Goal: Task Accomplishment & Management: Manage account settings

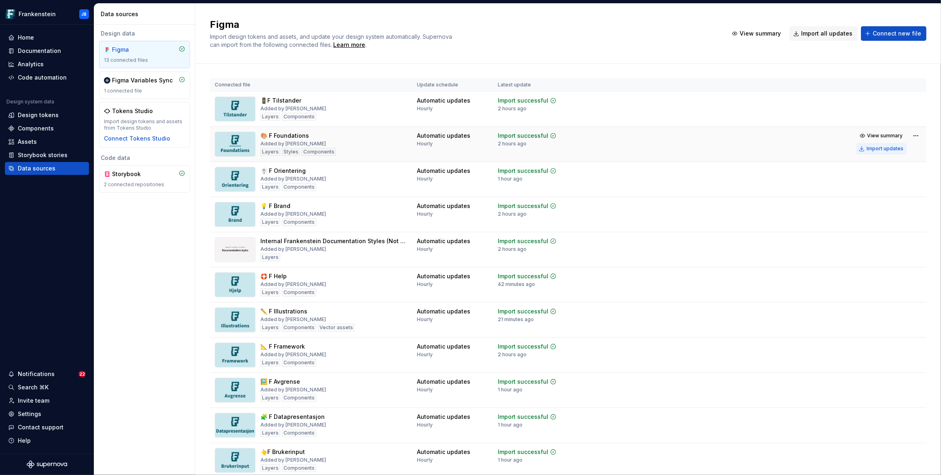
click at [879, 149] on div "Import updates" at bounding box center [884, 149] width 37 height 6
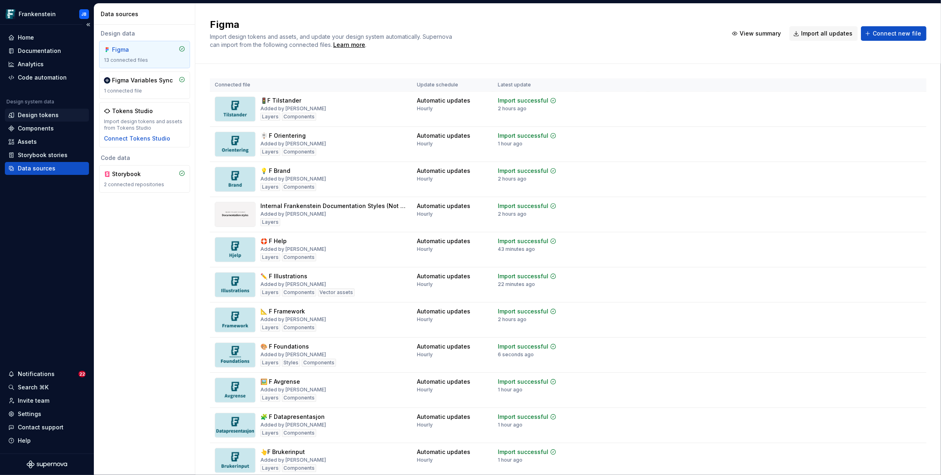
click at [39, 117] on div "Design tokens" at bounding box center [38, 115] width 41 height 8
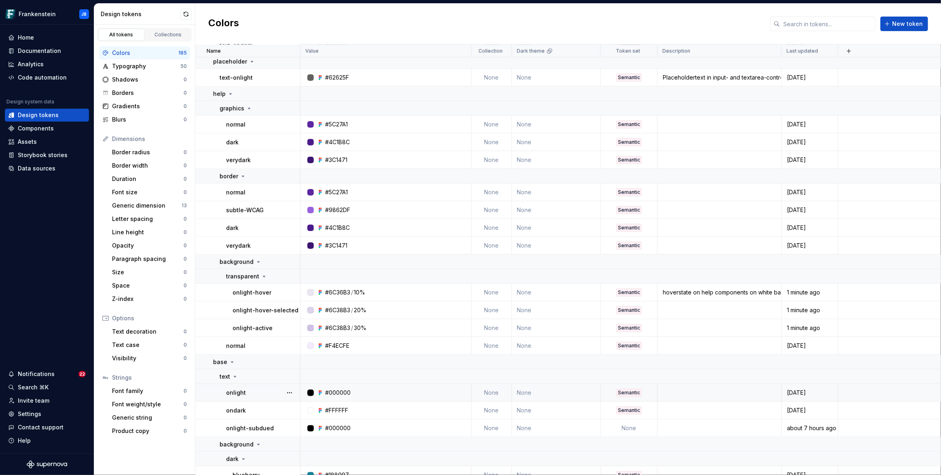
scroll to position [2154, 0]
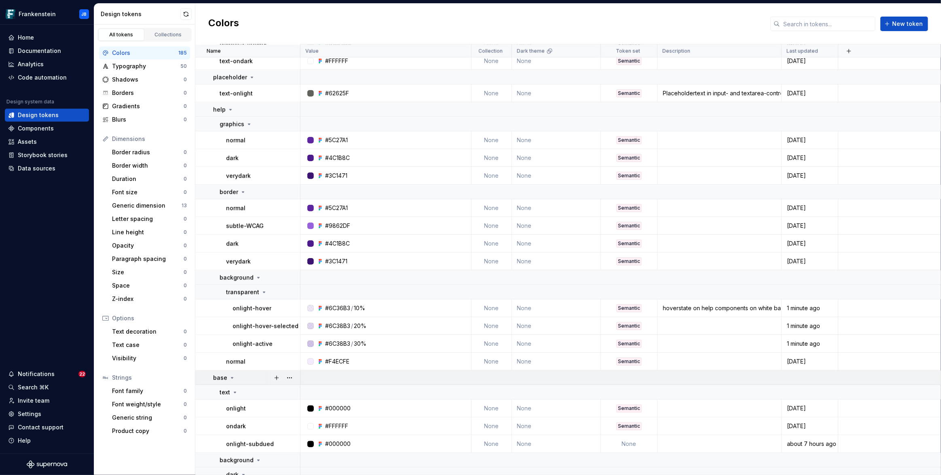
click at [231, 378] on icon at bounding box center [232, 378] width 2 height 1
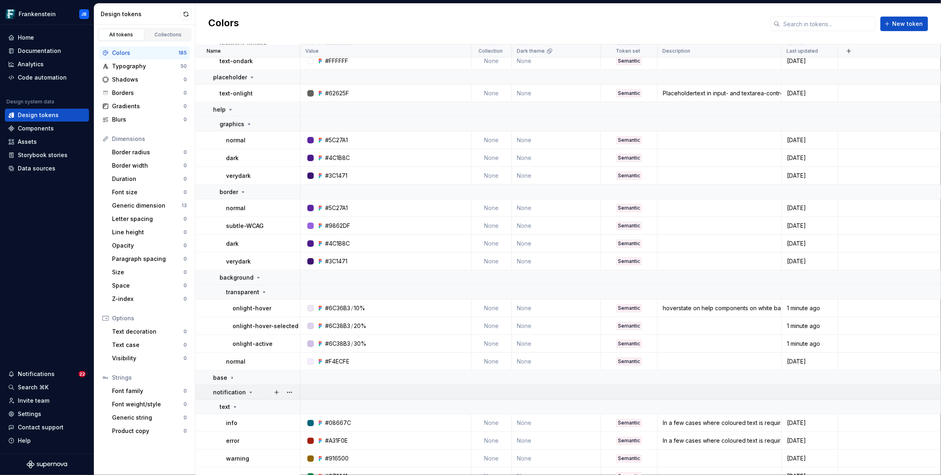
click at [250, 392] on icon at bounding box center [251, 392] width 2 height 1
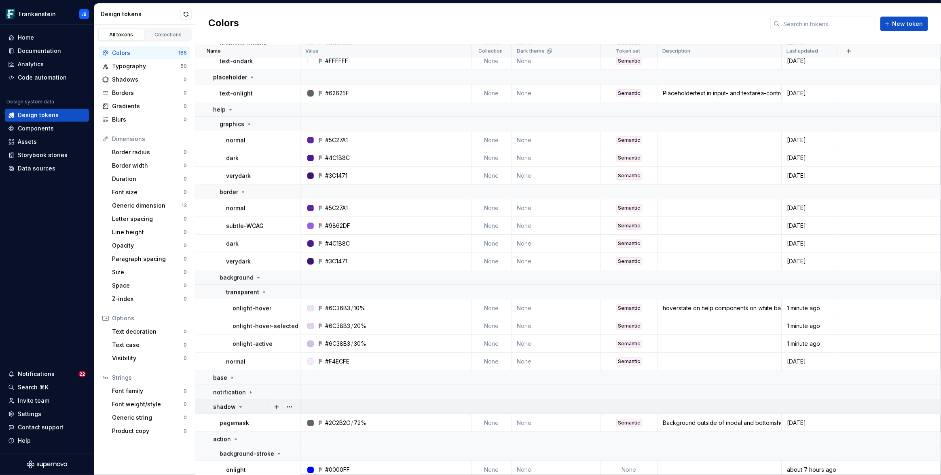
click at [238, 407] on icon at bounding box center [240, 407] width 6 height 6
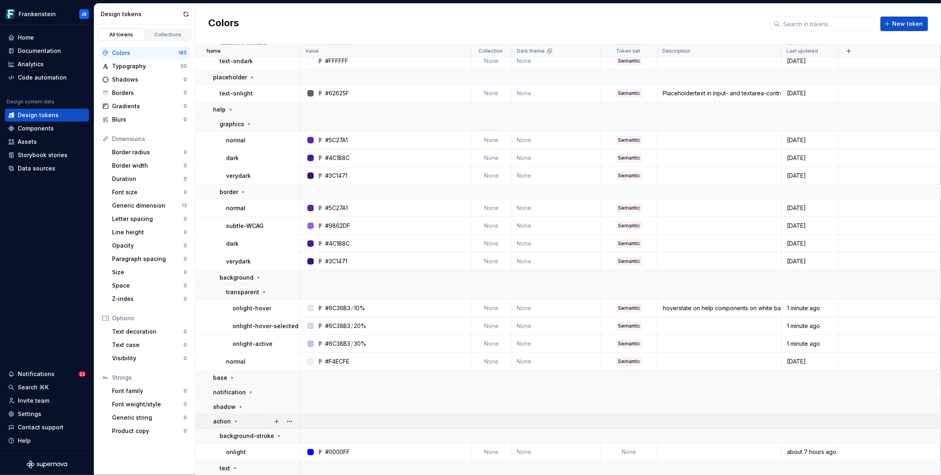
click at [235, 420] on icon at bounding box center [235, 421] width 6 height 6
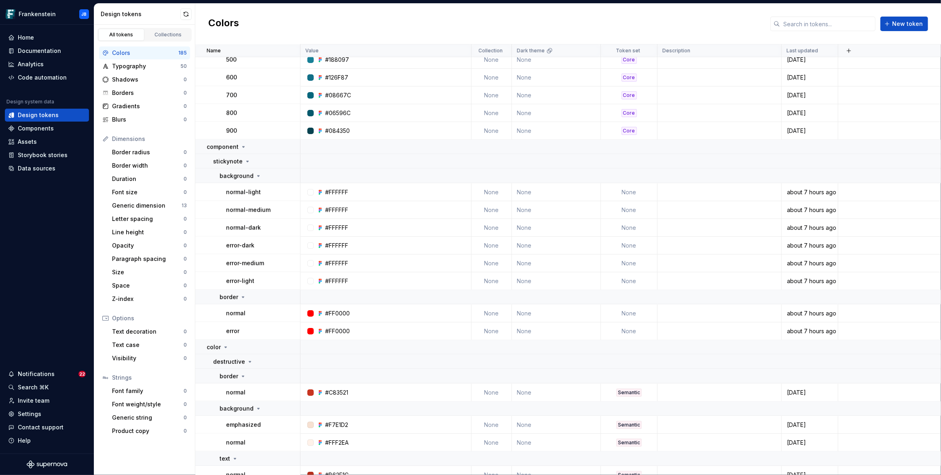
scroll to position [1519, 0]
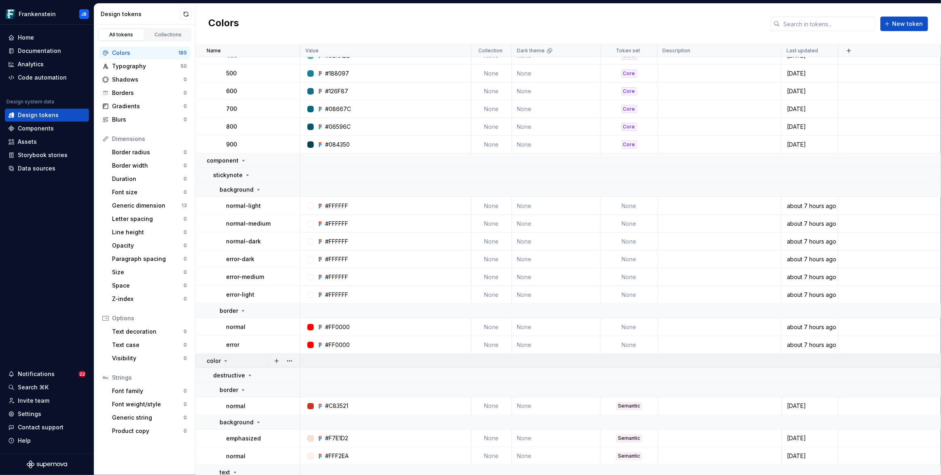
click at [225, 361] on icon at bounding box center [226, 361] width 2 height 1
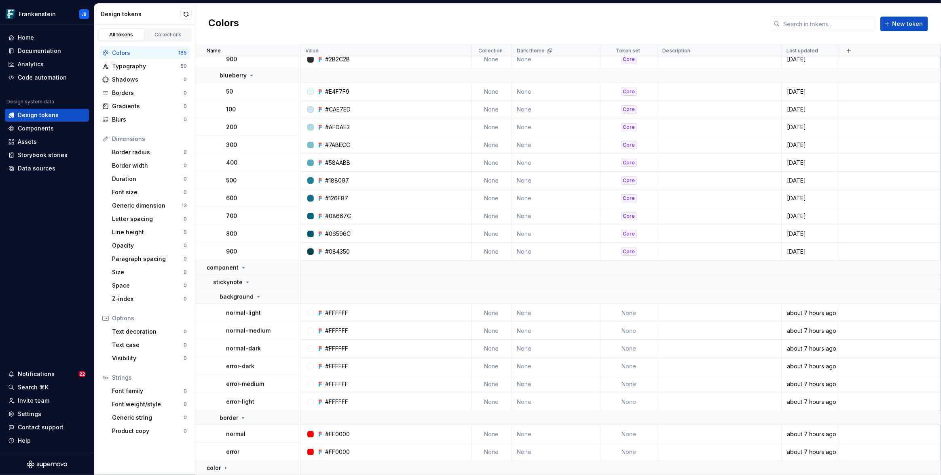
click at [247, 284] on icon at bounding box center [247, 282] width 6 height 6
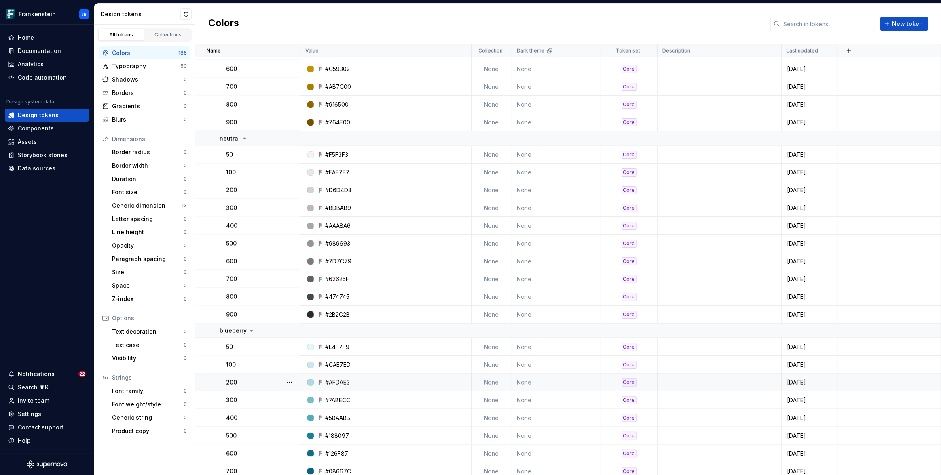
scroll to position [1241, 0]
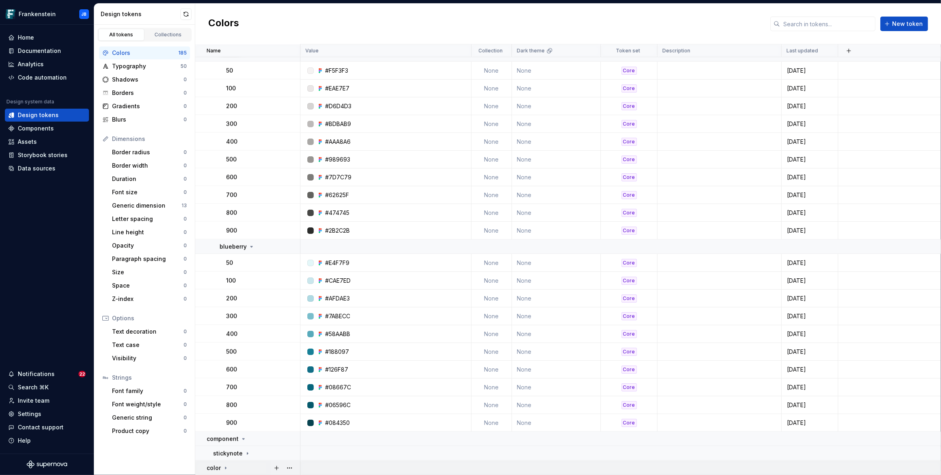
click at [226, 468] on icon at bounding box center [225, 468] width 6 height 6
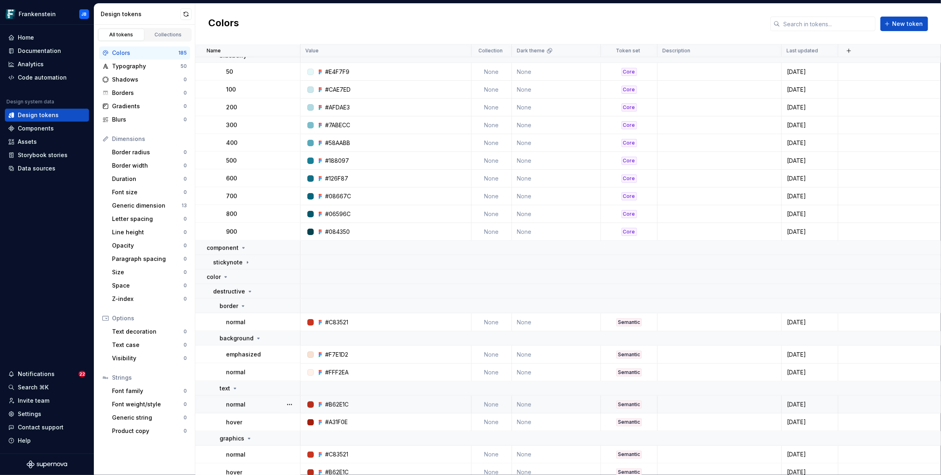
scroll to position [1423, 0]
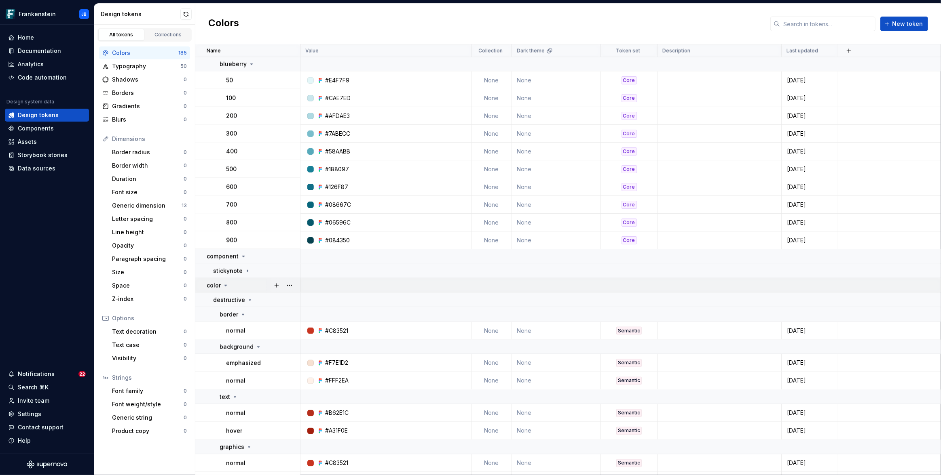
click at [225, 285] on icon at bounding box center [226, 285] width 2 height 1
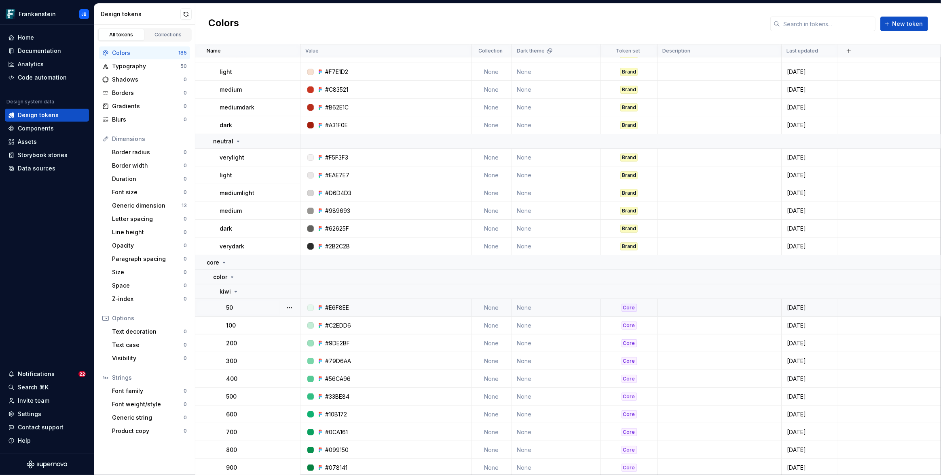
scroll to position [210, 0]
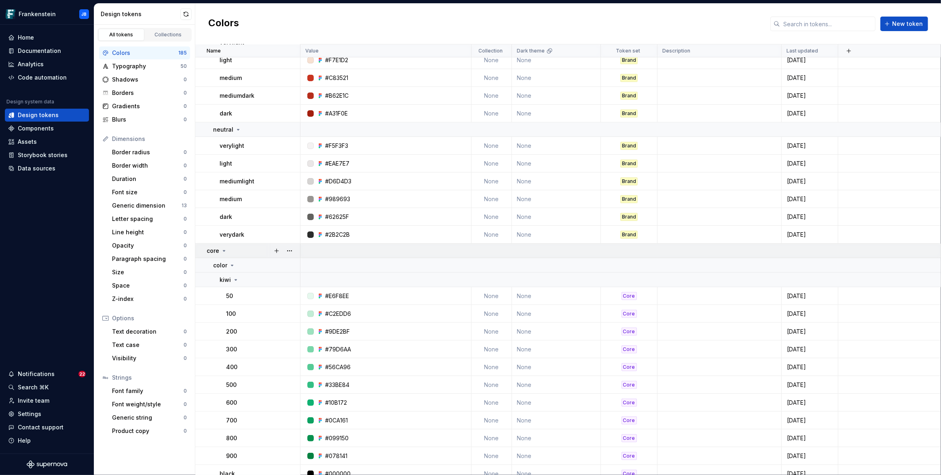
click at [225, 249] on icon at bounding box center [224, 251] width 6 height 6
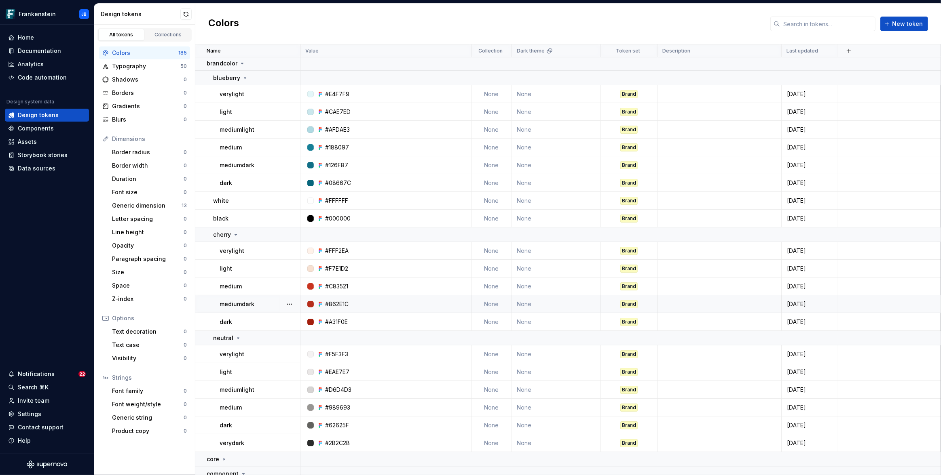
scroll to position [0, 0]
click at [241, 64] on icon at bounding box center [242, 64] width 2 height 1
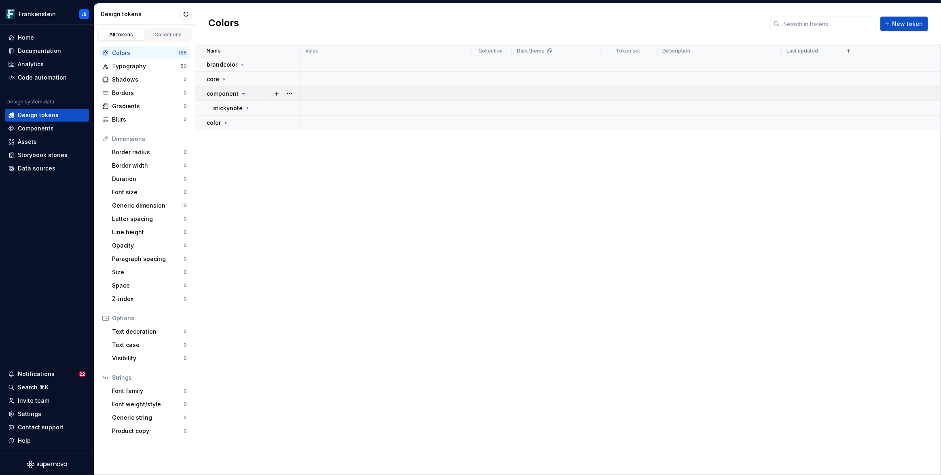
click at [243, 93] on icon at bounding box center [243, 94] width 6 height 6
click at [244, 109] on icon at bounding box center [247, 108] width 6 height 6
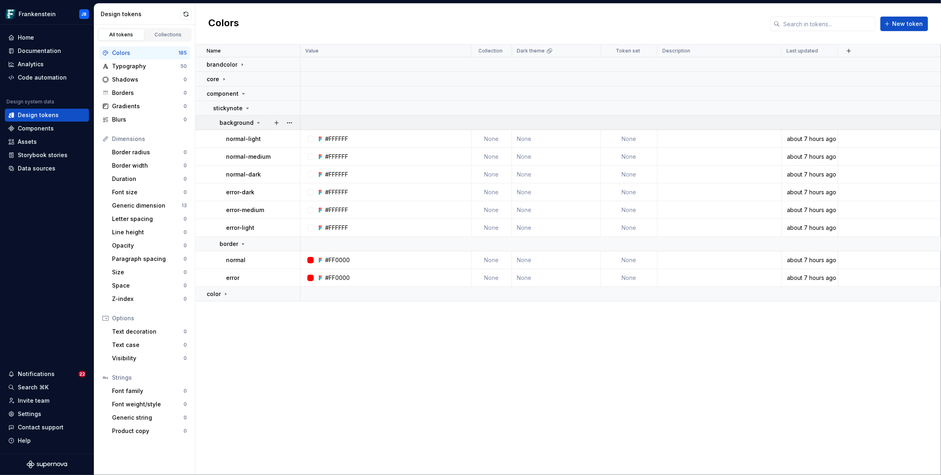
click at [257, 122] on icon at bounding box center [258, 122] width 2 height 1
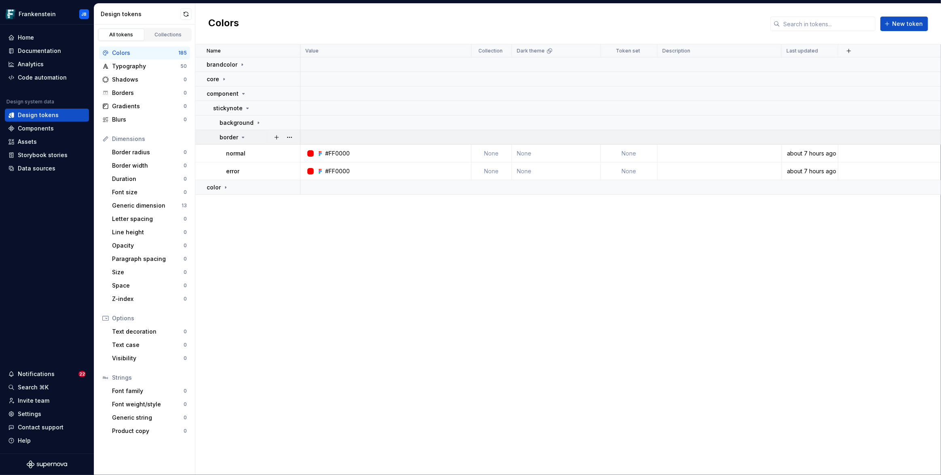
click at [242, 136] on icon at bounding box center [243, 137] width 6 height 6
click at [224, 77] on icon at bounding box center [224, 79] width 6 height 6
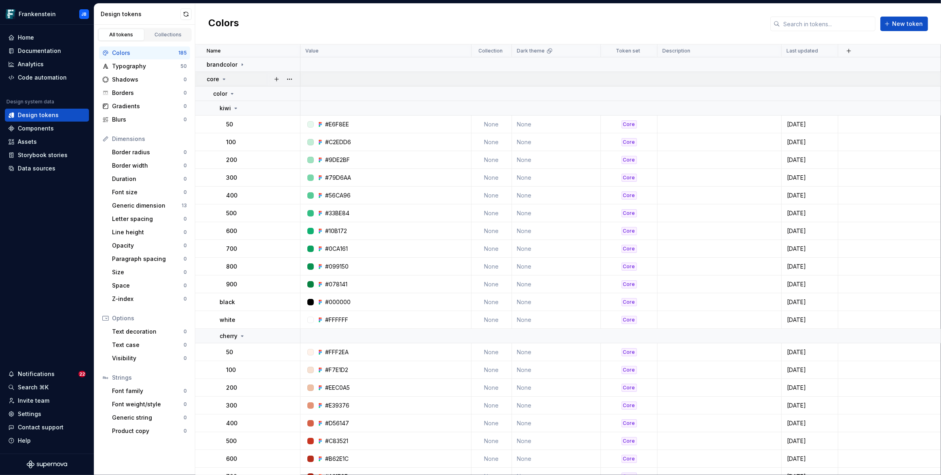
click at [223, 79] on icon at bounding box center [224, 79] width 2 height 1
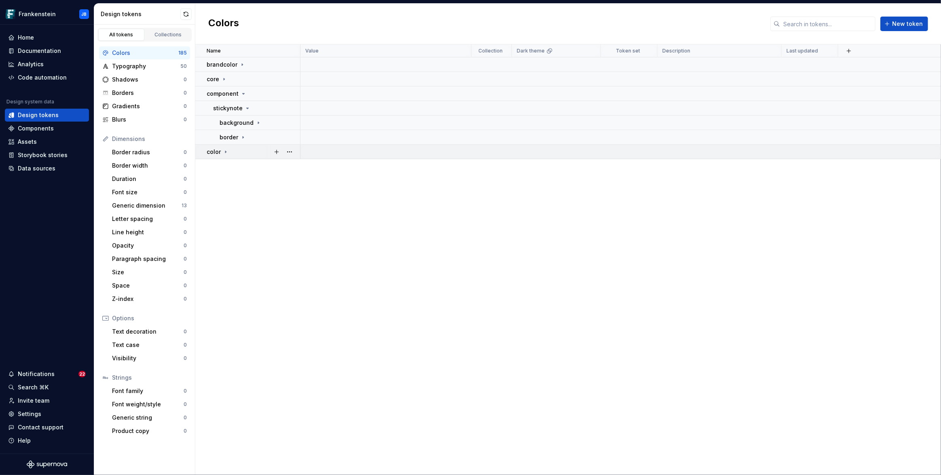
click at [226, 150] on icon at bounding box center [225, 152] width 6 height 6
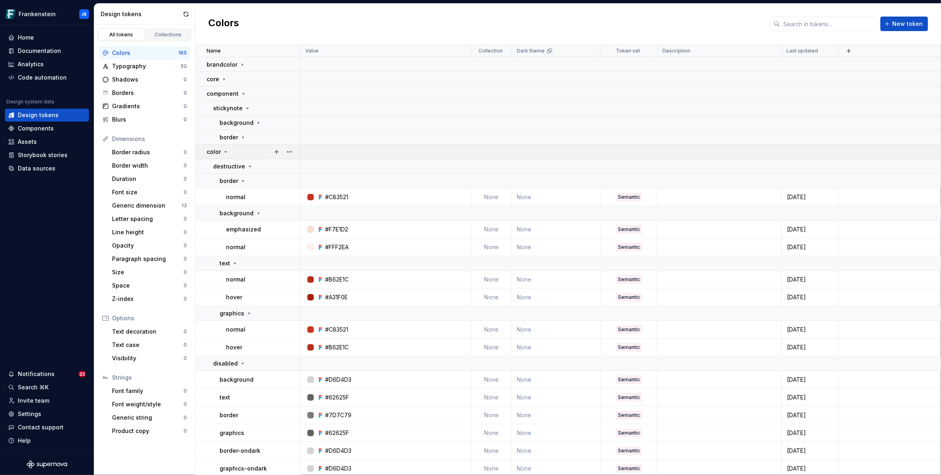
click at [226, 150] on icon at bounding box center [225, 152] width 6 height 6
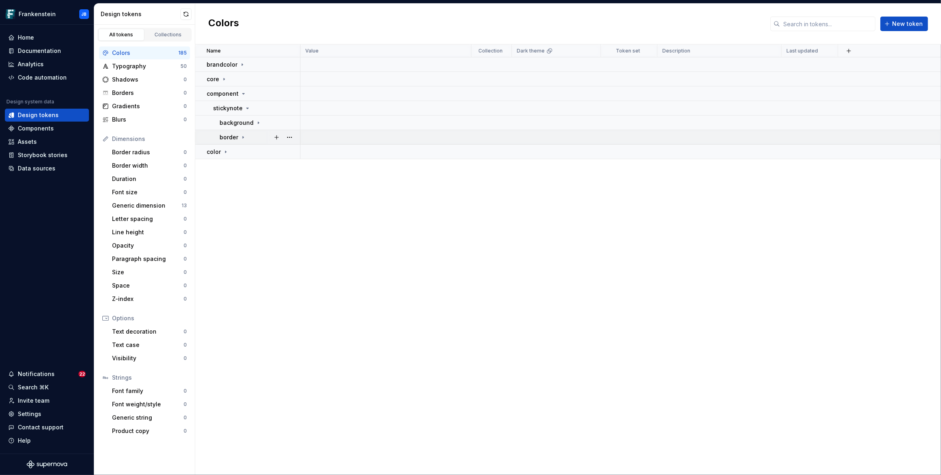
click at [241, 137] on icon at bounding box center [243, 137] width 6 height 6
click at [256, 122] on icon at bounding box center [258, 123] width 6 height 6
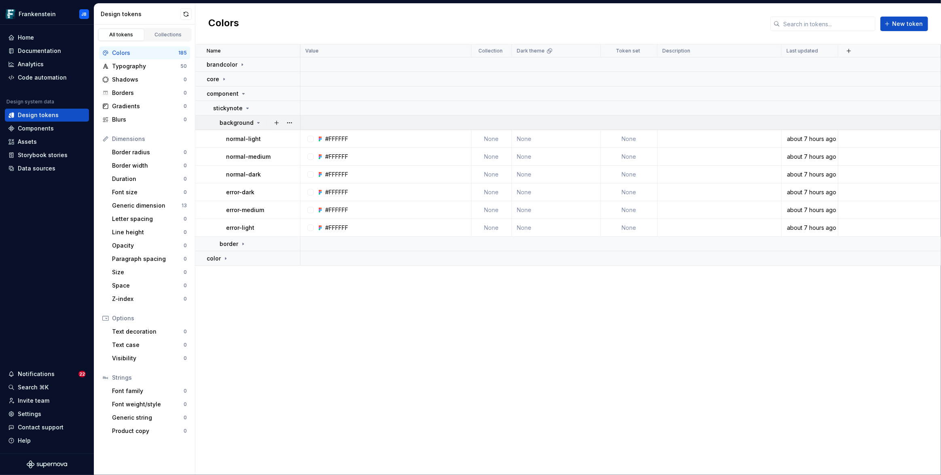
click at [257, 123] on icon at bounding box center [258, 123] width 6 height 6
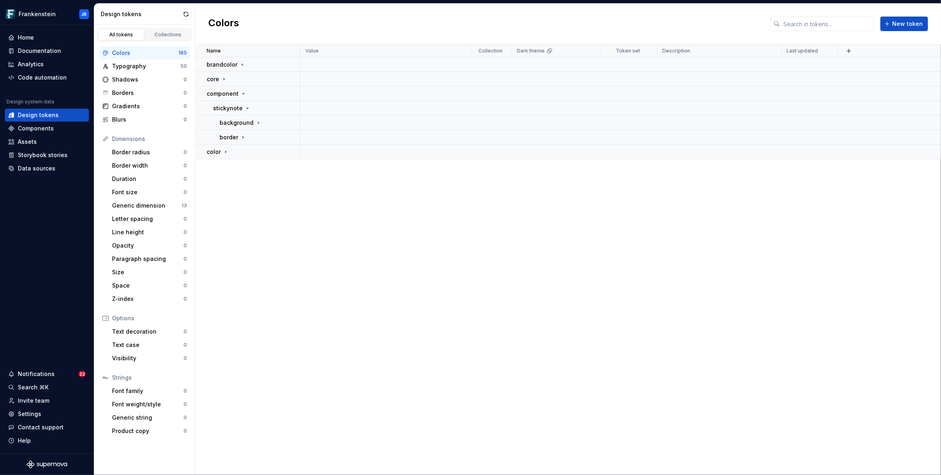
click at [280, 232] on div "Name Value Collection Dark theme Token set Description Last updated brandcolor …" at bounding box center [567, 259] width 745 height 431
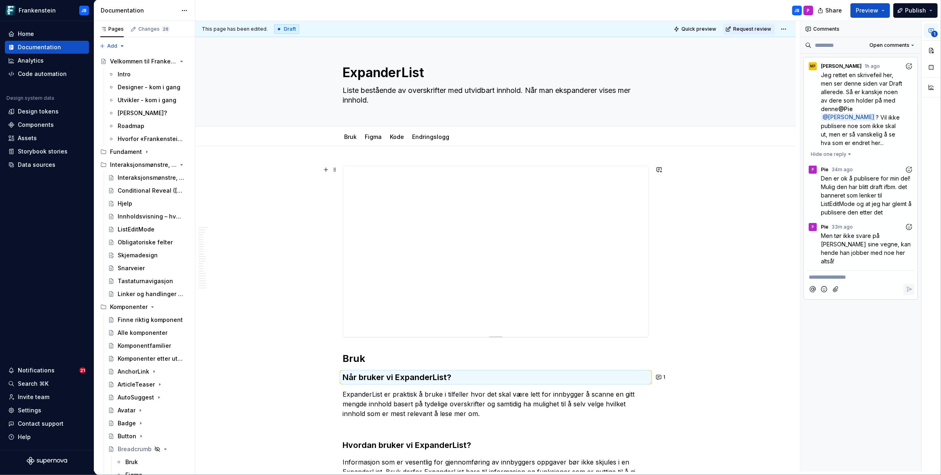
type textarea "*"
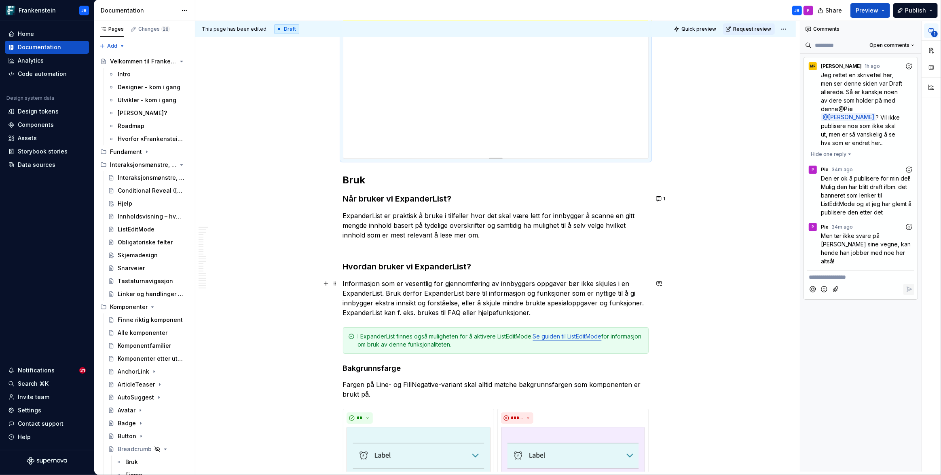
scroll to position [180, 0]
click at [499, 233] on p "ExpanderList er praktisk å bruke i tilfeller hvor det skal være lett for innbyg…" at bounding box center [496, 223] width 306 height 29
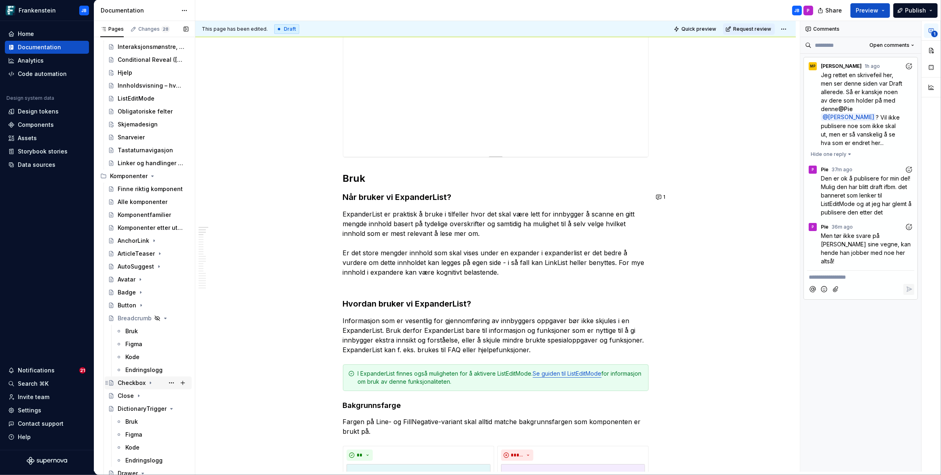
scroll to position [129, 0]
type textarea "*"
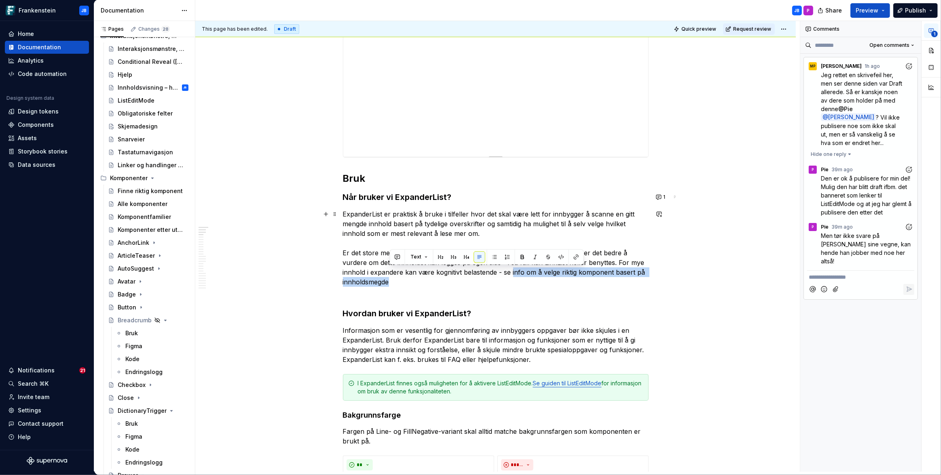
drag, startPoint x: 512, startPoint y: 272, endPoint x: 390, endPoint y: 284, distance: 123.1
click at [390, 284] on p "ExpanderList er praktisk å bruke i tilfeller hvor det skal være lett for innbyg…" at bounding box center [496, 248] width 306 height 78
click at [573, 257] on button "button" at bounding box center [575, 256] width 11 height 11
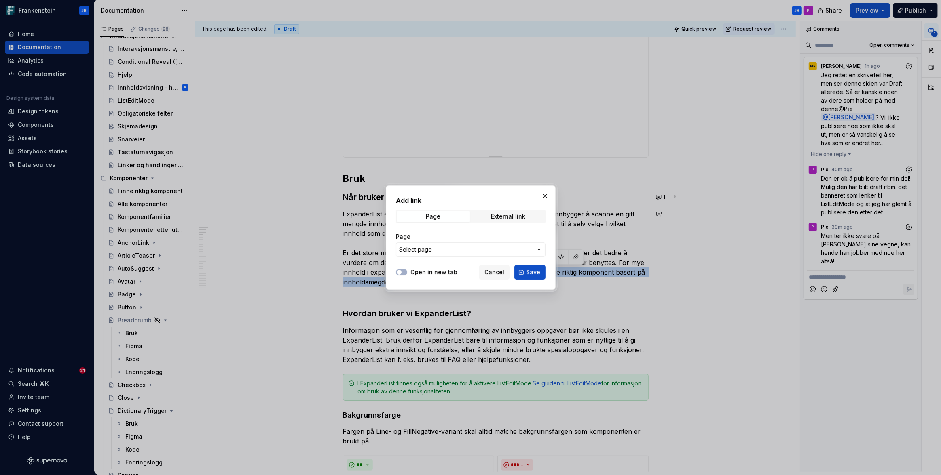
click at [538, 250] on icon "button" at bounding box center [539, 249] width 2 height 1
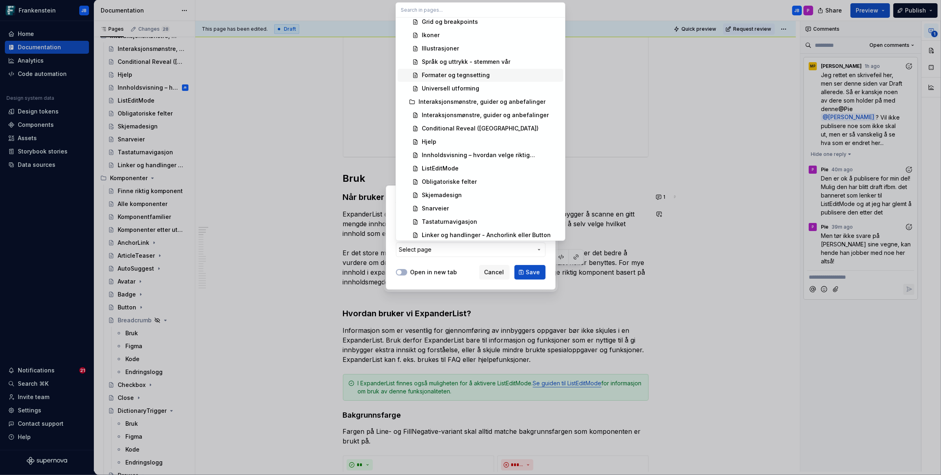
scroll to position [404, 0]
click at [462, 154] on div "Innholdsvisning – hvordan velge riktig komponent?" at bounding box center [491, 155] width 138 height 8
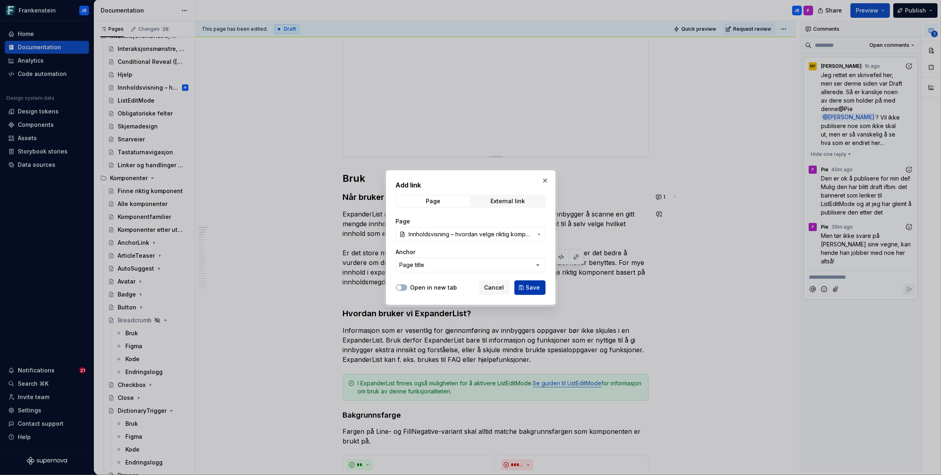
click at [525, 288] on button "Save" at bounding box center [529, 288] width 31 height 15
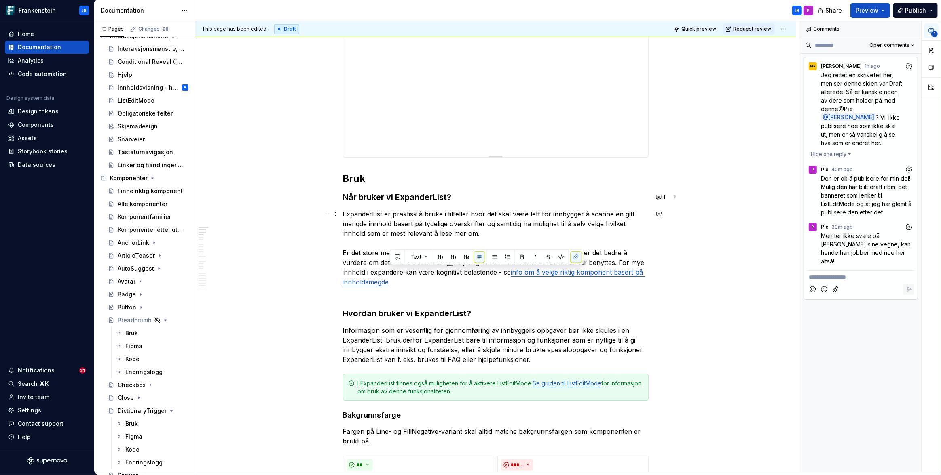
click at [833, 273] on p "**********" at bounding box center [860, 277] width 104 height 8
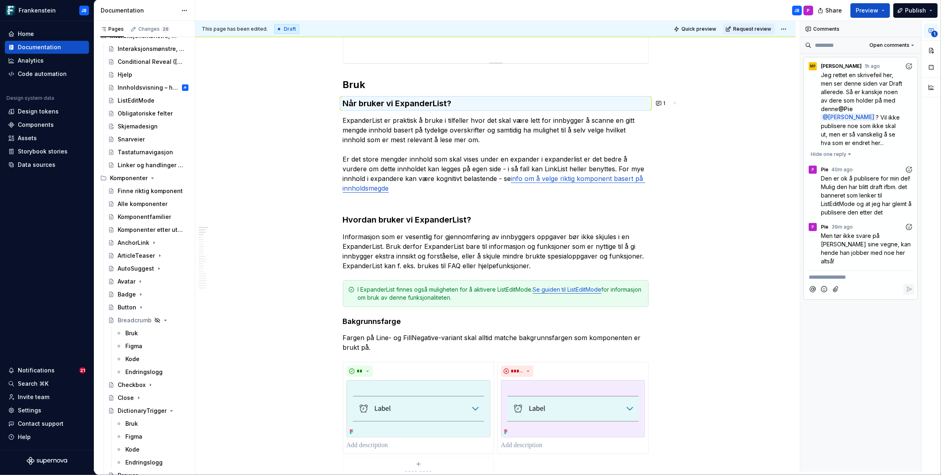
scroll to position [310, 0]
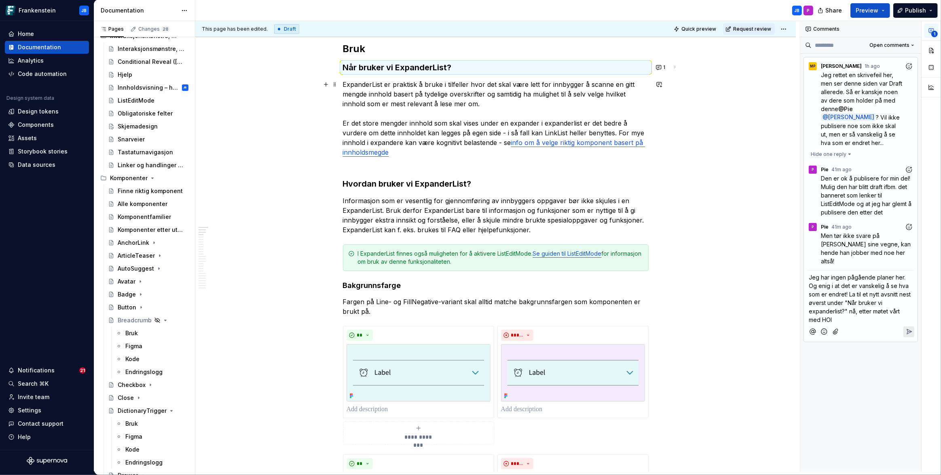
click at [558, 132] on p "ExpanderList er praktisk å bruke i tilfeller hvor det skal være lett for innbyg…" at bounding box center [496, 119] width 306 height 78
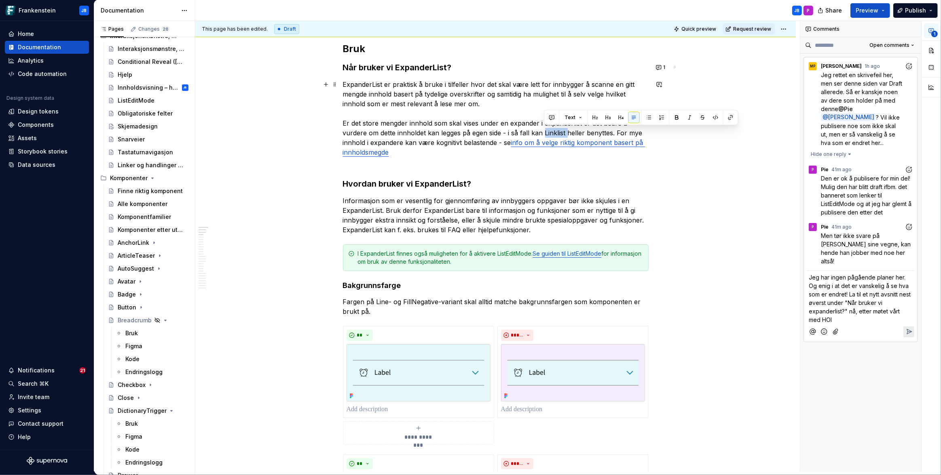
drag, startPoint x: 544, startPoint y: 134, endPoint x: 566, endPoint y: 133, distance: 22.2
click at [566, 133] on p "ExpanderList er praktisk å bruke i tilfeller hvor det skal være lett for innbyg…" at bounding box center [496, 119] width 306 height 78
click at [727, 117] on button "button" at bounding box center [729, 117] width 11 height 11
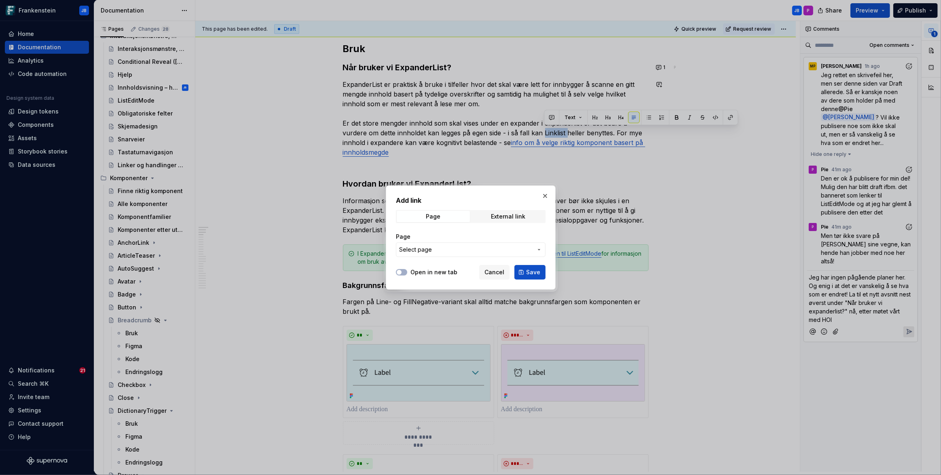
click at [540, 249] on icon "button" at bounding box center [539, 250] width 6 height 6
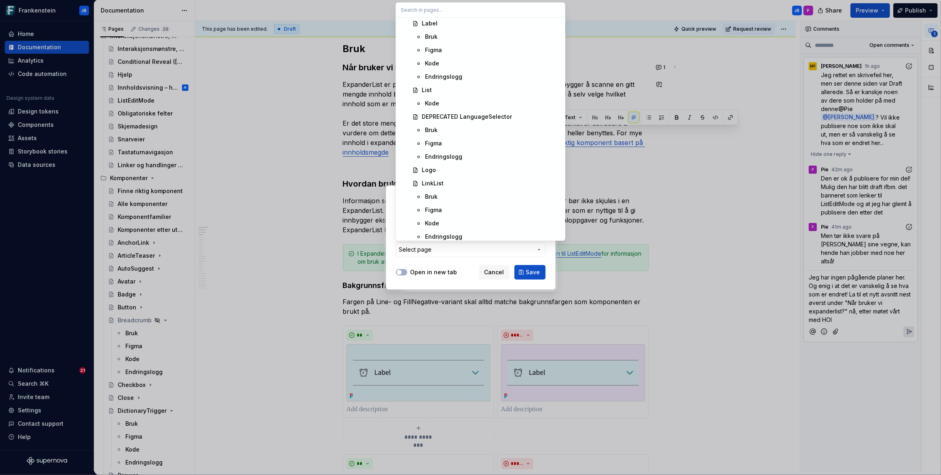
scroll to position [2956, 0]
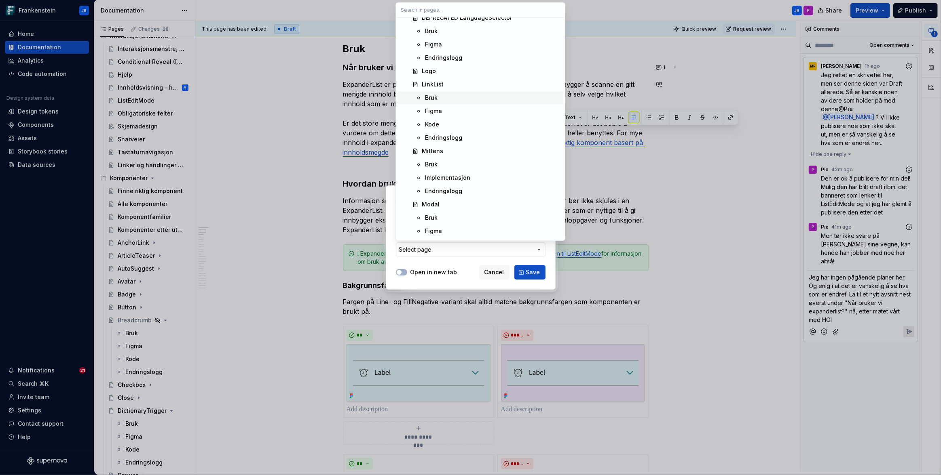
click at [432, 94] on div "Bruk" at bounding box center [431, 98] width 13 height 8
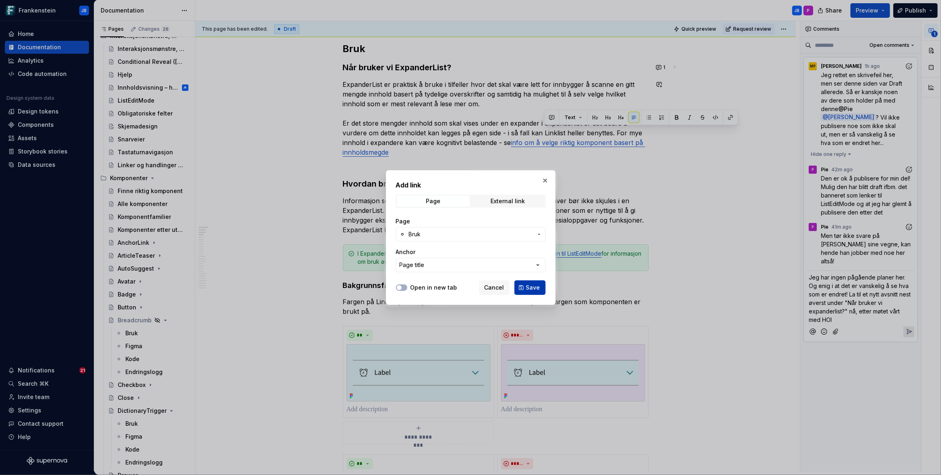
click at [530, 285] on span "Save" at bounding box center [533, 288] width 14 height 8
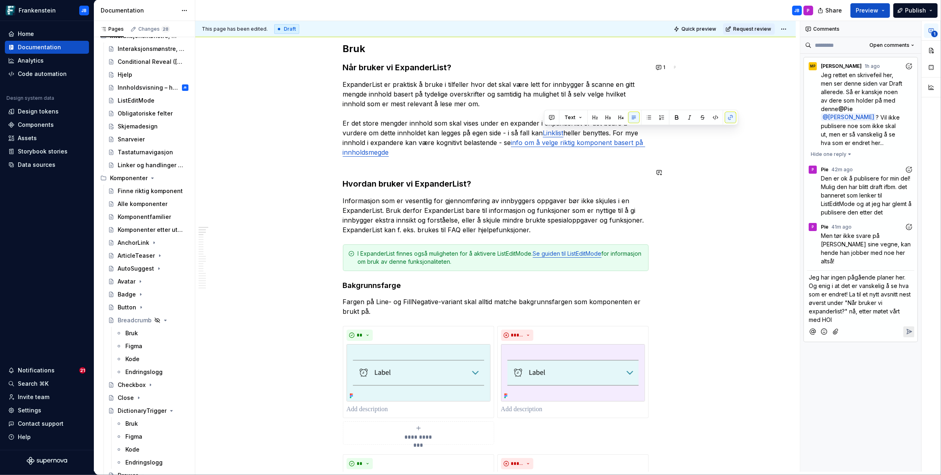
click at [467, 167] on h3 "Hvordan bruker vi ExpanderList?" at bounding box center [496, 178] width 306 height 23
click at [380, 153] on link "info om å velge riktig komponent basert på innholdsmegde" at bounding box center [494, 148] width 302 height 18
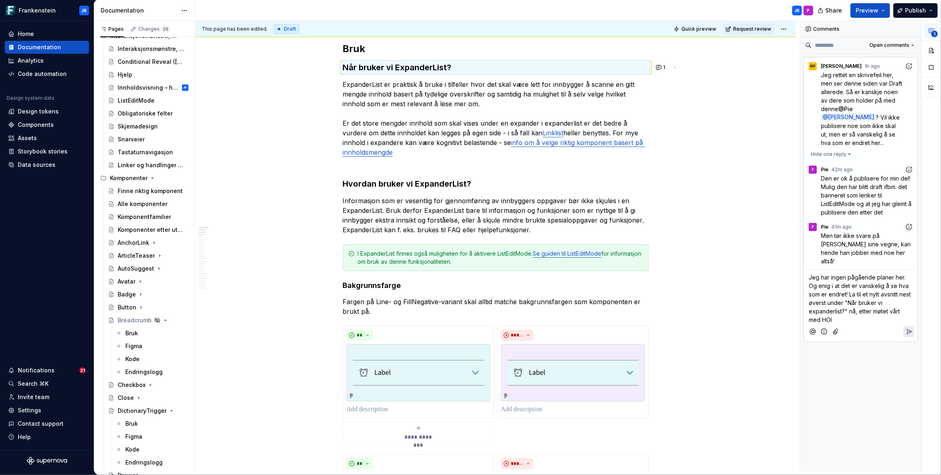
click at [846, 312] on p "Jeg har ingen pågående planer her. Og enig i at det er vanskelig å se hva som e…" at bounding box center [860, 298] width 104 height 51
click at [901, 286] on span "Jeg har ingen pågående planer her. Og enig i at det er vanskelig å se hva som e…" at bounding box center [859, 307] width 103 height 66
click at [855, 303] on span "Jeg har ingen pågående planer her. Og enig i at det er vanskelig å se hva som e…" at bounding box center [858, 307] width 101 height 66
click at [819, 311] on span "Jeg har ingen pågående planer her. Og enig i at det er vanskelig å se hva som e…" at bounding box center [860, 307] width 105 height 66
click at [909, 355] on icon "Reply" at bounding box center [909, 357] width 5 height 5
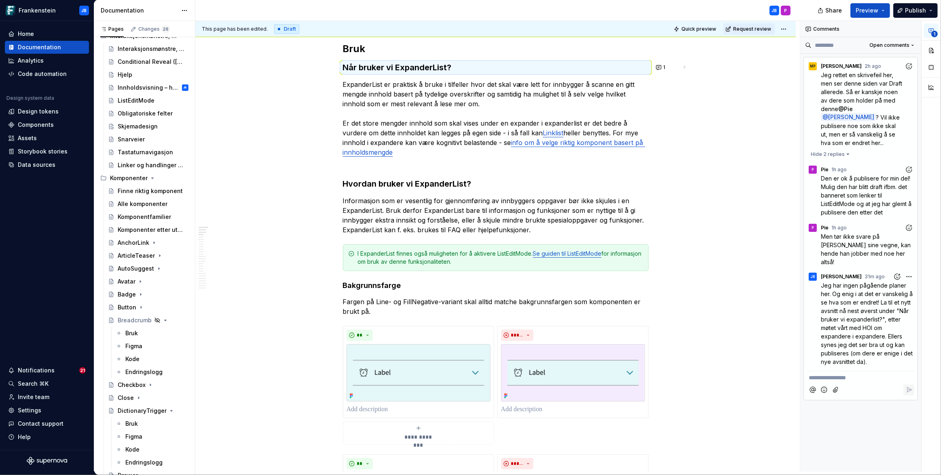
type textarea "*"
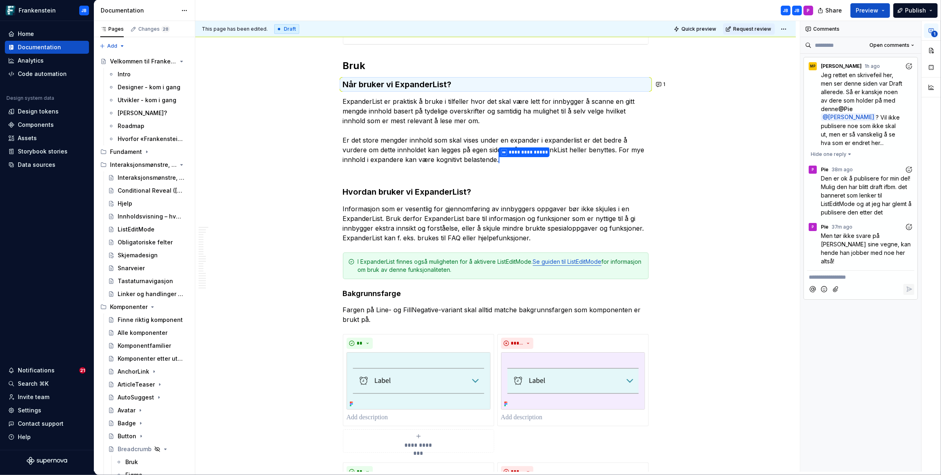
scroll to position [310, 0]
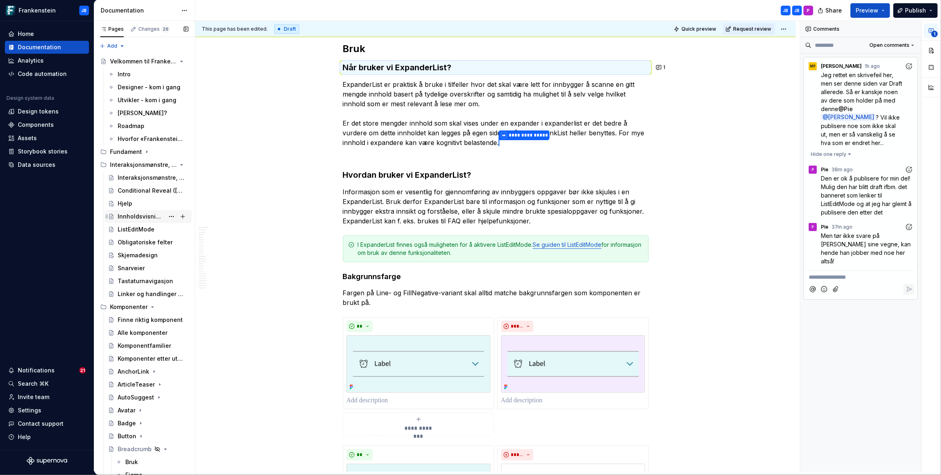
click at [135, 217] on div "Innholdsvisning – hvordan velge riktig komponent?" at bounding box center [141, 217] width 46 height 8
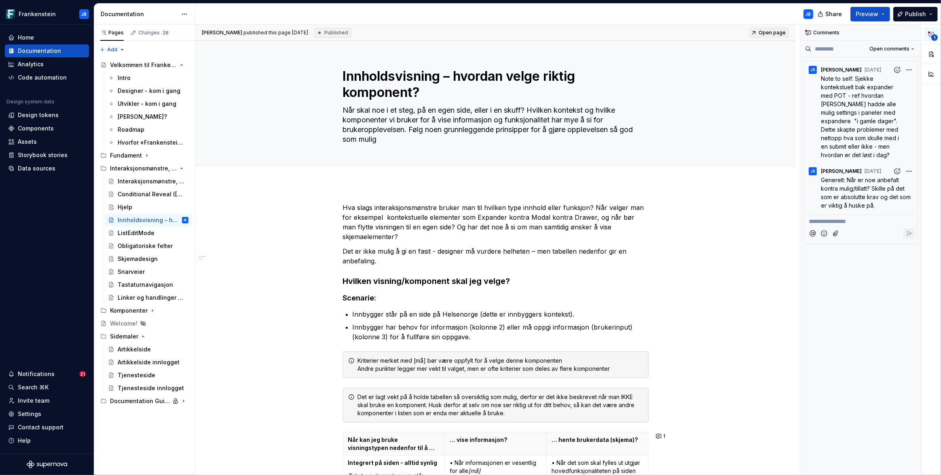
type textarea "*"
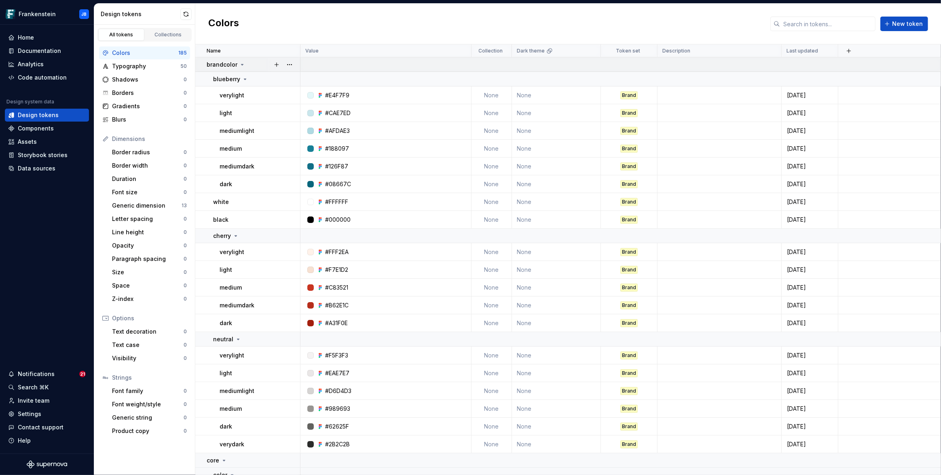
click at [241, 64] on icon at bounding box center [242, 64] width 2 height 1
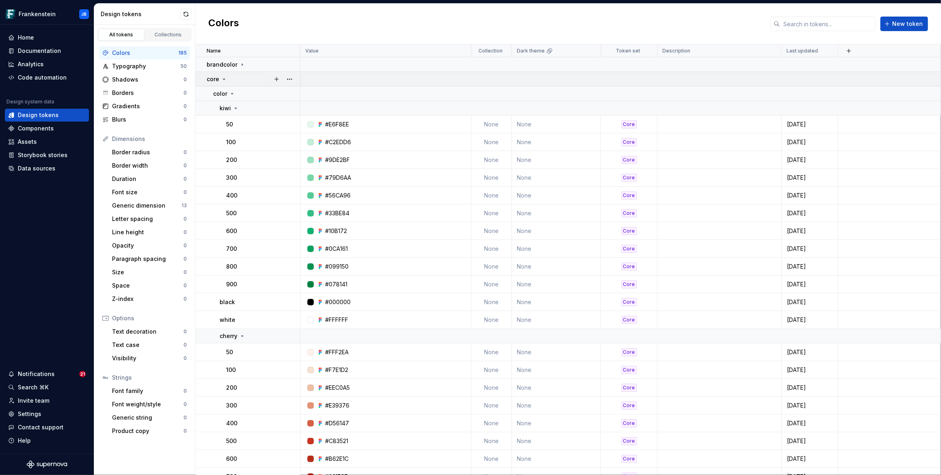
click at [226, 78] on icon at bounding box center [224, 79] width 6 height 6
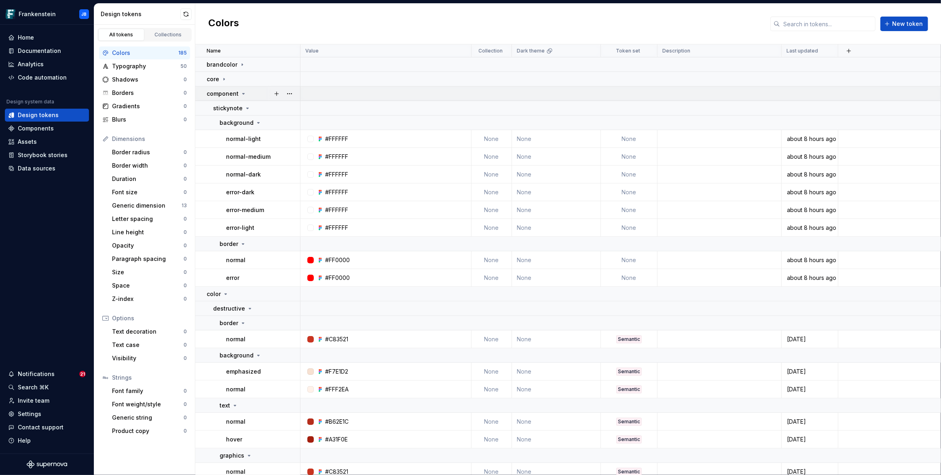
click at [242, 95] on icon at bounding box center [243, 94] width 6 height 6
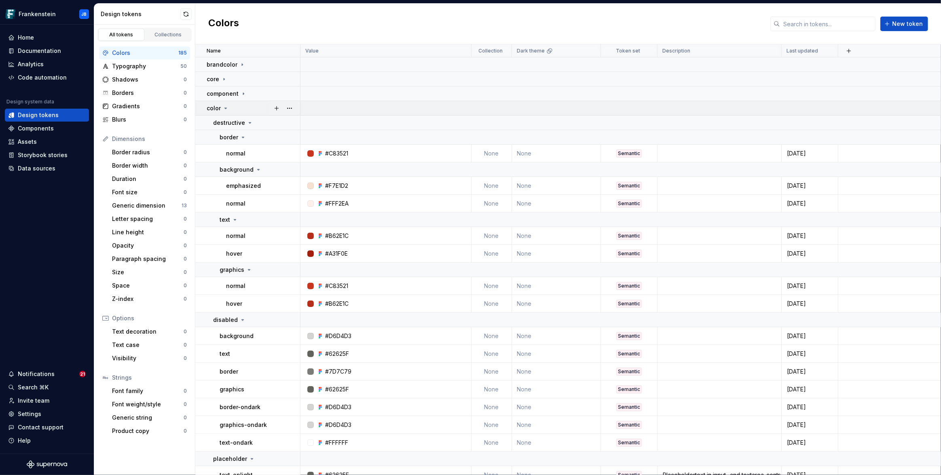
click at [225, 108] on icon at bounding box center [226, 108] width 2 height 1
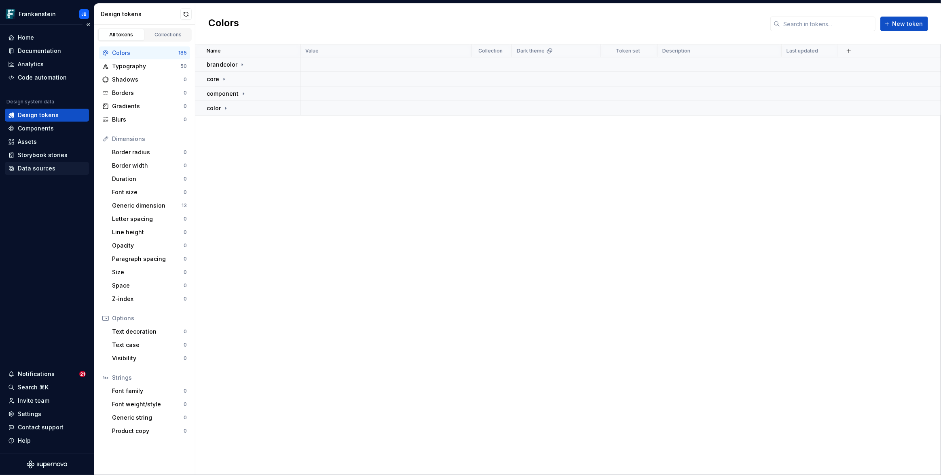
click at [36, 169] on div "Data sources" at bounding box center [37, 169] width 38 height 8
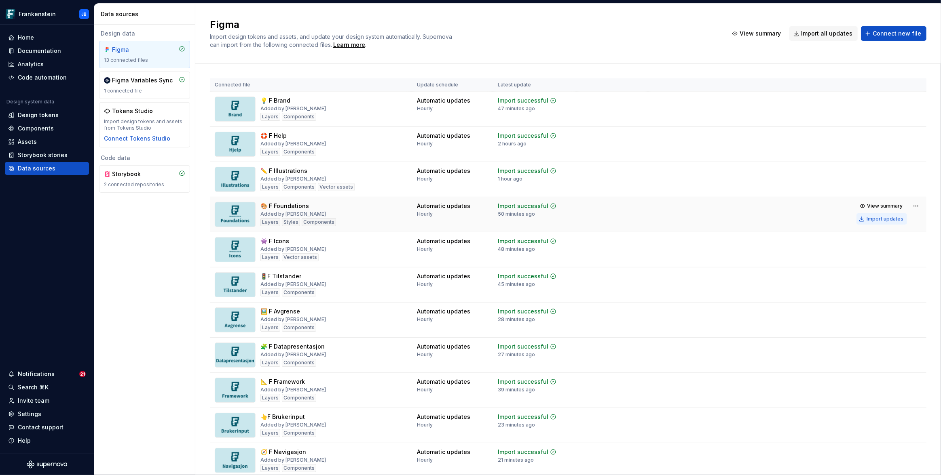
click at [882, 219] on div "Import updates" at bounding box center [884, 219] width 37 height 6
click at [30, 113] on div "Design tokens" at bounding box center [38, 115] width 41 height 8
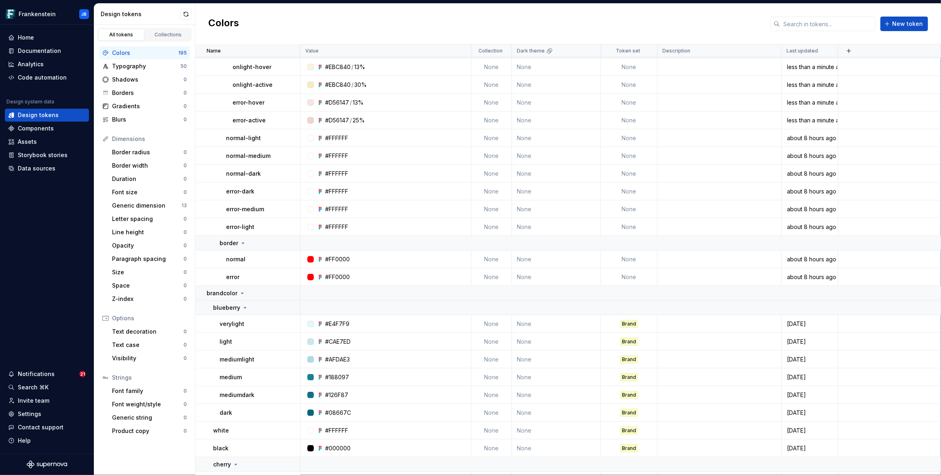
scroll to position [184, 0]
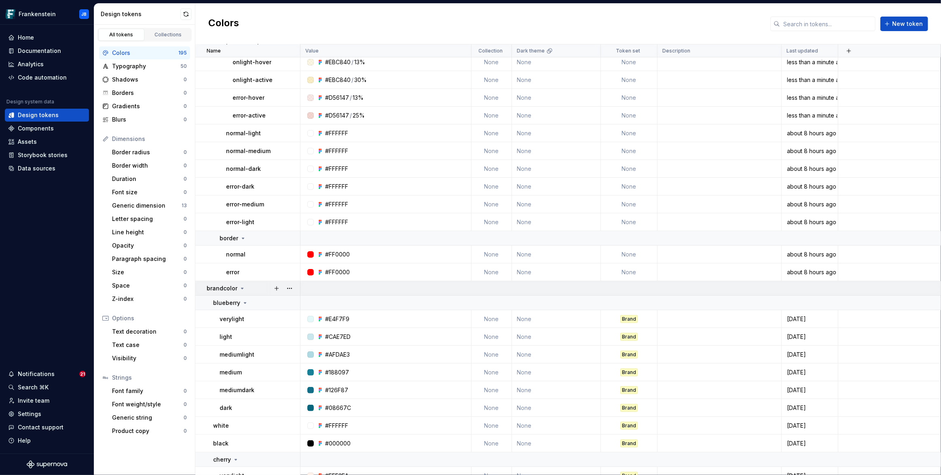
click at [241, 289] on icon at bounding box center [242, 288] width 6 height 6
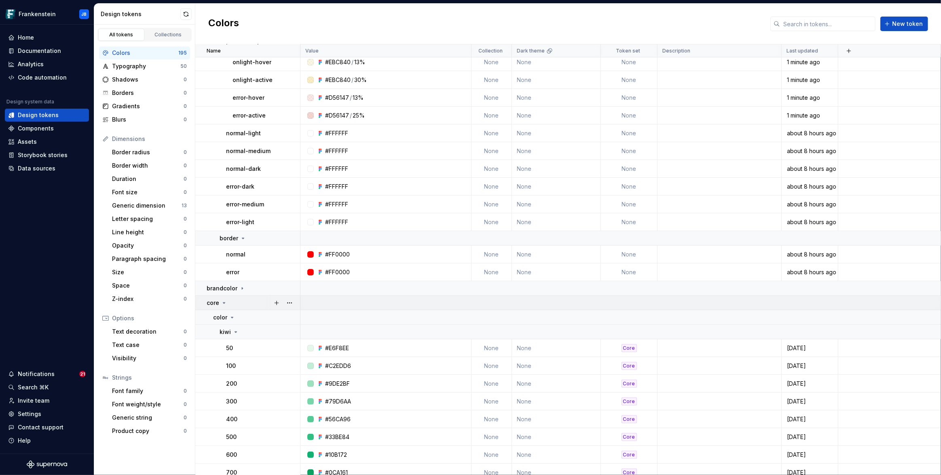
click at [223, 303] on icon at bounding box center [224, 303] width 2 height 1
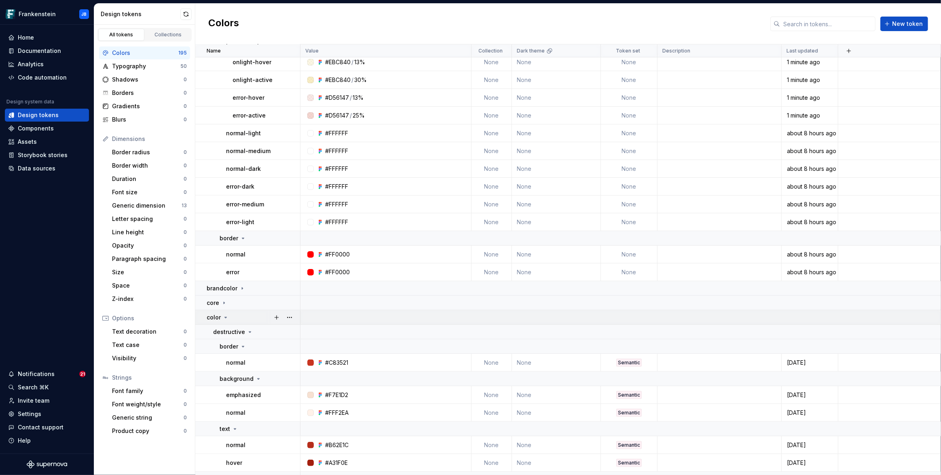
click at [225, 317] on icon at bounding box center [226, 317] width 2 height 1
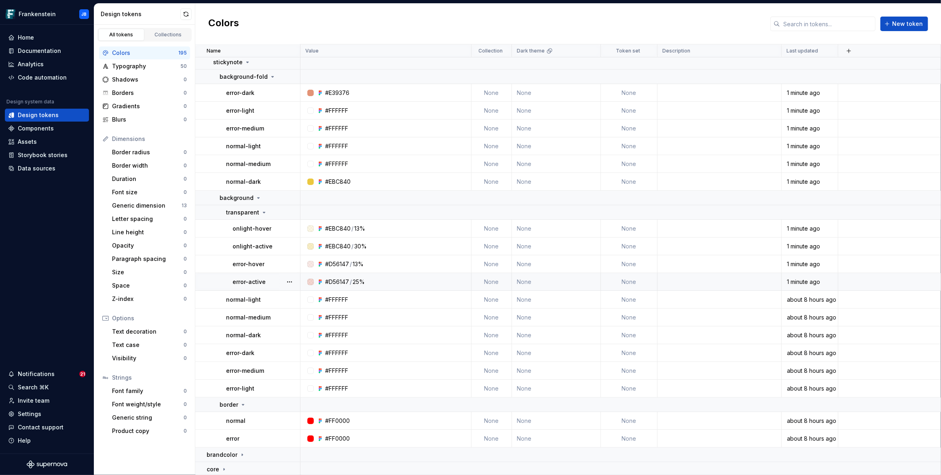
scroll to position [0, 0]
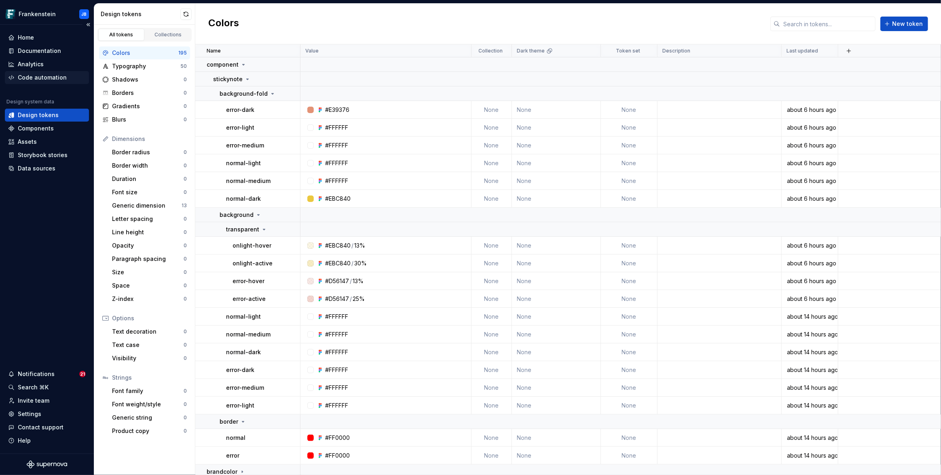
click at [60, 78] on div "Code automation" at bounding box center [42, 78] width 49 height 8
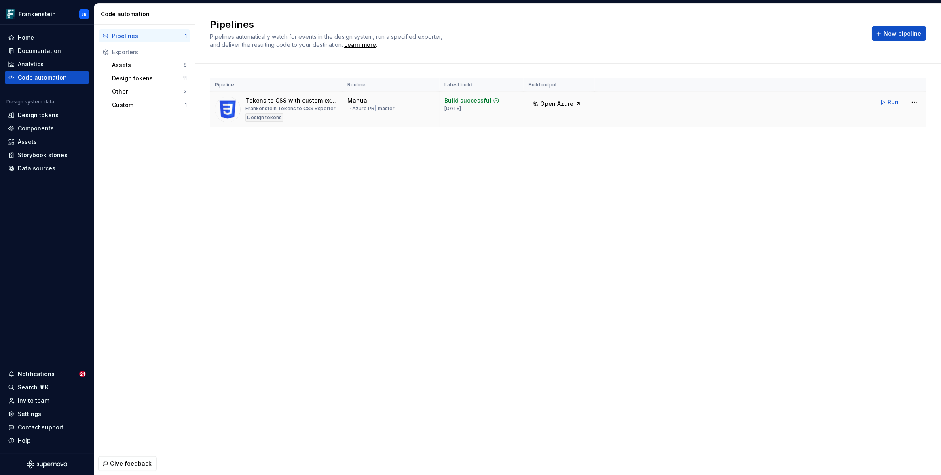
click at [306, 108] on div "Frankenstein Tokens to CSS Exporter" at bounding box center [290, 108] width 90 height 6
click at [264, 116] on div "Design tokens" at bounding box center [264, 118] width 38 height 8
click at [42, 116] on div "Design tokens" at bounding box center [38, 115] width 41 height 8
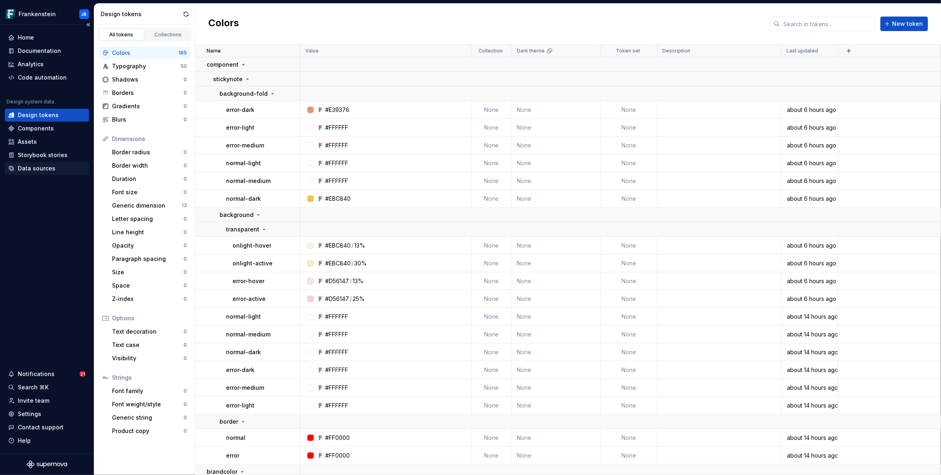
click at [31, 166] on div "Data sources" at bounding box center [37, 169] width 38 height 8
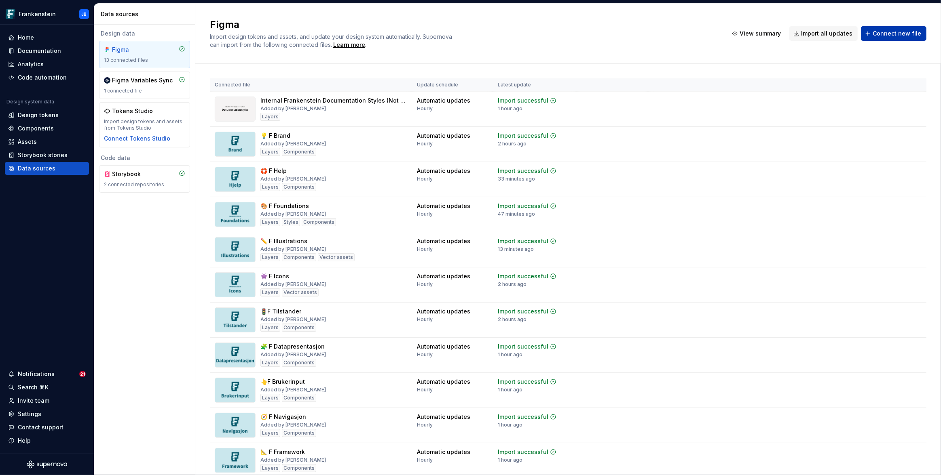
click at [895, 35] on span "Connect new file" at bounding box center [896, 34] width 49 height 8
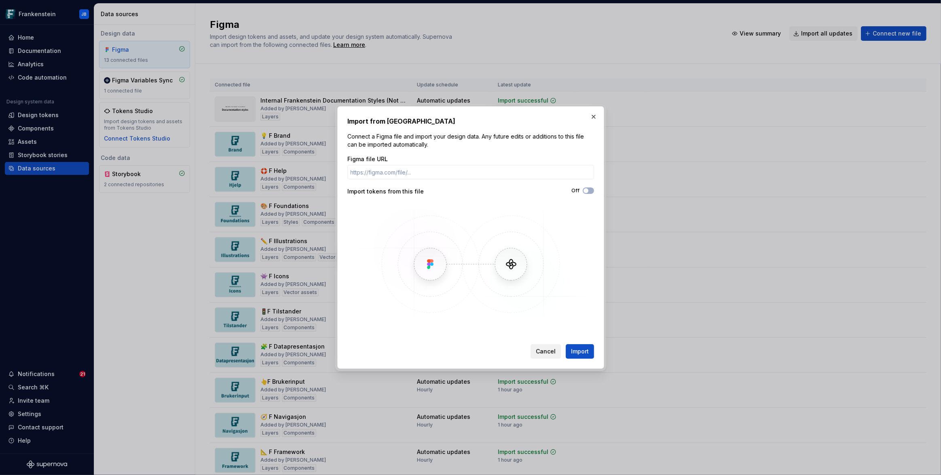
click at [546, 351] on span "Cancel" at bounding box center [546, 352] width 20 height 8
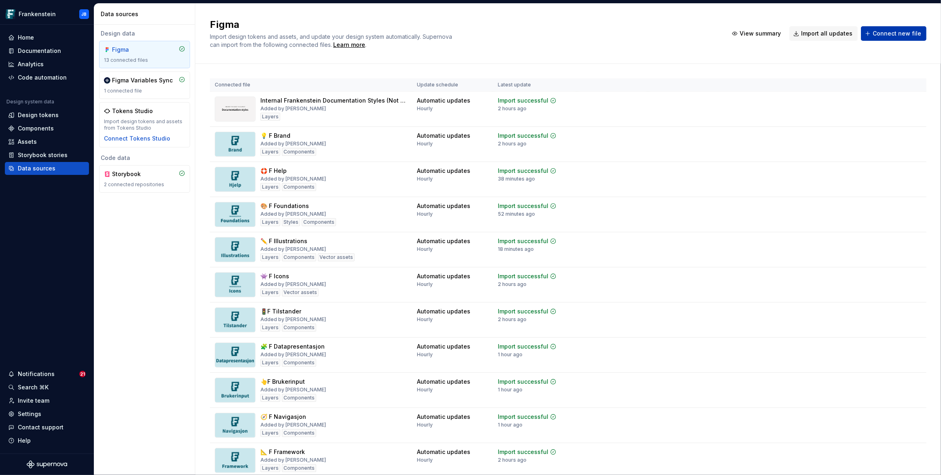
click at [887, 34] on span "Connect new file" at bounding box center [896, 34] width 49 height 8
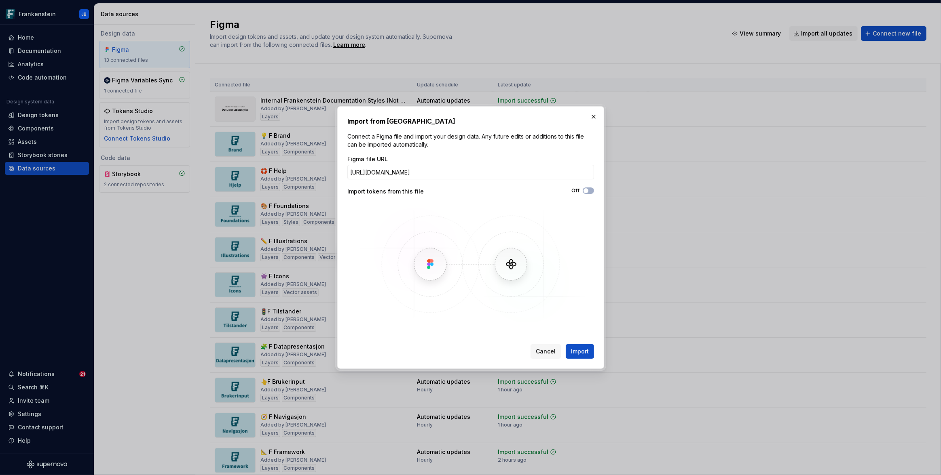
scroll to position [0, 73]
type input "[URL][DOMAIN_NAME]"
click at [589, 191] on button "Off" at bounding box center [587, 191] width 11 height 6
click at [577, 354] on span "Import" at bounding box center [580, 352] width 18 height 8
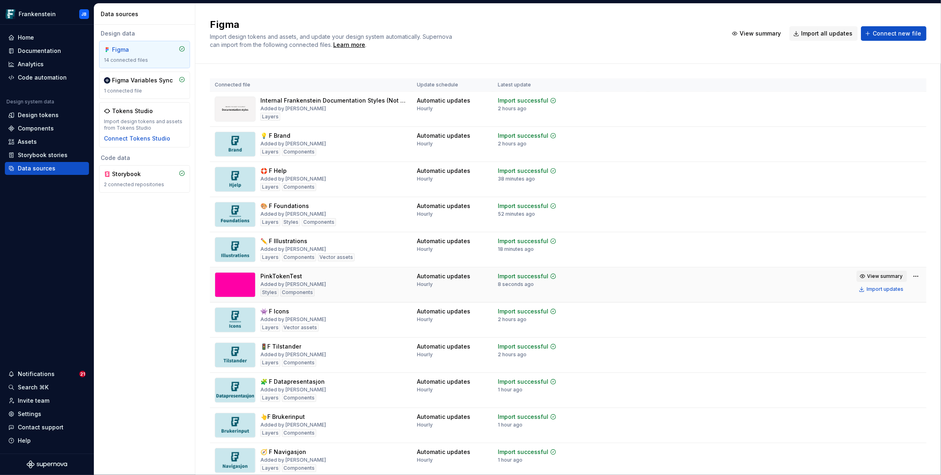
click at [888, 277] on span "View summary" at bounding box center [885, 276] width 36 height 6
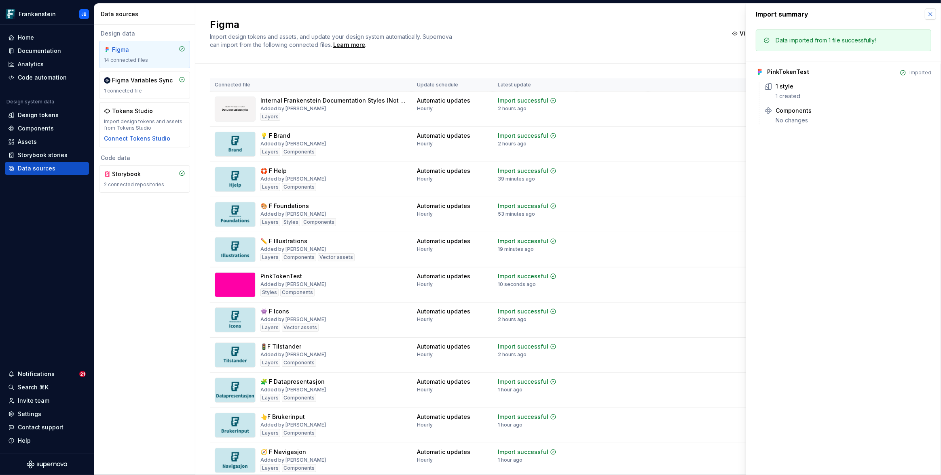
click at [930, 13] on button "button" at bounding box center [929, 13] width 11 height 11
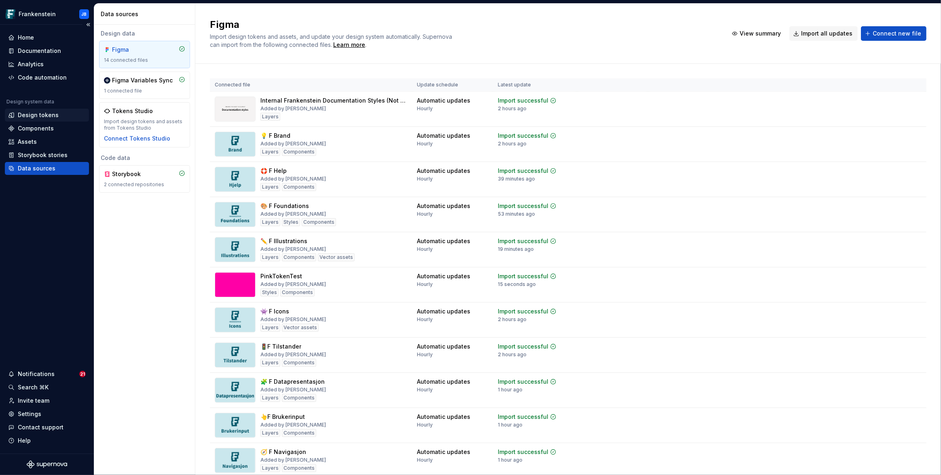
click at [46, 114] on div "Design tokens" at bounding box center [38, 115] width 41 height 8
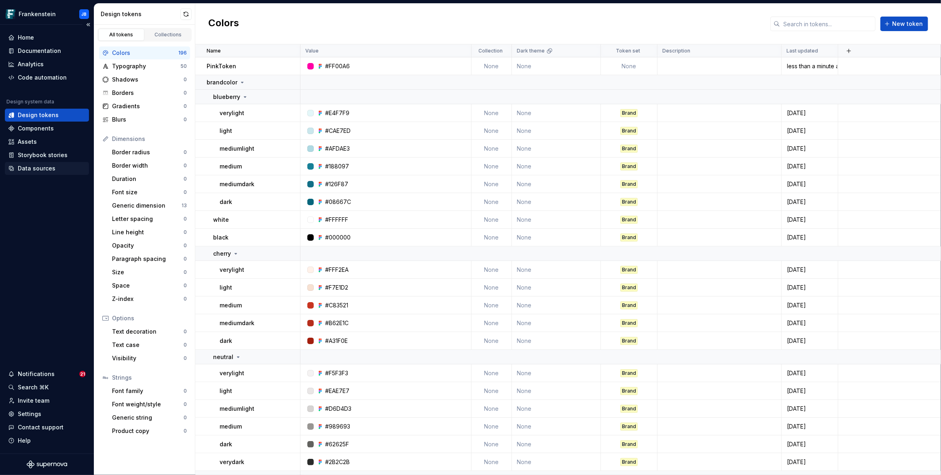
click at [46, 169] on div "Data sources" at bounding box center [37, 169] width 38 height 8
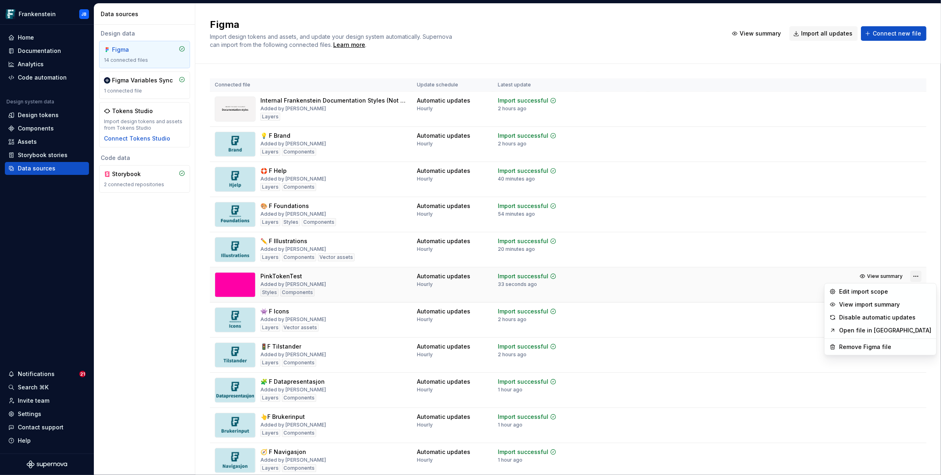
click at [911, 274] on html "Frankenstein JB Home Documentation Analytics Code automation Design system data…" at bounding box center [470, 237] width 941 height 475
click at [862, 293] on div "Edit import scope" at bounding box center [885, 292] width 92 height 8
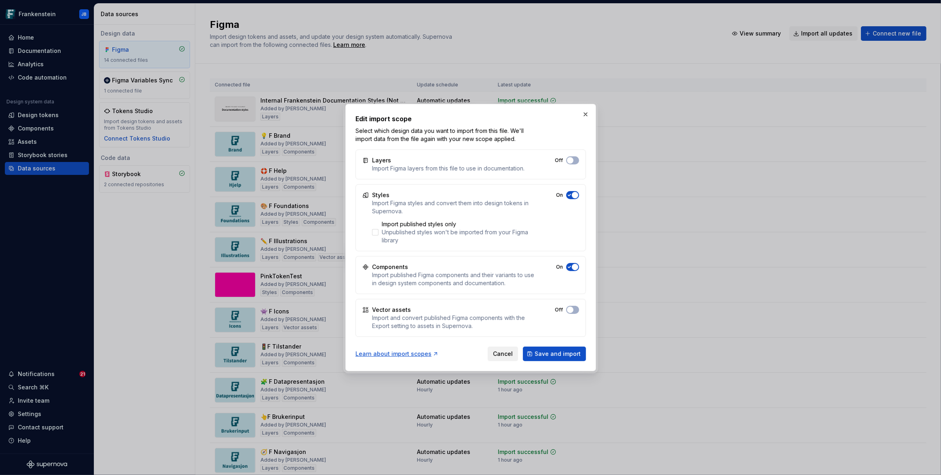
click at [499, 354] on span "Cancel" at bounding box center [503, 354] width 20 height 8
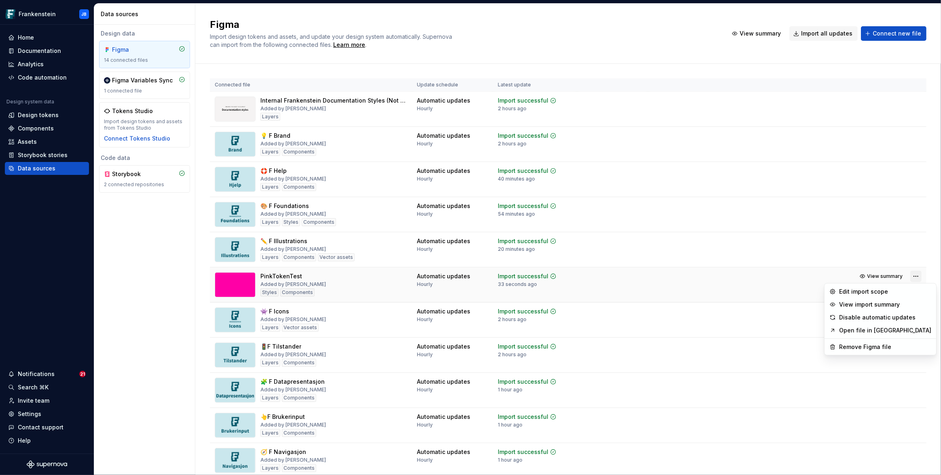
click at [911, 275] on html "Frankenstein JB Home Documentation Analytics Code automation Design system data…" at bounding box center [470, 237] width 941 height 475
click at [862, 346] on div "Remove Figma file" at bounding box center [885, 347] width 92 height 8
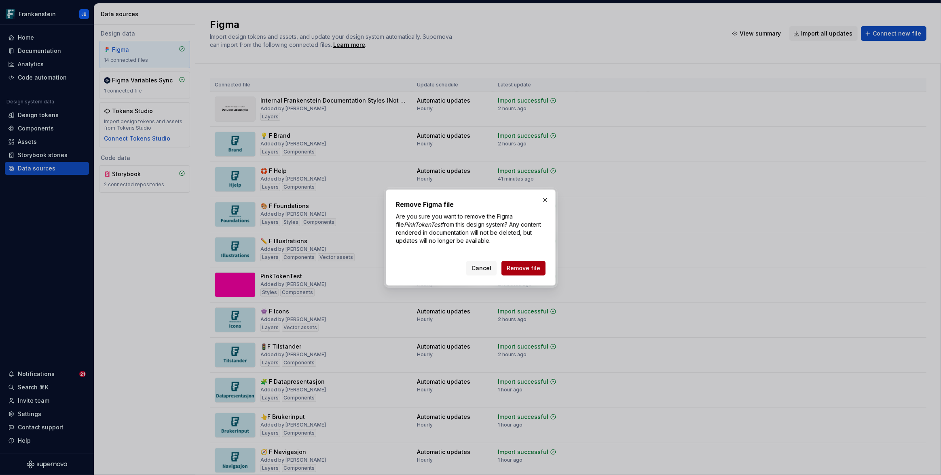
click at [515, 268] on span "Remove file" at bounding box center [523, 268] width 34 height 8
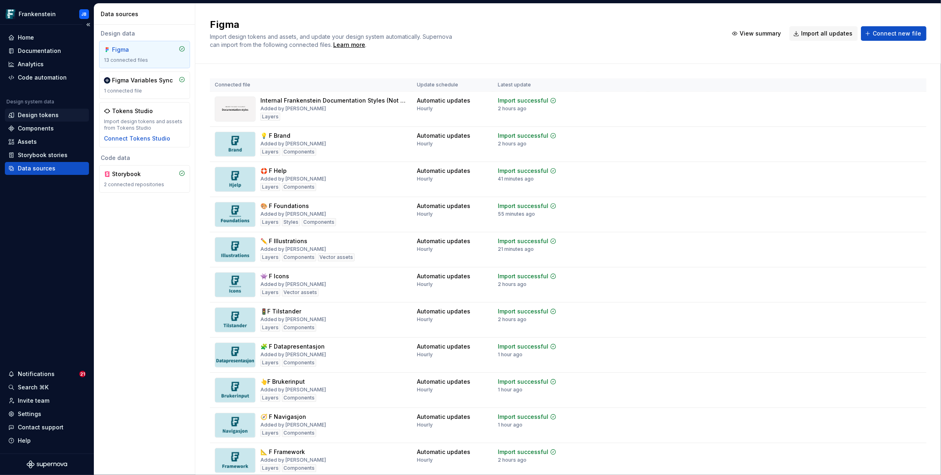
click at [44, 116] on div "Design tokens" at bounding box center [38, 115] width 41 height 8
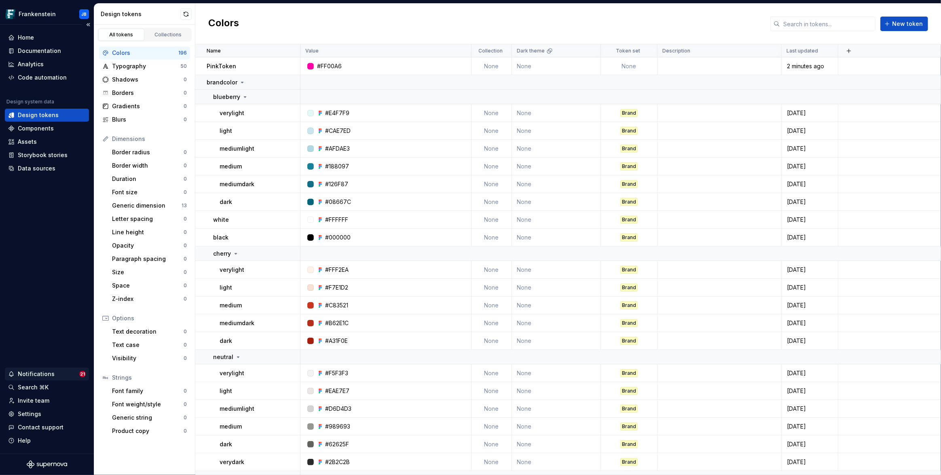
click at [82, 374] on span "21" at bounding box center [82, 374] width 6 height 6
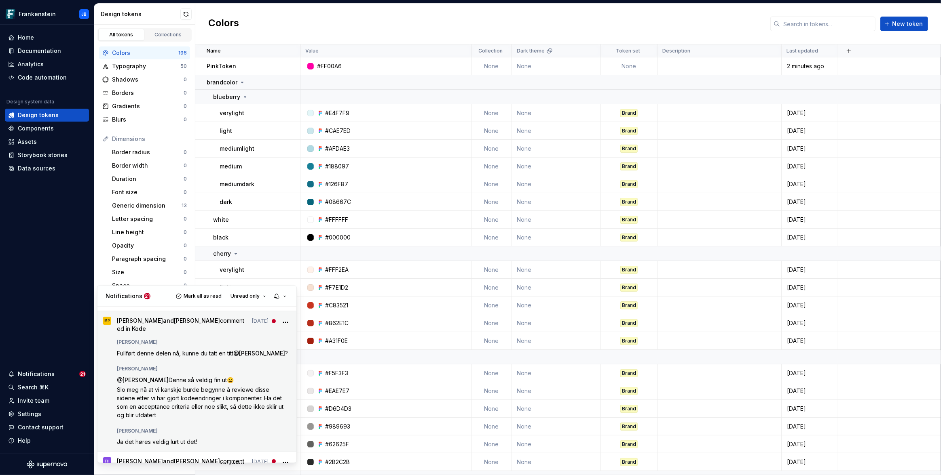
scroll to position [15, 0]
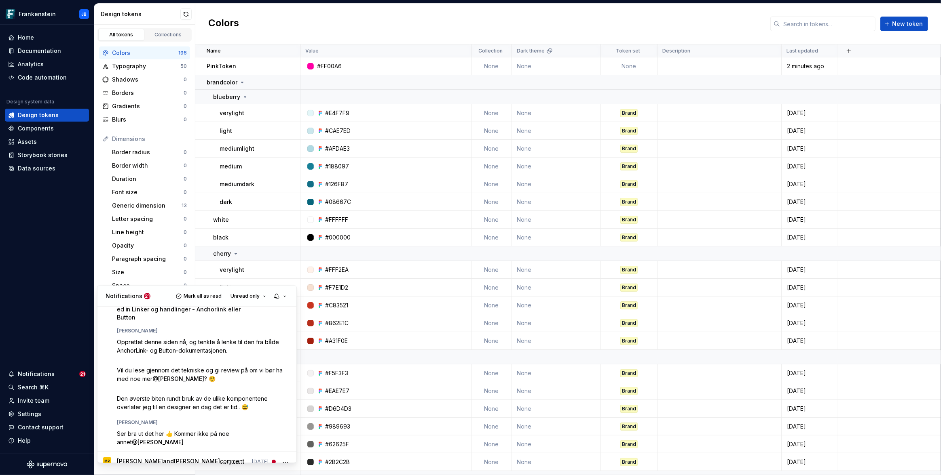
click at [32, 171] on html "Frankenstein JB Home Documentation Analytics Code automation Design system data…" at bounding box center [470, 237] width 941 height 475
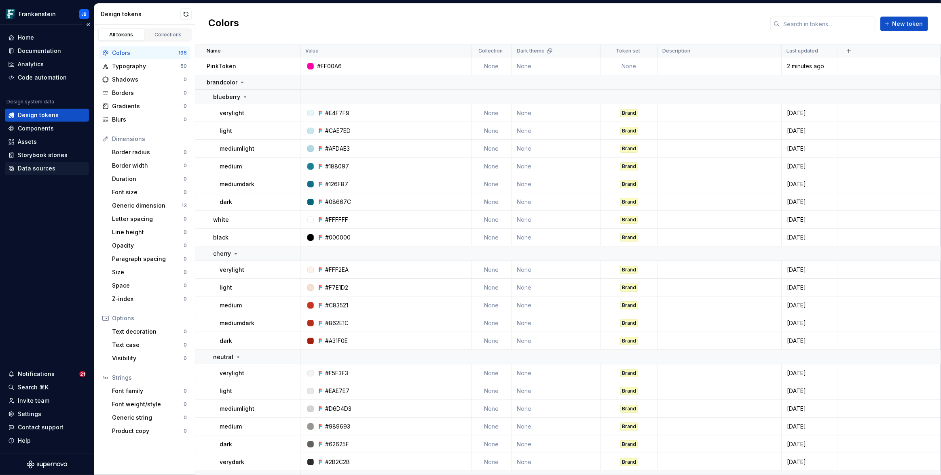
click at [40, 170] on div "Data sources" at bounding box center [37, 169] width 38 height 8
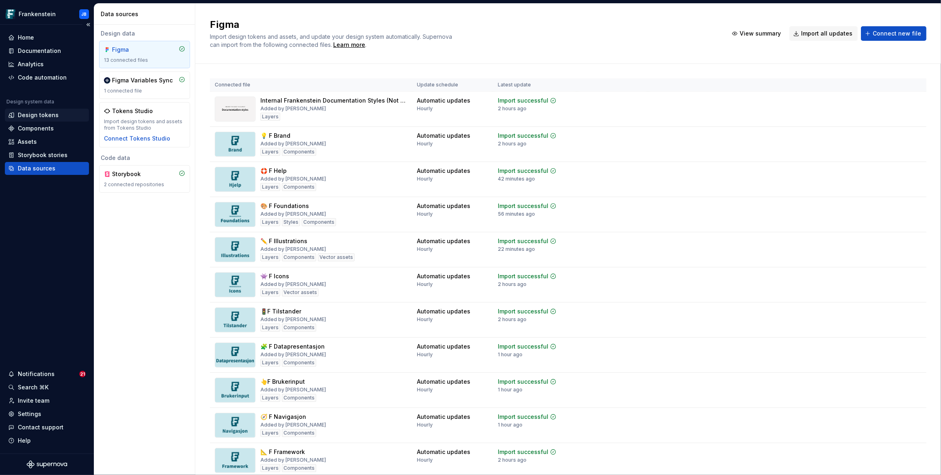
click at [38, 116] on div "Design tokens" at bounding box center [38, 115] width 41 height 8
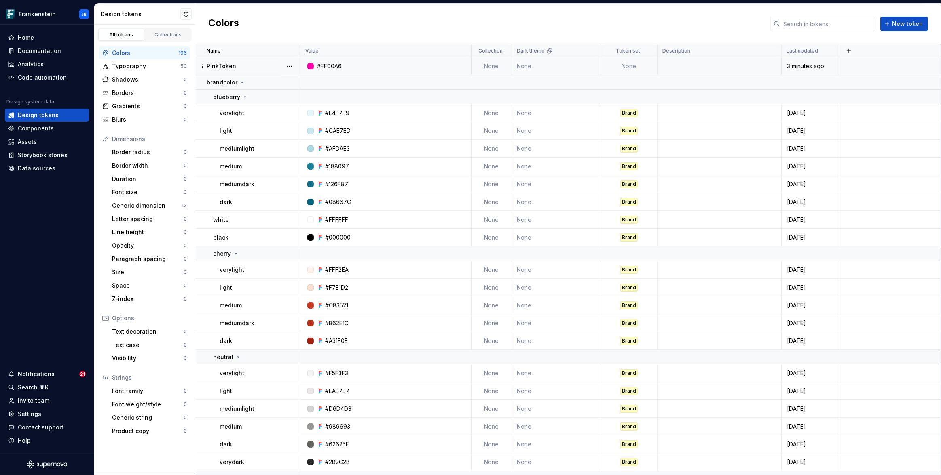
click at [258, 64] on div "PinkToken" at bounding box center [253, 66] width 93 height 8
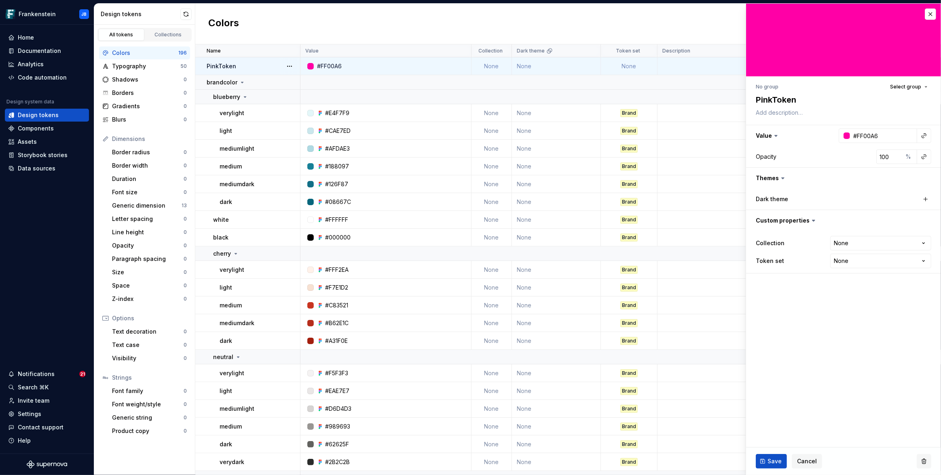
click at [926, 462] on button "button" at bounding box center [923, 461] width 15 height 15
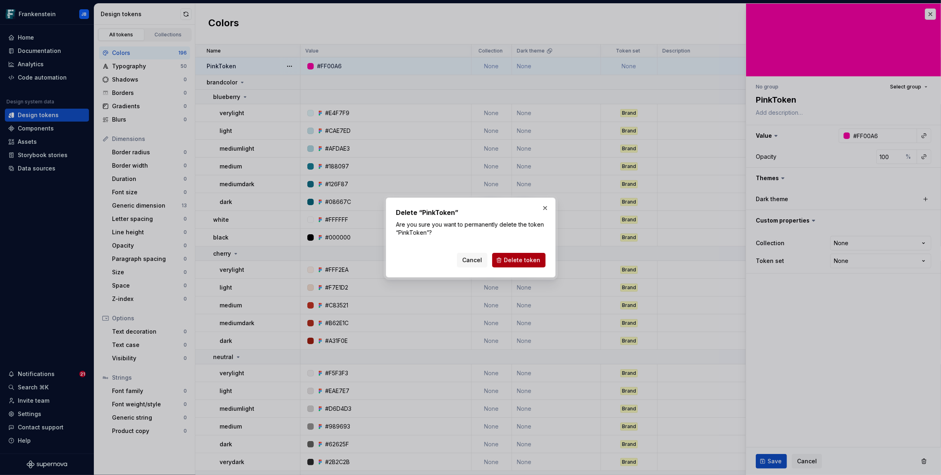
click at [521, 259] on span "Delete token" at bounding box center [522, 260] width 36 height 8
type textarea "*"
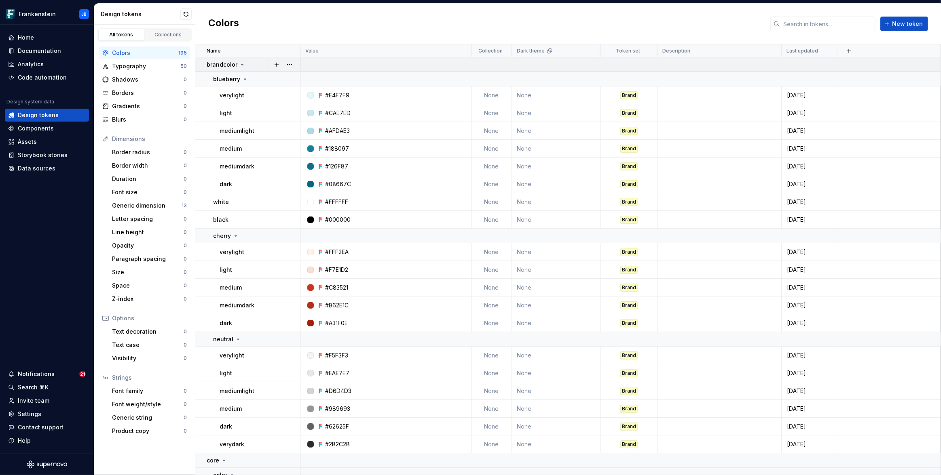
click at [239, 64] on icon at bounding box center [242, 64] width 6 height 6
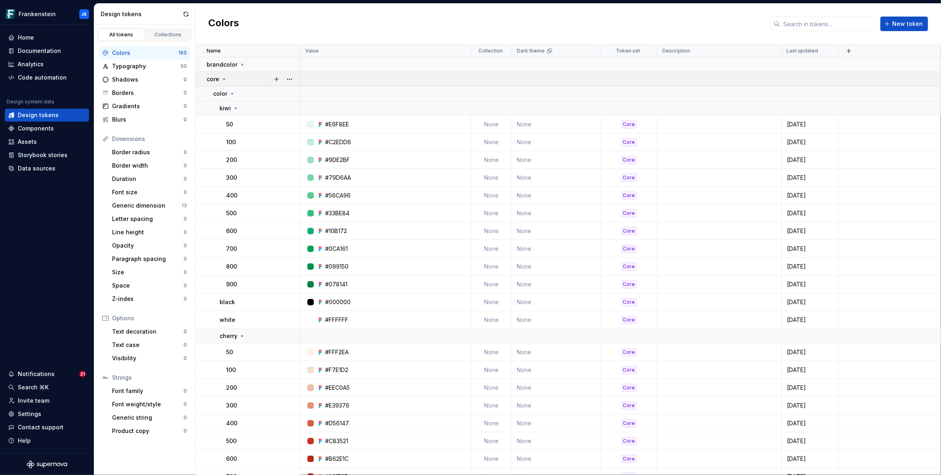
click at [221, 80] on icon at bounding box center [224, 79] width 6 height 6
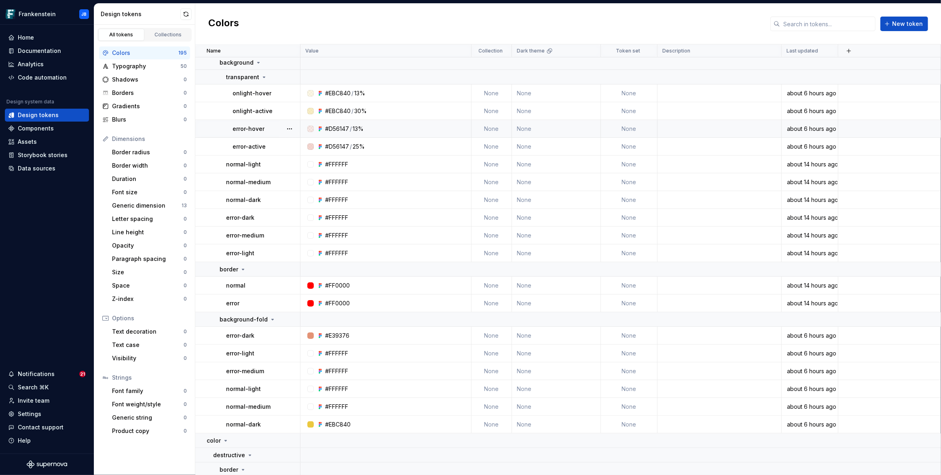
scroll to position [159, 0]
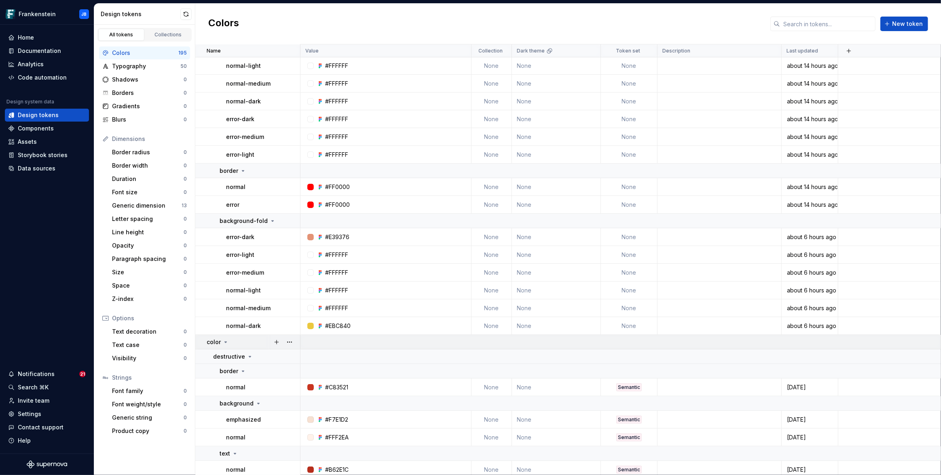
click at [226, 342] on icon at bounding box center [225, 342] width 6 height 6
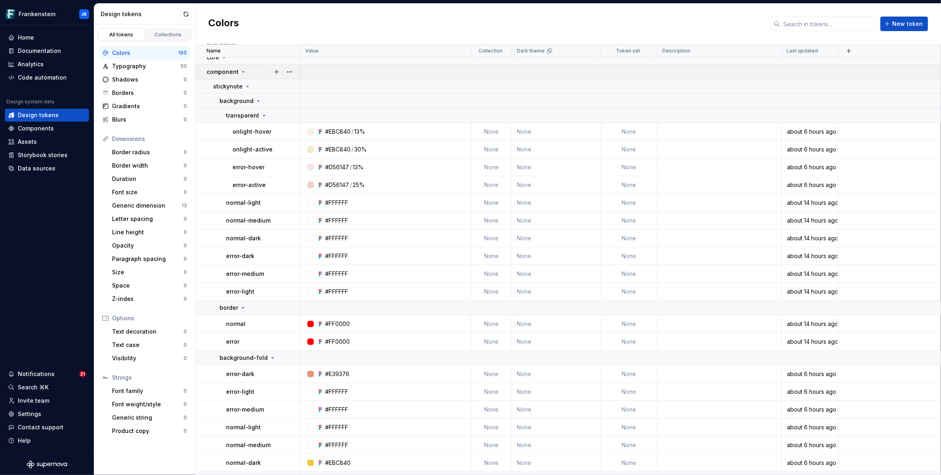
scroll to position [0, 0]
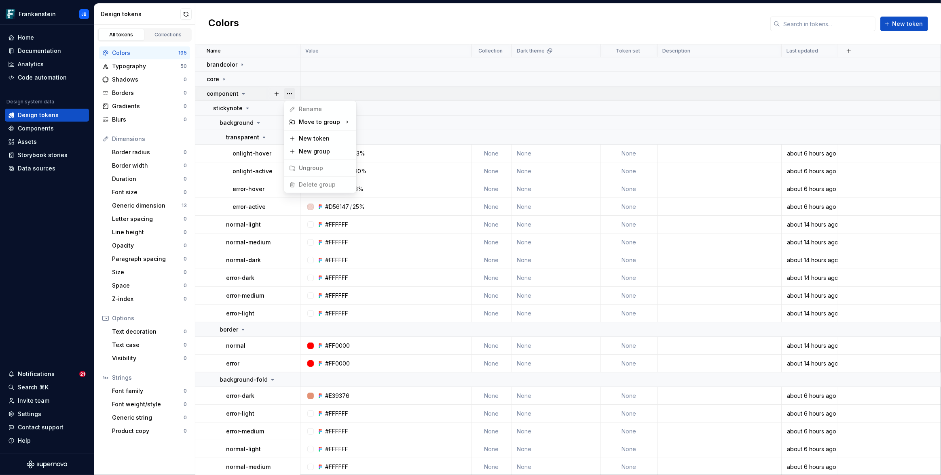
click at [289, 92] on button "button" at bounding box center [289, 93] width 11 height 11
click at [291, 94] on button "button" at bounding box center [289, 93] width 11 height 11
click at [39, 169] on html "Frankenstein JB Home Documentation Analytics Code automation Design system data…" at bounding box center [470, 237] width 941 height 475
click at [42, 169] on div "Data sources" at bounding box center [37, 169] width 38 height 8
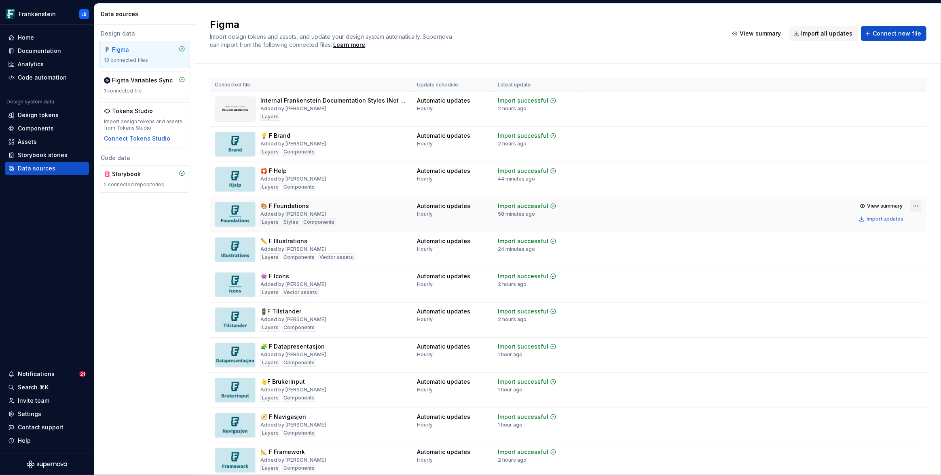
click at [909, 205] on html "Frankenstein JB Home Documentation Analytics Code automation Design system data…" at bounding box center [470, 237] width 941 height 475
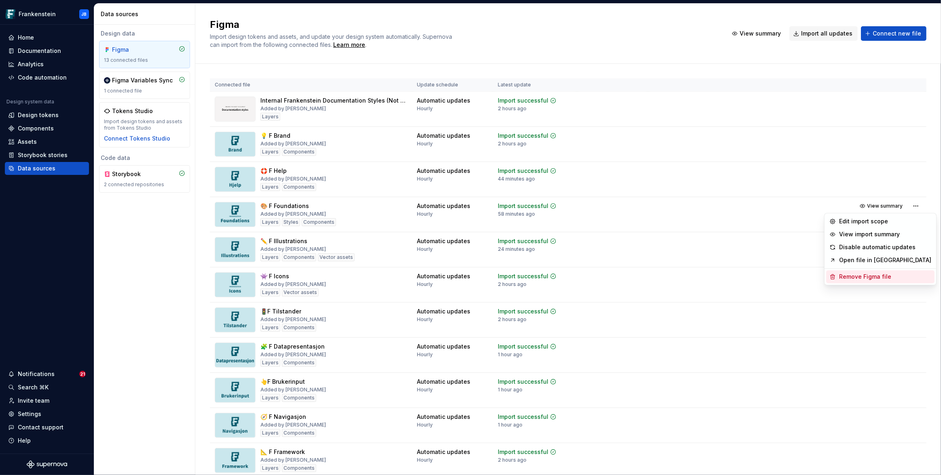
click at [866, 278] on div "Remove Figma file" at bounding box center [885, 277] width 92 height 8
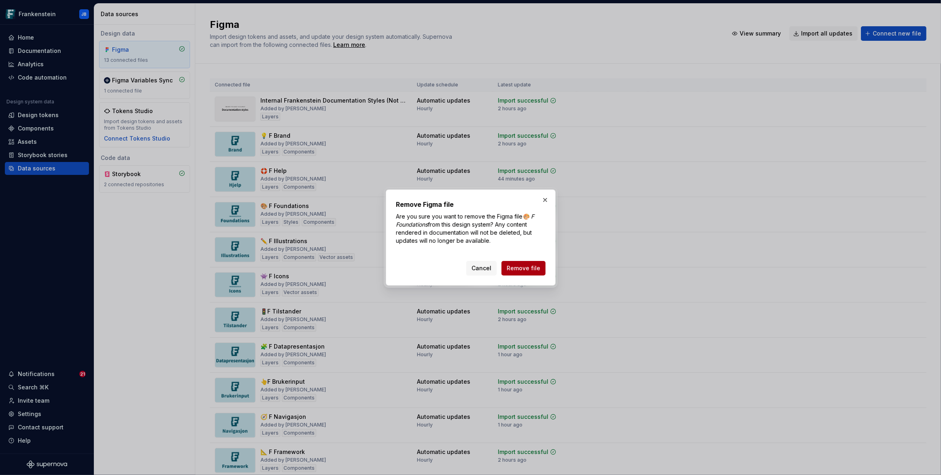
click at [527, 270] on span "Remove file" at bounding box center [523, 268] width 34 height 8
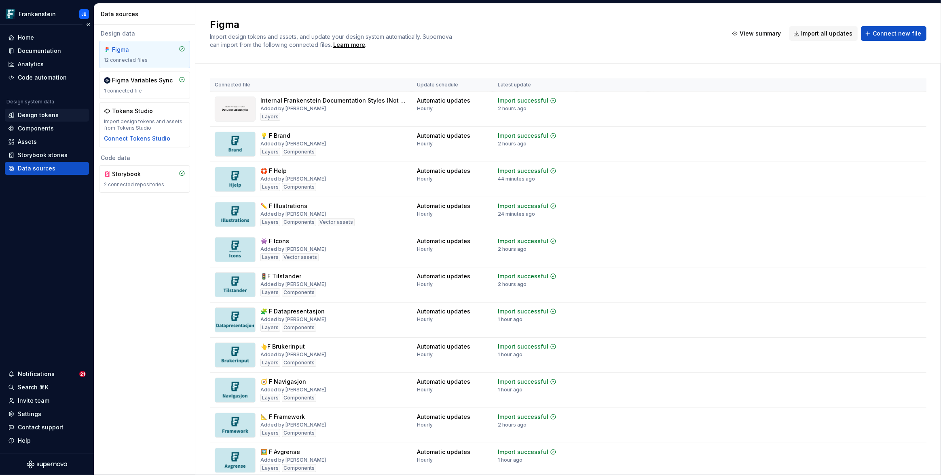
click at [50, 116] on div "Design tokens" at bounding box center [38, 115] width 41 height 8
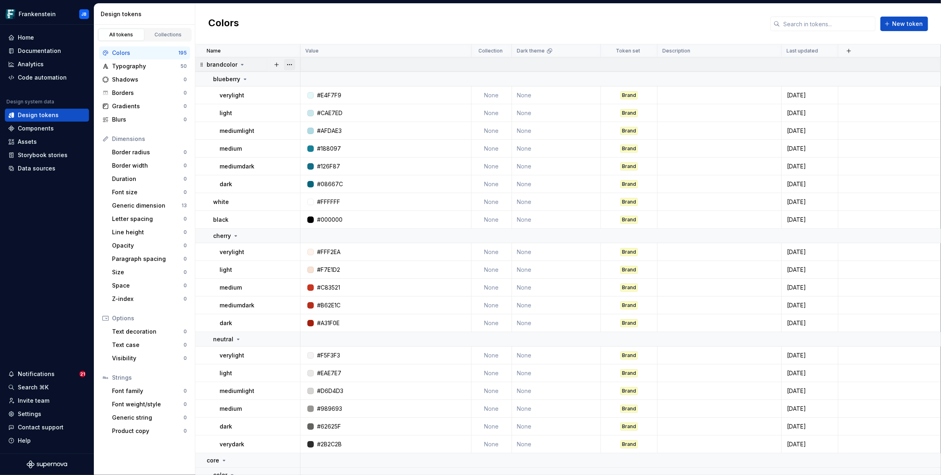
click at [290, 63] on button "button" at bounding box center [289, 64] width 11 height 11
click at [304, 154] on div "Delete group" at bounding box center [325, 156] width 53 height 8
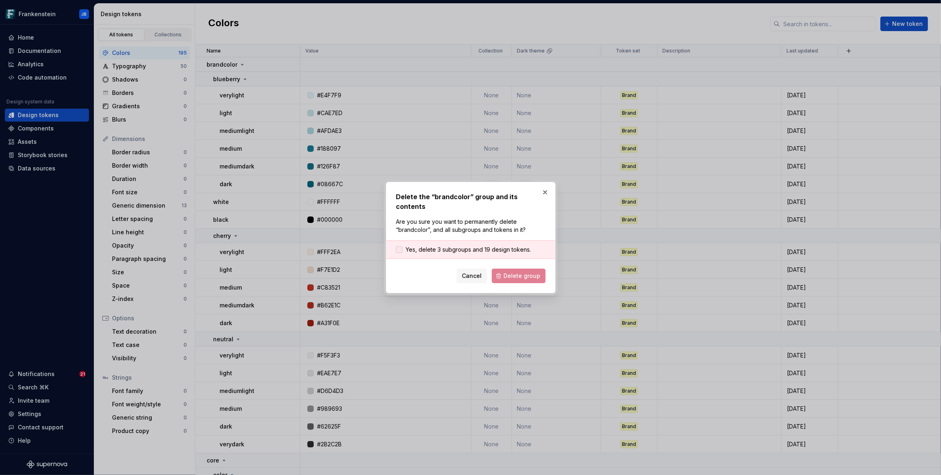
click at [399, 247] on div at bounding box center [399, 250] width 6 height 6
click at [510, 272] on span "Delete group" at bounding box center [521, 276] width 37 height 8
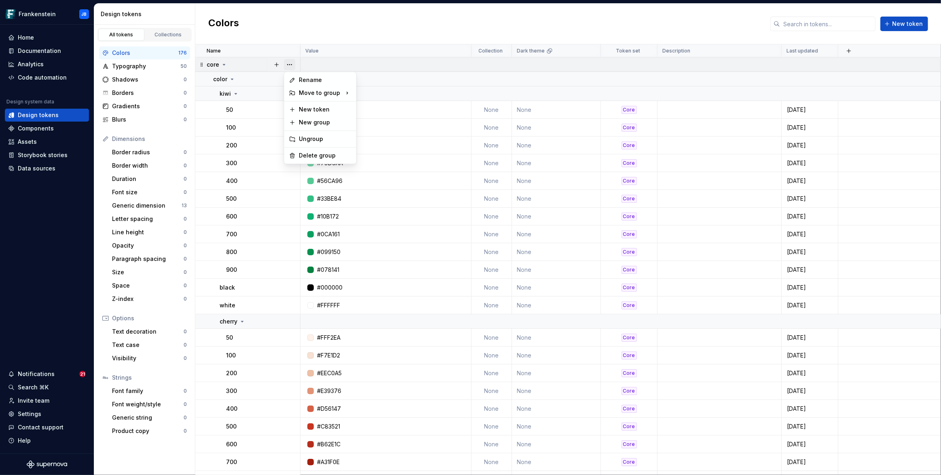
click at [290, 64] on button "button" at bounding box center [289, 64] width 11 height 11
click at [319, 157] on div "Delete group" at bounding box center [325, 156] width 53 height 8
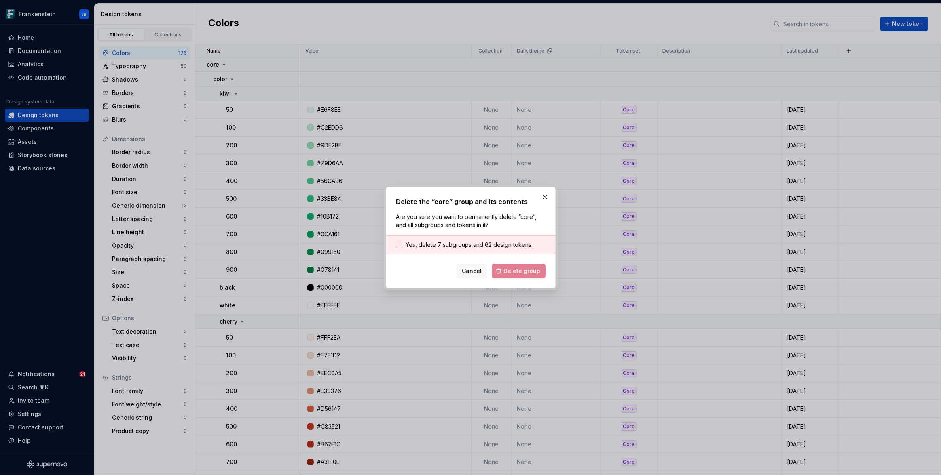
click at [400, 245] on div at bounding box center [399, 245] width 6 height 6
click at [524, 274] on span "Delete group" at bounding box center [521, 271] width 37 height 8
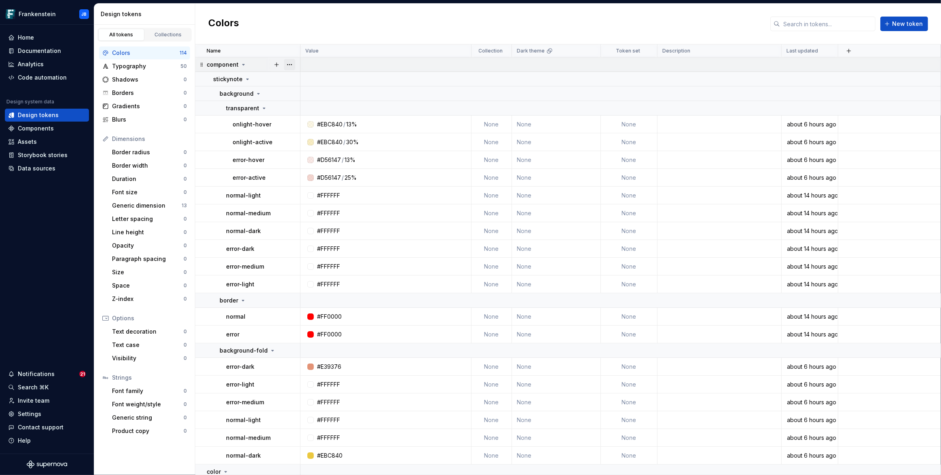
click at [291, 65] on button "button" at bounding box center [289, 64] width 11 height 11
click at [310, 154] on div "Delete group" at bounding box center [325, 156] width 53 height 8
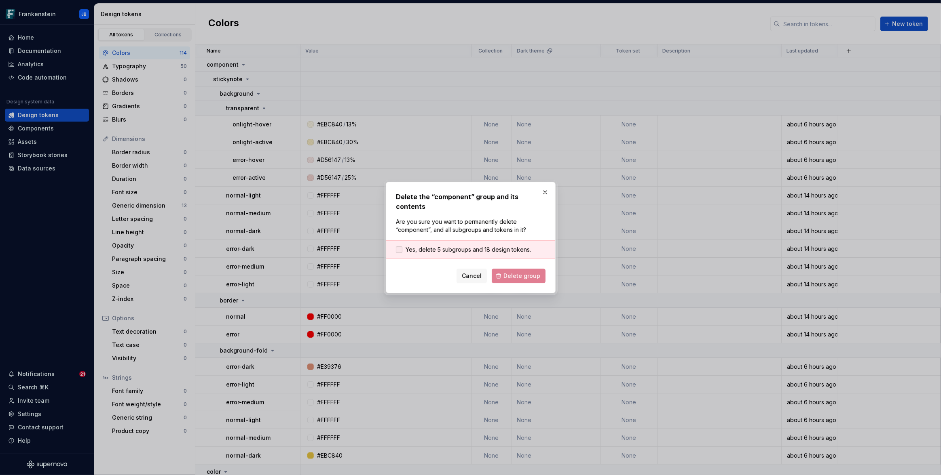
click at [399, 247] on div at bounding box center [399, 250] width 6 height 6
click at [514, 272] on span "Delete group" at bounding box center [521, 276] width 37 height 8
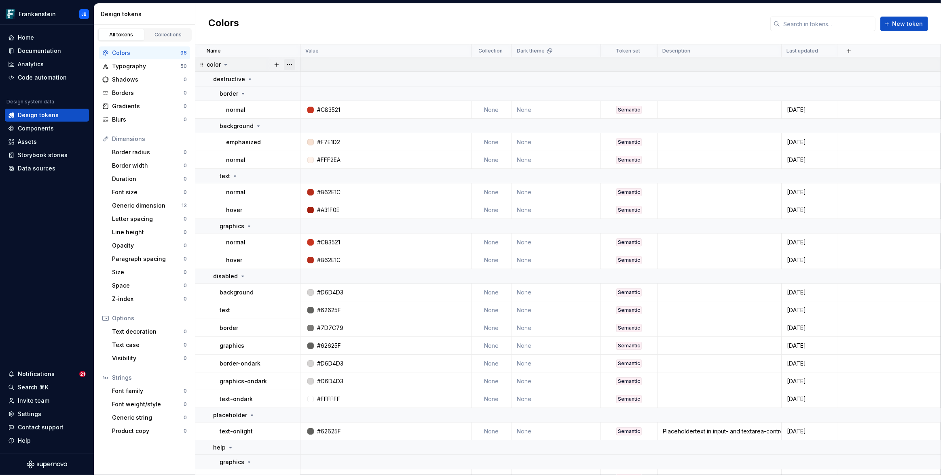
click at [288, 63] on button "button" at bounding box center [289, 64] width 11 height 11
click at [316, 157] on div "Delete group" at bounding box center [325, 156] width 53 height 8
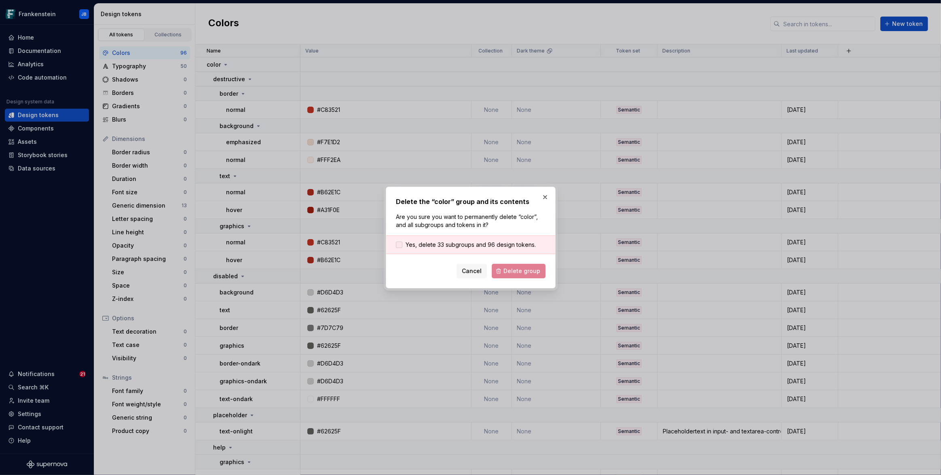
click at [400, 245] on div at bounding box center [399, 245] width 6 height 6
click at [518, 271] on span "Delete group" at bounding box center [521, 271] width 37 height 8
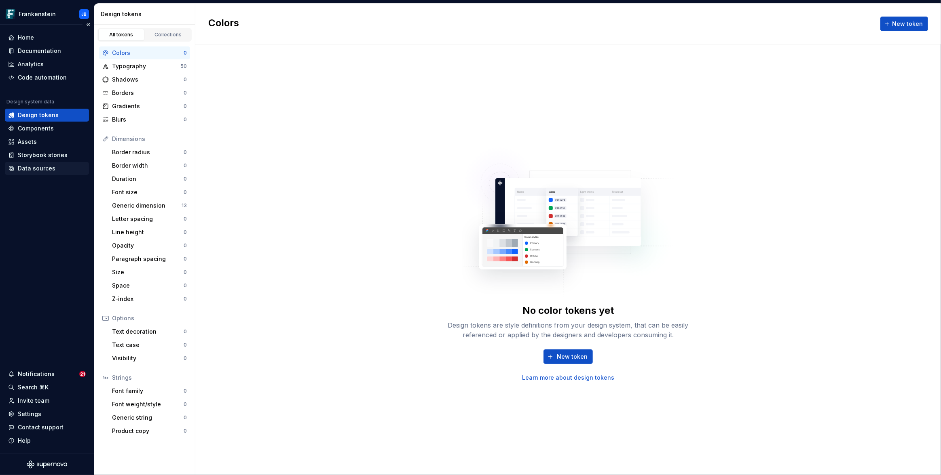
click at [43, 169] on div "Data sources" at bounding box center [37, 169] width 38 height 8
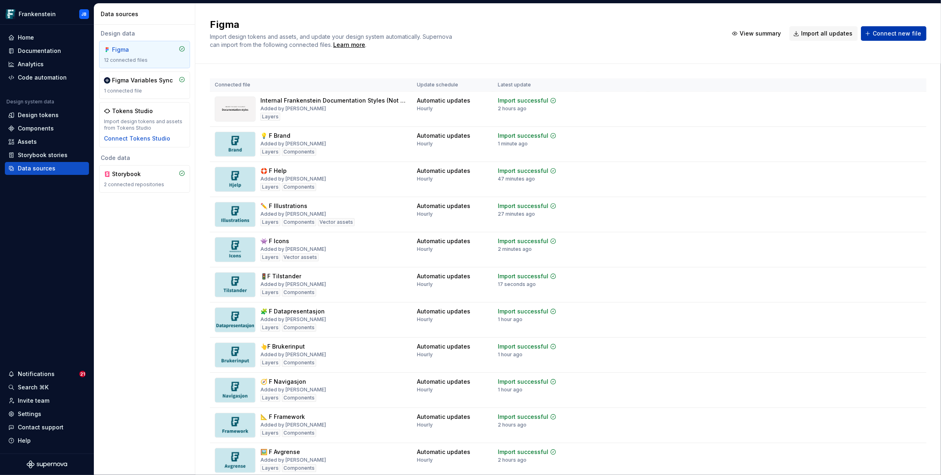
click at [893, 33] on span "Connect new file" at bounding box center [896, 34] width 49 height 8
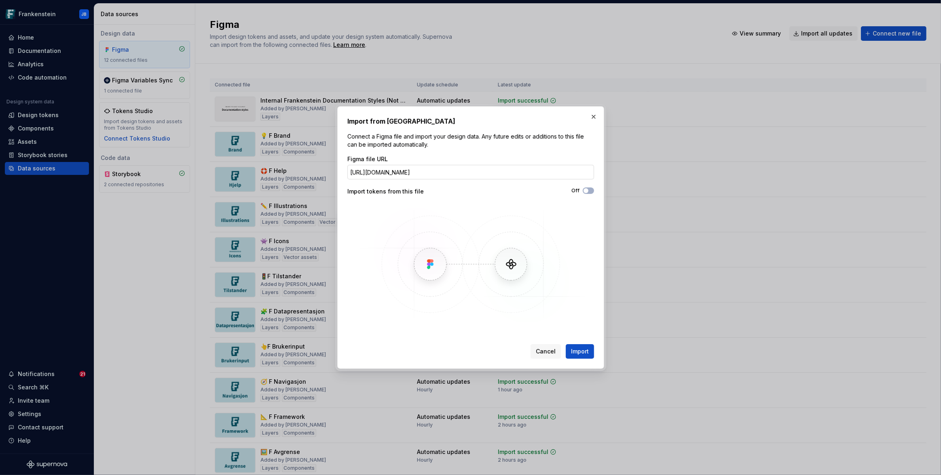
scroll to position [0, 147]
type input "https://www.figma.com/design/pgAZdYZwWdmfd7dq3DLzeX/%F0%9F%8E%A8-F-Foundations?…"
click at [584, 192] on span "button" at bounding box center [585, 190] width 5 height 5
click at [576, 351] on span "Import" at bounding box center [580, 352] width 18 height 8
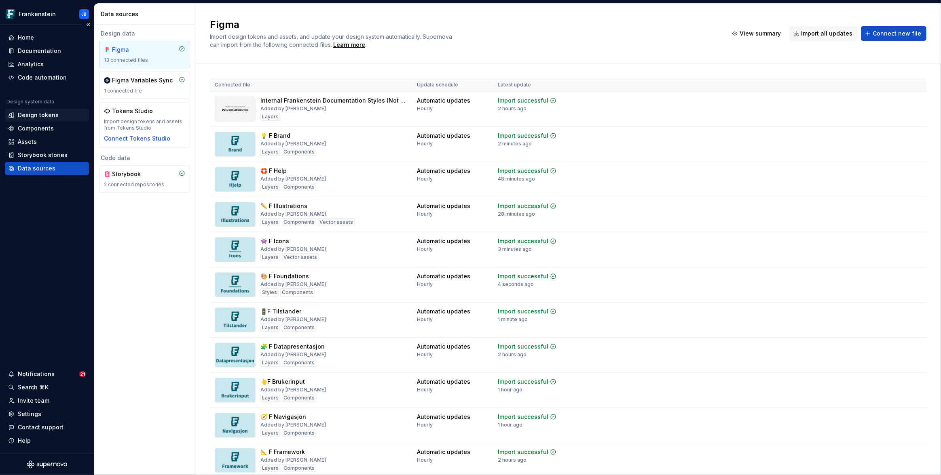
click at [24, 114] on div "Design tokens" at bounding box center [38, 115] width 41 height 8
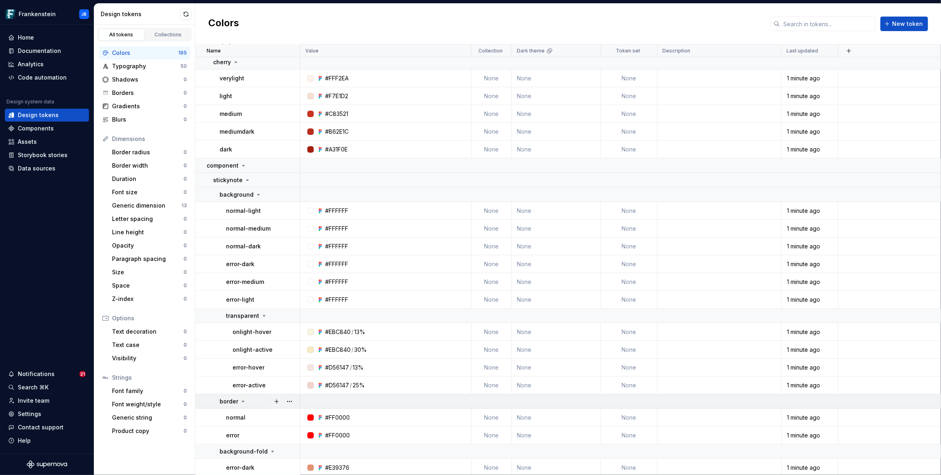
scroll to position [3716, 0]
click at [60, 169] on div "Data sources" at bounding box center [47, 169] width 78 height 8
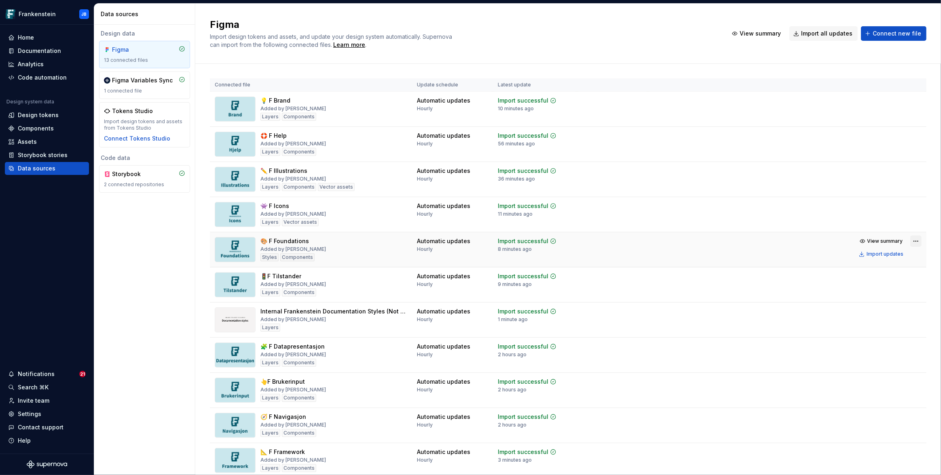
click at [913, 242] on html "Frankenstein JB Home Documentation Analytics Code automation Design system data…" at bounding box center [470, 237] width 941 height 475
click at [814, 246] on html "Frankenstein JB Home Documentation Analytics Code automation Design system data…" at bounding box center [470, 237] width 941 height 475
click at [880, 254] on div "Import updates" at bounding box center [884, 254] width 37 height 6
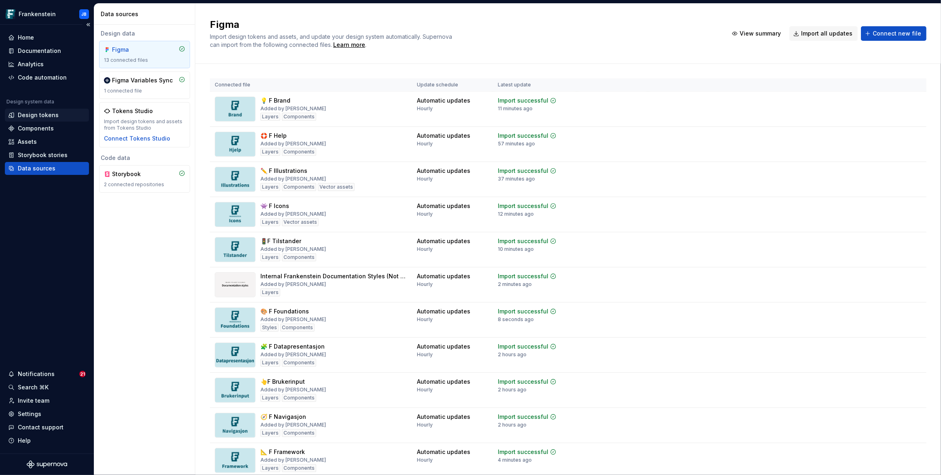
click at [42, 114] on div "Design tokens" at bounding box center [38, 115] width 41 height 8
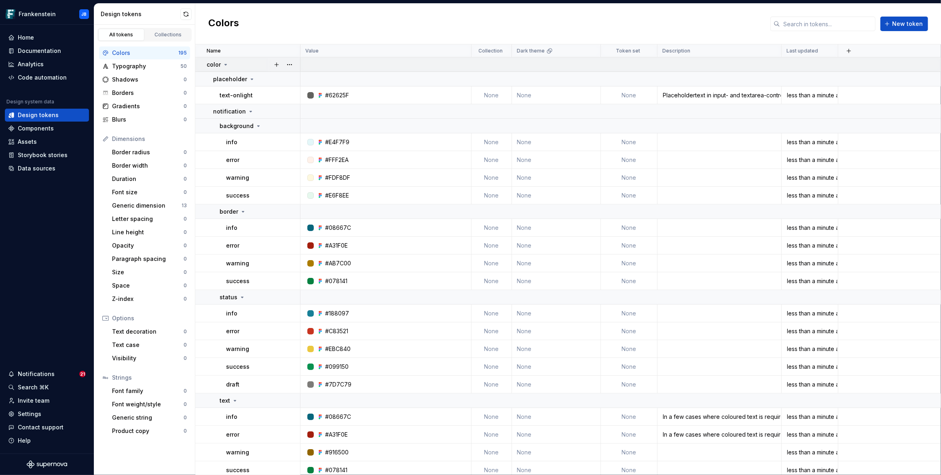
click at [219, 65] on p "color" at bounding box center [214, 65] width 14 height 8
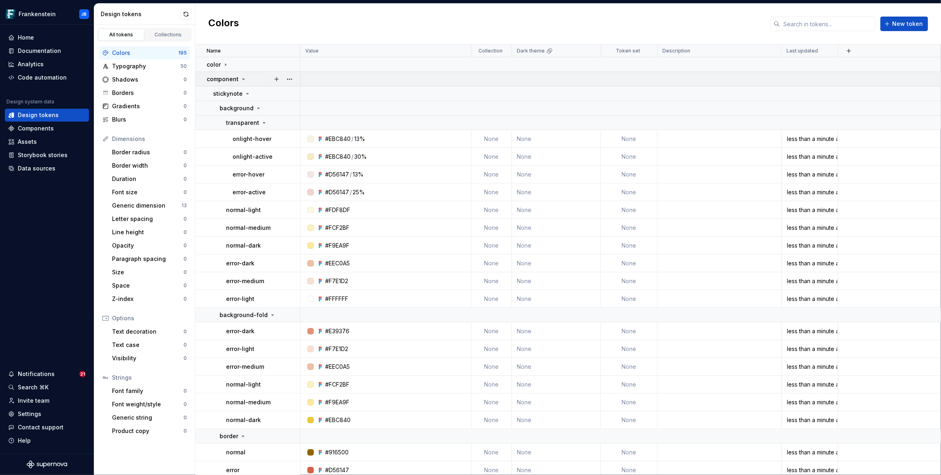
click at [243, 79] on icon at bounding box center [244, 79] width 2 height 1
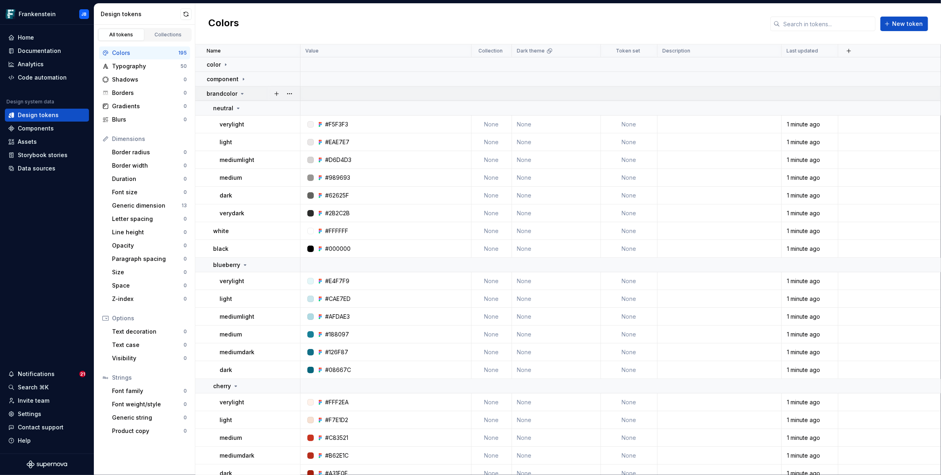
click at [241, 93] on icon at bounding box center [242, 93] width 2 height 1
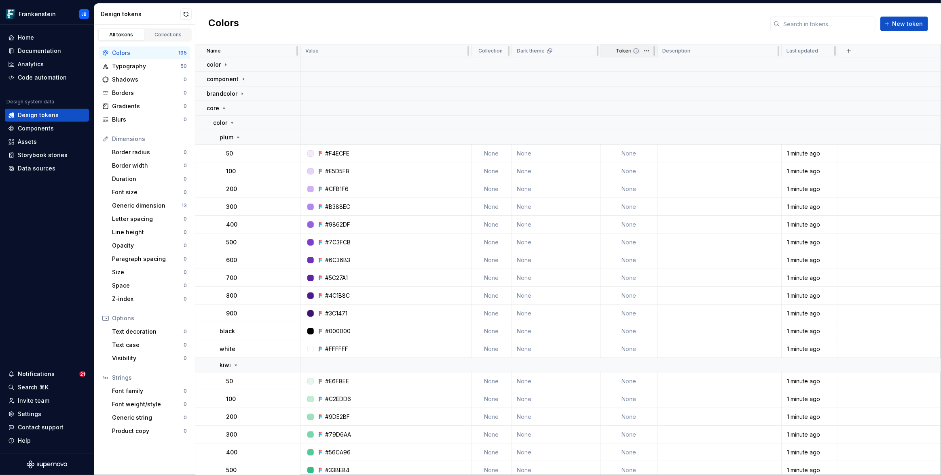
click at [646, 56] on span at bounding box center [642, 50] width 29 height 13
click at [647, 53] on html "Frankenstein JB Home Documentation Analytics Code automation Design system data…" at bounding box center [470, 237] width 941 height 475
click at [661, 65] on span "Edit property" at bounding box center [682, 67] width 53 height 8
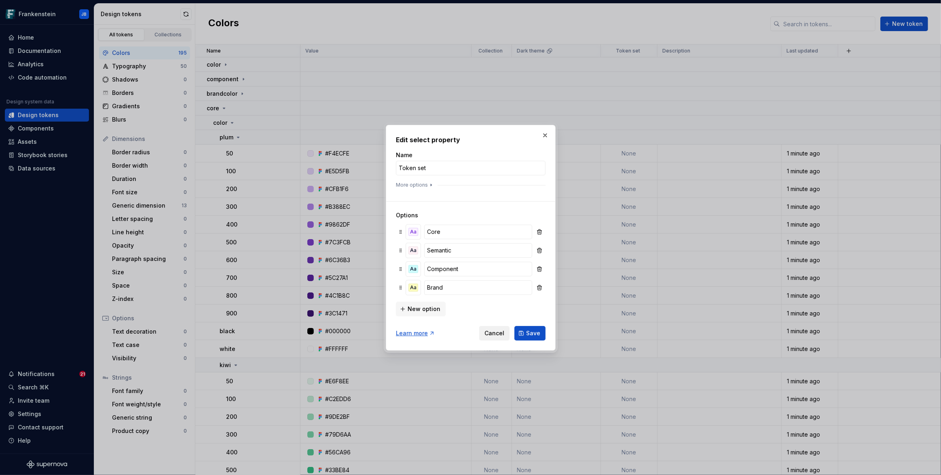
click at [498, 336] on span "Cancel" at bounding box center [494, 333] width 20 height 8
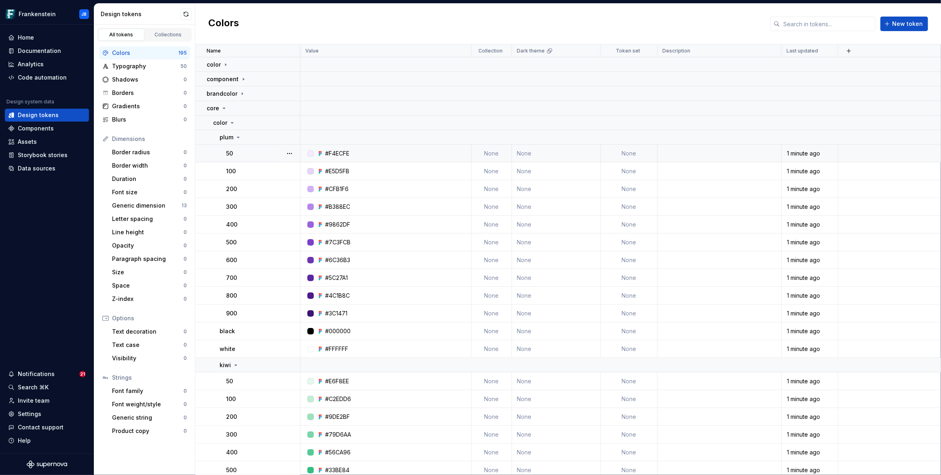
click at [633, 152] on td "None" at bounding box center [629, 154] width 57 height 18
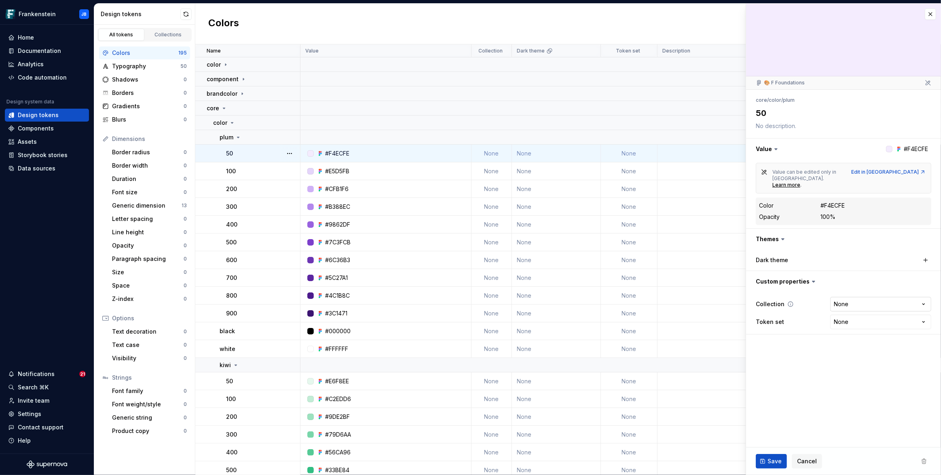
click at [922, 292] on html "Frankenstein JB Home Documentation Analytics Code automation Design system data…" at bounding box center [470, 237] width 941 height 475
click at [881, 276] on html "Frankenstein JB Home Documentation Analytics Code automation Design system data…" at bounding box center [470, 237] width 941 height 475
click at [925, 308] on html "Frankenstein JB Home Documentation Analytics Code automation Design system data…" at bounding box center [470, 237] width 941 height 475
click at [894, 294] on html "Frankenstein JB Home Documentation Analytics Code automation Design system data…" at bounding box center [470, 237] width 941 height 475
click at [921, 289] on html "Frankenstein JB Home Documentation Analytics Code automation Design system data…" at bounding box center [470, 237] width 941 height 475
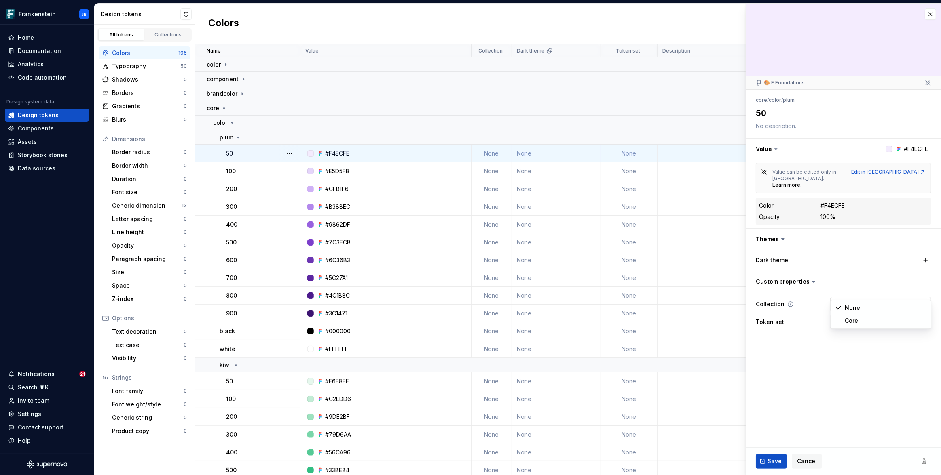
type textarea "*"
click at [921, 289] on html "Frankenstein JB Home Documentation Analytics Code automation Design system data…" at bounding box center [470, 237] width 941 height 475
click at [790, 301] on icon at bounding box center [790, 304] width 6 height 6
click at [924, 308] on html "Frankenstein JB Home Documentation Analytics Code automation Design system data…" at bounding box center [470, 237] width 941 height 475
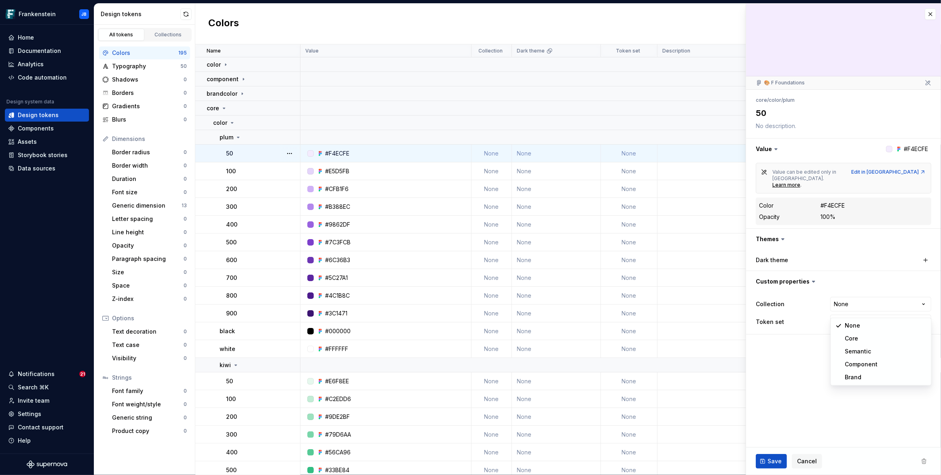
select select "**********"
click at [770, 460] on span "Save" at bounding box center [774, 462] width 14 height 8
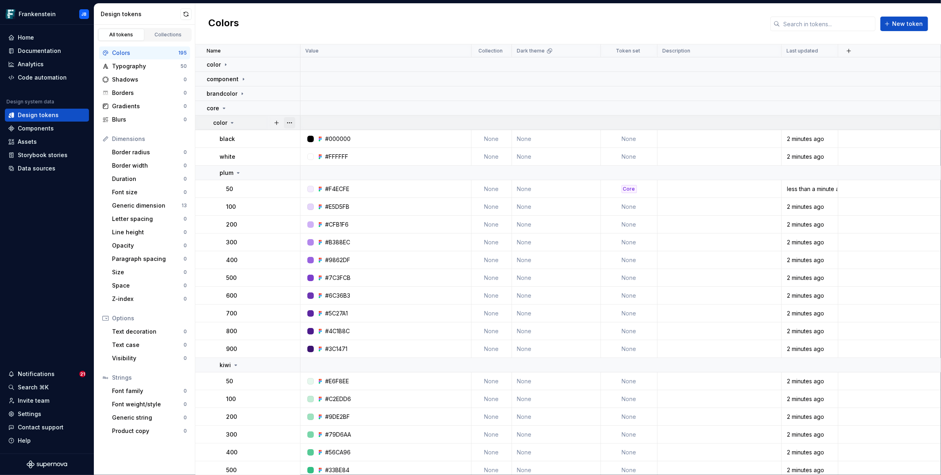
click at [289, 123] on button "button" at bounding box center [289, 122] width 11 height 11
click at [622, 142] on html "Frankenstein JB Home Documentation Analytics Code automation Design system data…" at bounding box center [470, 237] width 941 height 475
click at [632, 141] on td "None" at bounding box center [629, 139] width 57 height 18
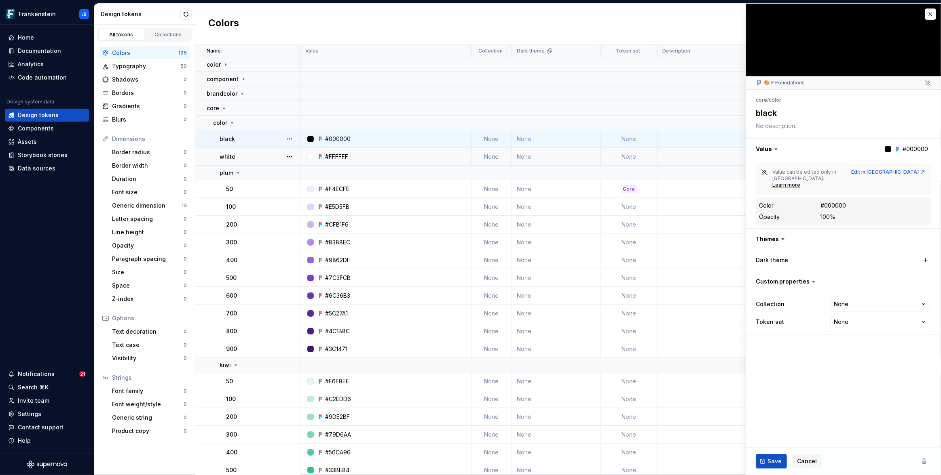
type textarea "*"
click at [923, 311] on html "Frankenstein JB Home Documentation Analytics Code automation Design system data…" at bounding box center [470, 237] width 941 height 475
select select "**********"
click at [774, 463] on span "Save" at bounding box center [774, 462] width 14 height 8
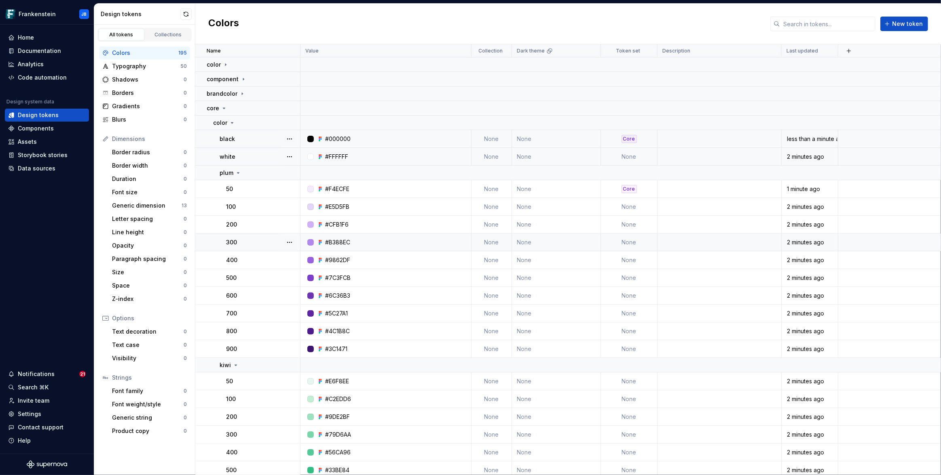
click at [632, 156] on td "None" at bounding box center [629, 157] width 57 height 18
type textarea "*"
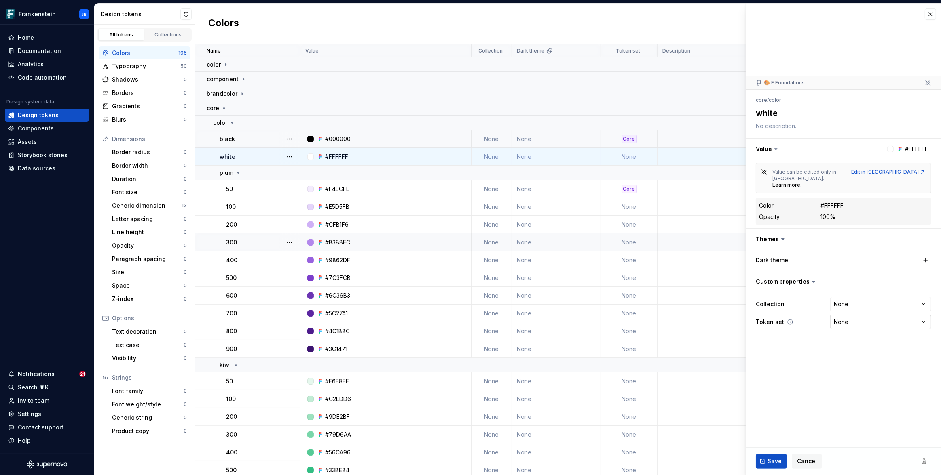
click at [871, 309] on html "Frankenstein JB Home Documentation Analytics Code automation Design system data…" at bounding box center [470, 237] width 941 height 475
select select "**********"
click at [772, 459] on span "Save" at bounding box center [774, 462] width 14 height 8
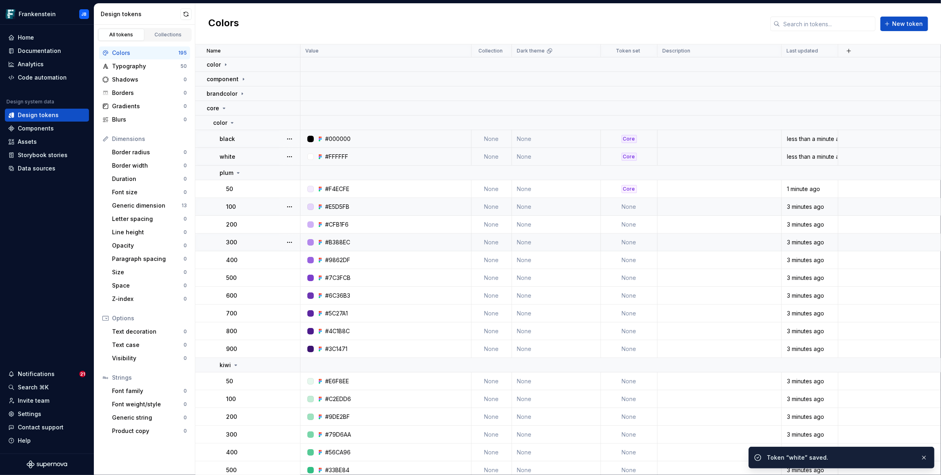
click at [627, 209] on td "None" at bounding box center [629, 207] width 57 height 18
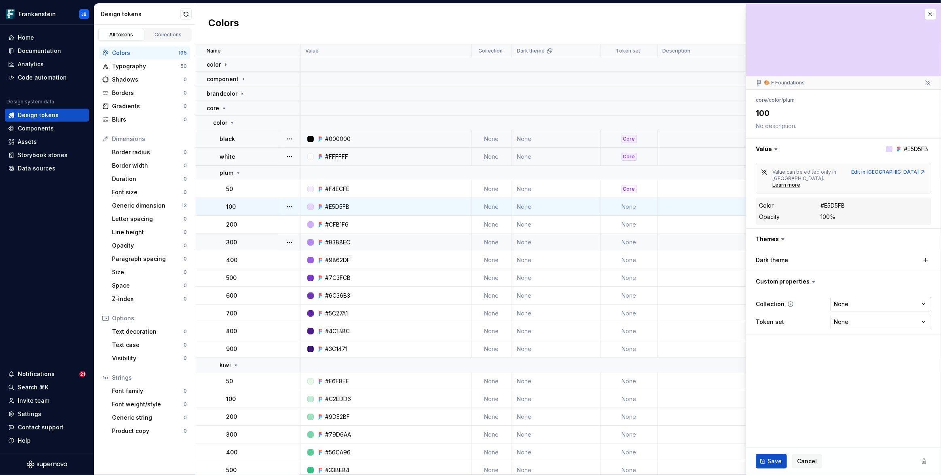
click at [860, 290] on html "Frankenstein JB Home Documentation Analytics Code automation Design system data…" at bounding box center [470, 237] width 941 height 475
type textarea "*"
click at [828, 285] on html "Frankenstein JB Home Documentation Analytics Code automation Design system data…" at bounding box center [470, 237] width 941 height 475
click at [840, 309] on html "Frankenstein JB Home Documentation Analytics Code automation Design system data…" at bounding box center [470, 237] width 941 height 475
select select "**********"
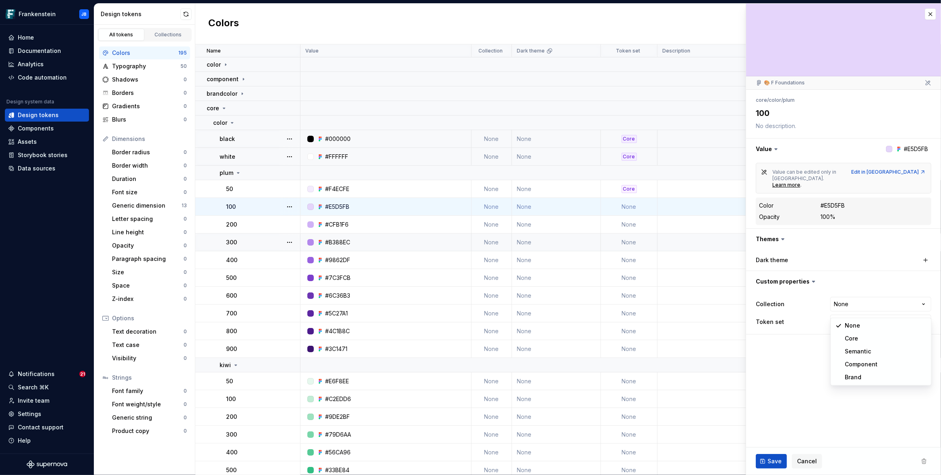
type textarea "*"
click at [774, 462] on span "Save" at bounding box center [774, 462] width 14 height 8
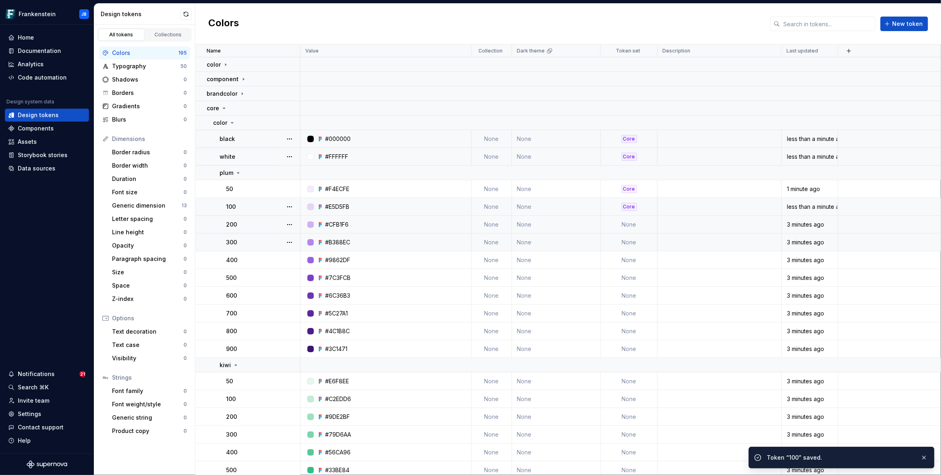
click at [626, 224] on td "None" at bounding box center [629, 225] width 57 height 18
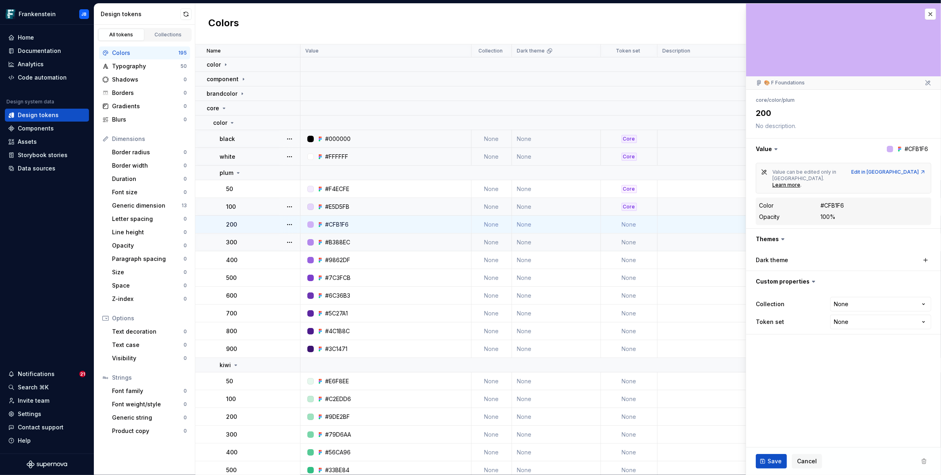
type textarea "*"
click at [884, 308] on html "Frankenstein JB Home Documentation Analytics Code automation Design system data…" at bounding box center [470, 237] width 941 height 475
select select "**********"
click at [772, 470] on div "Save Cancel" at bounding box center [843, 461] width 195 height 27
click at [774, 464] on span "Save" at bounding box center [774, 462] width 14 height 8
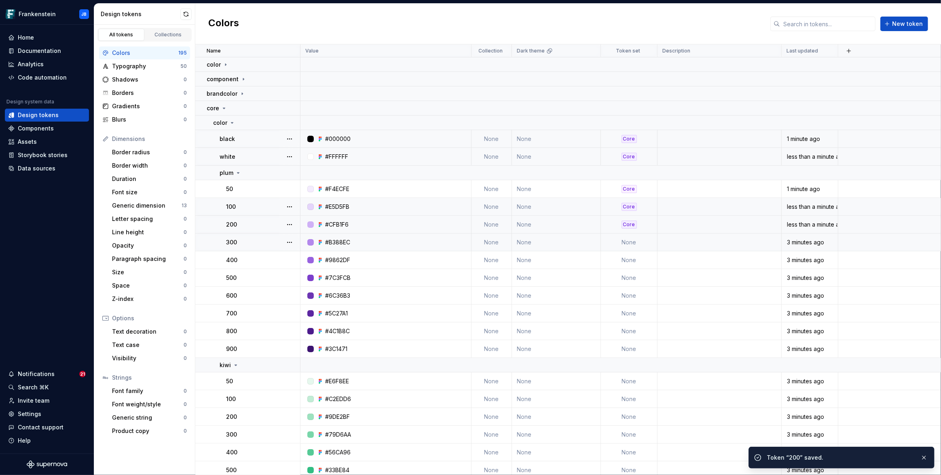
click at [631, 243] on td "None" at bounding box center [629, 243] width 57 height 18
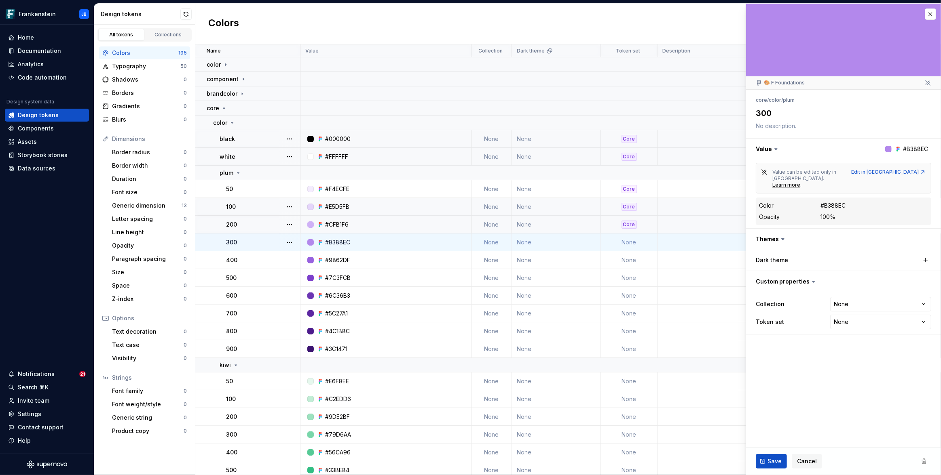
click at [631, 244] on td "None" at bounding box center [629, 243] width 57 height 18
type textarea "*"
click at [855, 306] on html "Frankenstein JB Home Documentation Analytics Code automation Design system data…" at bounding box center [470, 237] width 941 height 475
select select "**********"
click at [769, 462] on span "Save" at bounding box center [774, 462] width 14 height 8
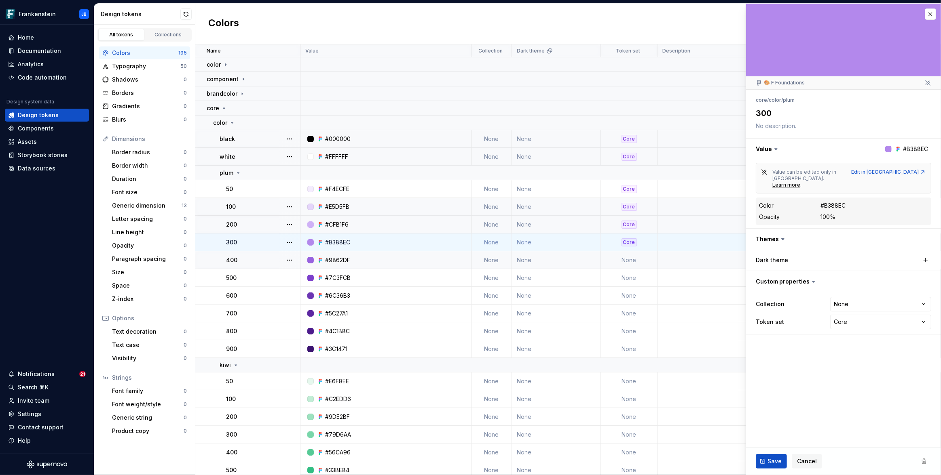
click at [635, 260] on td "None" at bounding box center [629, 260] width 57 height 18
click at [762, 460] on button "Save" at bounding box center [770, 461] width 31 height 15
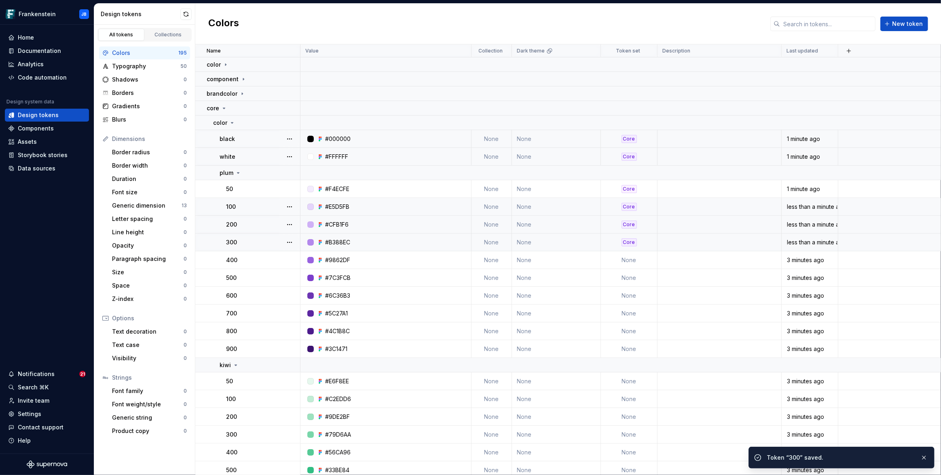
click at [631, 264] on td "None" at bounding box center [629, 260] width 57 height 18
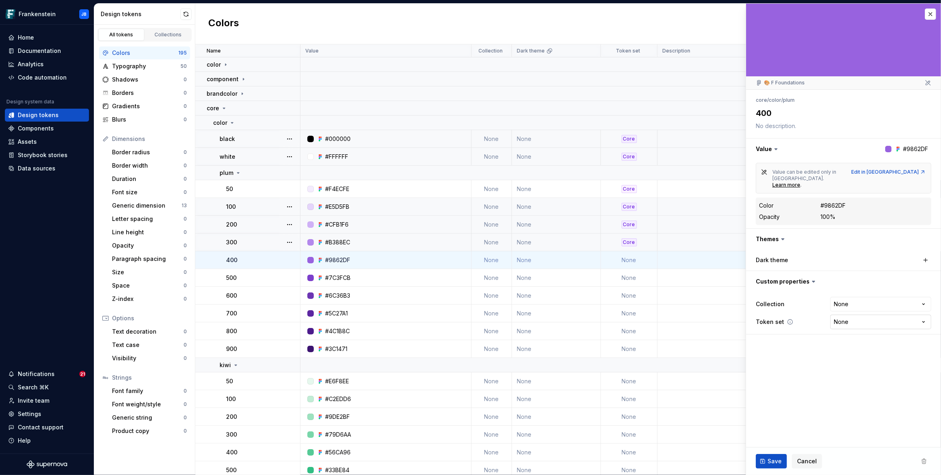
type textarea "*"
click at [844, 309] on html "Frankenstein JB Home Documentation Analytics Code automation Design system data…" at bounding box center [470, 237] width 941 height 475
select select "**********"
type textarea "*"
click at [775, 461] on span "Save" at bounding box center [774, 462] width 14 height 8
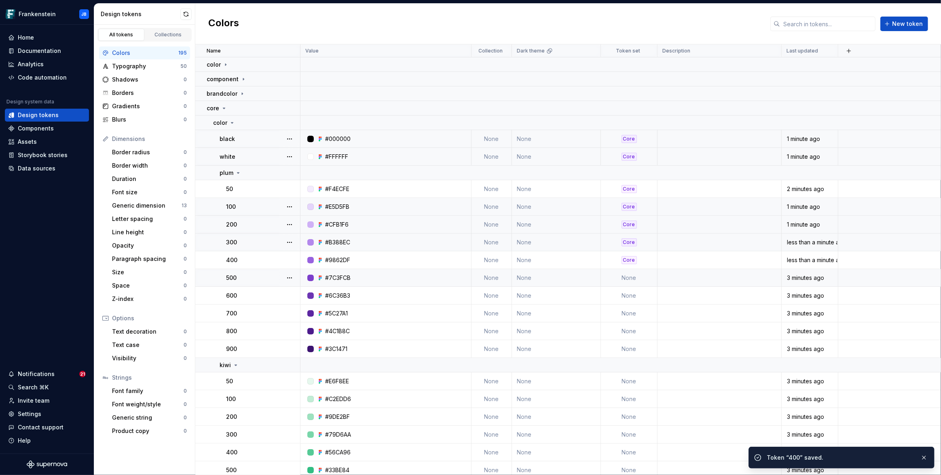
click at [628, 276] on td "None" at bounding box center [629, 278] width 57 height 18
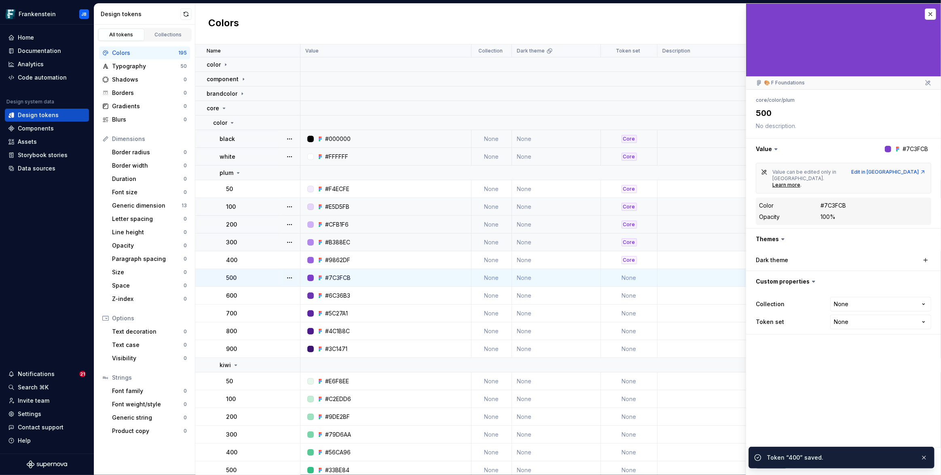
click at [631, 280] on td "None" at bounding box center [629, 278] width 57 height 18
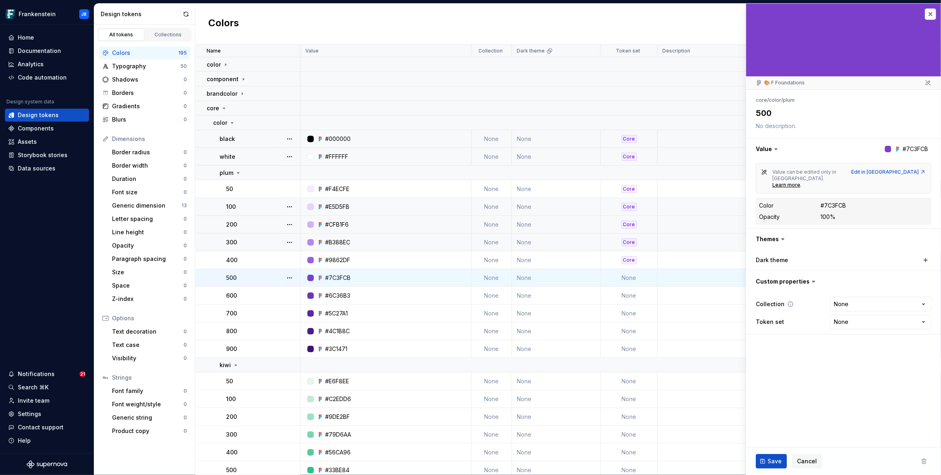
type textarea "*"
click at [848, 306] on html "Frankenstein JB Home Documentation Analytics Code automation Design system data…" at bounding box center [470, 237] width 941 height 475
select select "**********"
click at [769, 462] on span "Save" at bounding box center [774, 462] width 14 height 8
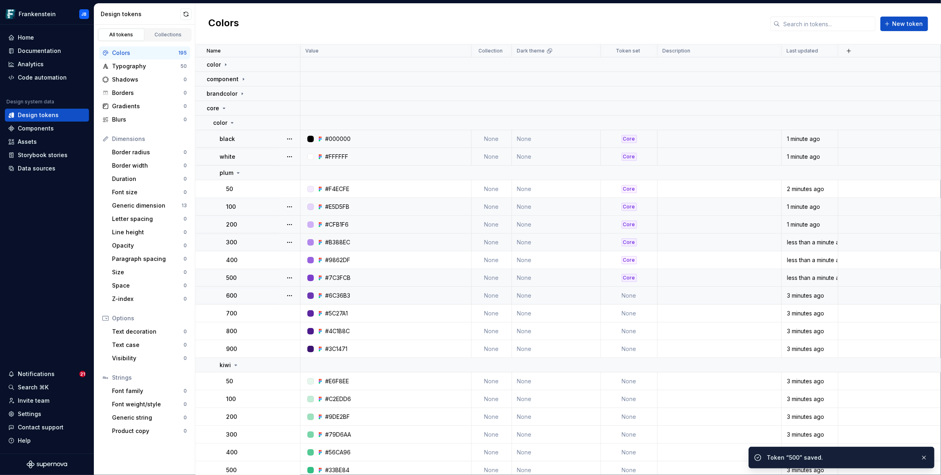
click at [630, 295] on td "None" at bounding box center [629, 296] width 57 height 18
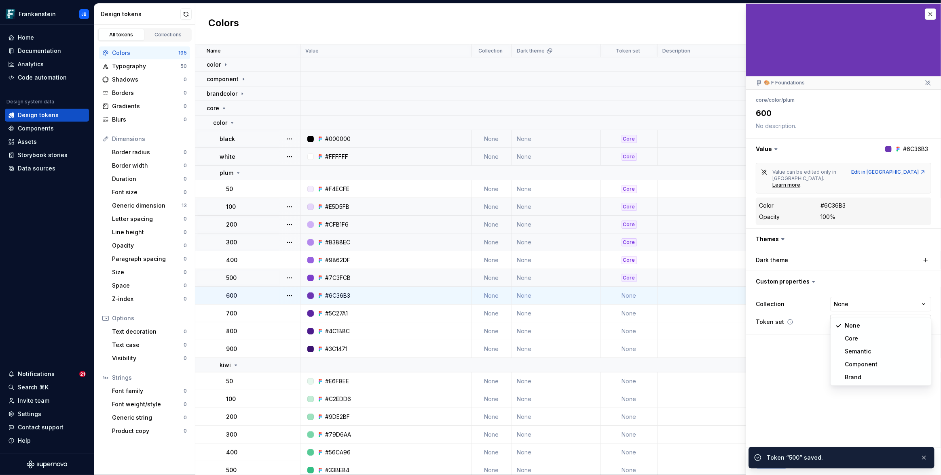
click at [842, 308] on html "Frankenstein JB Home Documentation Analytics Code automation Design system data…" at bounding box center [470, 237] width 941 height 475
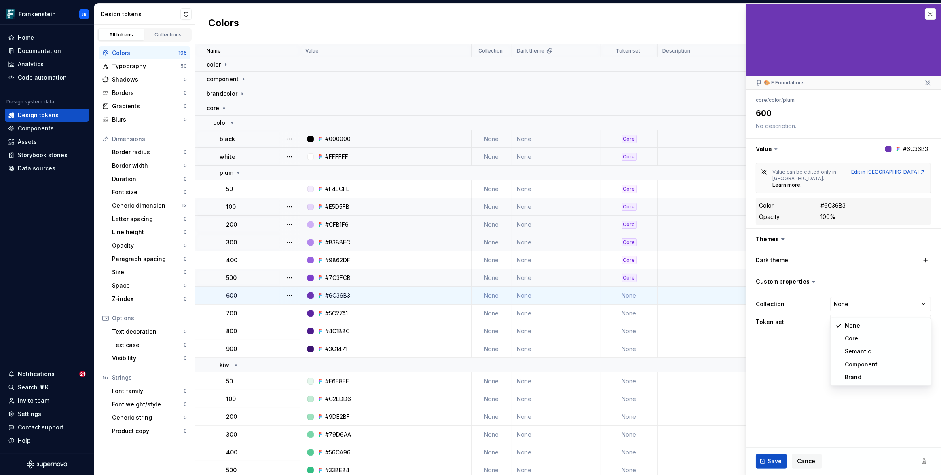
type textarea "*"
select select "**********"
click at [772, 466] on button "Save" at bounding box center [770, 461] width 31 height 15
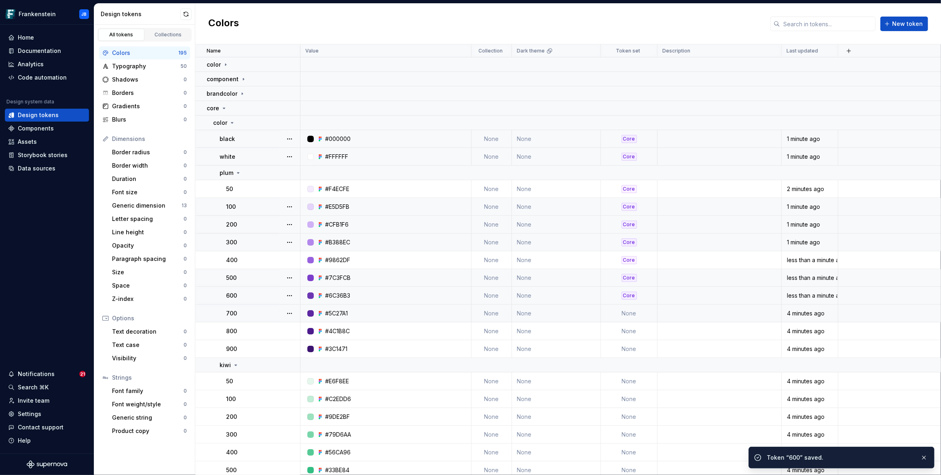
click at [628, 316] on td "None" at bounding box center [629, 314] width 57 height 18
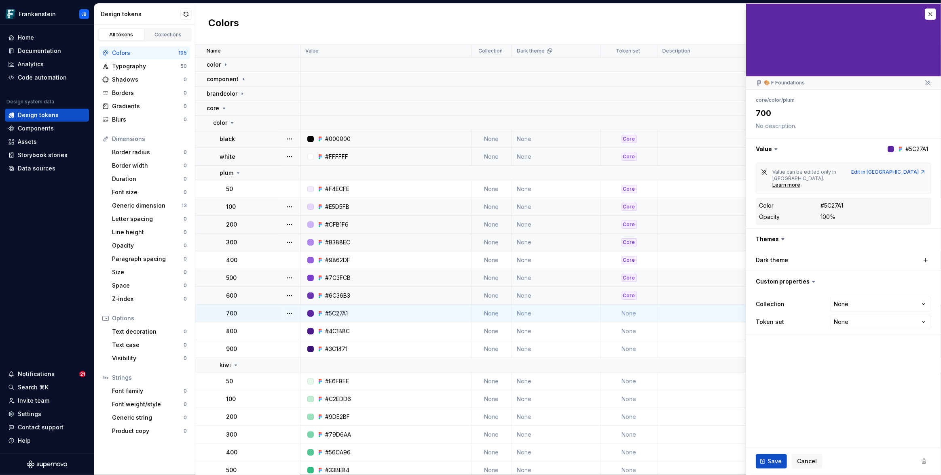
type textarea "*"
click at [846, 305] on html "Frankenstein JB Home Documentation Analytics Code automation Design system data…" at bounding box center [470, 237] width 941 height 475
select select "**********"
click at [773, 460] on span "Save" at bounding box center [774, 462] width 14 height 8
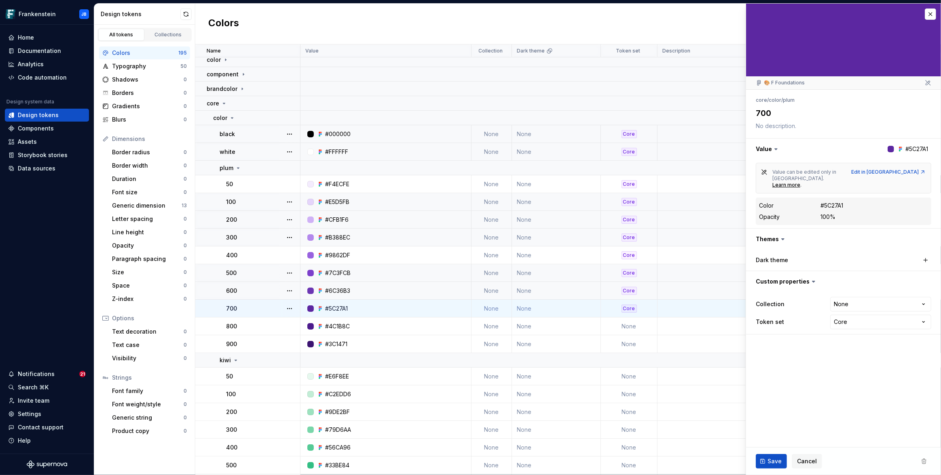
scroll to position [74, 0]
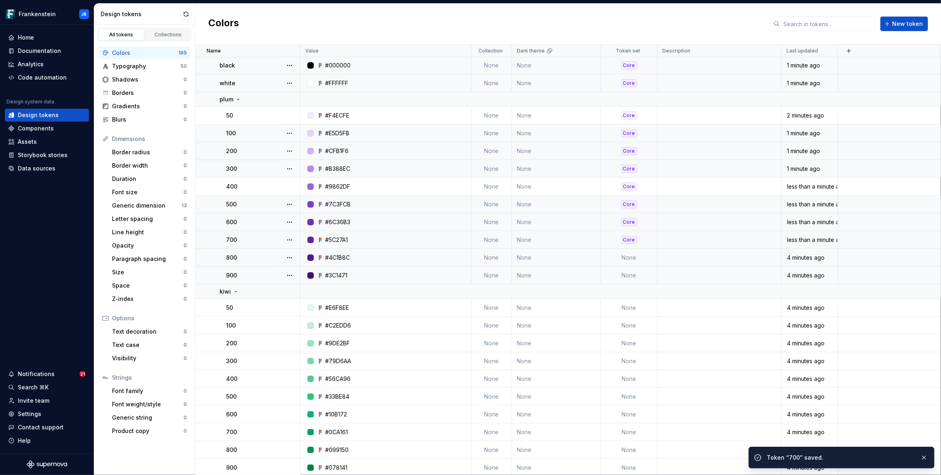
click at [634, 259] on td "None" at bounding box center [629, 258] width 57 height 18
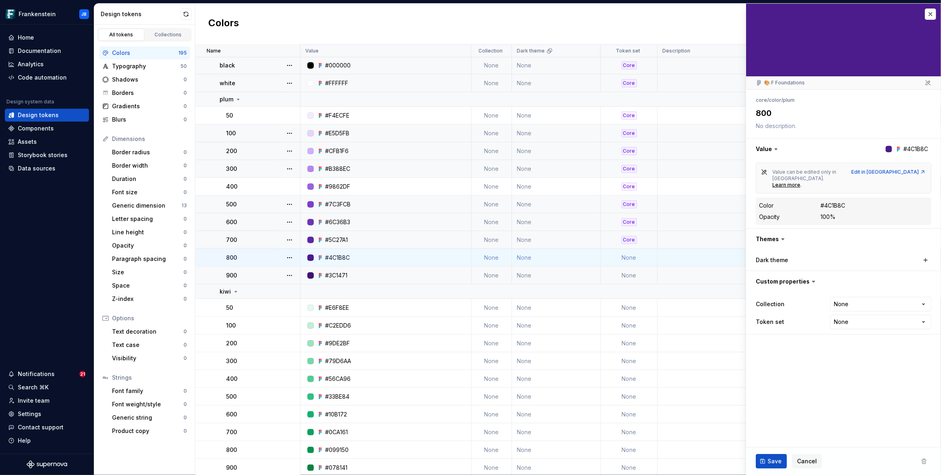
type textarea "*"
click at [844, 306] on html "Frankenstein JB Home Documentation Analytics Code automation Design system data…" at bounding box center [470, 237] width 941 height 475
select select "**********"
click at [772, 461] on span "Save" at bounding box center [774, 462] width 14 height 8
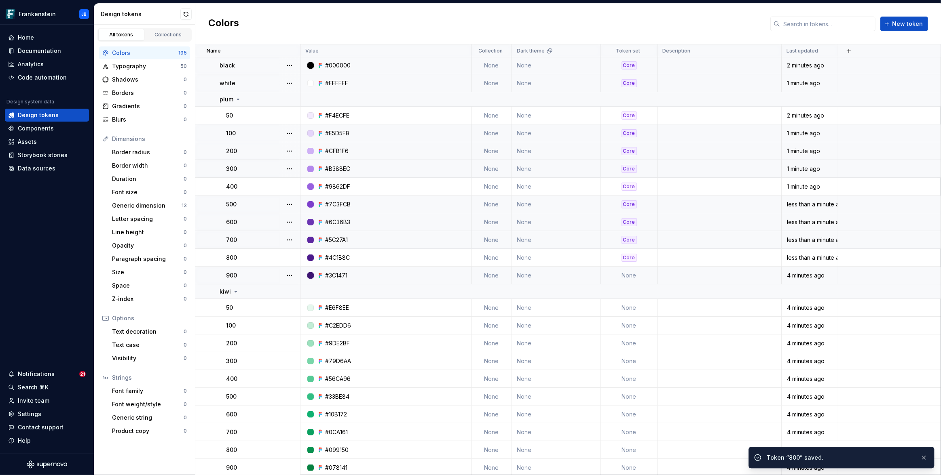
click at [631, 275] on td "None" at bounding box center [629, 276] width 57 height 18
type textarea "*"
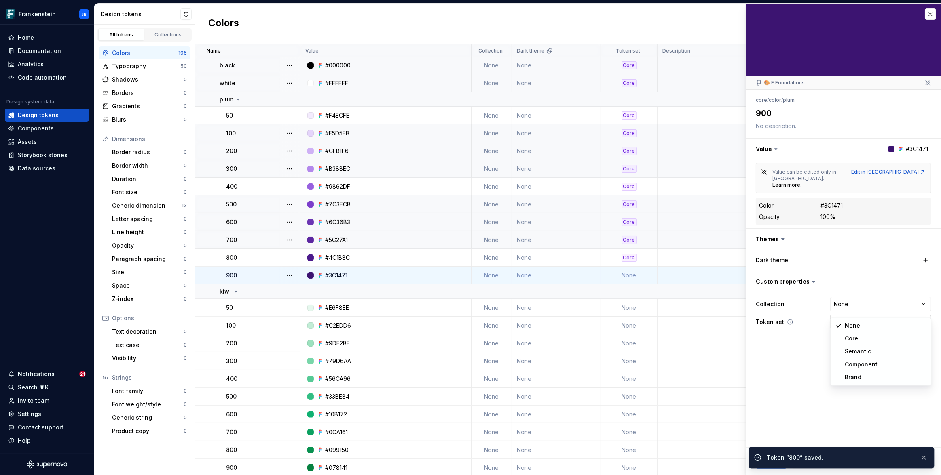
click at [855, 306] on html "Frankenstein JB Home Documentation Analytics Code automation Design system data…" at bounding box center [470, 237] width 941 height 475
select select "**********"
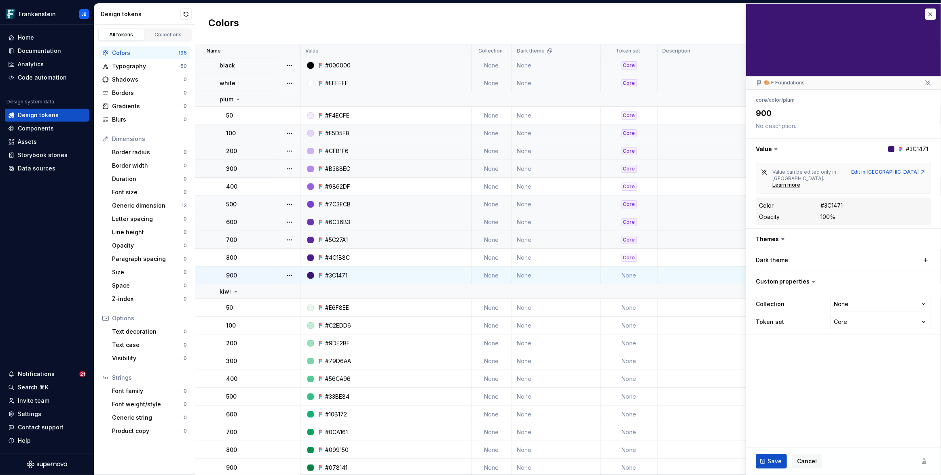
click at [779, 460] on span "Save" at bounding box center [774, 462] width 14 height 8
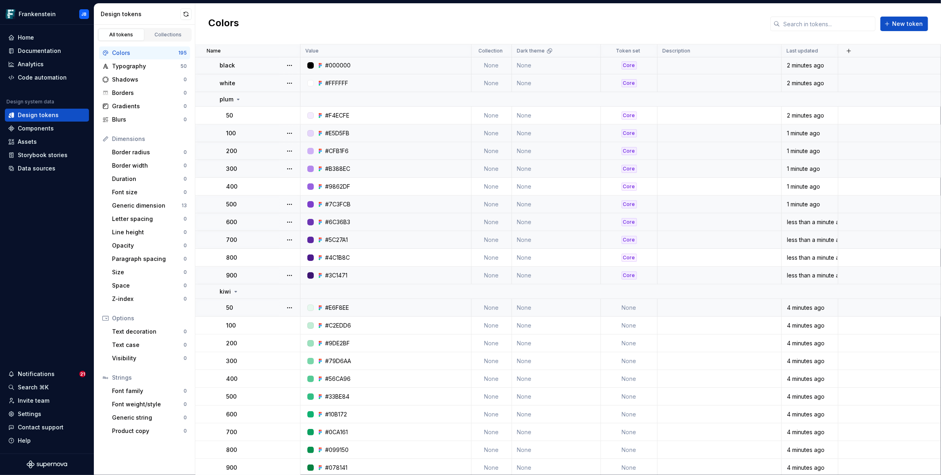
click at [629, 308] on td "None" at bounding box center [629, 308] width 57 height 18
type textarea "*"
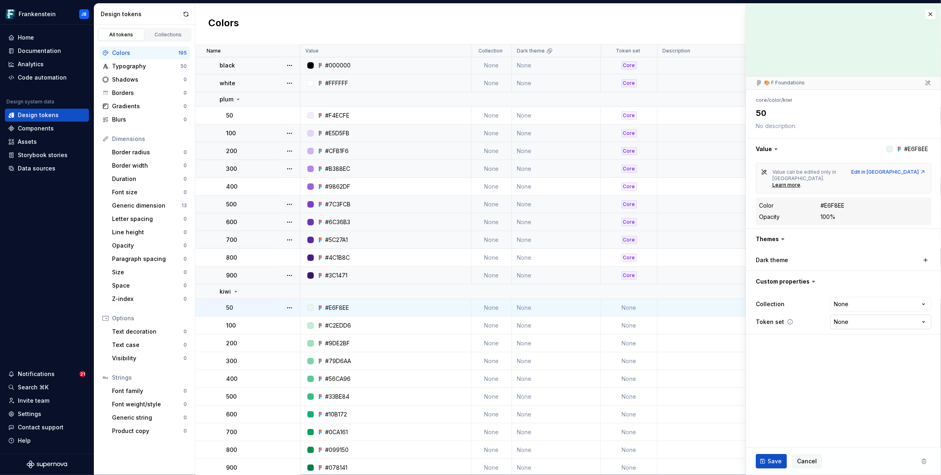
click at [856, 312] on html "Frankenstein JB Home Documentation Analytics Code automation Design system data…" at bounding box center [470, 237] width 941 height 475
select select "**********"
click at [774, 463] on span "Save" at bounding box center [774, 462] width 14 height 8
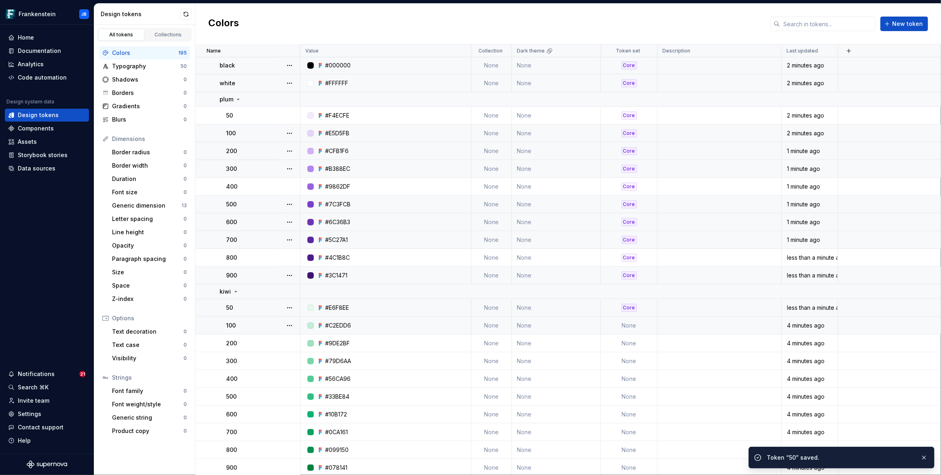
click at [630, 325] on td "None" at bounding box center [629, 326] width 57 height 18
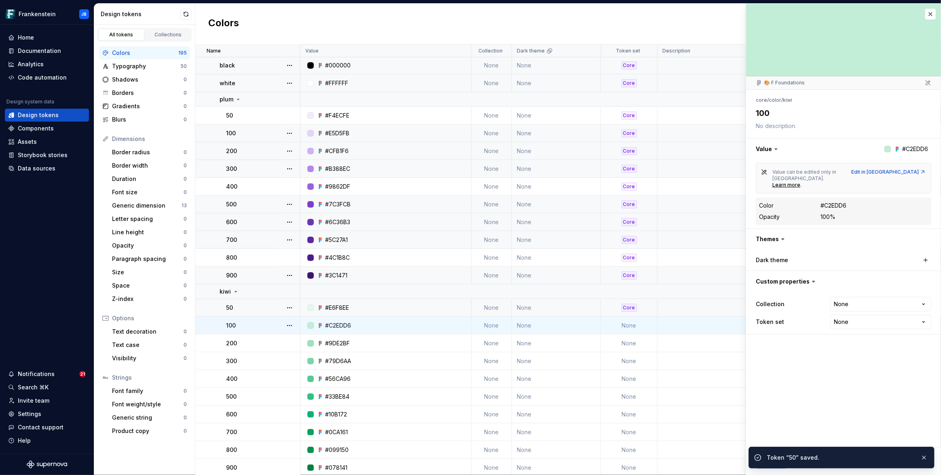
type textarea "*"
click at [843, 313] on html "Frankenstein JB Home Documentation Analytics Code automation Design system data…" at bounding box center [470, 237] width 941 height 475
select select "**********"
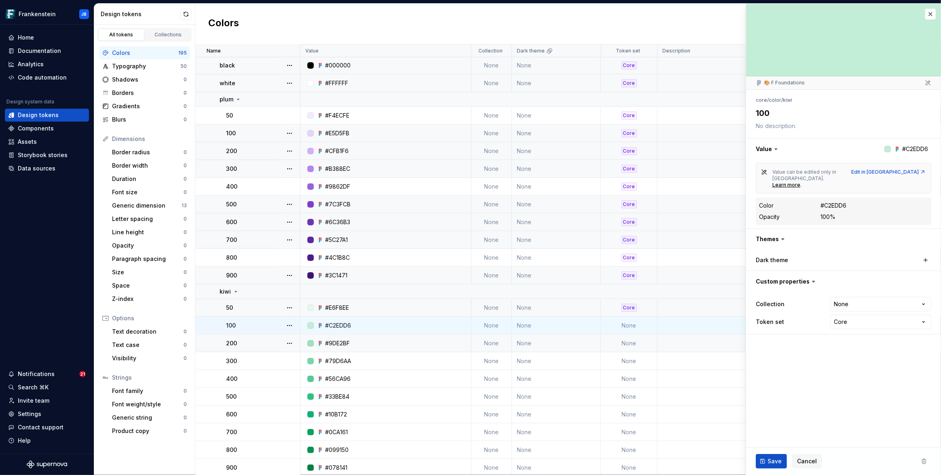
click at [633, 343] on td "None" at bounding box center [629, 344] width 57 height 18
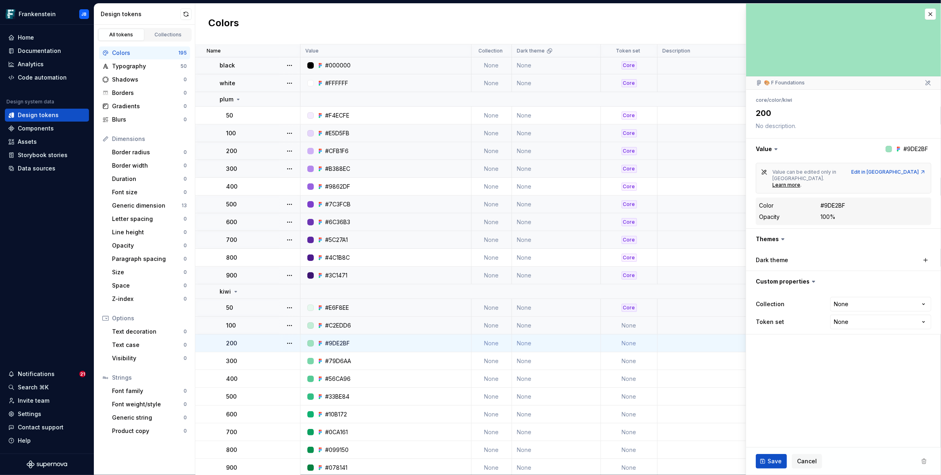
click at [629, 344] on td "None" at bounding box center [629, 344] width 57 height 18
click at [764, 462] on button "Save" at bounding box center [770, 461] width 31 height 15
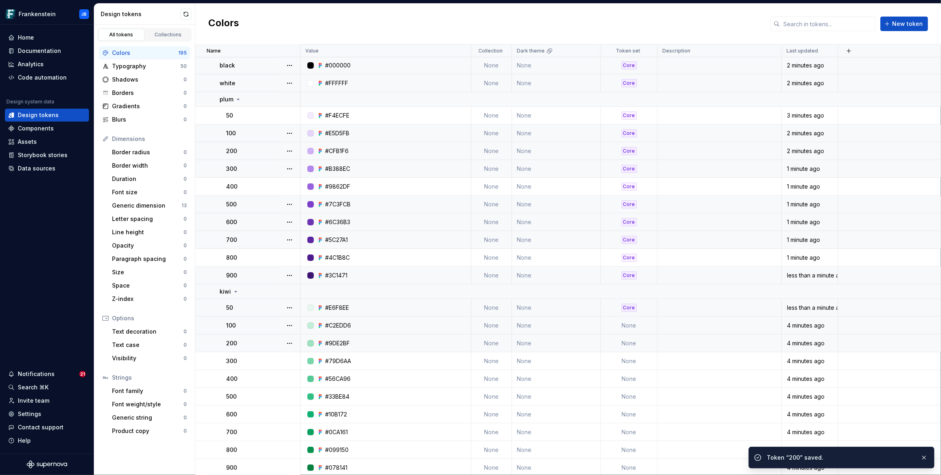
click at [628, 340] on td "None" at bounding box center [629, 344] width 57 height 18
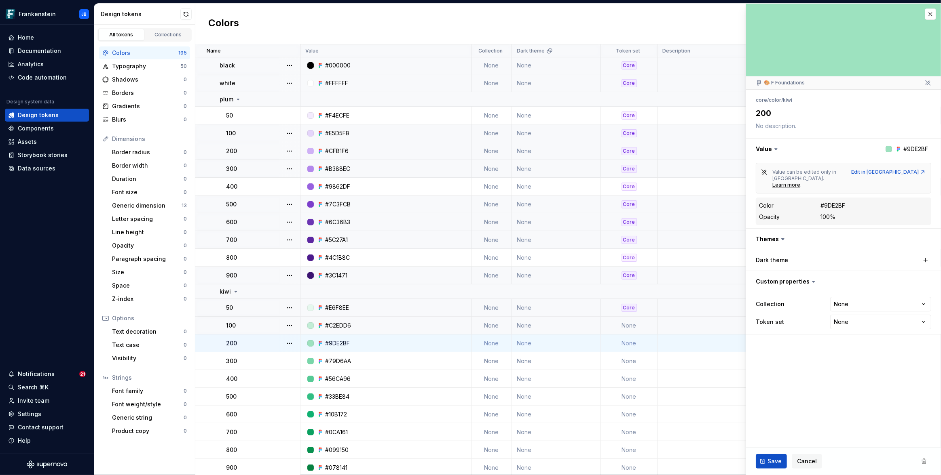
type textarea "*"
click at [843, 310] on html "Frankenstein JB Home Documentation Analytics Code automation Design system data…" at bounding box center [470, 237] width 941 height 475
select select "**********"
click at [780, 459] on span "Save" at bounding box center [774, 462] width 14 height 8
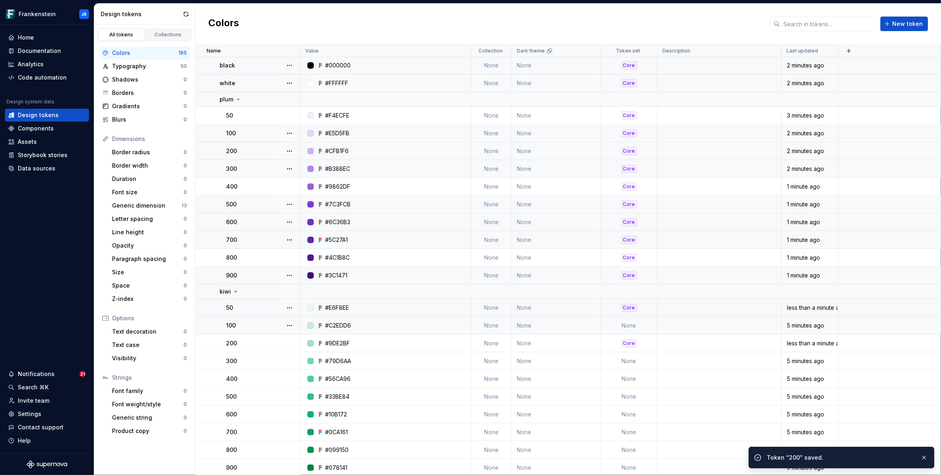
click at [631, 328] on td "None" at bounding box center [629, 326] width 57 height 18
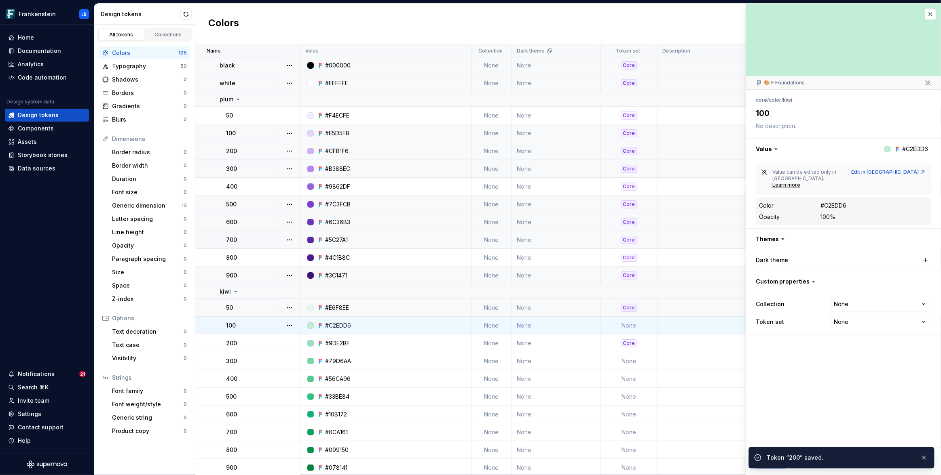
click at [634, 331] on td "None" at bounding box center [629, 326] width 57 height 18
type textarea "*"
click at [846, 308] on html "Frankenstein JB Home Documentation Analytics Code automation Design system data…" at bounding box center [470, 237] width 941 height 475
select select "**********"
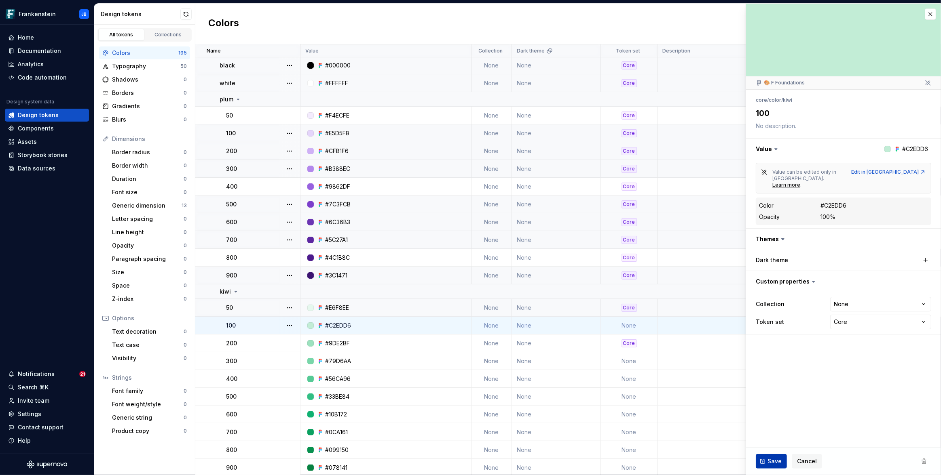
click at [775, 463] on span "Save" at bounding box center [774, 462] width 14 height 8
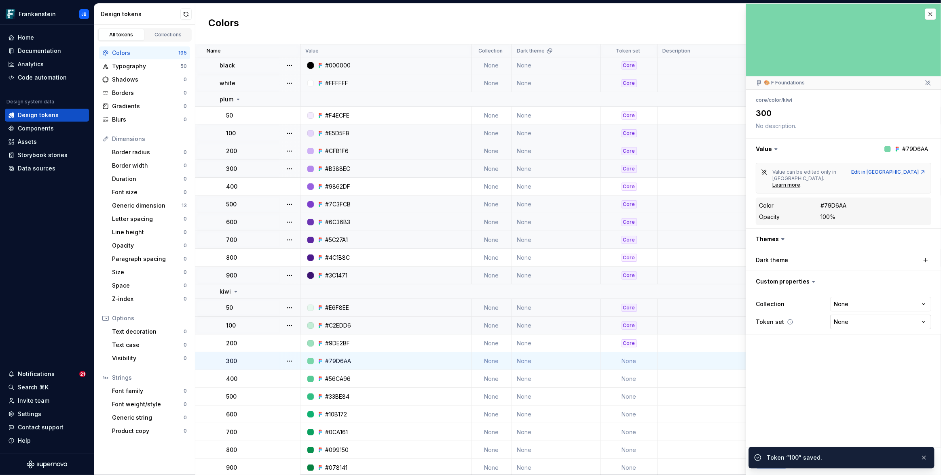
click at [856, 307] on html "Frankenstein JB Home Documentation Analytics Code automation Design system data…" at bounding box center [470, 237] width 941 height 475
type textarea "*"
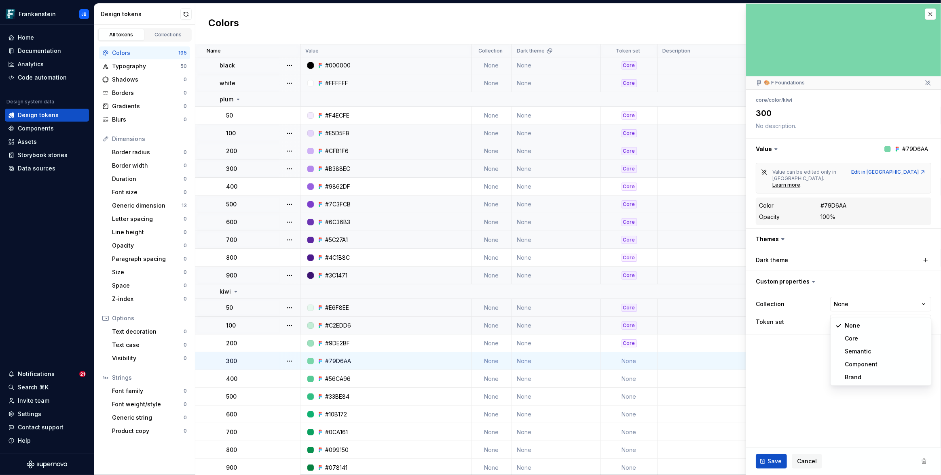
select select "**********"
click at [774, 458] on span "Save" at bounding box center [774, 462] width 14 height 8
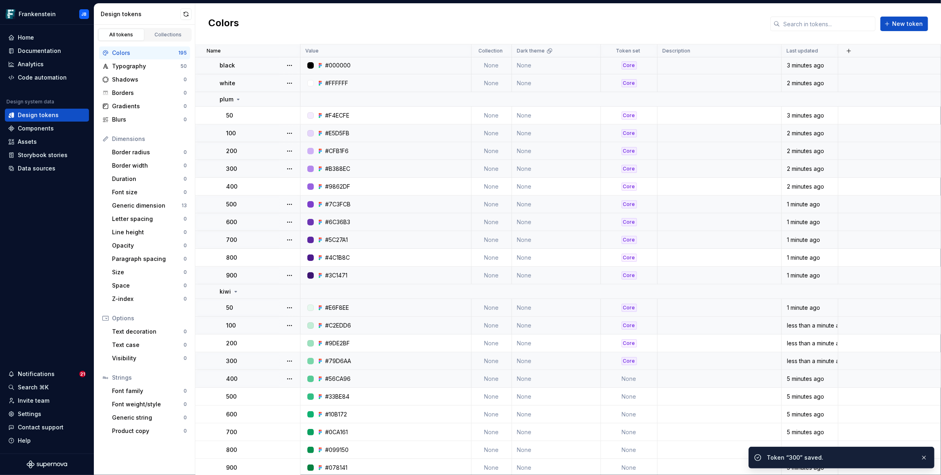
click at [631, 376] on td "None" at bounding box center [629, 379] width 57 height 18
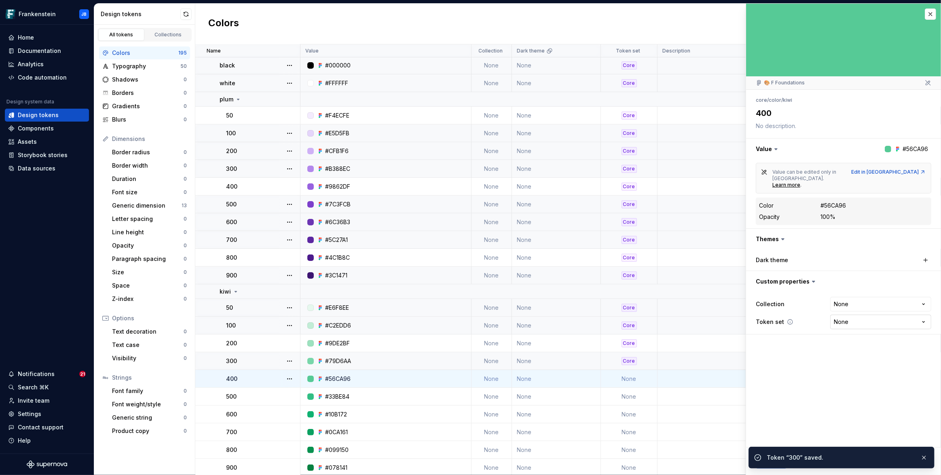
click at [844, 312] on html "Frankenstein JB Home Documentation Analytics Code automation Design system data…" at bounding box center [470, 237] width 941 height 475
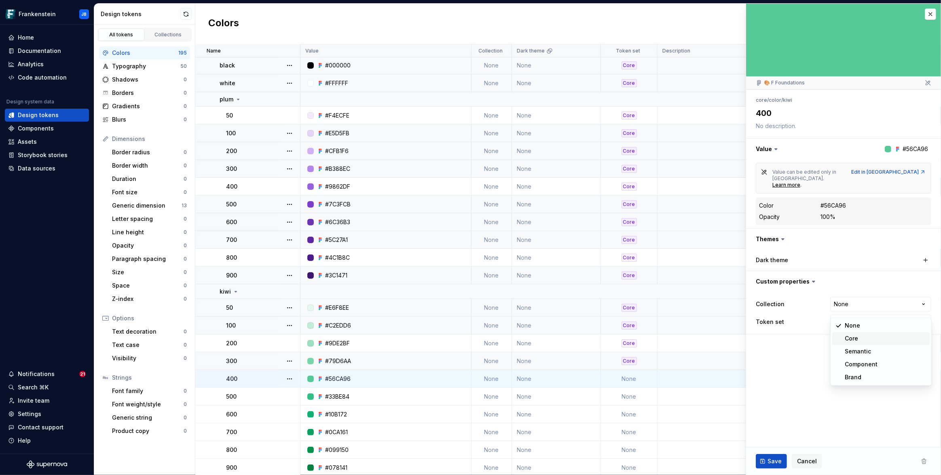
type textarea "*"
select select "**********"
click at [776, 465] on span "Save" at bounding box center [774, 462] width 14 height 8
click at [624, 393] on td "None" at bounding box center [629, 397] width 57 height 18
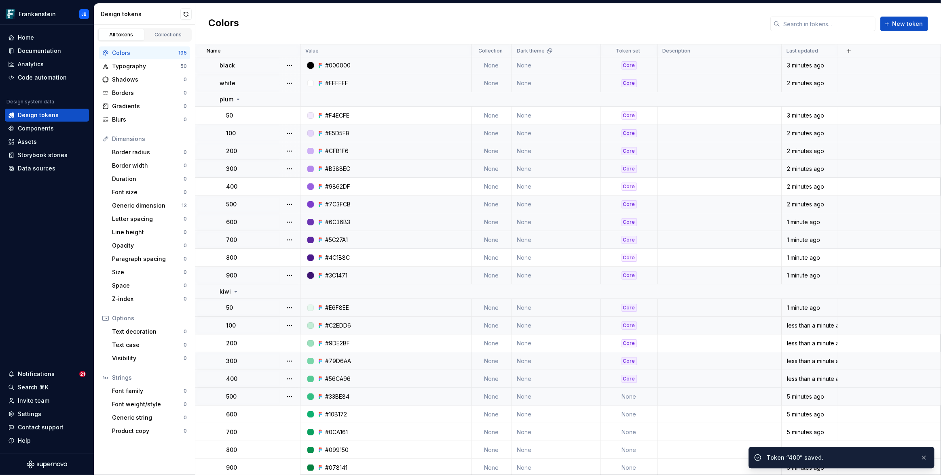
click at [629, 396] on td "None" at bounding box center [629, 397] width 57 height 18
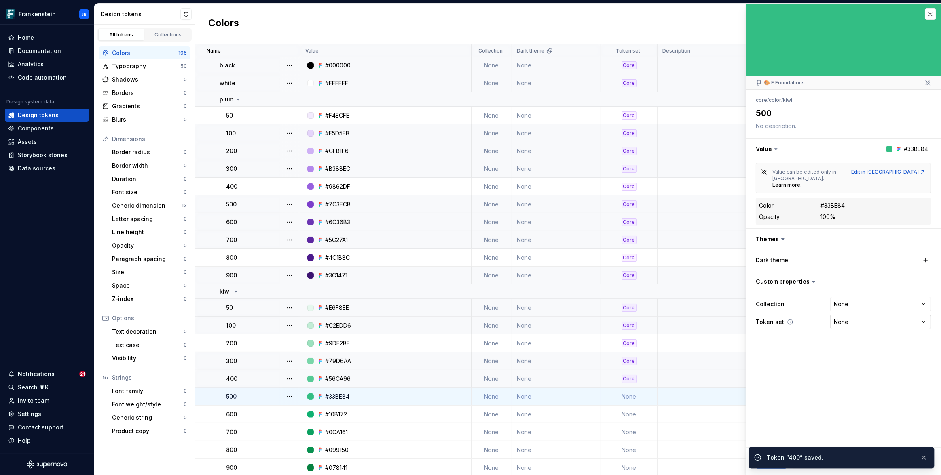
click at [844, 307] on html "Frankenstein JB Home Documentation Analytics Code automation Design system data…" at bounding box center [470, 237] width 941 height 475
type textarea "*"
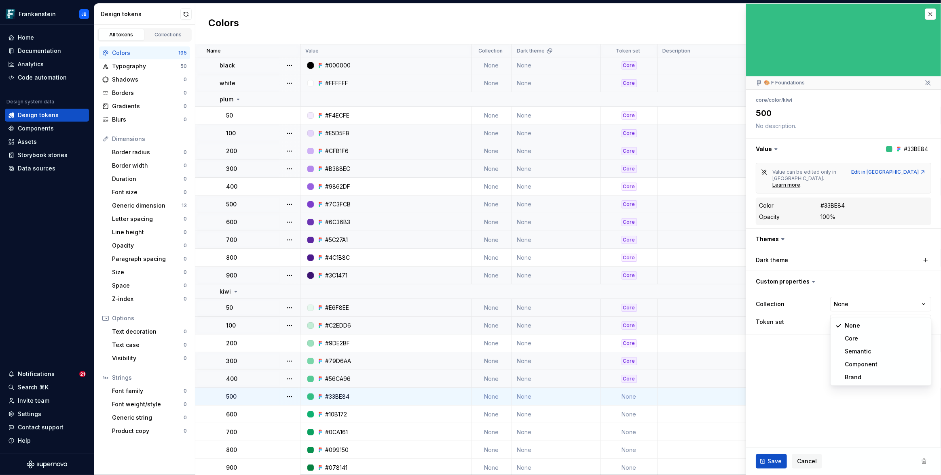
select select "**********"
click at [765, 460] on button "Save" at bounding box center [770, 461] width 31 height 15
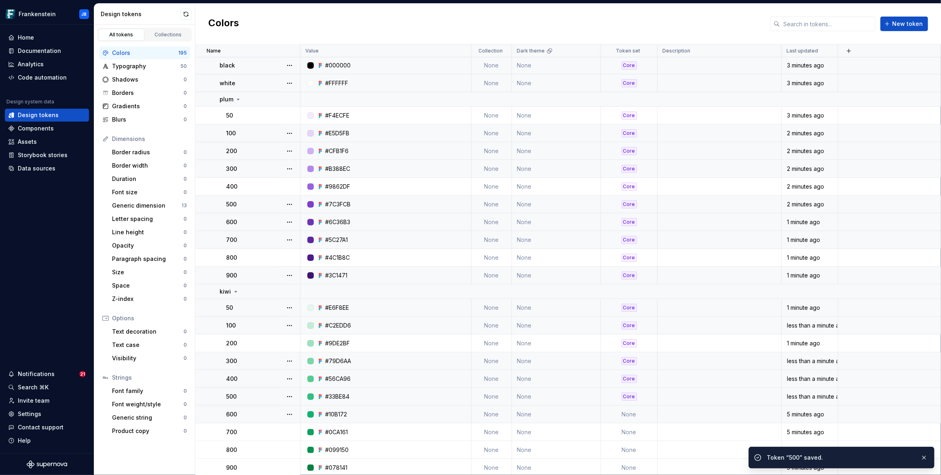
click at [639, 414] on td "None" at bounding box center [629, 415] width 57 height 18
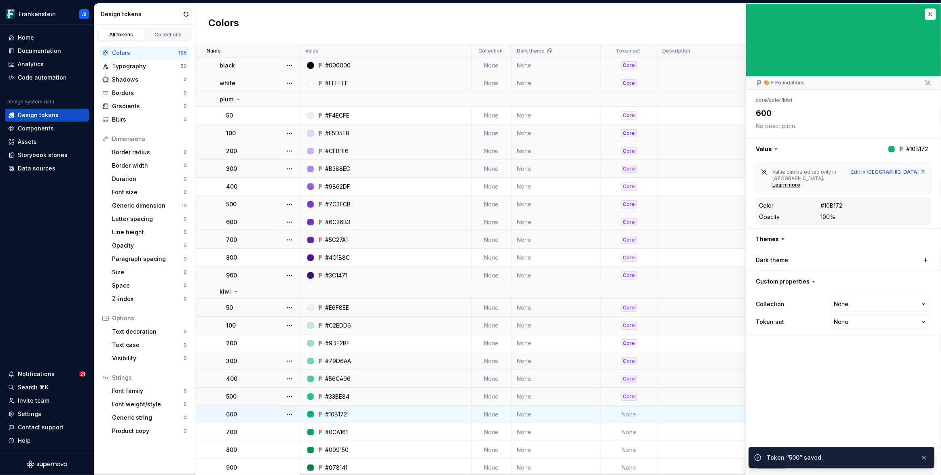
click at [631, 415] on td "None" at bounding box center [629, 415] width 57 height 18
click at [854, 313] on html "Frankenstein JB Home Documentation Analytics Code automation Design system data…" at bounding box center [470, 237] width 941 height 475
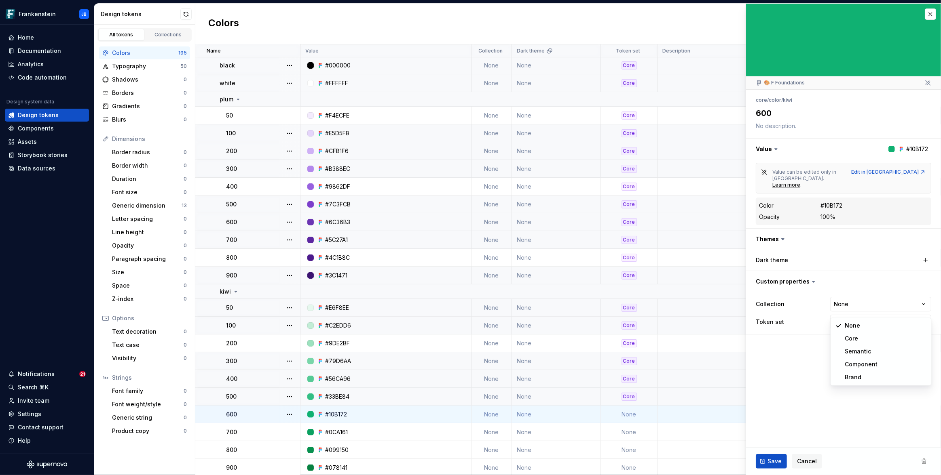
type textarea "*"
select select "**********"
click at [777, 460] on span "Save" at bounding box center [774, 462] width 14 height 8
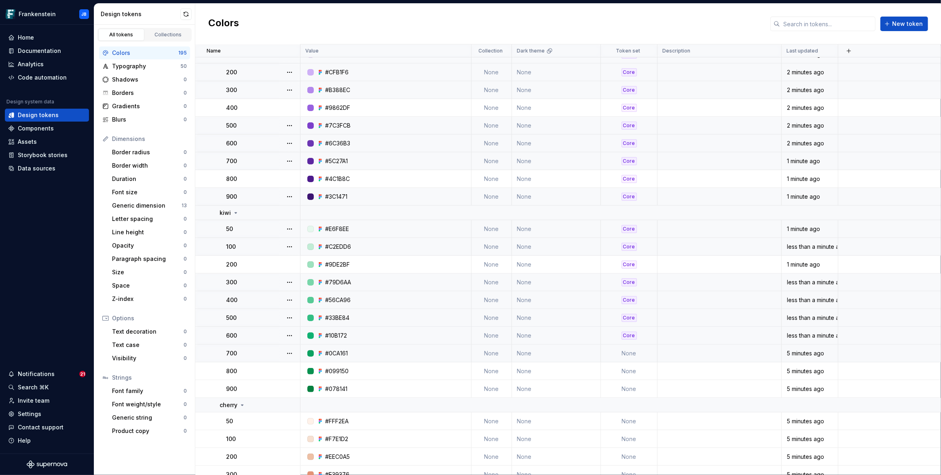
scroll to position [162, 0]
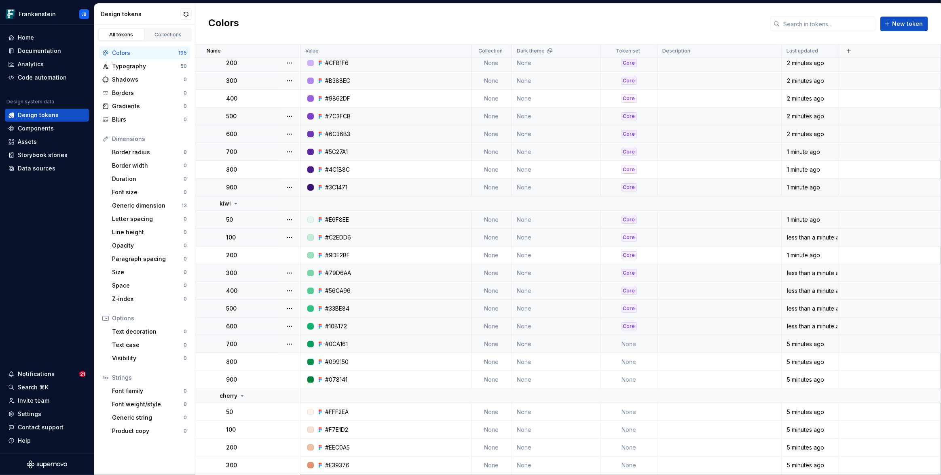
click at [637, 345] on td "None" at bounding box center [629, 344] width 57 height 18
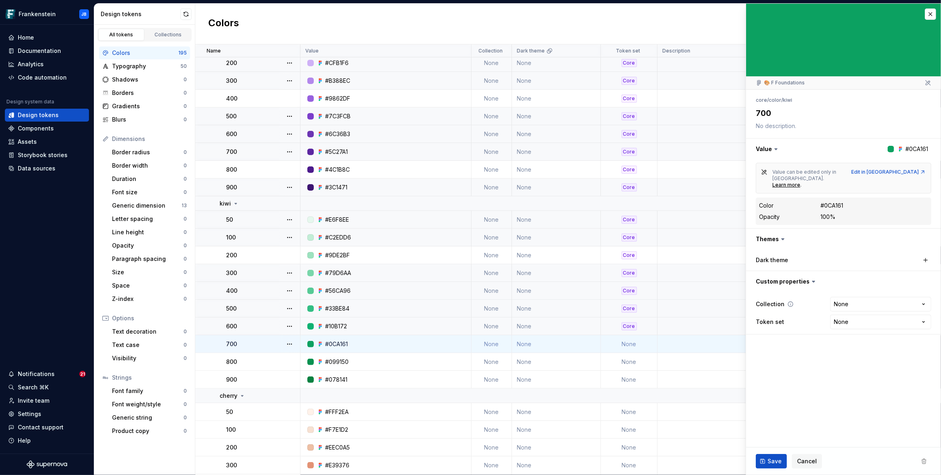
type textarea "*"
click at [844, 310] on html "Frankenstein JB Home Documentation Analytics Code automation Design system data…" at bounding box center [470, 237] width 941 height 475
select select "**********"
click at [763, 457] on button "Save" at bounding box center [770, 461] width 31 height 15
click at [625, 356] on td "None" at bounding box center [629, 362] width 57 height 18
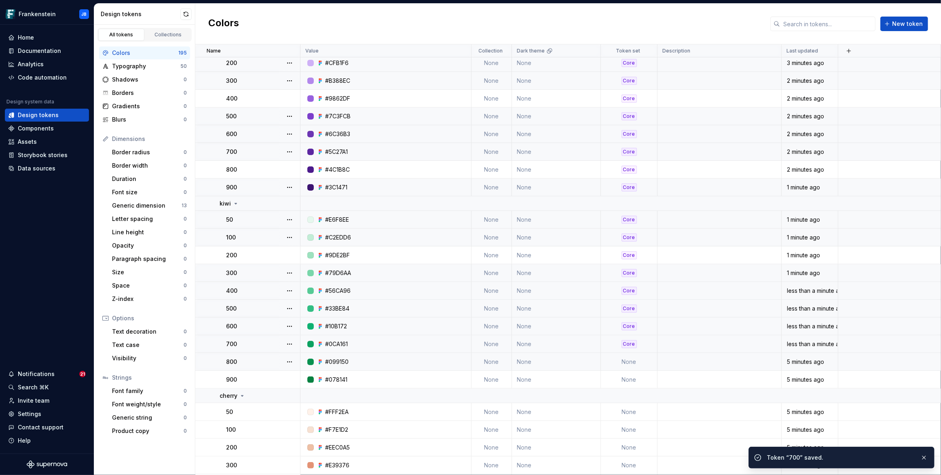
click at [630, 359] on td "None" at bounding box center [629, 362] width 57 height 18
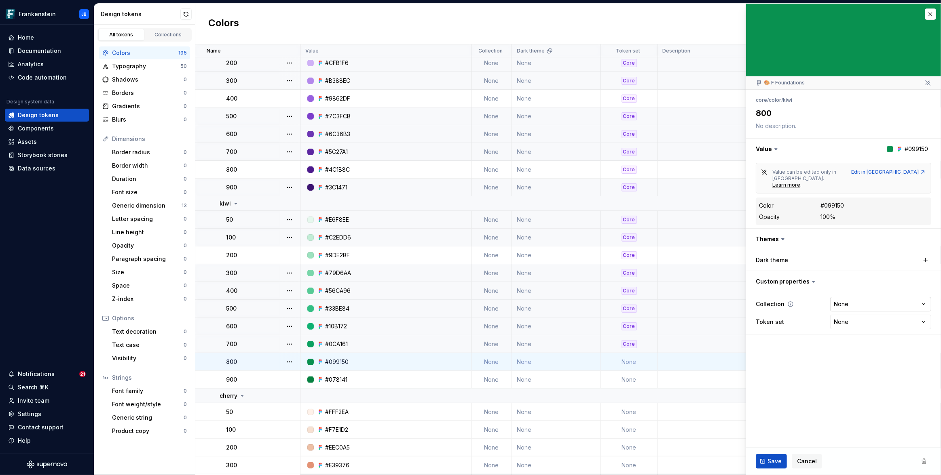
type textarea "*"
click at [854, 291] on html "Frankenstein JB Home Documentation Analytics Code automation Design system data…" at bounding box center [470, 237] width 941 height 475
click at [811, 342] on html "Frankenstein JB Home Documentation Analytics Code automation Design system data…" at bounding box center [470, 237] width 941 height 475
click at [843, 314] on html "Frankenstein JB Home Documentation Analytics Code automation Design system data…" at bounding box center [470, 237] width 941 height 475
select select "**********"
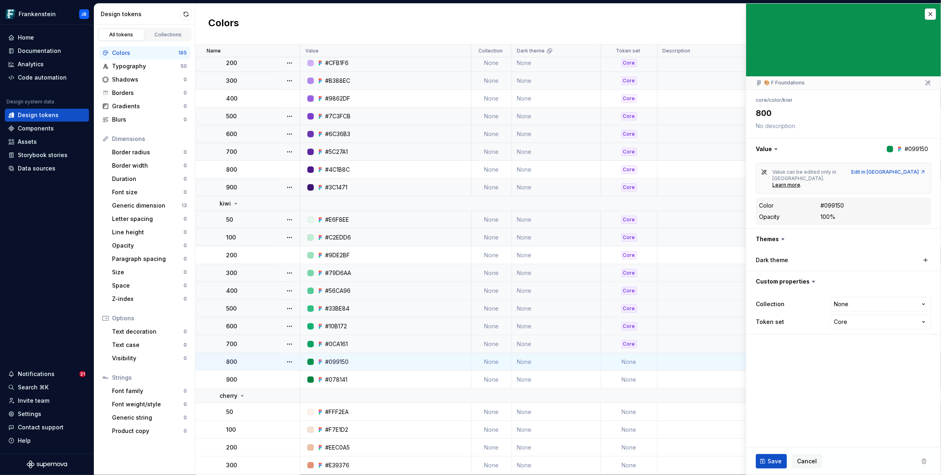
click at [633, 363] on td "None" at bounding box center [629, 362] width 57 height 18
click at [632, 364] on td "None" at bounding box center [629, 362] width 57 height 18
click at [768, 462] on span "Save" at bounding box center [774, 462] width 14 height 8
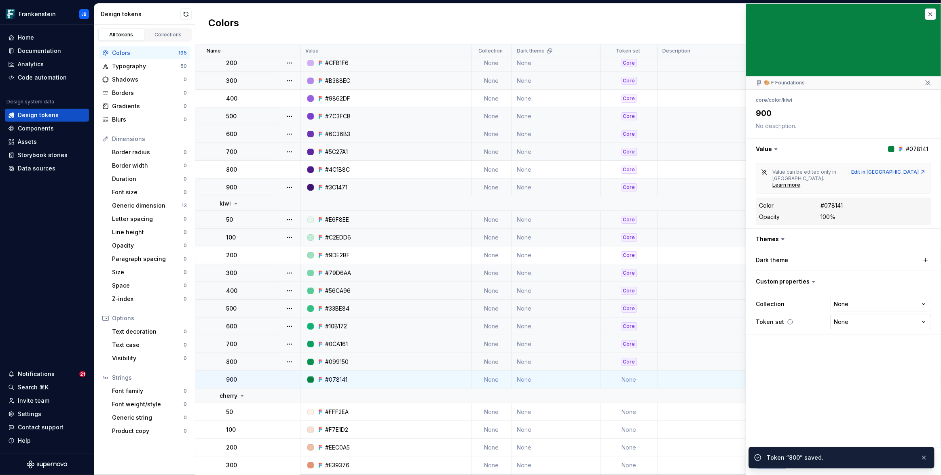
click at [856, 309] on html "Frankenstein JB Home Documentation Analytics Code automation Design system data…" at bounding box center [470, 237] width 941 height 475
click at [863, 310] on html "Frankenstein JB Home Documentation Analytics Code automation Design system data…" at bounding box center [470, 237] width 941 height 475
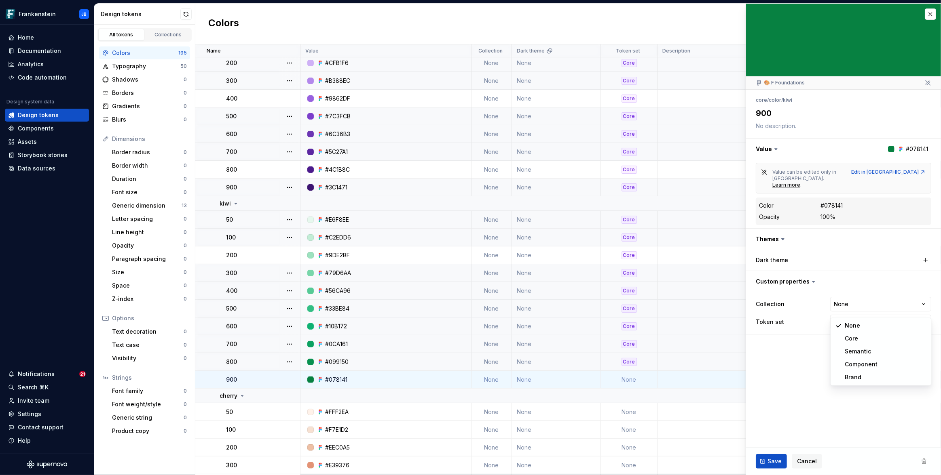
click at [863, 310] on html "Frankenstein JB Home Documentation Analytics Code automation Design system data…" at bounding box center [470, 237] width 941 height 475
type textarea "*"
select select "**********"
click at [765, 461] on button "Save" at bounding box center [770, 461] width 31 height 15
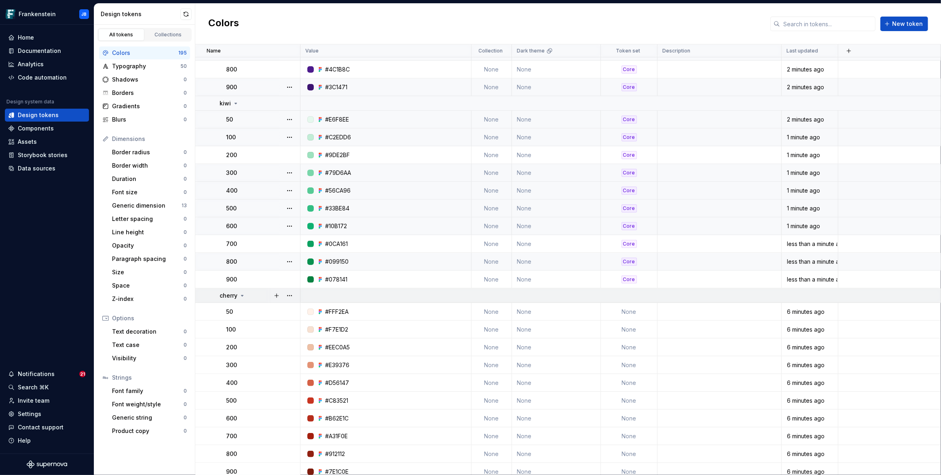
click at [242, 295] on icon at bounding box center [242, 295] width 2 height 1
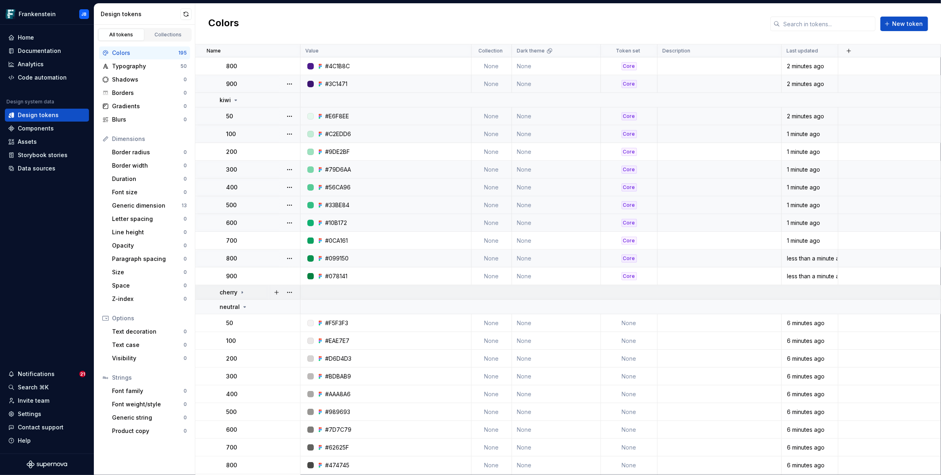
click at [242, 291] on icon at bounding box center [242, 292] width 1 height 2
click at [291, 292] on button "button" at bounding box center [289, 292] width 11 height 11
click at [635, 305] on html "Frankenstein JB Home Documentation Analytics Code automation Design system data…" at bounding box center [470, 237] width 941 height 475
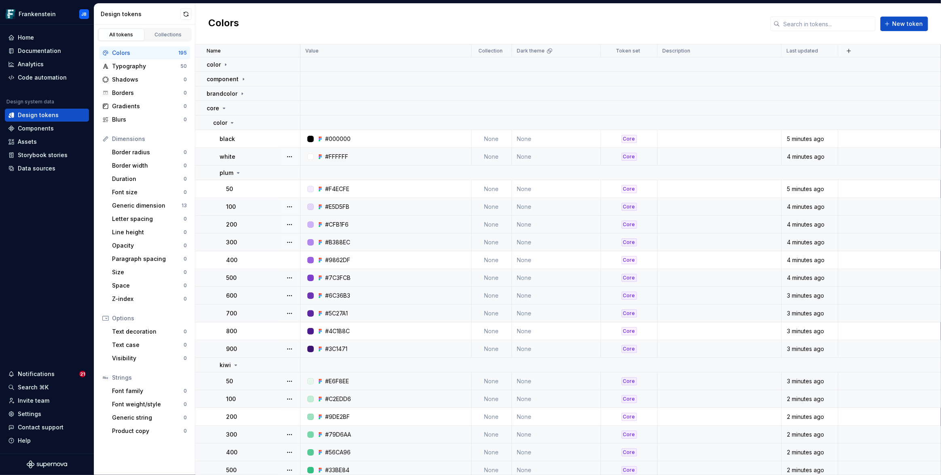
scroll to position [433, 0]
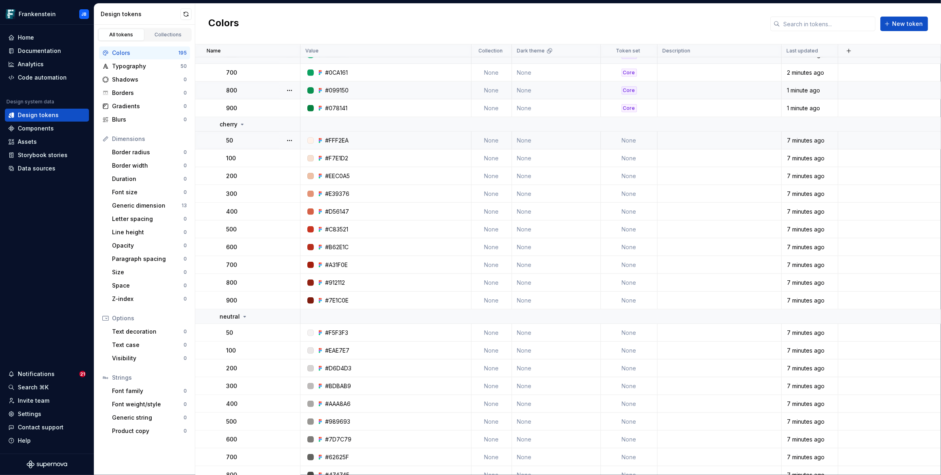
click at [633, 143] on td "None" at bounding box center [629, 141] width 57 height 18
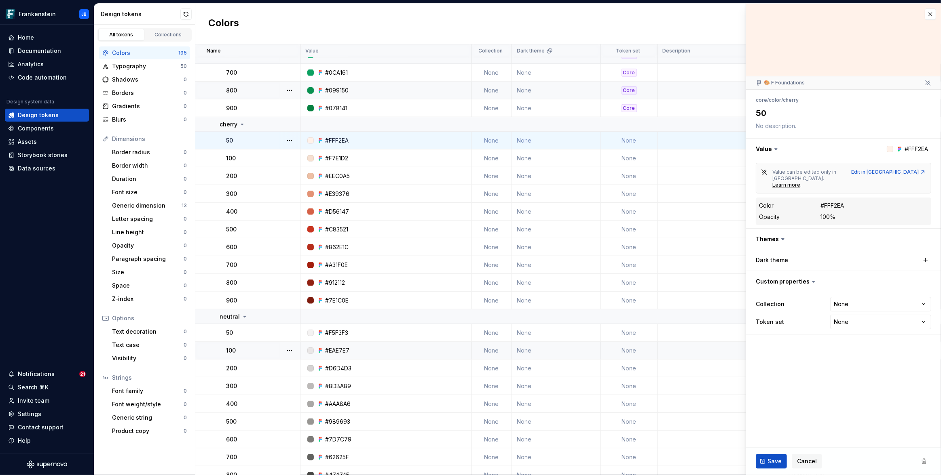
type textarea "*"
click at [850, 318] on div "Collection None **** **** Token set None **** **** ******** ********* *****" at bounding box center [842, 313] width 175 height 36
click at [851, 312] on html "Frankenstein JB Home Documentation Analytics Code automation Design system data…" at bounding box center [470, 237] width 941 height 475
select select "**********"
click at [772, 456] on button "Save" at bounding box center [770, 461] width 31 height 15
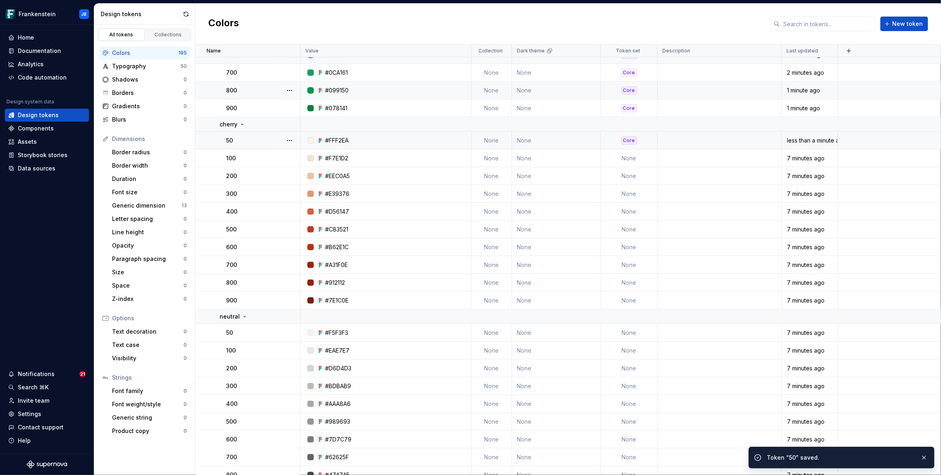
click at [631, 160] on td "None" at bounding box center [629, 159] width 57 height 18
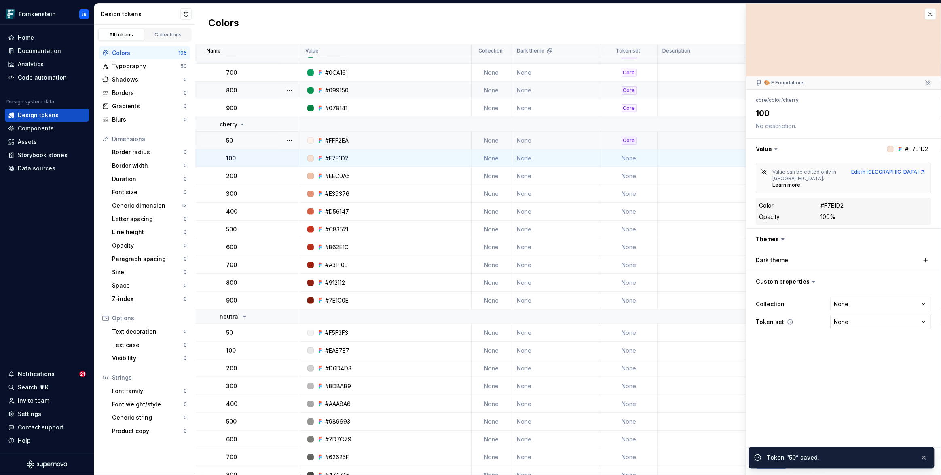
click at [867, 310] on html "Frankenstein JB Home Documentation Analytics Code automation Design system data…" at bounding box center [470, 237] width 941 height 475
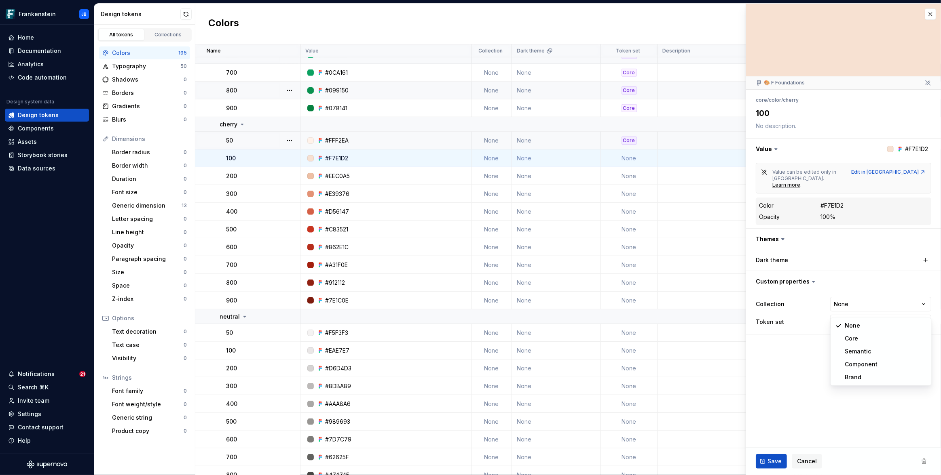
type textarea "*"
select select "**********"
click at [777, 461] on span "Save" at bounding box center [774, 462] width 14 height 8
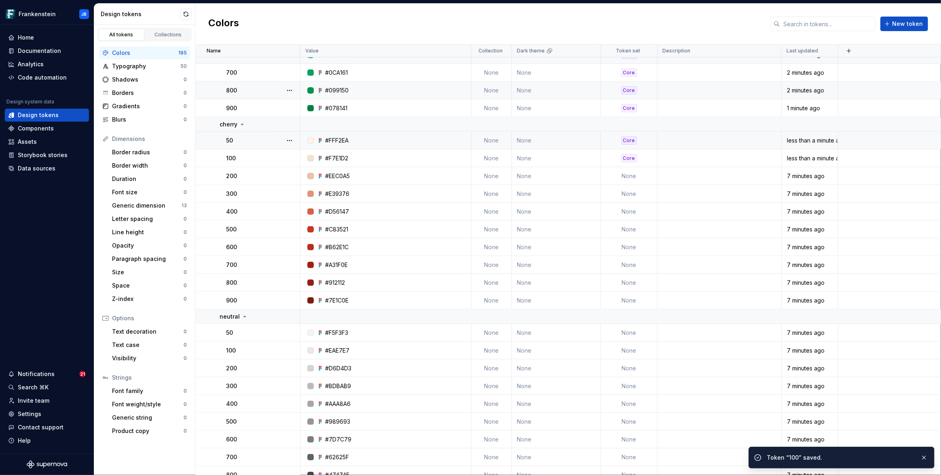
click at [625, 175] on td "None" at bounding box center [629, 176] width 57 height 18
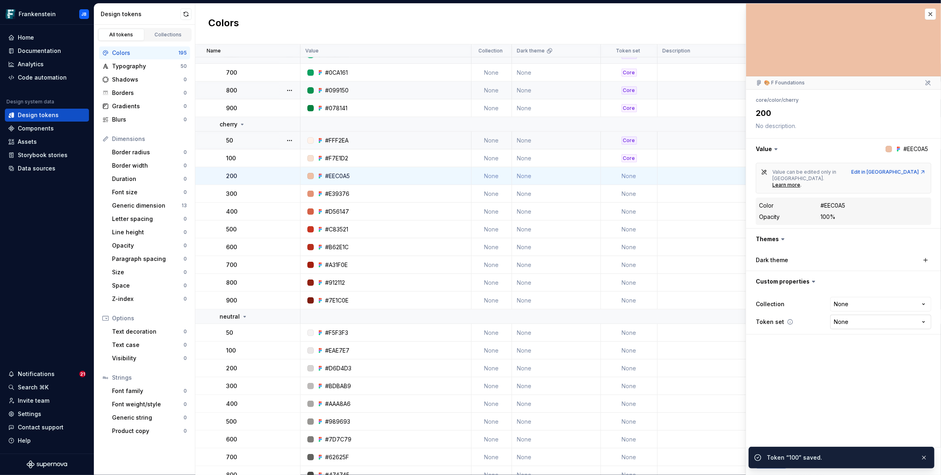
click at [867, 307] on html "Frankenstein JB Home Documentation Analytics Code automation Design system data…" at bounding box center [470, 237] width 941 height 475
type textarea "*"
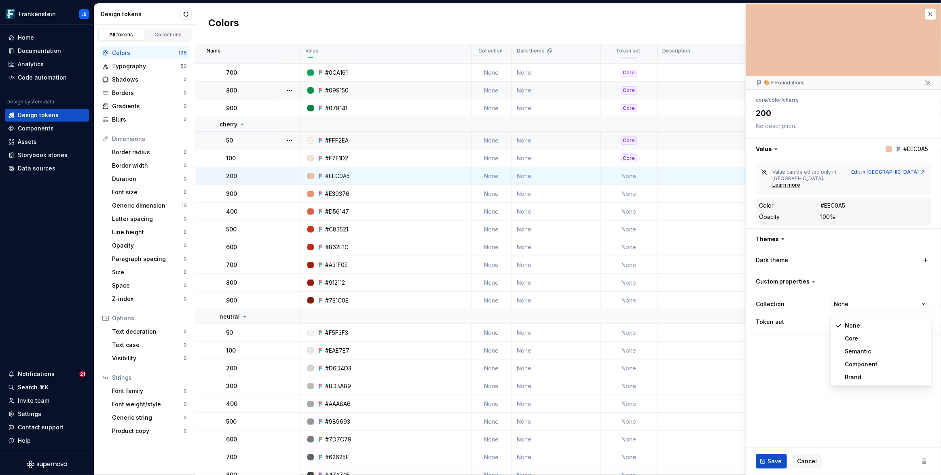
select select "**********"
click at [773, 460] on span "Save" at bounding box center [774, 462] width 14 height 8
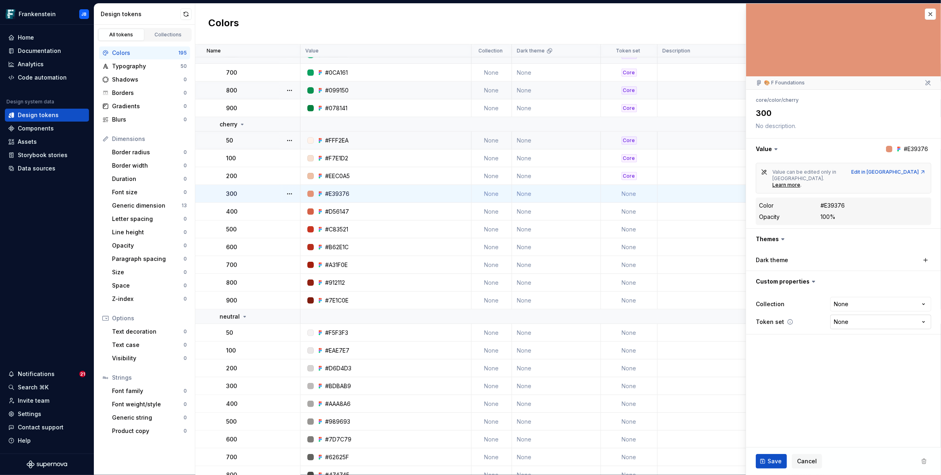
click at [849, 310] on html "Frankenstein JB Home Documentation Analytics Code automation Design system data…" at bounding box center [470, 237] width 941 height 475
type textarea "*"
select select "**********"
click at [770, 463] on span "Save" at bounding box center [774, 462] width 14 height 8
type textarea "*"
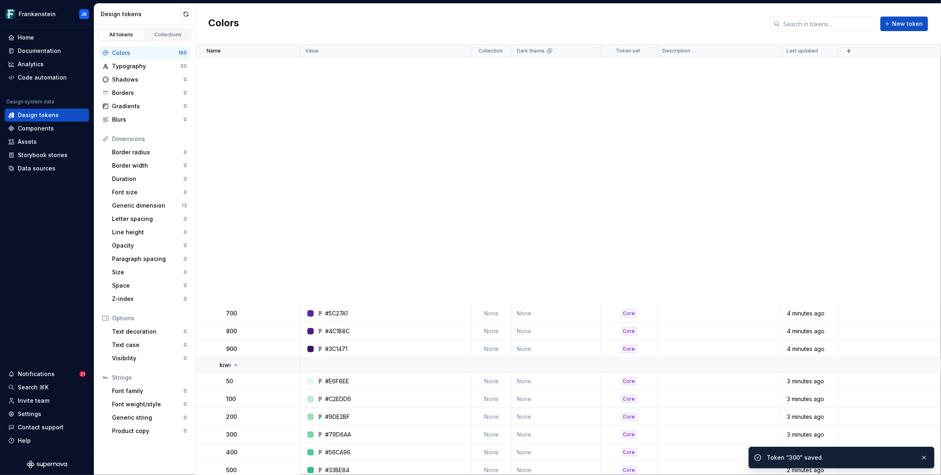
scroll to position [433, 0]
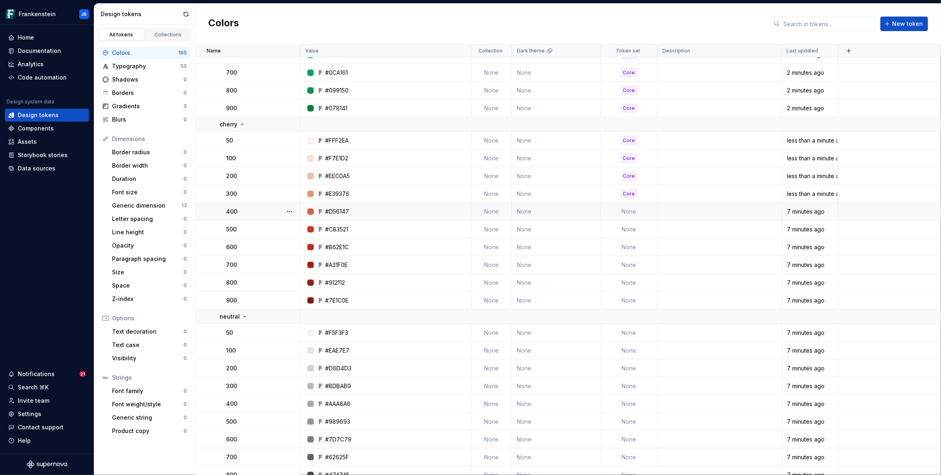
click at [630, 211] on td "None" at bounding box center [629, 212] width 57 height 18
type textarea "*"
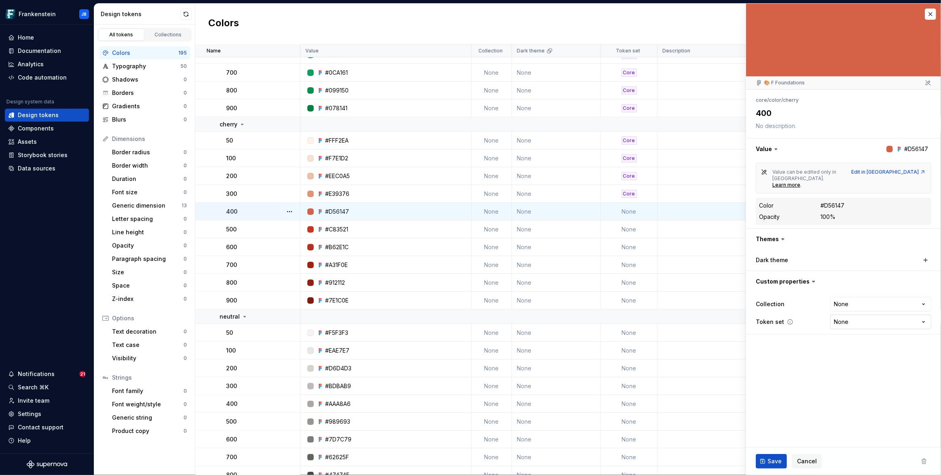
click at [845, 309] on html "Frankenstein JB Home Documentation Analytics Code automation Design system data…" at bounding box center [470, 237] width 941 height 475
select select "**********"
click at [769, 467] on button "Save" at bounding box center [770, 461] width 31 height 15
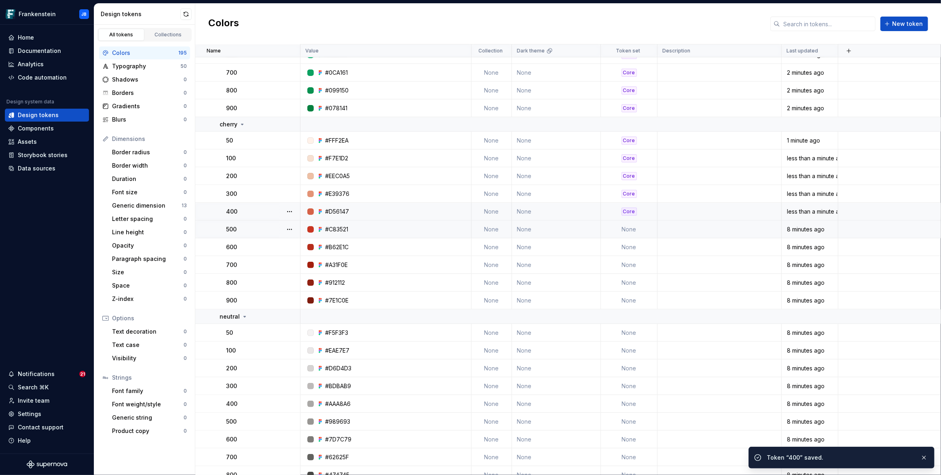
click at [628, 226] on td "None" at bounding box center [629, 230] width 57 height 18
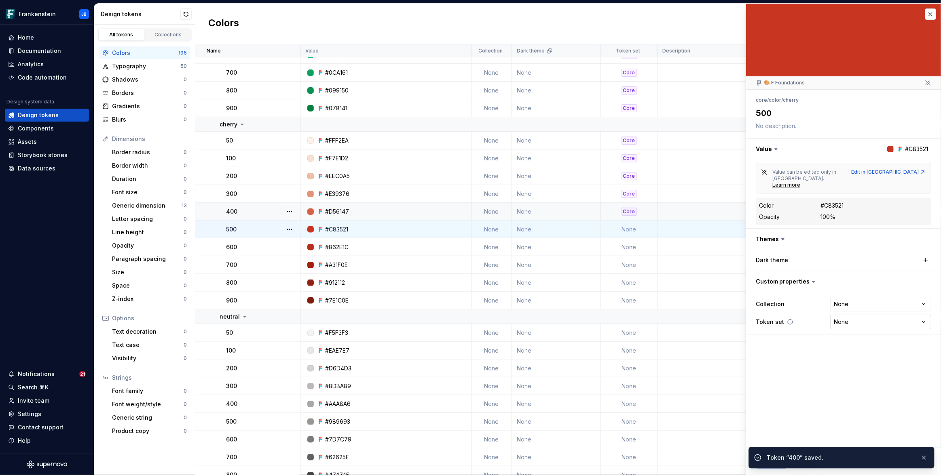
click at [842, 305] on html "Frankenstein JB Home Documentation Analytics Code automation Design system data…" at bounding box center [470, 237] width 941 height 475
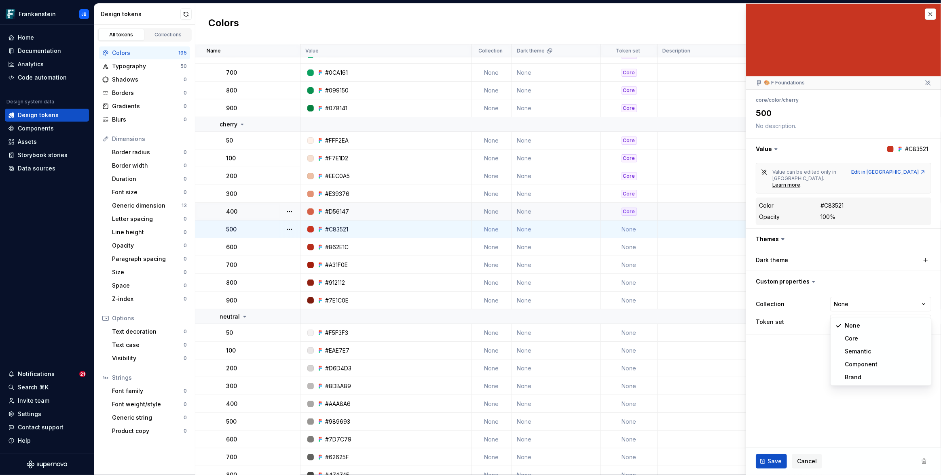
type textarea "*"
select select "**********"
click at [778, 466] on button "Save" at bounding box center [770, 461] width 31 height 15
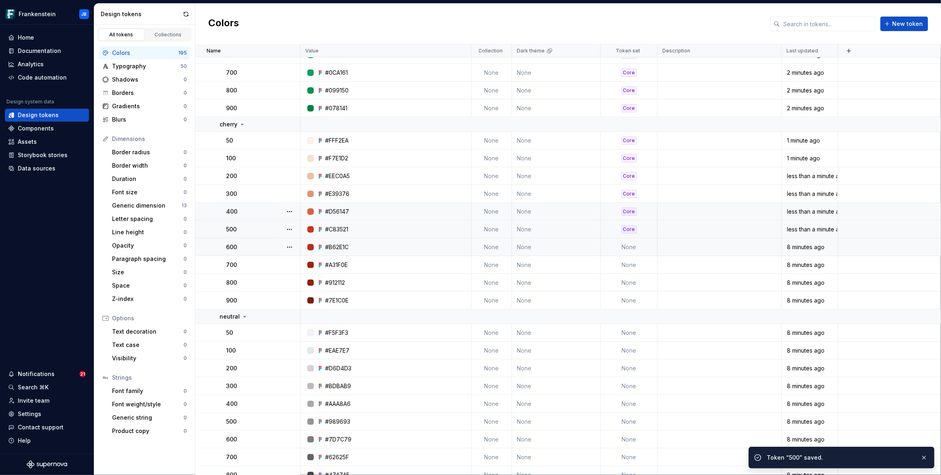
click at [625, 243] on td "None" at bounding box center [629, 247] width 57 height 18
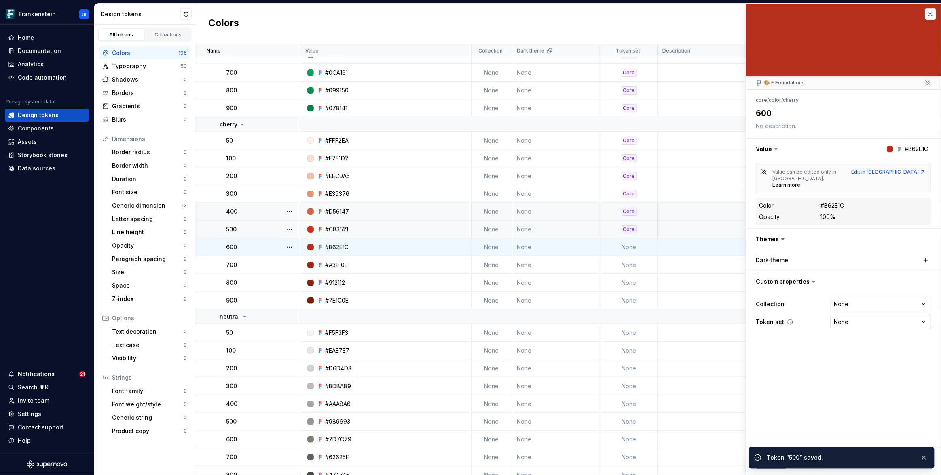
click at [851, 308] on html "Frankenstein JB Home Documentation Analytics Code automation Design system data…" at bounding box center [470, 237] width 941 height 475
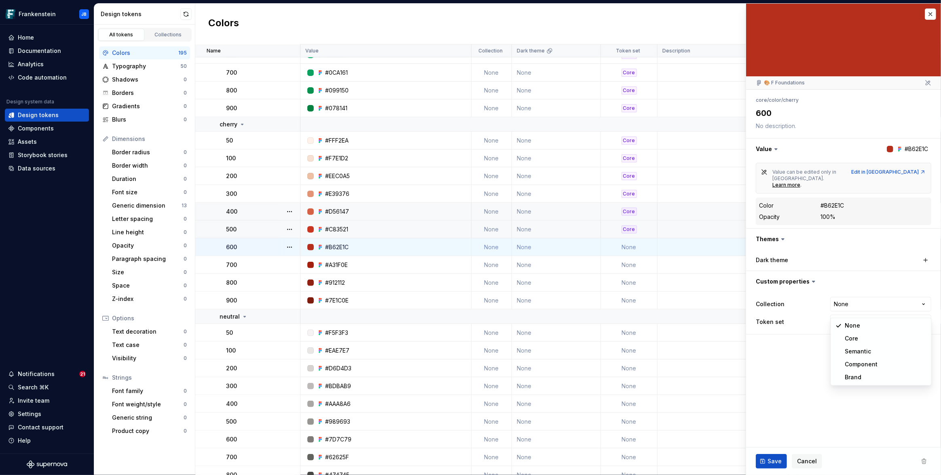
type textarea "*"
select select "**********"
click at [774, 462] on span "Save" at bounding box center [774, 462] width 14 height 8
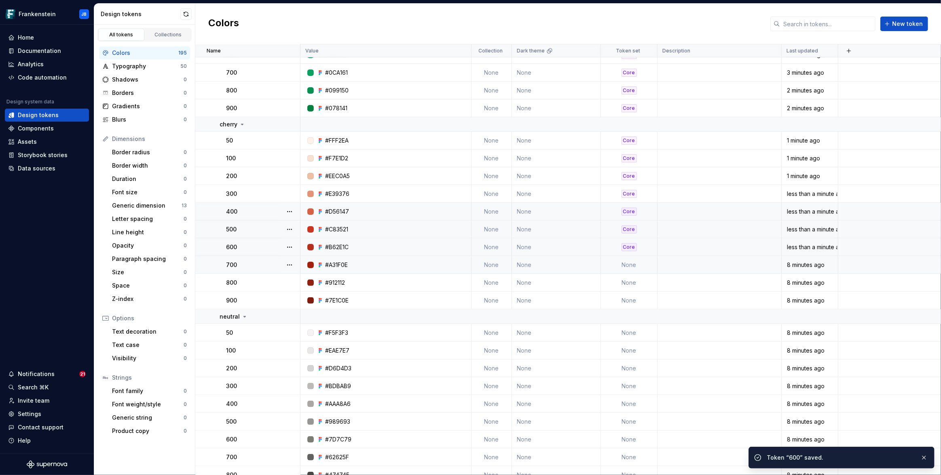
click at [627, 265] on td "None" at bounding box center [629, 265] width 57 height 18
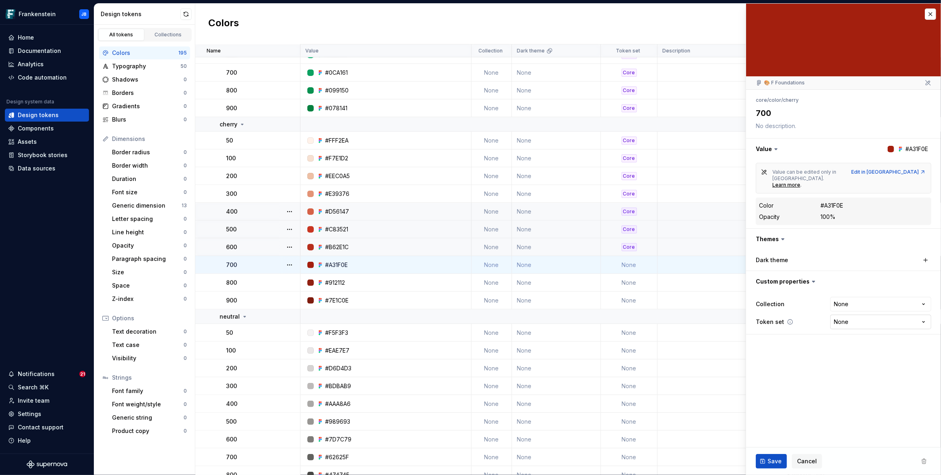
click at [860, 314] on html "Frankenstein JB Home Documentation Analytics Code automation Design system data…" at bounding box center [470, 237] width 941 height 475
type textarea "*"
select select "**********"
click at [775, 463] on span "Save" at bounding box center [774, 462] width 14 height 8
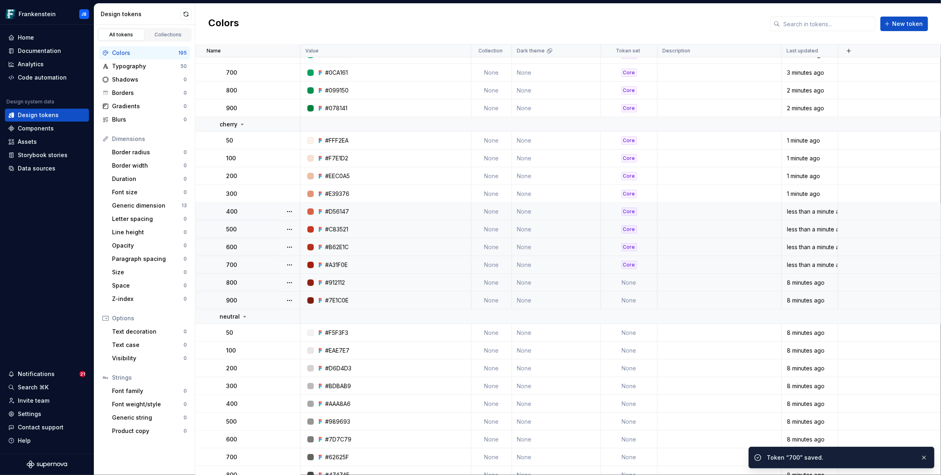
click at [633, 283] on td "None" at bounding box center [629, 283] width 57 height 18
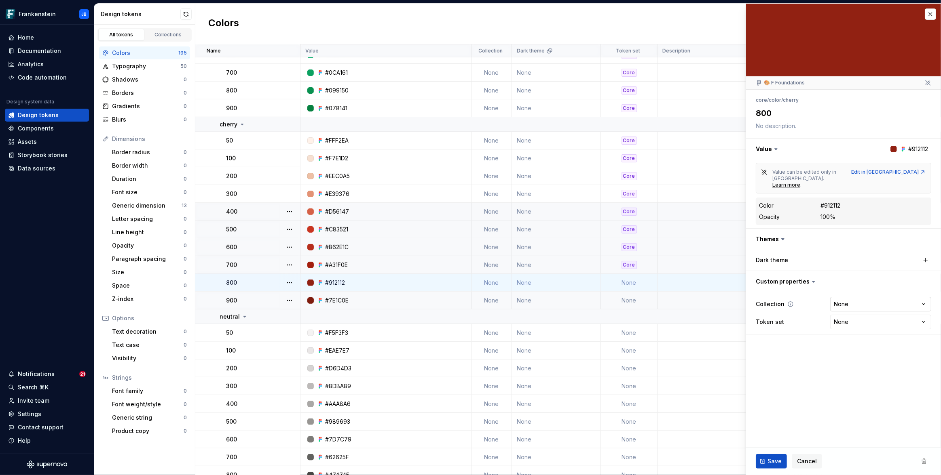
type textarea "*"
click at [861, 305] on html "Frankenstein JB Home Documentation Analytics Code automation Design system data…" at bounding box center [470, 237] width 941 height 475
select select "**********"
click at [766, 461] on button "Save" at bounding box center [770, 461] width 31 height 15
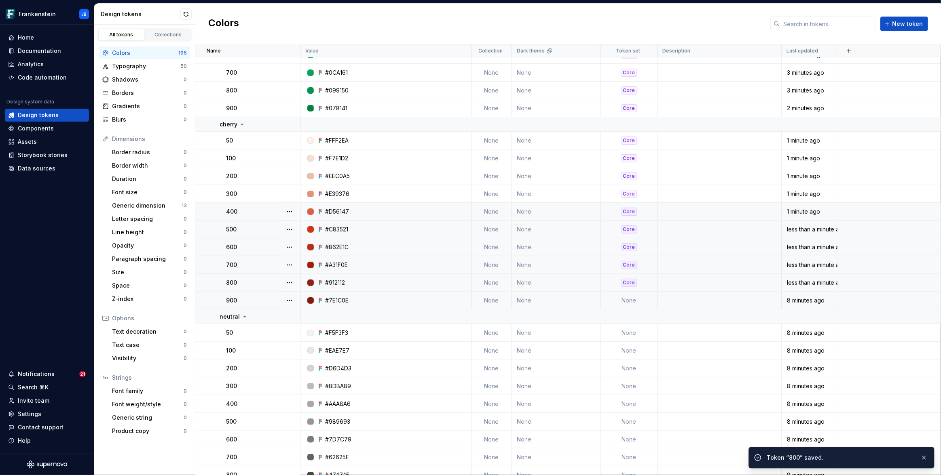
click at [631, 303] on td "None" at bounding box center [629, 301] width 57 height 18
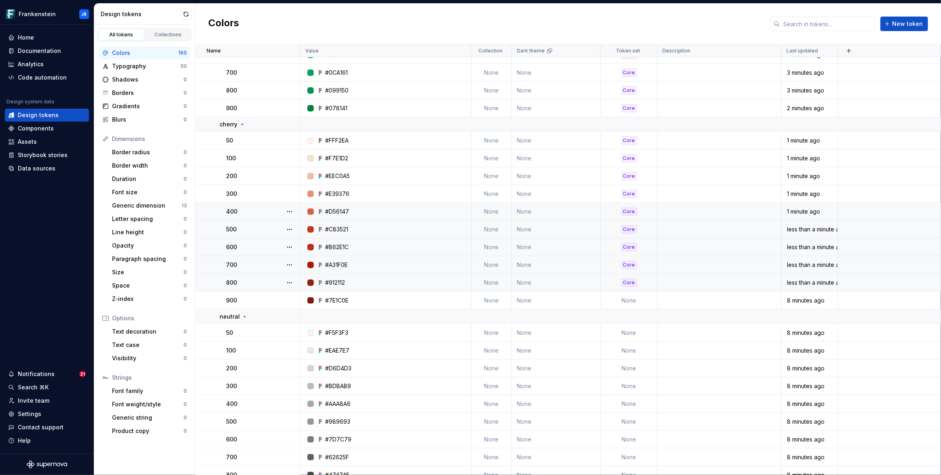
type textarea "*"
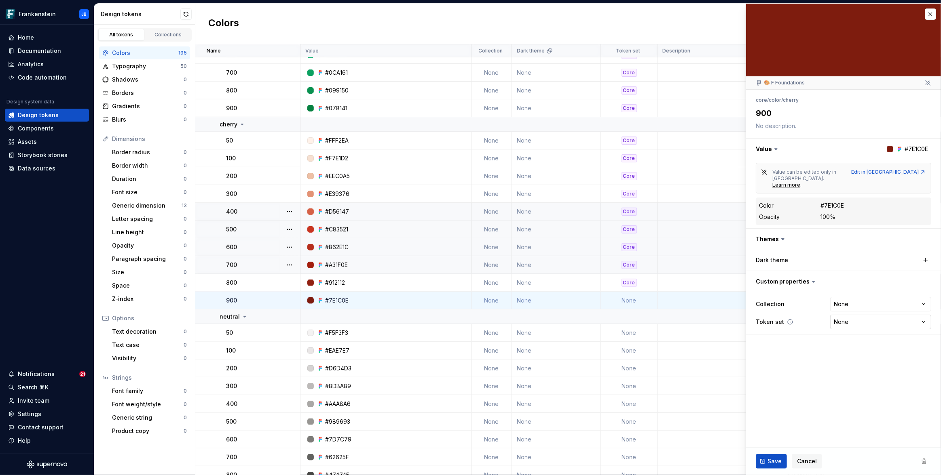
click at [844, 310] on html "Frankenstein JB Home Documentation Analytics Code automation Design system data…" at bounding box center [470, 237] width 941 height 475
select select "**********"
click at [776, 463] on span "Save" at bounding box center [774, 462] width 14 height 8
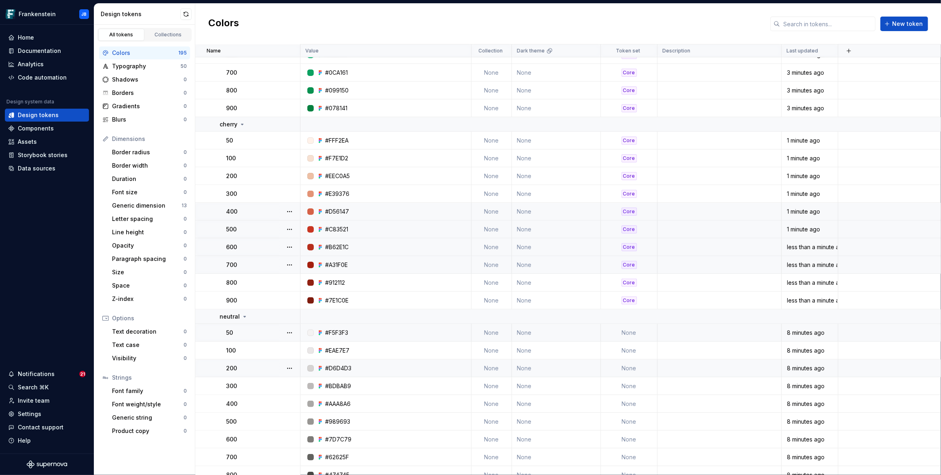
click at [630, 334] on td "None" at bounding box center [629, 333] width 57 height 18
type textarea "*"
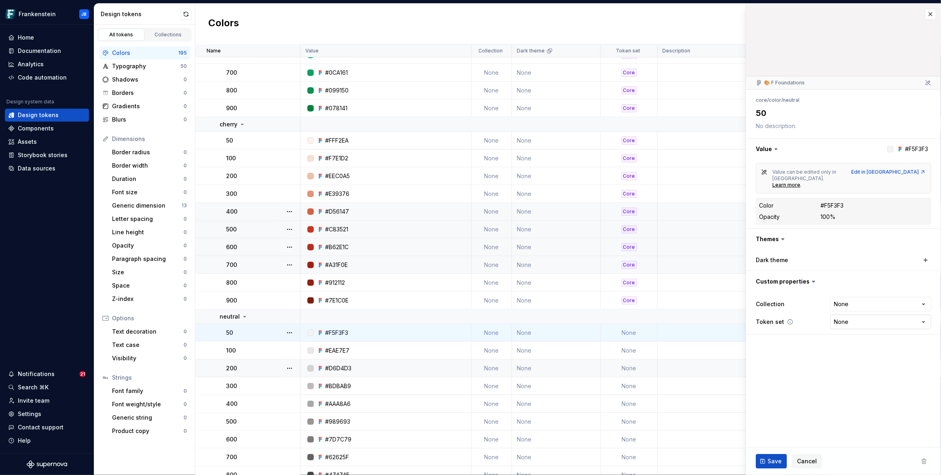
click at [862, 311] on html "Frankenstein JB Home Documentation Analytics Code automation Design system data…" at bounding box center [470, 237] width 941 height 475
select select "**********"
click at [776, 462] on span "Save" at bounding box center [774, 462] width 14 height 8
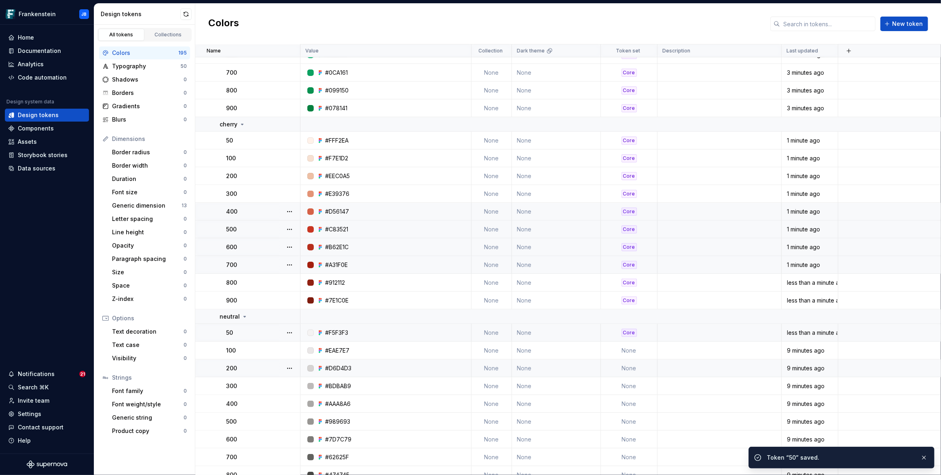
click at [633, 351] on td "None" at bounding box center [629, 351] width 57 height 18
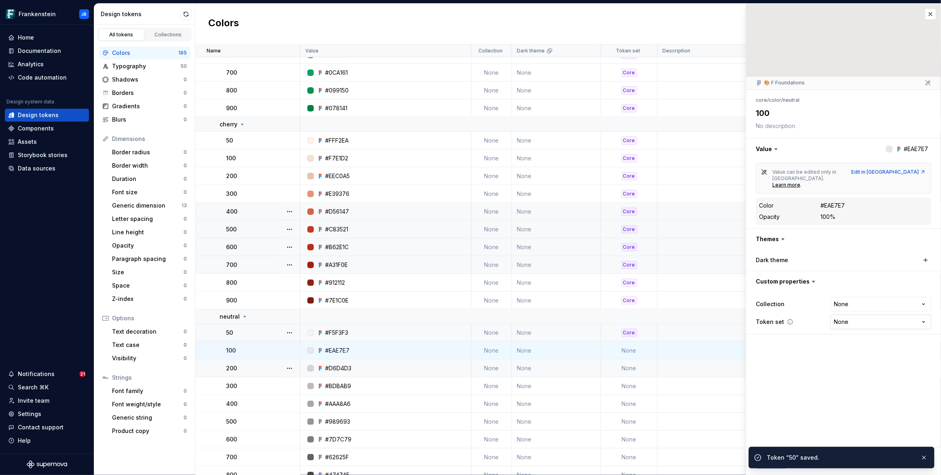
click at [854, 310] on html "Frankenstein JB Home Documentation Analytics Code automation Design system data…" at bounding box center [470, 237] width 941 height 475
type textarea "*"
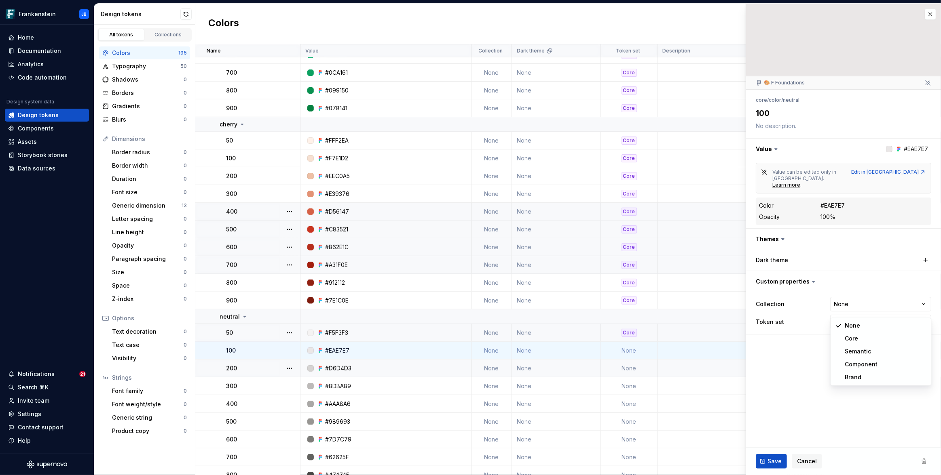
select select "**********"
click at [770, 462] on span "Save" at bounding box center [774, 462] width 14 height 8
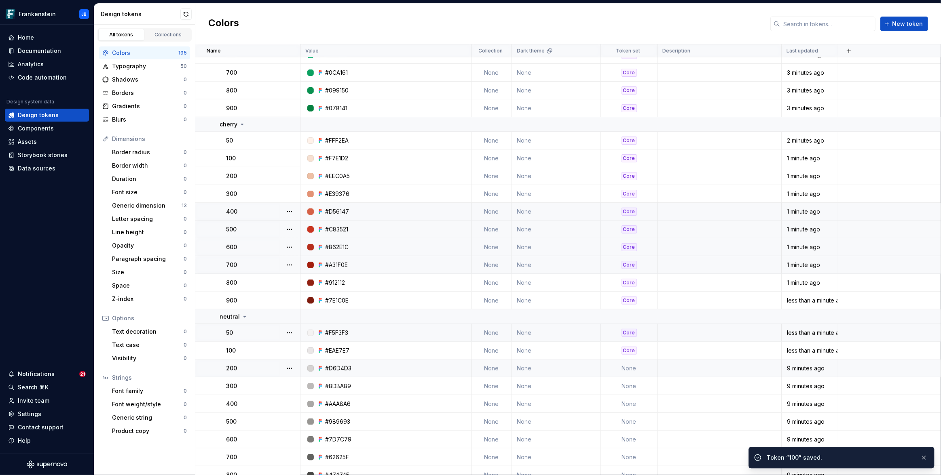
click at [632, 370] on td "None" at bounding box center [629, 369] width 57 height 18
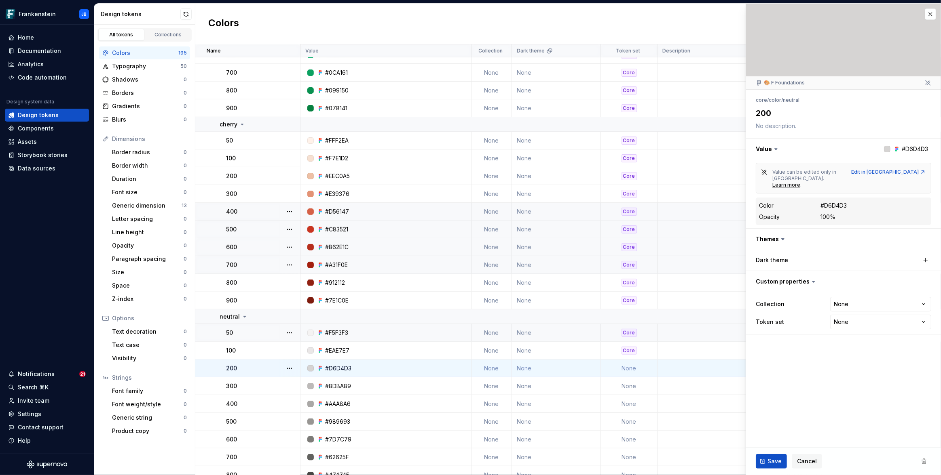
type textarea "*"
click at [848, 310] on html "Frankenstein JB Home Documentation Analytics Code automation Design system data…" at bounding box center [470, 237] width 941 height 475
select select "**********"
click at [774, 460] on span "Save" at bounding box center [774, 462] width 14 height 8
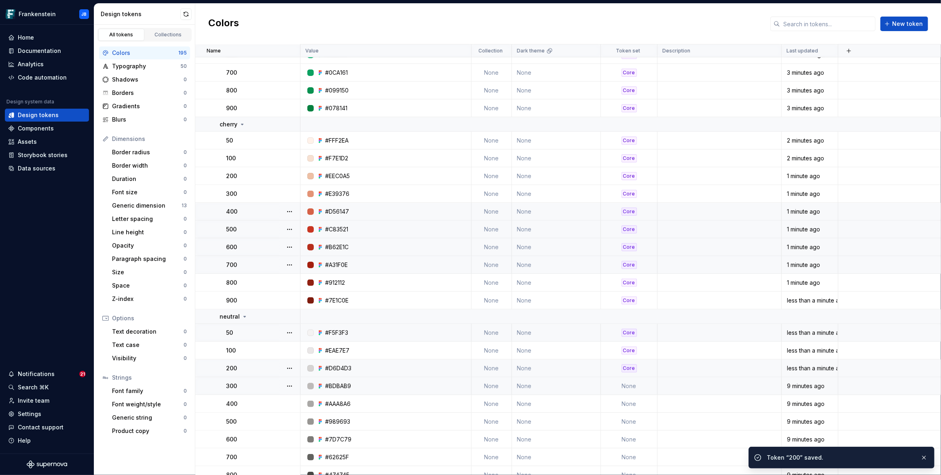
click at [631, 387] on td "None" at bounding box center [629, 387] width 57 height 18
type textarea "*"
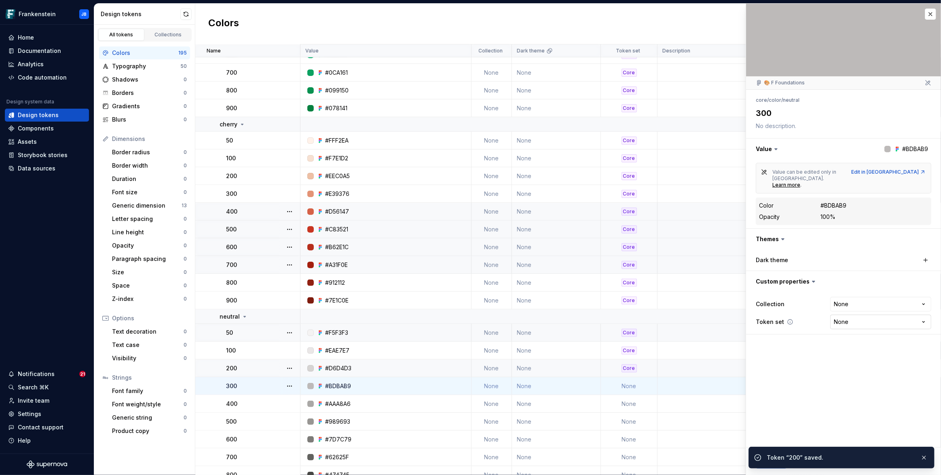
click at [852, 309] on html "Frankenstein JB Home Documentation Analytics Code automation Design system data…" at bounding box center [470, 237] width 941 height 475
select select "**********"
click at [926, 458] on button "button" at bounding box center [923, 457] width 11 height 11
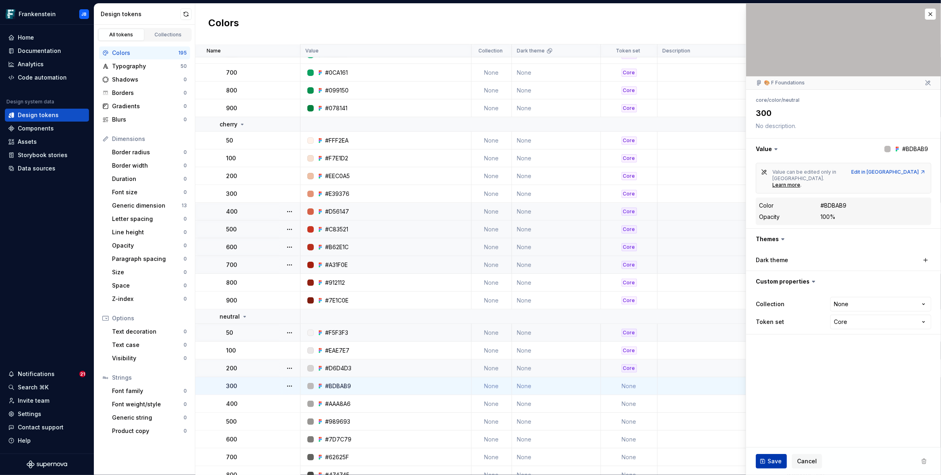
click at [772, 462] on span "Save" at bounding box center [774, 462] width 14 height 8
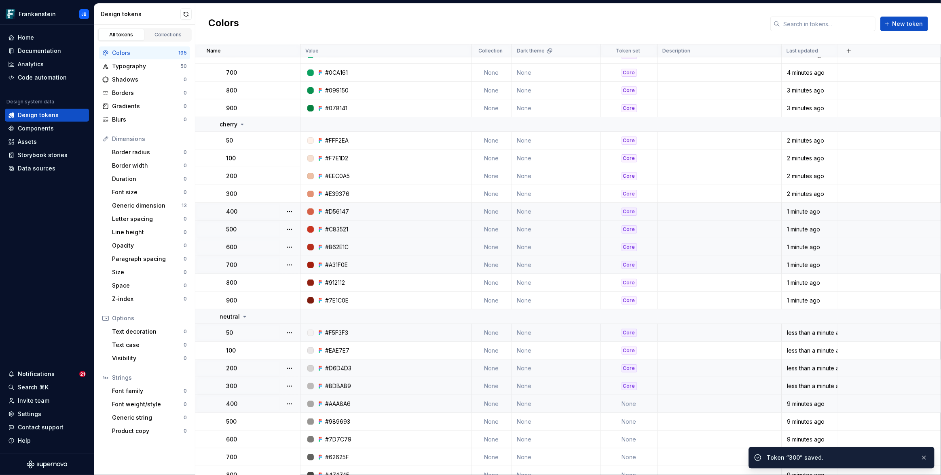
click at [631, 404] on td "None" at bounding box center [629, 404] width 57 height 18
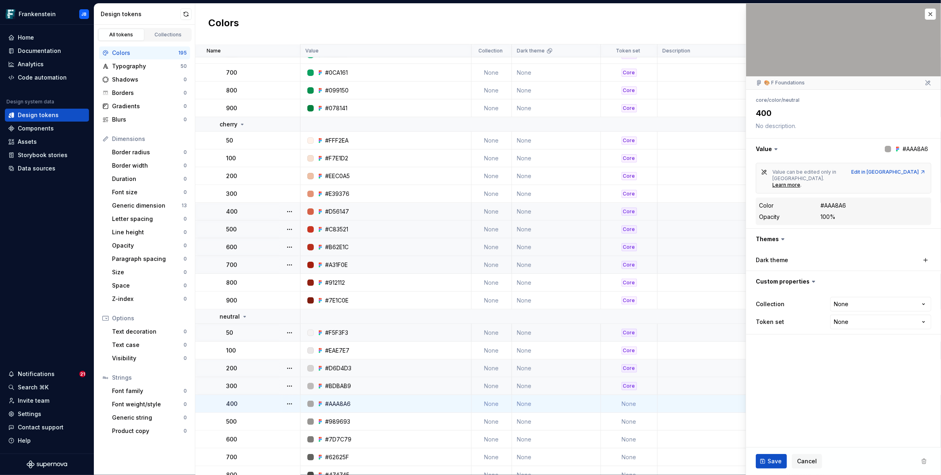
type textarea "*"
click at [857, 309] on html "Frankenstein JB Home Documentation Analytics Code automation Design system data…" at bounding box center [470, 237] width 941 height 475
select select "**********"
click at [770, 459] on span "Save" at bounding box center [774, 462] width 14 height 8
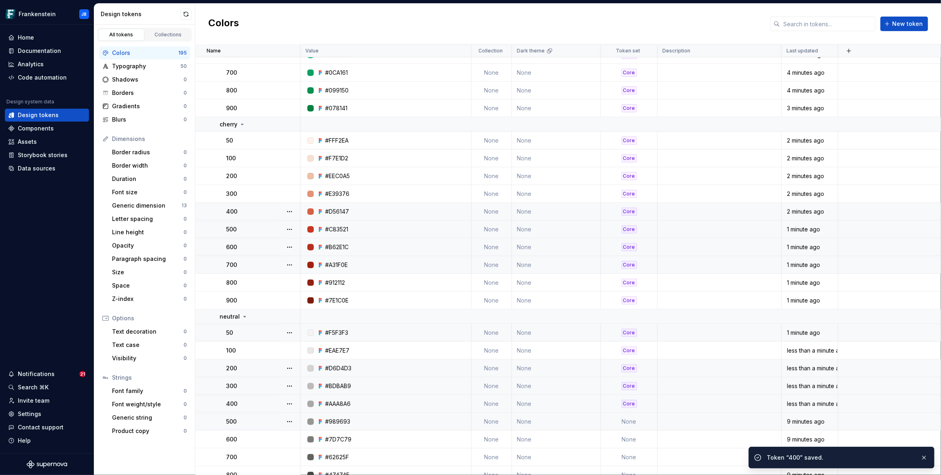
click at [630, 422] on td "None" at bounding box center [629, 422] width 57 height 18
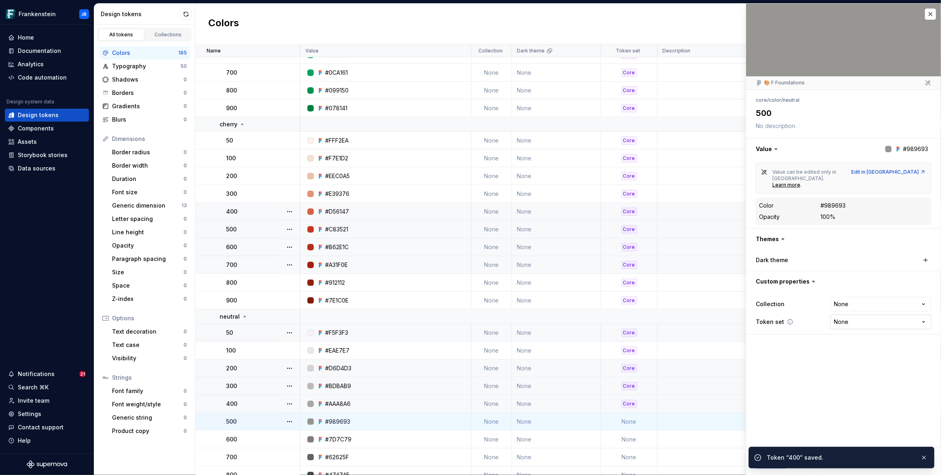
click at [876, 310] on html "Frankenstein JB Home Documentation Analytics Code automation Design system data…" at bounding box center [470, 237] width 941 height 475
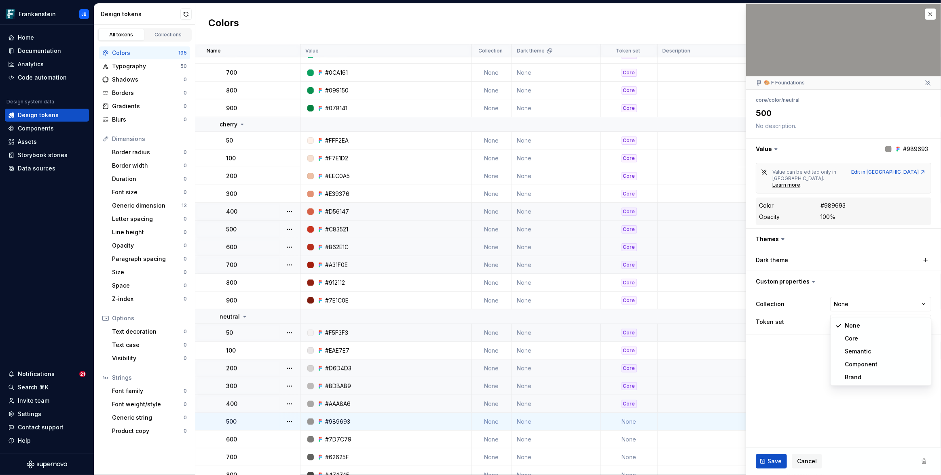
type textarea "*"
select select "**********"
click at [770, 462] on span "Save" at bounding box center [774, 462] width 14 height 8
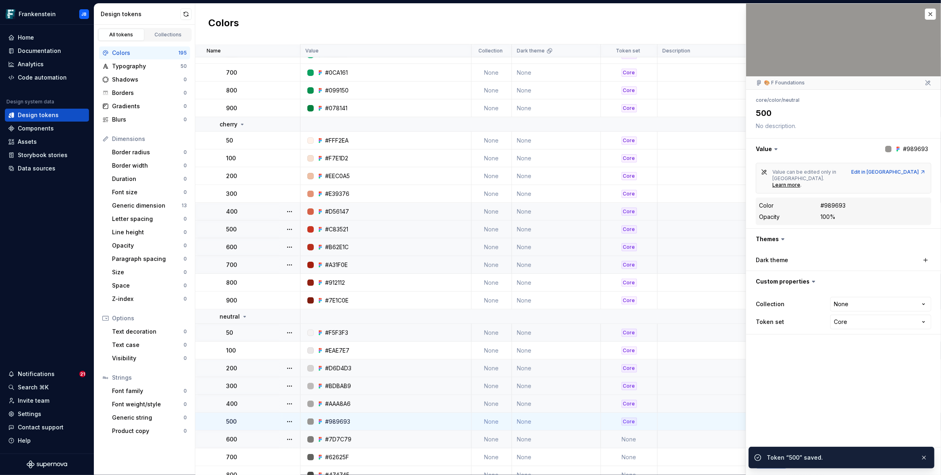
drag, startPoint x: 627, startPoint y: 418, endPoint x: 629, endPoint y: 434, distance: 15.9
click at [629, 434] on td "None" at bounding box center [629, 440] width 57 height 18
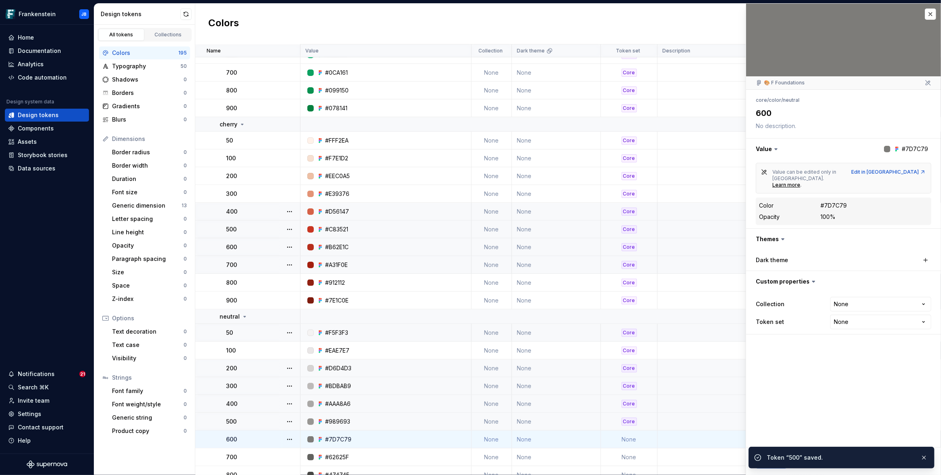
click at [630, 442] on td "None" at bounding box center [629, 440] width 57 height 18
click at [859, 308] on html "Frankenstein JB Home Documentation Analytics Code automation Design system data…" at bounding box center [470, 237] width 941 height 475
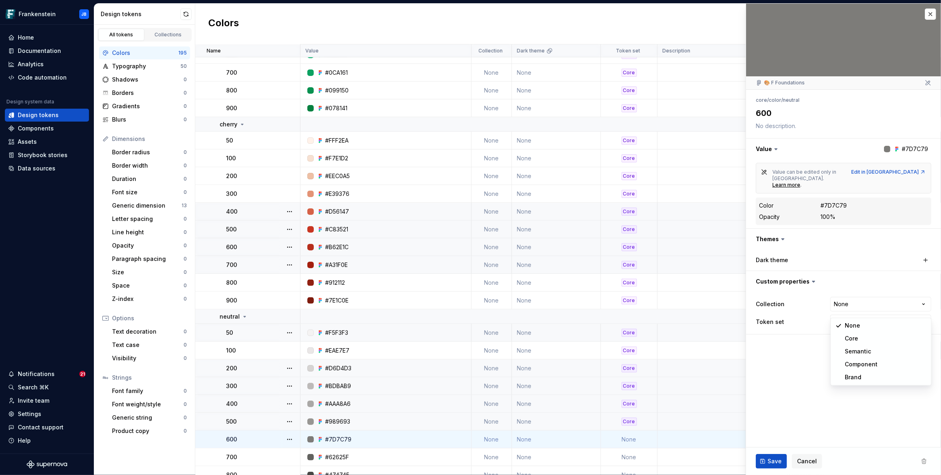
type textarea "*"
select select "**********"
click at [767, 465] on span "Save" at bounding box center [774, 462] width 14 height 8
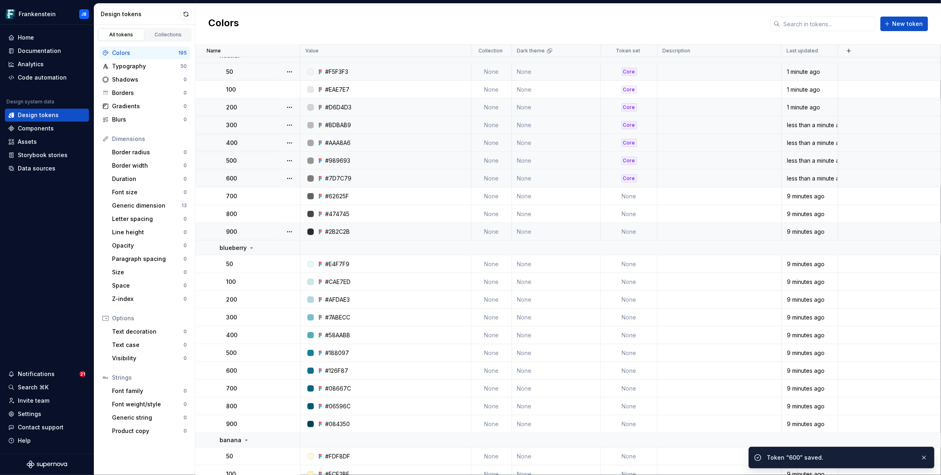
scroll to position [708, 0]
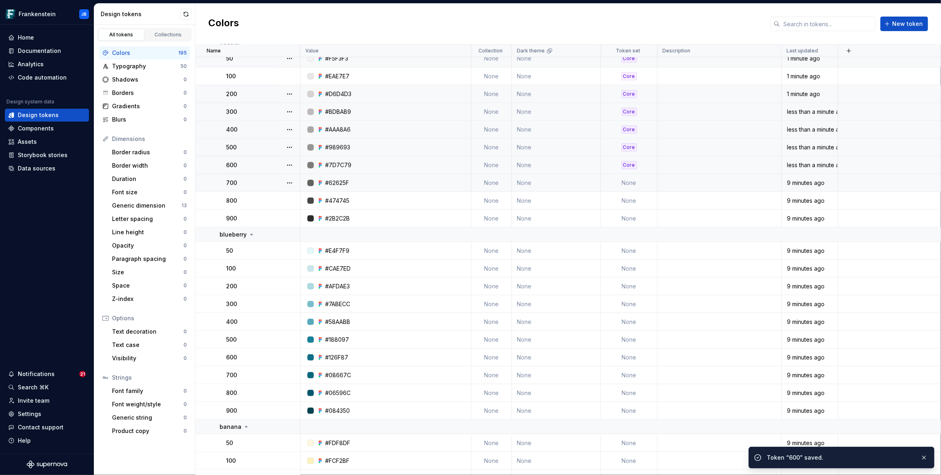
click at [639, 181] on td "None" at bounding box center [629, 183] width 57 height 18
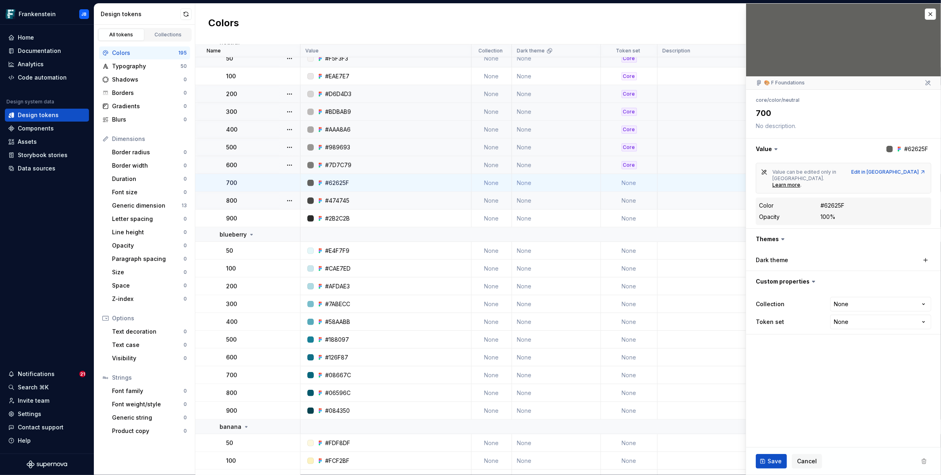
type textarea "*"
click at [848, 307] on html "Frankenstein JB Home Documentation Analytics Code automation Design system data…" at bounding box center [470, 237] width 941 height 475
select select "**********"
click at [770, 461] on span "Save" at bounding box center [774, 462] width 14 height 8
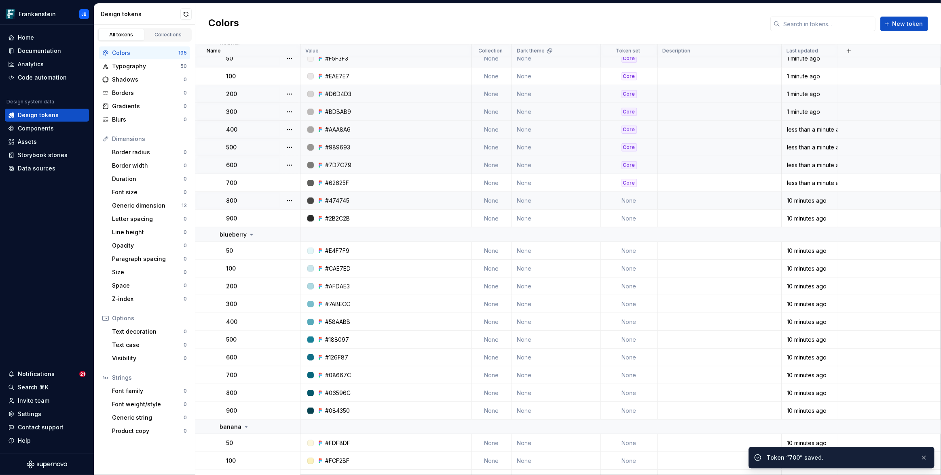
click at [631, 200] on td "None" at bounding box center [629, 201] width 57 height 18
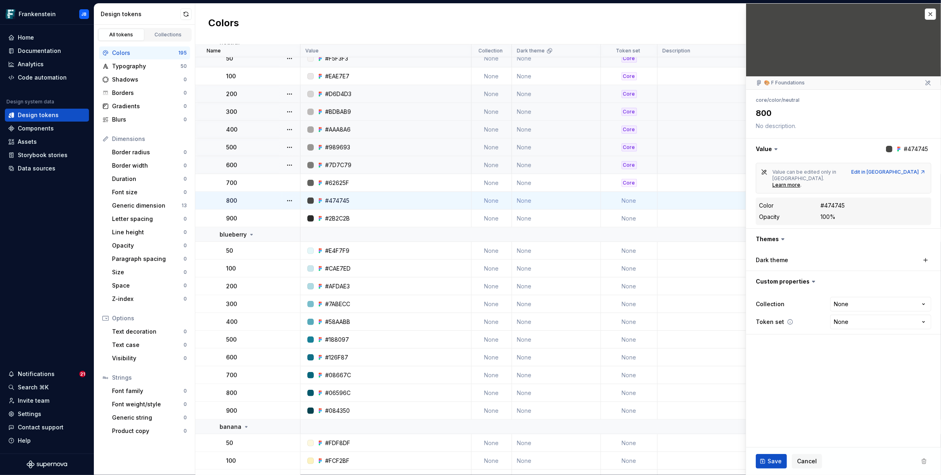
type textarea "*"
click at [846, 308] on html "Frankenstein JB Home Documentation Analytics Code automation Design system data…" at bounding box center [470, 237] width 941 height 475
select select "**********"
click at [772, 460] on span "Save" at bounding box center [774, 462] width 14 height 8
click at [635, 221] on td "None" at bounding box center [629, 219] width 57 height 18
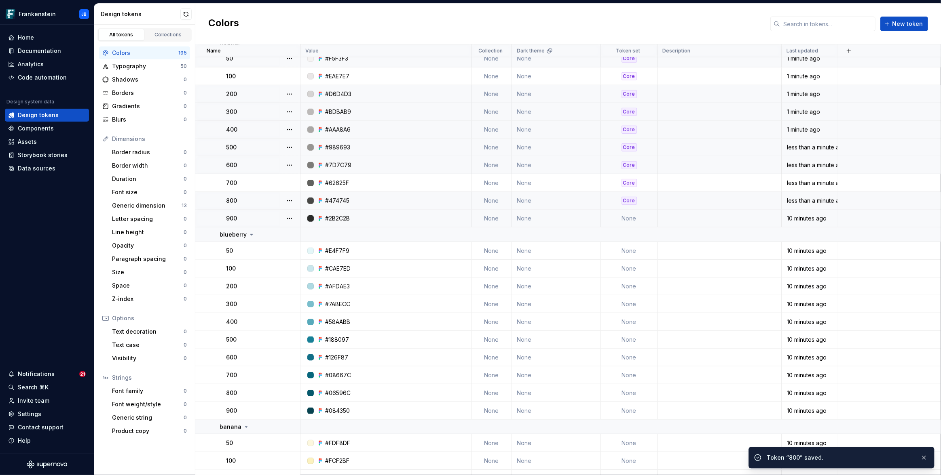
click at [629, 218] on td "None" at bounding box center [629, 219] width 57 height 18
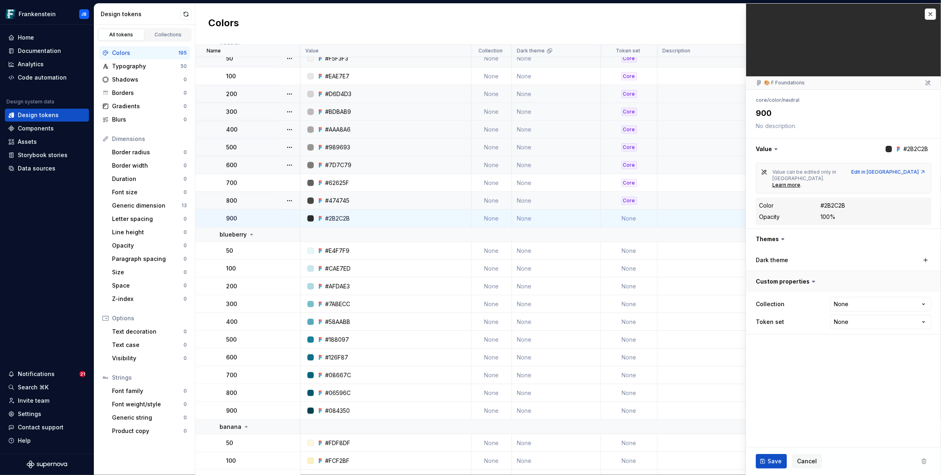
type textarea "*"
click at [866, 308] on html "Frankenstein JB Home Documentation Analytics Code automation Design system data…" at bounding box center [470, 237] width 941 height 475
select select "**********"
click at [772, 459] on span "Save" at bounding box center [774, 462] width 14 height 8
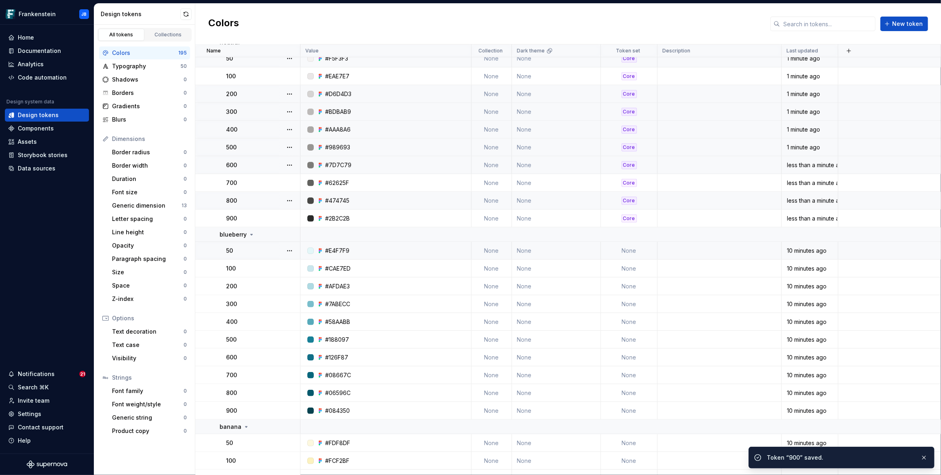
click at [639, 253] on td "None" at bounding box center [629, 251] width 57 height 18
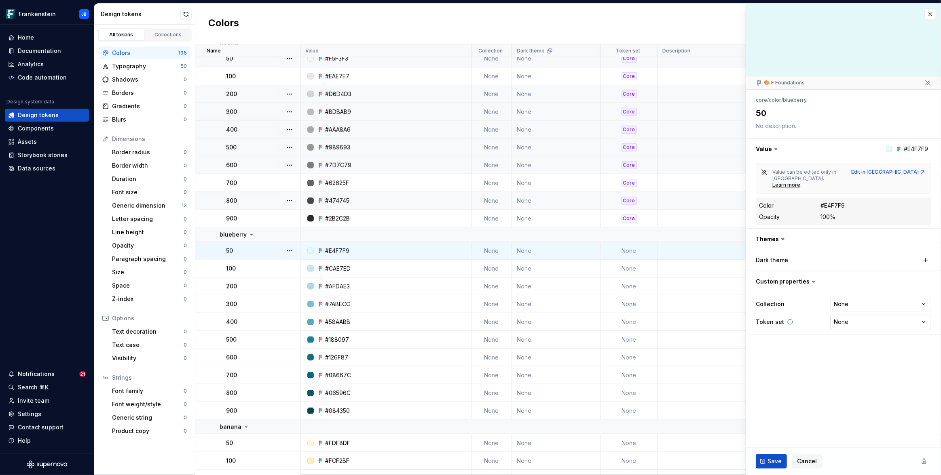
click at [861, 306] on html "Frankenstein JB Home Documentation Analytics Code automation Design system data…" at bounding box center [470, 237] width 941 height 475
type textarea "*"
select select "**********"
click at [762, 460] on button "Save" at bounding box center [770, 461] width 31 height 15
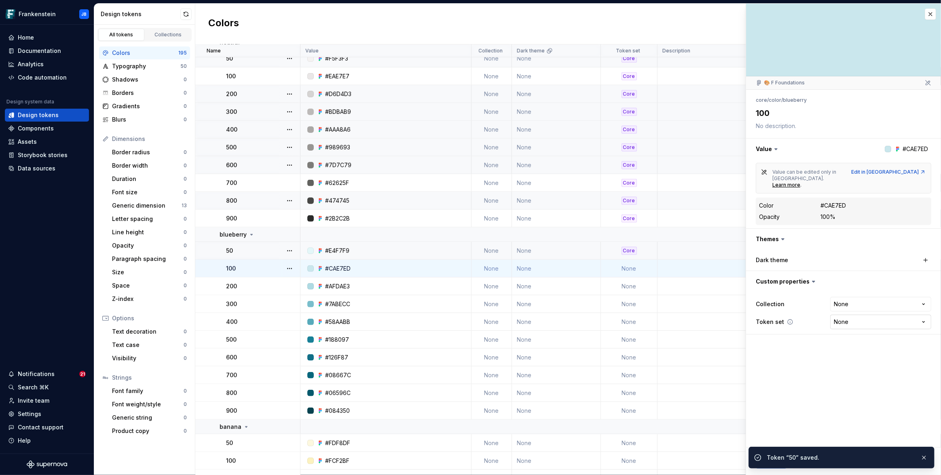
click at [858, 307] on html "Frankenstein JB Home Documentation Analytics Code automation Design system data…" at bounding box center [470, 237] width 941 height 475
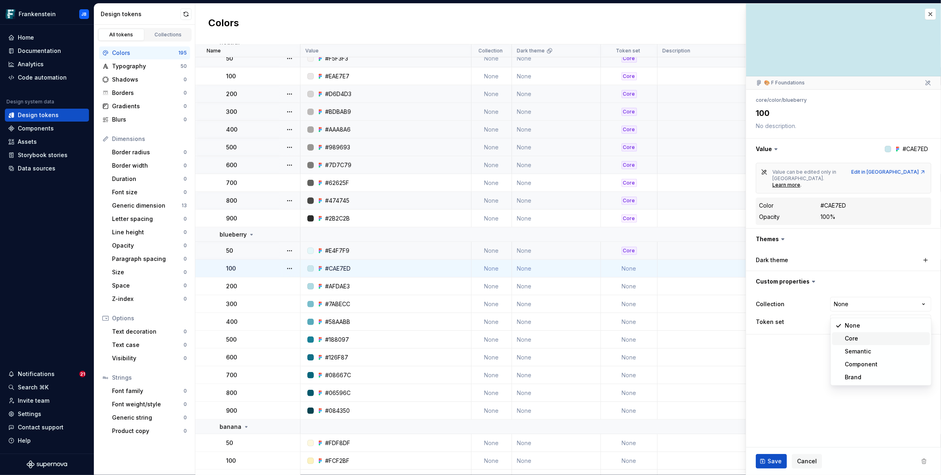
type textarea "*"
select select "**********"
click at [773, 462] on span "Save" at bounding box center [774, 462] width 14 height 8
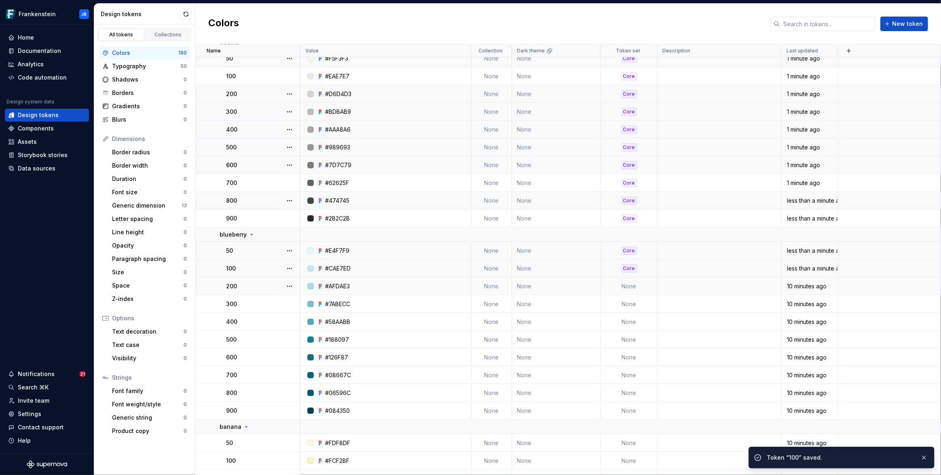
click at [629, 285] on td "None" at bounding box center [629, 287] width 57 height 18
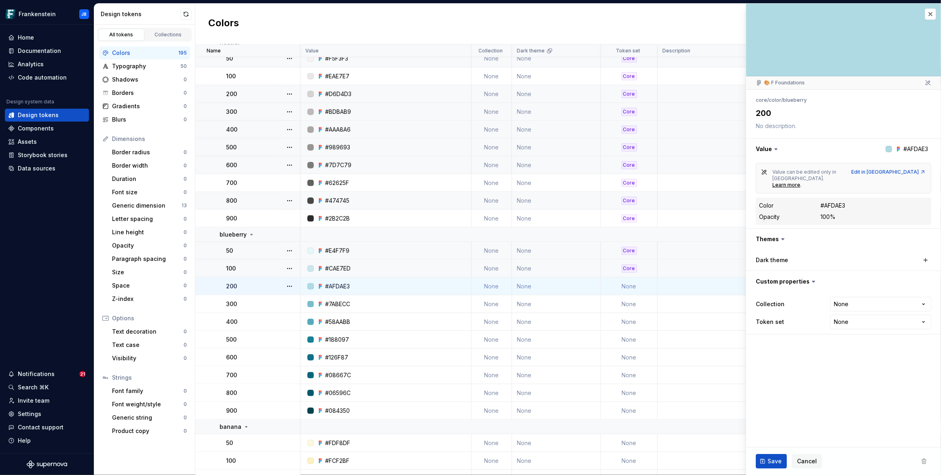
type textarea "*"
click at [862, 308] on html "Frankenstein JB Home Documentation Analytics Code automation Design system data…" at bounding box center [470, 237] width 941 height 475
select select "**********"
click at [776, 458] on span "Save" at bounding box center [774, 462] width 14 height 8
click at [630, 304] on td "None" at bounding box center [629, 304] width 57 height 18
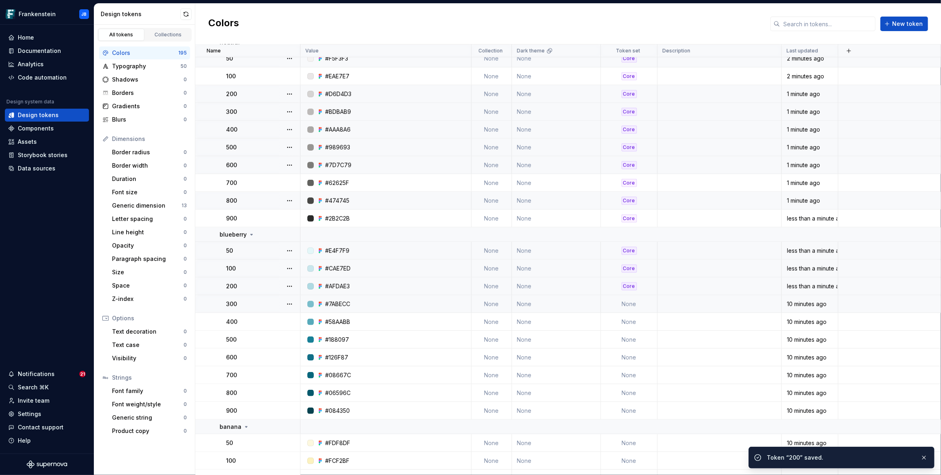
click at [633, 301] on td "None" at bounding box center [629, 304] width 57 height 18
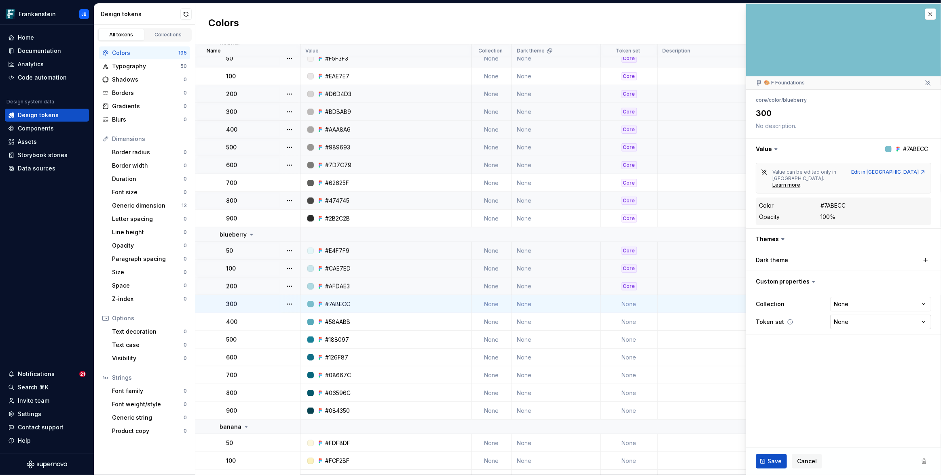
click at [848, 314] on html "Frankenstein JB Home Documentation Analytics Code automation Design system data…" at bounding box center [470, 237] width 941 height 475
type textarea "*"
select select "**********"
click at [765, 460] on button "Save" at bounding box center [770, 461] width 31 height 15
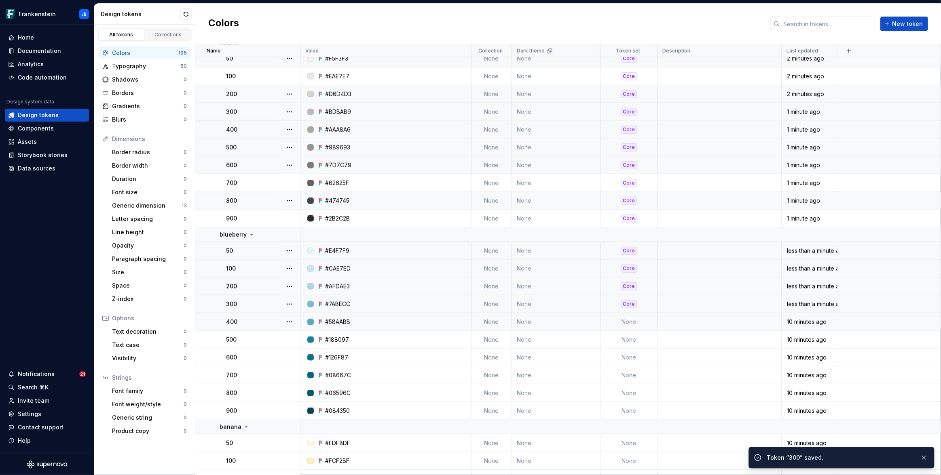
drag, startPoint x: 634, startPoint y: 321, endPoint x: 629, endPoint y: 322, distance: 5.8
click at [628, 322] on td "None" at bounding box center [629, 322] width 57 height 18
type textarea "*"
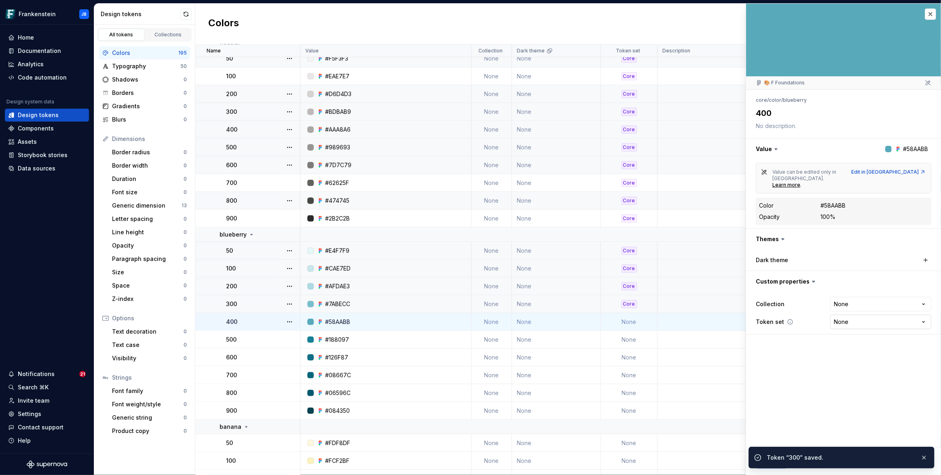
click at [848, 308] on html "Frankenstein JB Home Documentation Analytics Code automation Design system data…" at bounding box center [470, 237] width 941 height 475
select select "**********"
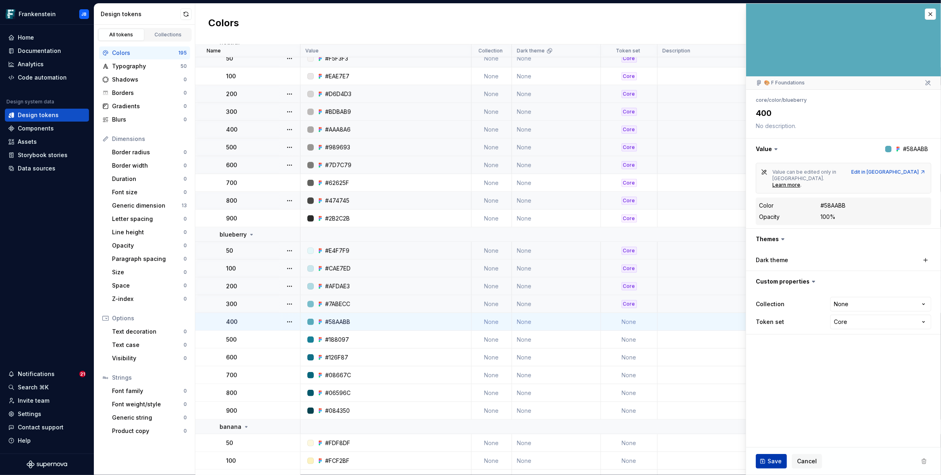
click at [776, 464] on span "Save" at bounding box center [774, 462] width 14 height 8
click at [631, 340] on td "None" at bounding box center [629, 340] width 57 height 18
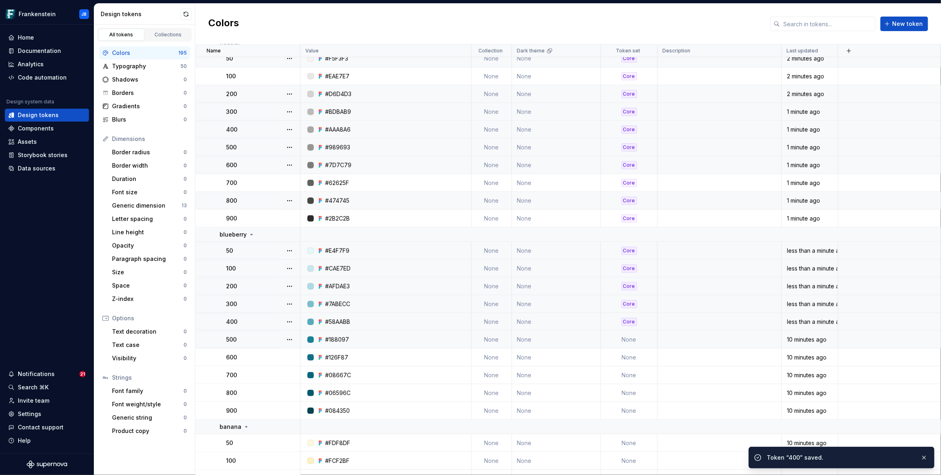
click at [627, 339] on td "None" at bounding box center [629, 340] width 57 height 18
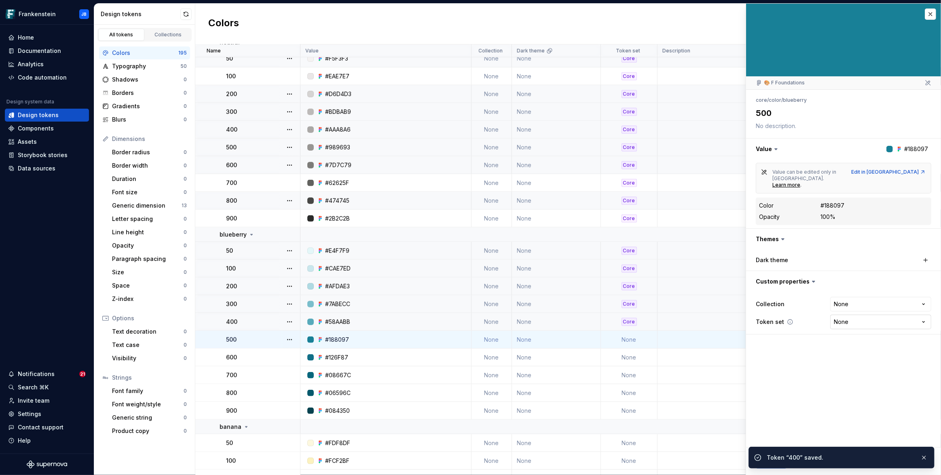
click at [846, 308] on html "Frankenstein JB Home Documentation Analytics Code automation Design system data…" at bounding box center [470, 237] width 941 height 475
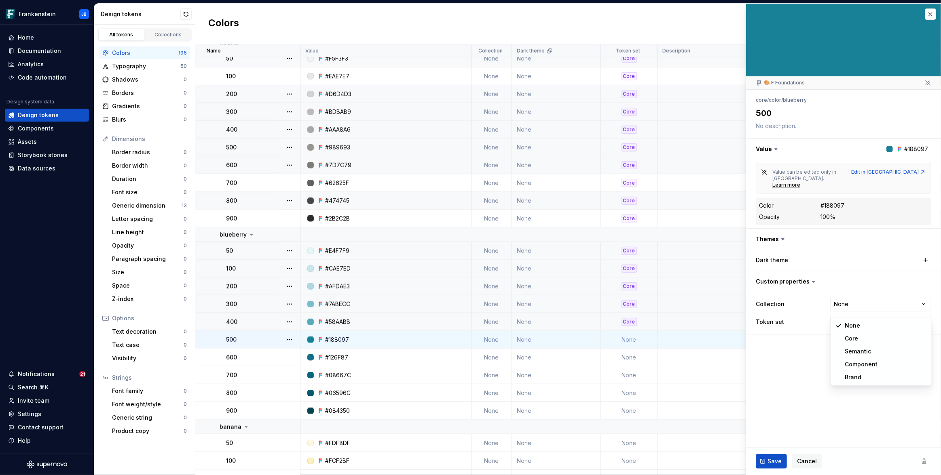
type textarea "*"
select select "**********"
click at [774, 464] on span "Save" at bounding box center [774, 462] width 14 height 8
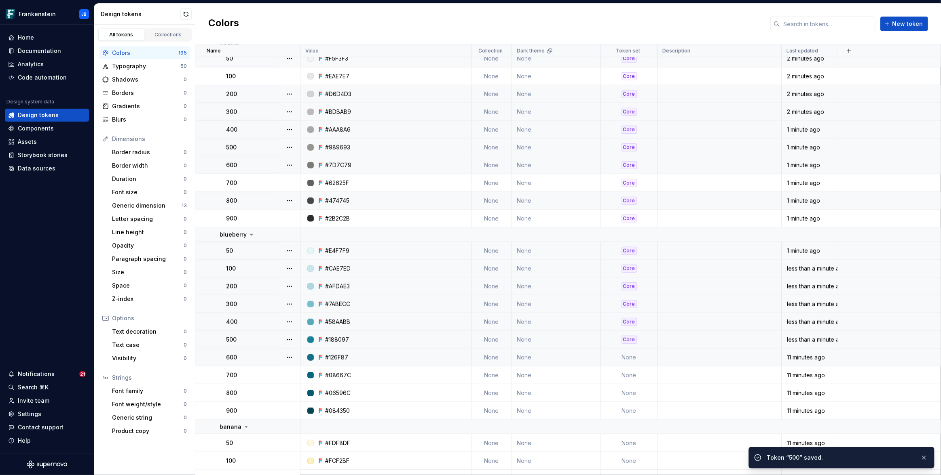
click at [626, 358] on td "None" at bounding box center [629, 358] width 57 height 18
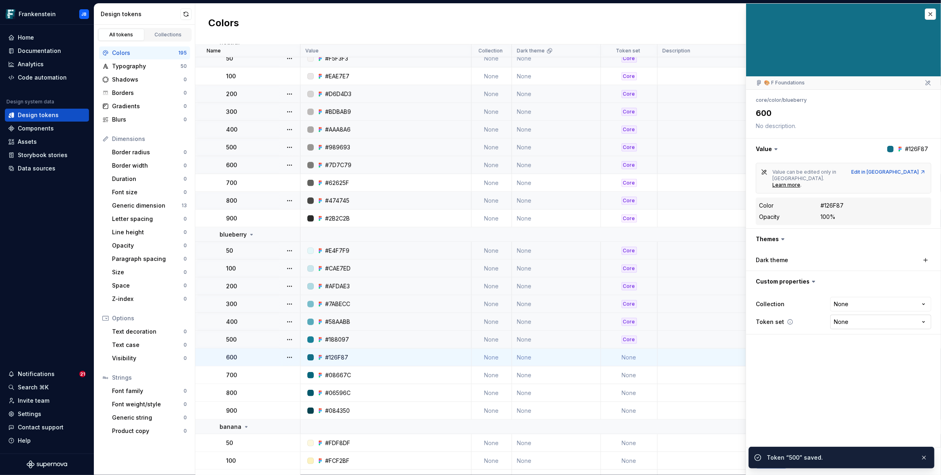
click at [842, 308] on html "Frankenstein JB Home Documentation Analytics Code automation Design system data…" at bounding box center [470, 237] width 941 height 475
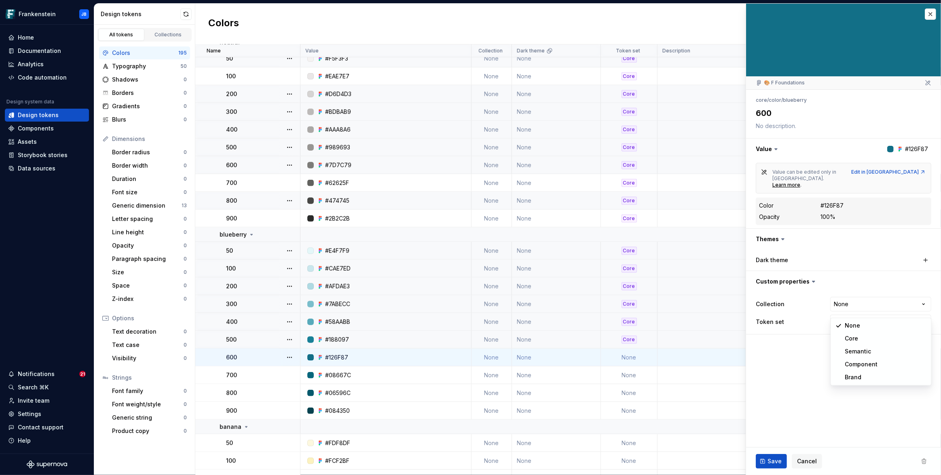
type textarea "*"
select select "**********"
click at [766, 464] on button "Save" at bounding box center [770, 461] width 31 height 15
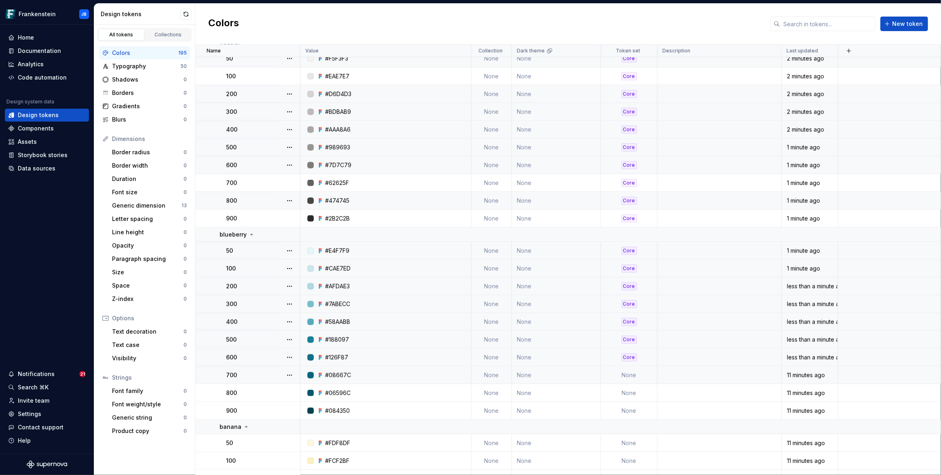
click at [627, 373] on td "None" at bounding box center [629, 376] width 57 height 18
type textarea "*"
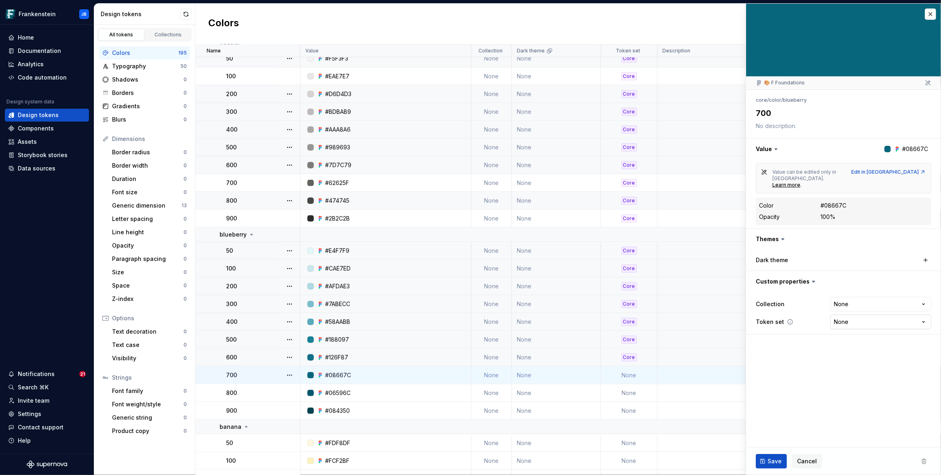
click at [847, 310] on html "Frankenstein JB Home Documentation Analytics Code automation Design system data…" at bounding box center [470, 237] width 941 height 475
select select "**********"
click at [769, 458] on span "Save" at bounding box center [774, 462] width 14 height 8
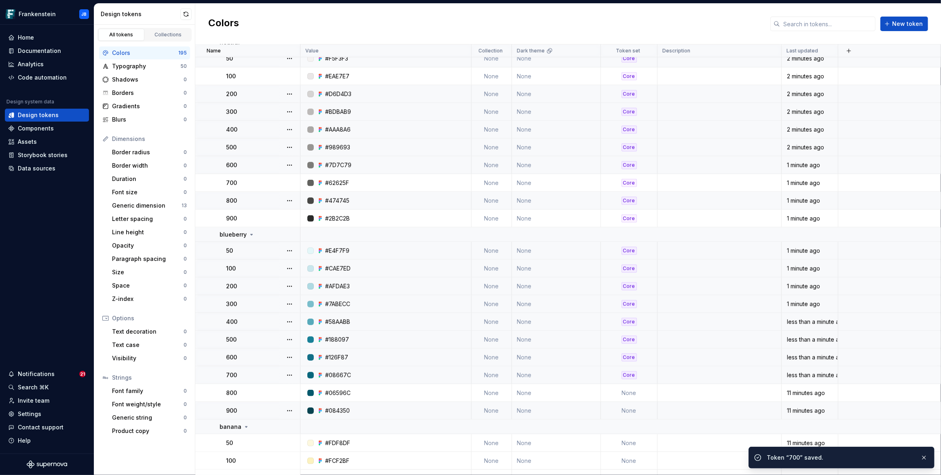
scroll to position [844, 0]
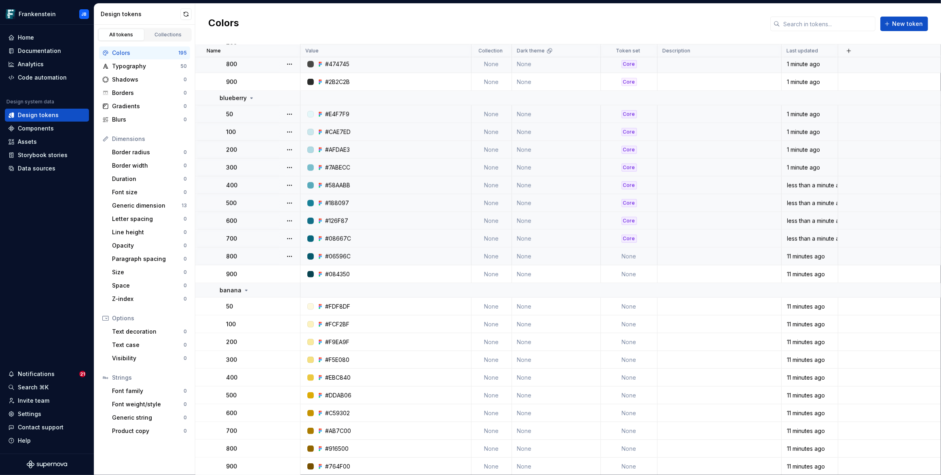
click at [631, 258] on td "None" at bounding box center [629, 257] width 57 height 18
type textarea "*"
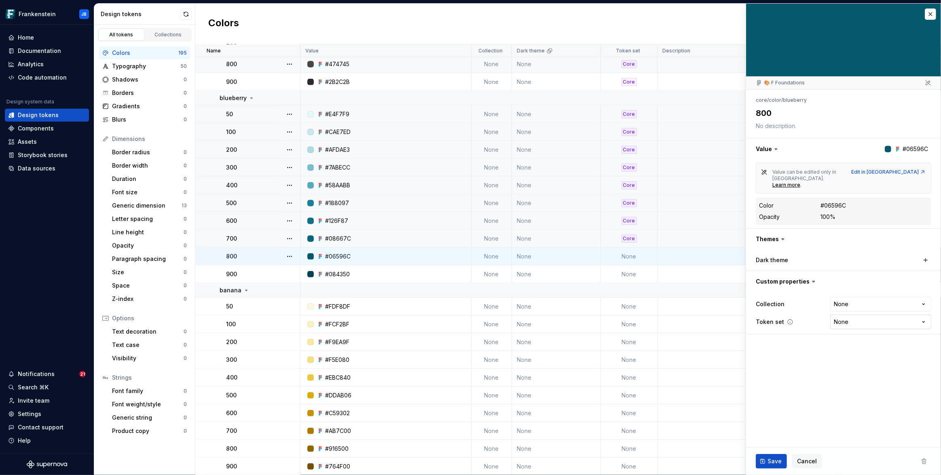
click at [835, 310] on html "Frankenstein JB Home Documentation Analytics Code automation Design system data…" at bounding box center [470, 237] width 941 height 475
select select "**********"
click at [766, 463] on button "Save" at bounding box center [770, 461] width 31 height 15
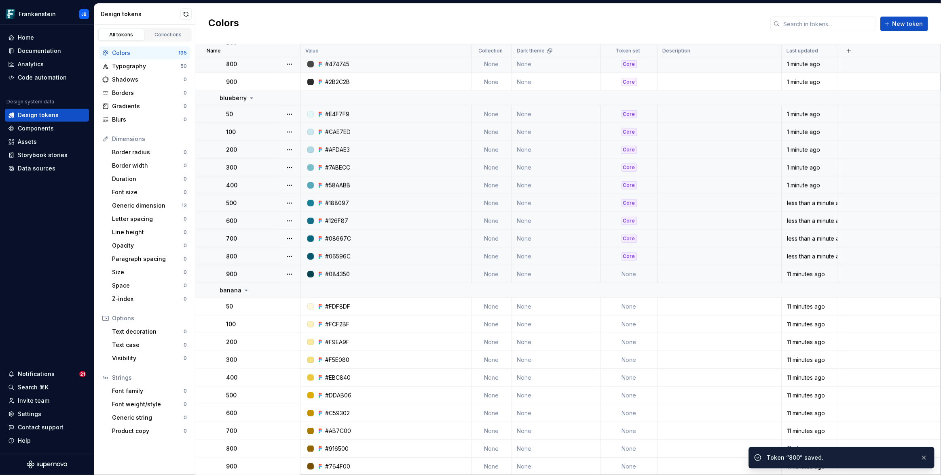
click at [633, 276] on td "None" at bounding box center [629, 275] width 57 height 18
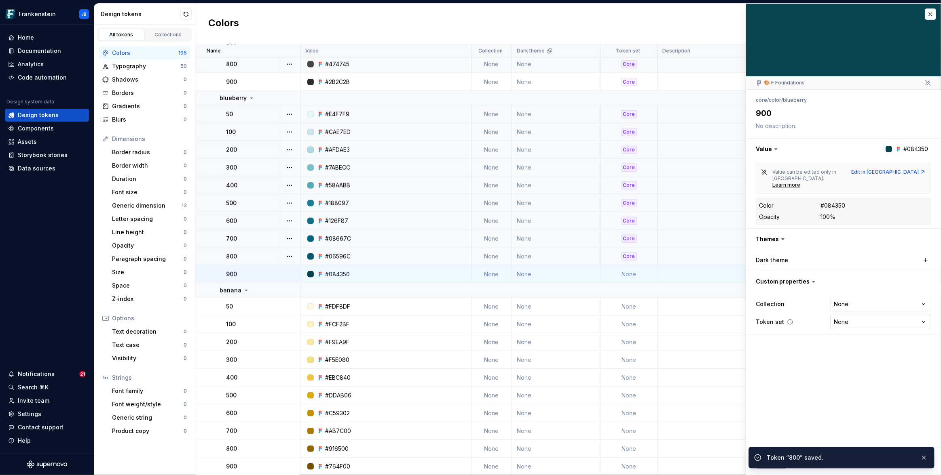
click at [865, 310] on html "Frankenstein JB Home Documentation Analytics Code automation Design system data…" at bounding box center [470, 237] width 941 height 475
type textarea "*"
select select "**********"
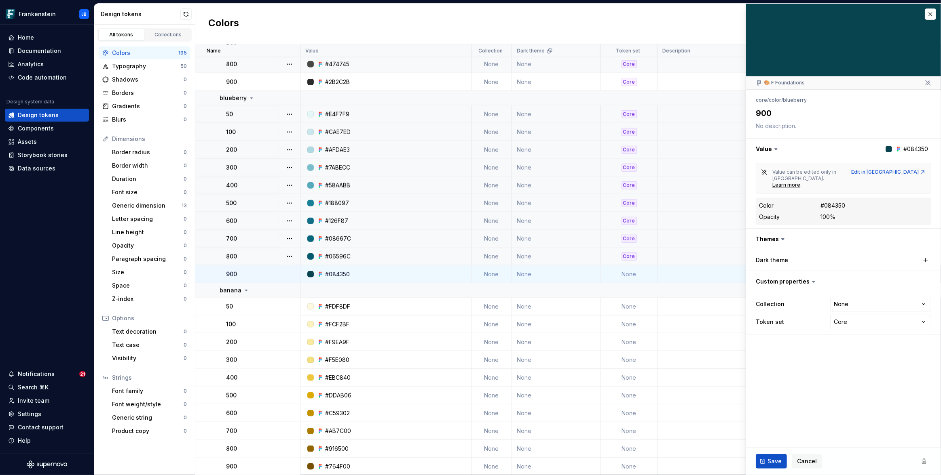
click at [772, 462] on span "Save" at bounding box center [774, 462] width 14 height 8
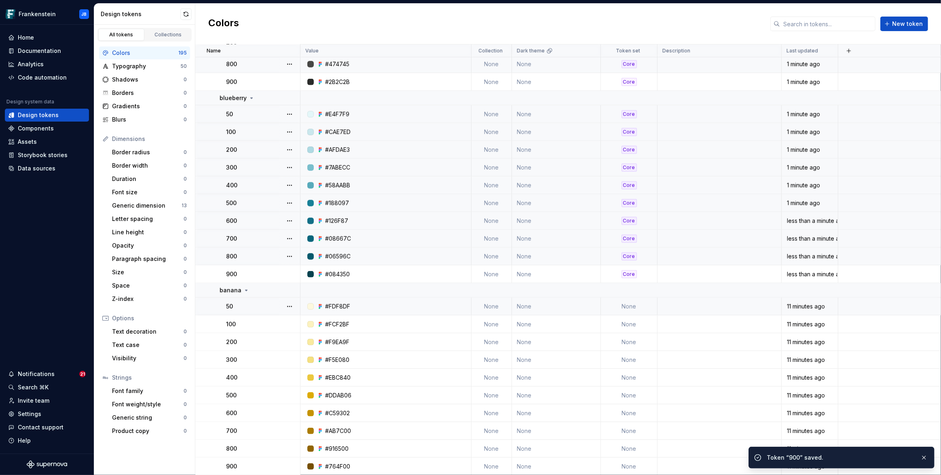
click at [614, 305] on td "None" at bounding box center [629, 307] width 57 height 18
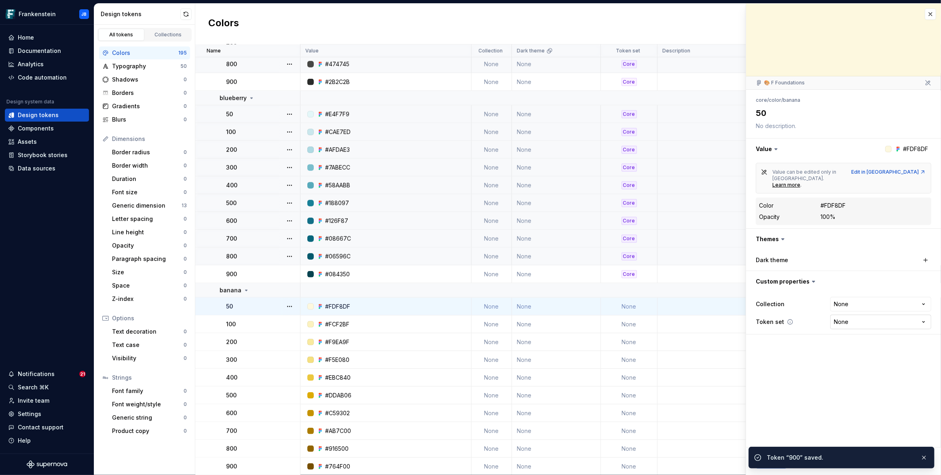
click at [858, 307] on html "Frankenstein JB Home Documentation Analytics Code automation Design system data…" at bounding box center [470, 237] width 941 height 475
type textarea "*"
select select "**********"
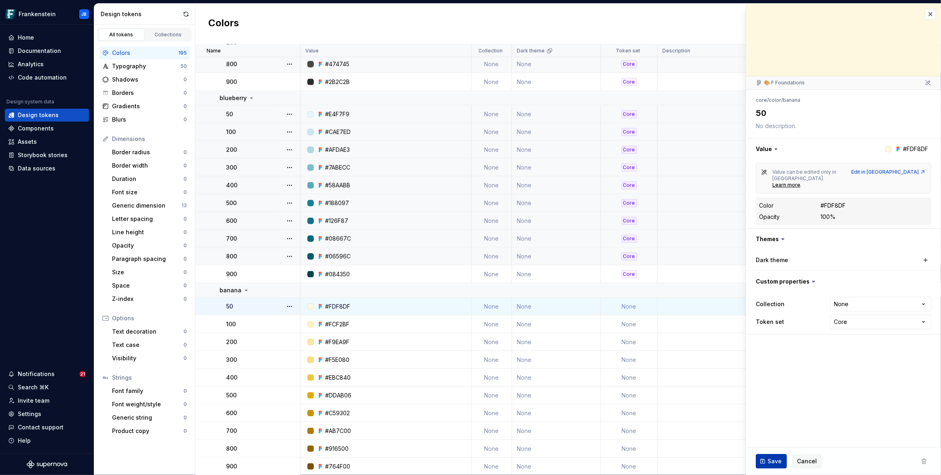
click at [773, 460] on span "Save" at bounding box center [774, 462] width 14 height 8
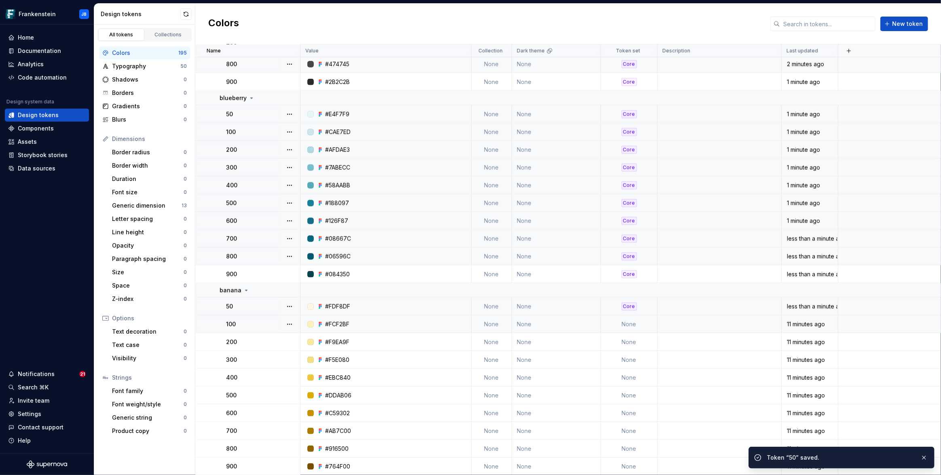
click at [622, 323] on td "None" at bounding box center [629, 325] width 57 height 18
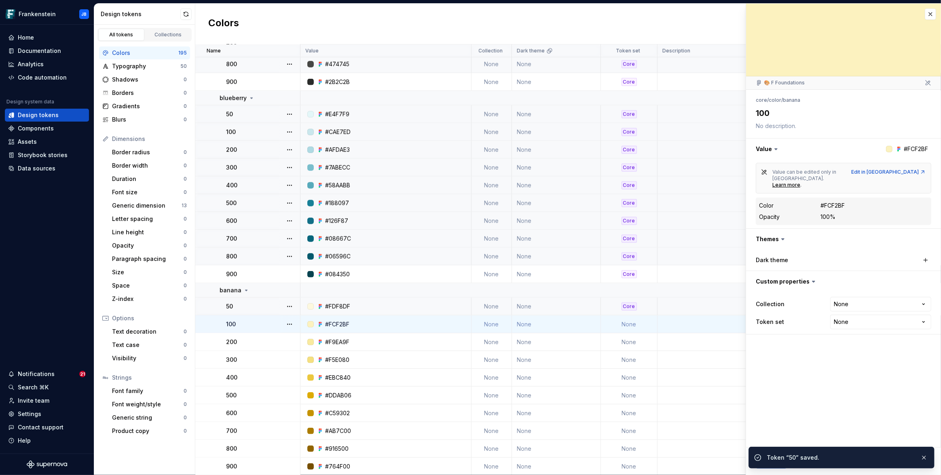
click at [852, 308] on html "Frankenstein JB Home Documentation Analytics Code automation Design system data…" at bounding box center [470, 237] width 941 height 475
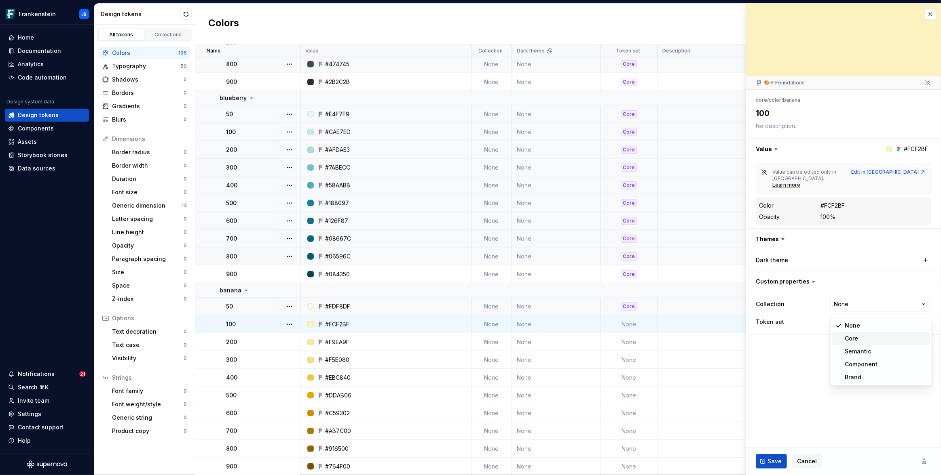
type textarea "*"
select select "**********"
click at [775, 458] on span "Save" at bounding box center [774, 462] width 14 height 8
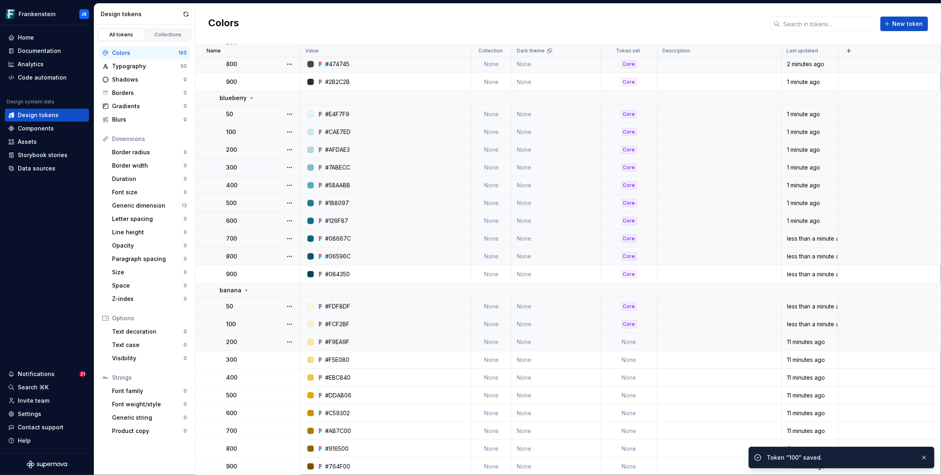
click at [629, 340] on td "None" at bounding box center [629, 342] width 57 height 18
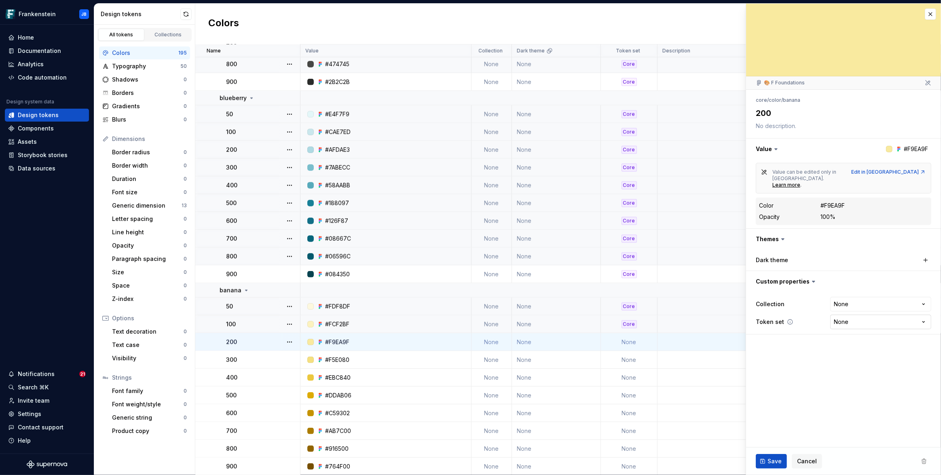
type textarea "*"
click at [849, 307] on html "Frankenstein JB Home Documentation Analytics Code automation Design system data…" at bounding box center [470, 237] width 941 height 475
select select "**********"
click at [775, 463] on span "Save" at bounding box center [774, 462] width 14 height 8
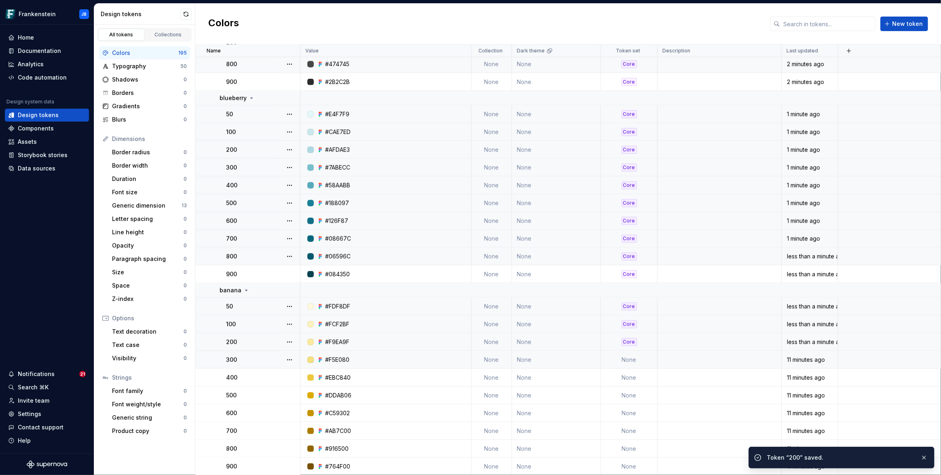
click at [636, 361] on td "None" at bounding box center [629, 360] width 57 height 18
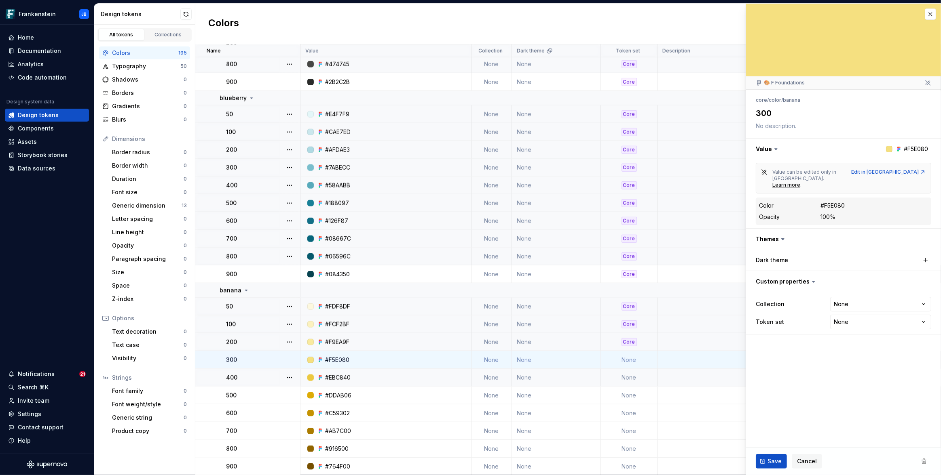
type textarea "*"
click at [851, 309] on html "Frankenstein JB Home Documentation Analytics Code automation Design system data…" at bounding box center [470, 237] width 941 height 475
select select "**********"
click at [765, 462] on button "Save" at bounding box center [770, 461] width 31 height 15
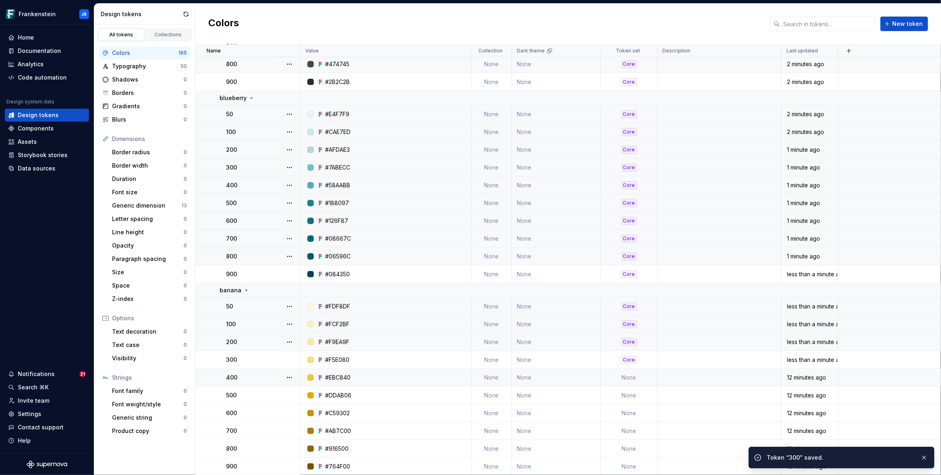
click at [627, 378] on td "None" at bounding box center [629, 378] width 57 height 18
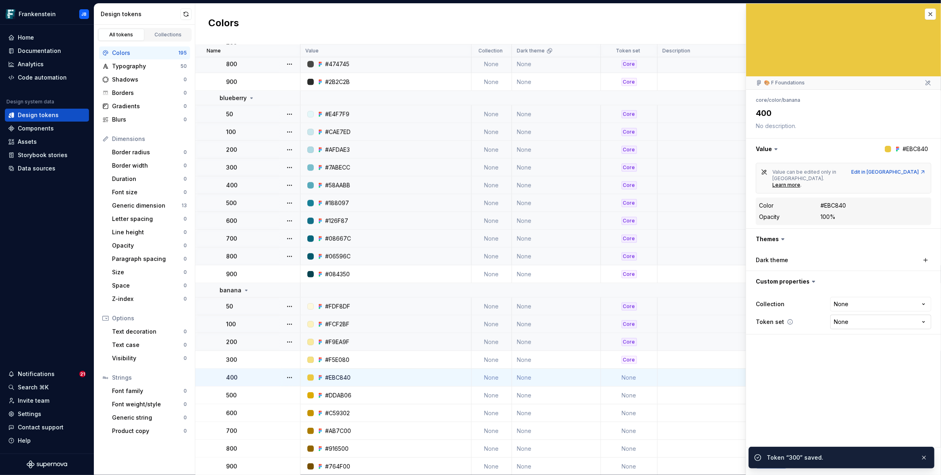
click at [855, 306] on html "Frankenstein JB Home Documentation Analytics Code automation Design system data…" at bounding box center [470, 237] width 941 height 475
type textarea "*"
select select "**********"
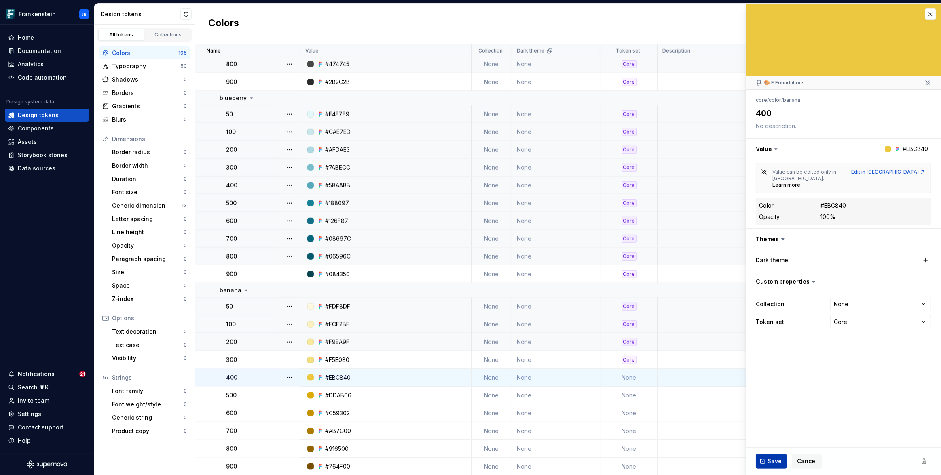
click at [776, 458] on span "Save" at bounding box center [774, 462] width 14 height 8
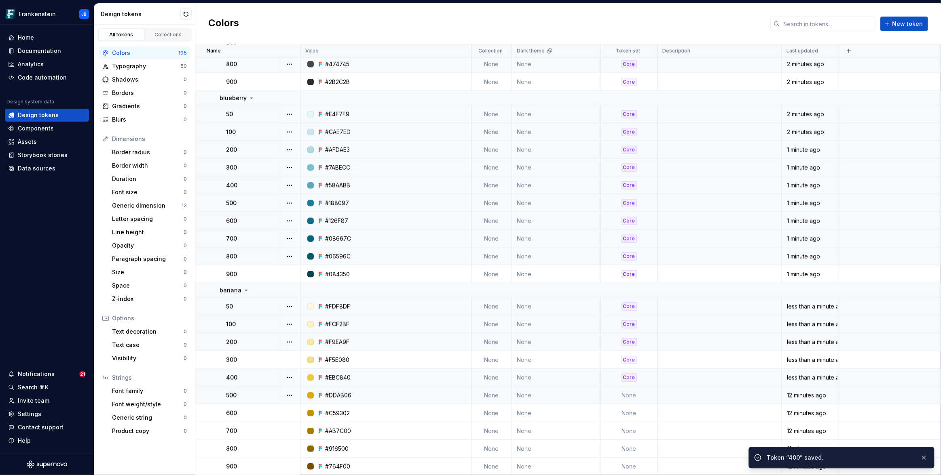
click at [632, 398] on td "None" at bounding box center [629, 396] width 57 height 18
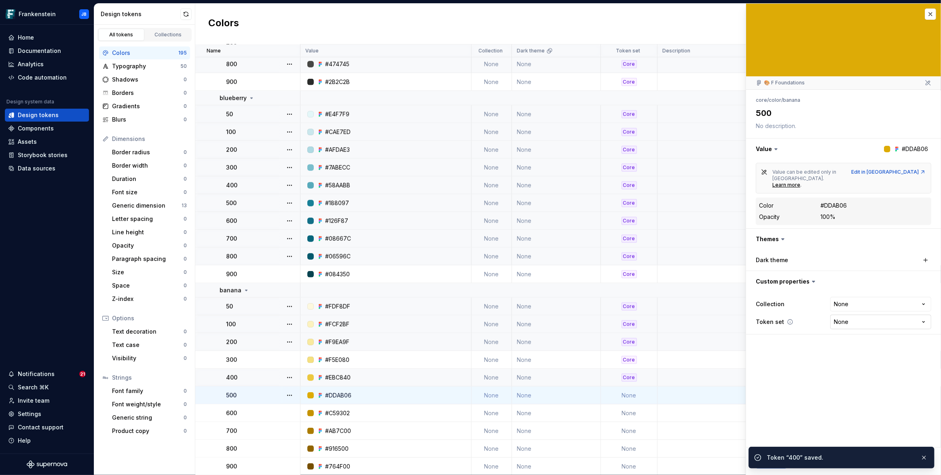
click at [862, 314] on html "Frankenstein JB Home Documentation Analytics Code automation Design system data…" at bounding box center [470, 237] width 941 height 475
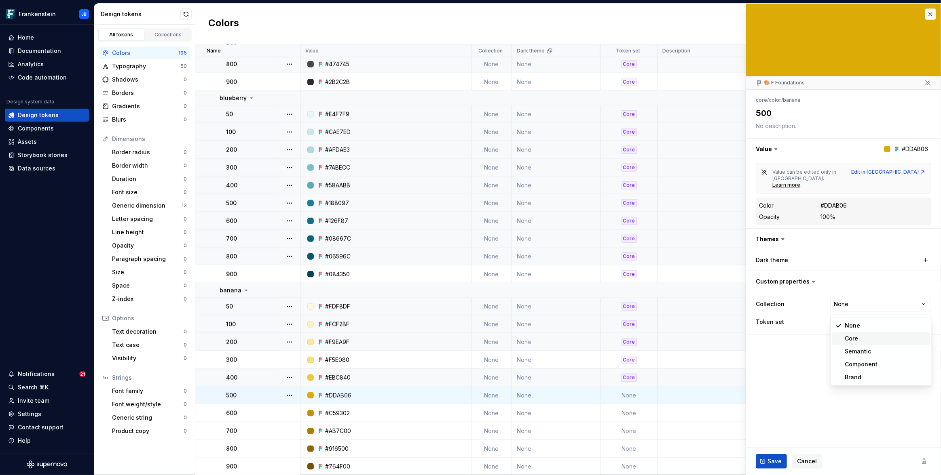
type textarea "*"
select select "**********"
click at [770, 467] on button "Save" at bounding box center [770, 461] width 31 height 15
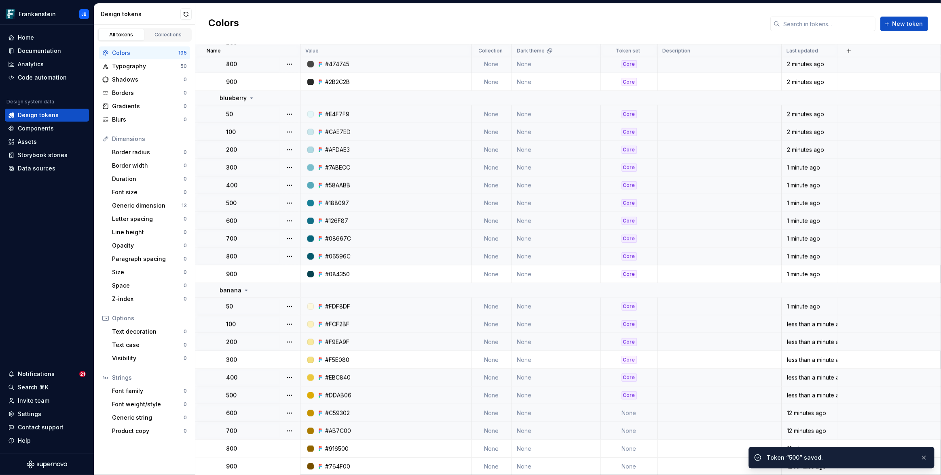
click at [633, 415] on td "None" at bounding box center [629, 414] width 57 height 18
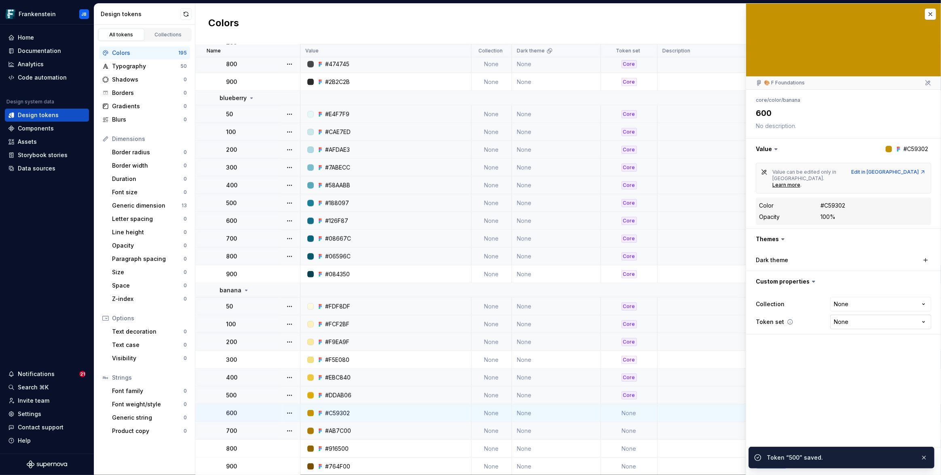
click at [854, 306] on html "Frankenstein JB Home Documentation Analytics Code automation Design system data…" at bounding box center [470, 237] width 941 height 475
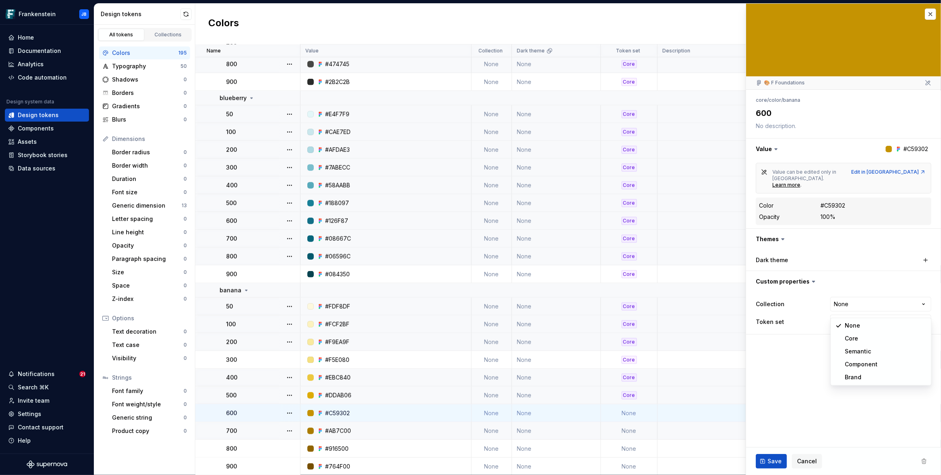
type textarea "*"
select select "**********"
click at [773, 462] on span "Save" at bounding box center [774, 462] width 14 height 8
click at [628, 429] on td "None" at bounding box center [629, 431] width 57 height 18
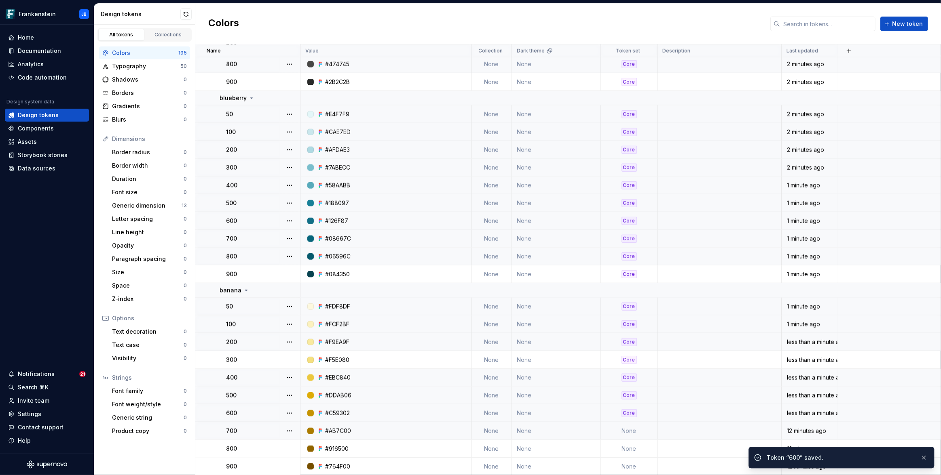
click at [637, 432] on td "None" at bounding box center [629, 431] width 57 height 18
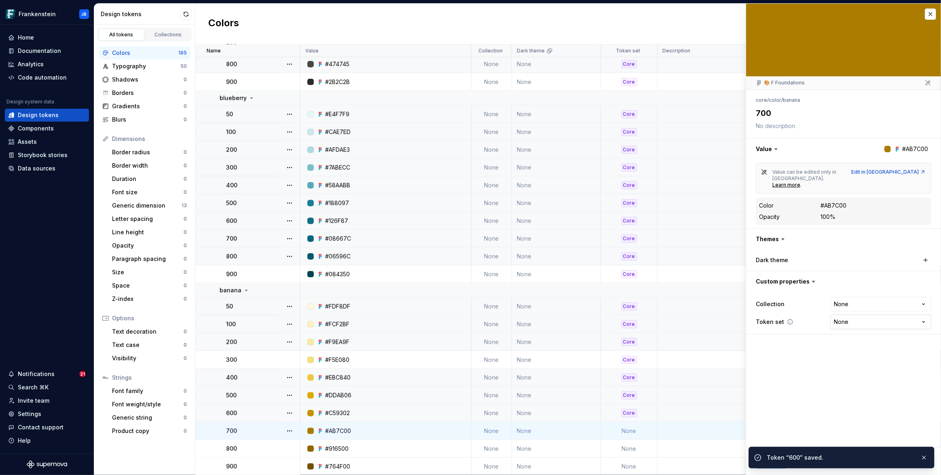
click at [848, 311] on html "Frankenstein JB Home Documentation Analytics Code automation Design system data…" at bounding box center [470, 237] width 941 height 475
type textarea "*"
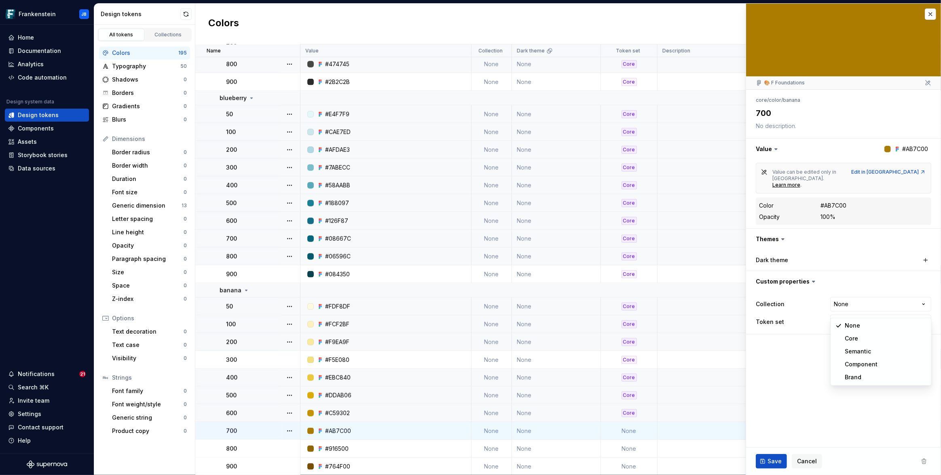
select select "**********"
click at [772, 463] on span "Save" at bounding box center [774, 462] width 14 height 8
click at [638, 451] on td "None" at bounding box center [629, 449] width 57 height 18
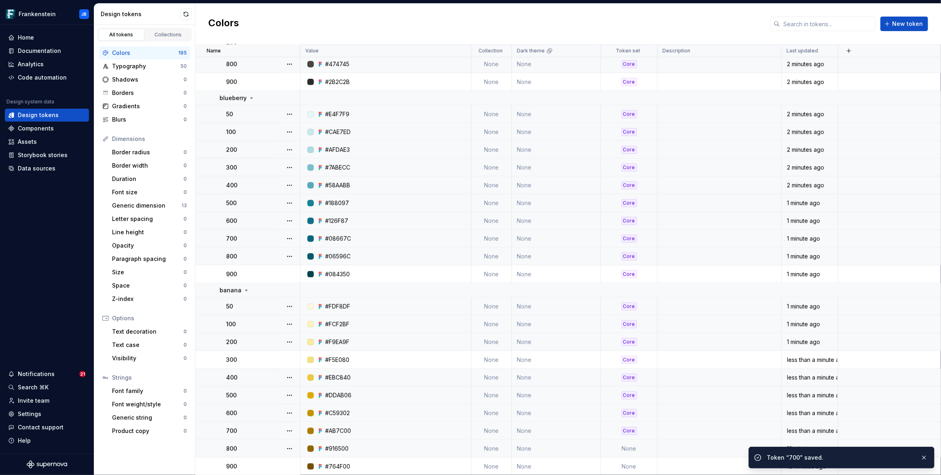
click at [635, 448] on td "None" at bounding box center [629, 449] width 57 height 18
type textarea "*"
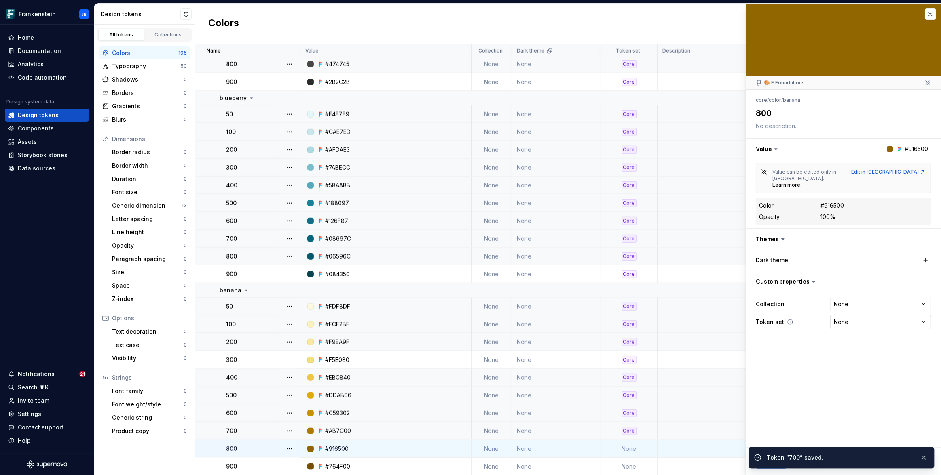
click at [866, 315] on html "Frankenstein JB Home Documentation Analytics Code automation Design system data…" at bounding box center [470, 237] width 941 height 475
select select "**********"
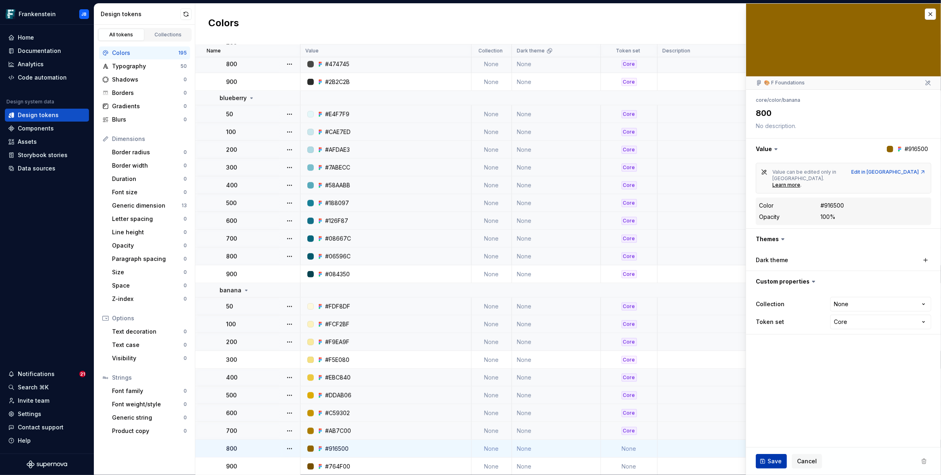
click at [773, 457] on button "Save" at bounding box center [770, 461] width 31 height 15
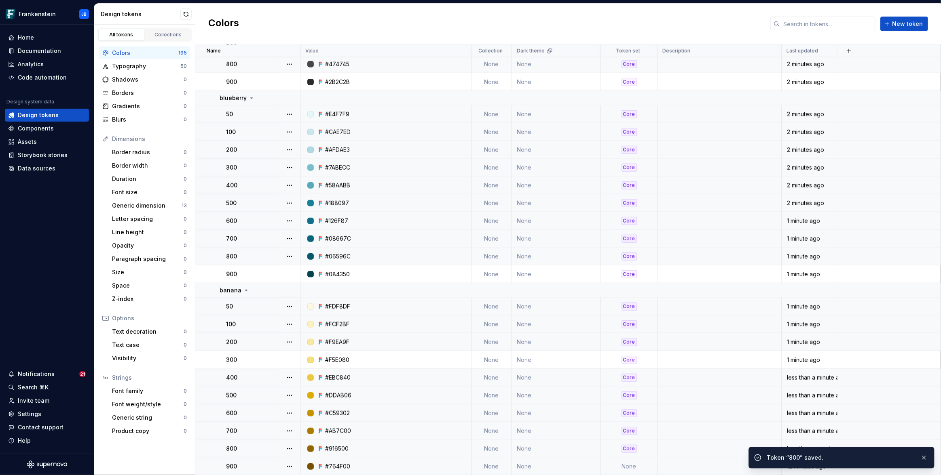
click at [633, 466] on td "None" at bounding box center [629, 467] width 57 height 18
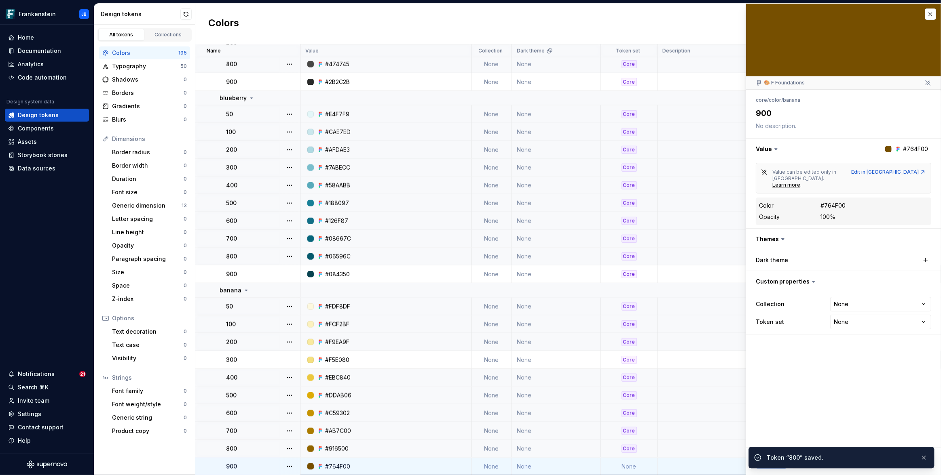
click at [624, 465] on td "None" at bounding box center [629, 467] width 57 height 18
click at [868, 306] on html "Frankenstein JB Home Documentation Analytics Code automation Design system data…" at bounding box center [470, 237] width 941 height 475
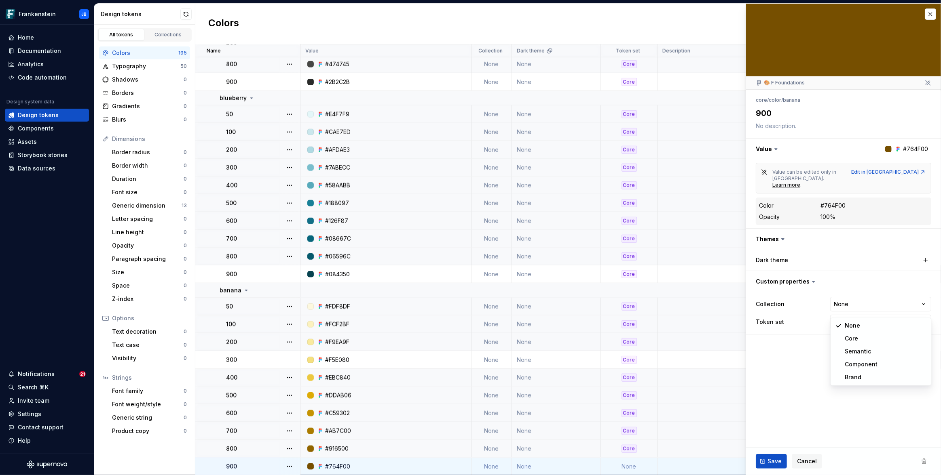
type textarea "*"
select select "**********"
click at [770, 461] on span "Save" at bounding box center [774, 462] width 14 height 8
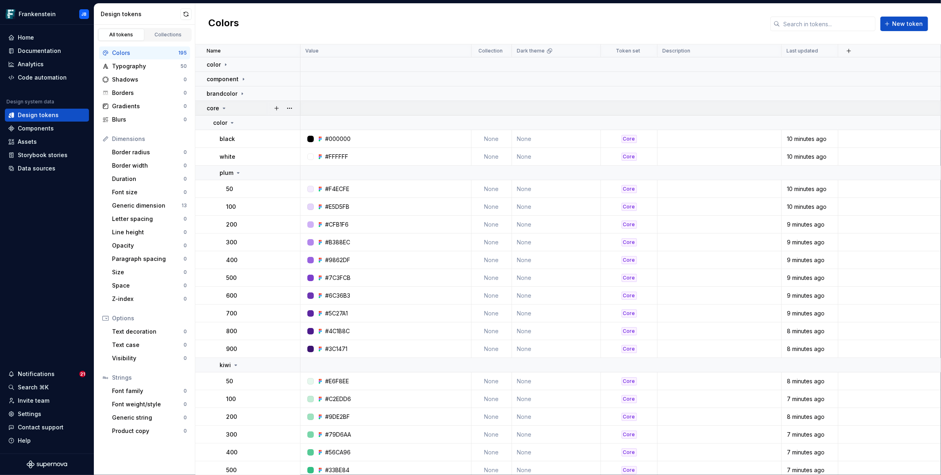
click at [224, 110] on icon at bounding box center [224, 108] width 6 height 6
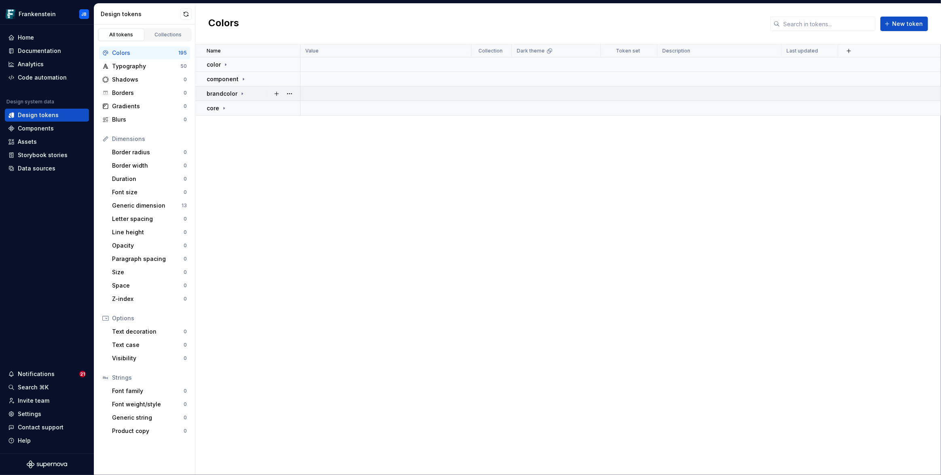
click at [242, 94] on icon at bounding box center [242, 94] width 1 height 2
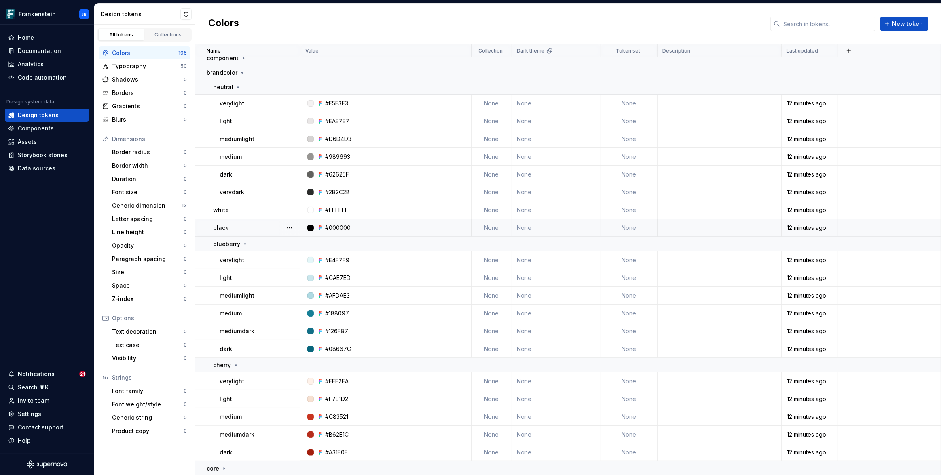
scroll to position [21, 0]
click at [630, 102] on td "None" at bounding box center [629, 103] width 57 height 18
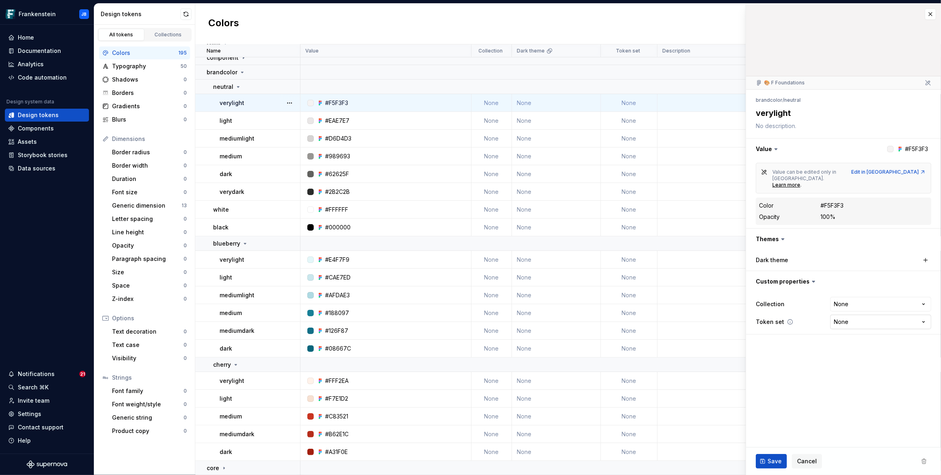
type textarea "*"
click at [844, 310] on html "Frankenstein JB Home Documentation Analytics Code automation Design system data…" at bounding box center [470, 237] width 941 height 475
select select "**********"
click at [769, 461] on span "Save" at bounding box center [774, 462] width 14 height 8
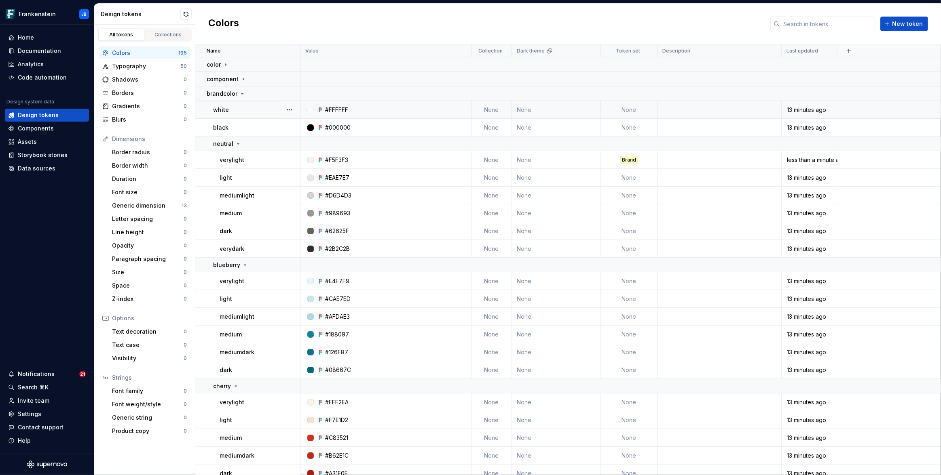
click at [637, 109] on td "None" at bounding box center [629, 110] width 57 height 18
type textarea "*"
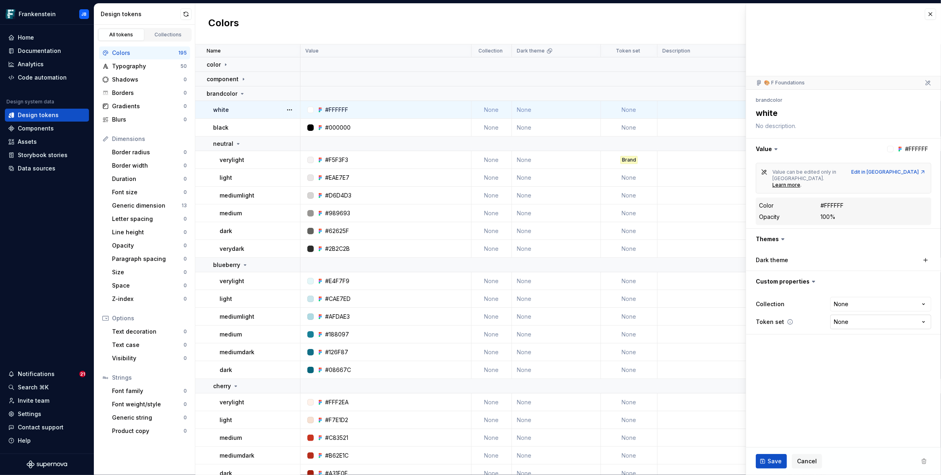
click at [838, 308] on html "Frankenstein JB Home Documentation Analytics Code automation Design system data…" at bounding box center [470, 237] width 941 height 475
select select "**********"
click at [771, 458] on span "Save" at bounding box center [774, 462] width 14 height 8
click at [630, 127] on td "None" at bounding box center [629, 128] width 57 height 18
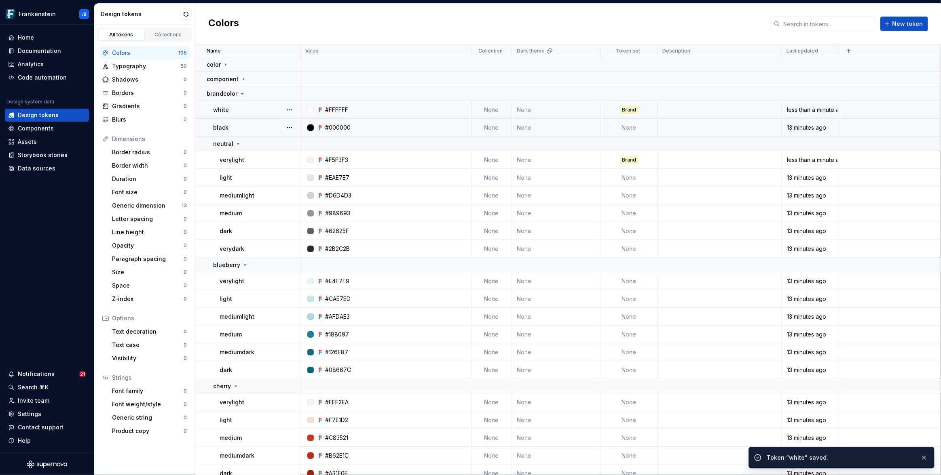
click at [628, 128] on td "None" at bounding box center [629, 128] width 57 height 18
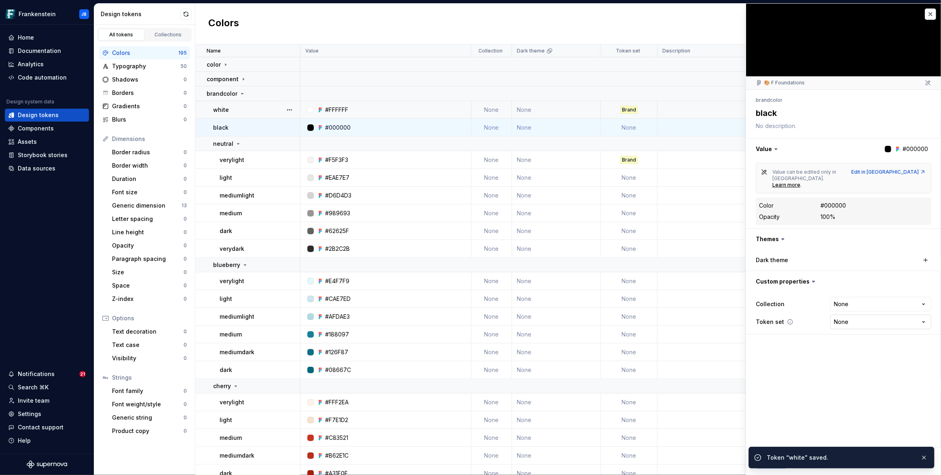
click at [866, 307] on html "Frankenstein JB Home Documentation Analytics Code automation Design system data…" at bounding box center [470, 237] width 941 height 475
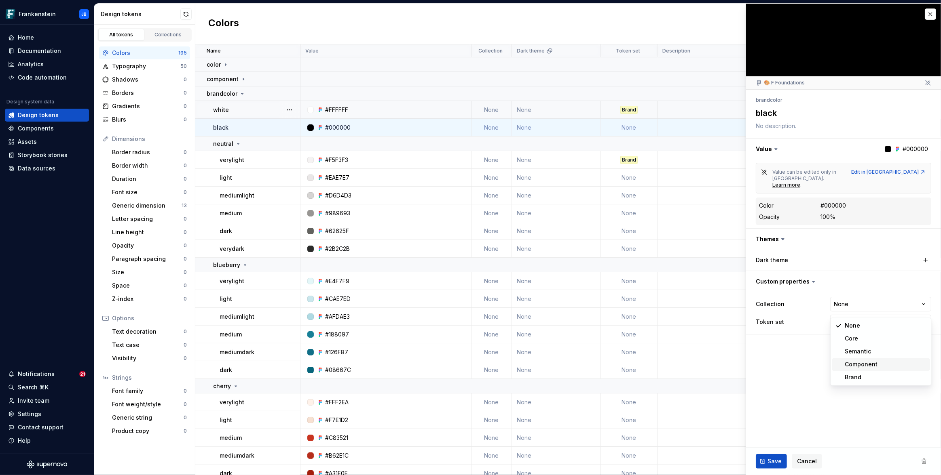
type textarea "*"
select select "**********"
click at [767, 460] on span "Save" at bounding box center [774, 462] width 14 height 8
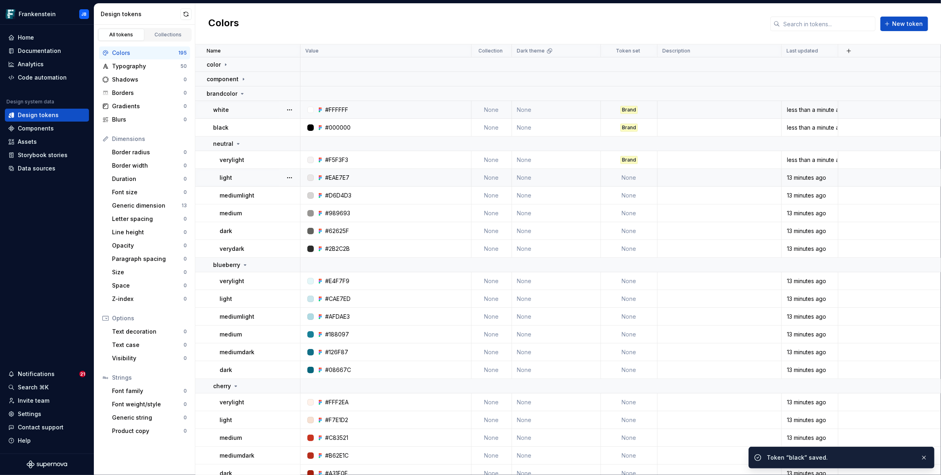
click at [628, 174] on td "None" at bounding box center [629, 178] width 57 height 18
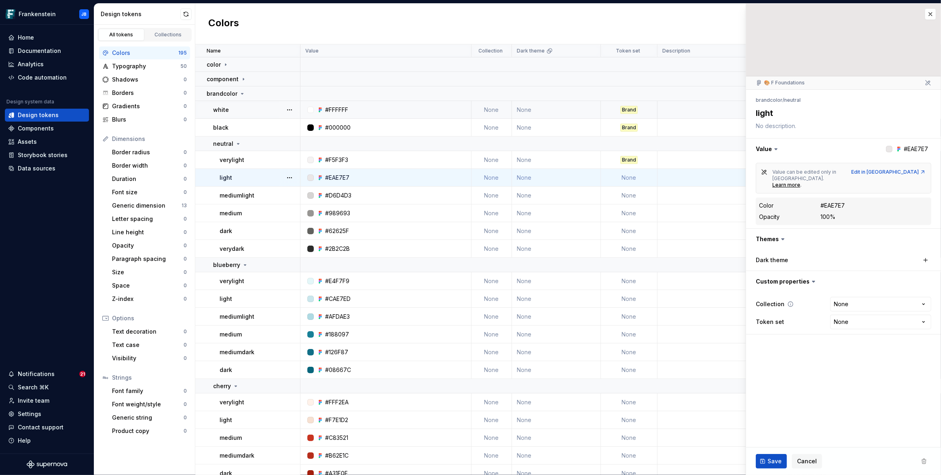
type textarea "*"
click at [852, 310] on html "Frankenstein JB Home Documentation Analytics Code automation Design system data…" at bounding box center [470, 237] width 941 height 475
select select "**********"
click at [774, 463] on span "Save" at bounding box center [774, 462] width 14 height 8
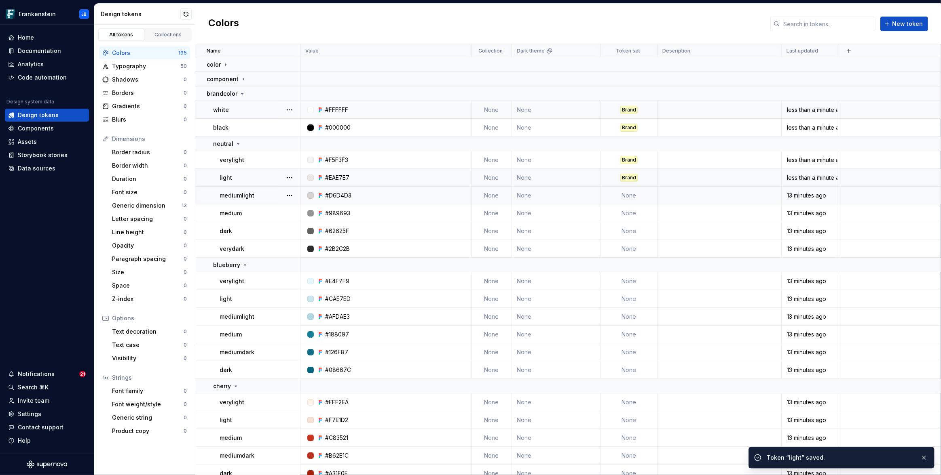
click at [628, 200] on td "None" at bounding box center [629, 196] width 57 height 18
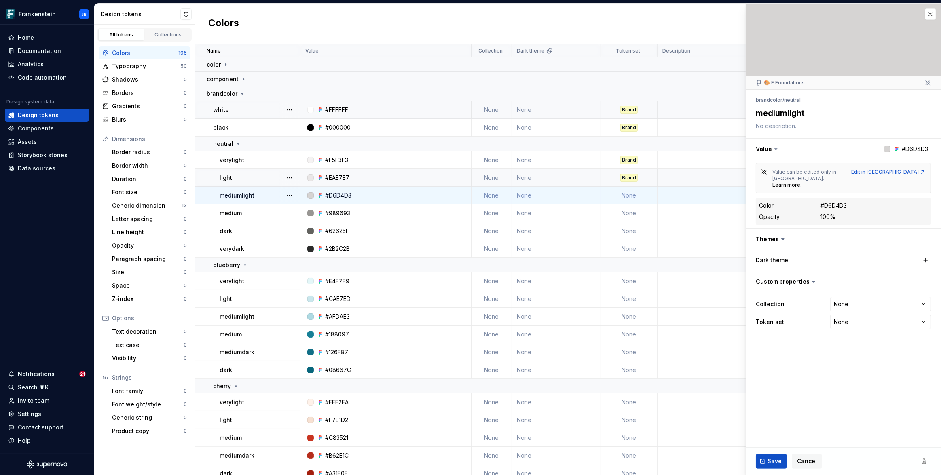
type textarea "*"
click at [851, 307] on html "Frankenstein JB Home Documentation Analytics Code automation Design system data…" at bounding box center [470, 237] width 941 height 475
select select "**********"
click at [773, 458] on span "Save" at bounding box center [774, 462] width 14 height 8
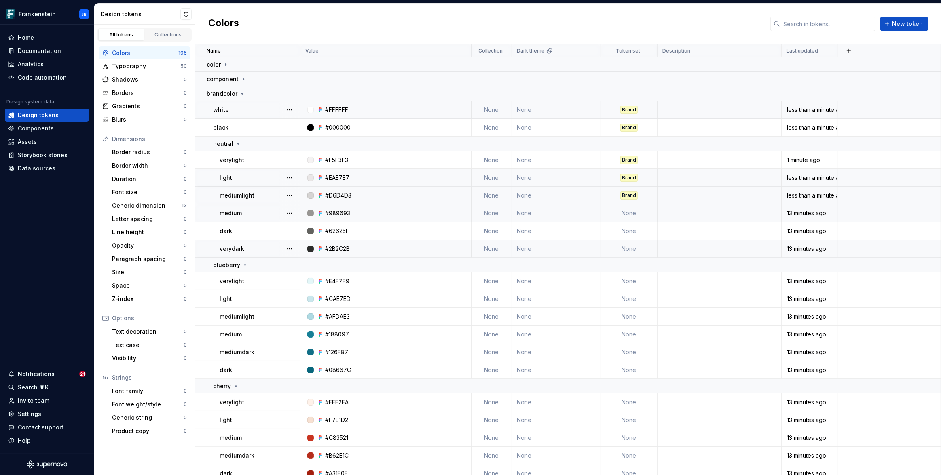
click at [624, 216] on td "None" at bounding box center [629, 214] width 57 height 18
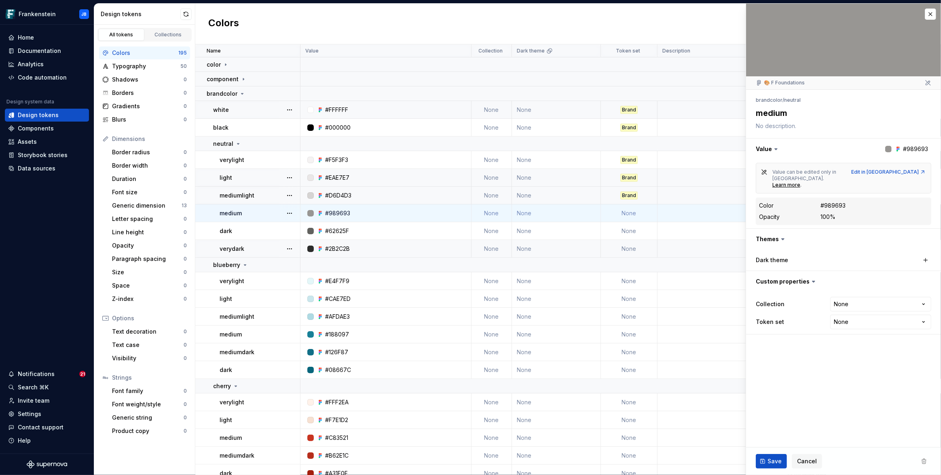
type textarea "*"
click at [848, 305] on html "Frankenstein JB Home Documentation Analytics Code automation Design system data…" at bounding box center [470, 237] width 941 height 475
select select "**********"
click at [774, 463] on span "Save" at bounding box center [774, 462] width 14 height 8
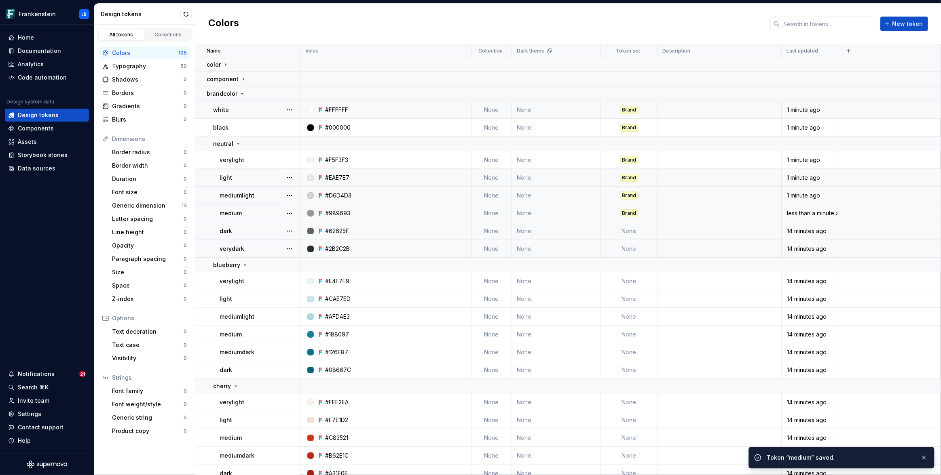
click at [631, 233] on td "None" at bounding box center [629, 231] width 57 height 18
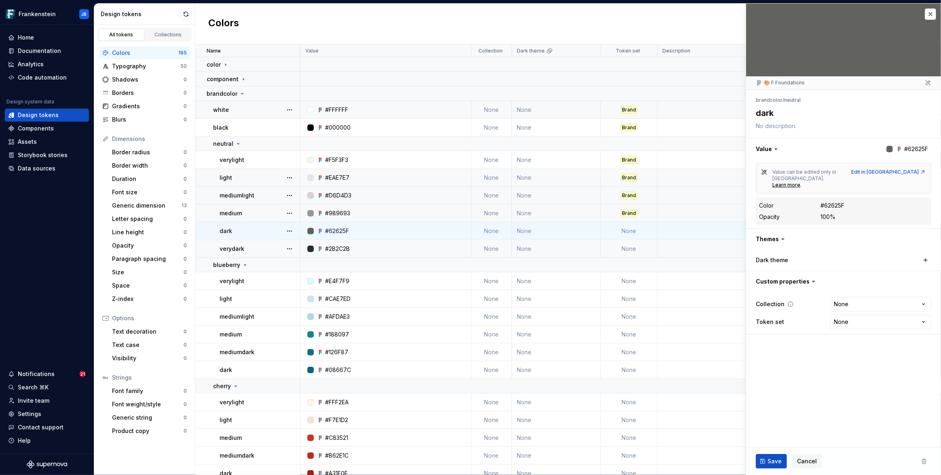
type textarea "*"
click at [850, 306] on html "Frankenstein JB Home Documentation Analytics Code automation Design system data…" at bounding box center [470, 237] width 941 height 475
select select "**********"
click at [766, 463] on button "Save" at bounding box center [770, 461] width 31 height 15
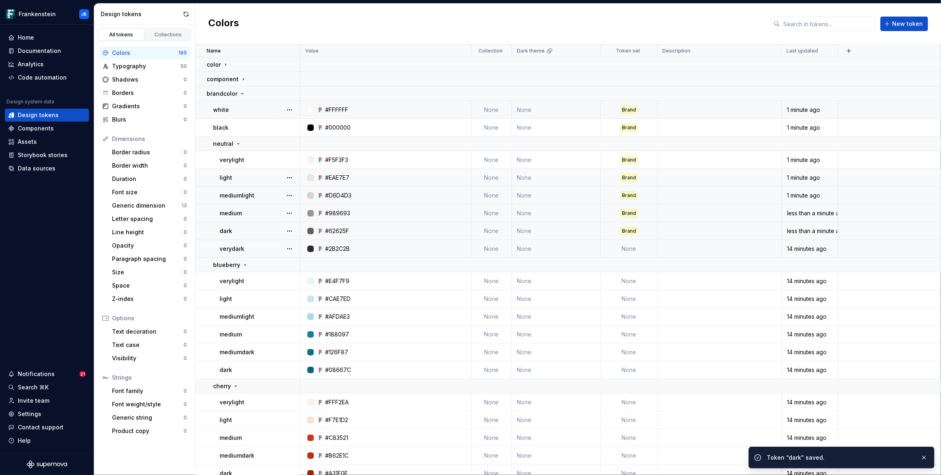
click at [627, 251] on td "None" at bounding box center [629, 249] width 57 height 18
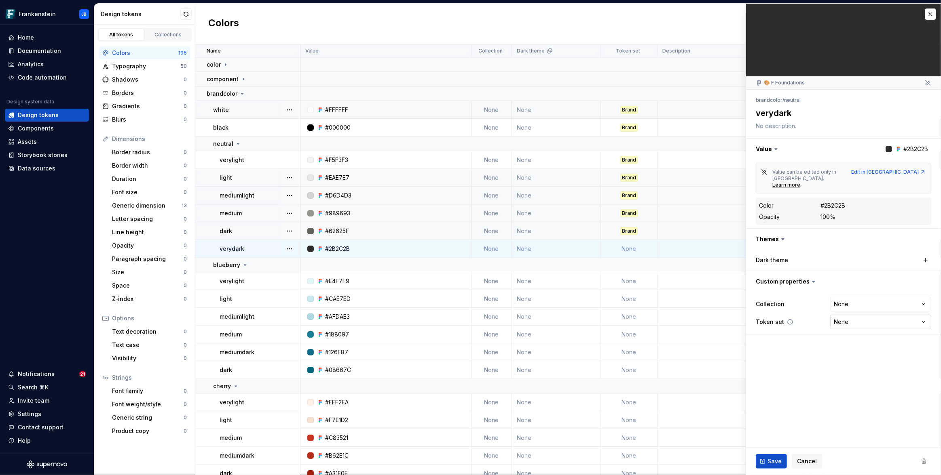
click at [847, 310] on html "Frankenstein JB Home Documentation Analytics Code automation Design system data…" at bounding box center [470, 237] width 941 height 475
type textarea "*"
select select "**********"
click at [772, 458] on span "Save" at bounding box center [774, 462] width 14 height 8
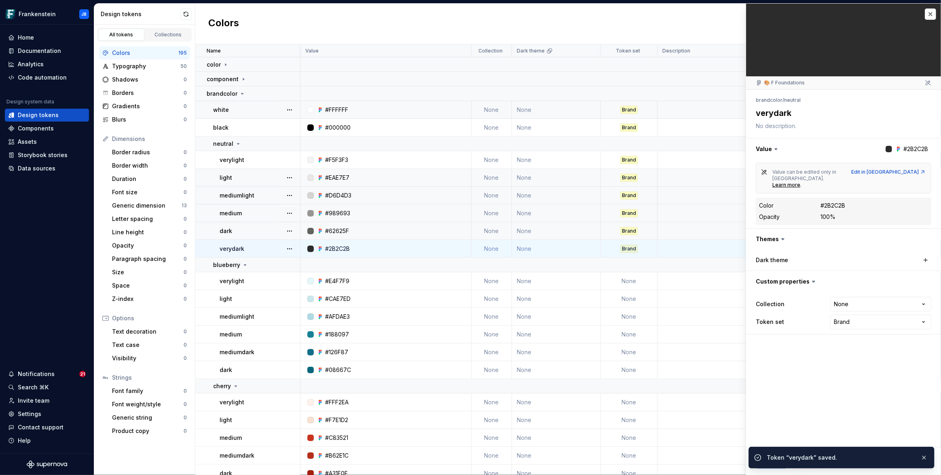
click at [629, 279] on td "None" at bounding box center [629, 281] width 57 height 18
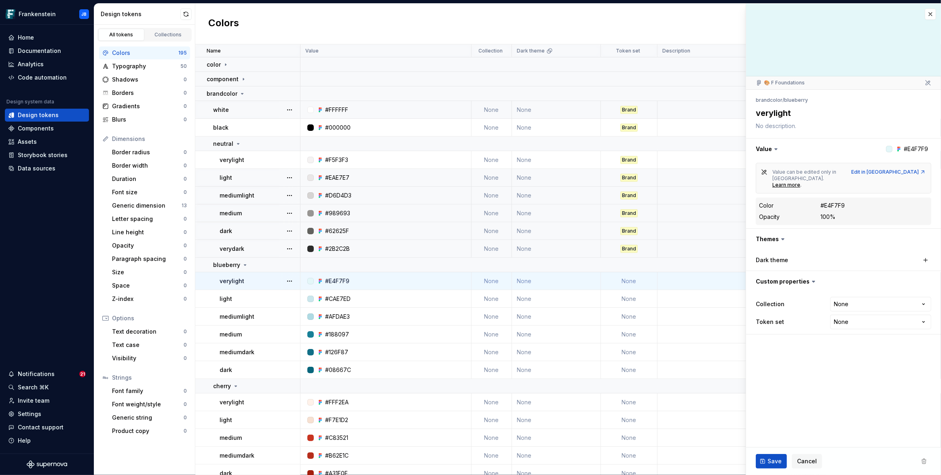
type textarea "*"
click at [856, 316] on html "Frankenstein JB Home Documentation Analytics Code automation Design system data…" at bounding box center [470, 237] width 941 height 475
select select "**********"
click at [774, 463] on span "Save" at bounding box center [774, 462] width 14 height 8
click at [625, 300] on td "None" at bounding box center [629, 299] width 57 height 18
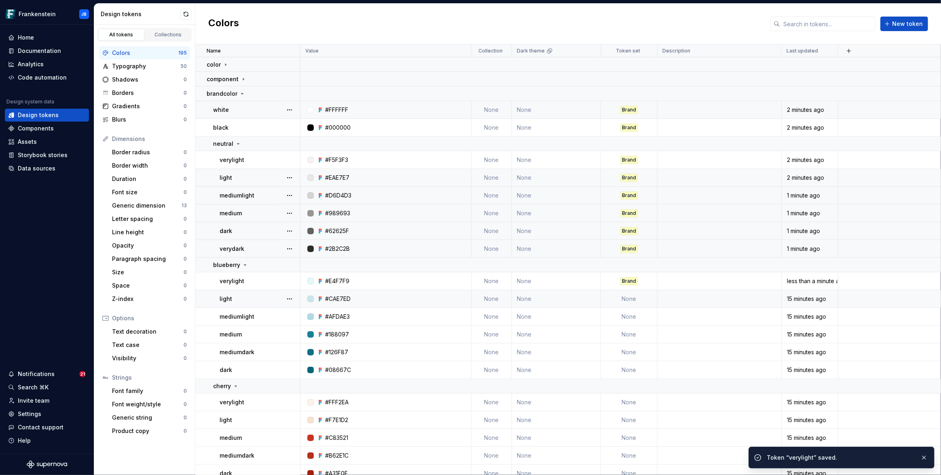
click at [634, 298] on td "None" at bounding box center [629, 299] width 57 height 18
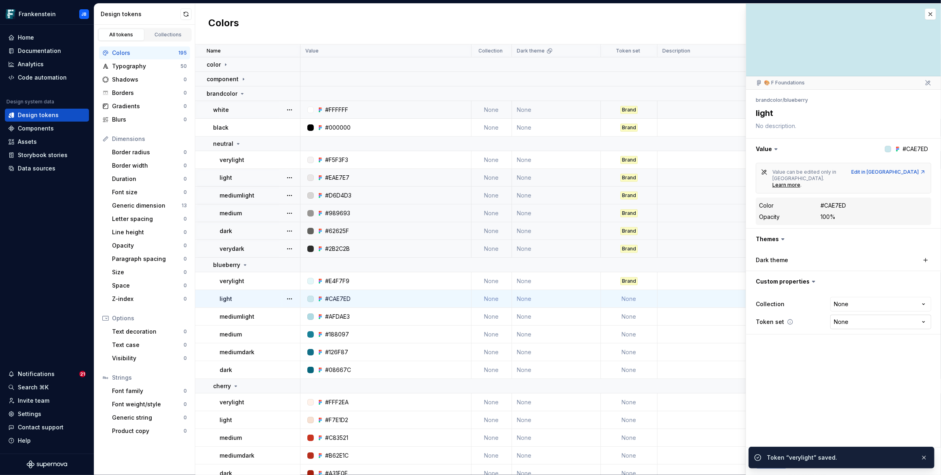
click at [861, 308] on html "Frankenstein JB Home Documentation Analytics Code automation Design system data…" at bounding box center [470, 237] width 941 height 475
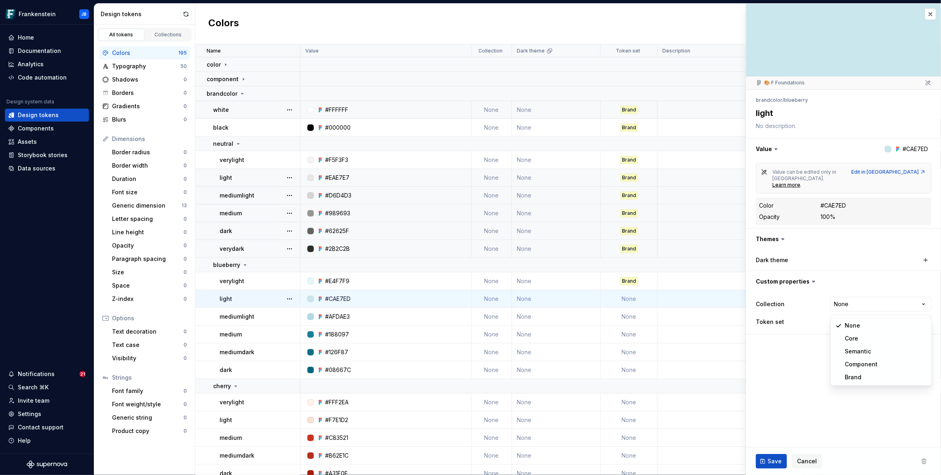
type textarea "*"
select select "**********"
click at [773, 459] on span "Save" at bounding box center [774, 462] width 14 height 8
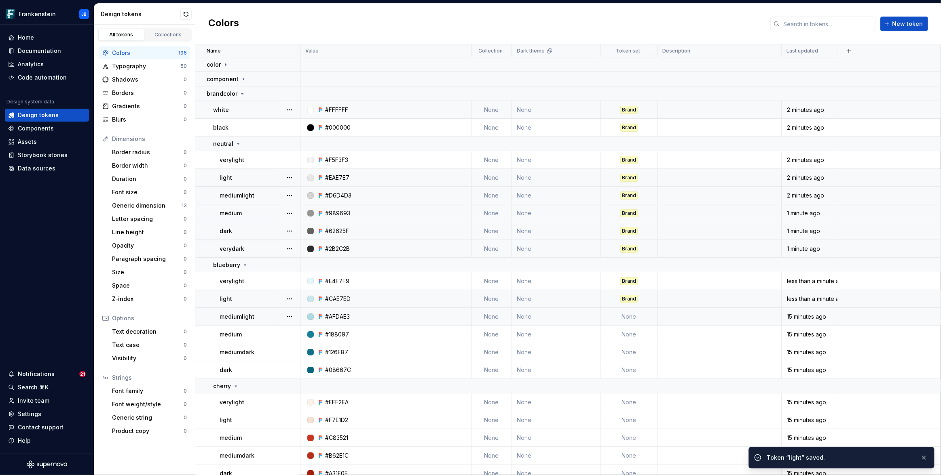
click at [630, 316] on td "None" at bounding box center [629, 317] width 57 height 18
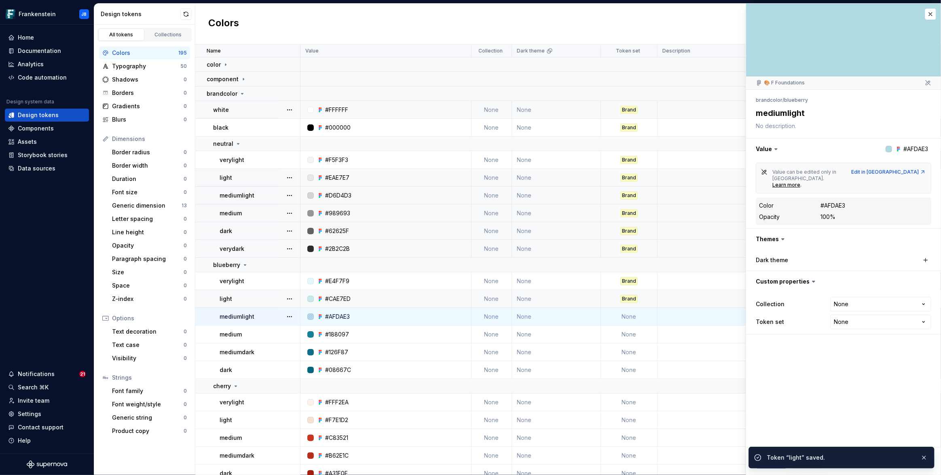
type textarea "*"
click at [842, 309] on html "Frankenstein JB Home Documentation Analytics Code automation Design system data…" at bounding box center [470, 237] width 941 height 475
select select "**********"
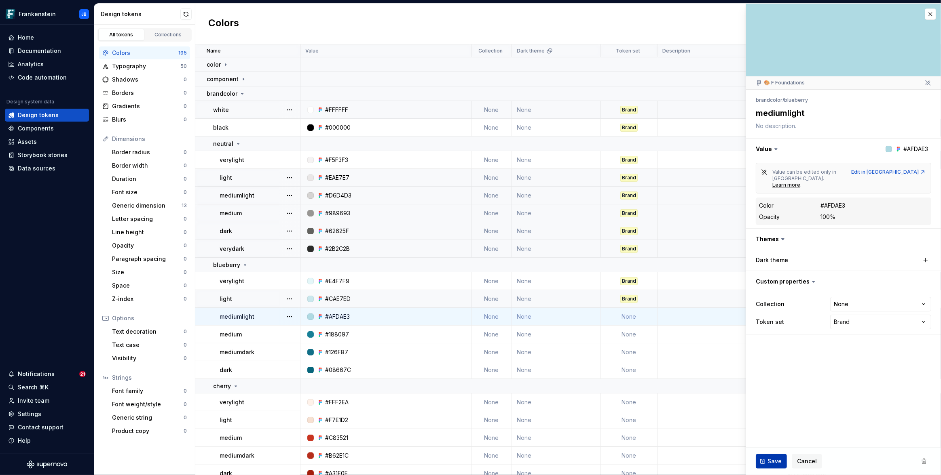
click at [772, 460] on span "Save" at bounding box center [774, 462] width 14 height 8
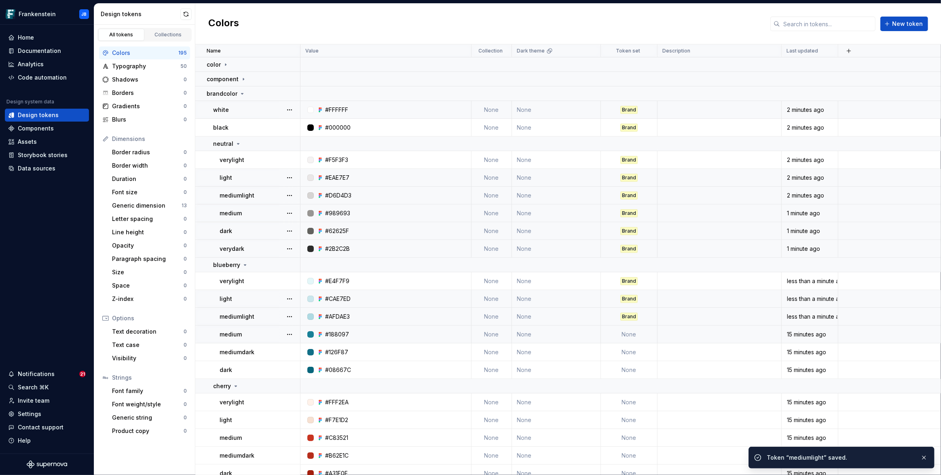
click at [632, 332] on td "None" at bounding box center [629, 335] width 57 height 18
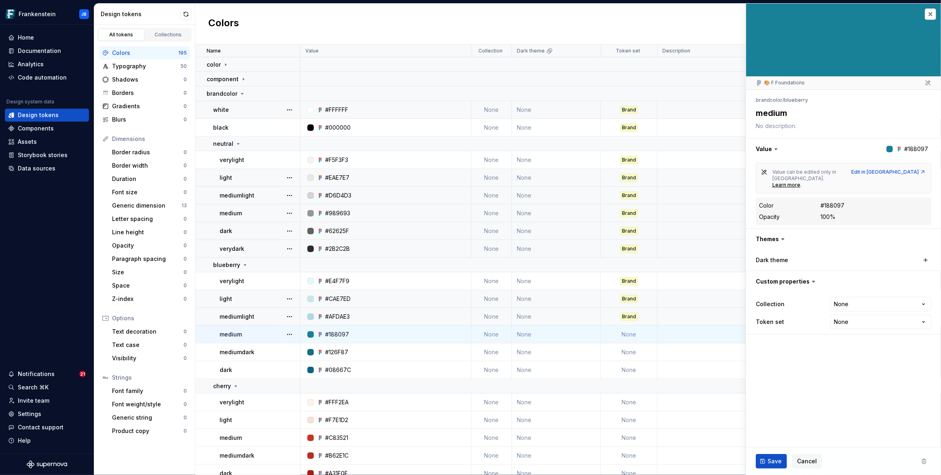
type textarea "*"
click at [832, 306] on html "Frankenstein JB Home Documentation Analytics Code automation Design system data…" at bounding box center [470, 237] width 941 height 475
select select "**********"
click at [778, 464] on span "Save" at bounding box center [774, 462] width 14 height 8
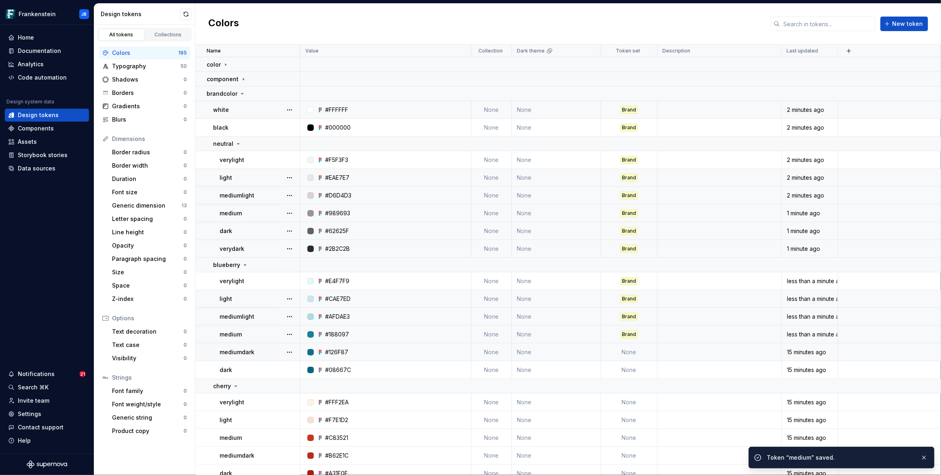
click at [634, 350] on td "None" at bounding box center [629, 353] width 57 height 18
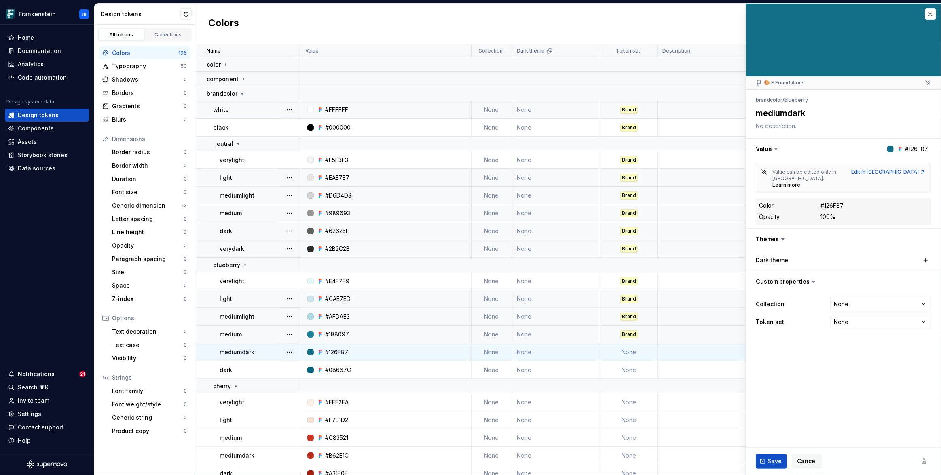
type textarea "*"
click at [846, 310] on html "Frankenstein JB Home Documentation Analytics Code automation Design system data…" at bounding box center [470, 237] width 941 height 475
select select "**********"
click at [772, 459] on span "Save" at bounding box center [774, 462] width 14 height 8
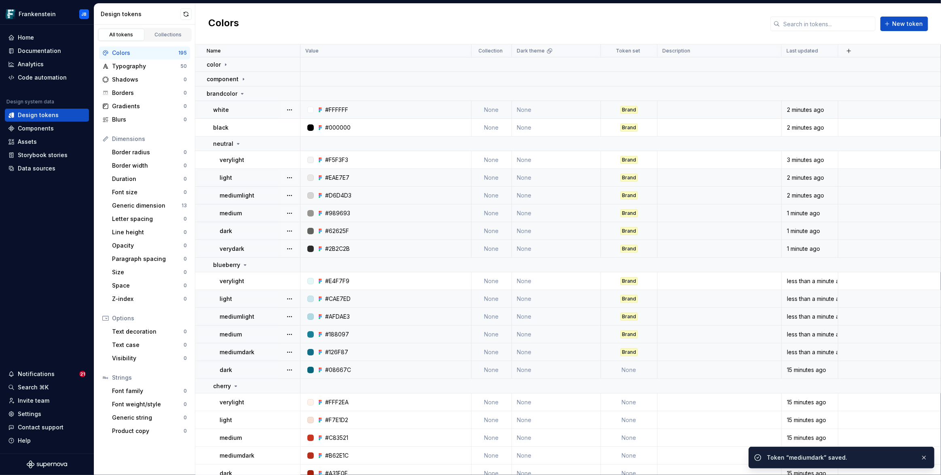
click at [625, 367] on td "None" at bounding box center [629, 370] width 57 height 18
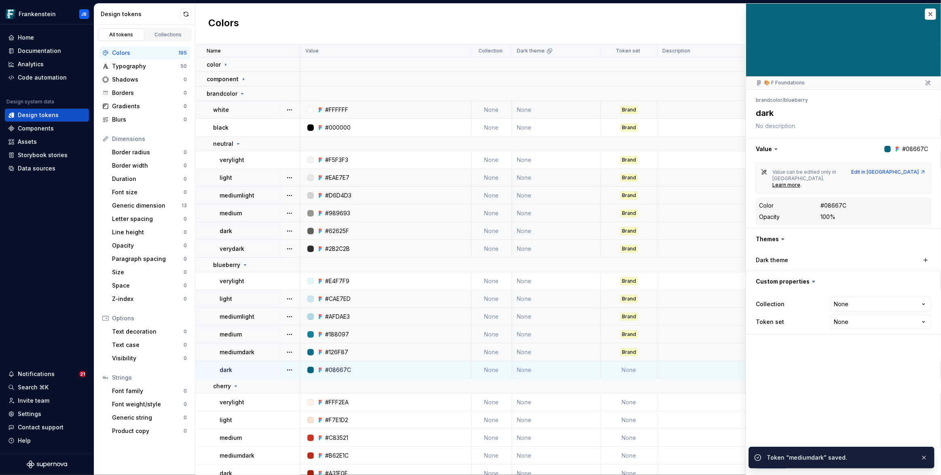
click at [626, 370] on td "None" at bounding box center [629, 370] width 57 height 18
click at [844, 307] on html "Frankenstein JB Home Documentation Analytics Code automation Design system data…" at bounding box center [470, 237] width 941 height 475
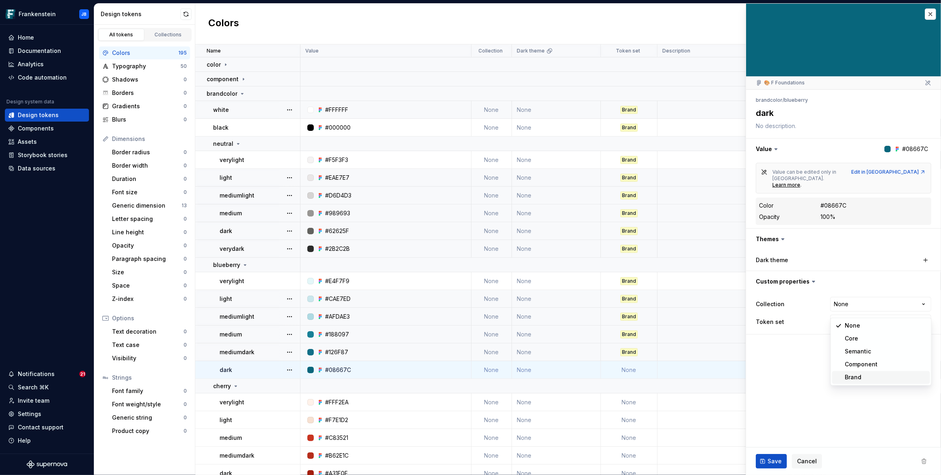
type textarea "*"
select select "**********"
click at [769, 464] on span "Save" at bounding box center [774, 462] width 14 height 8
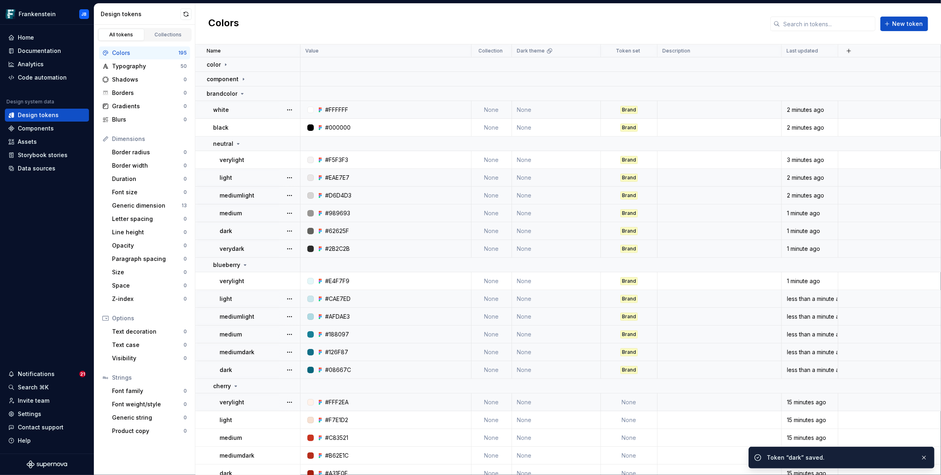
click at [631, 402] on td "None" at bounding box center [629, 403] width 57 height 18
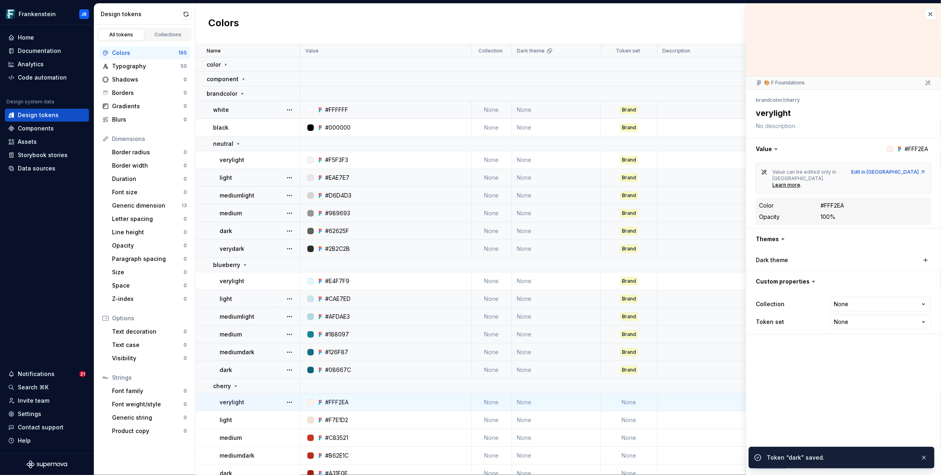
click at [631, 402] on td "None" at bounding box center [629, 403] width 57 height 18
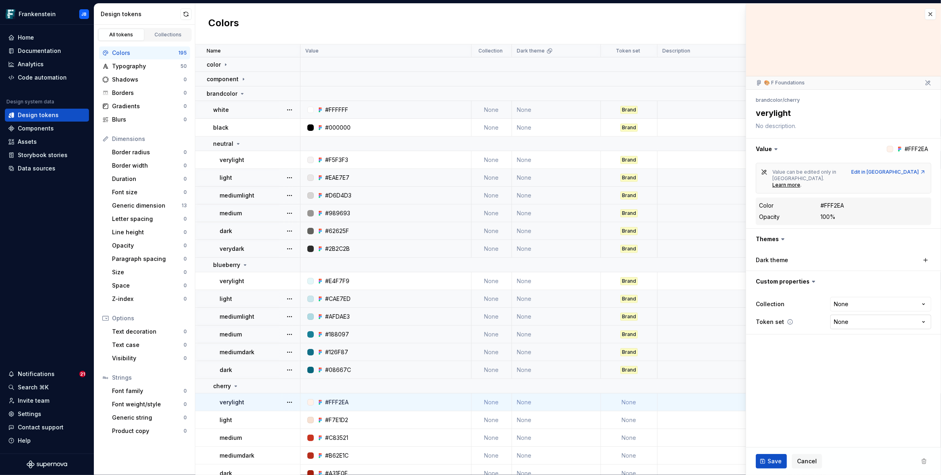
type textarea "*"
click at [846, 310] on html "Frankenstein JB Home Documentation Analytics Code automation Design system data…" at bounding box center [470, 237] width 941 height 475
select select "**********"
click at [774, 459] on span "Save" at bounding box center [774, 462] width 14 height 8
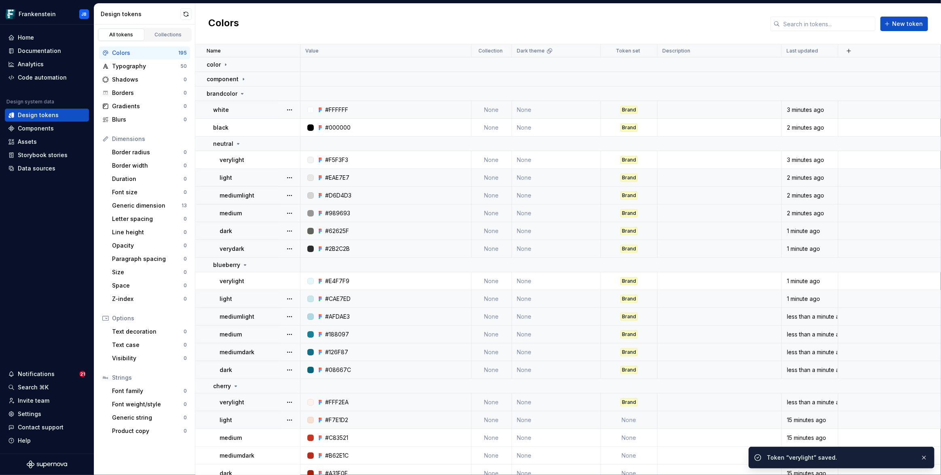
click at [637, 418] on td "None" at bounding box center [629, 420] width 57 height 18
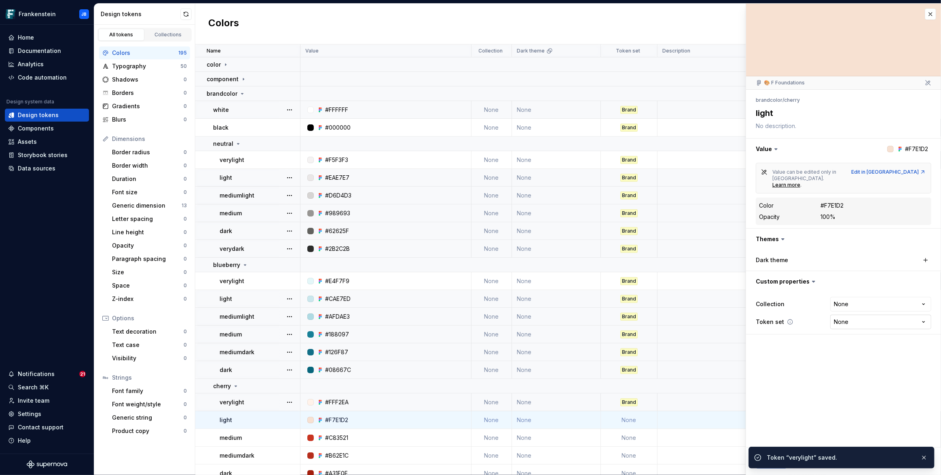
click at [842, 308] on html "Frankenstein JB Home Documentation Analytics Code automation Design system data…" at bounding box center [470, 237] width 941 height 475
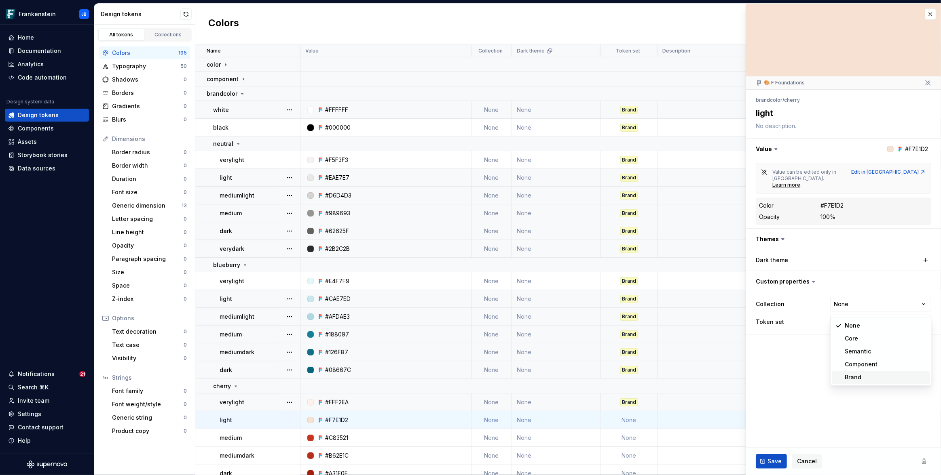
type textarea "*"
select select "**********"
click at [770, 460] on span "Save" at bounding box center [774, 462] width 14 height 8
click at [632, 436] on td "None" at bounding box center [629, 438] width 57 height 18
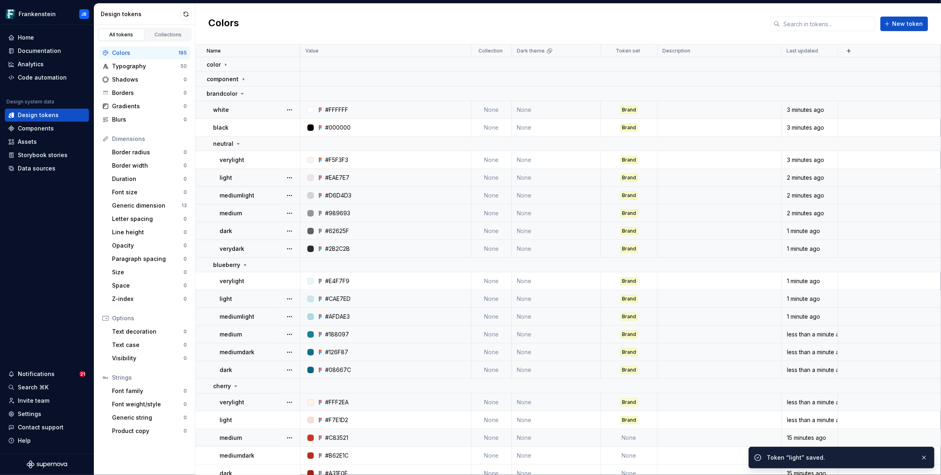
click at [628, 437] on td "None" at bounding box center [629, 438] width 57 height 18
type textarea "*"
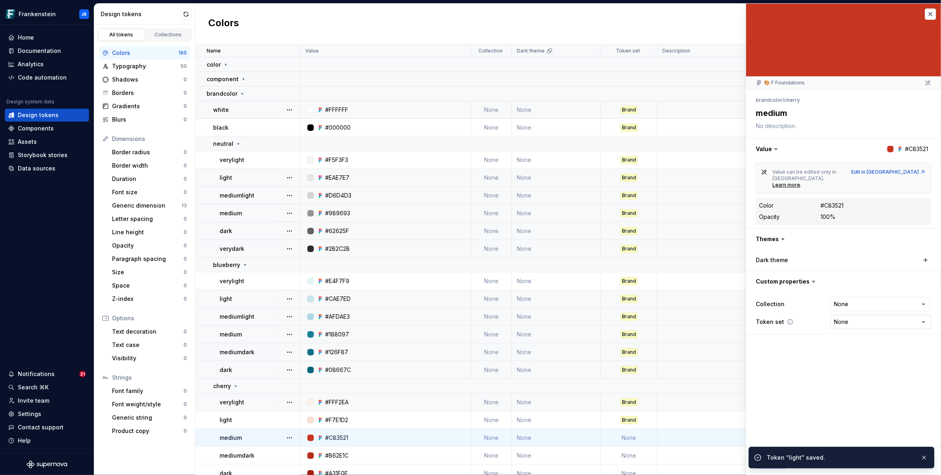
click at [847, 304] on html "Frankenstein JB Home Documentation Analytics Code automation Design system data…" at bounding box center [470, 237] width 941 height 475
select select "**********"
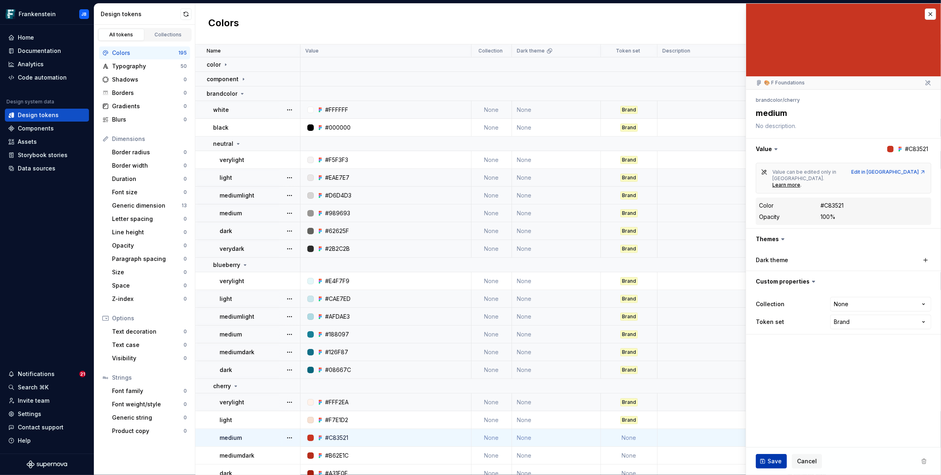
click at [770, 459] on span "Save" at bounding box center [774, 462] width 14 height 8
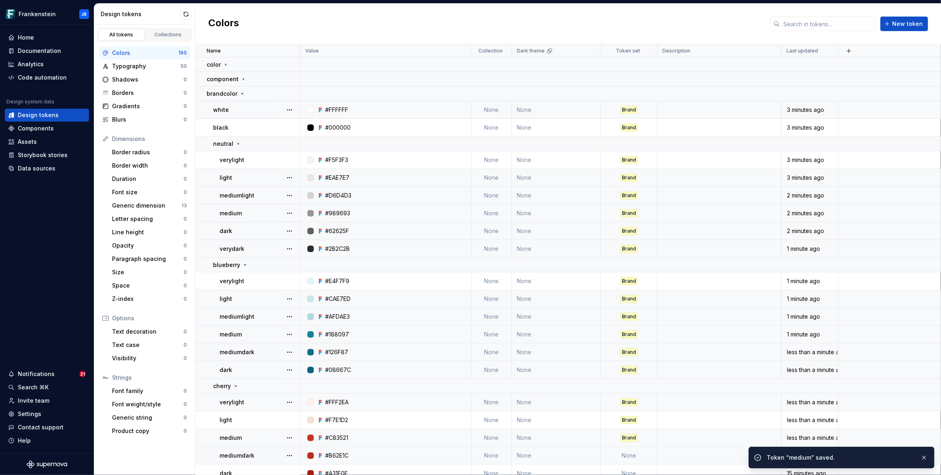
click at [628, 458] on td "None" at bounding box center [629, 456] width 57 height 18
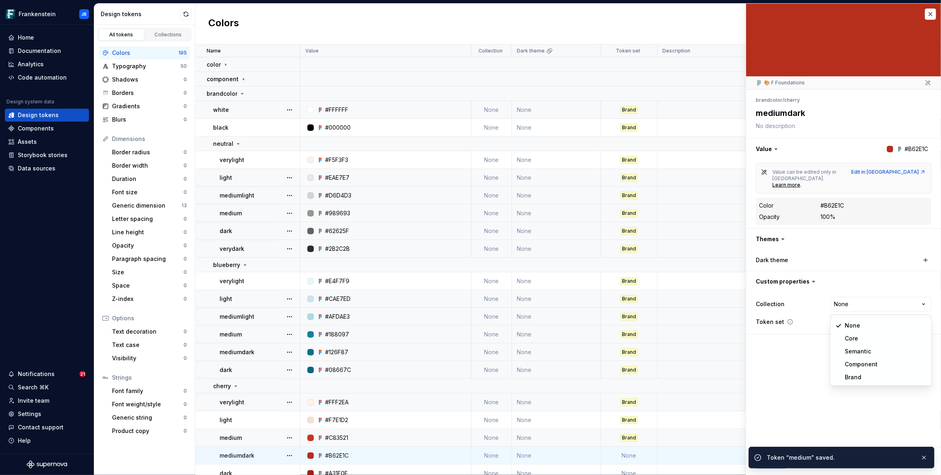
click at [848, 308] on html "Frankenstein JB Home Documentation Analytics Code automation Design system data…" at bounding box center [470, 237] width 941 height 475
type textarea "*"
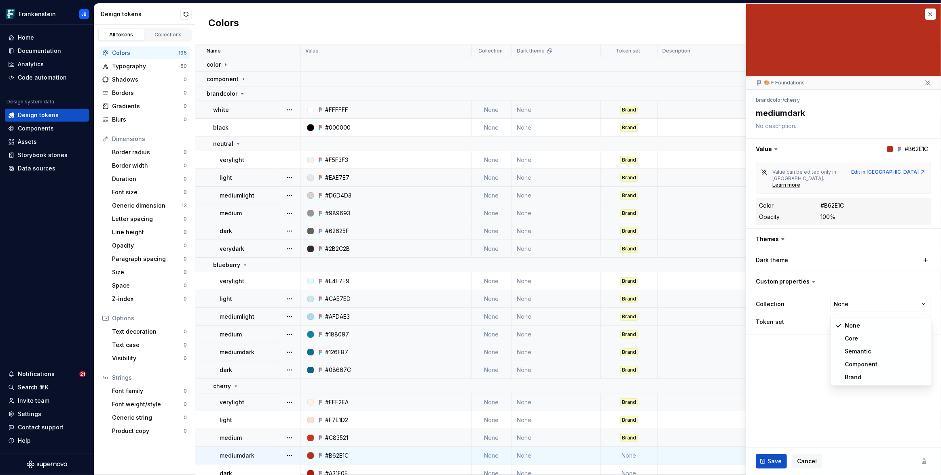
select select "**********"
click at [772, 465] on span "Save" at bounding box center [774, 462] width 14 height 8
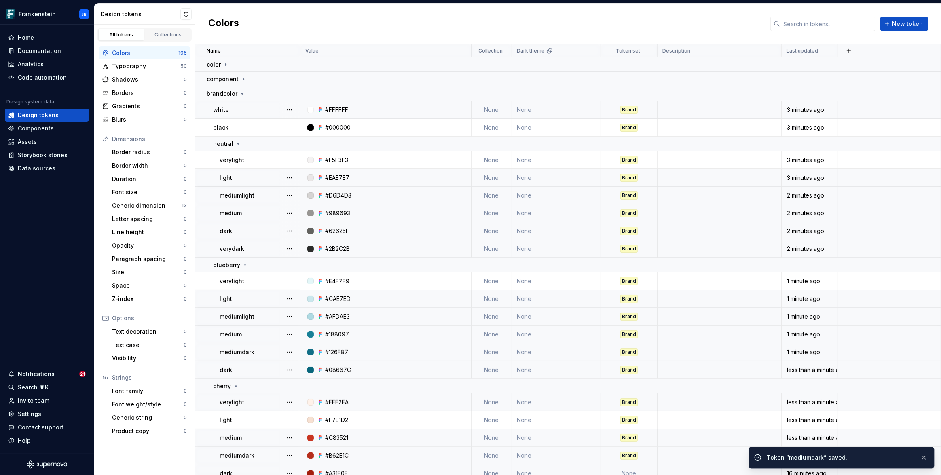
click at [631, 469] on td "None" at bounding box center [629, 474] width 57 height 18
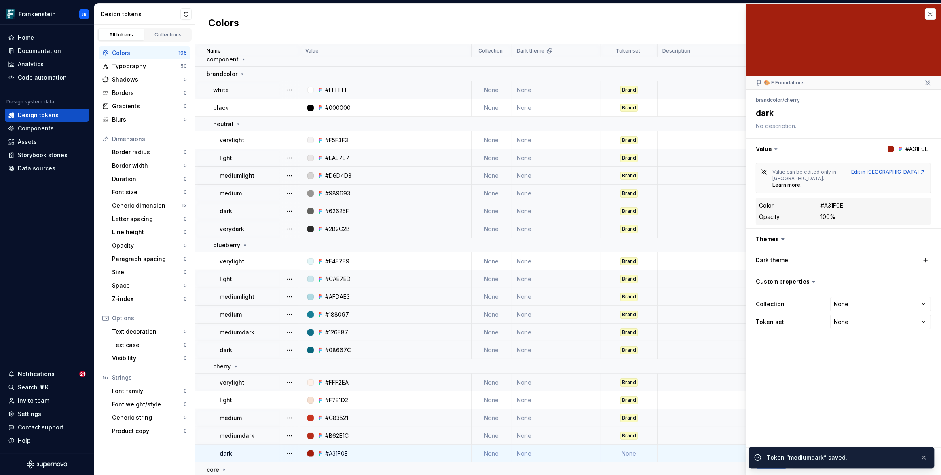
scroll to position [21, 0]
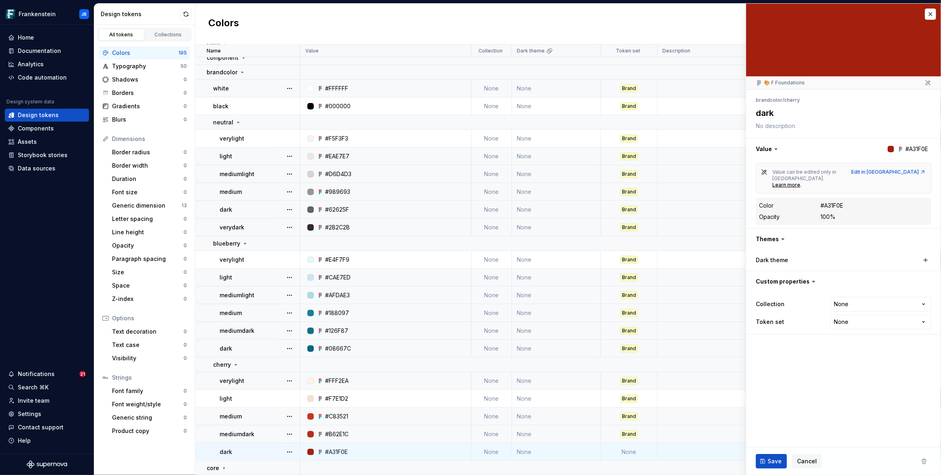
click at [631, 452] on td "None" at bounding box center [629, 452] width 57 height 18
type textarea "*"
click at [850, 309] on html "Frankenstein JB Home Documentation Analytics Code automation Design system data…" at bounding box center [470, 237] width 941 height 475
select select "**********"
click at [774, 462] on span "Save" at bounding box center [774, 462] width 14 height 8
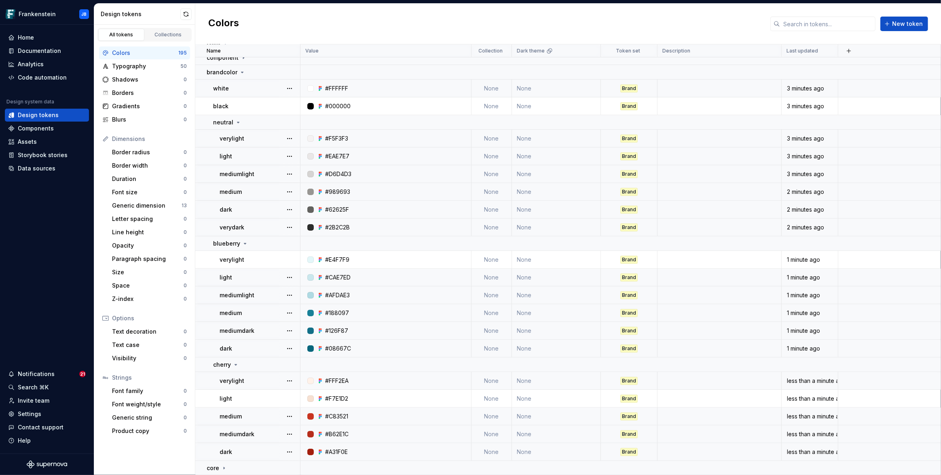
scroll to position [20, 0]
click at [242, 73] on icon at bounding box center [242, 73] width 6 height 6
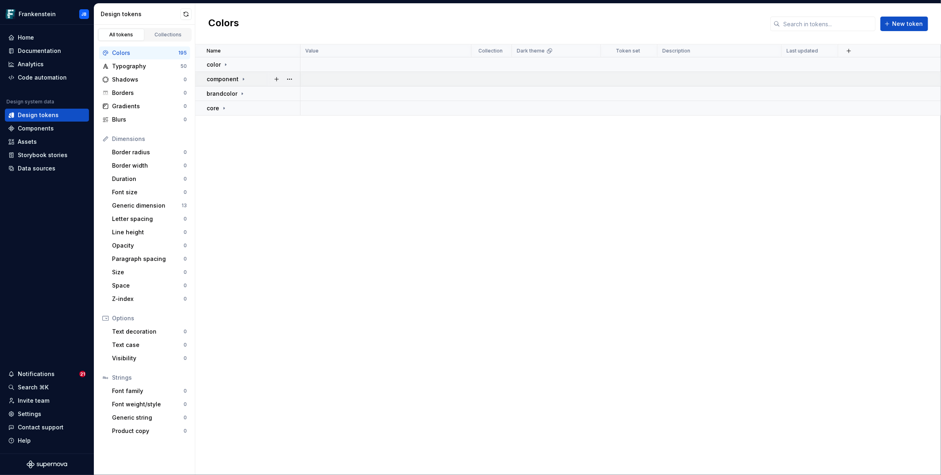
scroll to position [0, 0]
click at [243, 78] on icon at bounding box center [243, 79] width 1 height 2
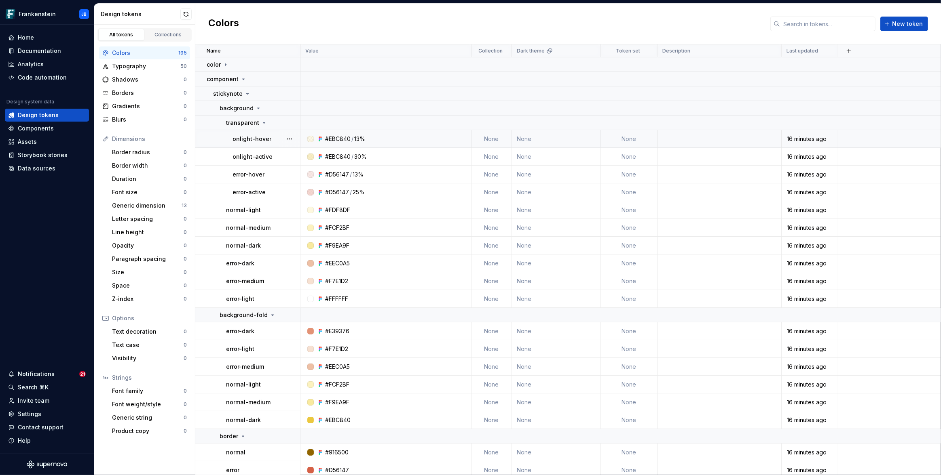
click at [629, 139] on td "None" at bounding box center [629, 139] width 57 height 18
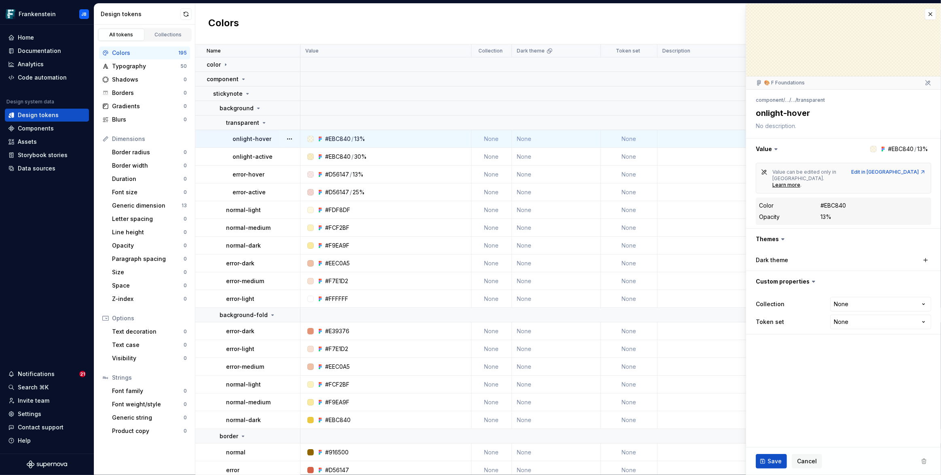
type textarea "*"
click at [854, 308] on html "Frankenstein JB Home Documentation Analytics Code automation Design system data…" at bounding box center [470, 237] width 941 height 475
select select "**********"
click at [774, 460] on span "Save" at bounding box center [774, 462] width 14 height 8
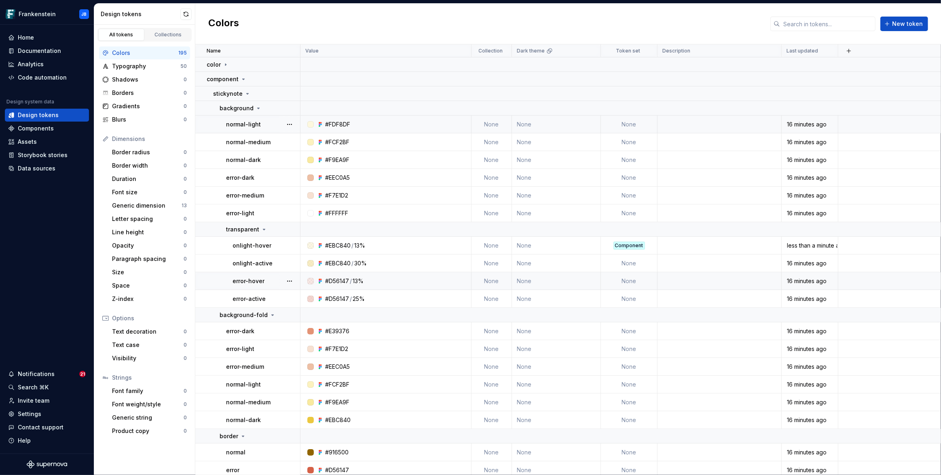
click at [631, 128] on td "None" at bounding box center [629, 125] width 57 height 18
type textarea "*"
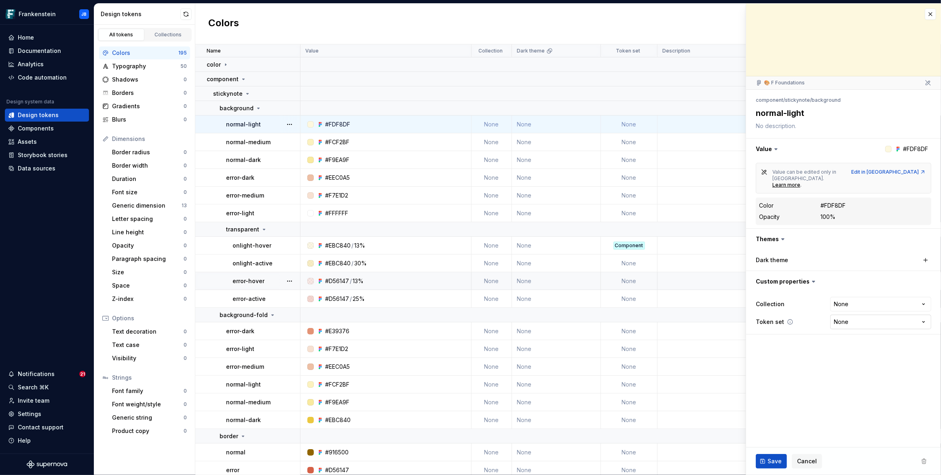
click at [832, 307] on html "Frankenstein JB Home Documentation Analytics Code automation Design system data…" at bounding box center [470, 237] width 941 height 475
select select "**********"
click at [774, 460] on span "Save" at bounding box center [774, 462] width 14 height 8
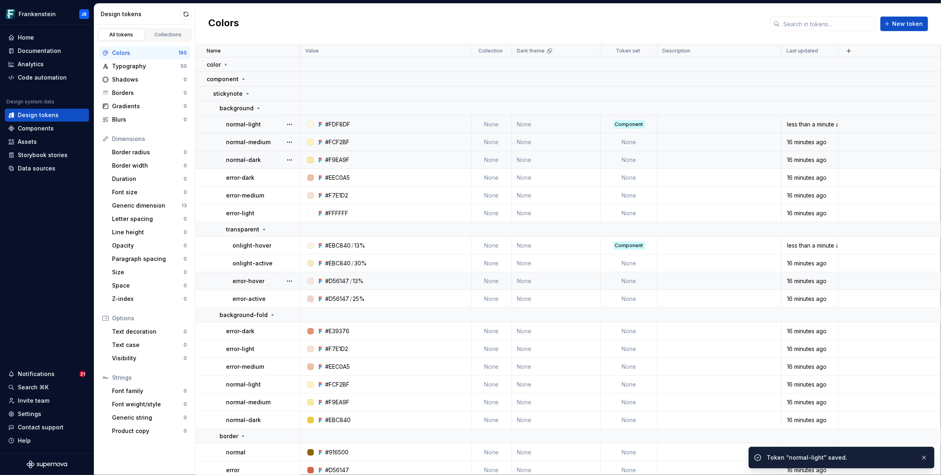
click at [637, 143] on td "None" at bounding box center [629, 142] width 57 height 18
type textarea "*"
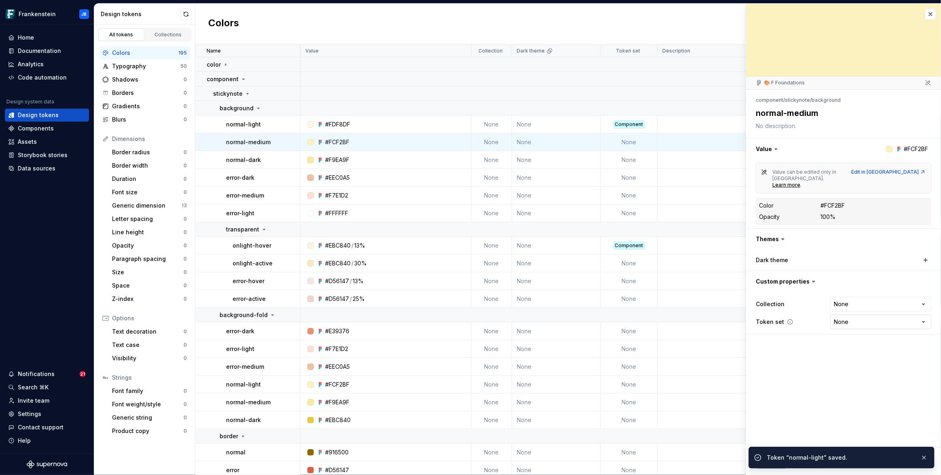
click at [845, 309] on html "Frankenstein JB Home Documentation Analytics Code automation Design system data…" at bounding box center [470, 237] width 941 height 475
type textarea "*"
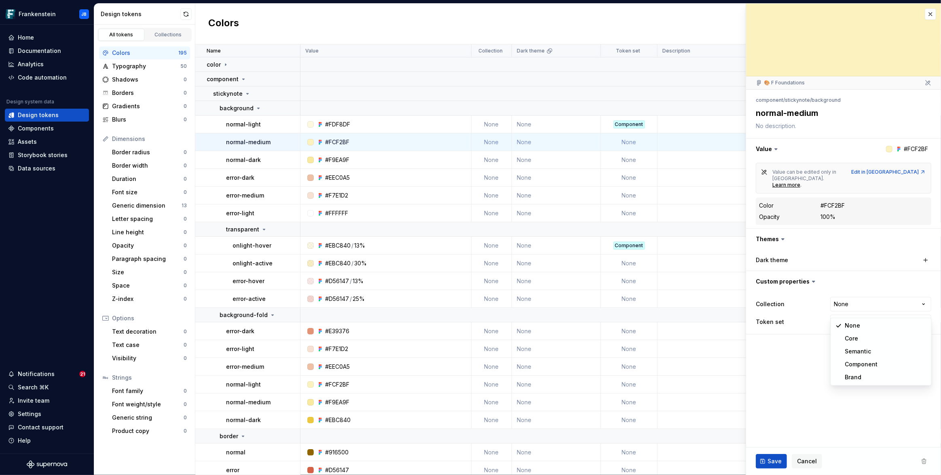
select select "**********"
click at [776, 459] on span "Save" at bounding box center [774, 462] width 14 height 8
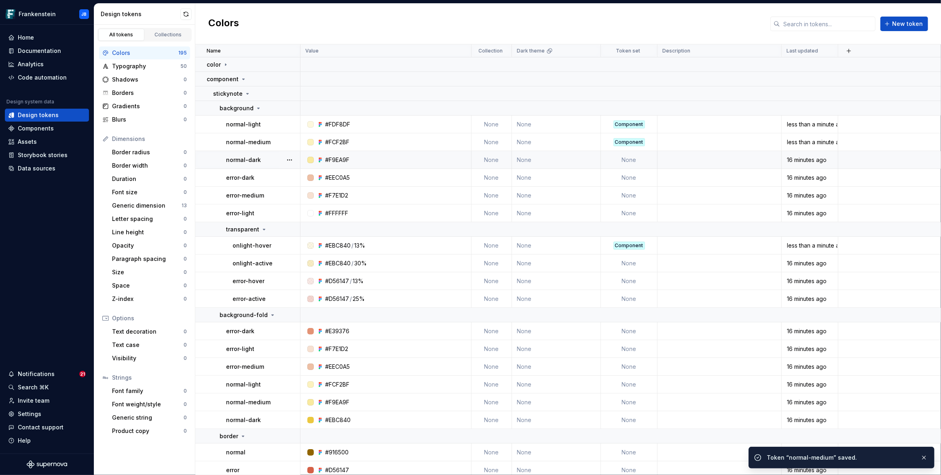
click at [636, 160] on td "None" at bounding box center [629, 160] width 57 height 18
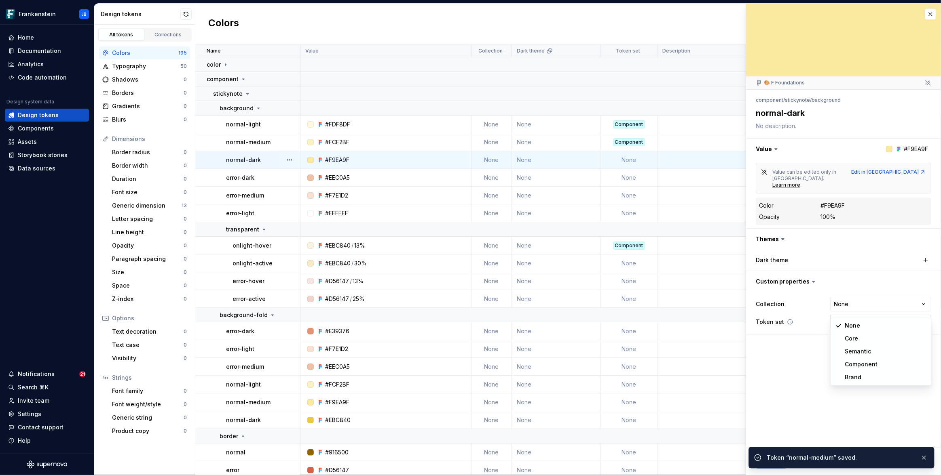
click at [853, 302] on html "Frankenstein JB Home Documentation Analytics Code automation Design system data…" at bounding box center [470, 237] width 941 height 475
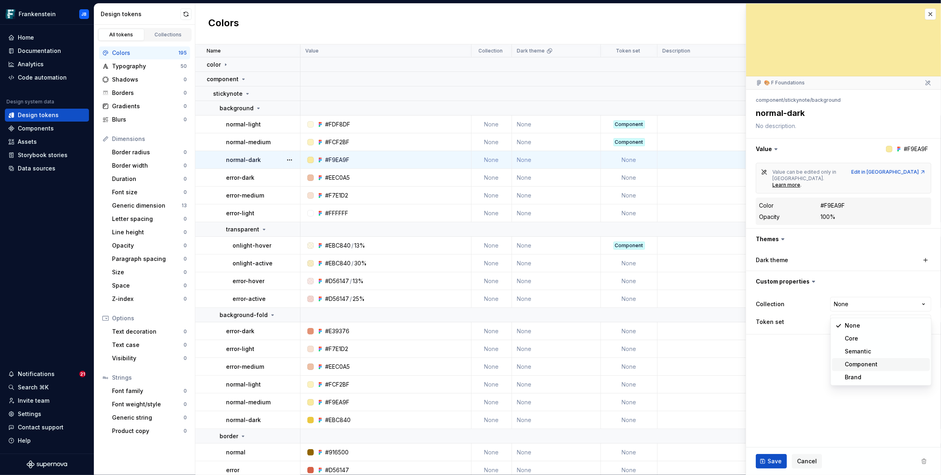
type textarea "*"
select select "**********"
click at [781, 461] on button "Save" at bounding box center [770, 461] width 31 height 15
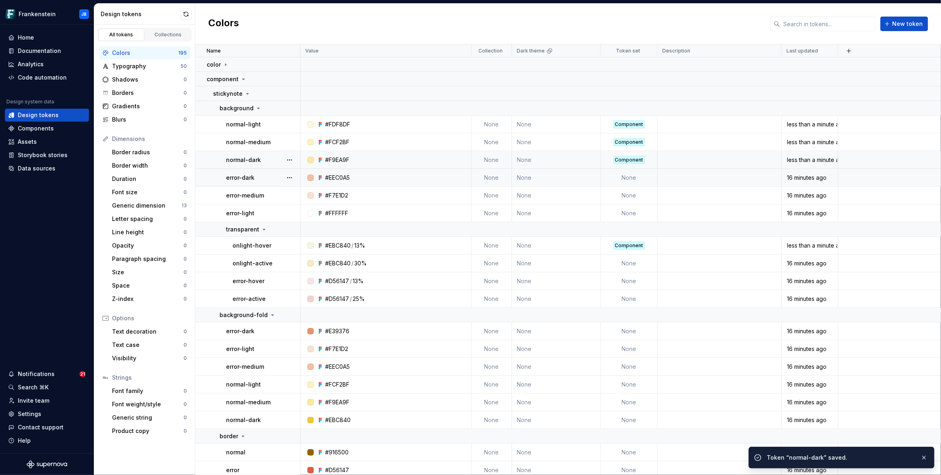
click at [633, 177] on td "None" at bounding box center [629, 178] width 57 height 18
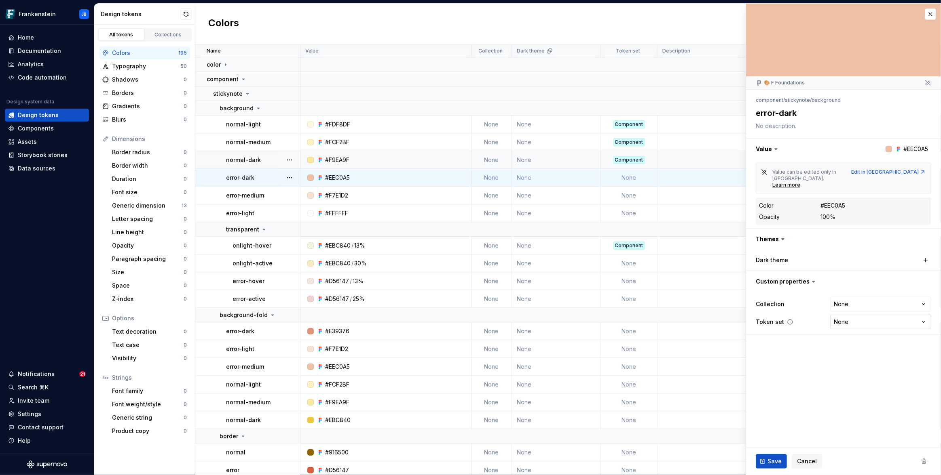
type textarea "*"
click at [846, 308] on html "Frankenstein JB Home Documentation Analytics Code automation Design system data…" at bounding box center [470, 237] width 941 height 475
select select "**********"
click at [783, 460] on button "Save" at bounding box center [770, 461] width 31 height 15
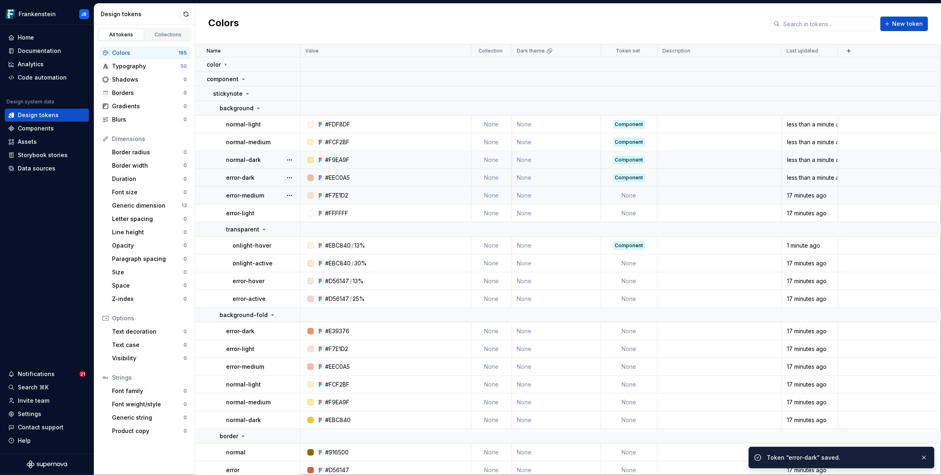
click at [631, 193] on td "None" at bounding box center [629, 196] width 57 height 18
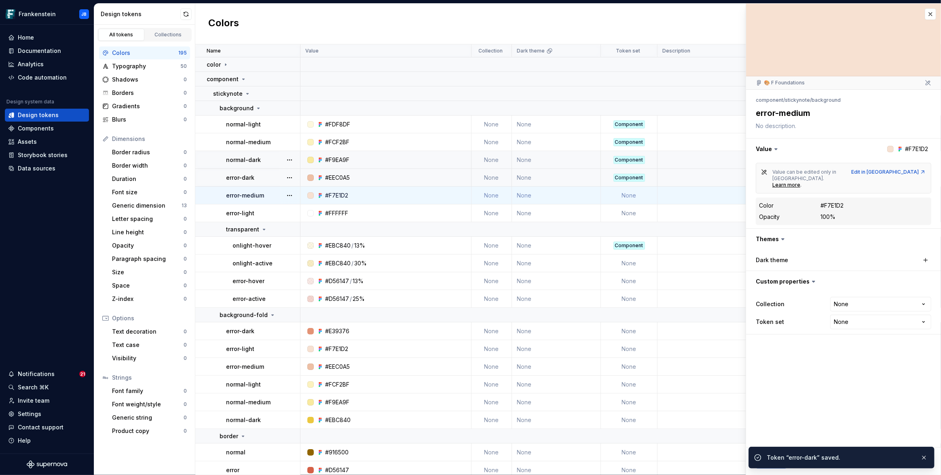
click at [627, 198] on td "None" at bounding box center [629, 196] width 57 height 18
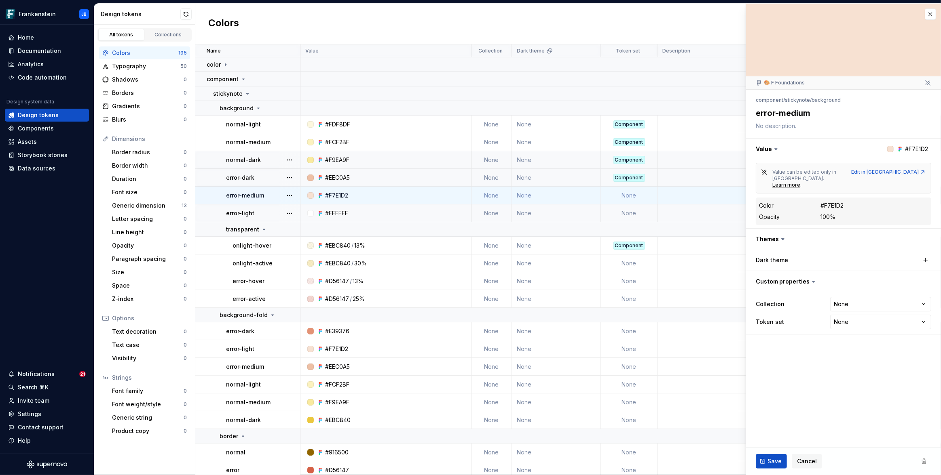
type textarea "*"
click at [839, 302] on html "Frankenstein JB Home Documentation Analytics Code automation Design system data…" at bounding box center [470, 237] width 941 height 475
select select "**********"
click at [628, 215] on td "None" at bounding box center [629, 214] width 57 height 18
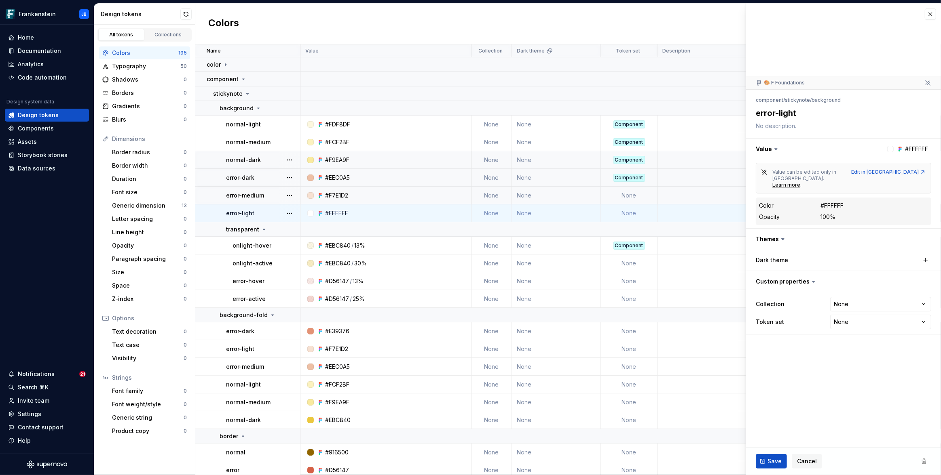
click at [634, 216] on td "None" at bounding box center [629, 214] width 57 height 18
type textarea "*"
click at [853, 306] on html "Frankenstein JB Home Documentation Analytics Code automation Design system data…" at bounding box center [470, 237] width 941 height 475
select select "**********"
drag, startPoint x: 852, startPoint y: 361, endPoint x: 847, endPoint y: 373, distance: 12.7
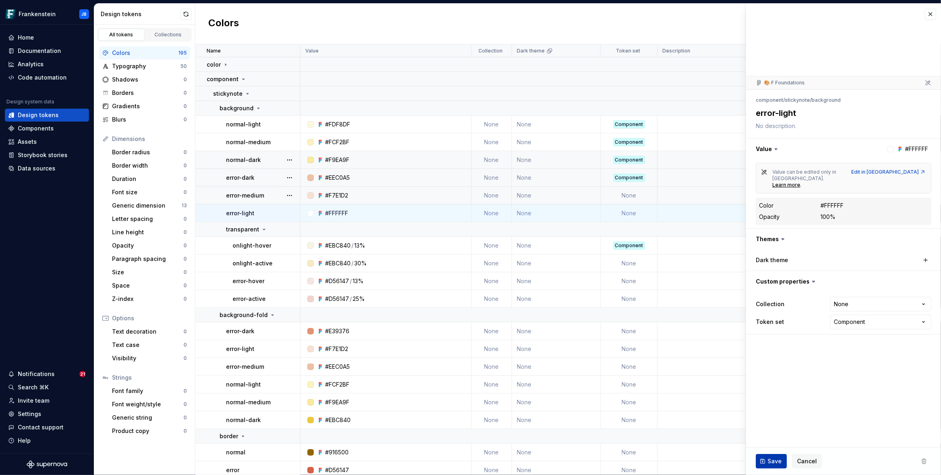
click at [771, 459] on span "Save" at bounding box center [774, 462] width 14 height 8
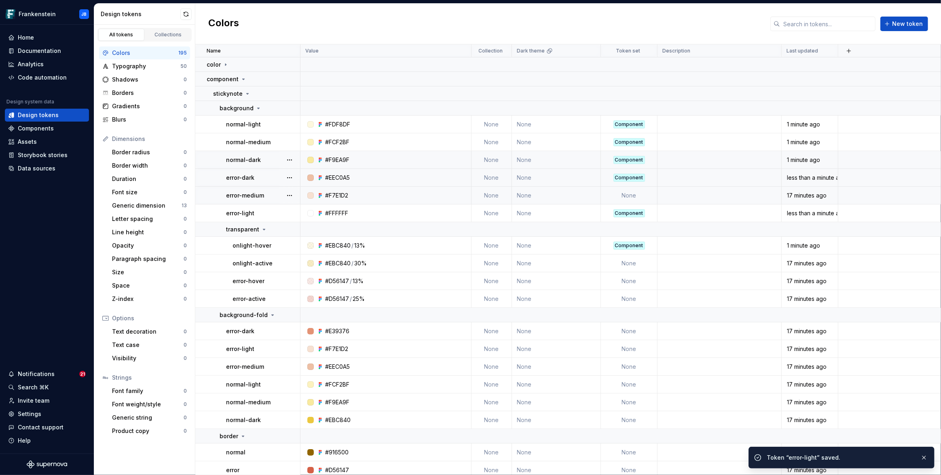
click at [633, 200] on td "None" at bounding box center [629, 196] width 57 height 18
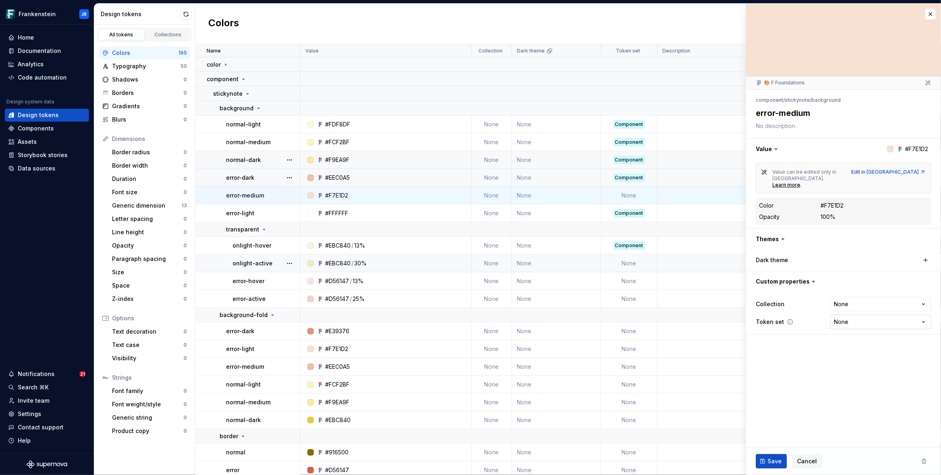
type textarea "*"
click at [840, 310] on html "Frankenstein JB Home Documentation Analytics Code automation Design system data…" at bounding box center [470, 237] width 941 height 475
select select "**********"
click at [775, 462] on span "Save" at bounding box center [774, 462] width 14 height 8
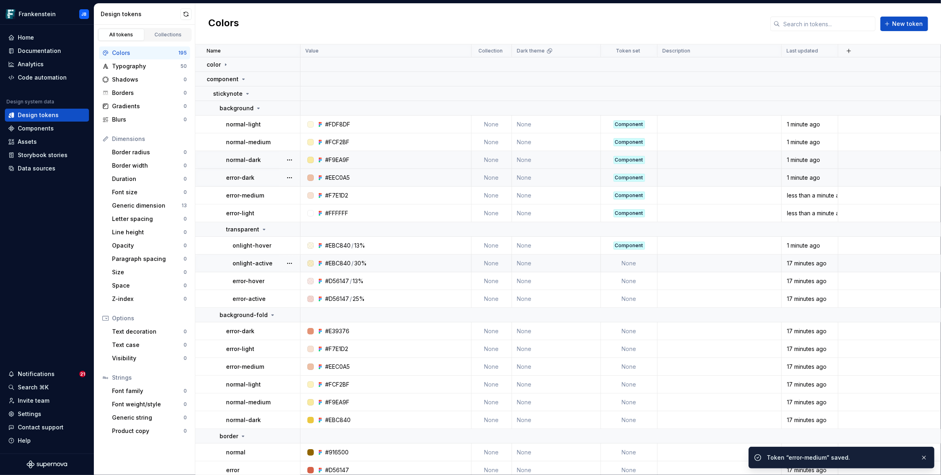
click at [629, 267] on td "None" at bounding box center [629, 264] width 57 height 18
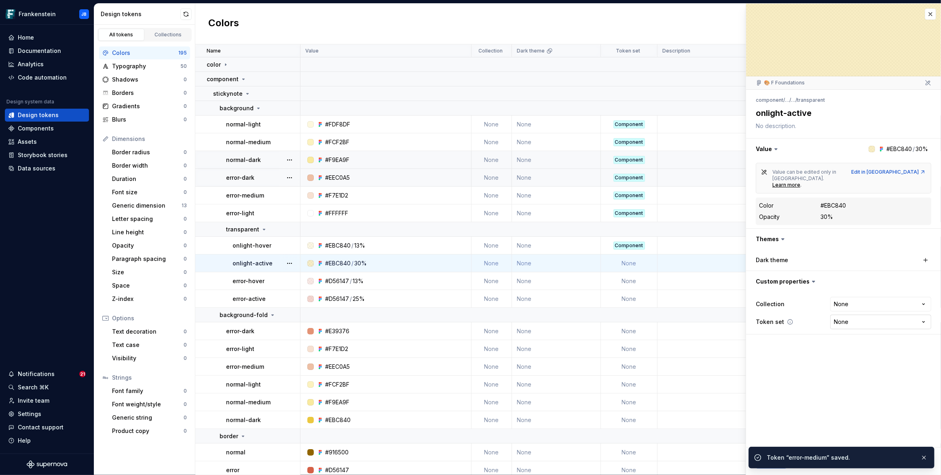
click at [852, 310] on html "Frankenstein JB Home Documentation Analytics Code automation Design system data…" at bounding box center [470, 237] width 941 height 475
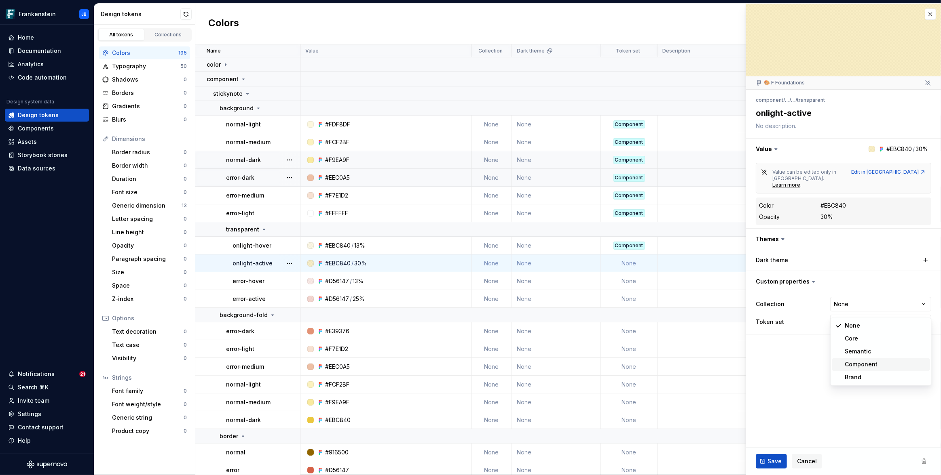
type textarea "*"
select select "**********"
click at [774, 462] on span "Save" at bounding box center [774, 462] width 14 height 8
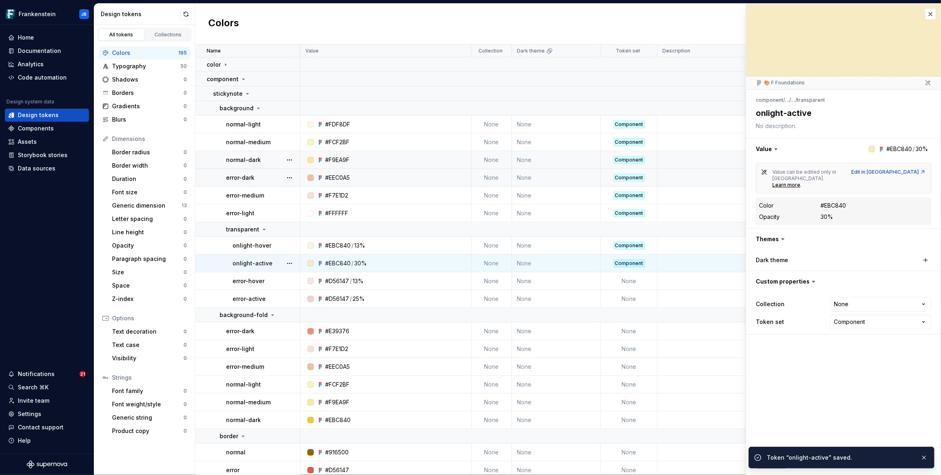
click at [622, 284] on td "None" at bounding box center [629, 281] width 57 height 18
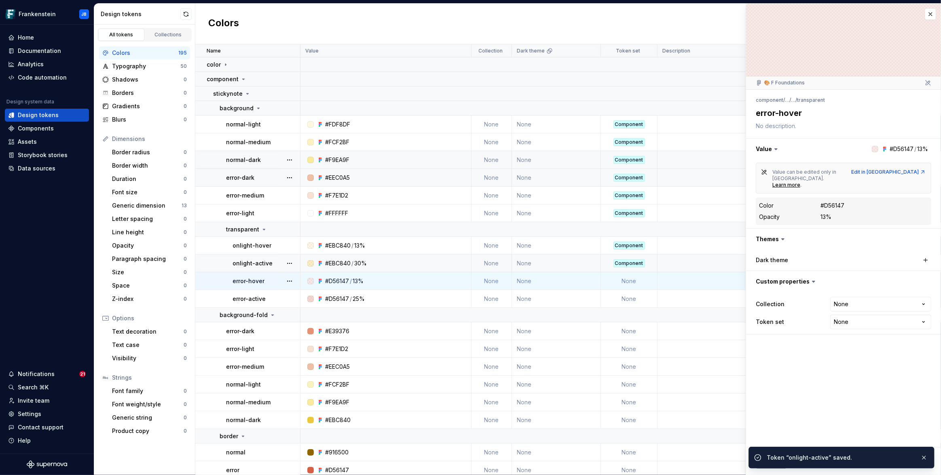
click at [631, 282] on td "None" at bounding box center [629, 281] width 57 height 18
click at [863, 306] on html "Frankenstein JB Home Documentation Analytics Code automation Design system data…" at bounding box center [470, 237] width 941 height 475
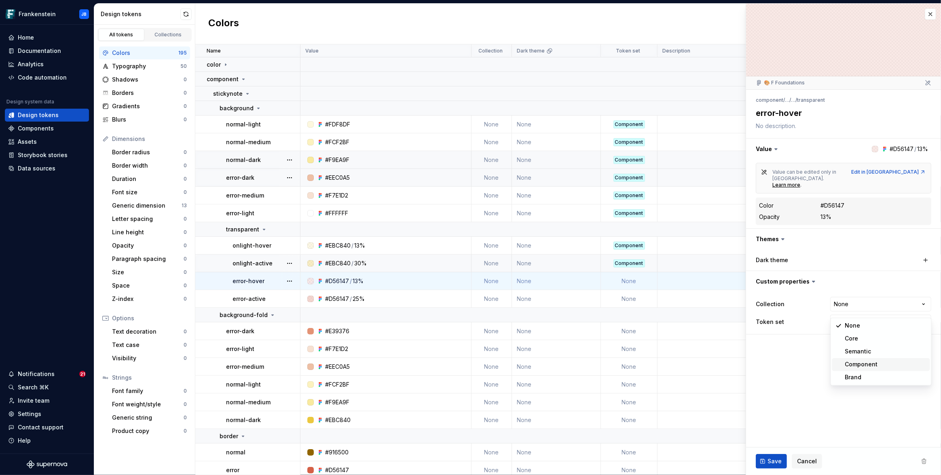
type textarea "*"
select select "**********"
click at [778, 460] on span "Save" at bounding box center [774, 462] width 14 height 8
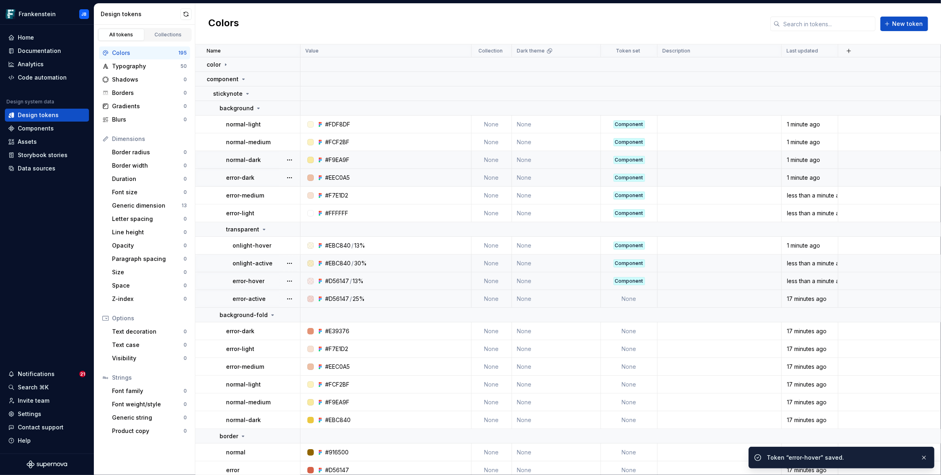
click at [626, 300] on td "None" at bounding box center [629, 299] width 57 height 18
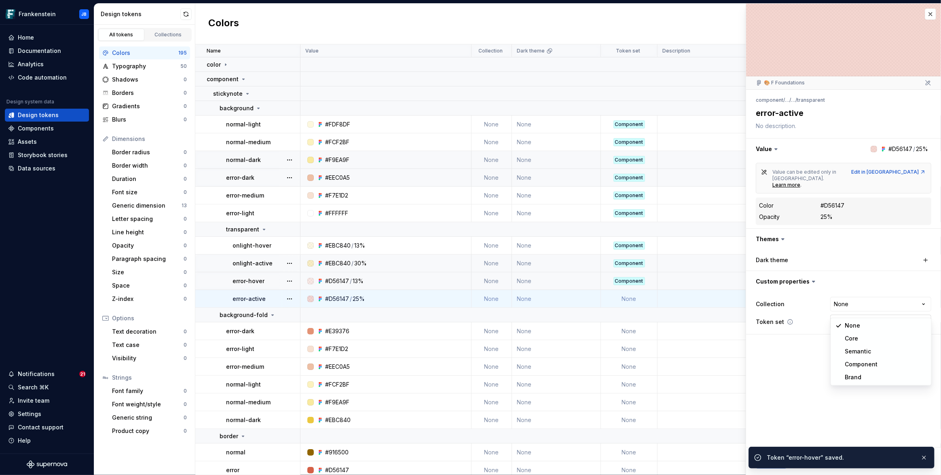
click at [838, 308] on html "Frankenstein JB Home Documentation Analytics Code automation Design system data…" at bounding box center [470, 237] width 941 height 475
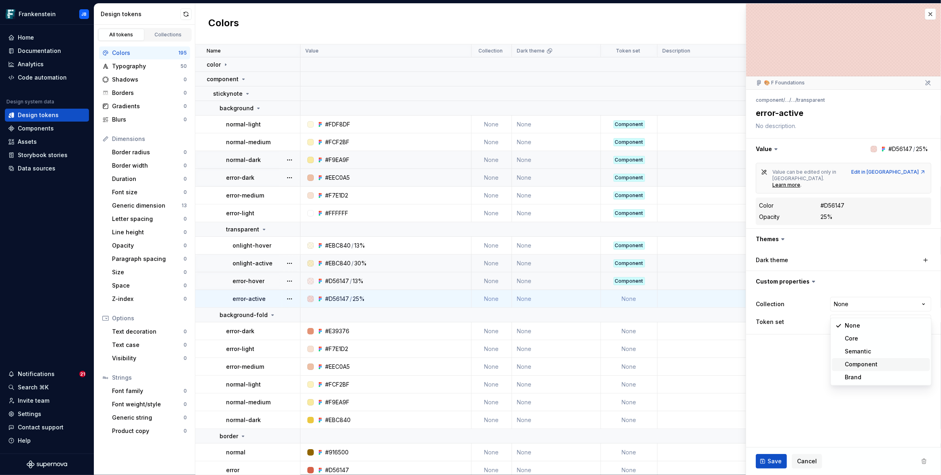
type textarea "*"
select select "**********"
click at [770, 462] on span "Save" at bounding box center [774, 462] width 14 height 8
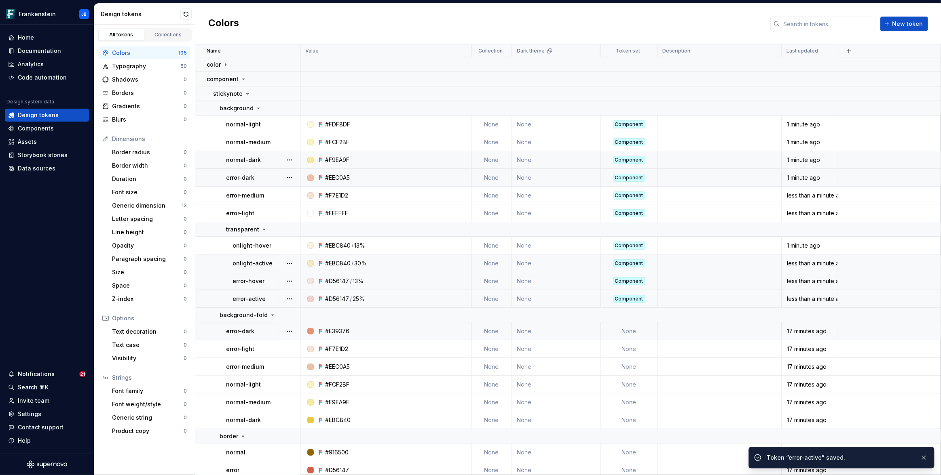
click at [633, 329] on td "None" at bounding box center [629, 332] width 57 height 18
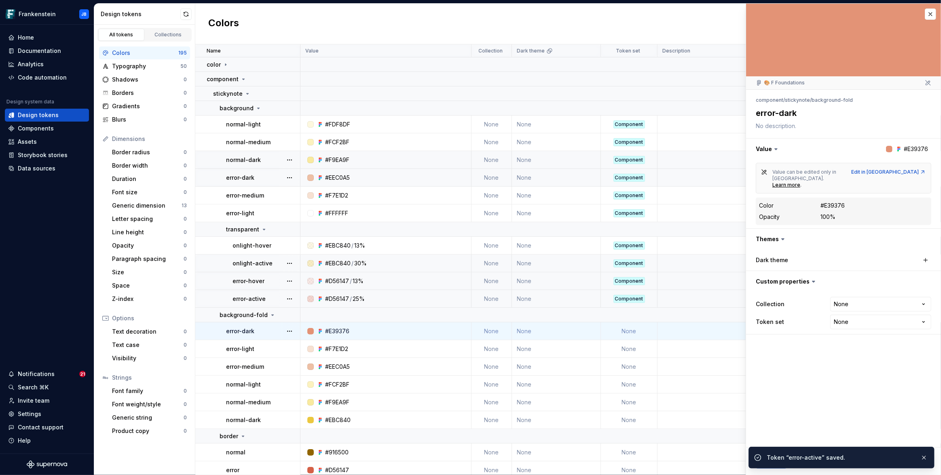
click at [644, 332] on td "None" at bounding box center [629, 332] width 57 height 18
click at [857, 309] on html "Frankenstein JB Home Documentation Analytics Code automation Design system data…" at bounding box center [470, 237] width 941 height 475
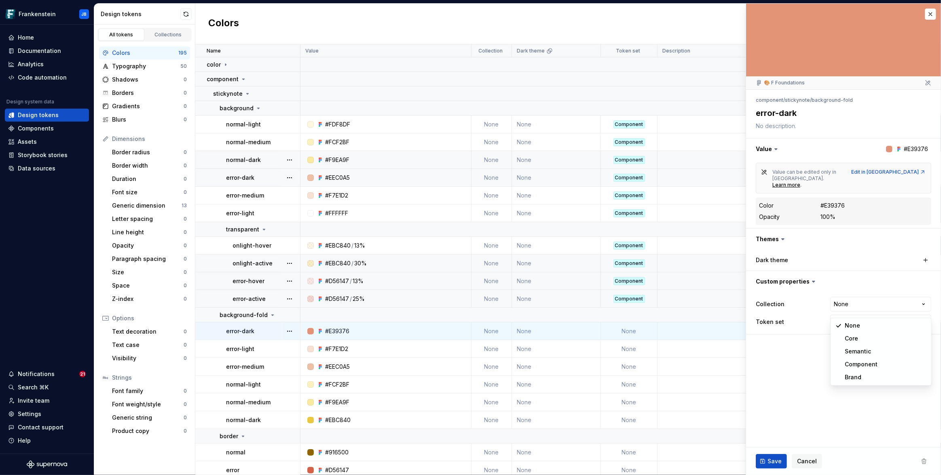
type textarea "*"
select select "**********"
click at [628, 350] on td "None" at bounding box center [629, 349] width 57 height 18
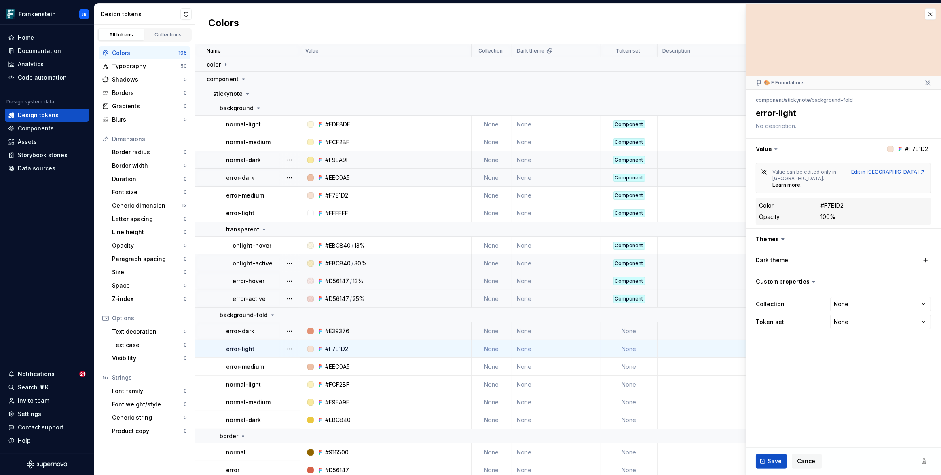
click at [772, 460] on span "Save" at bounding box center [774, 462] width 14 height 8
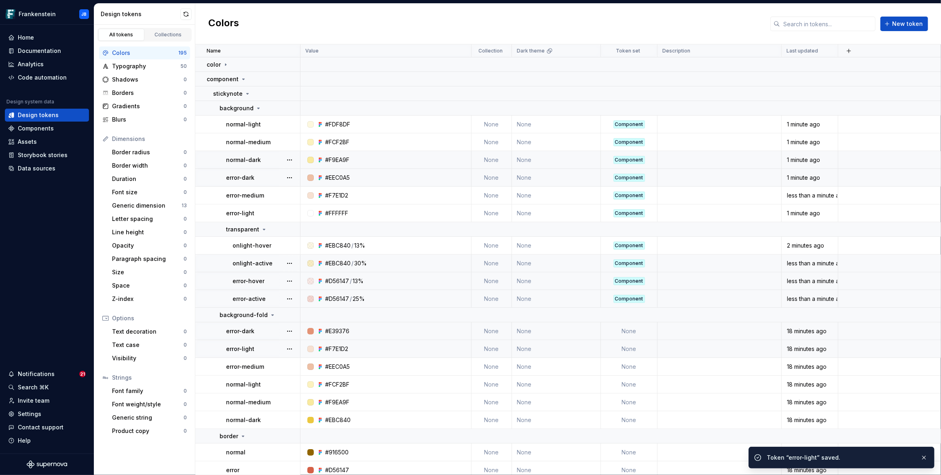
click at [628, 332] on td "None" at bounding box center [629, 332] width 57 height 18
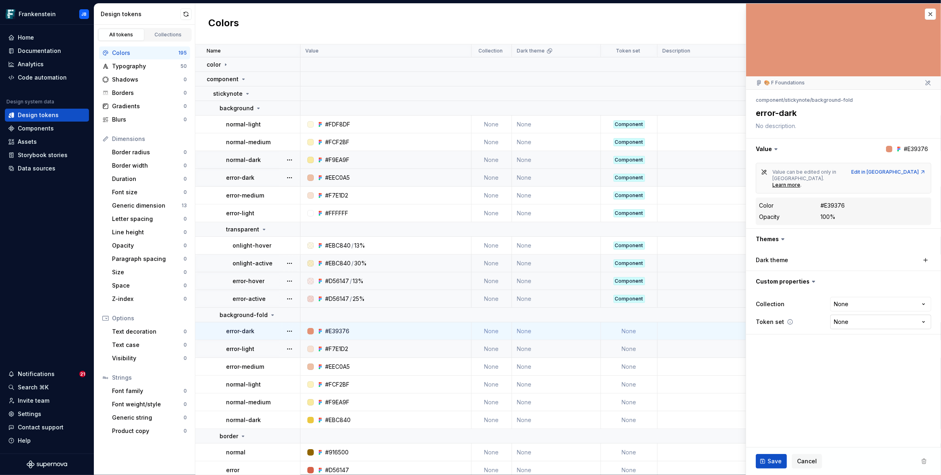
type textarea "*"
click at [842, 307] on html "Frankenstein JB Home Documentation Analytics Code automation Design system data…" at bounding box center [470, 237] width 941 height 475
select select "**********"
click at [773, 456] on button "Save" at bounding box center [770, 461] width 31 height 15
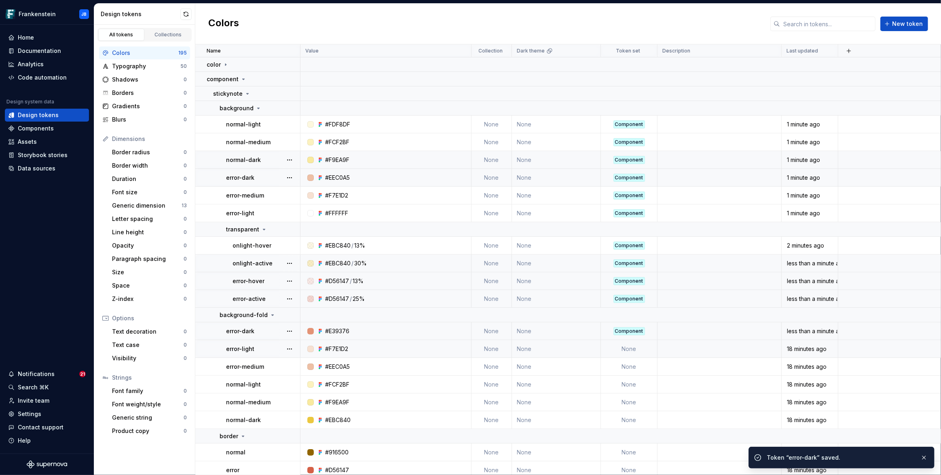
click at [627, 347] on td "None" at bounding box center [629, 349] width 57 height 18
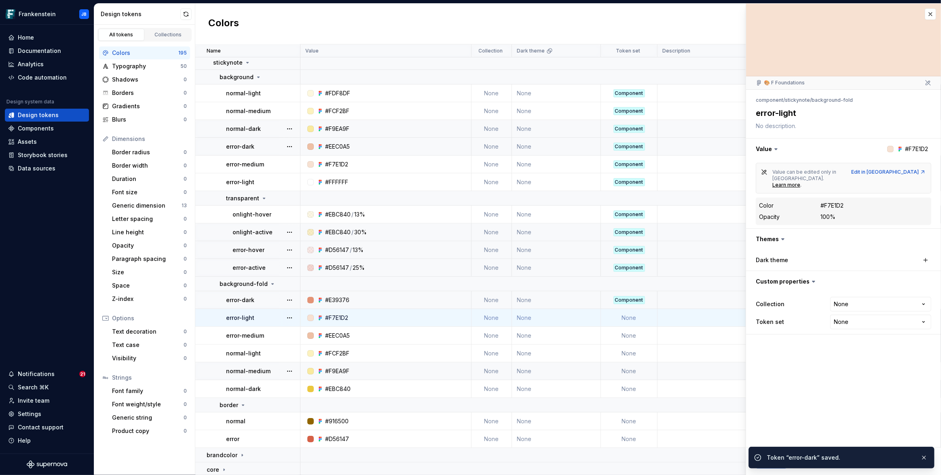
scroll to position [32, 0]
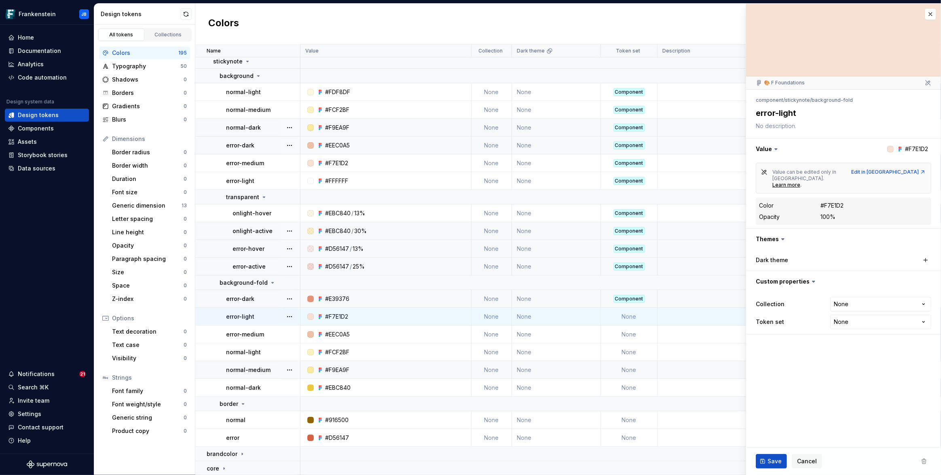
type textarea "*"
click at [855, 309] on html "Frankenstein JB Home Documentation Analytics Code automation Design system data…" at bounding box center [470, 237] width 941 height 475
select select "**********"
click at [770, 459] on span "Save" at bounding box center [774, 462] width 14 height 8
click at [644, 337] on td "None" at bounding box center [629, 335] width 57 height 18
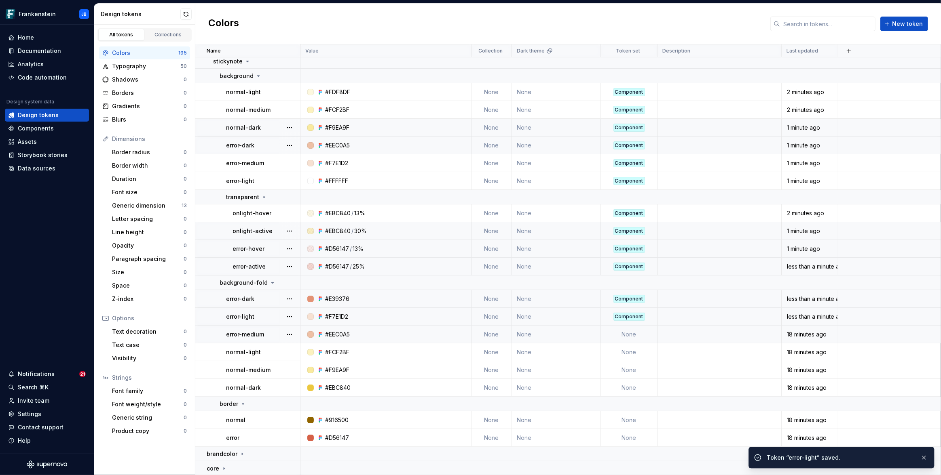
click at [629, 334] on td "None" at bounding box center [629, 335] width 57 height 18
type textarea "*"
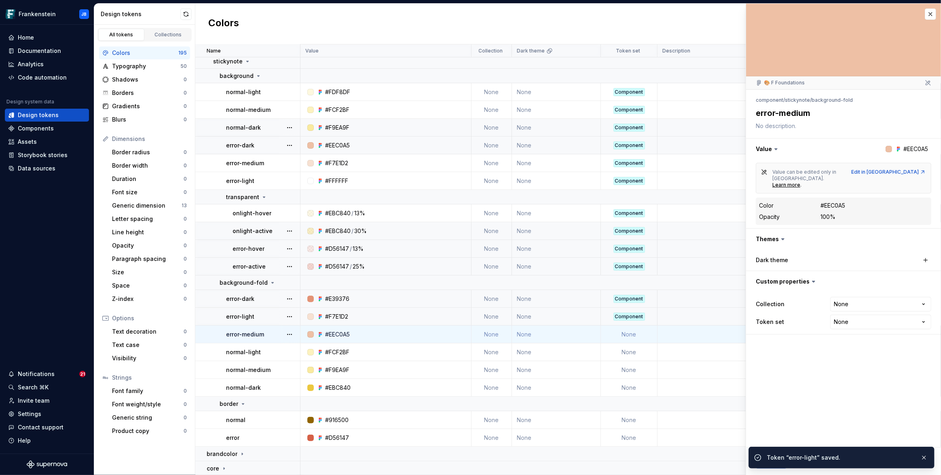
click at [842, 304] on html "Frankenstein JB Home Documentation Analytics Code automation Design system data…" at bounding box center [470, 237] width 941 height 475
select select "**********"
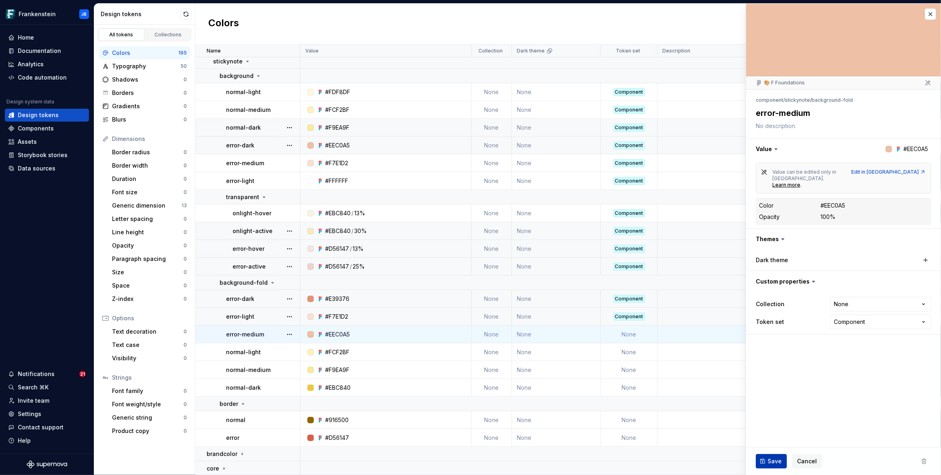
click at [775, 460] on span "Save" at bounding box center [774, 462] width 14 height 8
click at [630, 348] on td "None" at bounding box center [629, 353] width 57 height 18
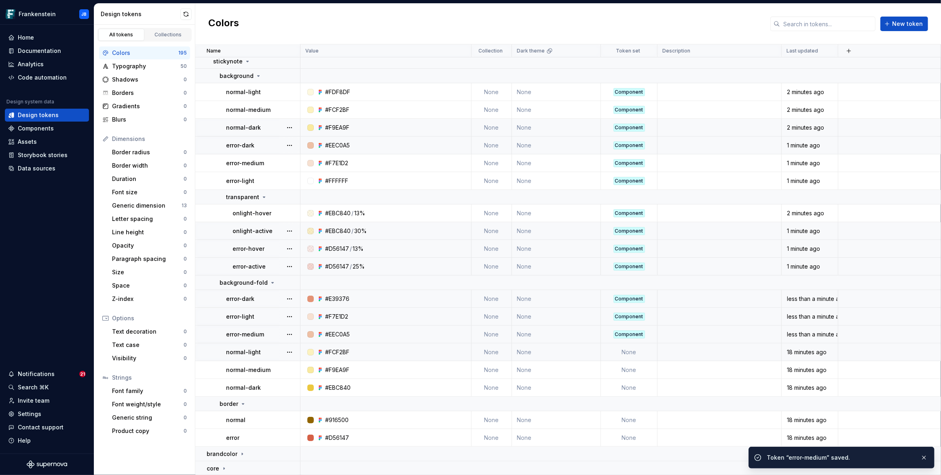
click at [637, 352] on td "None" at bounding box center [629, 353] width 57 height 18
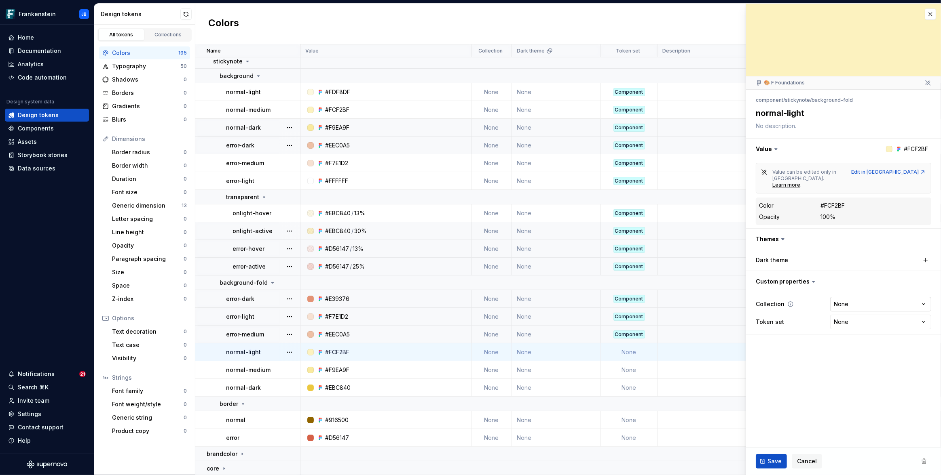
type textarea "*"
click at [858, 307] on html "Frankenstein JB Home Documentation Analytics Code automation Design system data…" at bounding box center [470, 237] width 941 height 475
select select "**********"
click at [772, 464] on span "Save" at bounding box center [774, 462] width 14 height 8
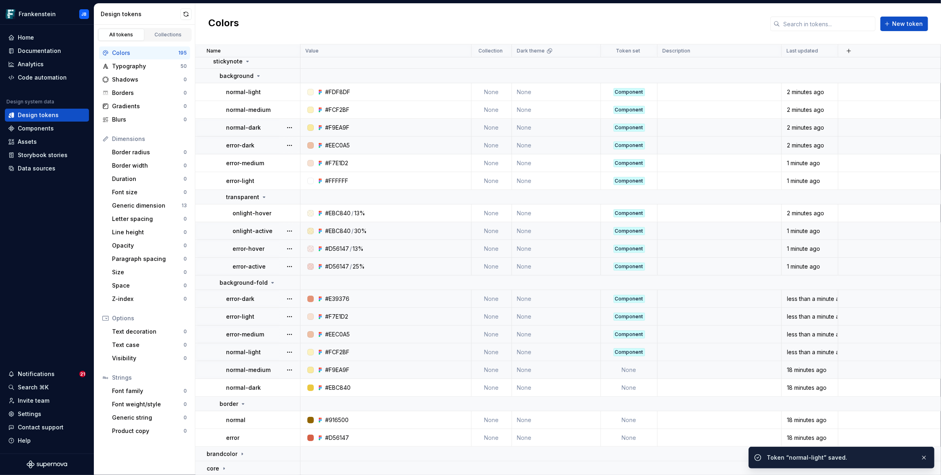
click at [630, 370] on td "None" at bounding box center [629, 370] width 57 height 18
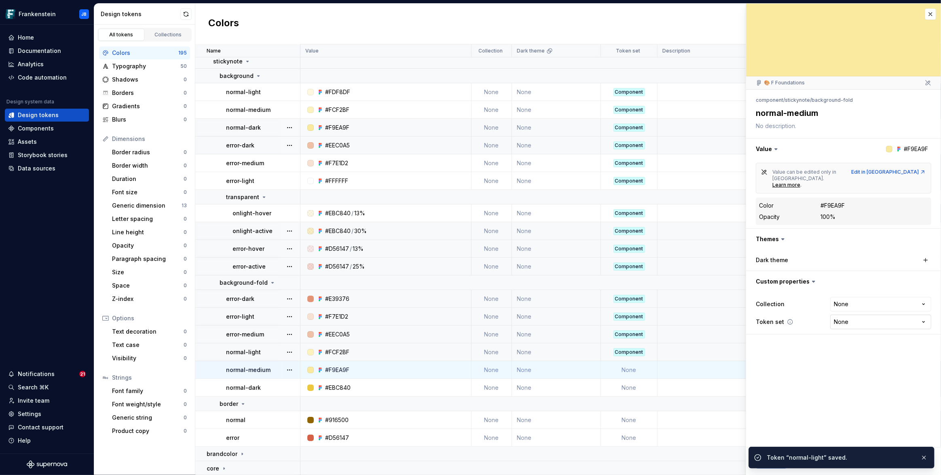
type textarea "*"
click at [866, 310] on html "Frankenstein JB Home Documentation Analytics Code automation Design system data…" at bounding box center [470, 237] width 941 height 475
select select "**********"
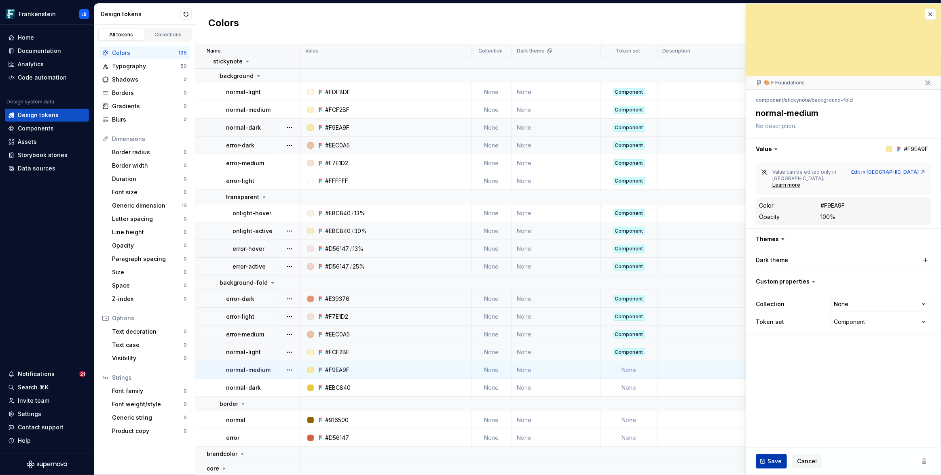
click at [781, 460] on button "Save" at bounding box center [770, 461] width 31 height 15
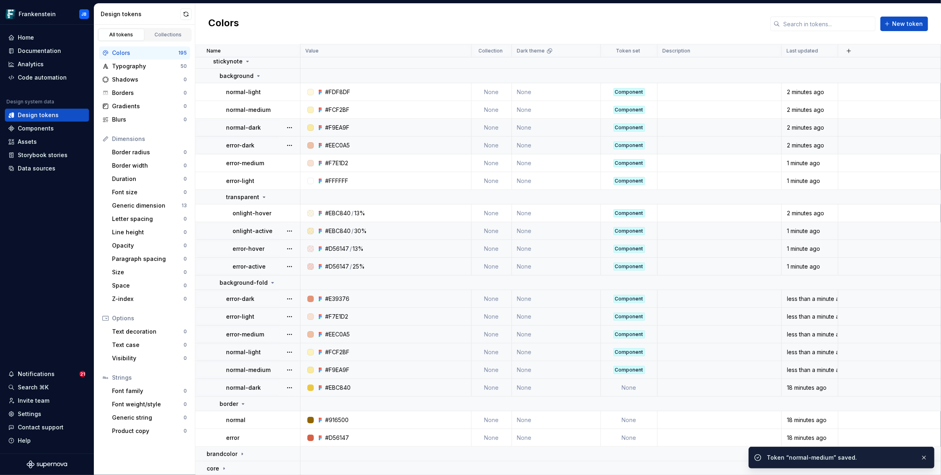
click at [633, 391] on td "None" at bounding box center [629, 388] width 57 height 18
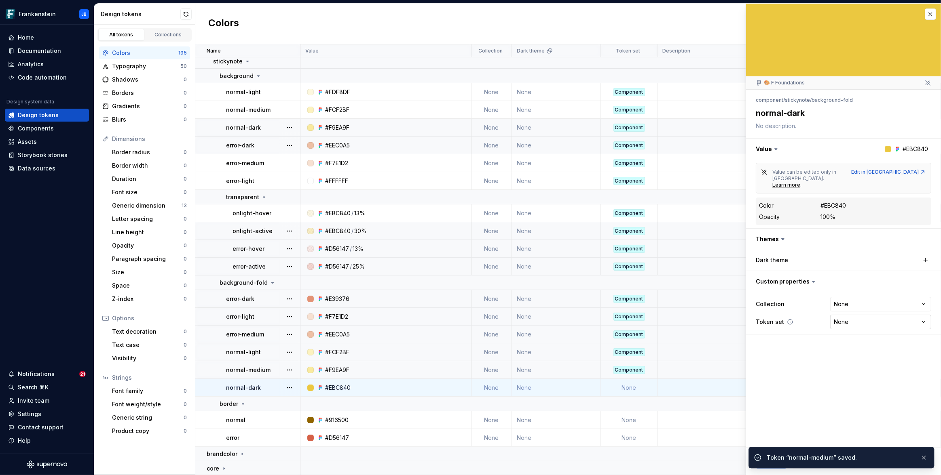
click at [841, 307] on html "Frankenstein JB Home Documentation Analytics Code automation Design system data…" at bounding box center [470, 237] width 941 height 475
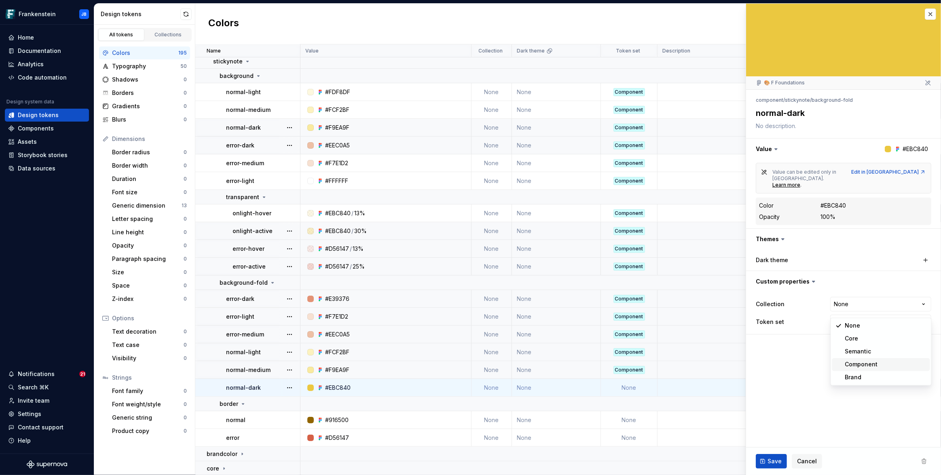
type textarea "*"
select select "**********"
click at [776, 461] on span "Save" at bounding box center [774, 462] width 14 height 8
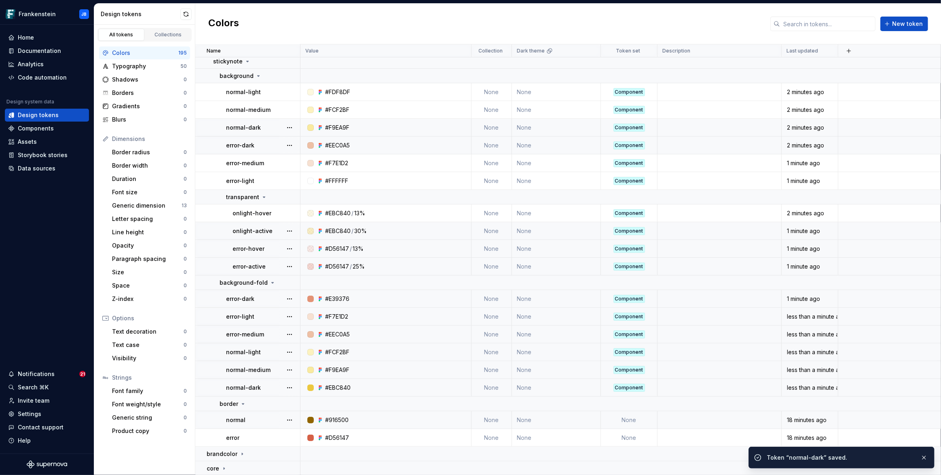
click at [625, 421] on td "None" at bounding box center [629, 420] width 57 height 18
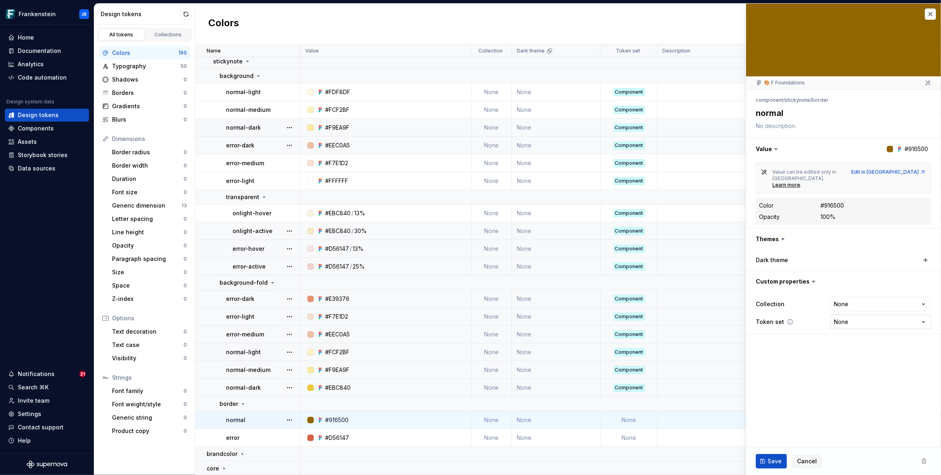
click at [854, 312] on html "Frankenstein JB Home Documentation Analytics Code automation Design system data…" at bounding box center [470, 237] width 941 height 475
type textarea "*"
select select "**********"
click at [770, 458] on span "Save" at bounding box center [774, 462] width 14 height 8
click at [630, 438] on td "None" at bounding box center [629, 438] width 57 height 18
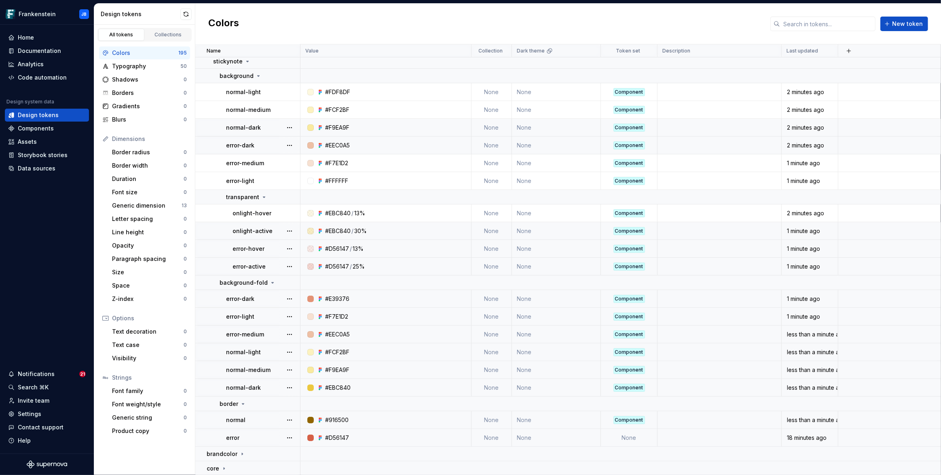
click at [628, 438] on td "None" at bounding box center [629, 438] width 57 height 18
type textarea "*"
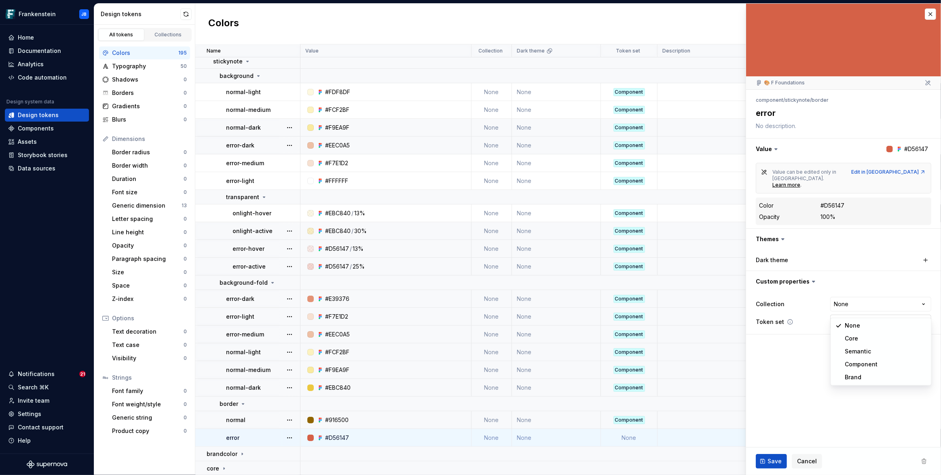
click at [846, 310] on html "Frankenstein JB Home Documentation Analytics Code automation Design system data…" at bounding box center [470, 237] width 941 height 475
select select "**********"
click at [769, 460] on span "Save" at bounding box center [774, 462] width 14 height 8
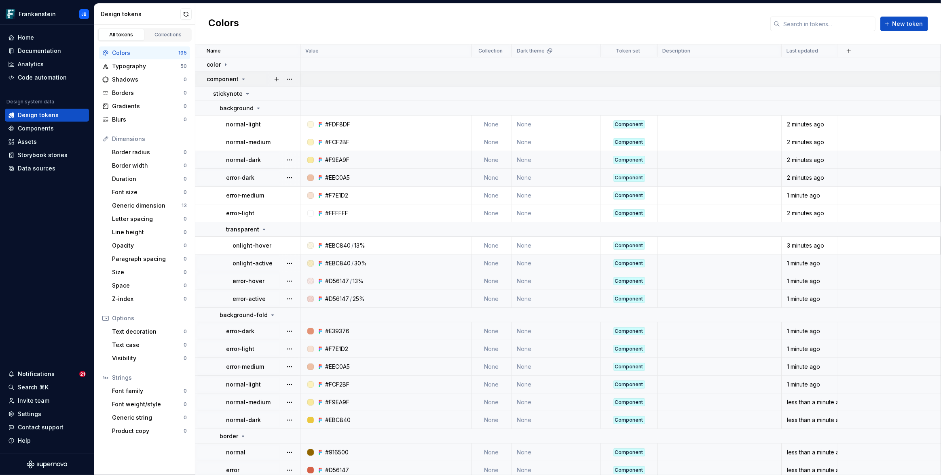
click at [241, 81] on icon at bounding box center [243, 79] width 6 height 6
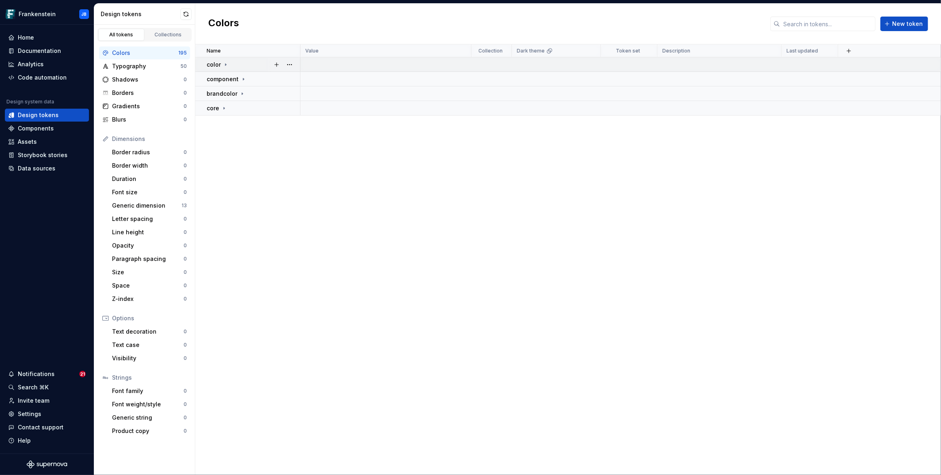
click at [225, 64] on icon at bounding box center [225, 64] width 1 height 2
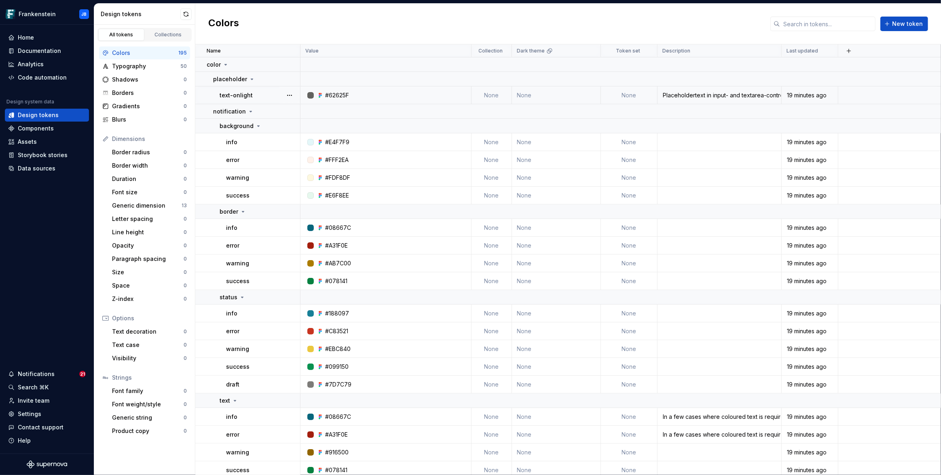
click at [621, 95] on td "None" at bounding box center [629, 96] width 57 height 18
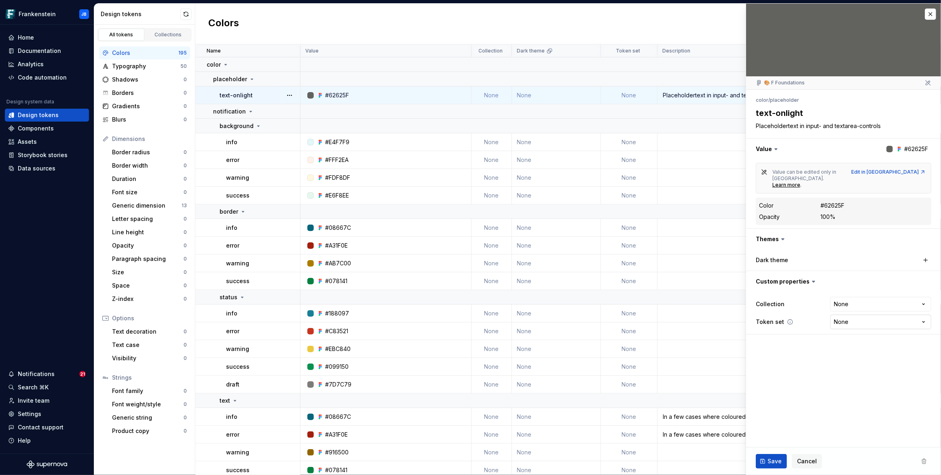
type textarea "*"
click at [877, 307] on html "Frankenstein JB Home Documentation Analytics Code automation Design system data…" at bounding box center [470, 237] width 941 height 475
select select "**********"
click at [773, 461] on span "Save" at bounding box center [774, 462] width 14 height 8
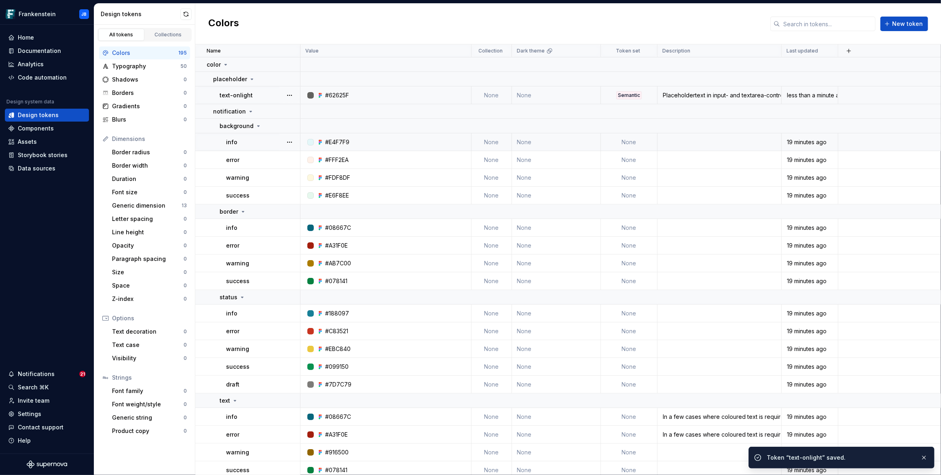
click at [642, 142] on td "None" at bounding box center [629, 142] width 57 height 18
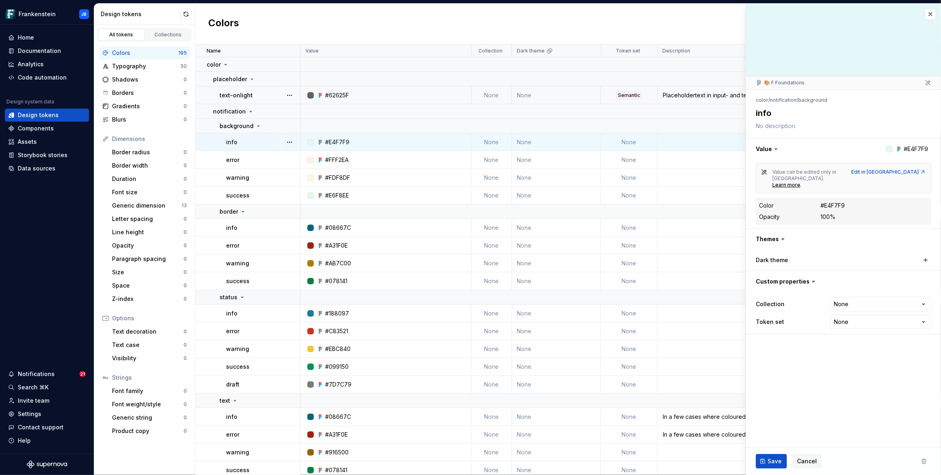
type textarea "*"
click at [853, 309] on html "Frankenstein JB Home Documentation Analytics Code automation Design system data…" at bounding box center [470, 237] width 941 height 475
select select "**********"
click at [764, 463] on button "Save" at bounding box center [770, 461] width 31 height 15
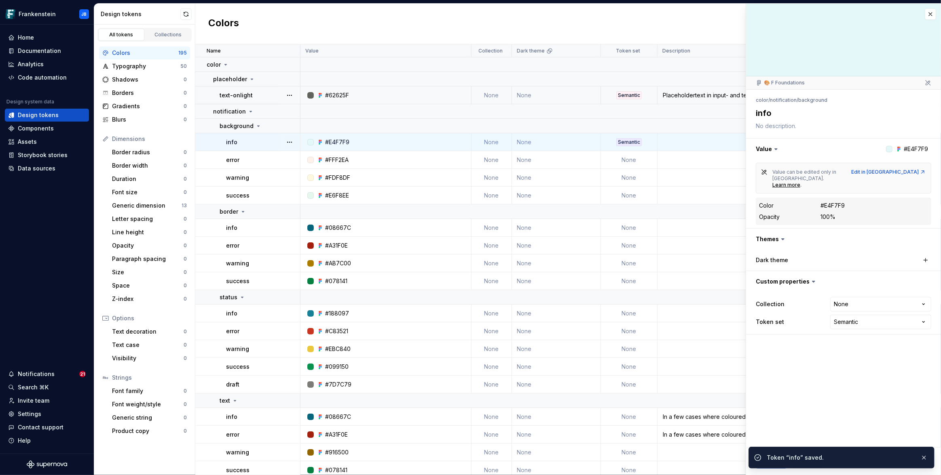
click at [629, 156] on td "None" at bounding box center [629, 160] width 57 height 18
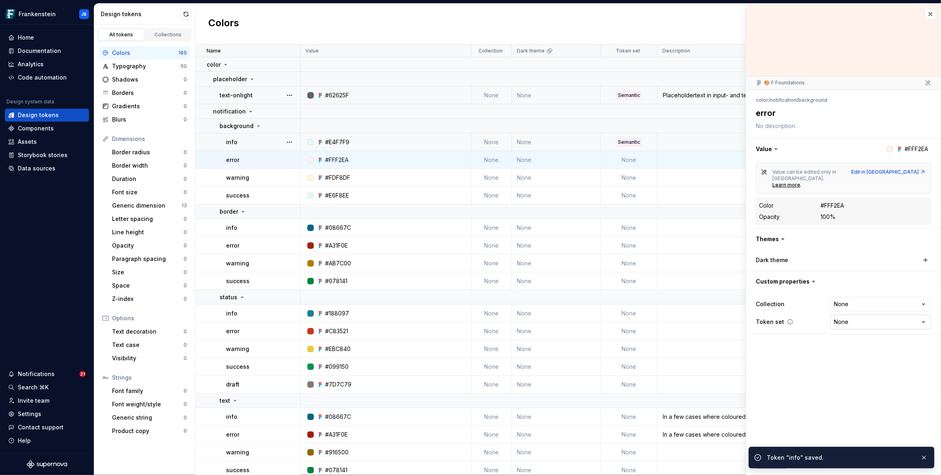
click at [861, 311] on html "Frankenstein JB Home Documentation Analytics Code automation Design system data…" at bounding box center [470, 237] width 941 height 475
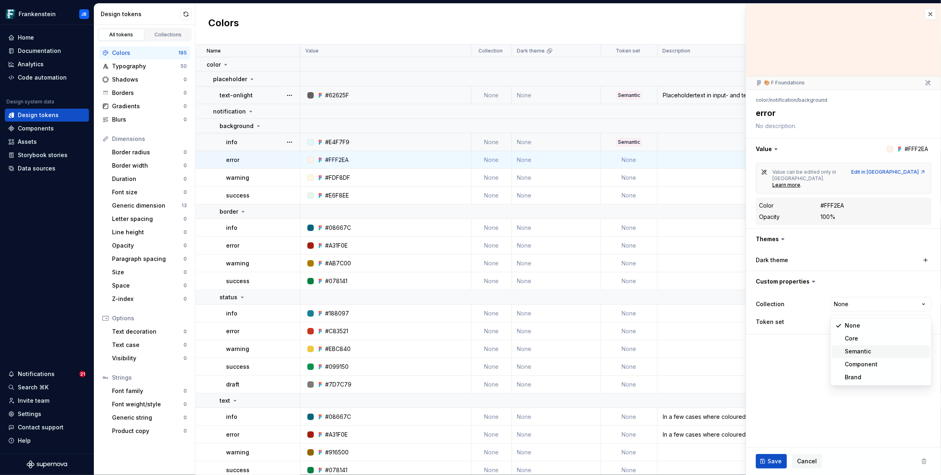
type textarea "*"
select select "**********"
click at [776, 464] on span "Save" at bounding box center [774, 462] width 14 height 8
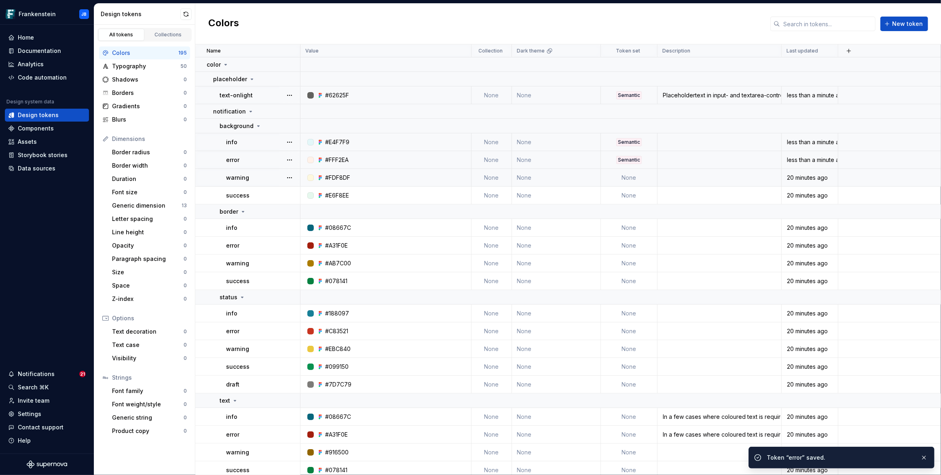
click at [630, 178] on td "None" at bounding box center [629, 178] width 57 height 18
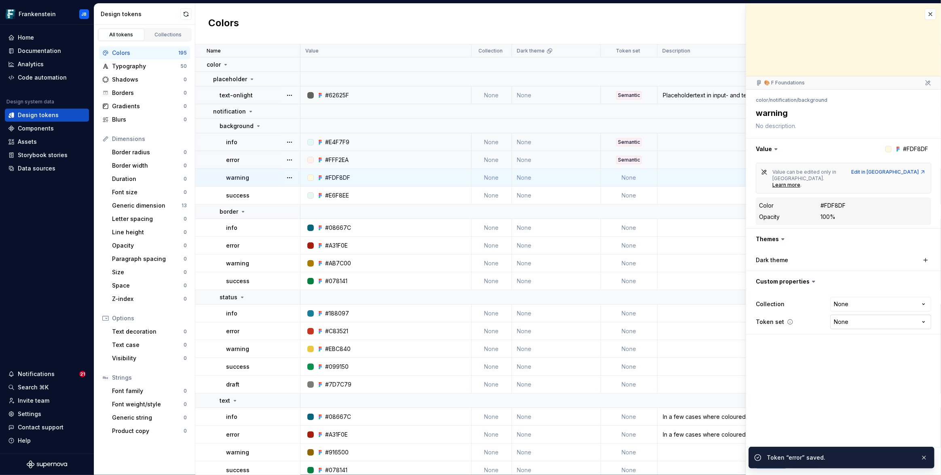
click at [842, 306] on html "Frankenstein JB Home Documentation Analytics Code automation Design system data…" at bounding box center [470, 237] width 941 height 475
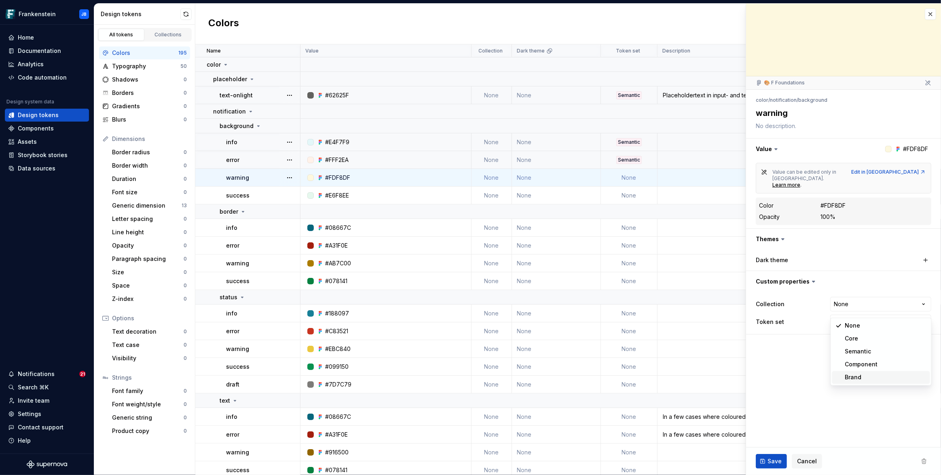
type textarea "*"
select select "**********"
click at [770, 460] on span "Save" at bounding box center [774, 462] width 14 height 8
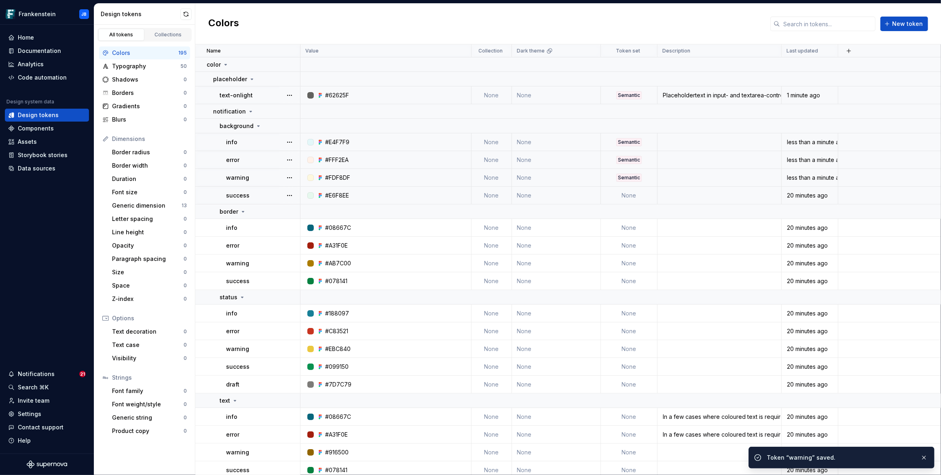
click at [636, 196] on td "None" at bounding box center [629, 196] width 57 height 18
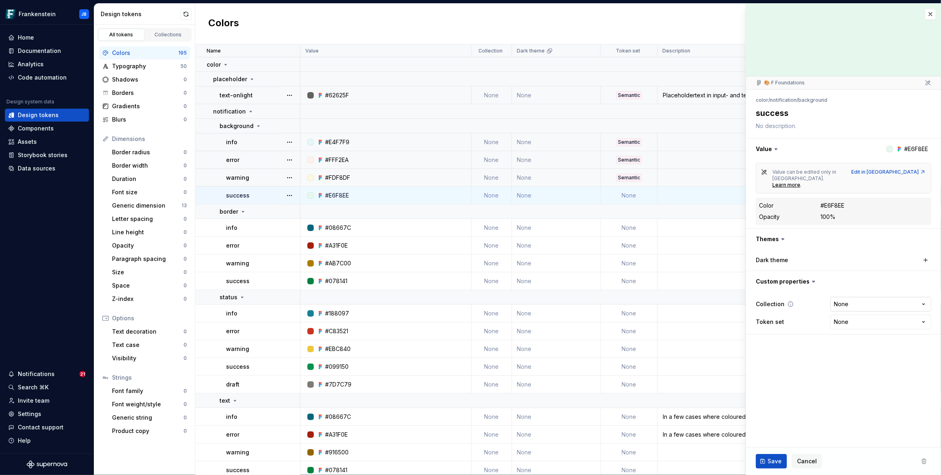
type textarea "*"
click at [856, 310] on html "Frankenstein JB Home Documentation Analytics Code automation Design system data…" at bounding box center [470, 237] width 941 height 475
select select "**********"
click at [766, 461] on button "Save" at bounding box center [770, 461] width 31 height 15
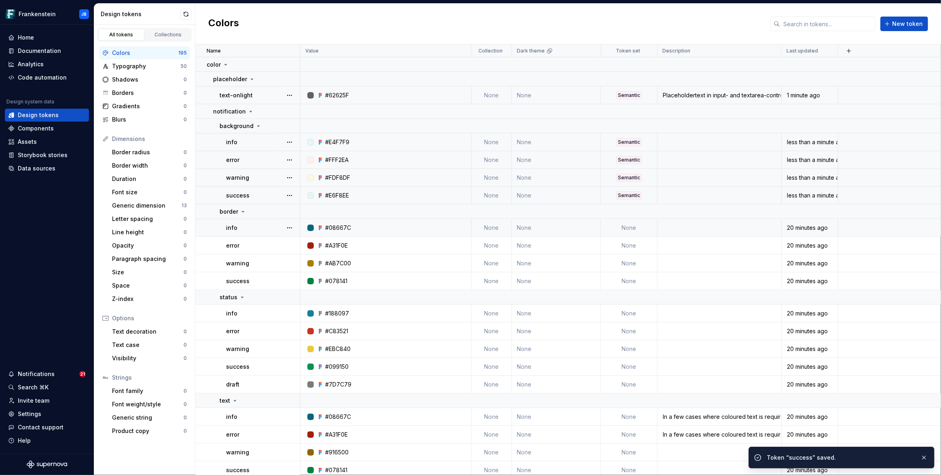
click at [643, 230] on td "None" at bounding box center [629, 228] width 57 height 18
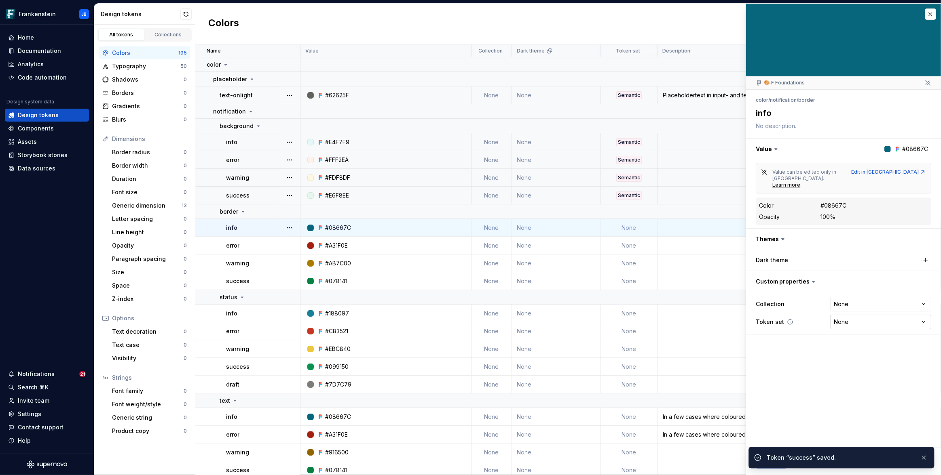
click at [867, 306] on html "Frankenstein JB Home Documentation Analytics Code automation Design system data…" at bounding box center [470, 237] width 941 height 475
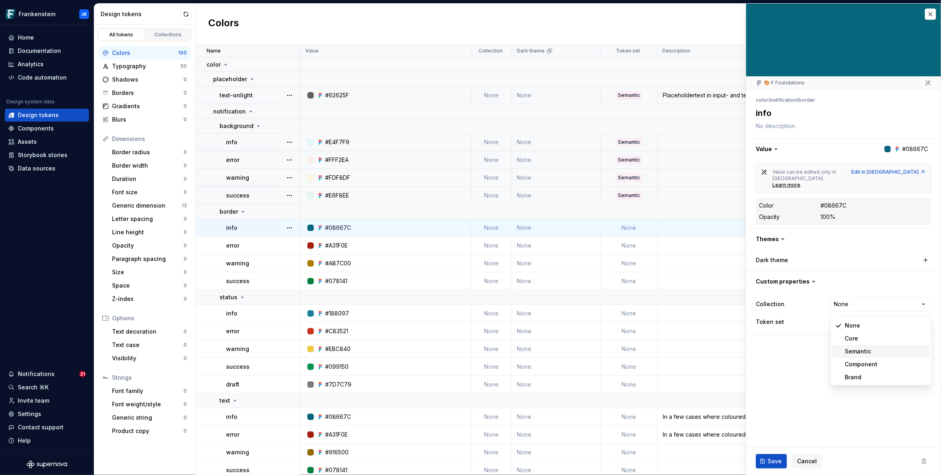
type textarea "*"
select select "**********"
click at [768, 464] on span "Save" at bounding box center [774, 462] width 14 height 8
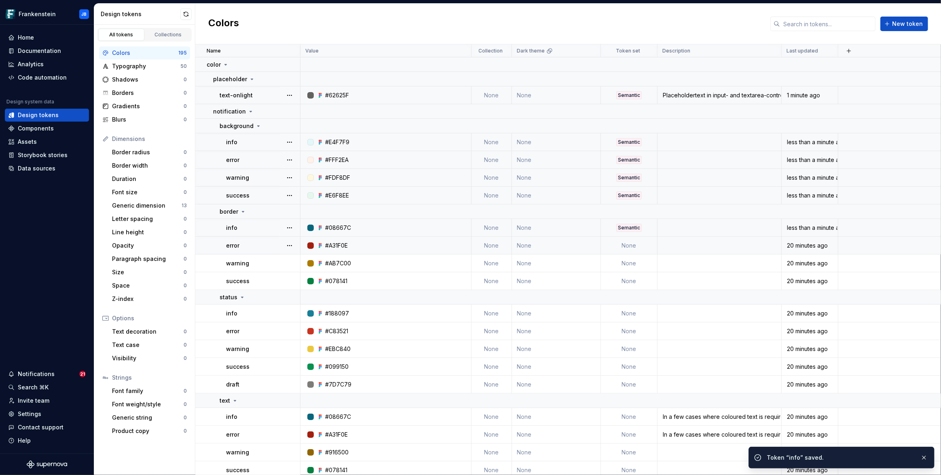
click at [639, 245] on td "None" at bounding box center [629, 246] width 57 height 18
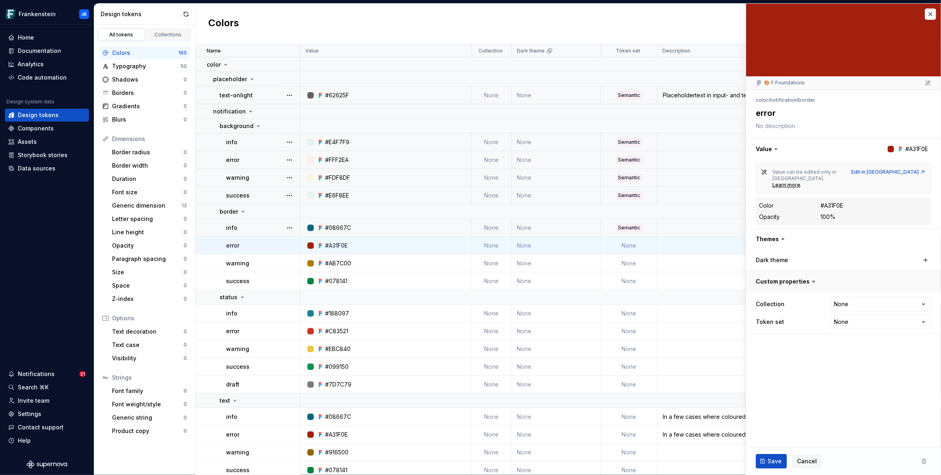
type textarea "*"
click at [850, 307] on html "Frankenstein JB Home Documentation Analytics Code automation Design system data…" at bounding box center [470, 237] width 941 height 475
select select "**********"
click at [773, 463] on span "Save" at bounding box center [774, 462] width 14 height 8
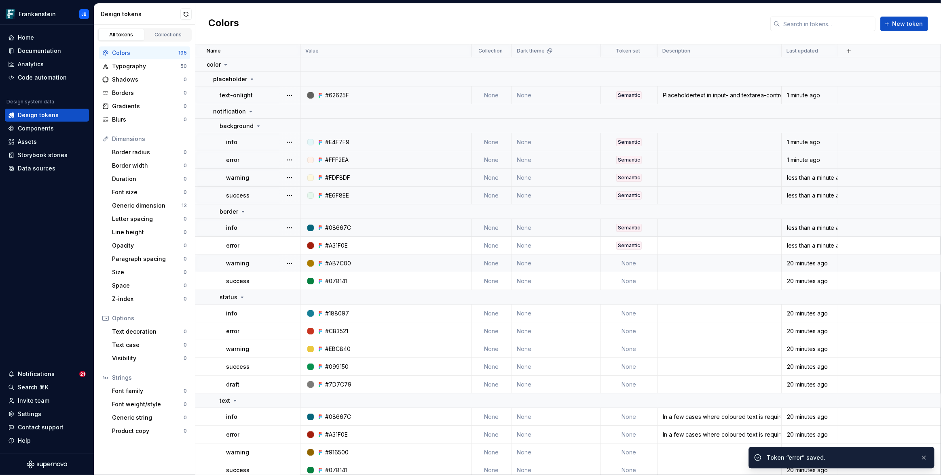
click at [631, 261] on td "None" at bounding box center [629, 264] width 57 height 18
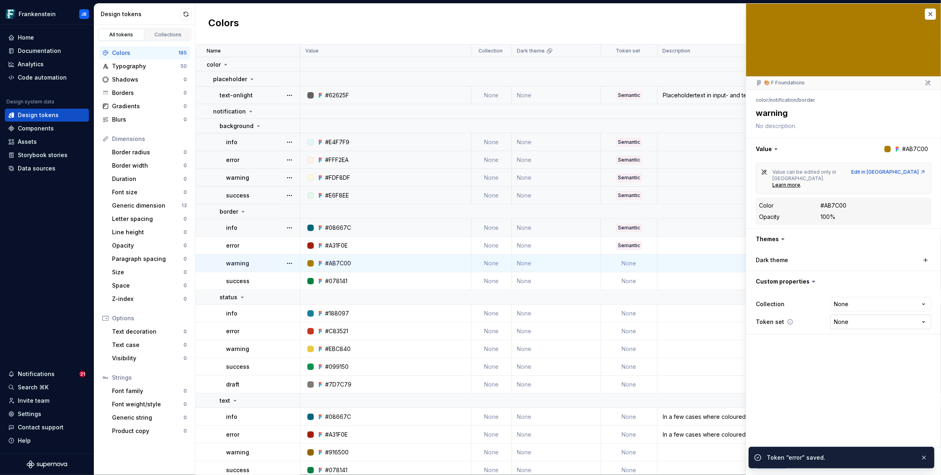
click at [847, 308] on html "Frankenstein JB Home Documentation Analytics Code automation Design system data…" at bounding box center [470, 237] width 941 height 475
type textarea "*"
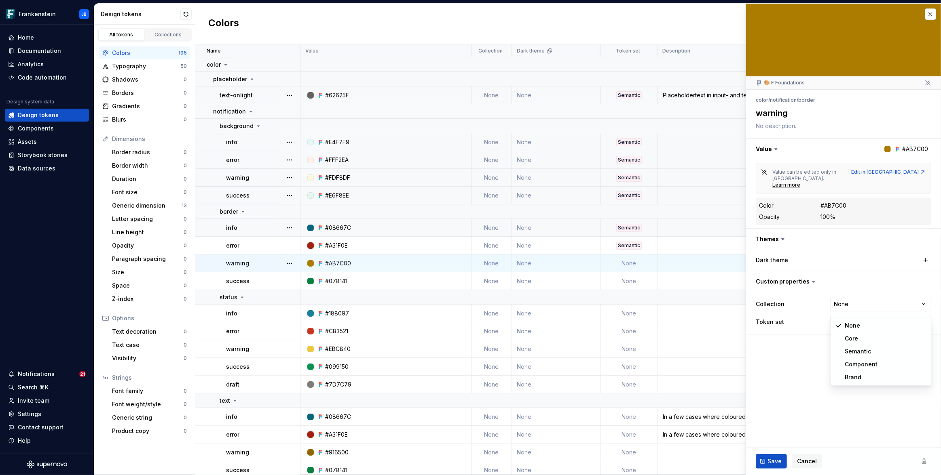
select select "**********"
click at [781, 462] on button "Save" at bounding box center [770, 461] width 31 height 15
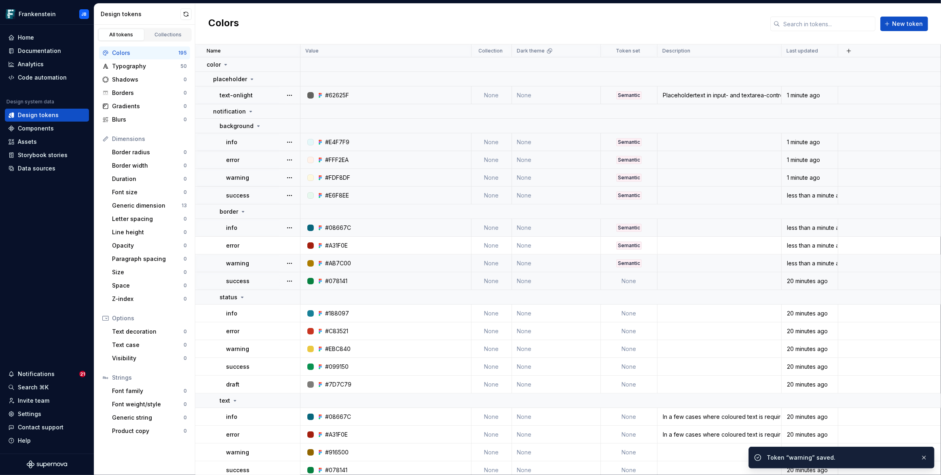
click at [640, 280] on td "None" at bounding box center [629, 281] width 57 height 18
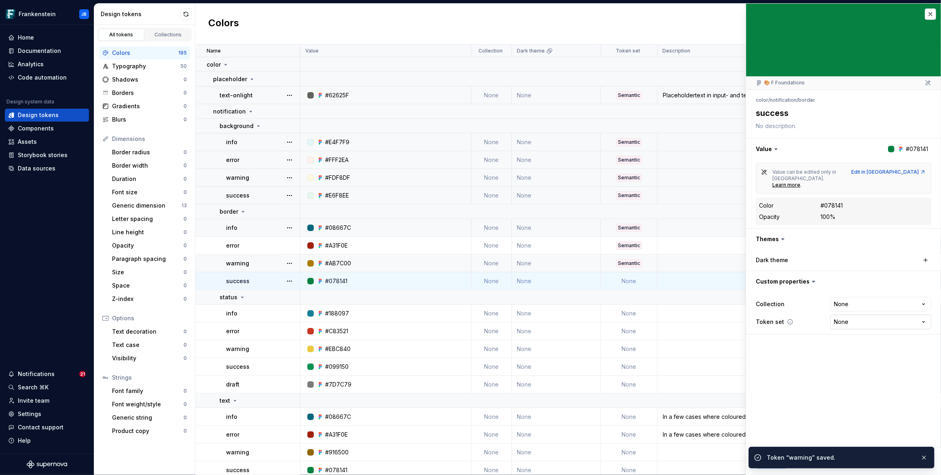
click at [855, 305] on html "Frankenstein JB Home Documentation Analytics Code automation Design system data…" at bounding box center [470, 237] width 941 height 475
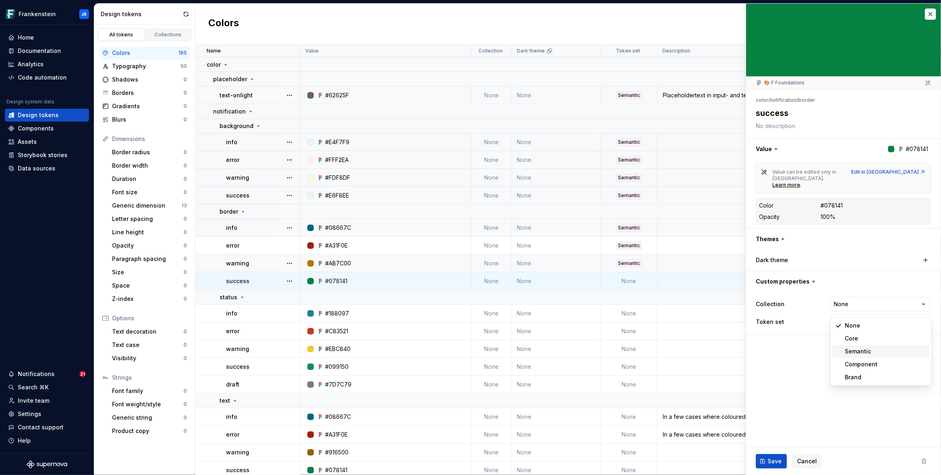
type textarea "*"
select select "**********"
click at [766, 460] on button "Save" at bounding box center [770, 461] width 31 height 15
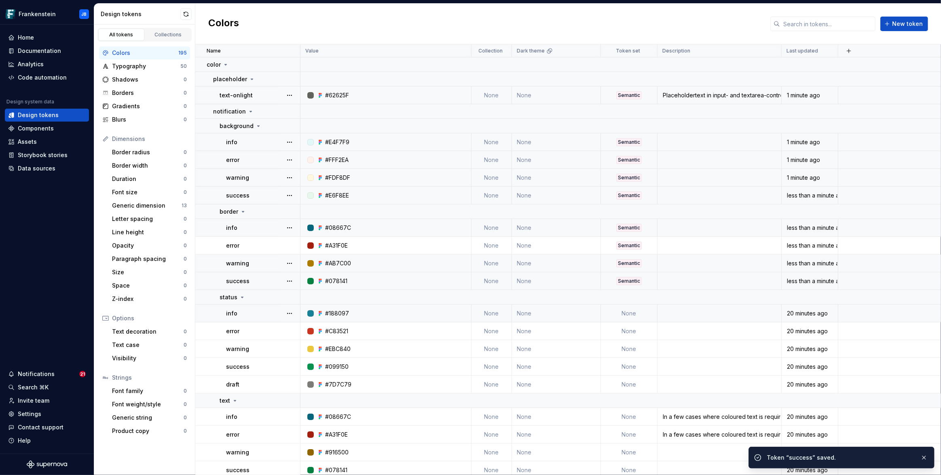
click at [635, 315] on td "None" at bounding box center [629, 314] width 57 height 18
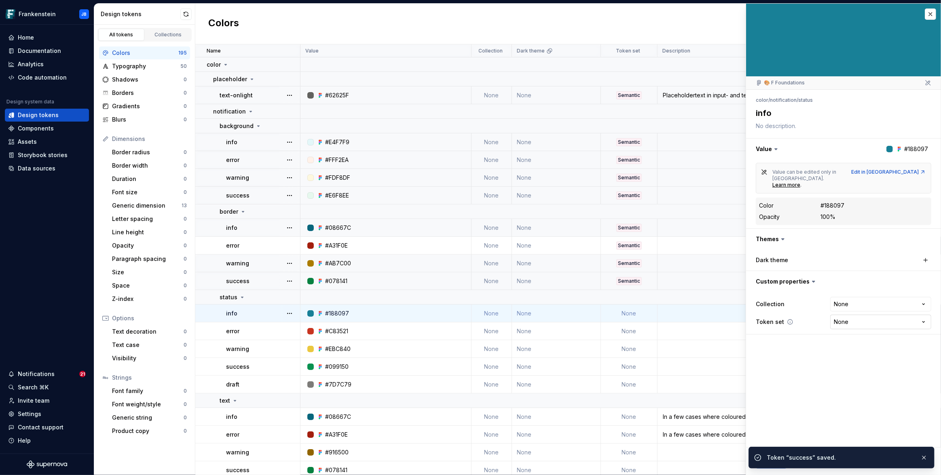
click at [883, 309] on html "Frankenstein JB Home Documentation Analytics Code automation Design system data…" at bounding box center [470, 237] width 941 height 475
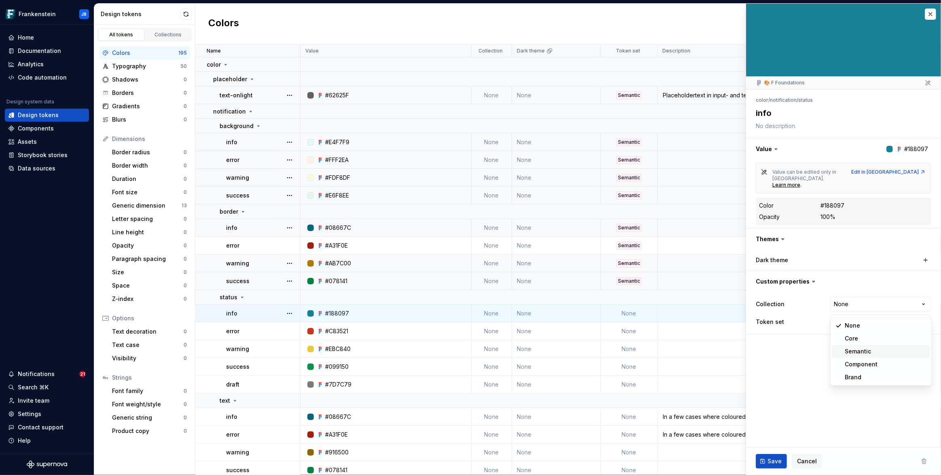
type textarea "*"
select select "**********"
click at [775, 464] on span "Save" at bounding box center [774, 462] width 14 height 8
click at [631, 329] on td "None" at bounding box center [629, 332] width 57 height 18
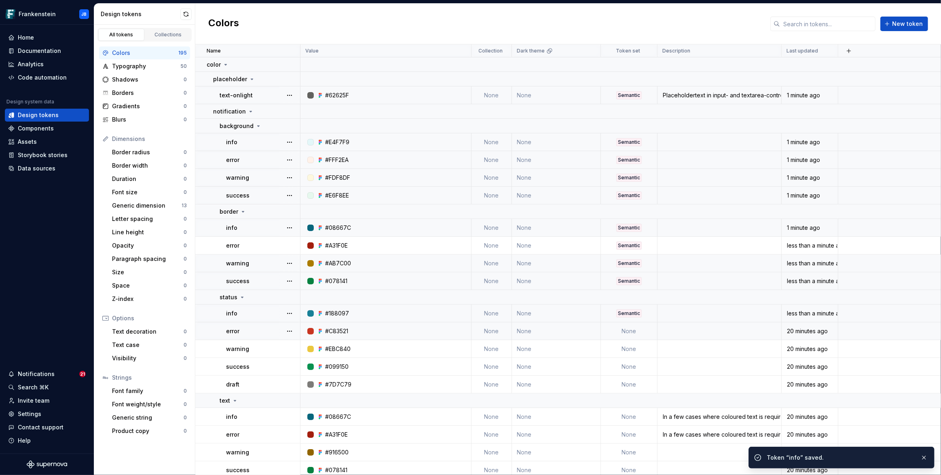
click at [624, 327] on td "None" at bounding box center [629, 332] width 57 height 18
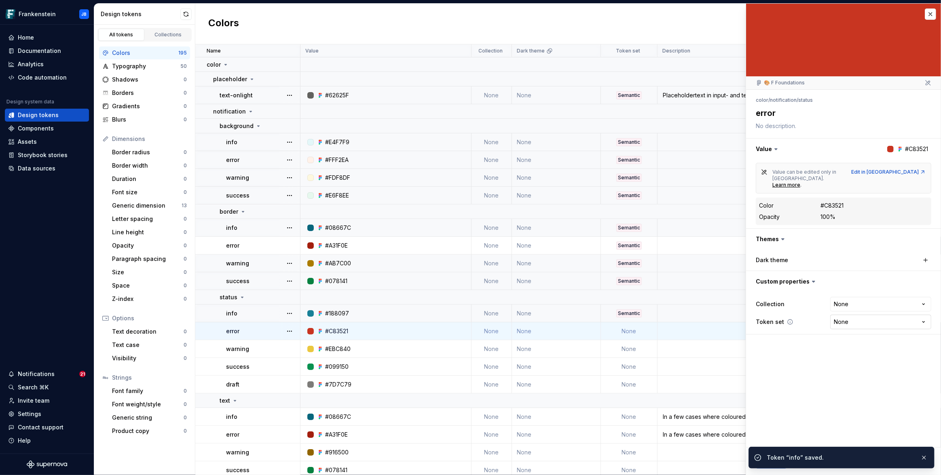
click at [843, 310] on html "Frankenstein JB Home Documentation Analytics Code automation Design system data…" at bounding box center [470, 237] width 941 height 475
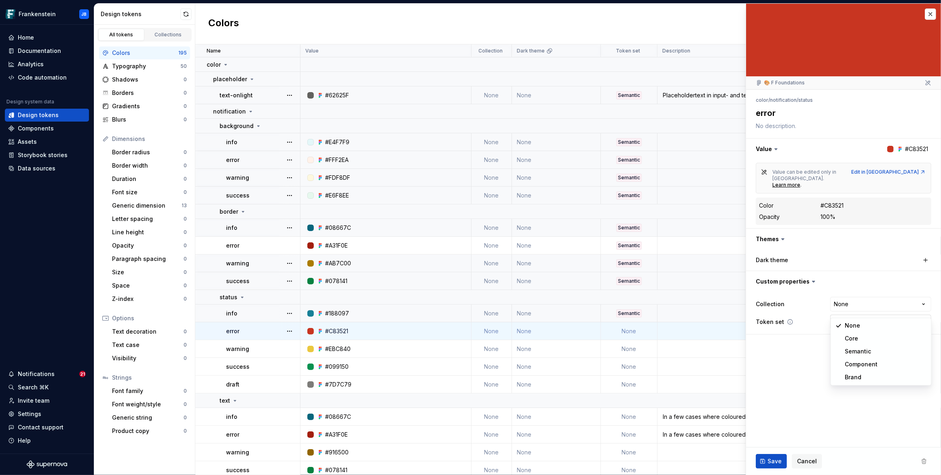
type textarea "*"
select select "**********"
click at [778, 458] on span "Save" at bounding box center [774, 462] width 14 height 8
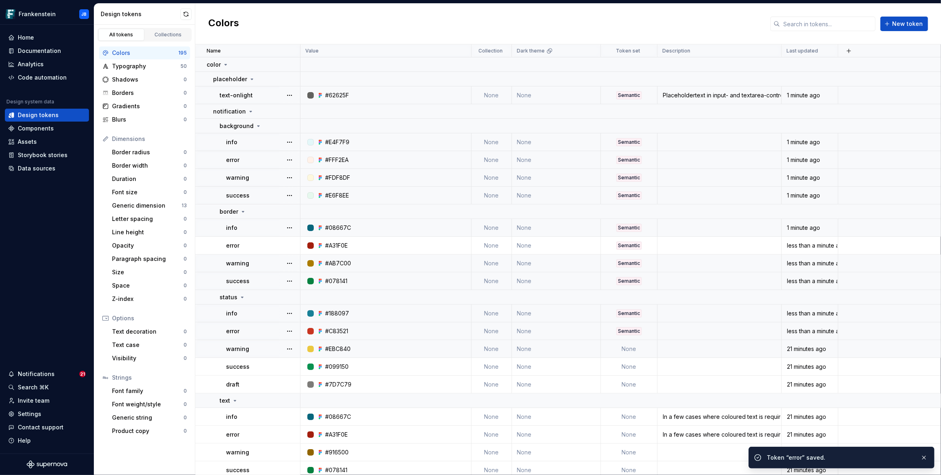
click at [628, 344] on td "None" at bounding box center [629, 349] width 57 height 18
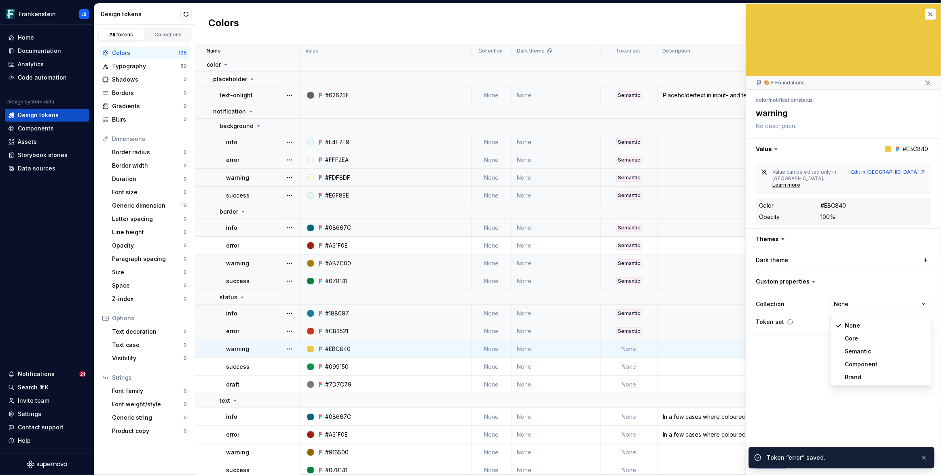
click at [843, 304] on html "Frankenstein JB Home Documentation Analytics Code automation Design system data…" at bounding box center [470, 237] width 941 height 475
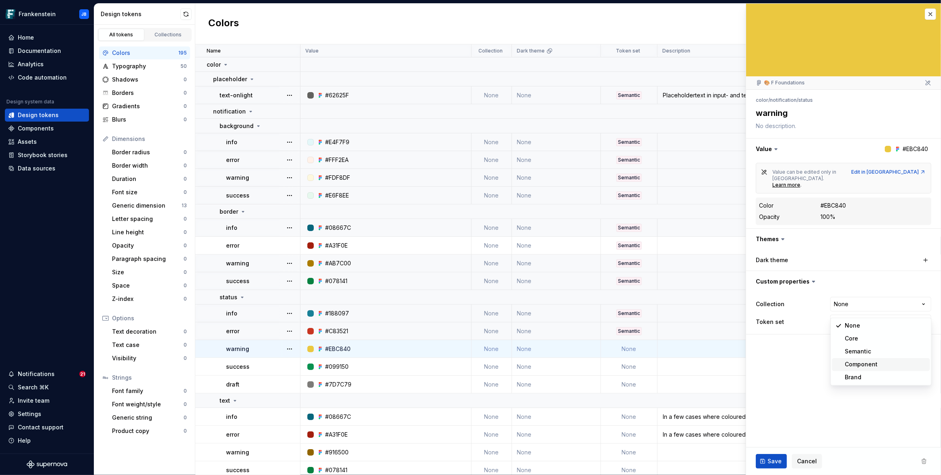
type textarea "*"
select select "**********"
click at [780, 461] on span "Save" at bounding box center [774, 462] width 14 height 8
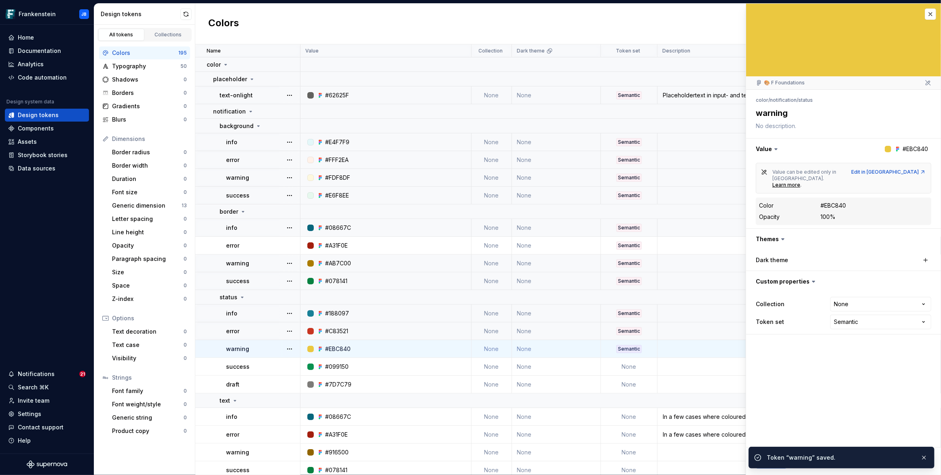
click at [631, 358] on td "None" at bounding box center [629, 367] width 57 height 18
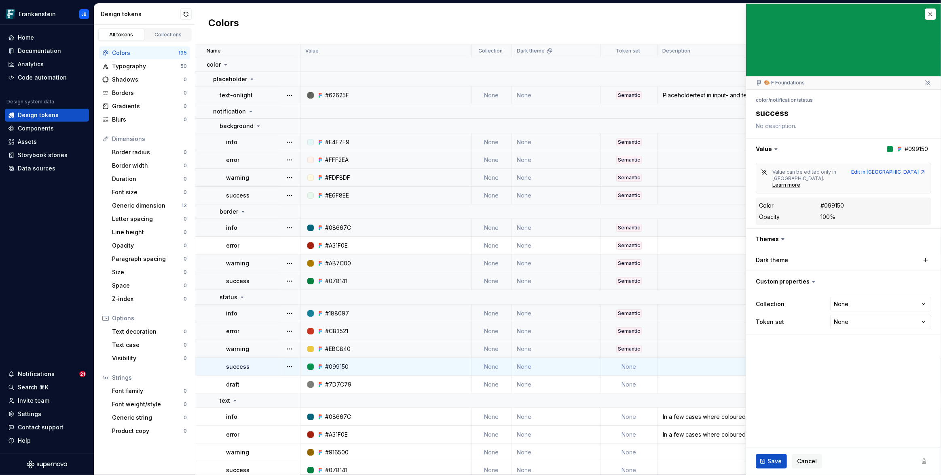
type textarea "*"
click at [868, 308] on html "Frankenstein JB Home Documentation Analytics Code automation Design system data…" at bounding box center [470, 237] width 941 height 475
select select "**********"
click at [771, 463] on span "Save" at bounding box center [774, 462] width 14 height 8
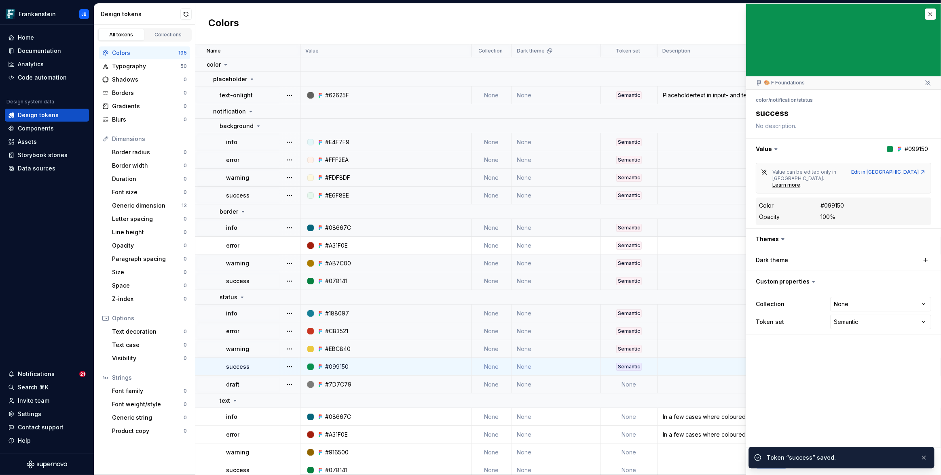
type textarea "*"
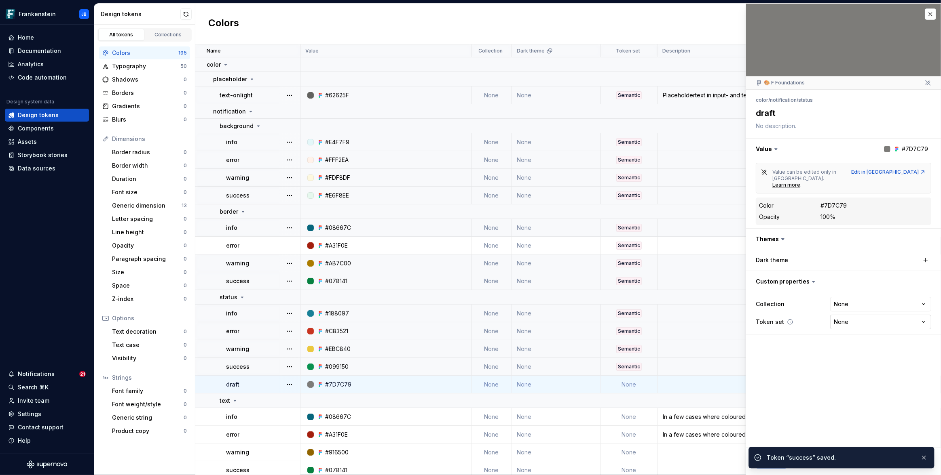
click at [842, 308] on html "Frankenstein JB Home Documentation Analytics Code automation Design system data…" at bounding box center [470, 237] width 941 height 475
select select "**********"
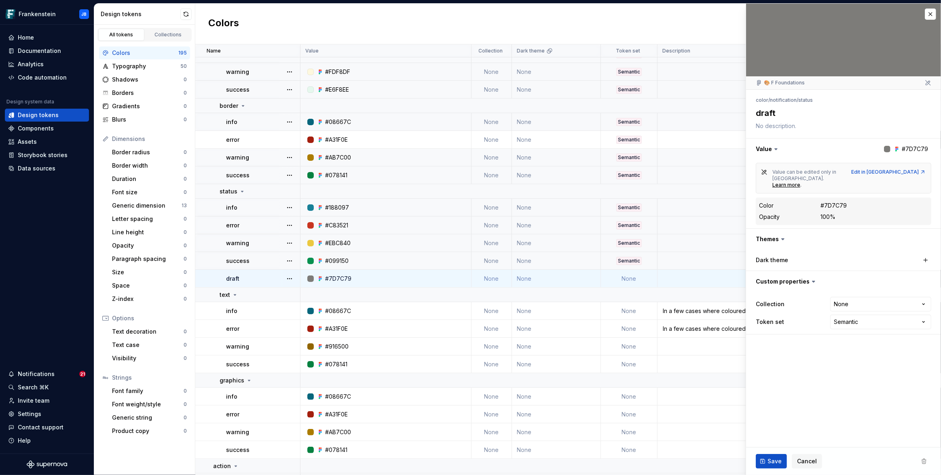
scroll to position [163, 0]
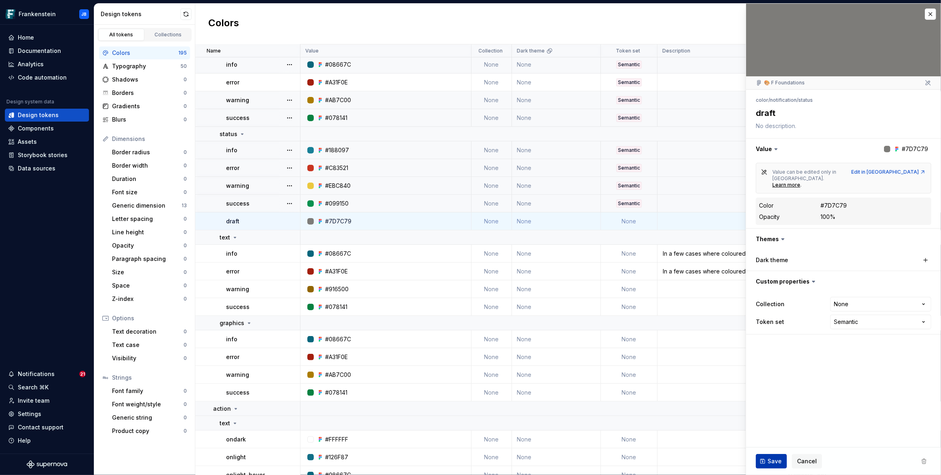
click at [769, 458] on span "Save" at bounding box center [774, 462] width 14 height 8
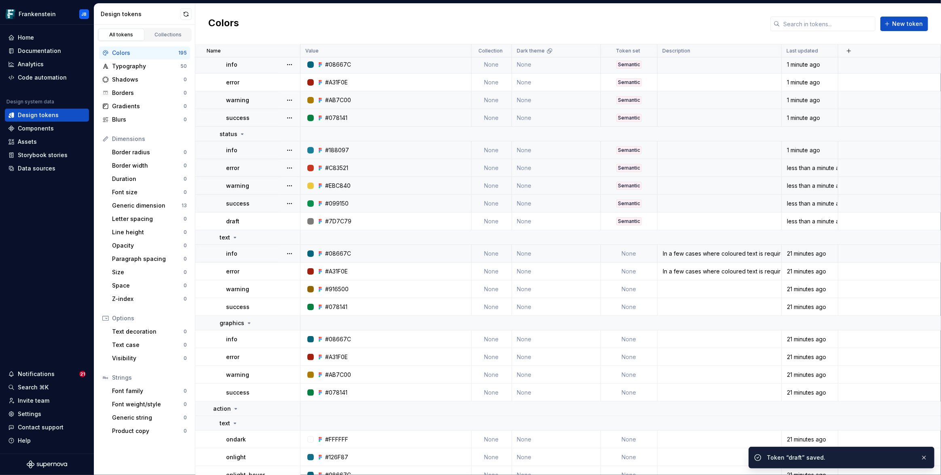
click at [627, 251] on td "None" at bounding box center [629, 254] width 57 height 18
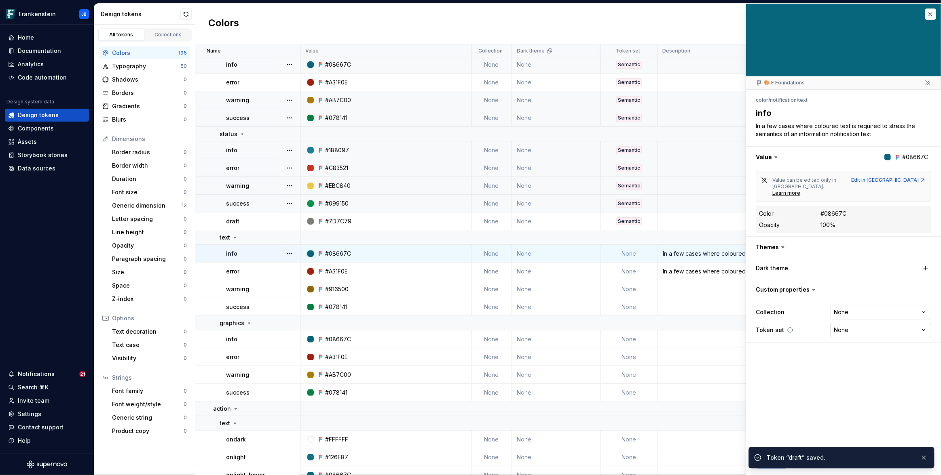
click at [871, 318] on html "Frankenstein JB Home Documentation Analytics Code automation Design system data…" at bounding box center [470, 237] width 941 height 475
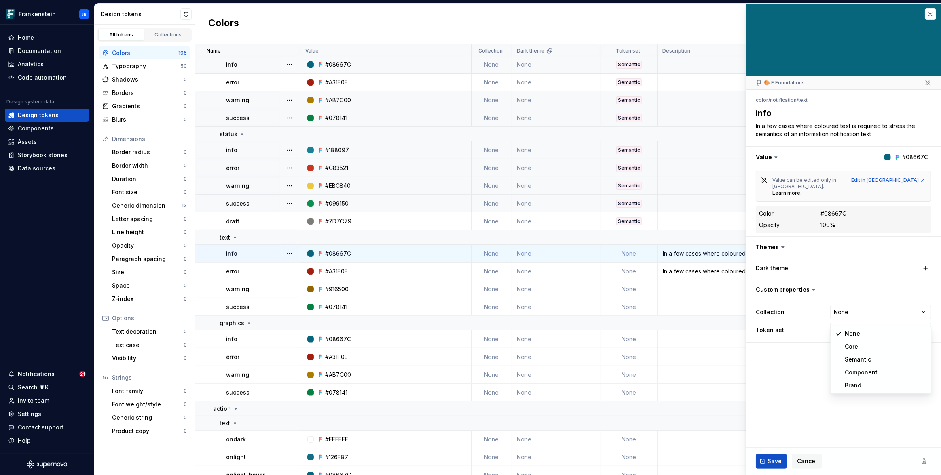
type textarea "*"
select select "**********"
type textarea "*"
click at [855, 316] on html "Frankenstein JB Home Documentation Analytics Code automation Design system data…" at bounding box center [470, 237] width 941 height 475
select select "**********"
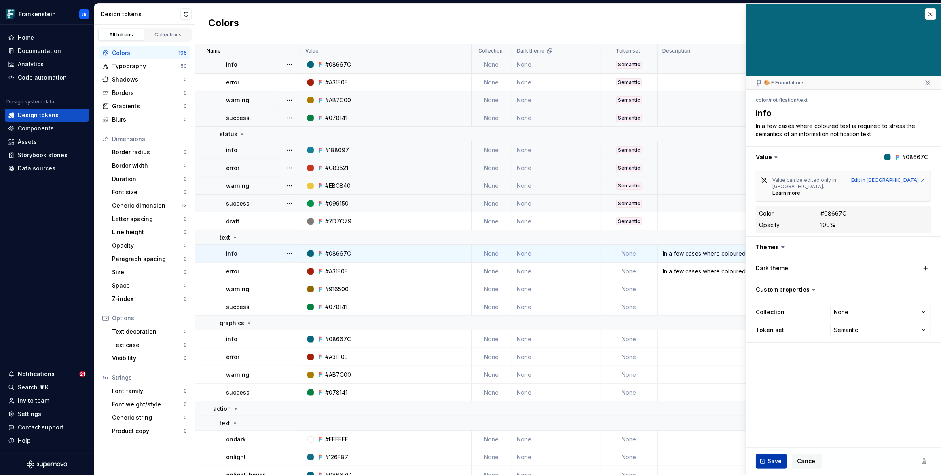
click at [777, 457] on button "Save" at bounding box center [770, 461] width 31 height 15
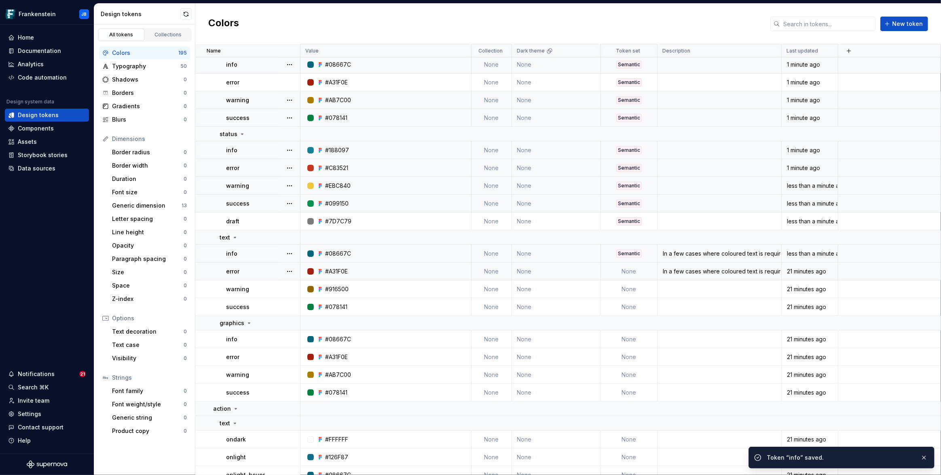
click at [634, 271] on td "None" at bounding box center [629, 272] width 57 height 18
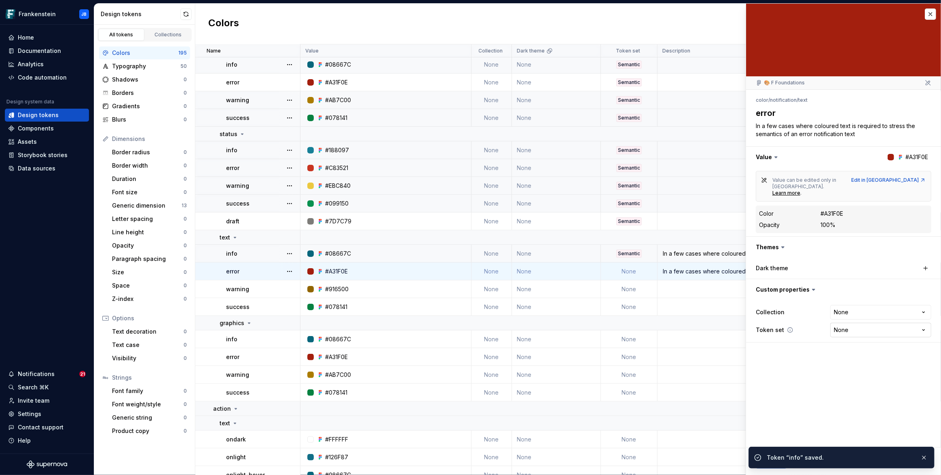
click at [837, 312] on html "Frankenstein JB Home Documentation Analytics Code automation Design system data…" at bounding box center [470, 237] width 941 height 475
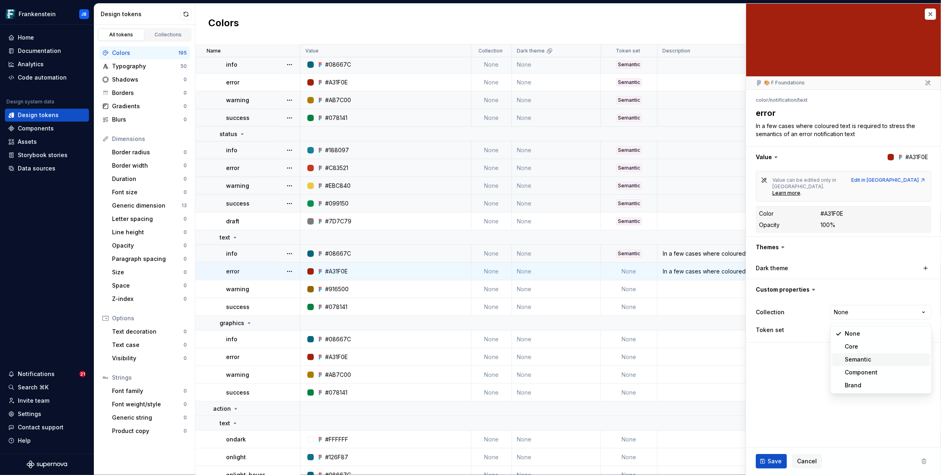
type textarea "*"
select select "**********"
click at [776, 457] on button "Save" at bounding box center [770, 461] width 31 height 15
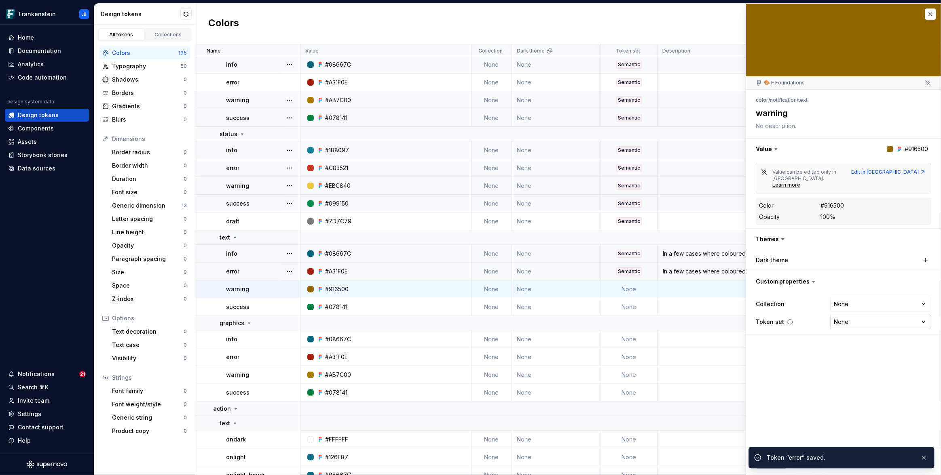
click at [858, 305] on html "Frankenstein JB Home Documentation Analytics Code automation Design system data…" at bounding box center [470, 237] width 941 height 475
type textarea "*"
select select "**********"
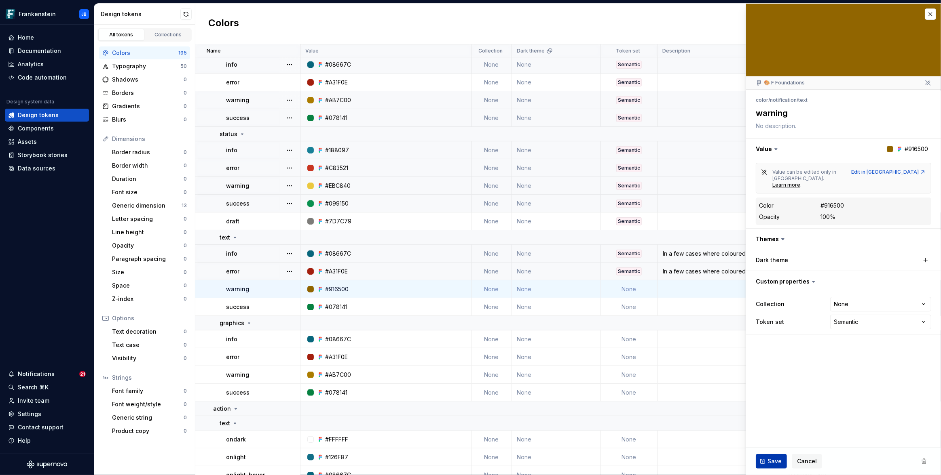
click at [770, 462] on span "Save" at bounding box center [774, 462] width 14 height 8
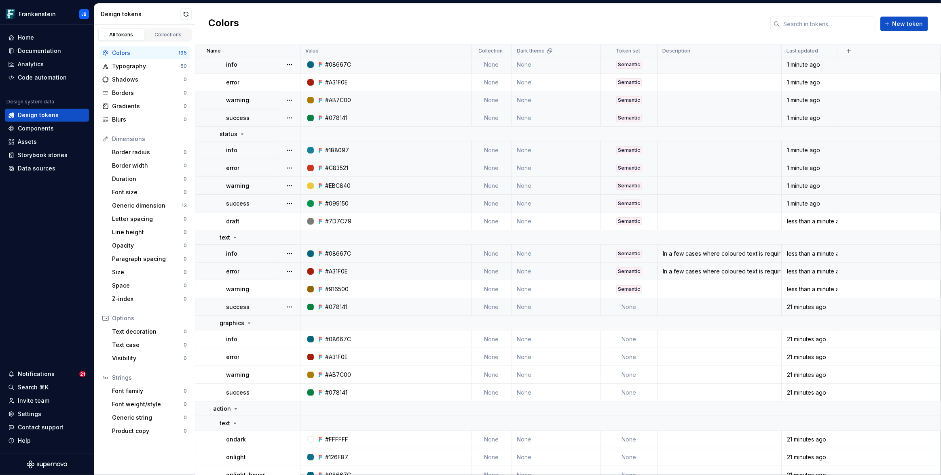
click at [632, 307] on td "None" at bounding box center [629, 307] width 57 height 18
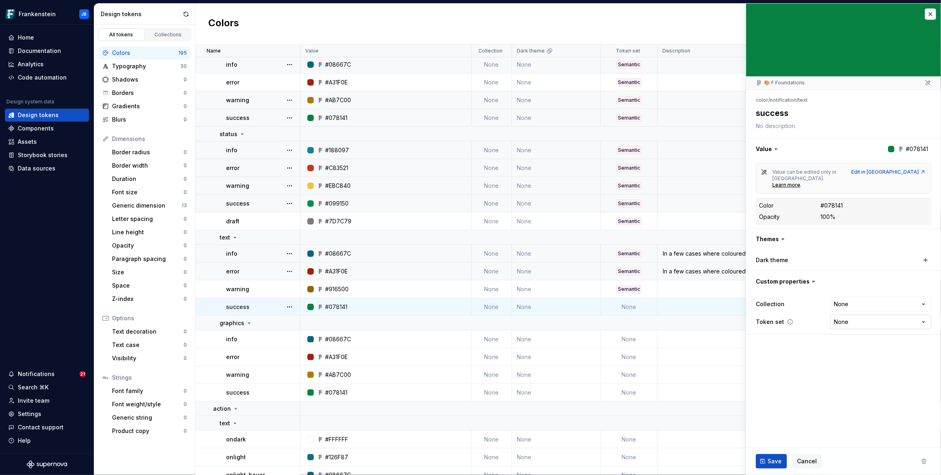
type textarea "*"
click at [845, 310] on html "Frankenstein JB Home Documentation Analytics Code automation Design system data…" at bounding box center [470, 237] width 941 height 475
select select "**********"
click at [776, 458] on span "Save" at bounding box center [774, 462] width 14 height 8
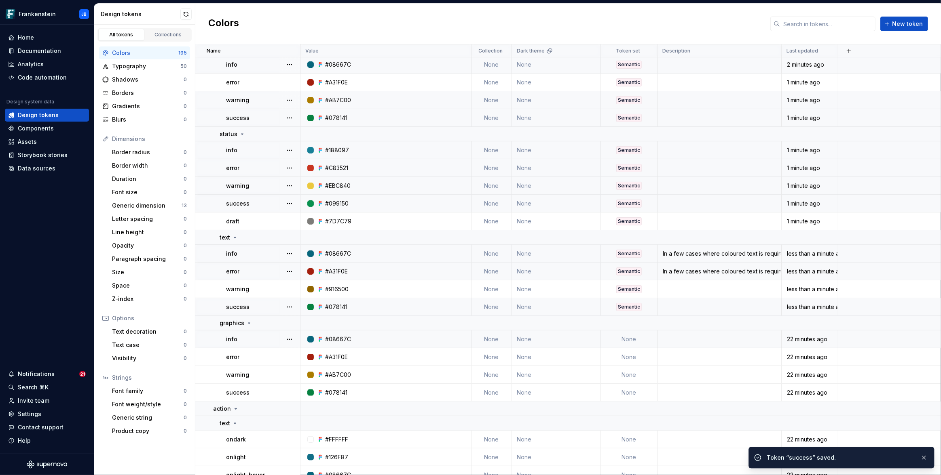
click at [641, 345] on td "None" at bounding box center [629, 340] width 57 height 18
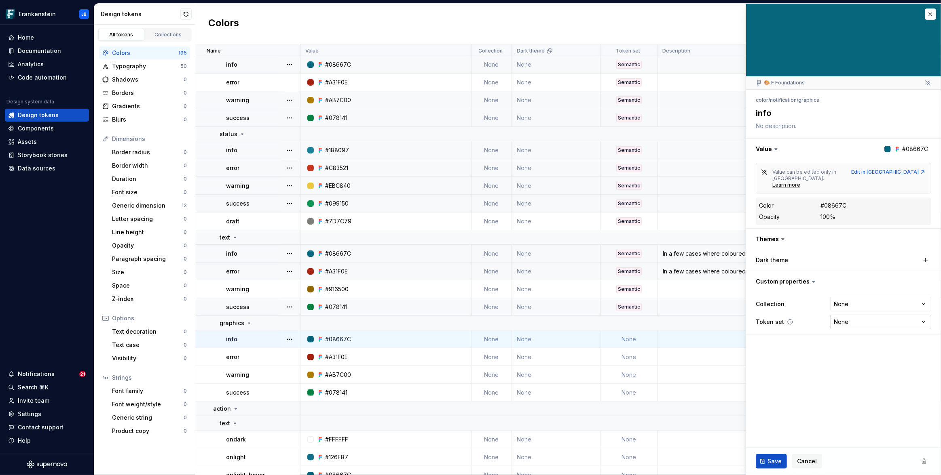
type textarea "*"
click at [870, 307] on html "Frankenstein JB Home Documentation Analytics Code automation Design system data…" at bounding box center [470, 237] width 941 height 475
select select "**********"
click at [778, 462] on span "Save" at bounding box center [774, 462] width 14 height 8
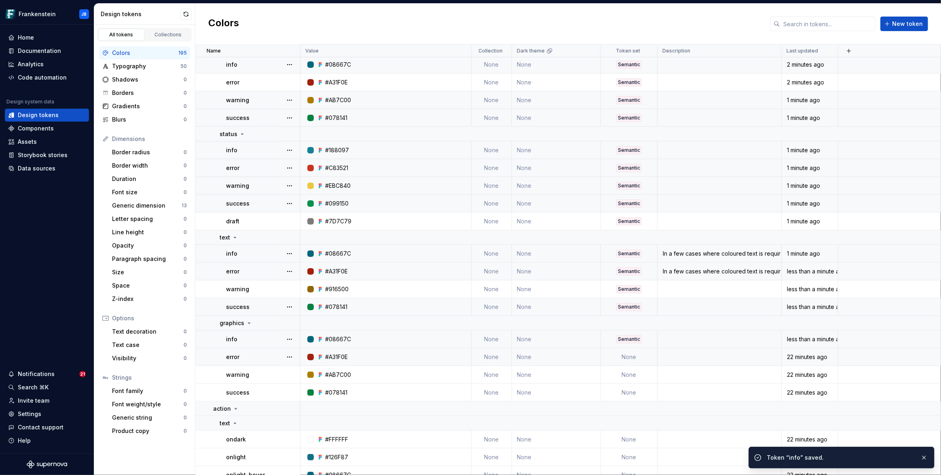
click at [629, 360] on td "None" at bounding box center [629, 357] width 57 height 18
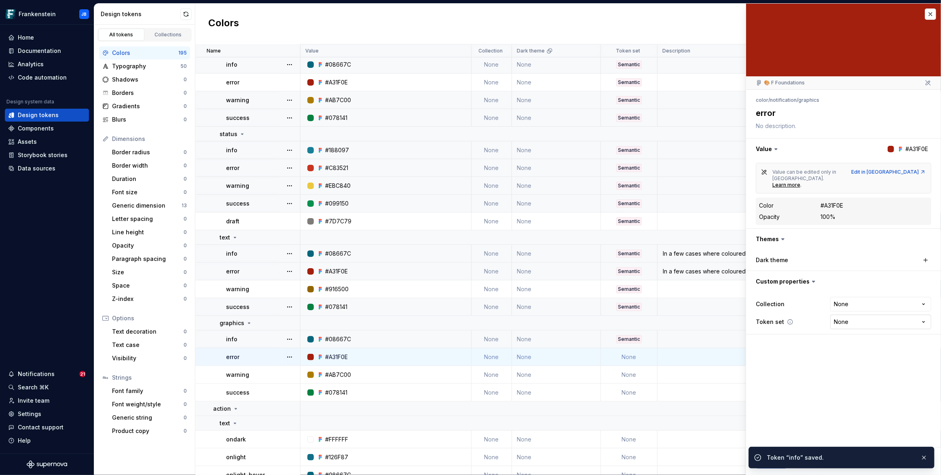
click at [836, 306] on html "Frankenstein JB Home Documentation Analytics Code automation Design system data…" at bounding box center [470, 237] width 941 height 475
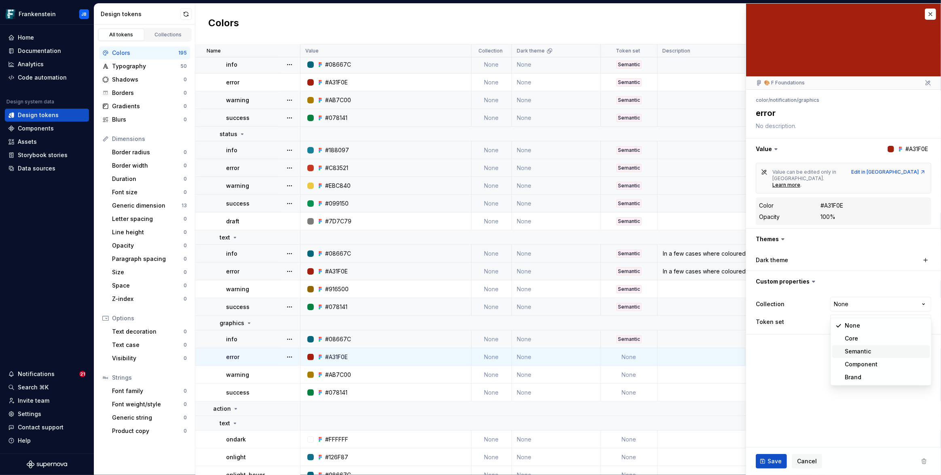
type textarea "*"
select select "**********"
click at [771, 458] on span "Save" at bounding box center [774, 462] width 14 height 8
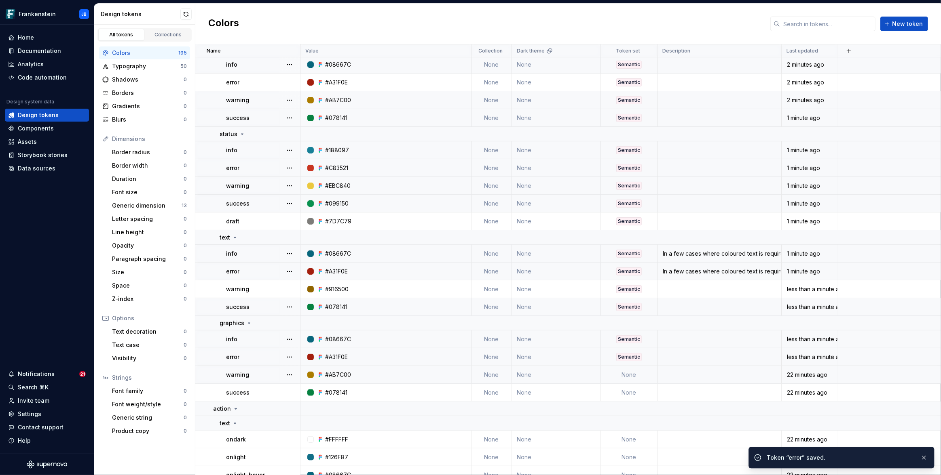
click at [632, 370] on td "None" at bounding box center [629, 375] width 57 height 18
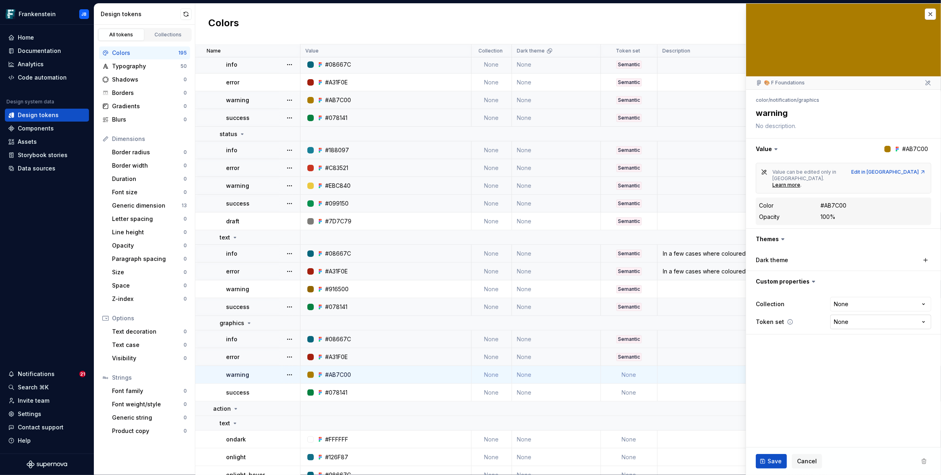
click at [845, 312] on html "Frankenstein JB Home Documentation Analytics Code automation Design system data…" at bounding box center [470, 237] width 941 height 475
type textarea "*"
select select "**********"
click at [769, 465] on span "Save" at bounding box center [774, 462] width 14 height 8
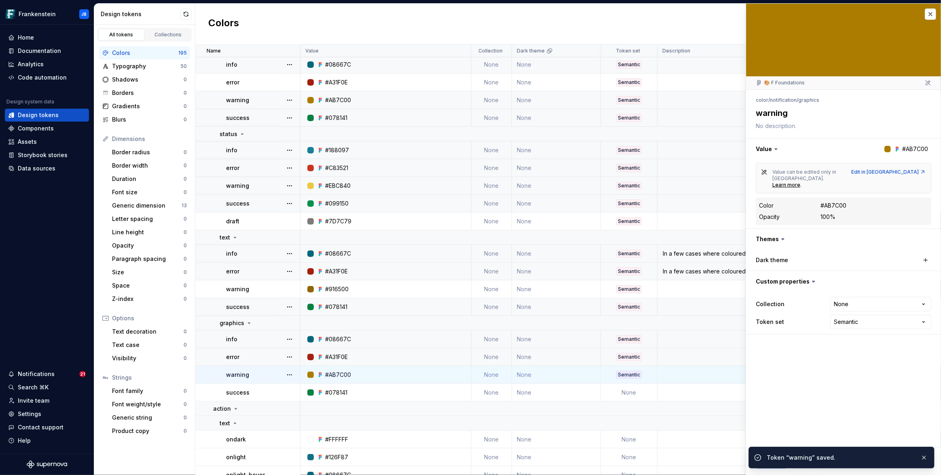
type textarea "*"
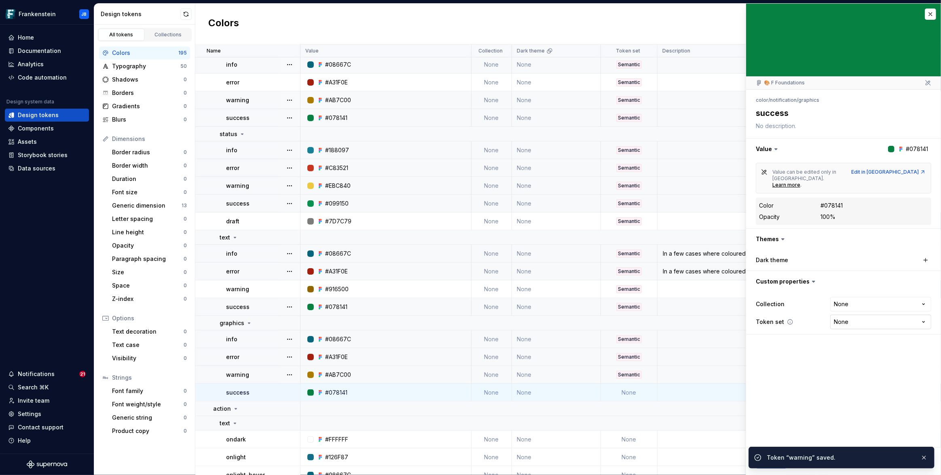
click at [895, 308] on html "Frankenstein JB Home Documentation Analytics Code automation Design system data…" at bounding box center [470, 237] width 941 height 475
select select "**********"
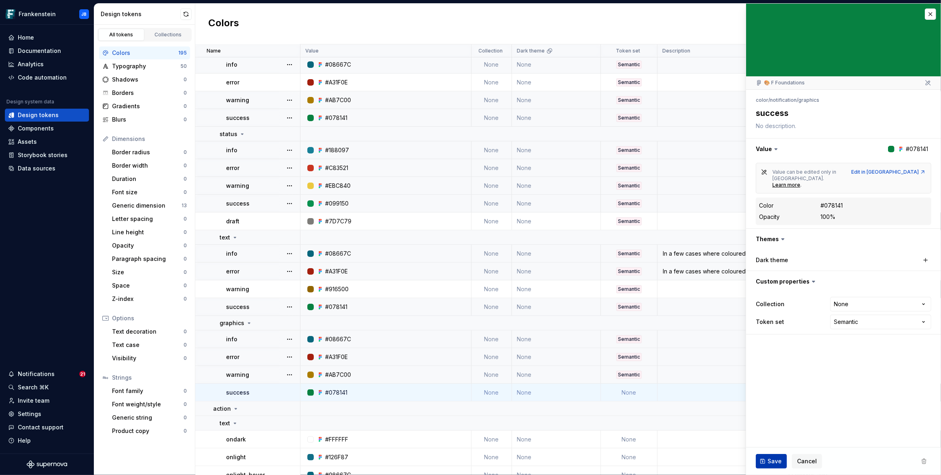
click at [777, 460] on span "Save" at bounding box center [774, 462] width 14 height 8
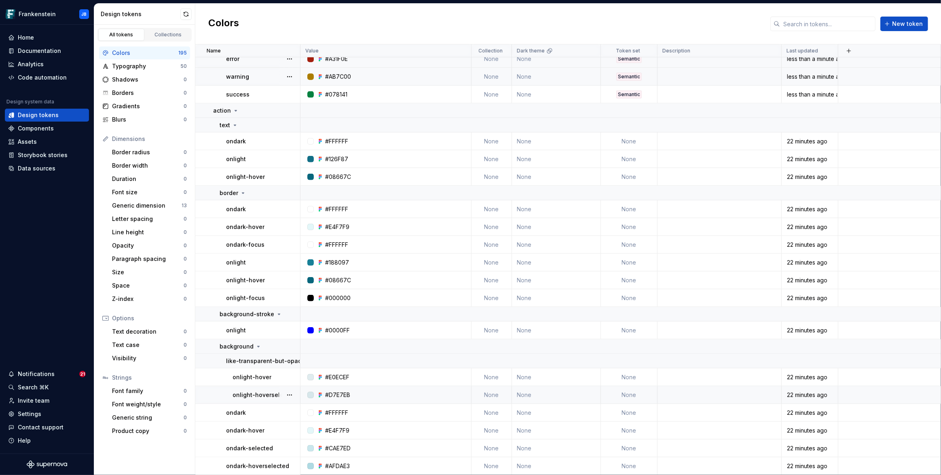
scroll to position [462, 0]
click at [631, 142] on td "None" at bounding box center [629, 141] width 57 height 18
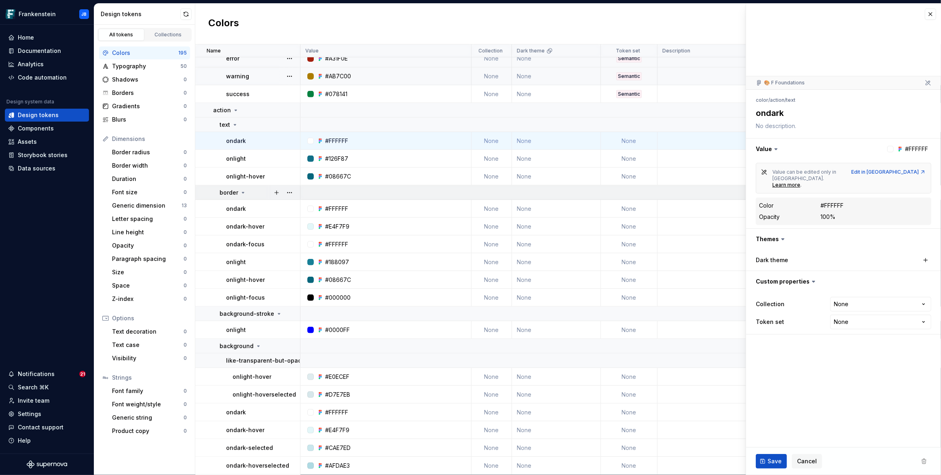
type textarea "*"
click at [853, 308] on html "Frankenstein JB Home Documentation Analytics Code automation Design system data…" at bounding box center [470, 237] width 941 height 475
select select "**********"
click at [770, 460] on span "Save" at bounding box center [774, 462] width 14 height 8
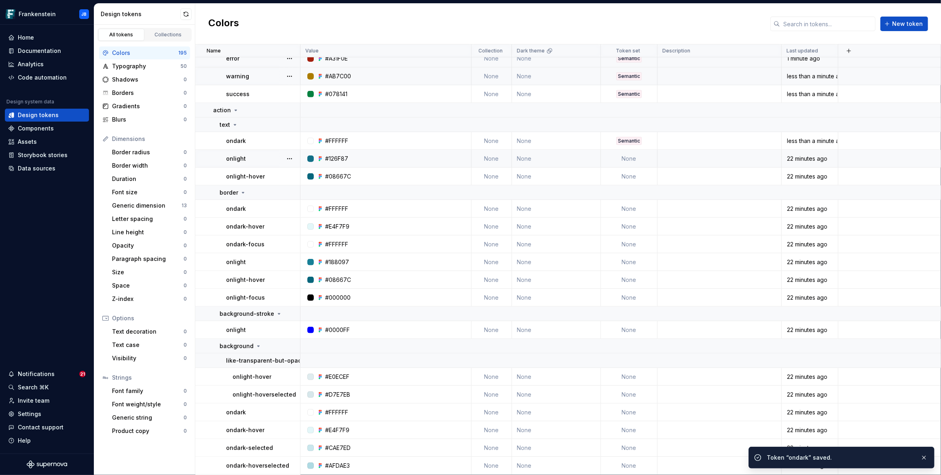
click at [627, 156] on td "None" at bounding box center [629, 159] width 57 height 18
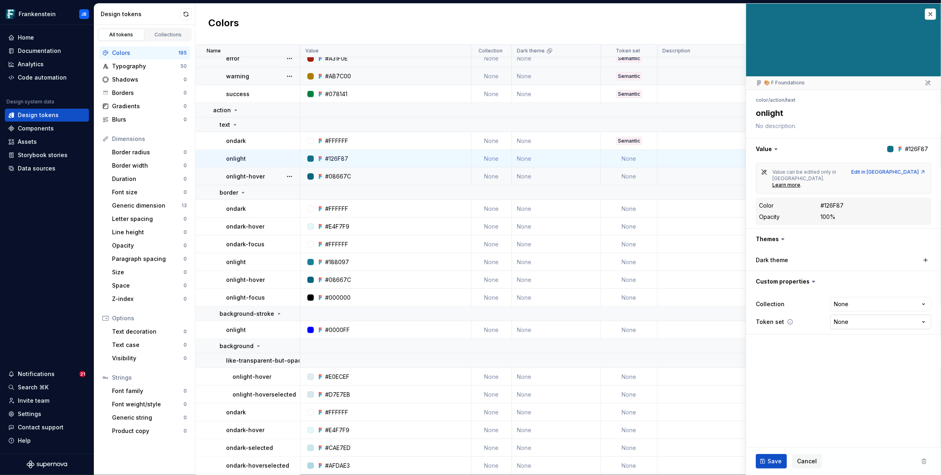
type textarea "*"
click at [849, 305] on html "Frankenstein JB Home Documentation Analytics Code automation Design system data…" at bounding box center [470, 237] width 941 height 475
select select "**********"
click at [779, 462] on span "Save" at bounding box center [774, 462] width 14 height 8
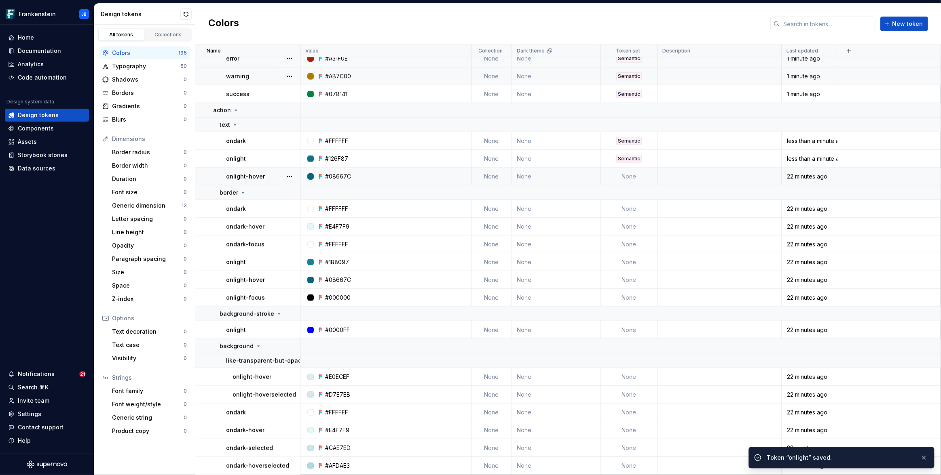
click at [635, 173] on td "None" at bounding box center [629, 177] width 57 height 18
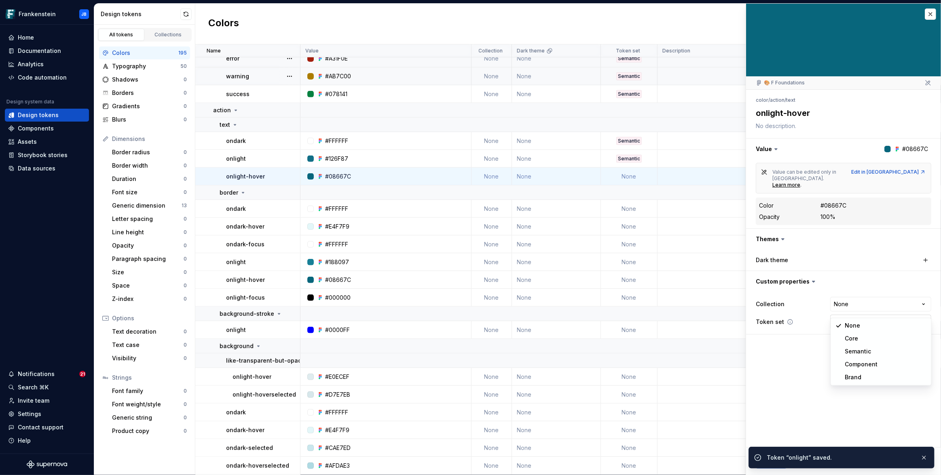
click at [850, 308] on html "Frankenstein JB Home Documentation Analytics Code automation Design system data…" at bounding box center [470, 237] width 941 height 475
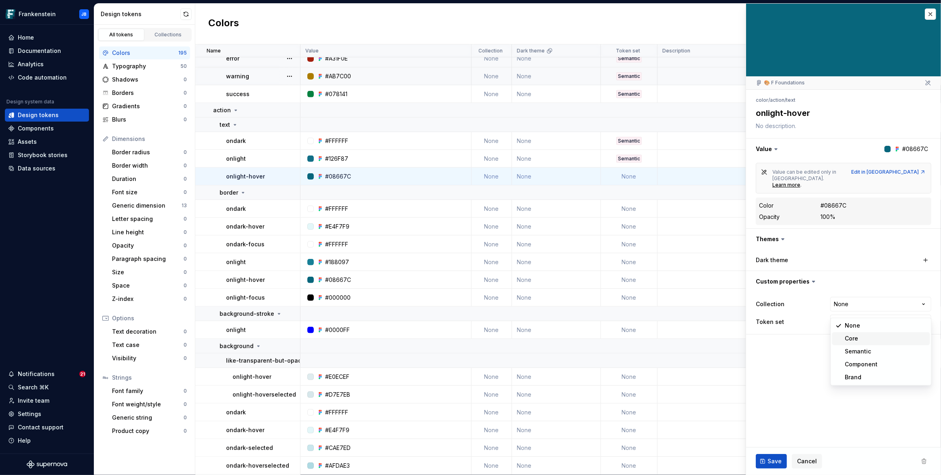
type textarea "*"
select select "**********"
click at [780, 463] on span "Save" at bounding box center [774, 462] width 14 height 8
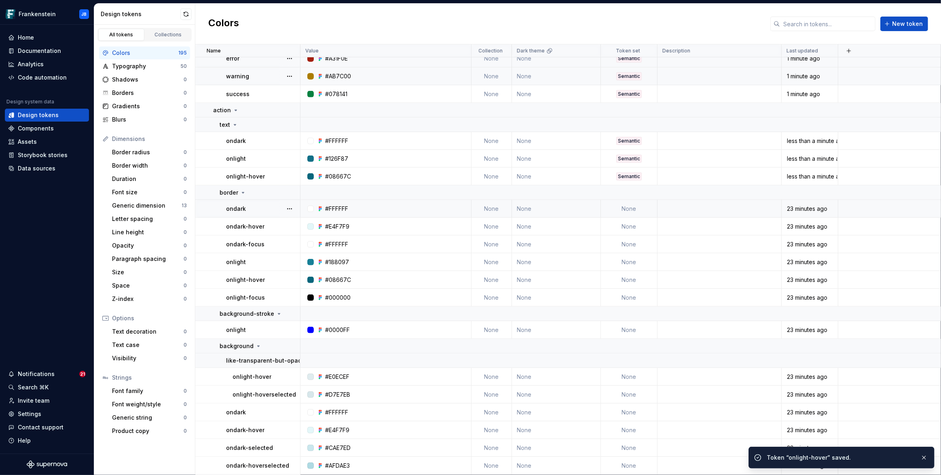
click at [629, 209] on td "None" at bounding box center [629, 209] width 57 height 18
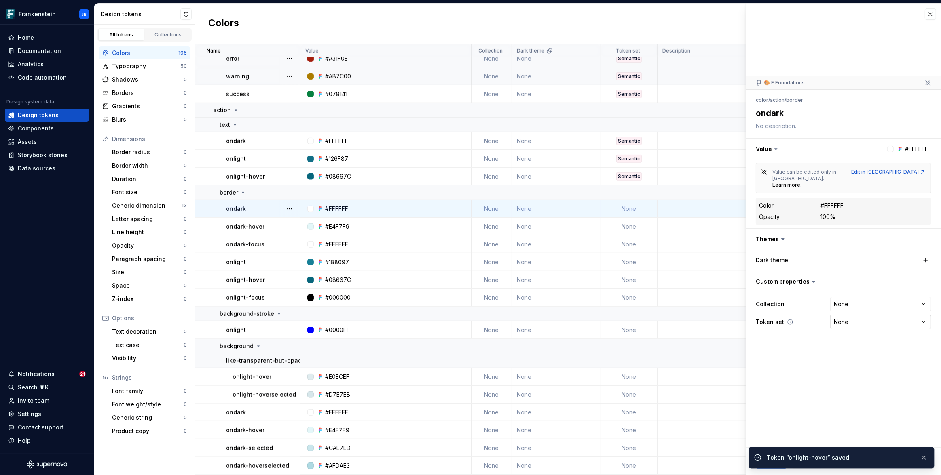
click at [848, 305] on html "Frankenstein JB Home Documentation Analytics Code automation Design system data…" at bounding box center [470, 237] width 941 height 475
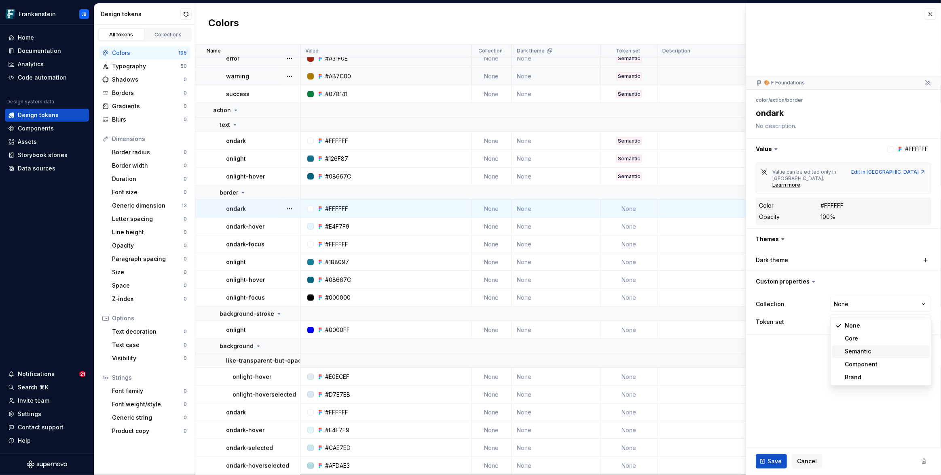
type textarea "*"
select select "**********"
click at [773, 460] on span "Save" at bounding box center [774, 462] width 14 height 8
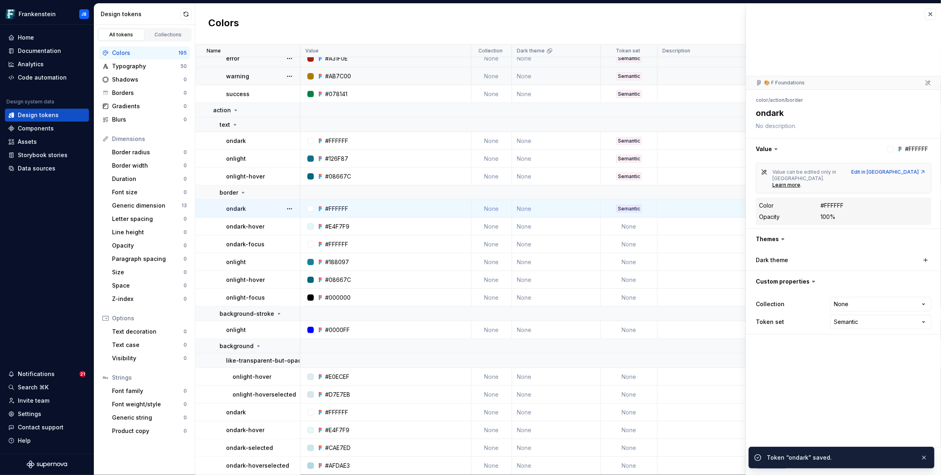
click at [623, 222] on td "None" at bounding box center [629, 227] width 57 height 18
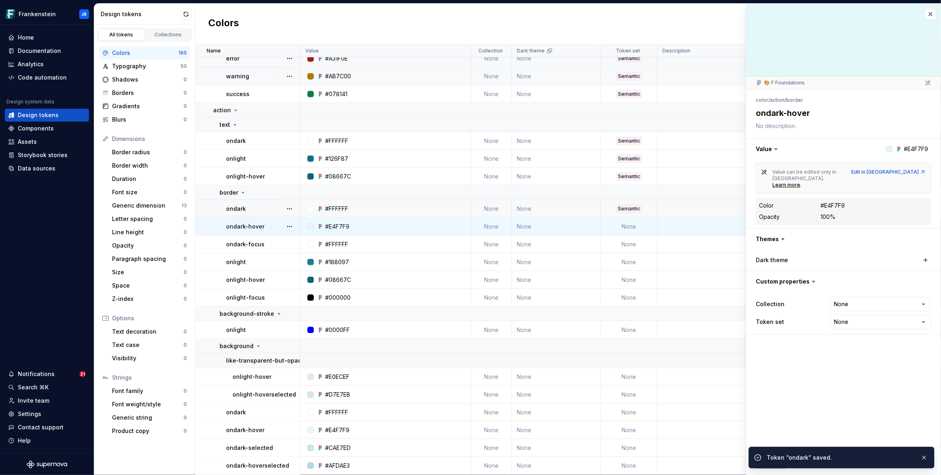
click at [634, 222] on td "None" at bounding box center [629, 227] width 57 height 18
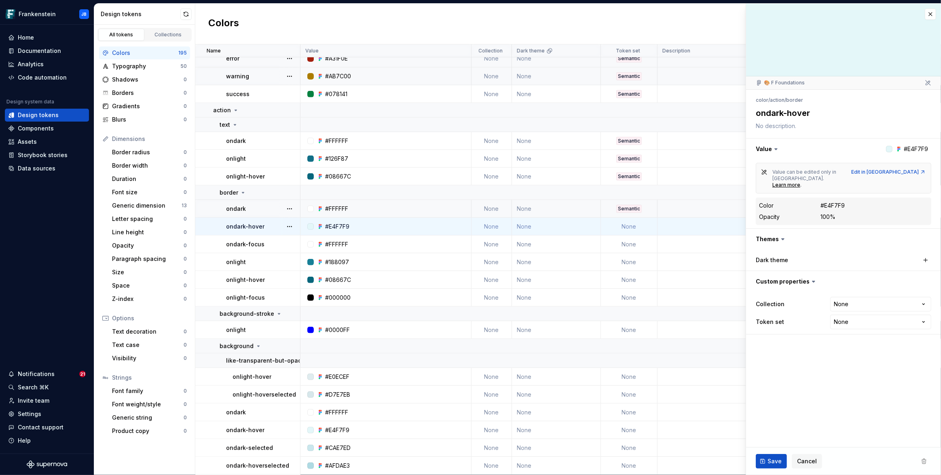
type textarea "*"
click at [838, 308] on html "Frankenstein JB Home Documentation Analytics Code automation Design system data…" at bounding box center [470, 237] width 941 height 475
select select "**********"
click at [770, 457] on button "Save" at bounding box center [770, 461] width 31 height 15
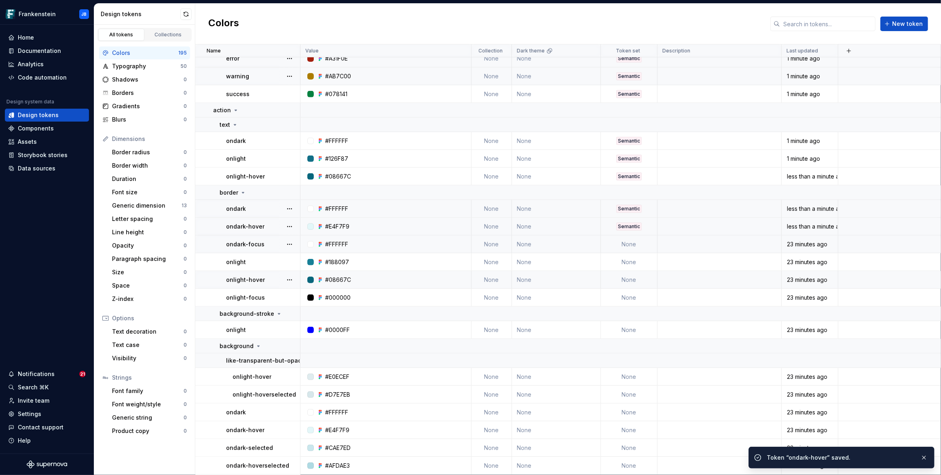
click at [631, 246] on td "None" at bounding box center [629, 245] width 57 height 18
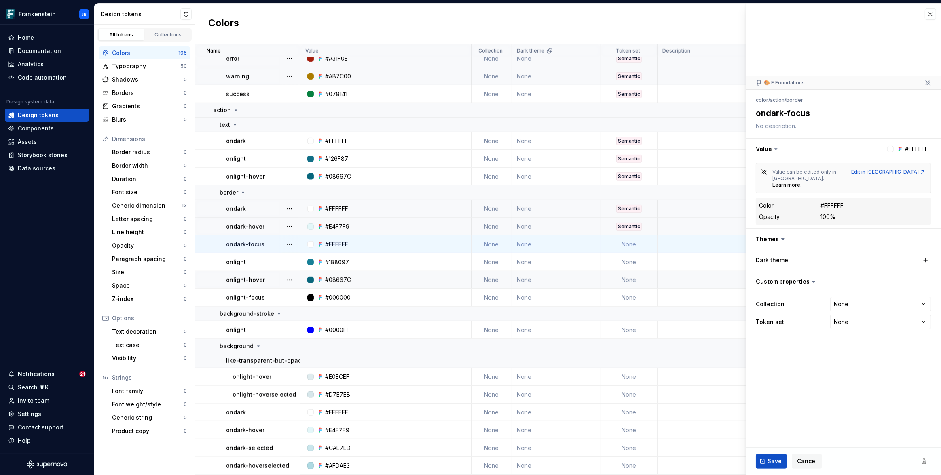
type textarea "*"
click at [857, 312] on html "Frankenstein JB Home Documentation Analytics Code automation Design system data…" at bounding box center [470, 237] width 941 height 475
select select "**********"
click at [771, 461] on span "Save" at bounding box center [774, 462] width 14 height 8
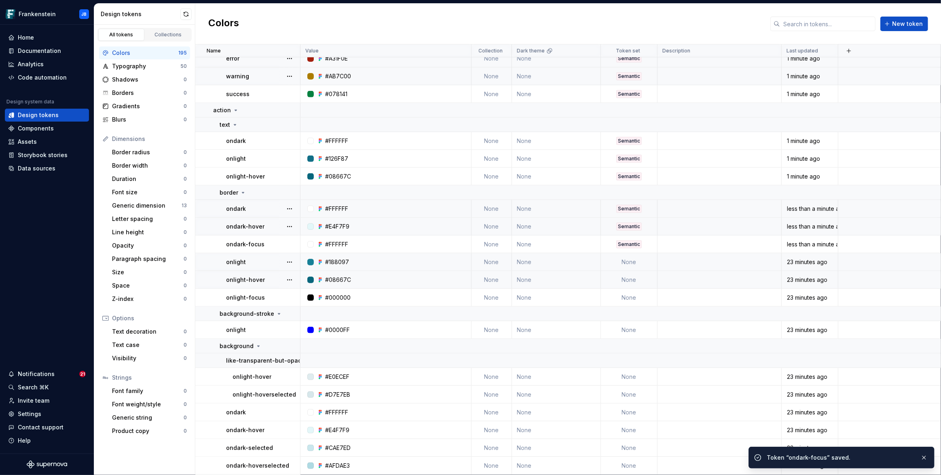
click at [635, 262] on td "None" at bounding box center [629, 262] width 57 height 18
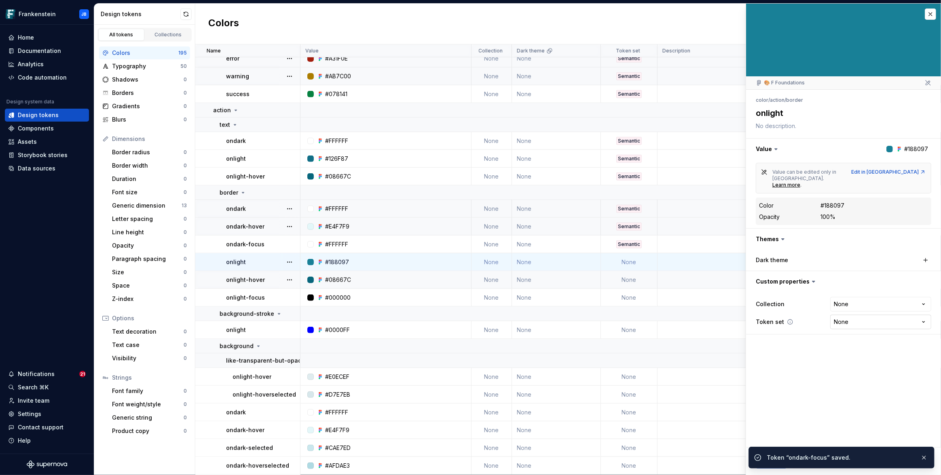
click at [839, 309] on html "Frankenstein JB Home Documentation Analytics Code automation Design system data…" at bounding box center [470, 237] width 941 height 475
type textarea "*"
select select "**********"
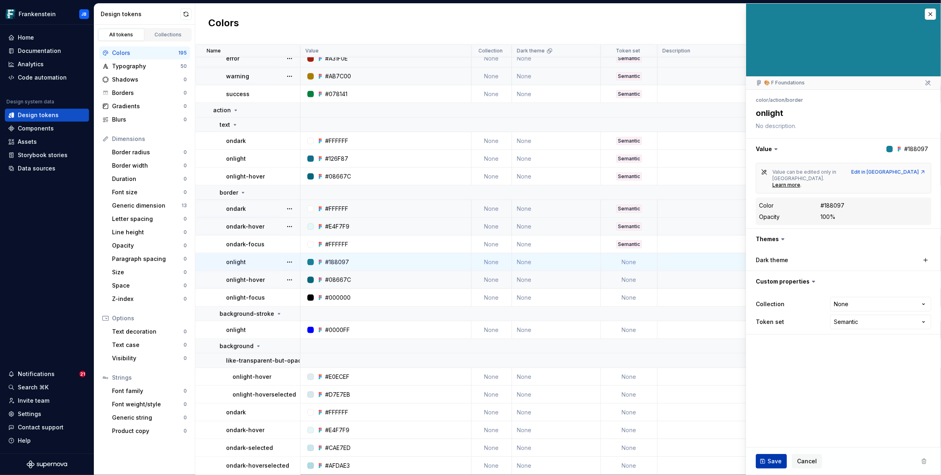
click at [772, 461] on span "Save" at bounding box center [774, 462] width 14 height 8
click at [641, 277] on td "None" at bounding box center [629, 280] width 57 height 18
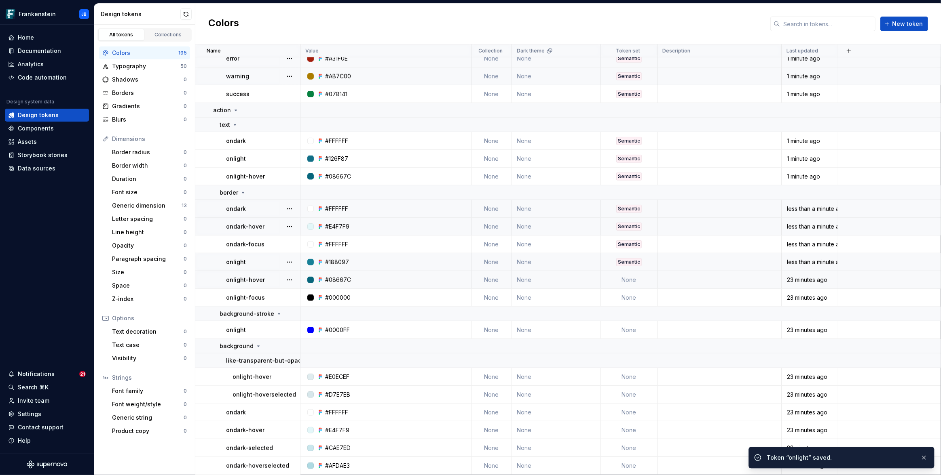
click at [633, 281] on td "None" at bounding box center [629, 280] width 57 height 18
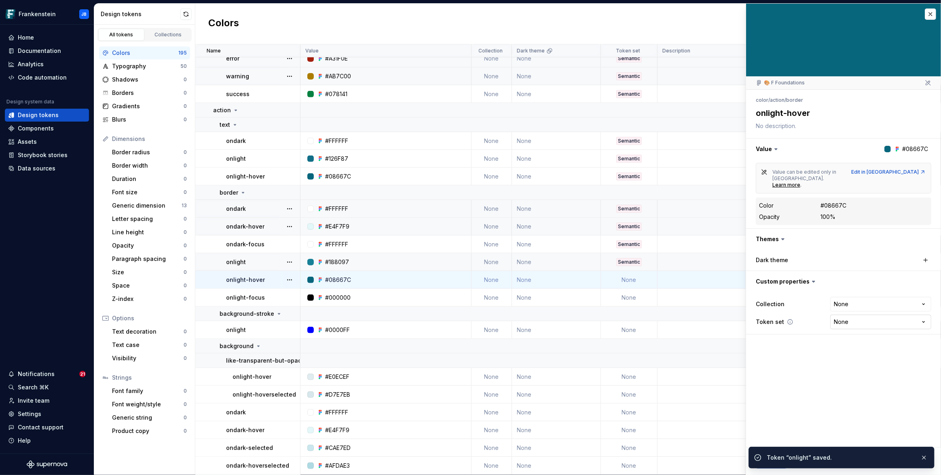
click at [842, 306] on html "Frankenstein JB Home Documentation Analytics Code automation Design system data…" at bounding box center [470, 237] width 941 height 475
type textarea "*"
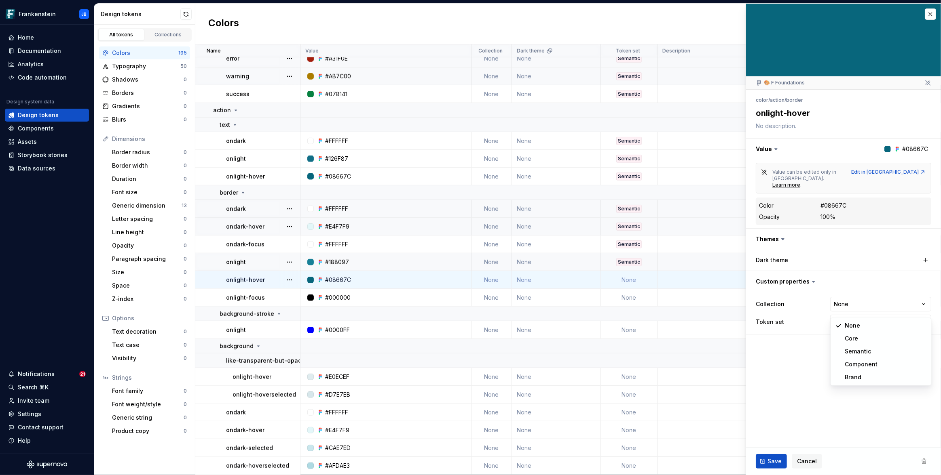
select select "**********"
click at [774, 457] on button "Save" at bounding box center [770, 461] width 31 height 15
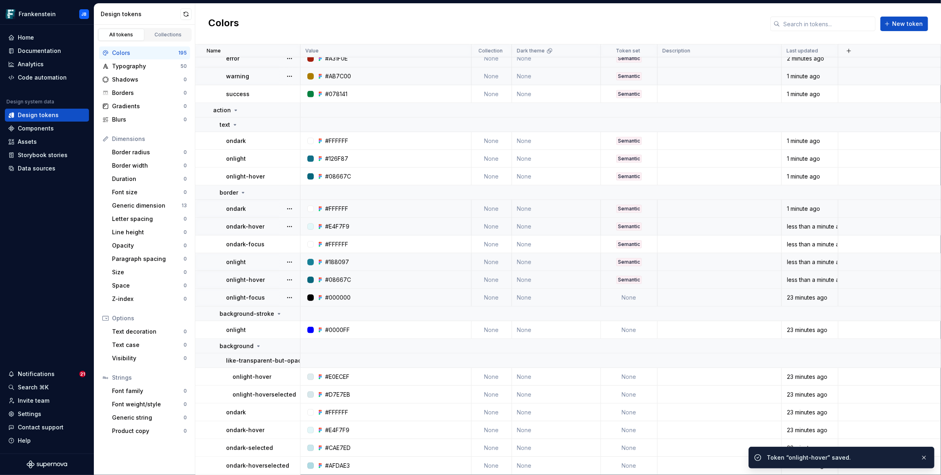
click at [640, 300] on td "None" at bounding box center [629, 298] width 57 height 18
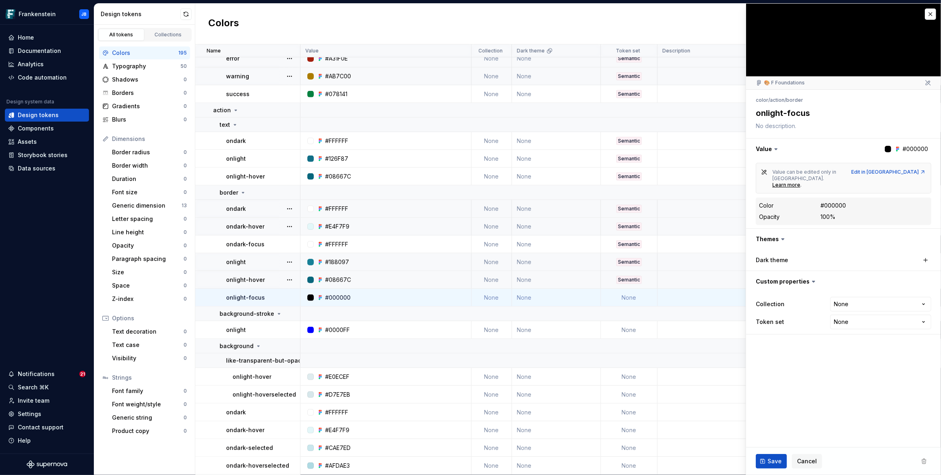
type textarea "*"
click at [844, 309] on html "Frankenstein JB Home Documentation Analytics Code automation Design system data…" at bounding box center [470, 237] width 941 height 475
select select "**********"
click at [774, 455] on button "Save" at bounding box center [770, 461] width 31 height 15
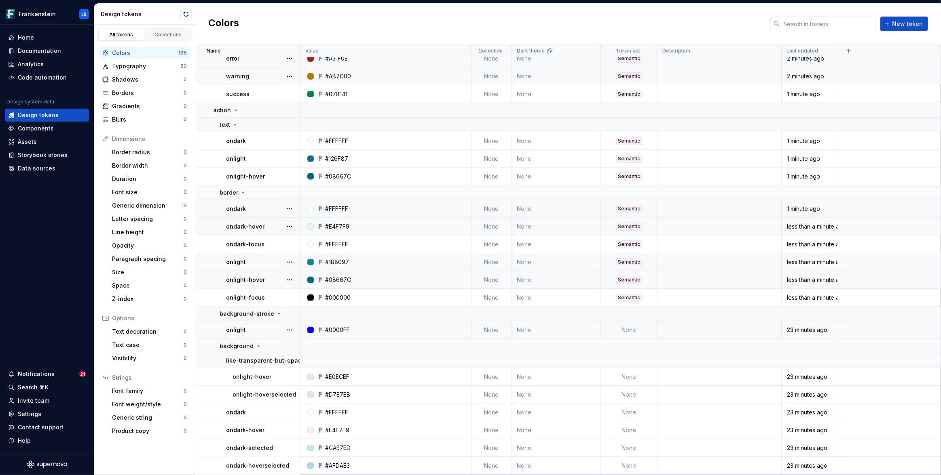
click at [630, 332] on td "None" at bounding box center [629, 330] width 57 height 18
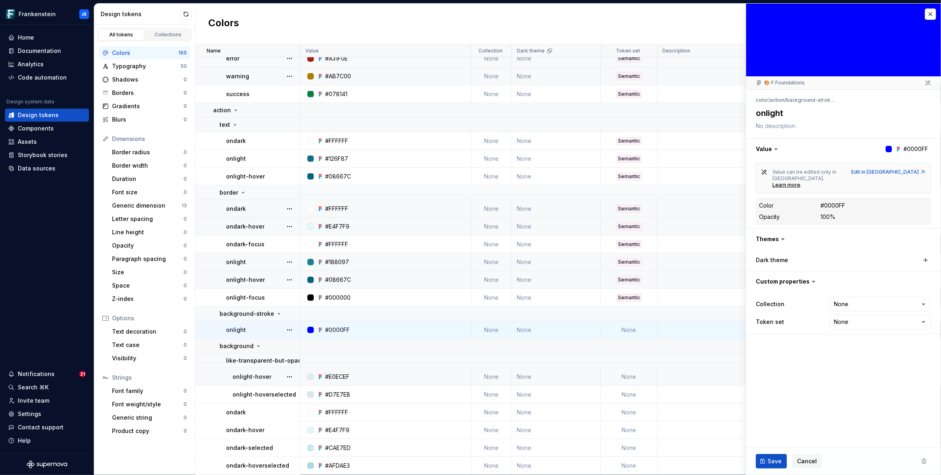
type textarea "*"
click at [855, 312] on html "Frankenstein JB Home Documentation Analytics Code automation Design system data…" at bounding box center [470, 237] width 941 height 475
select select "**********"
click at [775, 458] on span "Save" at bounding box center [774, 462] width 14 height 8
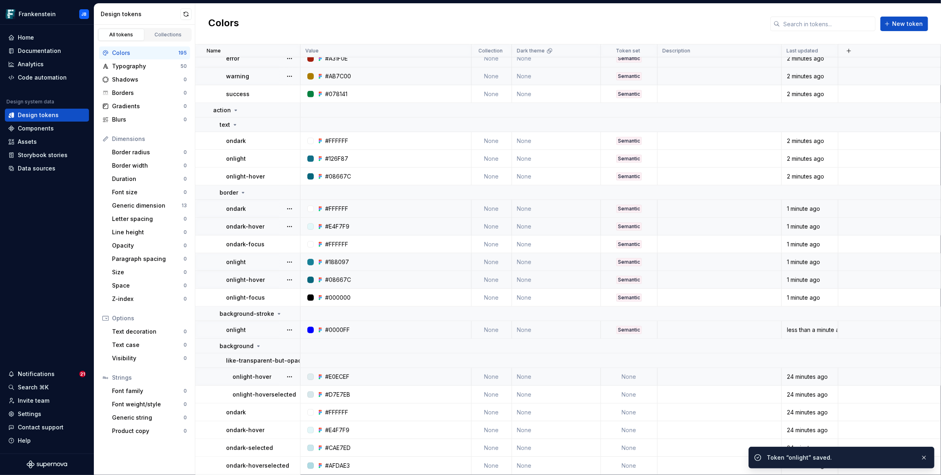
click at [626, 380] on td "None" at bounding box center [629, 377] width 57 height 18
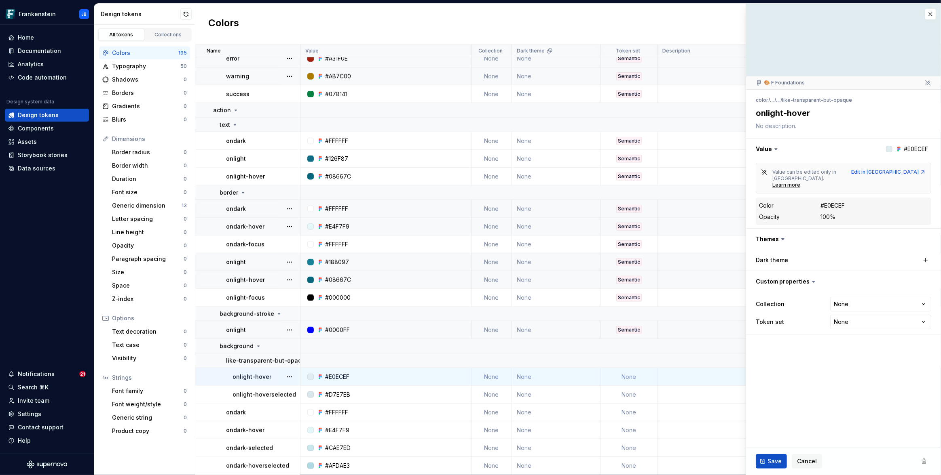
type textarea "*"
click at [843, 314] on html "Frankenstein JB Home Documentation Analytics Code automation Design system data…" at bounding box center [470, 237] width 941 height 475
select select "**********"
click at [773, 455] on button "Save" at bounding box center [770, 461] width 31 height 15
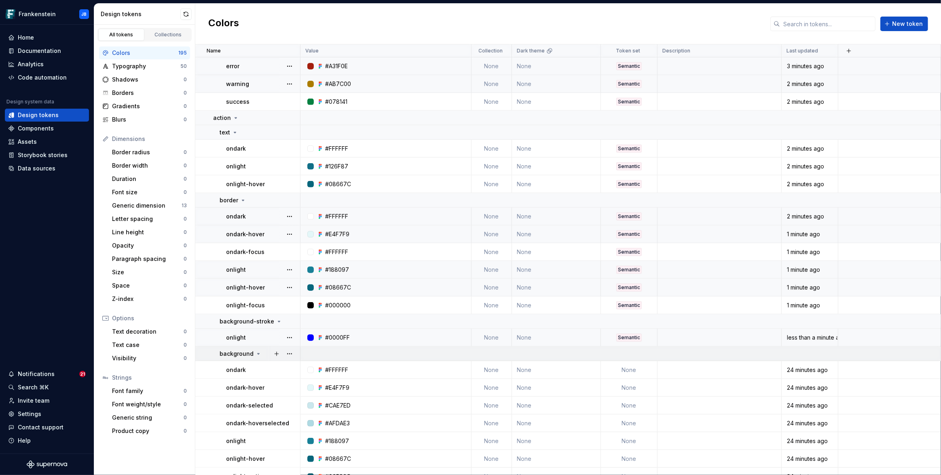
scroll to position [458, 0]
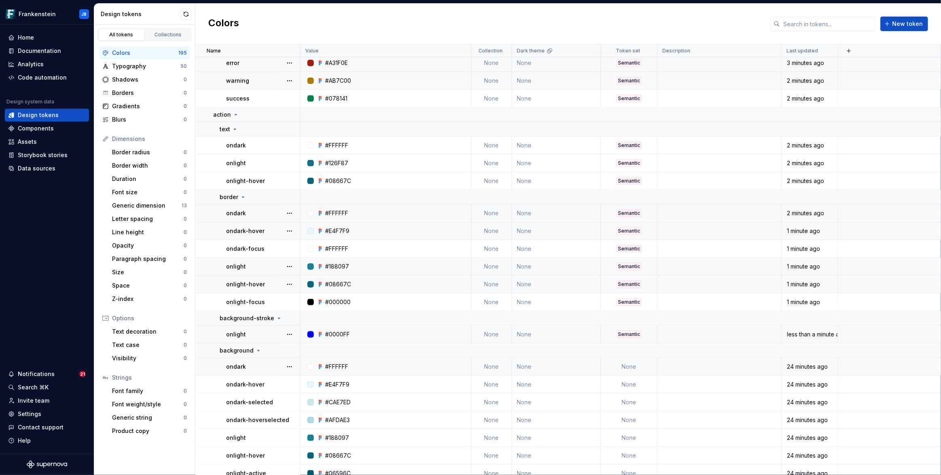
click at [627, 369] on td "None" at bounding box center [629, 367] width 57 height 18
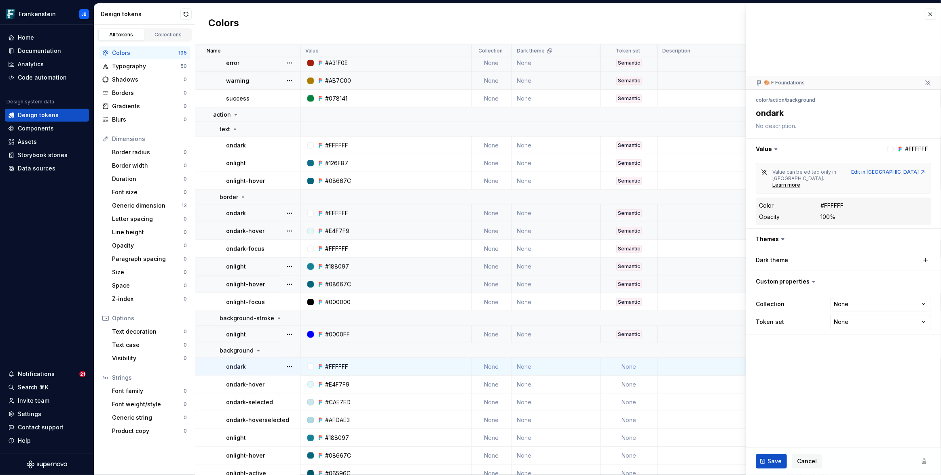
type textarea "*"
click at [842, 309] on html "Frankenstein JB Home Documentation Analytics Code automation Design system data…" at bounding box center [470, 237] width 941 height 475
select select "**********"
click at [779, 461] on span "Save" at bounding box center [774, 462] width 14 height 8
click at [628, 386] on td "None" at bounding box center [629, 385] width 57 height 18
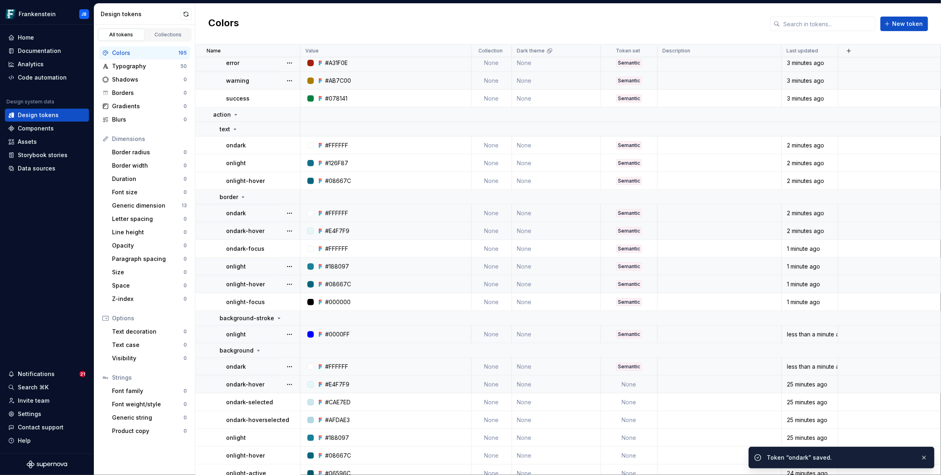
click at [632, 386] on td "None" at bounding box center [629, 385] width 57 height 18
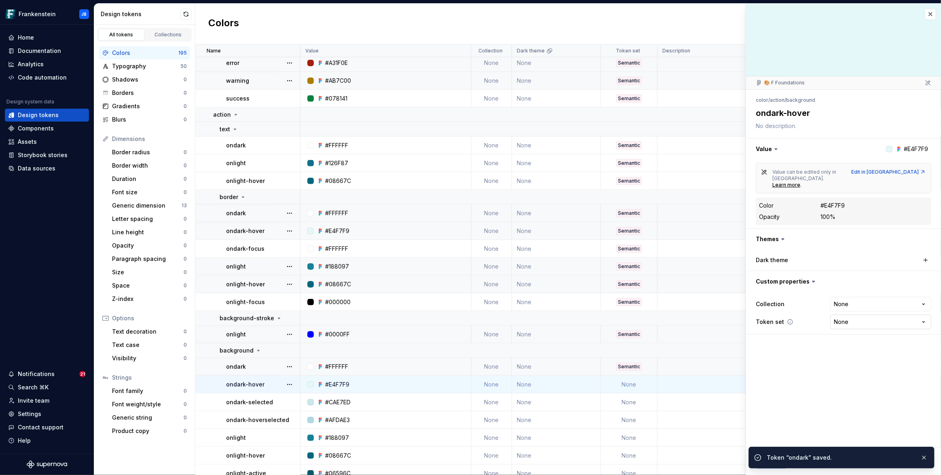
click at [845, 313] on html "Frankenstein JB Home Documentation Analytics Code automation Design system data…" at bounding box center [470, 237] width 941 height 475
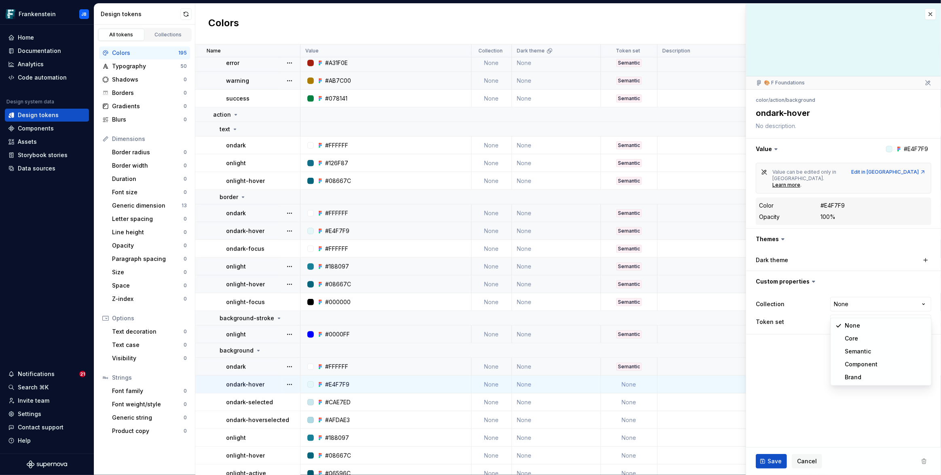
type textarea "*"
select select "**********"
click at [770, 459] on span "Save" at bounding box center [774, 462] width 14 height 8
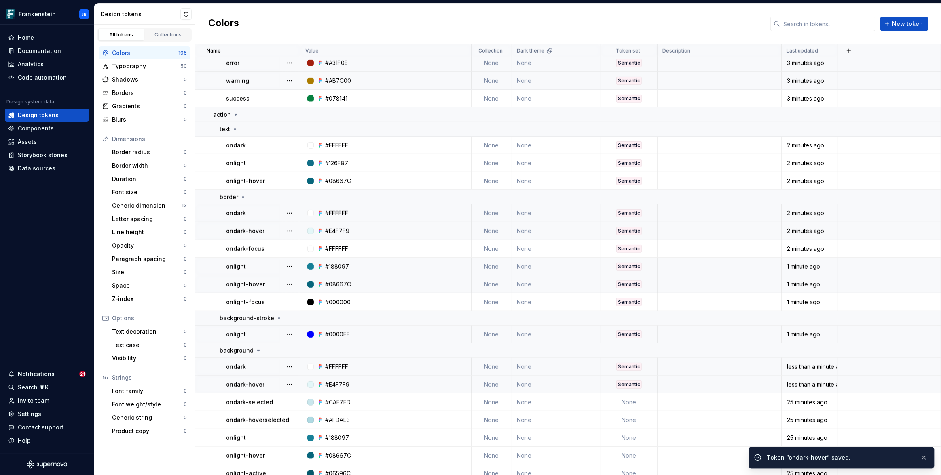
click at [632, 401] on td "None" at bounding box center [629, 403] width 57 height 18
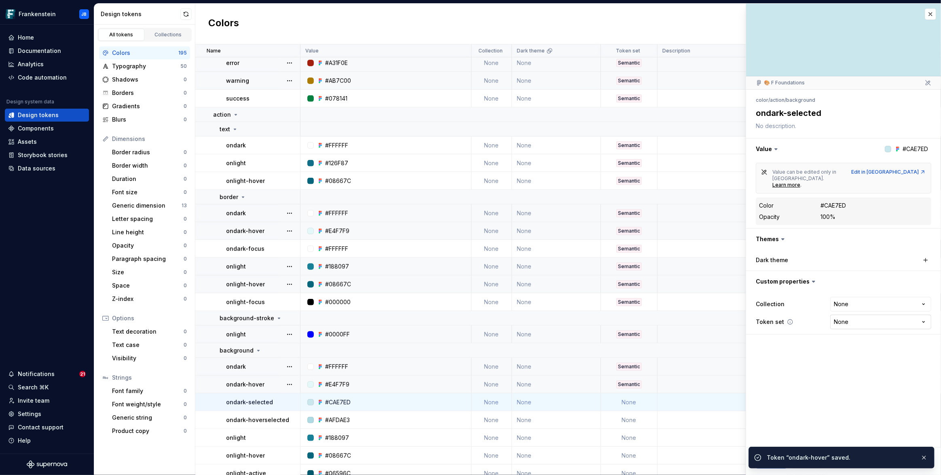
click at [847, 314] on html "Frankenstein JB Home Documentation Analytics Code automation Design system data…" at bounding box center [470, 237] width 941 height 475
type textarea "*"
select select "**********"
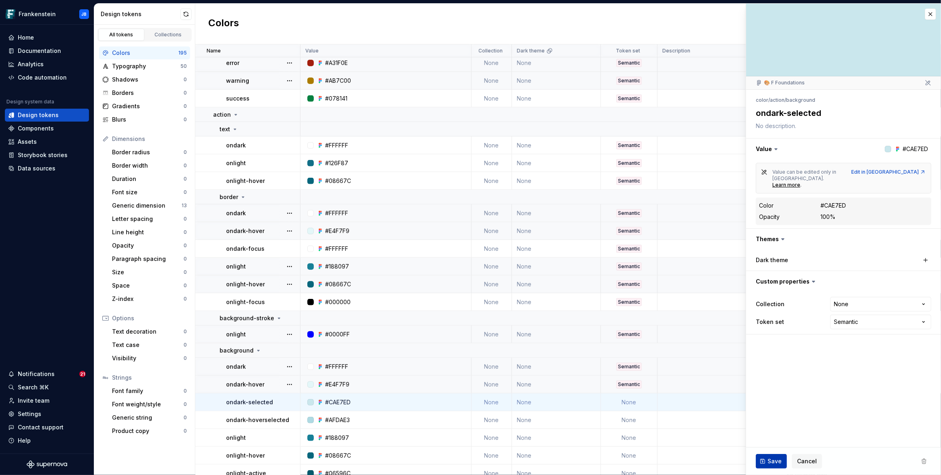
click at [774, 459] on span "Save" at bounding box center [774, 462] width 14 height 8
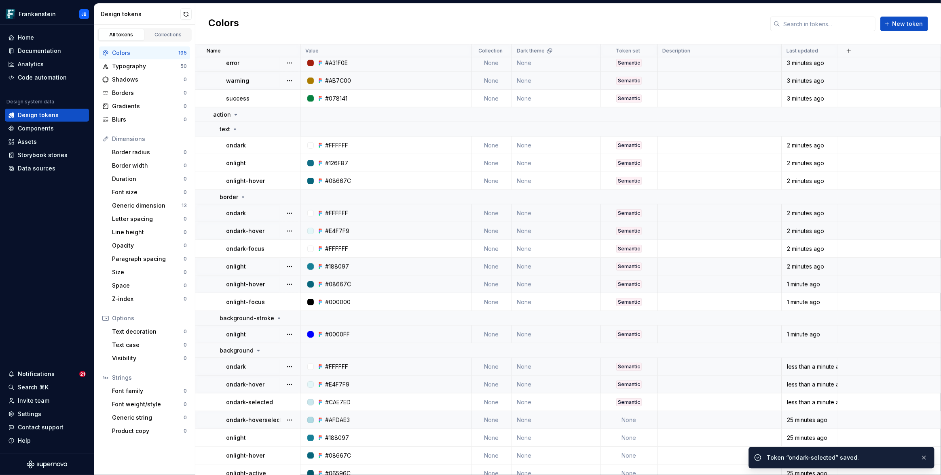
click at [633, 421] on td "None" at bounding box center [629, 420] width 57 height 18
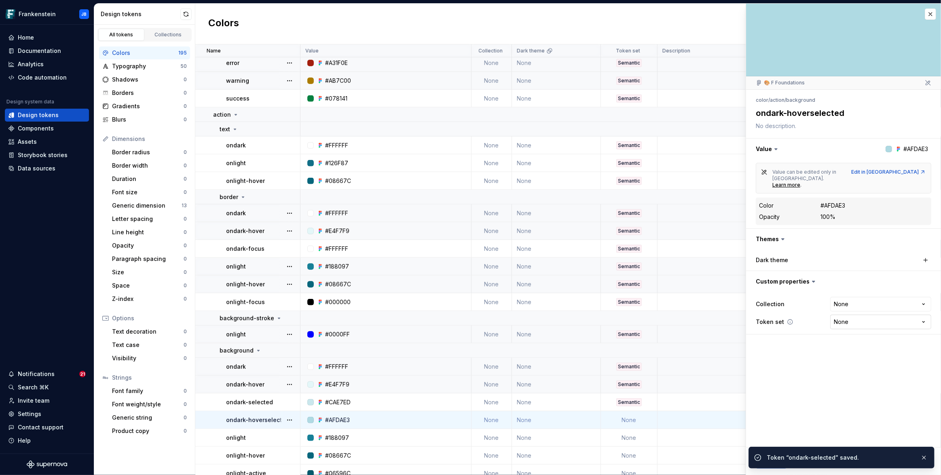
click at [839, 314] on html "Frankenstein JB Home Documentation Analytics Code automation Design system data…" at bounding box center [470, 237] width 941 height 475
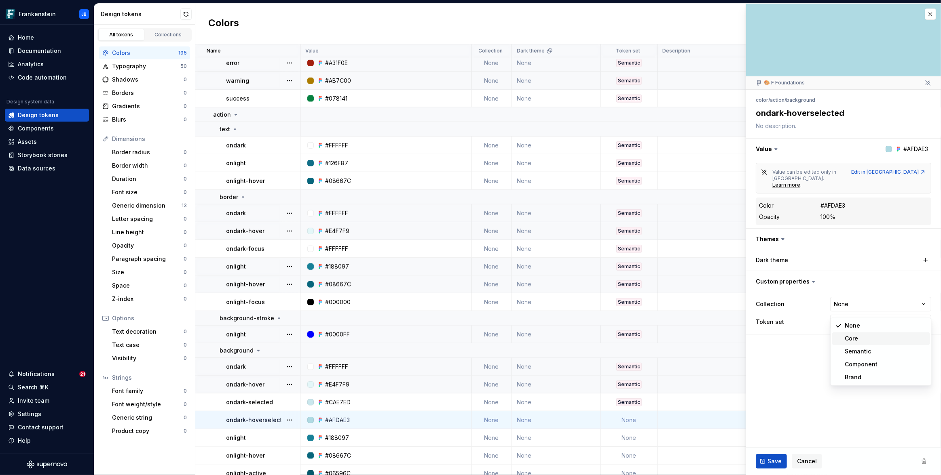
type textarea "*"
select select "**********"
click at [769, 466] on button "Save" at bounding box center [770, 461] width 31 height 15
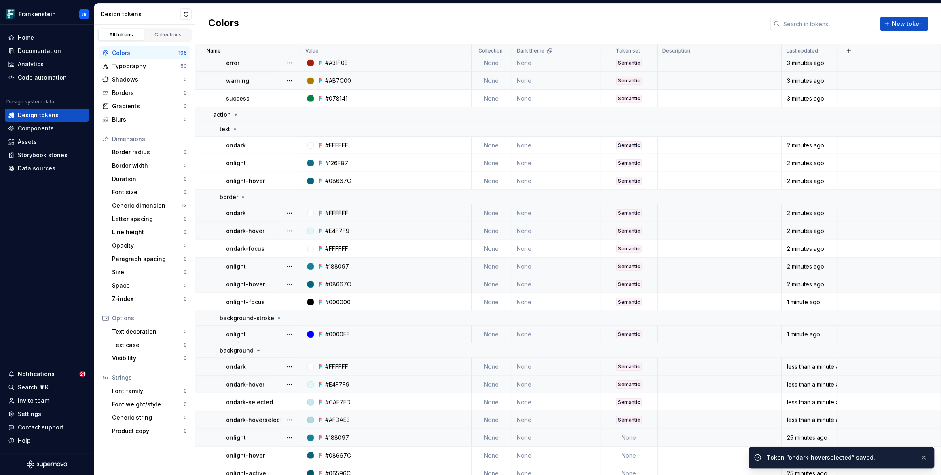
click at [633, 437] on td "None" at bounding box center [629, 438] width 57 height 18
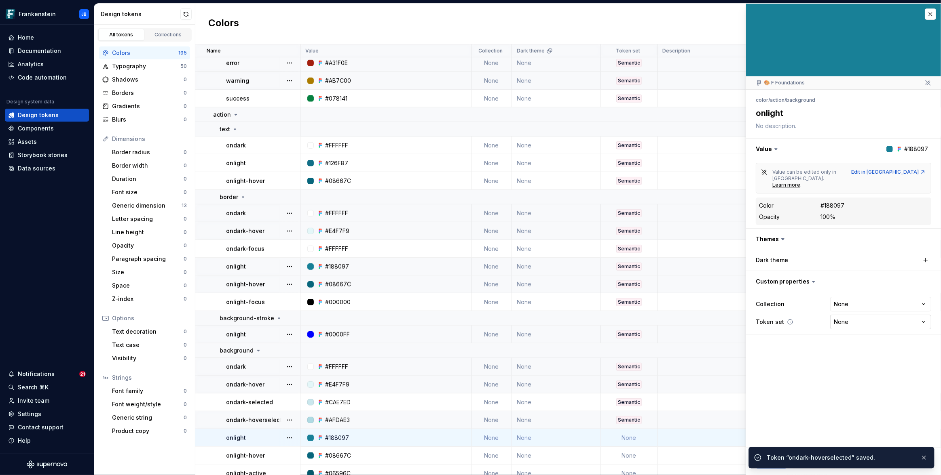
click at [848, 310] on html "Frankenstein JB Home Documentation Analytics Code automation Design system data…" at bounding box center [470, 237] width 941 height 475
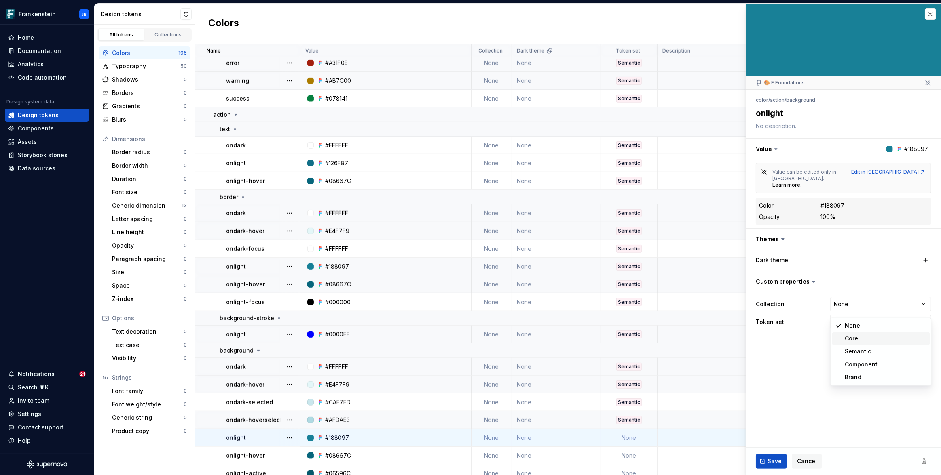
type textarea "*"
select select "**********"
click at [772, 465] on span "Save" at bounding box center [774, 462] width 14 height 8
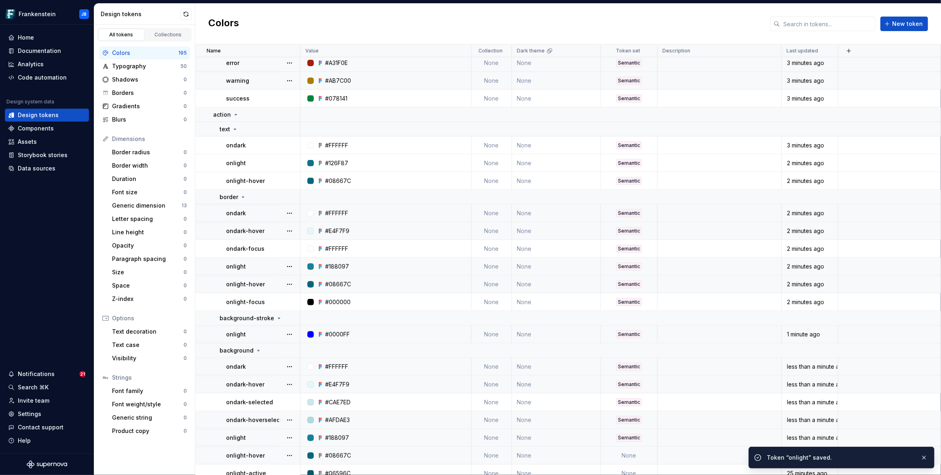
click at [631, 456] on td "None" at bounding box center [629, 456] width 57 height 18
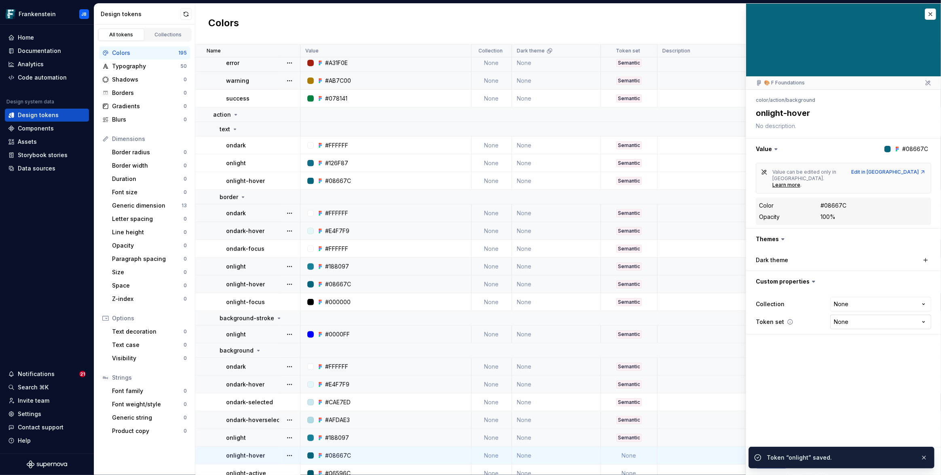
click at [851, 306] on html "Frankenstein JB Home Documentation Analytics Code automation Design system data…" at bounding box center [470, 237] width 941 height 475
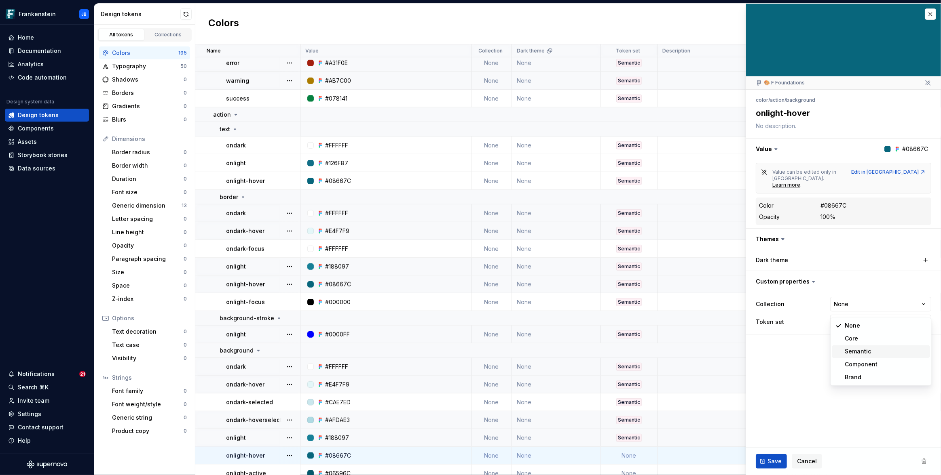
type textarea "*"
select select "**********"
click at [771, 461] on span "Save" at bounding box center [774, 462] width 14 height 8
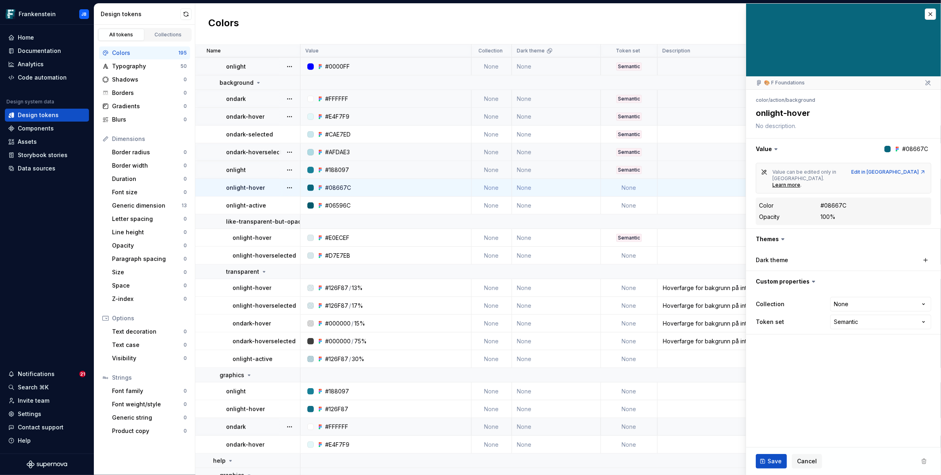
scroll to position [728, 0]
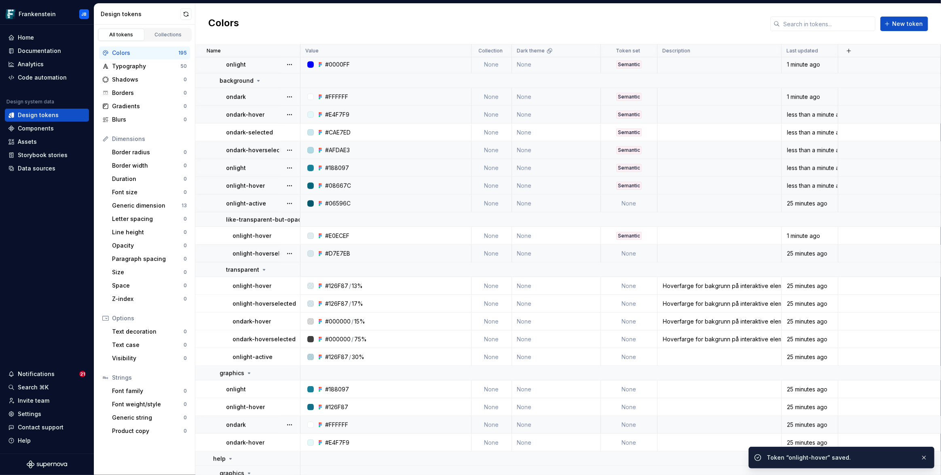
click at [631, 207] on td "None" at bounding box center [629, 204] width 57 height 18
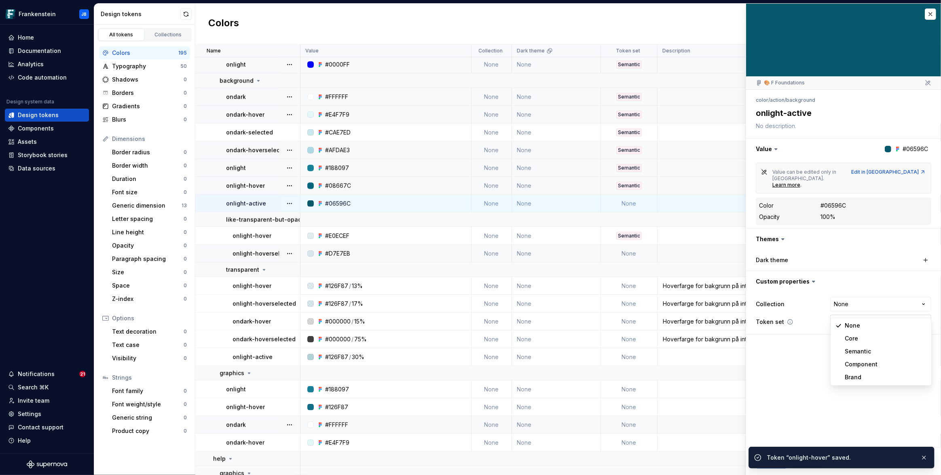
click at [848, 310] on html "Frankenstein JB Home Documentation Analytics Code automation Design system data…" at bounding box center [470, 237] width 941 height 475
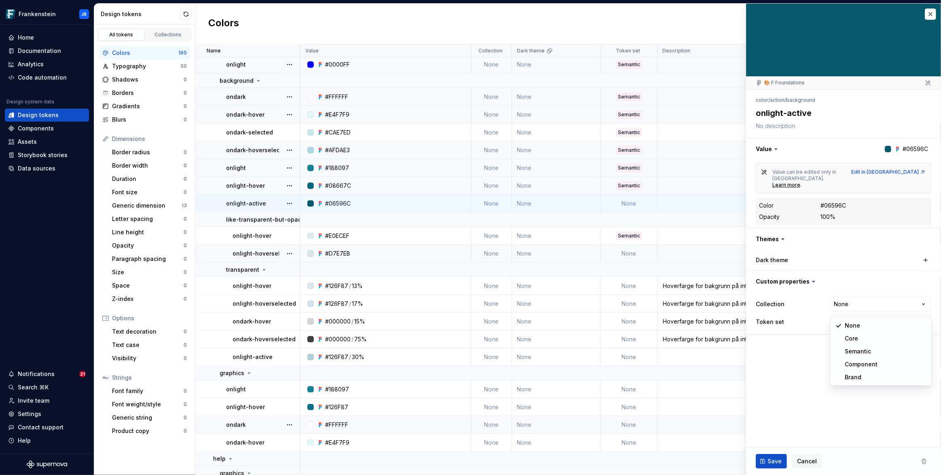
type textarea "*"
select select "**********"
click at [771, 456] on button "Save" at bounding box center [770, 461] width 31 height 15
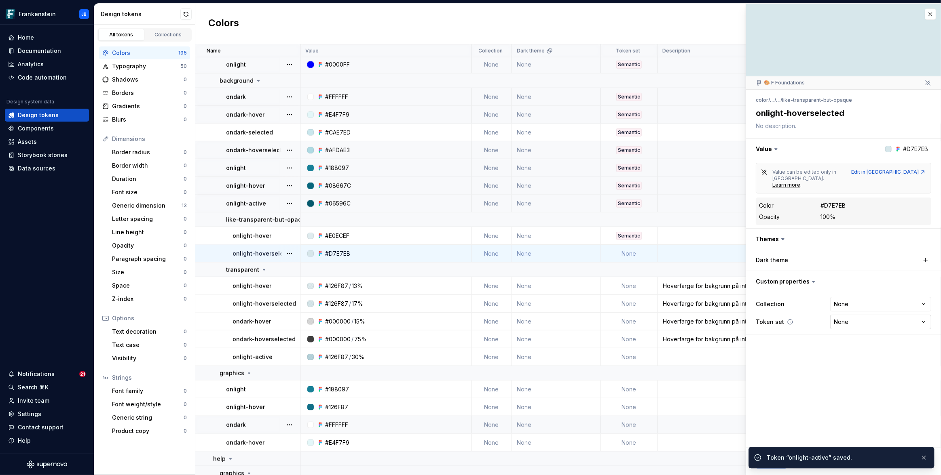
click at [862, 308] on html "Frankenstein JB Home Documentation Analytics Code automation Design system data…" at bounding box center [470, 237] width 941 height 475
type textarea "*"
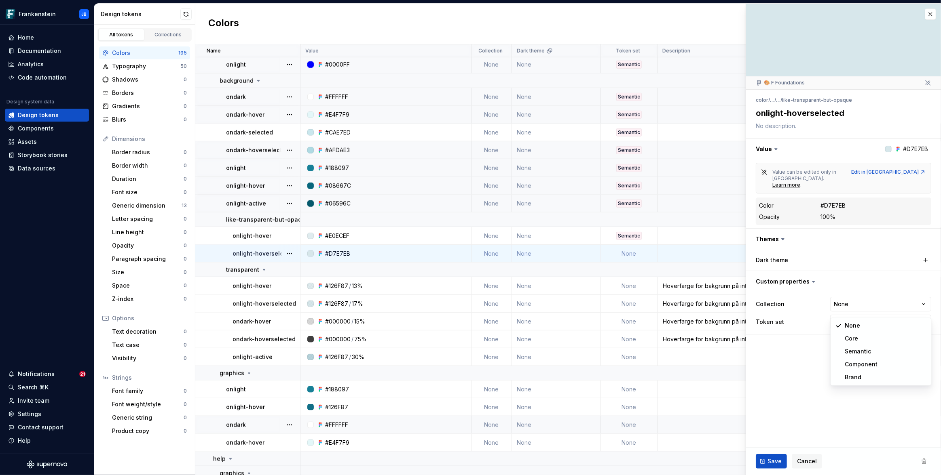
select select "**********"
click at [770, 457] on button "Save" at bounding box center [770, 461] width 31 height 15
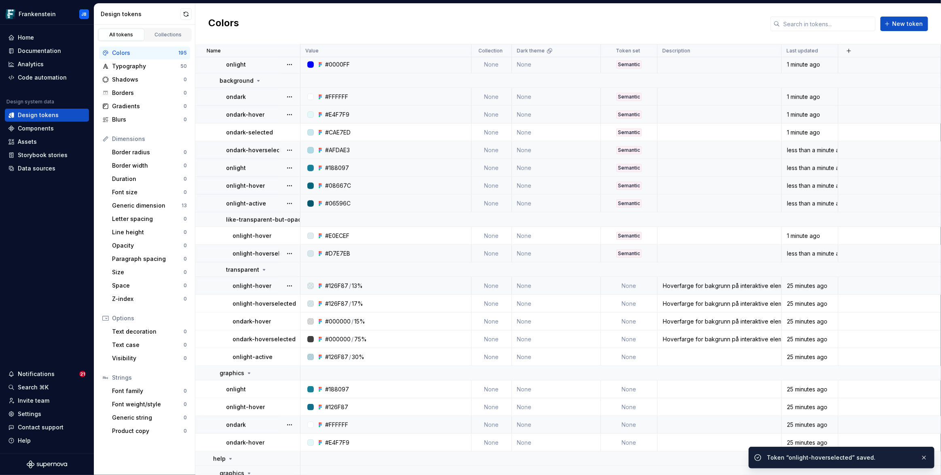
click at [637, 284] on td "None" at bounding box center [629, 286] width 57 height 18
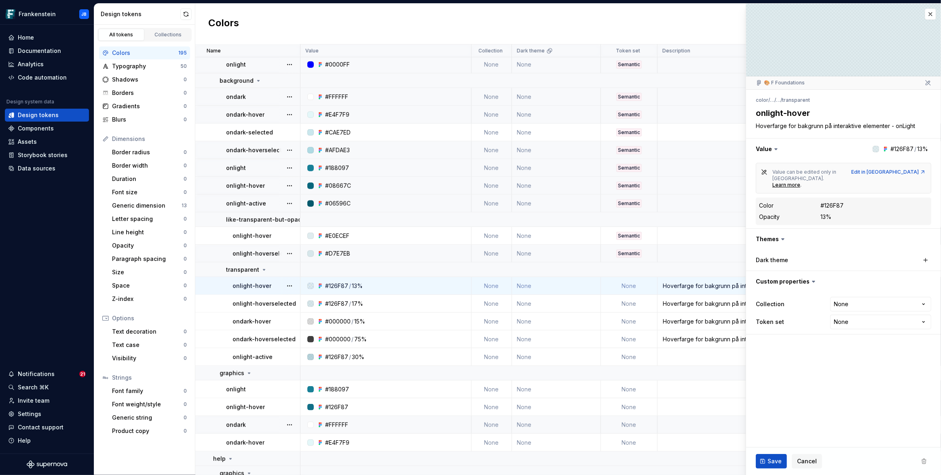
type textarea "*"
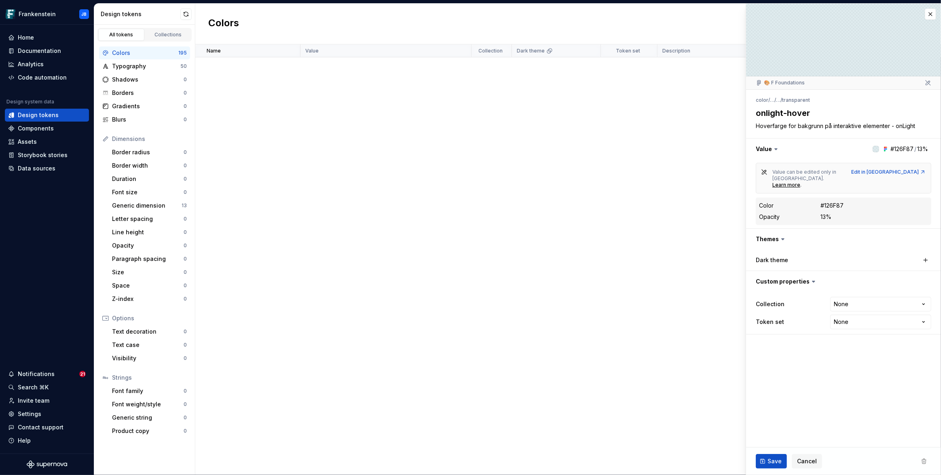
scroll to position [728, 0]
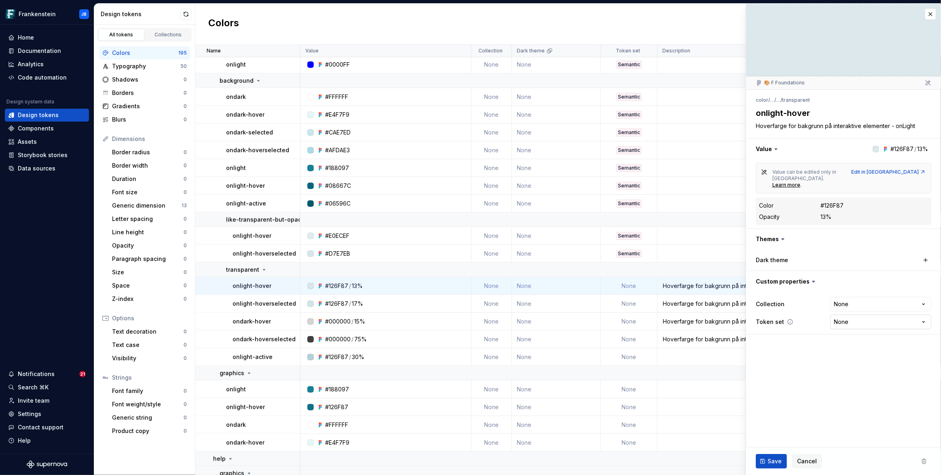
click at [849, 310] on html "Frankenstein JB Home Documentation Analytics Code automation Design system data…" at bounding box center [470, 237] width 941 height 475
select select "**********"
click at [773, 463] on span "Save" at bounding box center [774, 462] width 14 height 8
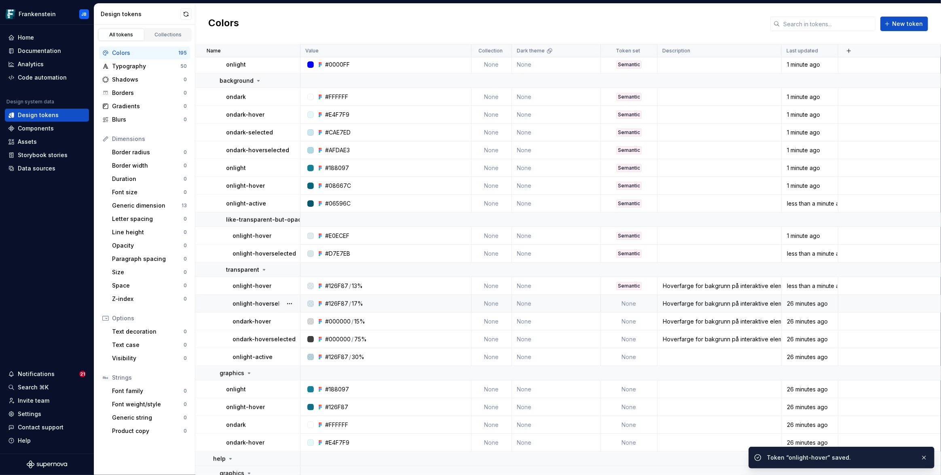
click at [631, 304] on td "None" at bounding box center [629, 304] width 57 height 18
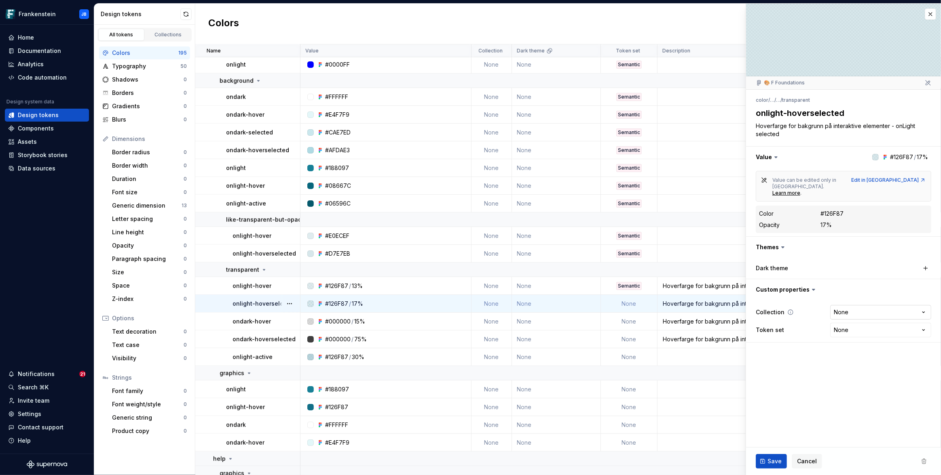
type textarea "*"
click at [846, 318] on html "Frankenstein JB Home Documentation Analytics Code automation Design system data…" at bounding box center [470, 237] width 941 height 475
select select "**********"
click at [775, 458] on span "Save" at bounding box center [774, 462] width 14 height 8
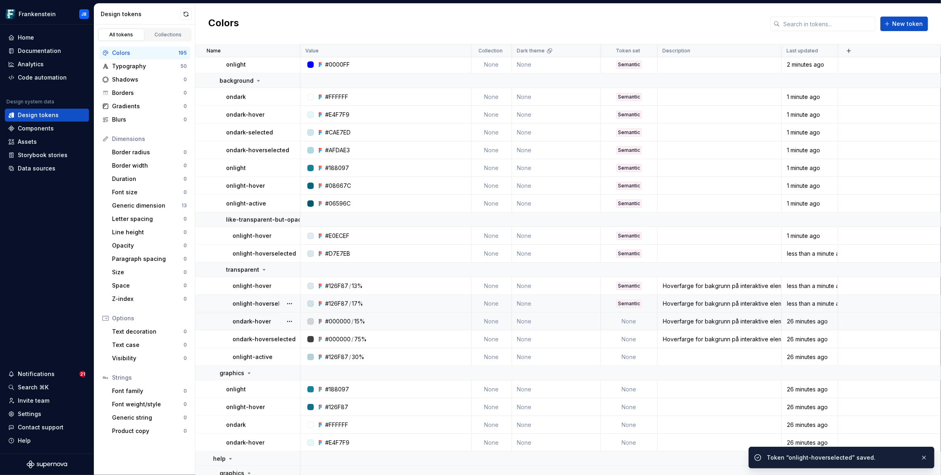
click at [632, 325] on td "None" at bounding box center [629, 322] width 57 height 18
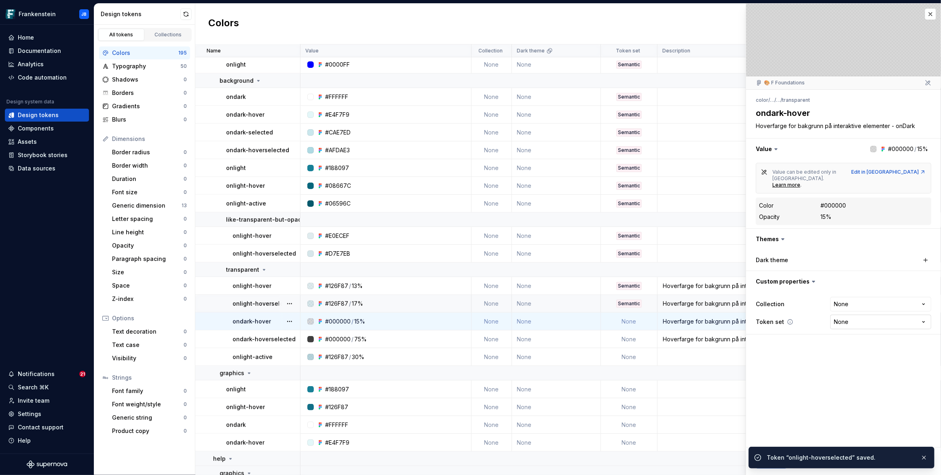
click at [831, 306] on html "Frankenstein JB Home Documentation Analytics Code automation Design system data…" at bounding box center [470, 237] width 941 height 475
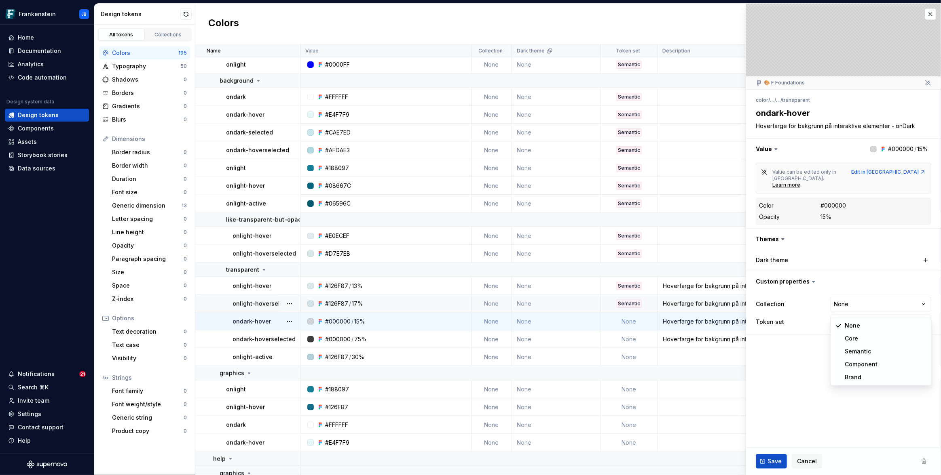
type textarea "*"
select select "**********"
click at [767, 461] on span "Save" at bounding box center [774, 462] width 14 height 8
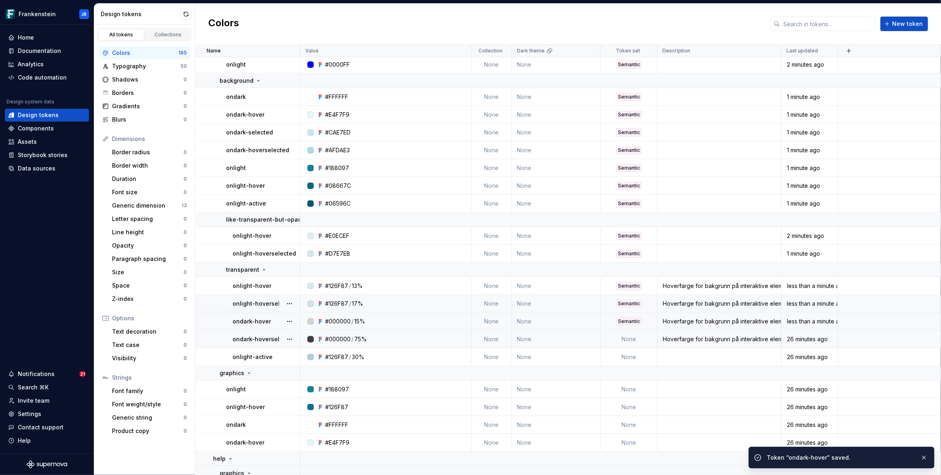
click at [634, 343] on td "None" at bounding box center [629, 340] width 57 height 18
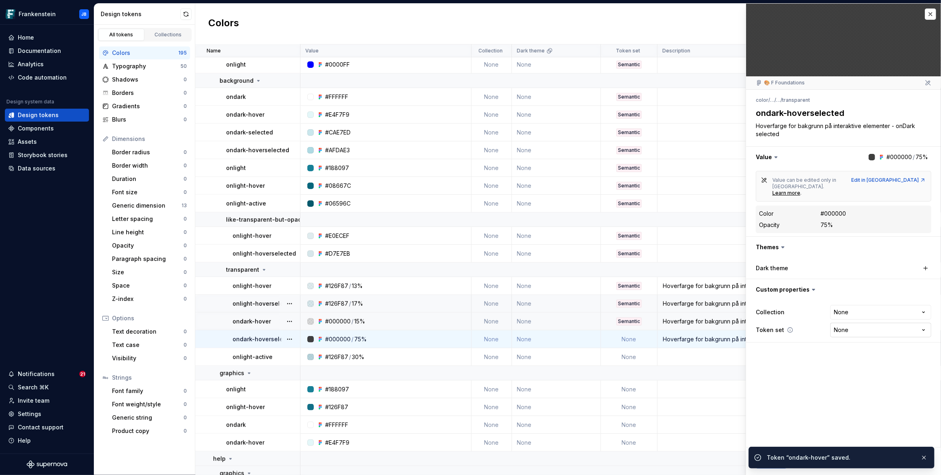
click at [834, 316] on html "Frankenstein JB Home Documentation Analytics Code automation Design system data…" at bounding box center [470, 237] width 941 height 475
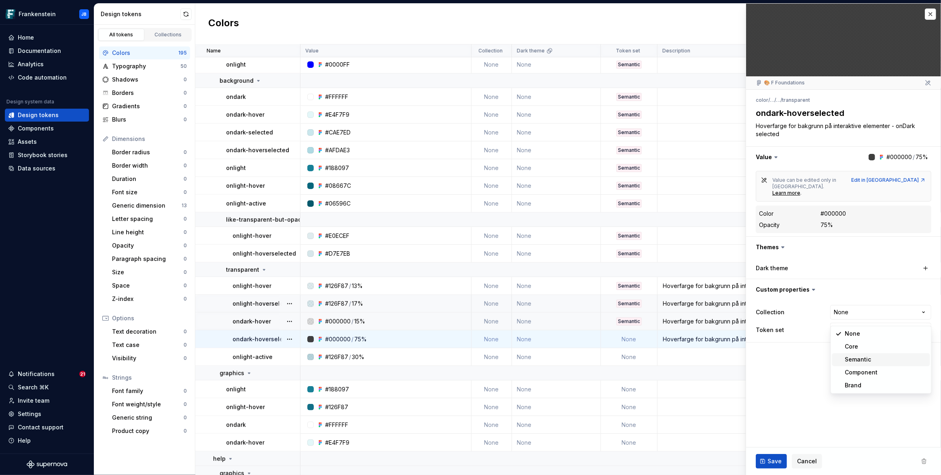
type textarea "*"
select select "**********"
click at [769, 464] on span "Save" at bounding box center [774, 462] width 14 height 8
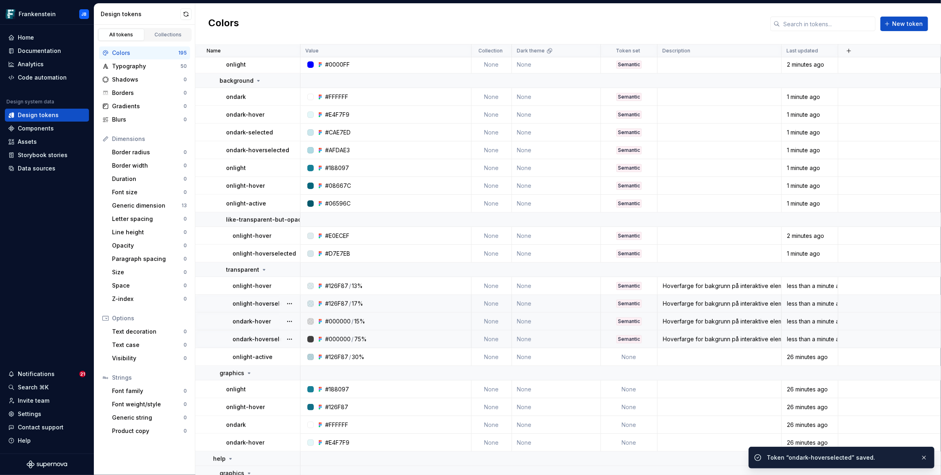
click at [625, 356] on td "None" at bounding box center [629, 357] width 57 height 18
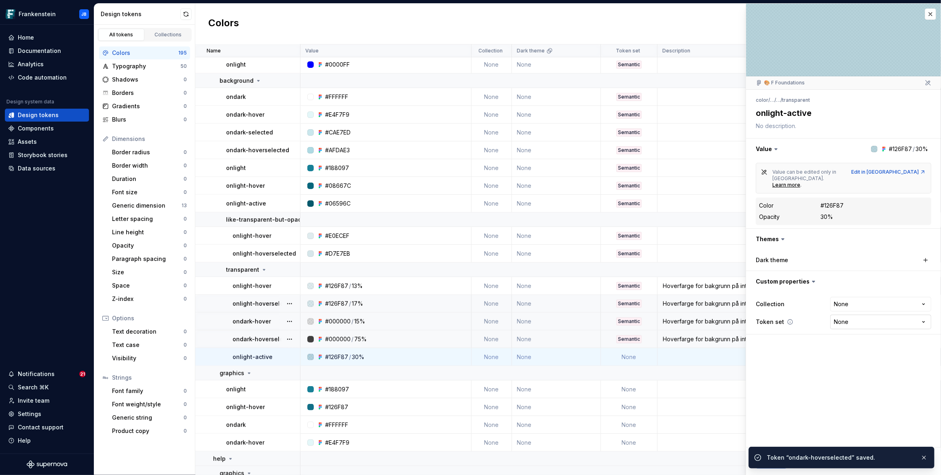
click at [898, 312] on html "Frankenstein JB Home Documentation Analytics Code automation Design system data…" at bounding box center [470, 237] width 941 height 475
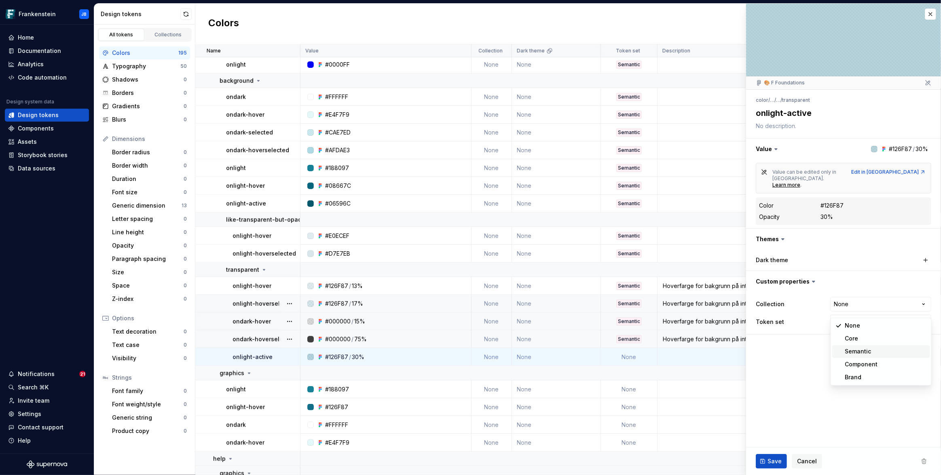
type textarea "*"
select select "**********"
click at [772, 466] on span "Save" at bounding box center [774, 462] width 14 height 8
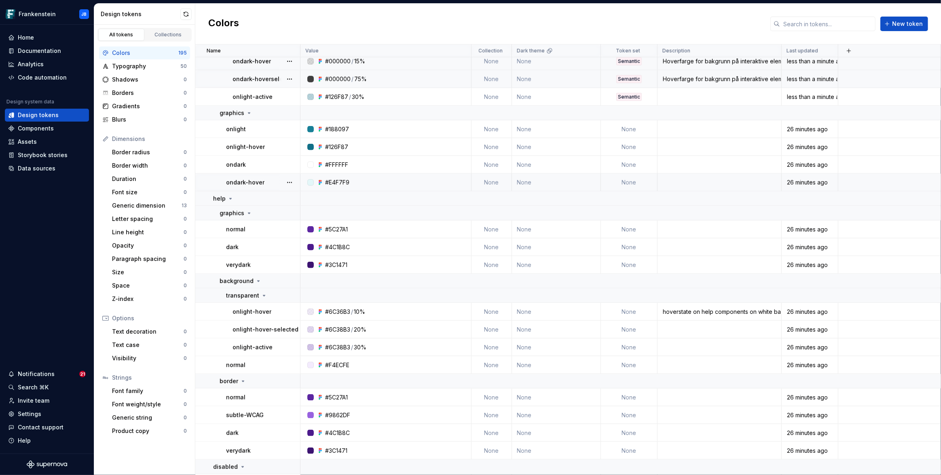
scroll to position [984, 0]
click at [620, 134] on td "None" at bounding box center [629, 130] width 57 height 18
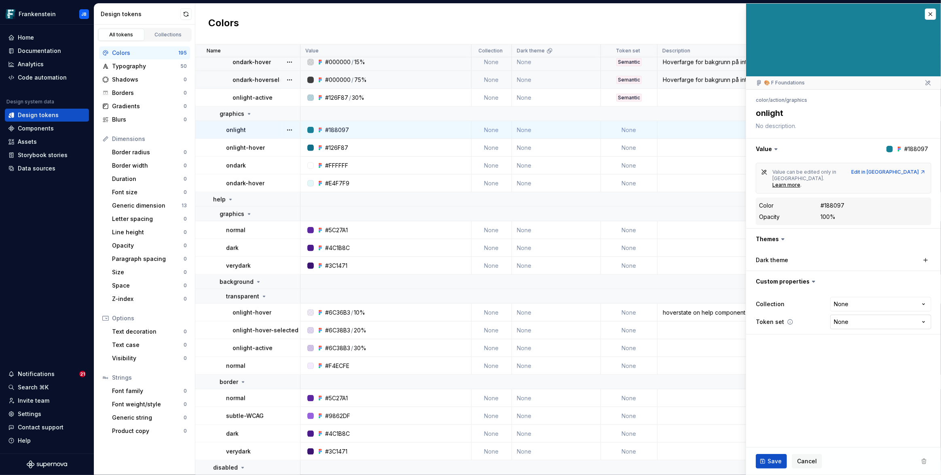
type textarea "*"
click at [857, 313] on html "Frankenstein JB Home Documentation Analytics Code automation Design system data…" at bounding box center [470, 237] width 941 height 475
select select "**********"
click at [779, 462] on span "Save" at bounding box center [774, 462] width 14 height 8
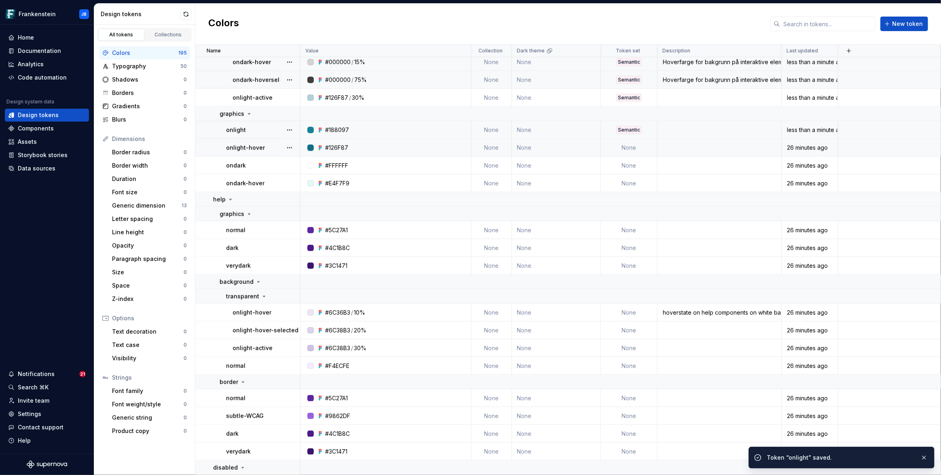
type textarea "*"
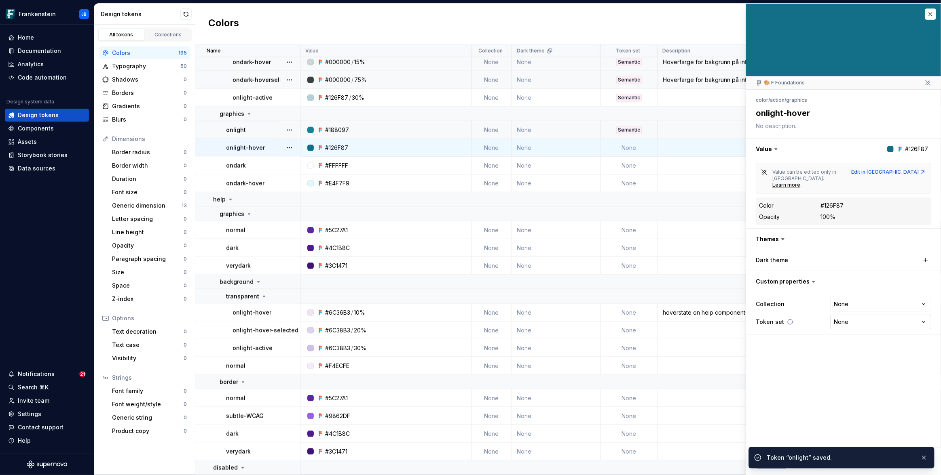
click at [848, 310] on html "Frankenstein JB Home Documentation Analytics Code automation Design system data…" at bounding box center [470, 237] width 941 height 475
select select "**********"
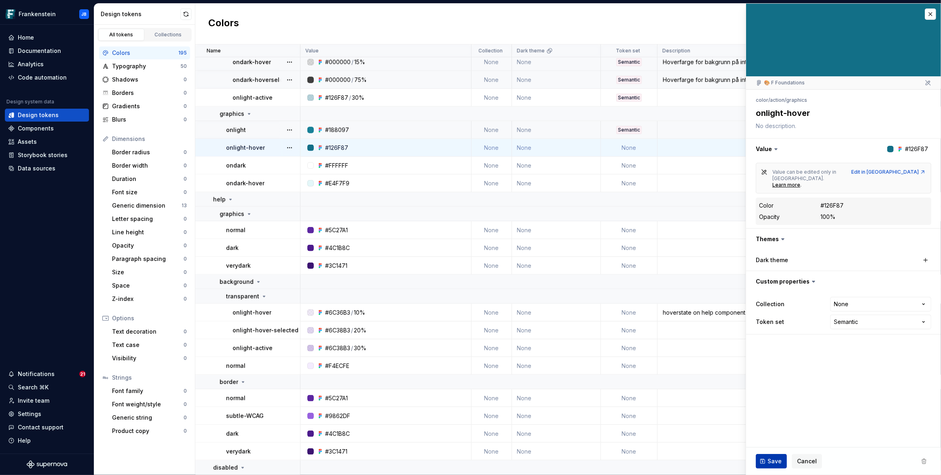
click at [770, 464] on span "Save" at bounding box center [774, 462] width 14 height 8
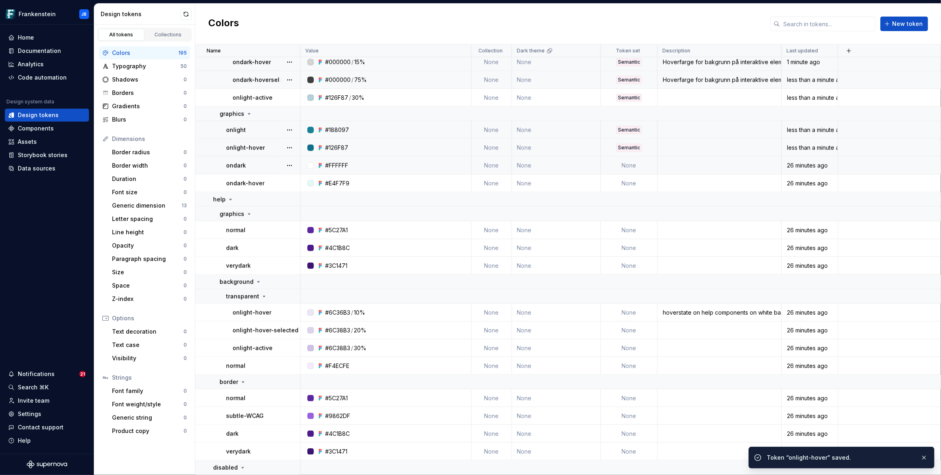
click at [631, 166] on td "None" at bounding box center [629, 166] width 57 height 18
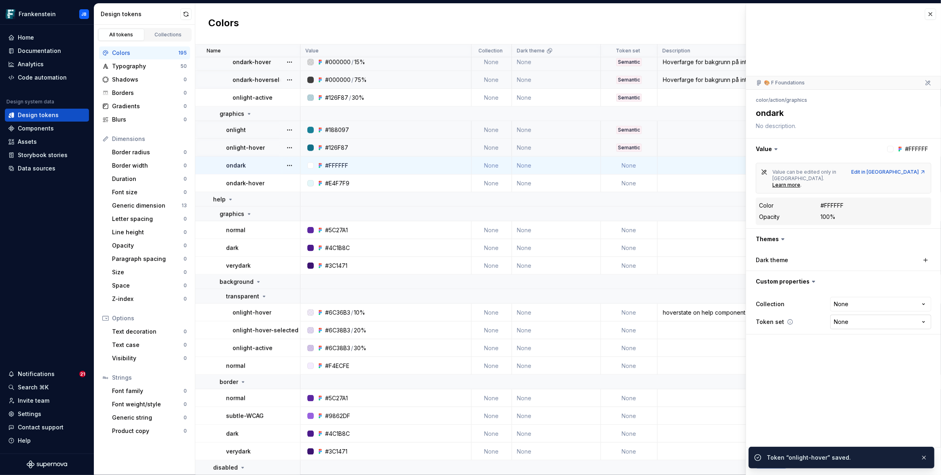
click at [842, 308] on html "Frankenstein JB Home Documentation Analytics Code automation Design system data…" at bounding box center [470, 237] width 941 height 475
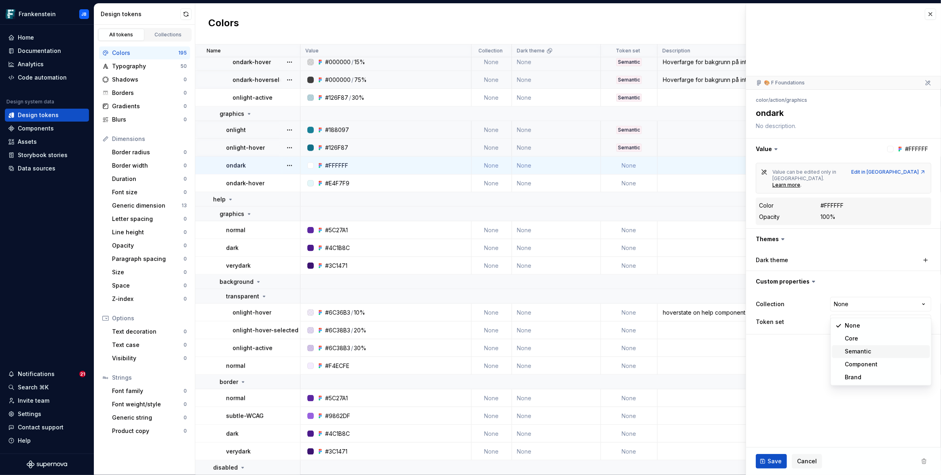
type textarea "*"
select select "**********"
click at [781, 464] on button "Save" at bounding box center [770, 461] width 31 height 15
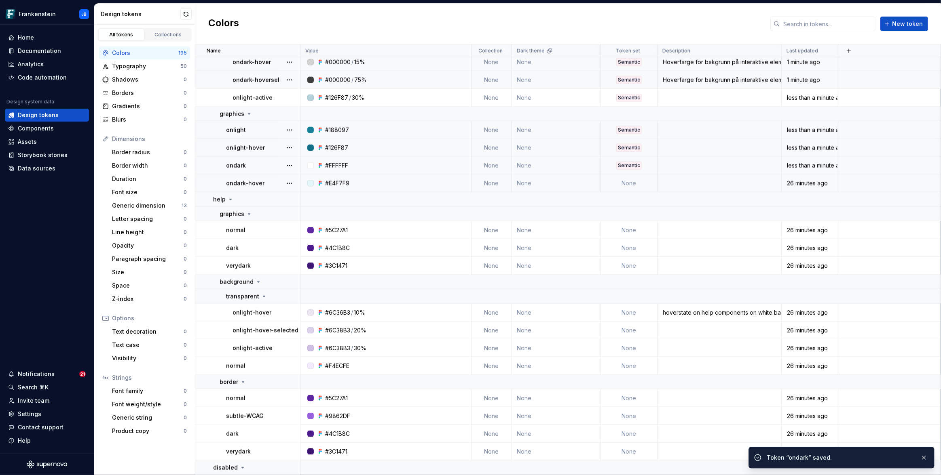
click at [633, 183] on td "None" at bounding box center [629, 184] width 57 height 18
type textarea "*"
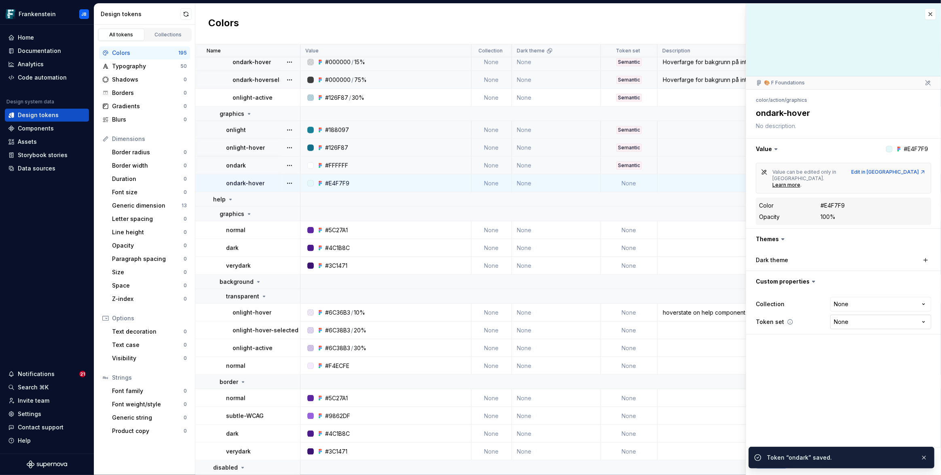
click at [842, 308] on html "Frankenstein JB Home Documentation Analytics Code automation Design system data…" at bounding box center [470, 237] width 941 height 475
select select "**********"
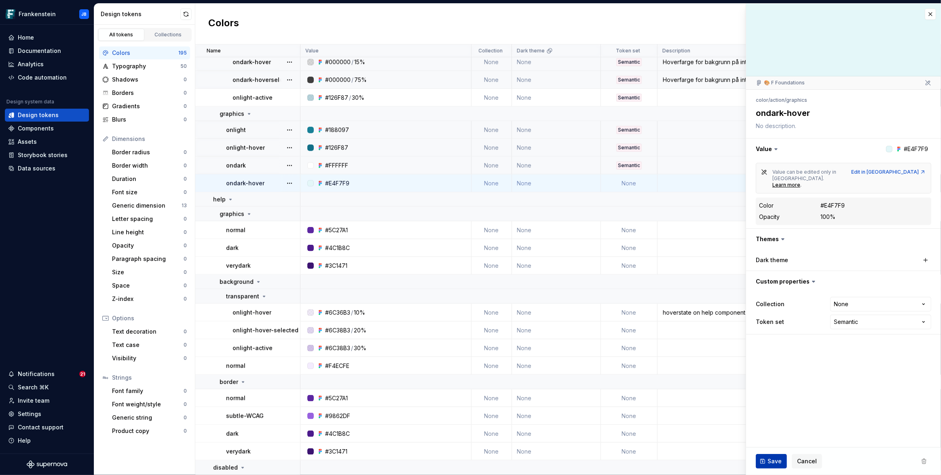
click at [777, 462] on span "Save" at bounding box center [774, 462] width 14 height 8
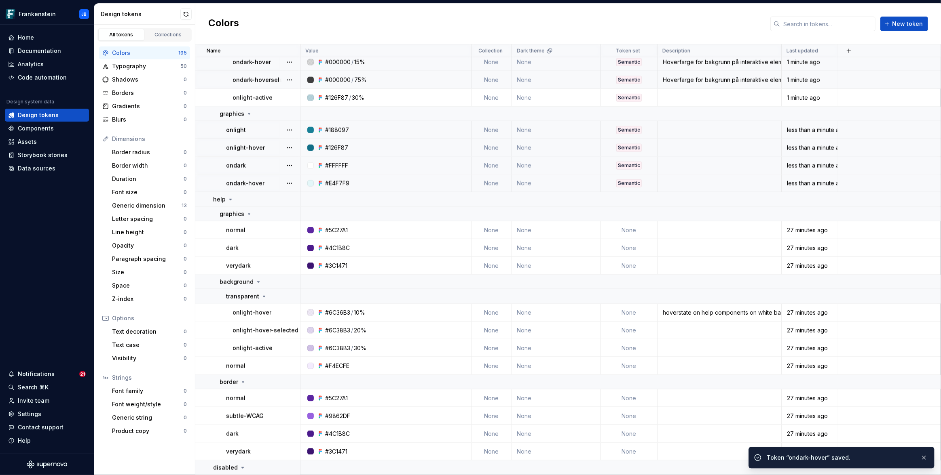
click at [639, 228] on td "None" at bounding box center [629, 231] width 57 height 18
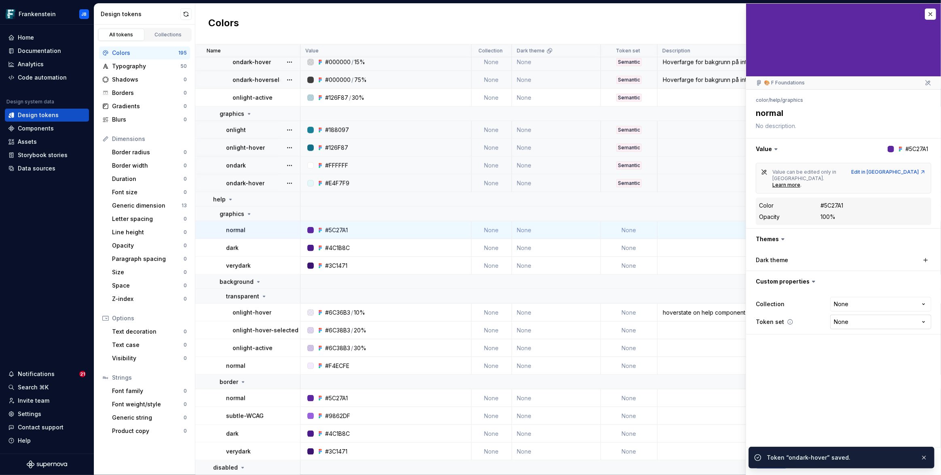
click at [853, 314] on html "Frankenstein JB Home Documentation Analytics Code automation Design system data…" at bounding box center [470, 237] width 941 height 475
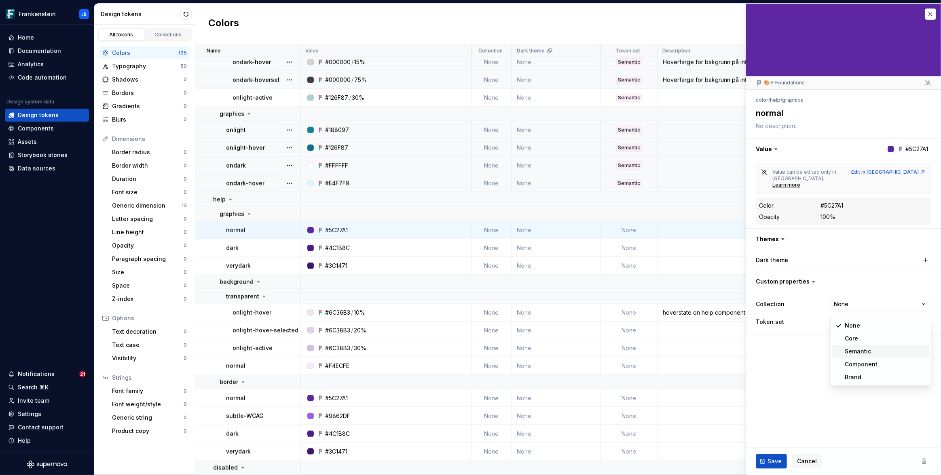
type textarea "*"
select select "**********"
click at [782, 457] on button "Save" at bounding box center [770, 461] width 31 height 15
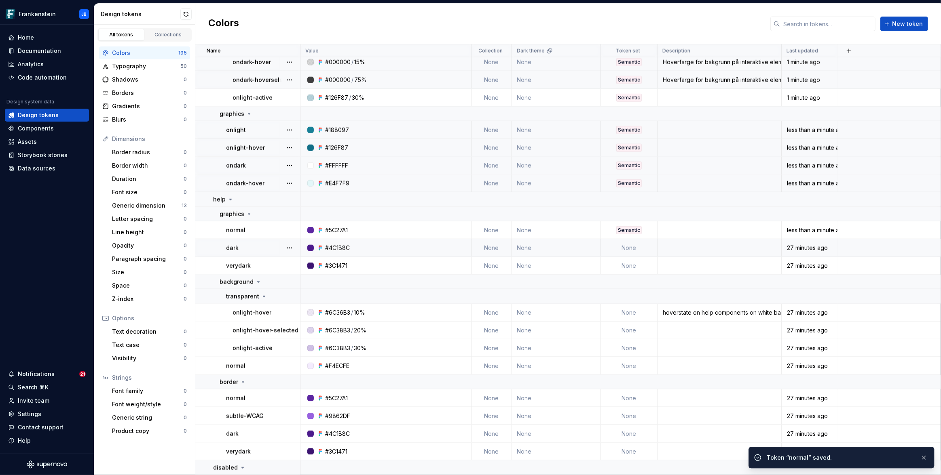
click at [629, 249] on td "None" at bounding box center [629, 248] width 57 height 18
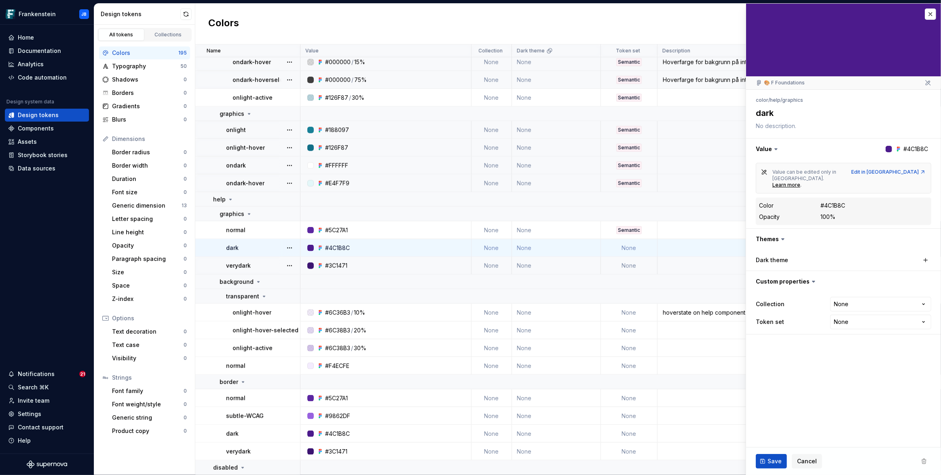
type textarea "*"
click at [839, 306] on html "Frankenstein JB Home Documentation Analytics Code automation Design system data…" at bounding box center [470, 237] width 941 height 475
select select "**********"
click at [769, 459] on span "Save" at bounding box center [774, 462] width 14 height 8
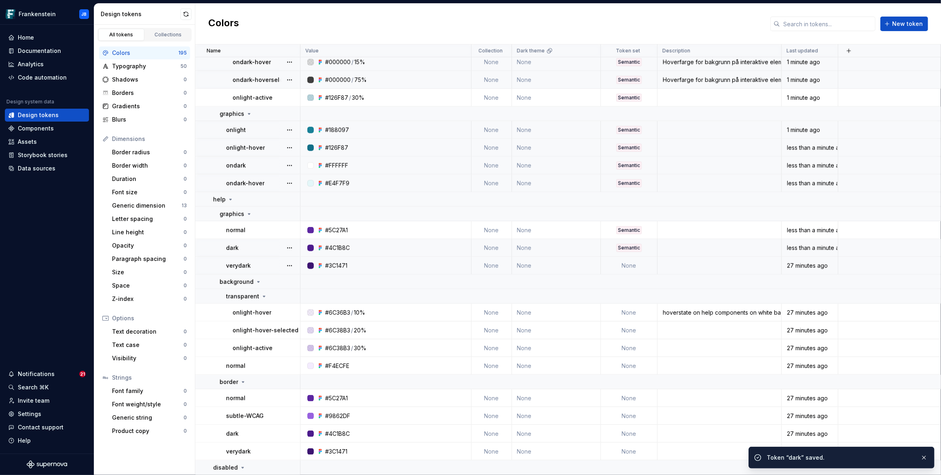
click at [803, 268] on div "27 minutes ago" at bounding box center [809, 266] width 55 height 8
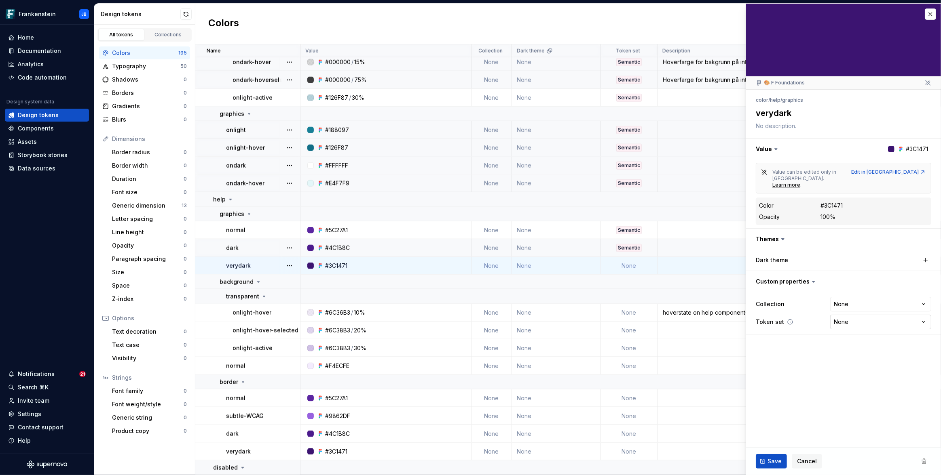
type textarea "*"
click at [848, 310] on html "Frankenstein JB Home Documentation Analytics Code automation Design system data…" at bounding box center [470, 237] width 941 height 475
select select "**********"
click at [770, 460] on span "Save" at bounding box center [774, 462] width 14 height 8
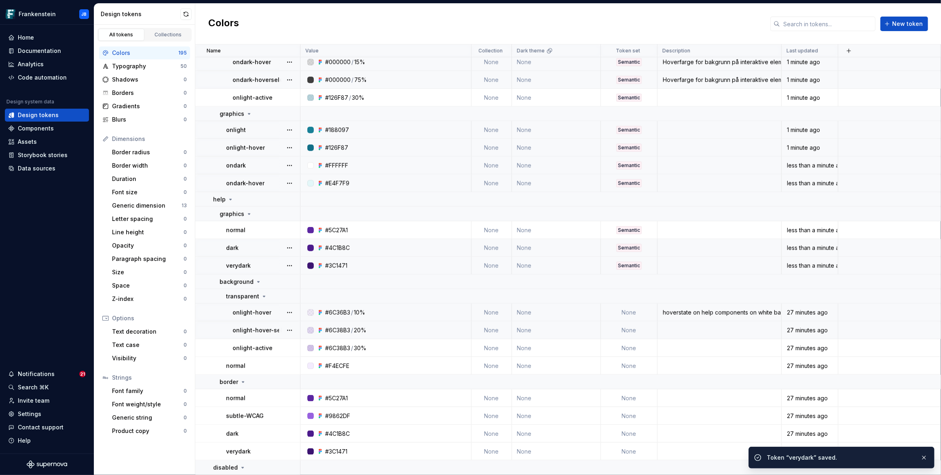
click at [627, 310] on td "None" at bounding box center [629, 313] width 57 height 18
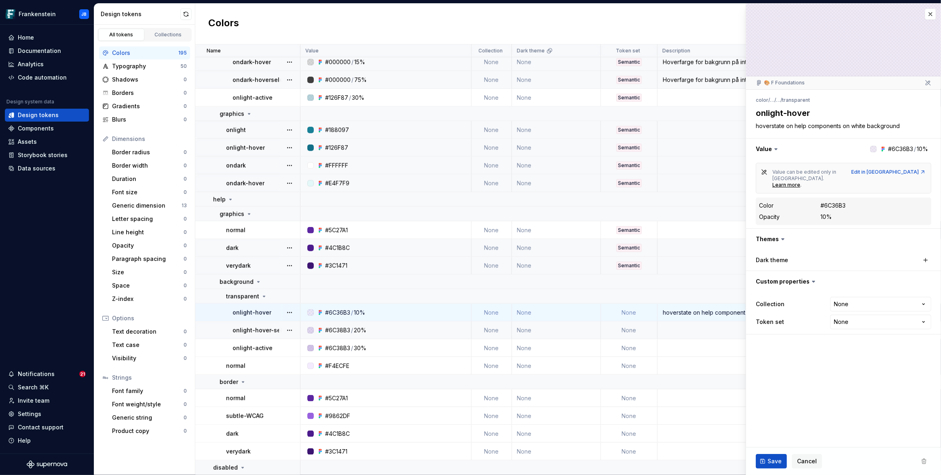
type textarea "*"
click at [862, 306] on html "Frankenstein JB Home Documentation Analytics Code automation Design system data…" at bounding box center [470, 237] width 941 height 475
select select "**********"
click at [762, 459] on button "Save" at bounding box center [770, 461] width 31 height 15
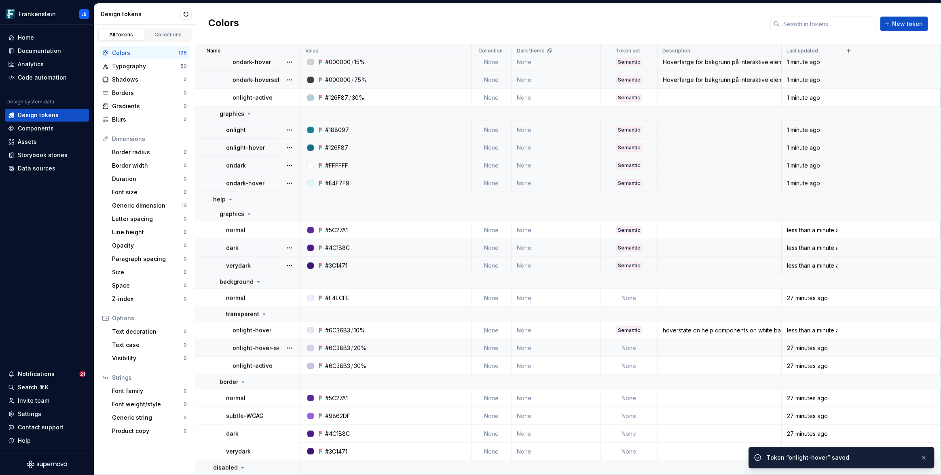
click at [639, 346] on td "None" at bounding box center [629, 349] width 57 height 18
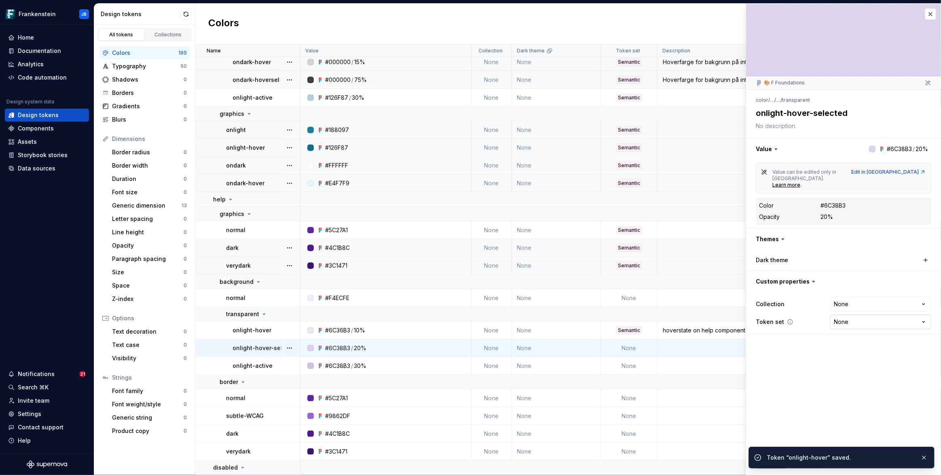
click at [856, 311] on html "Frankenstein JB Home Documentation Analytics Code automation Design system data…" at bounding box center [470, 237] width 941 height 475
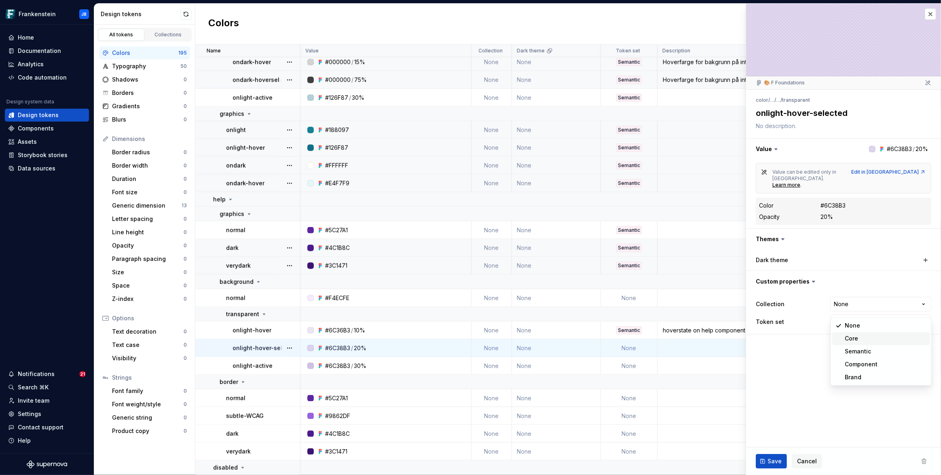
type textarea "*"
select select "**********"
click at [775, 461] on span "Save" at bounding box center [774, 462] width 14 height 8
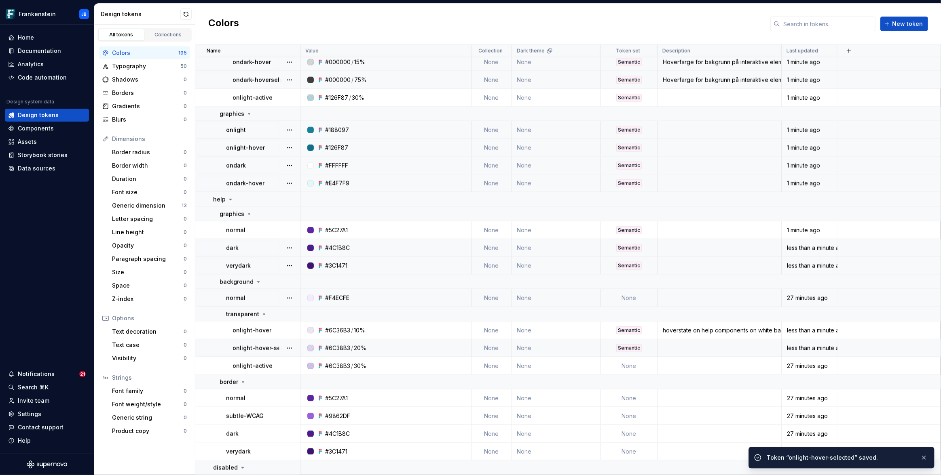
click at [629, 297] on td "None" at bounding box center [629, 298] width 57 height 18
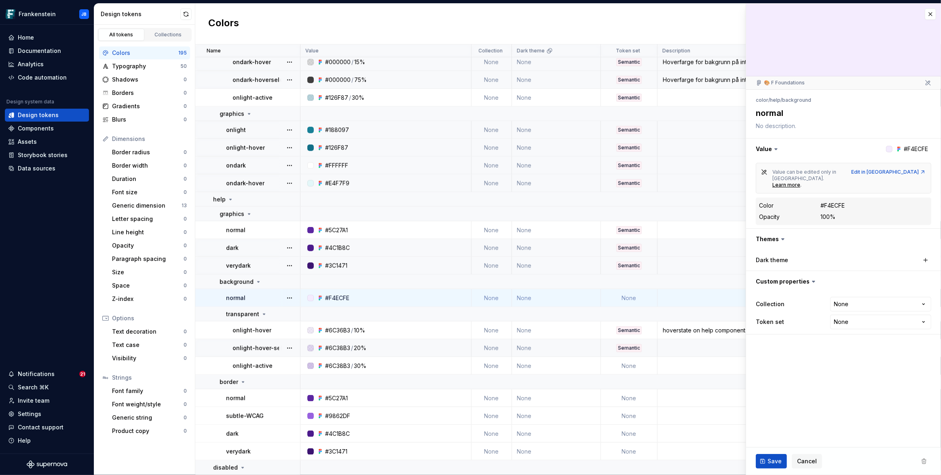
type textarea "*"
click at [858, 310] on html "Frankenstein JB Home Documentation Analytics Code automation Design system data…" at bounding box center [470, 237] width 941 height 475
select select "**********"
click at [766, 462] on button "Save" at bounding box center [770, 461] width 31 height 15
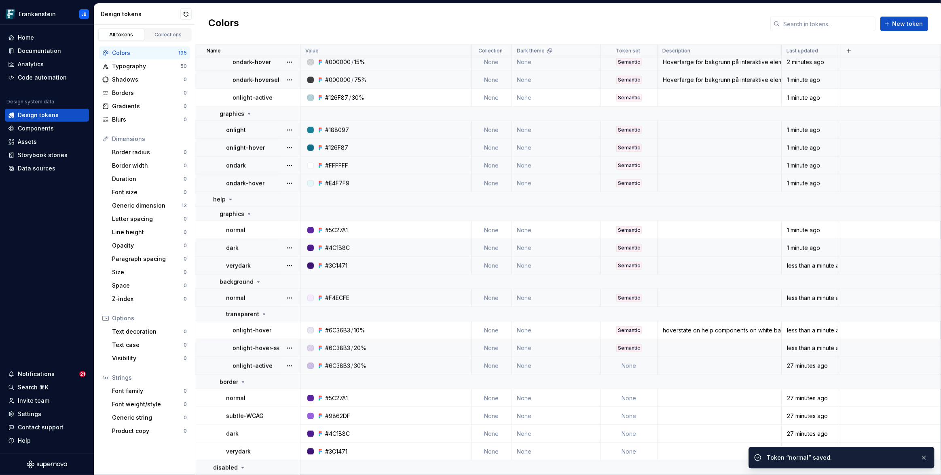
click at [625, 364] on td "None" at bounding box center [629, 366] width 57 height 18
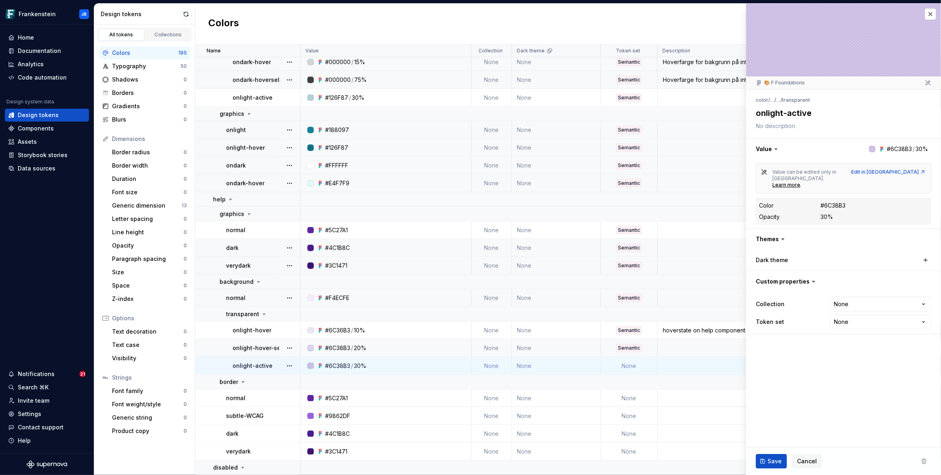
type textarea "*"
click at [848, 316] on html "Frankenstein JB Home Documentation Analytics Code automation Design system data…" at bounding box center [470, 237] width 941 height 475
select select "**********"
click at [768, 459] on span "Save" at bounding box center [774, 462] width 14 height 8
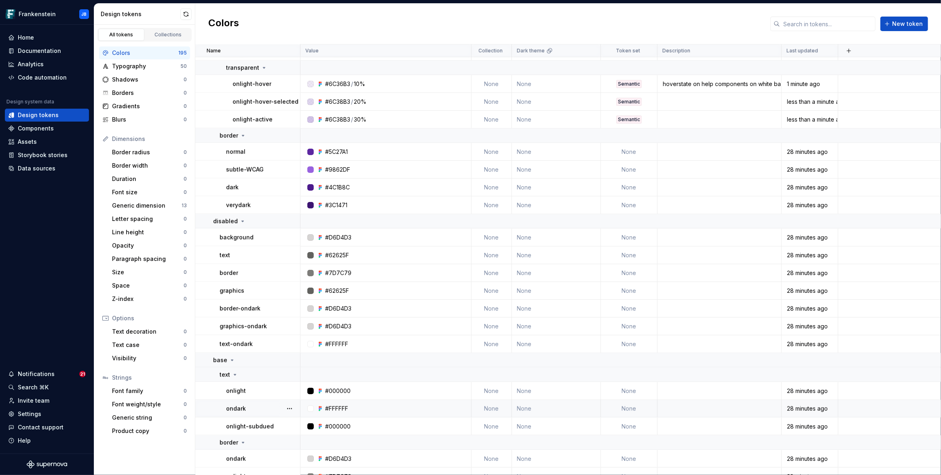
scroll to position [1228, 0]
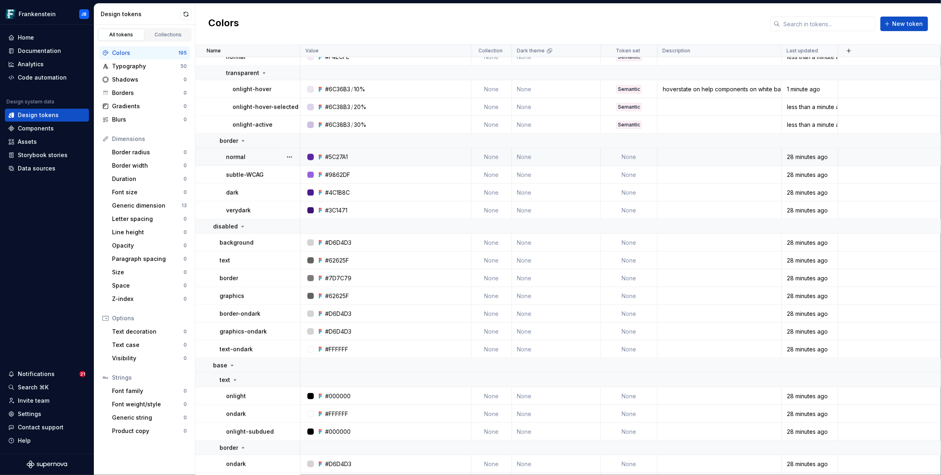
click at [637, 159] on td "None" at bounding box center [629, 157] width 57 height 18
type textarea "*"
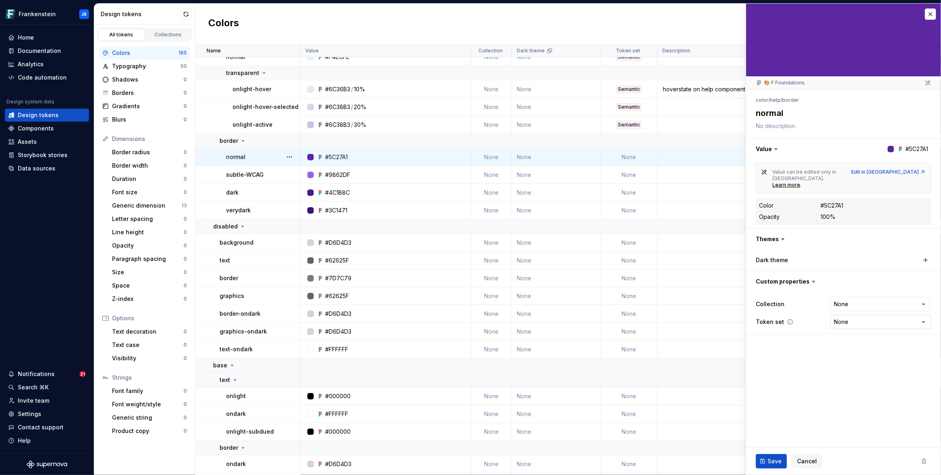
click at [839, 306] on html "Frankenstein JB Home Documentation Analytics Code automation Design system data…" at bounding box center [470, 237] width 941 height 475
select select "**********"
click at [769, 462] on span "Save" at bounding box center [774, 462] width 14 height 8
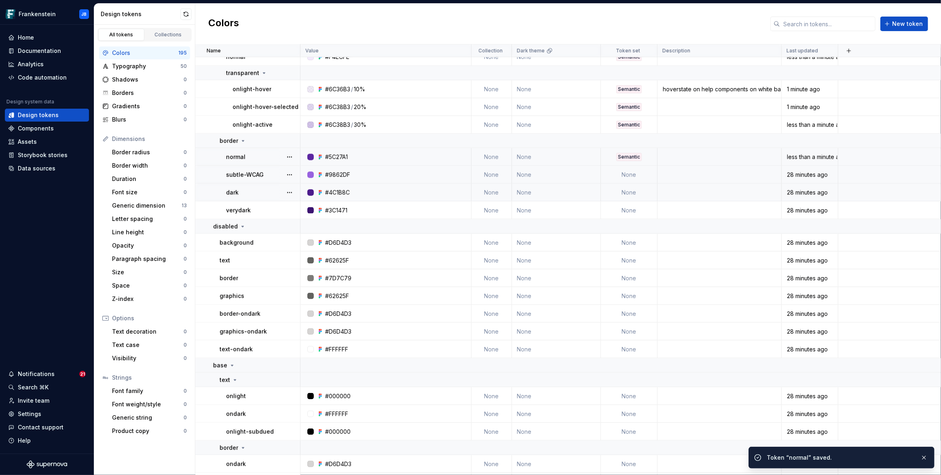
click at [641, 176] on td "None" at bounding box center [629, 175] width 57 height 18
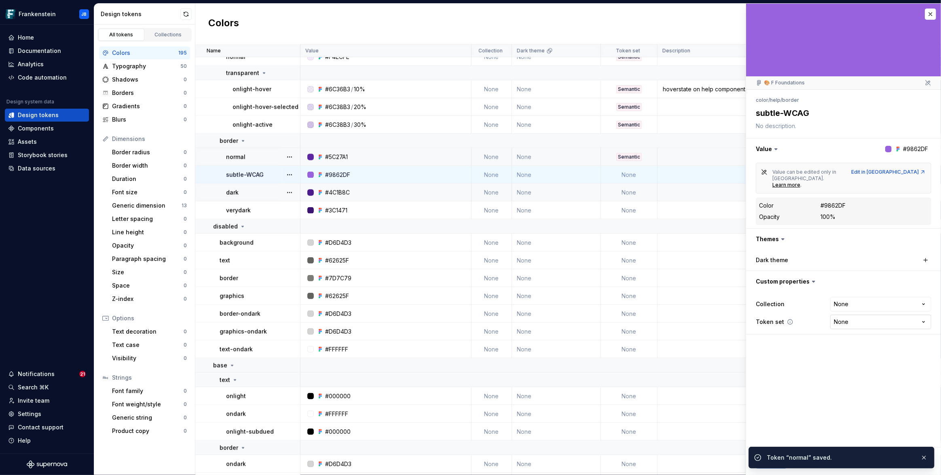
click at [847, 309] on html "Frankenstein JB Home Documentation Analytics Code automation Design system data…" at bounding box center [470, 237] width 941 height 475
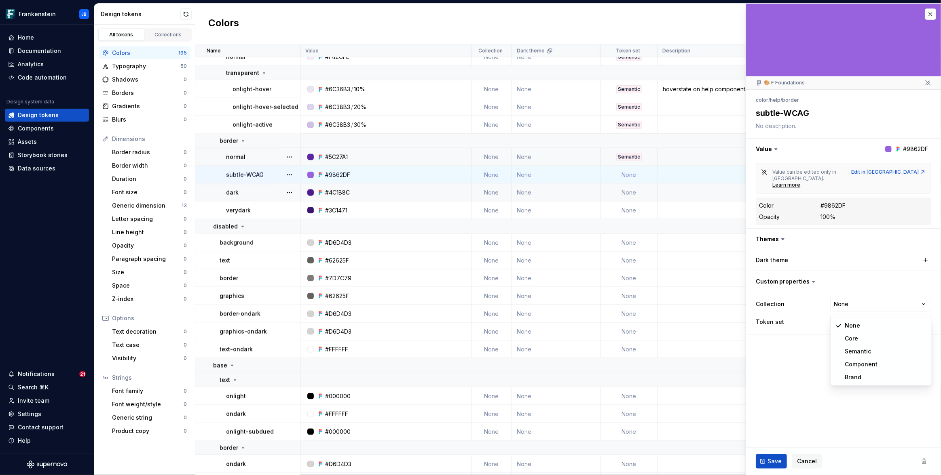
type textarea "*"
select select "**********"
click at [776, 464] on span "Save" at bounding box center [774, 462] width 14 height 8
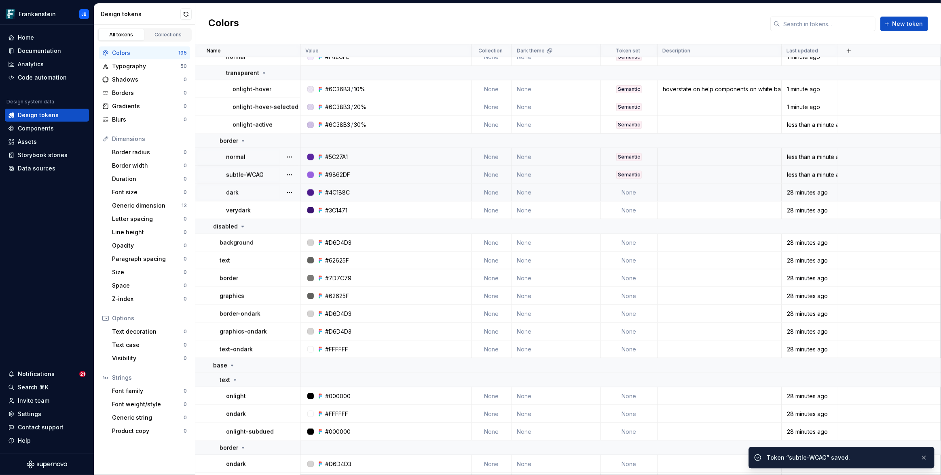
click at [632, 196] on td "None" at bounding box center [629, 193] width 57 height 18
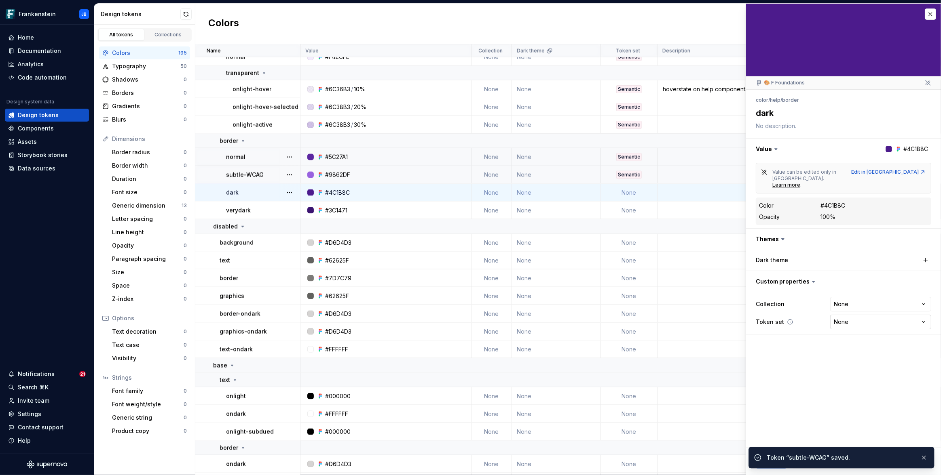
click at [844, 310] on html "Frankenstein JB Home Documentation Analytics Code automation Design system data…" at bounding box center [470, 237] width 941 height 475
type textarea "*"
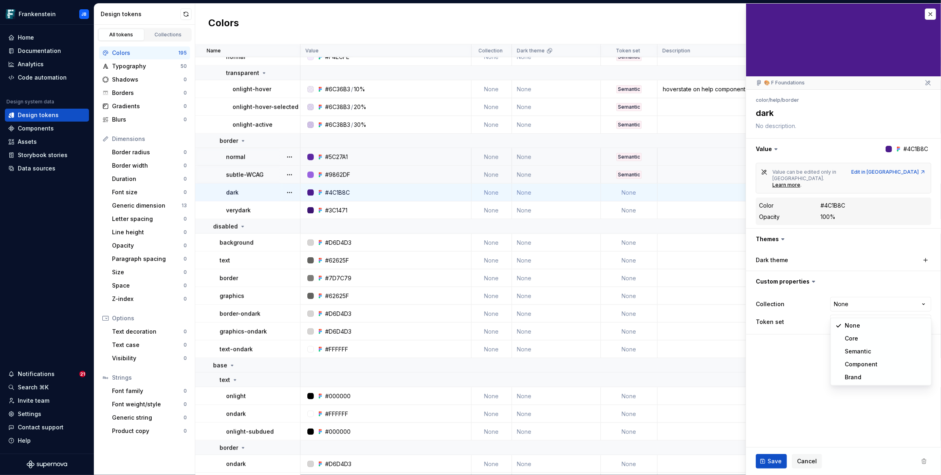
select select "**********"
click at [768, 462] on span "Save" at bounding box center [774, 462] width 14 height 8
click at [633, 209] on td "None" at bounding box center [629, 211] width 57 height 18
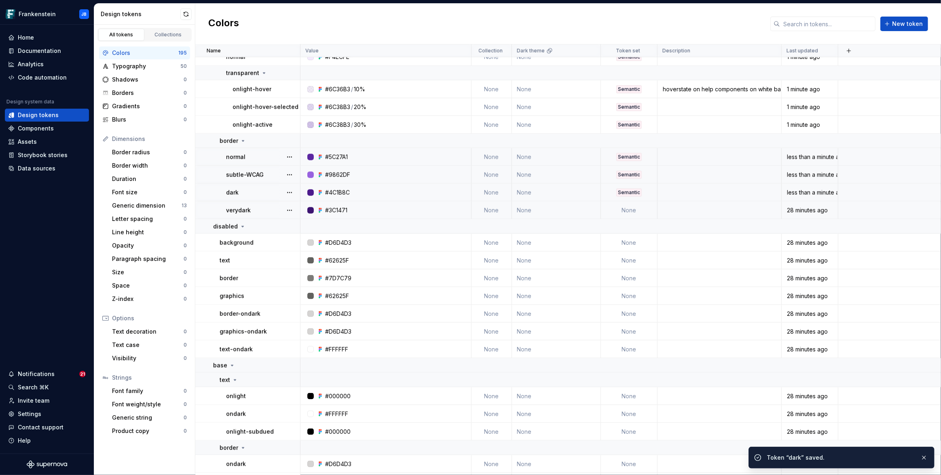
click at [627, 208] on td "None" at bounding box center [629, 211] width 57 height 18
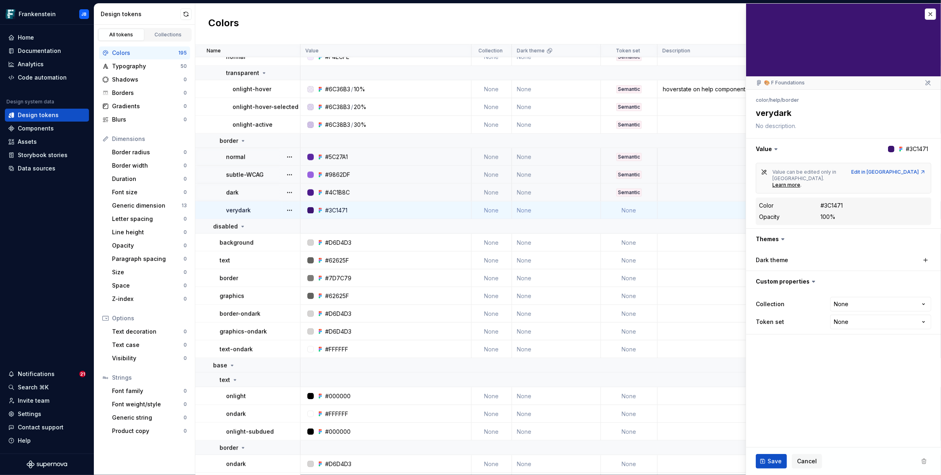
type textarea "*"
click at [852, 306] on html "Frankenstein JB Home Documentation Analytics Code automation Design system data…" at bounding box center [470, 237] width 941 height 475
select select "**********"
click at [643, 244] on td "None" at bounding box center [629, 243] width 57 height 18
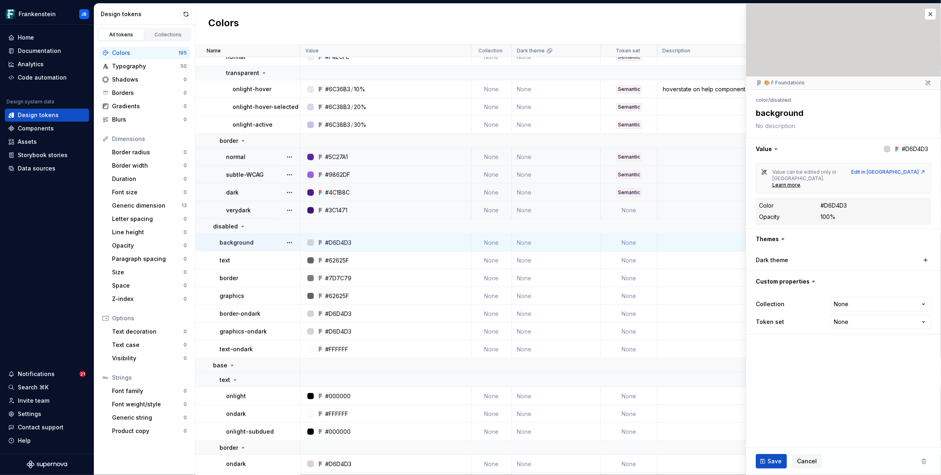
type textarea "*"
click at [842, 306] on html "Frankenstein JB Home Documentation Analytics Code automation Design system data…" at bounding box center [470, 237] width 941 height 475
select select "**********"
click at [770, 462] on span "Save" at bounding box center [774, 462] width 14 height 8
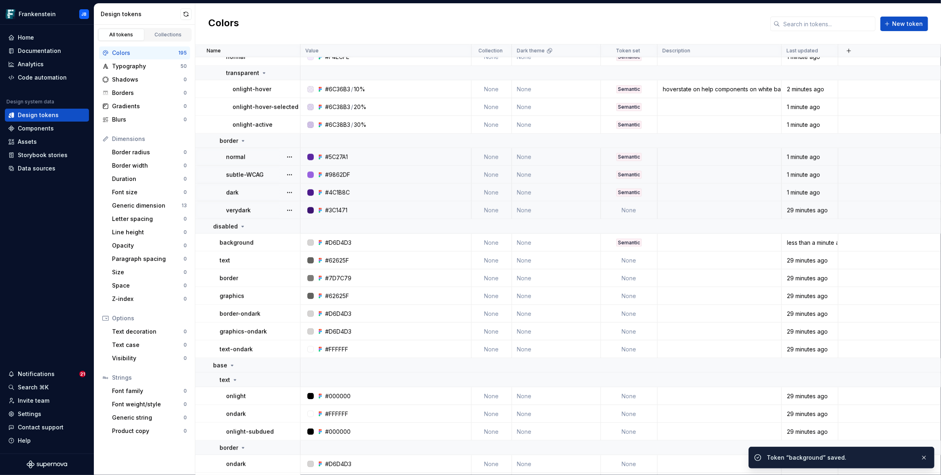
click at [628, 210] on td "None" at bounding box center [629, 211] width 57 height 18
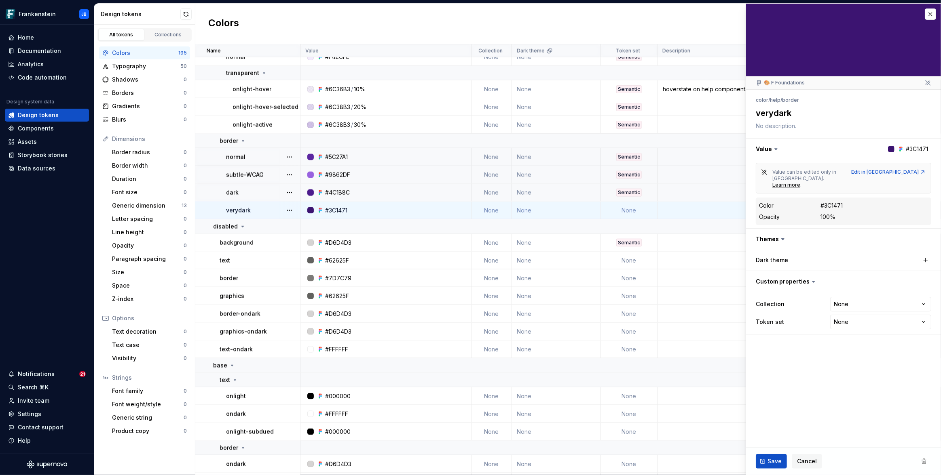
click at [842, 308] on html "Frankenstein JB Home Documentation Analytics Code automation Design system data…" at bounding box center [470, 237] width 941 height 475
type textarea "*"
select select "**********"
click at [776, 460] on span "Save" at bounding box center [774, 462] width 14 height 8
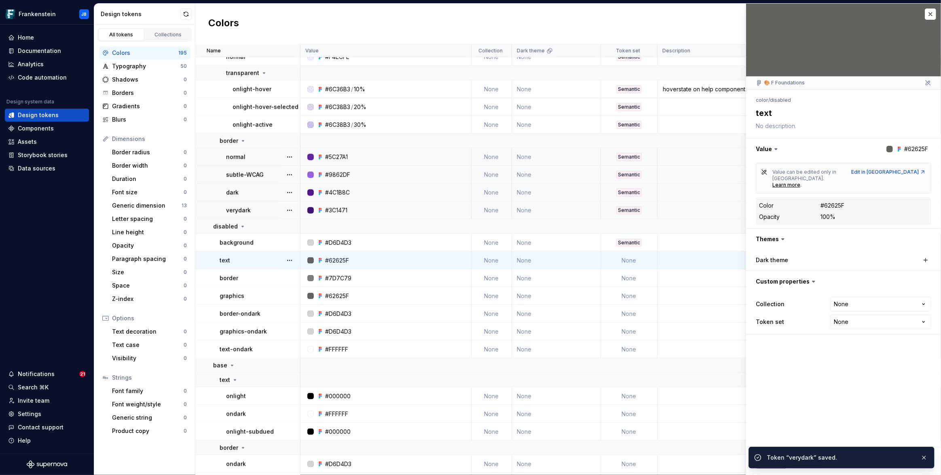
click at [627, 261] on td "None" at bounding box center [629, 261] width 57 height 18
click at [865, 310] on html "Frankenstein JB Home Documentation Analytics Code automation Design system data…" at bounding box center [470, 237] width 941 height 475
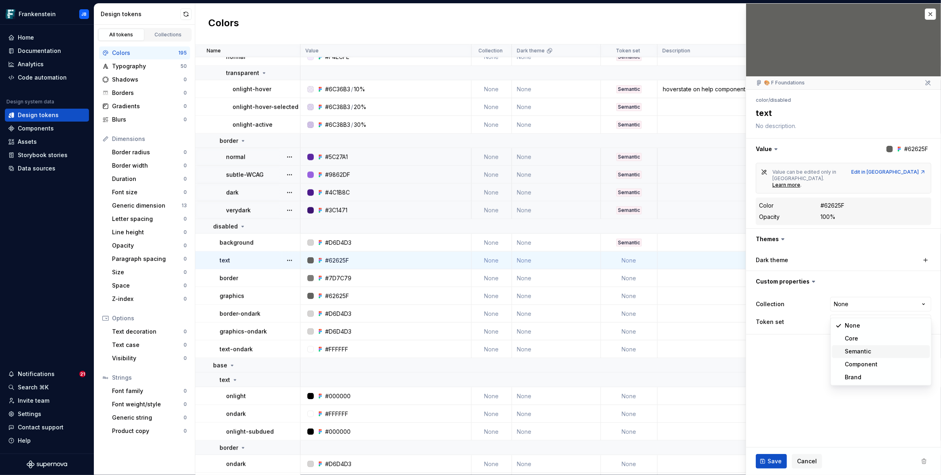
type textarea "*"
select select "**********"
click at [773, 456] on button "Save" at bounding box center [770, 461] width 31 height 15
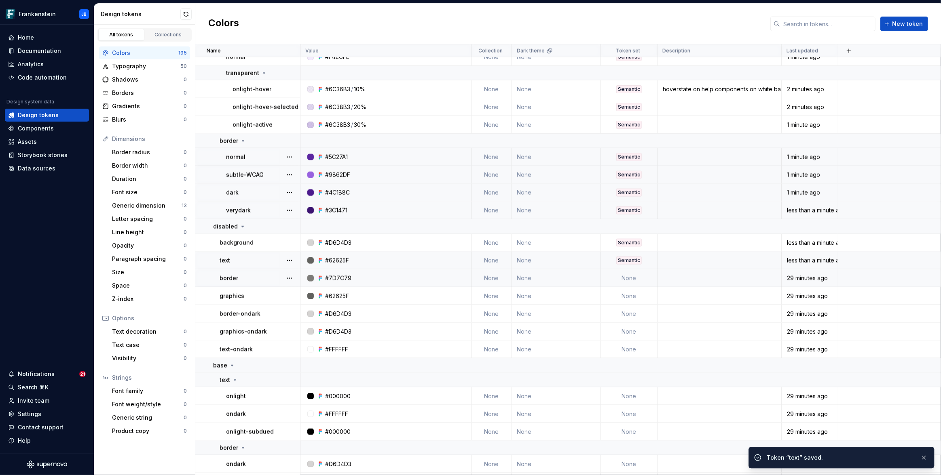
click at [632, 280] on td "None" at bounding box center [629, 279] width 57 height 18
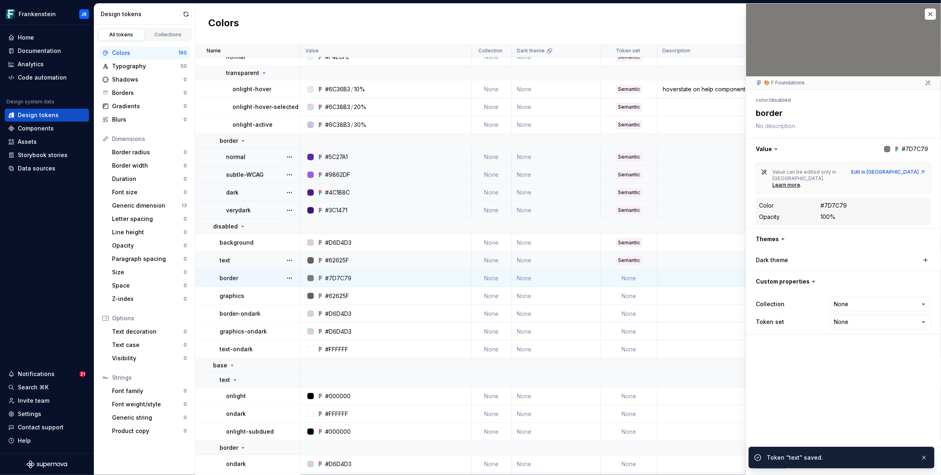
type textarea "*"
click at [864, 309] on html "Frankenstein JB Home Documentation Analytics Code automation Design system data…" at bounding box center [470, 237] width 941 height 475
select select "**********"
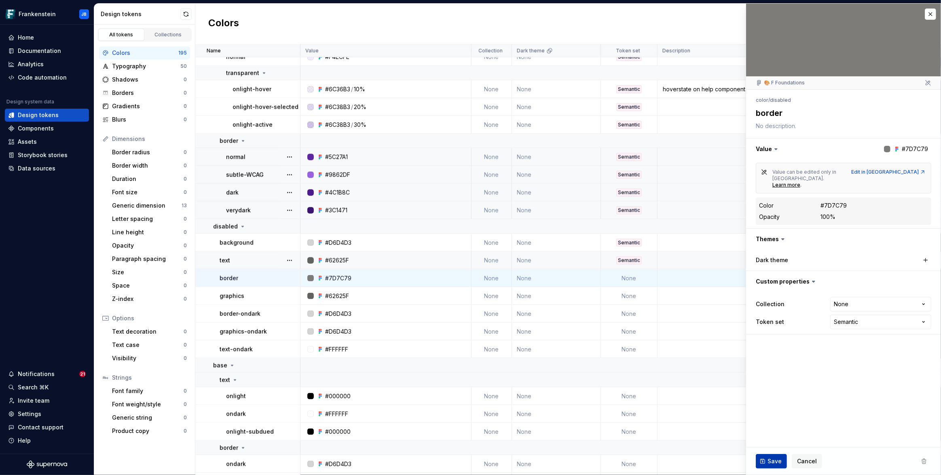
click at [779, 458] on span "Save" at bounding box center [774, 462] width 14 height 8
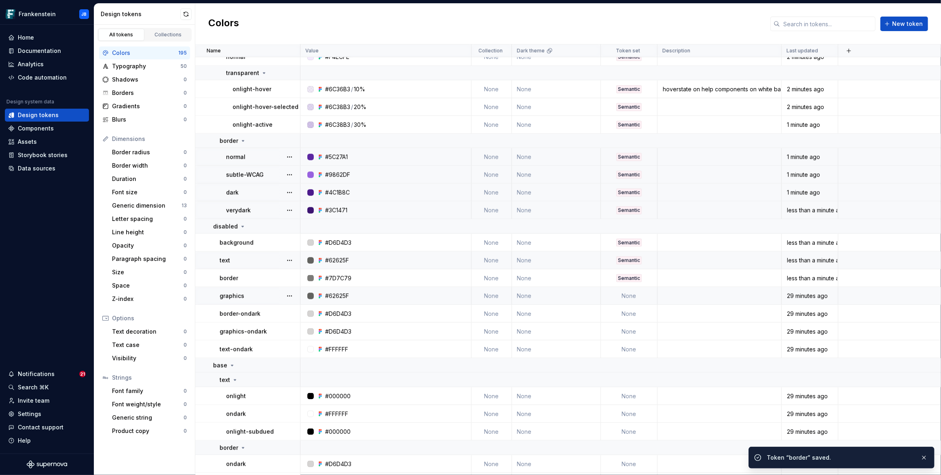
click at [634, 298] on td "None" at bounding box center [629, 296] width 57 height 18
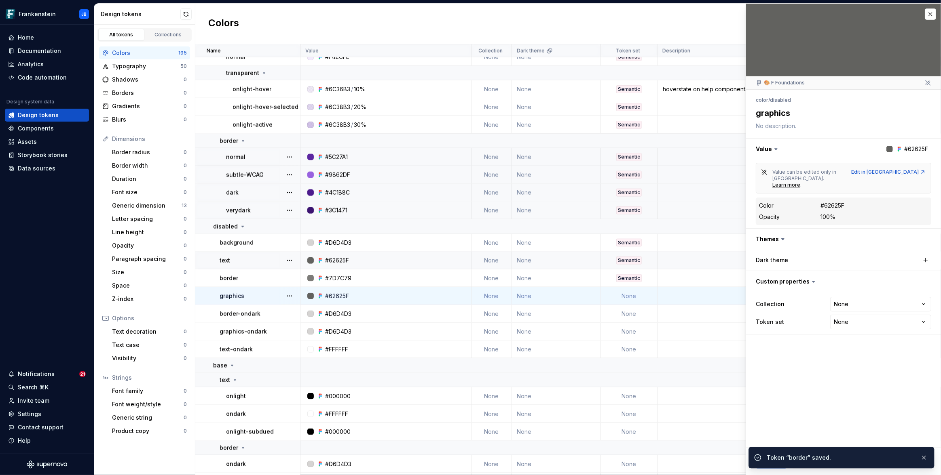
click at [846, 303] on html "Frankenstein JB Home Documentation Analytics Code automation Design system data…" at bounding box center [470, 237] width 941 height 475
type textarea "*"
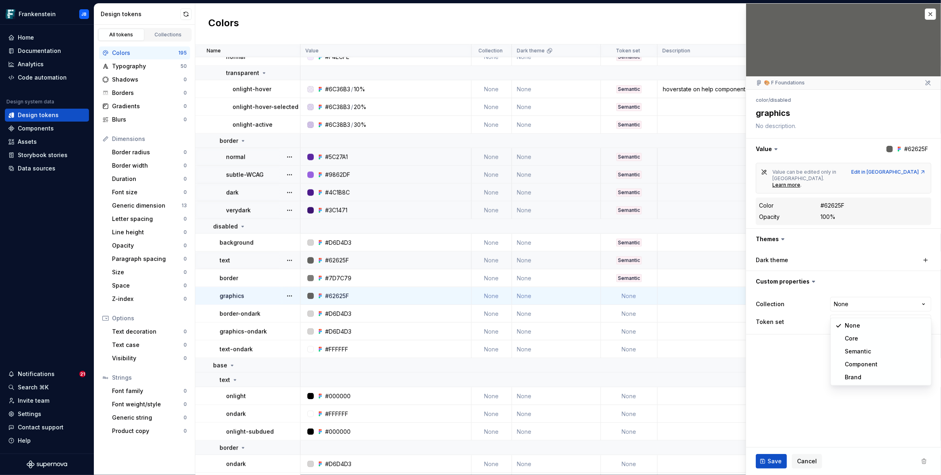
select select "**********"
click at [770, 456] on button "Save" at bounding box center [770, 461] width 31 height 15
click at [641, 309] on td "None" at bounding box center [629, 314] width 57 height 18
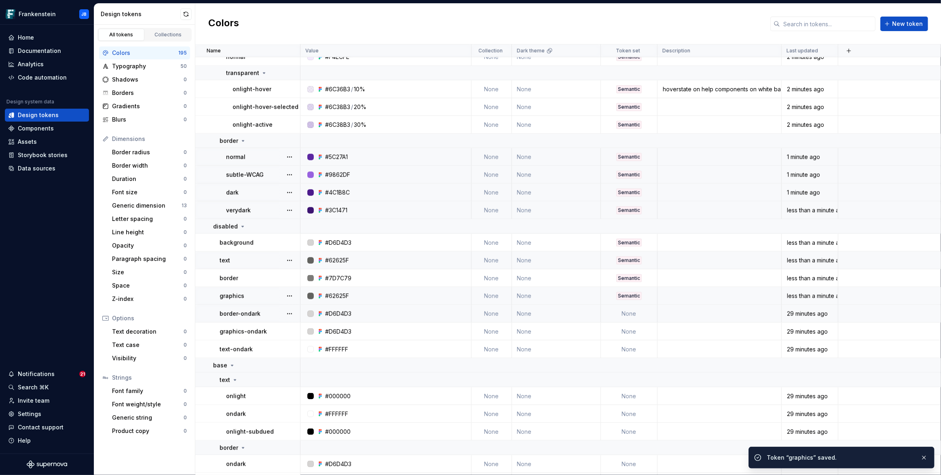
click at [629, 310] on td "None" at bounding box center [629, 314] width 57 height 18
type textarea "*"
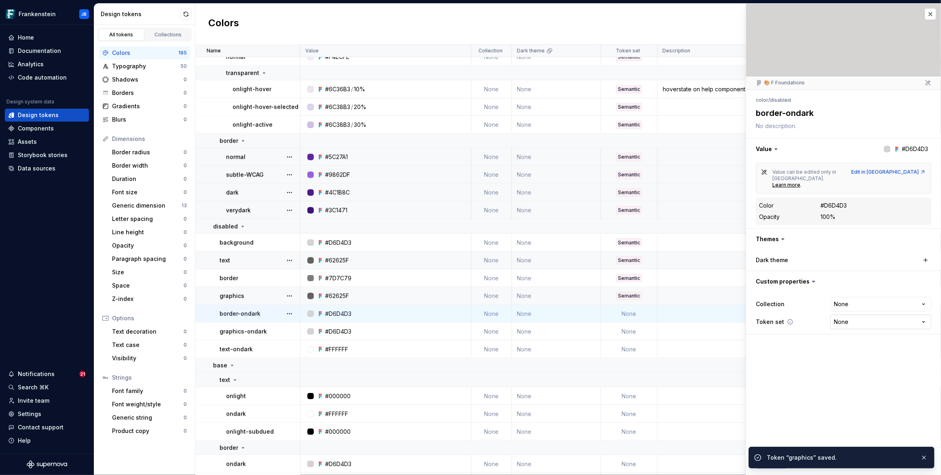
click at [852, 312] on html "Frankenstein JB Home Documentation Analytics Code automation Design system data…" at bounding box center [470, 237] width 941 height 475
select select "**********"
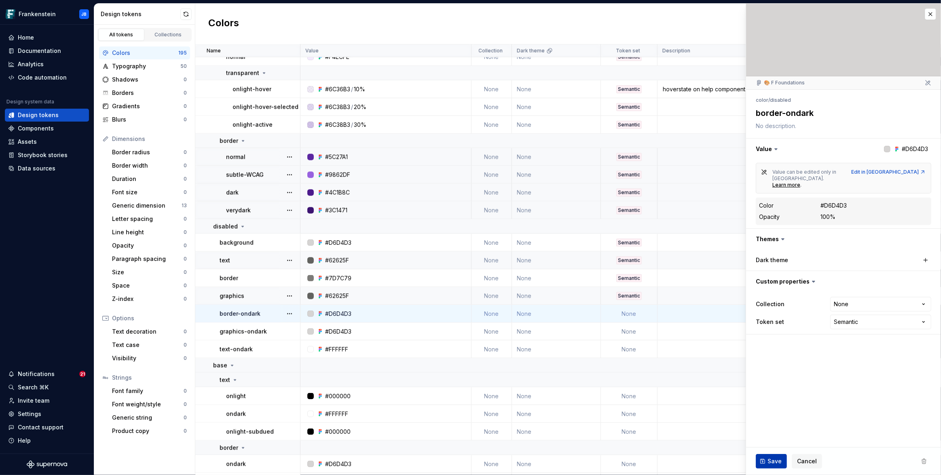
click at [779, 458] on span "Save" at bounding box center [774, 462] width 14 height 8
click at [639, 325] on td "None" at bounding box center [629, 332] width 57 height 18
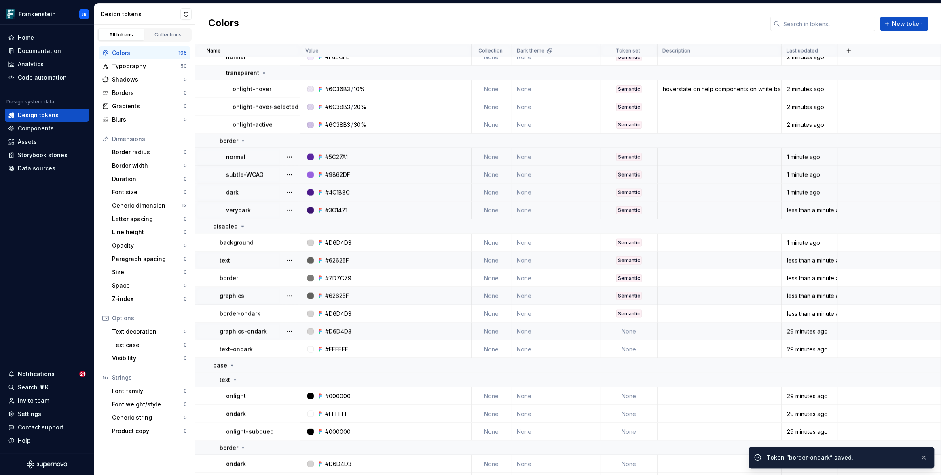
click at [627, 333] on td "None" at bounding box center [629, 332] width 57 height 18
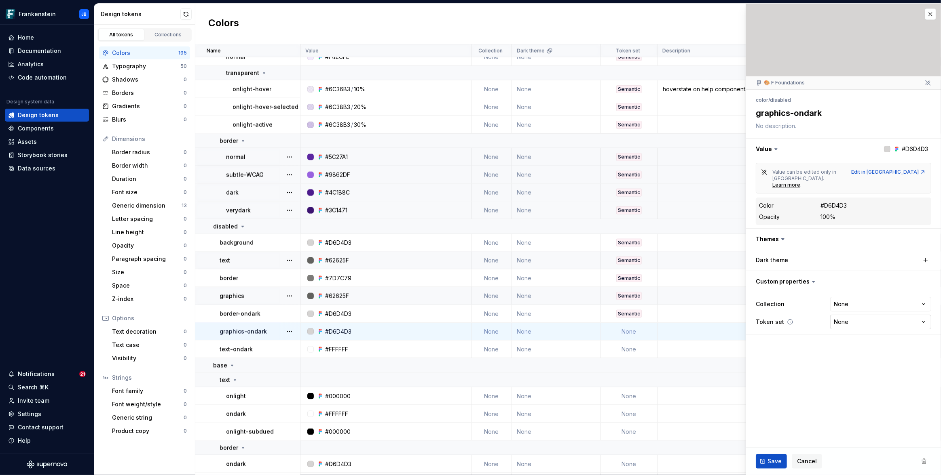
click at [842, 314] on html "Frankenstein JB Home Documentation Analytics Code automation Design system data…" at bounding box center [470, 237] width 941 height 475
type textarea "*"
select select "**********"
click at [782, 457] on button "Save" at bounding box center [770, 461] width 31 height 15
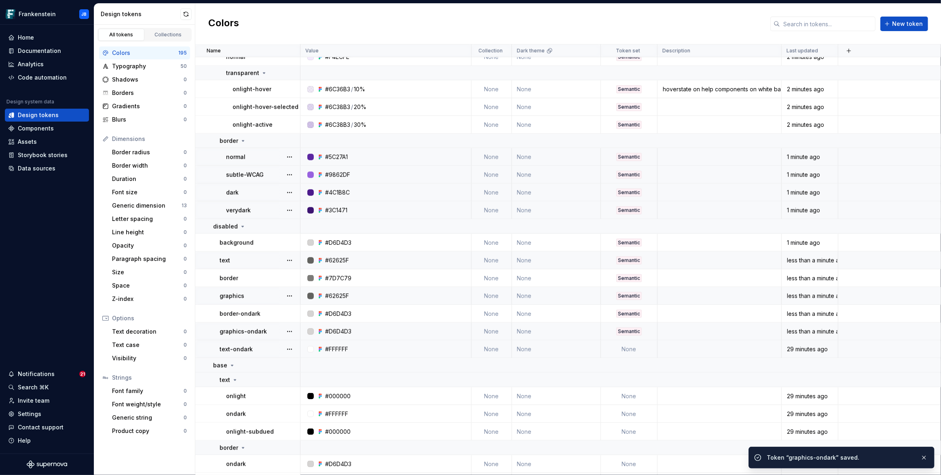
click at [642, 348] on td "None" at bounding box center [629, 350] width 57 height 18
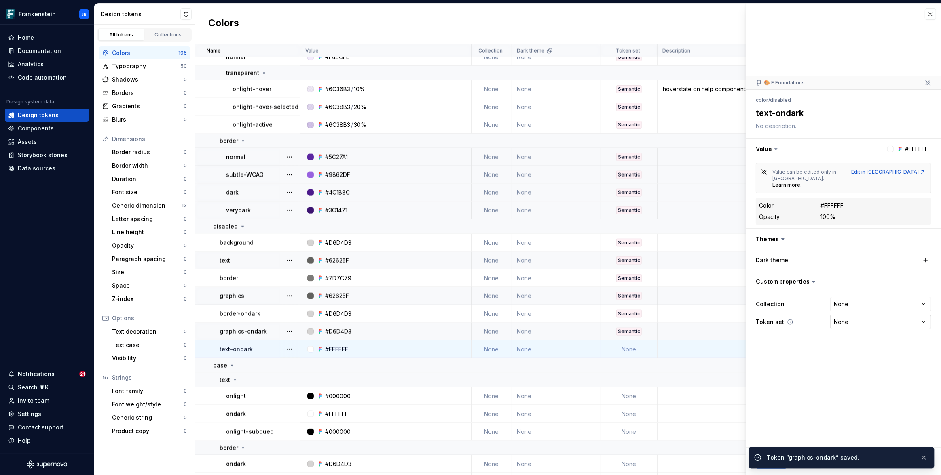
click at [856, 304] on html "Frankenstein JB Home Documentation Analytics Code automation Design system data…" at bounding box center [470, 237] width 941 height 475
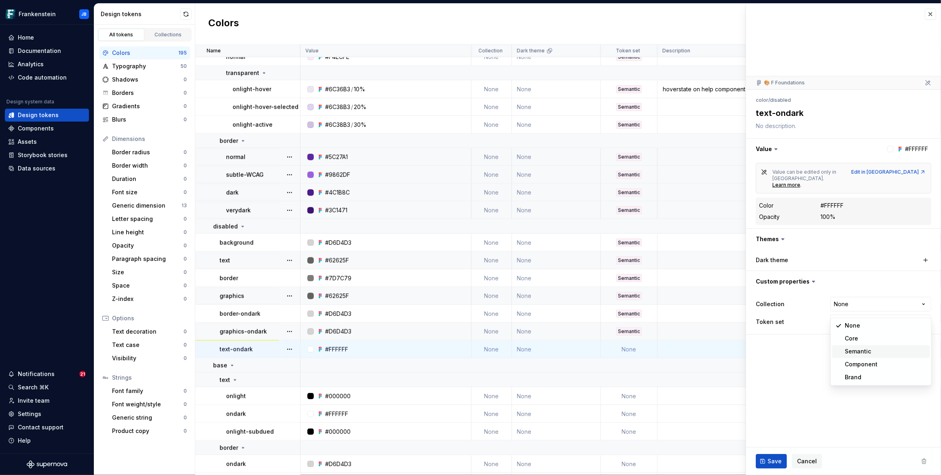
type textarea "*"
select select "**********"
click at [779, 459] on span "Save" at bounding box center [774, 462] width 14 height 8
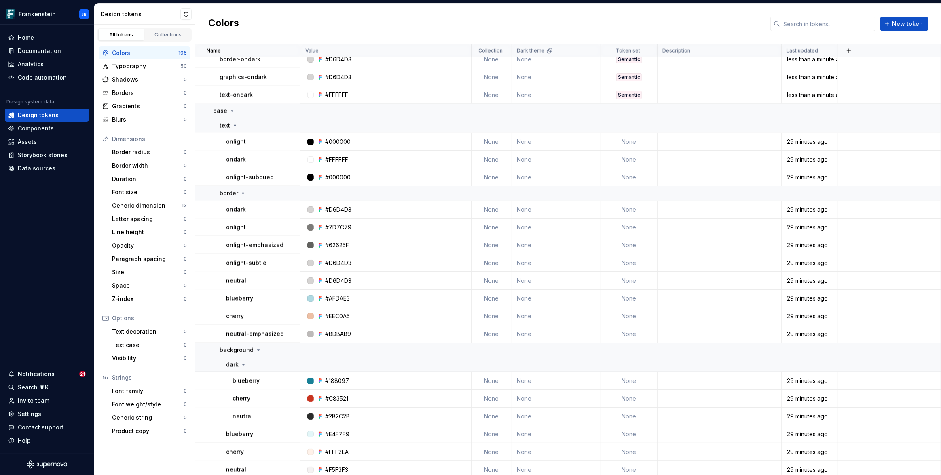
scroll to position [1480, 0]
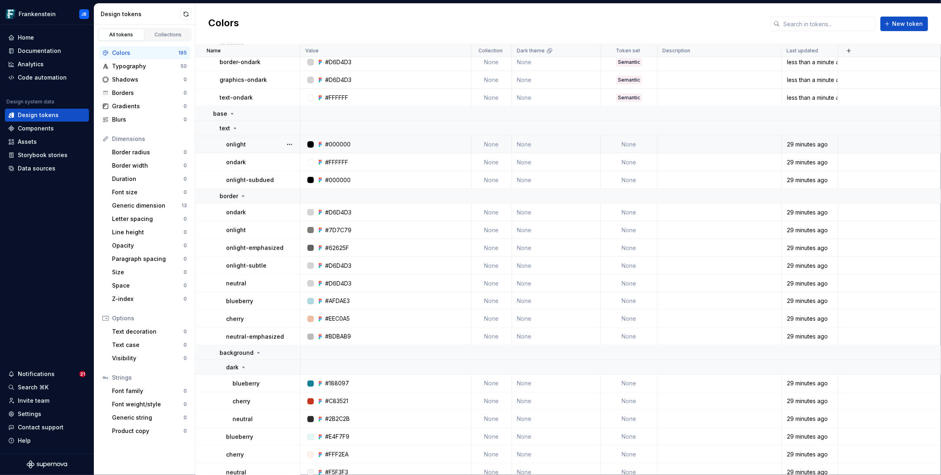
click at [633, 144] on td "None" at bounding box center [629, 145] width 57 height 18
type textarea "*"
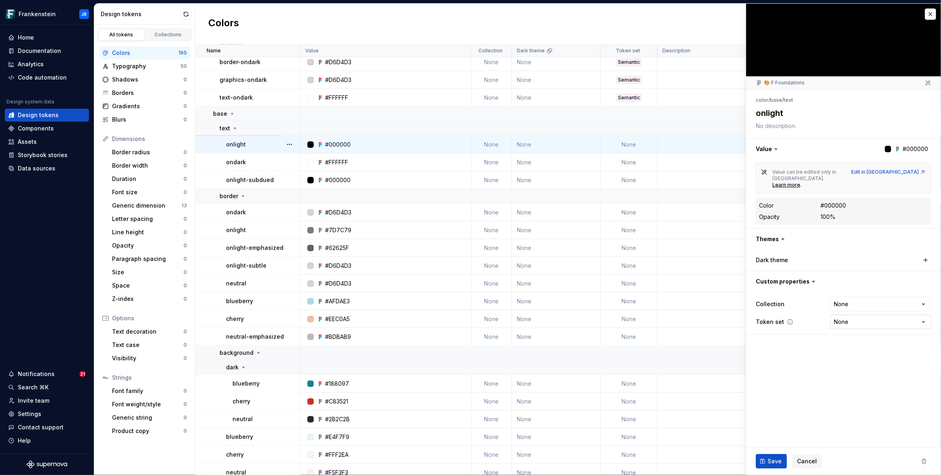
click at [844, 304] on html "Frankenstein JB Home Documentation Analytics Code automation Design system data…" at bounding box center [470, 237] width 941 height 475
select select "**********"
click at [774, 461] on span "Save" at bounding box center [774, 462] width 14 height 8
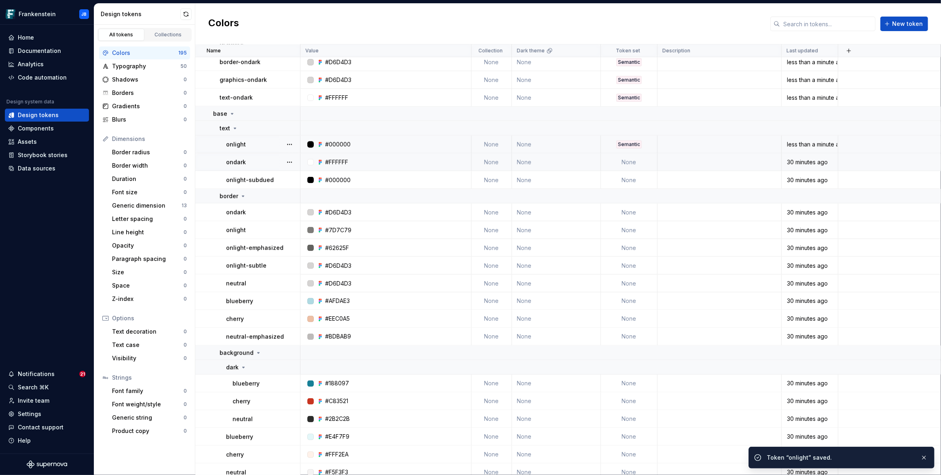
click at [644, 163] on td "None" at bounding box center [629, 163] width 57 height 18
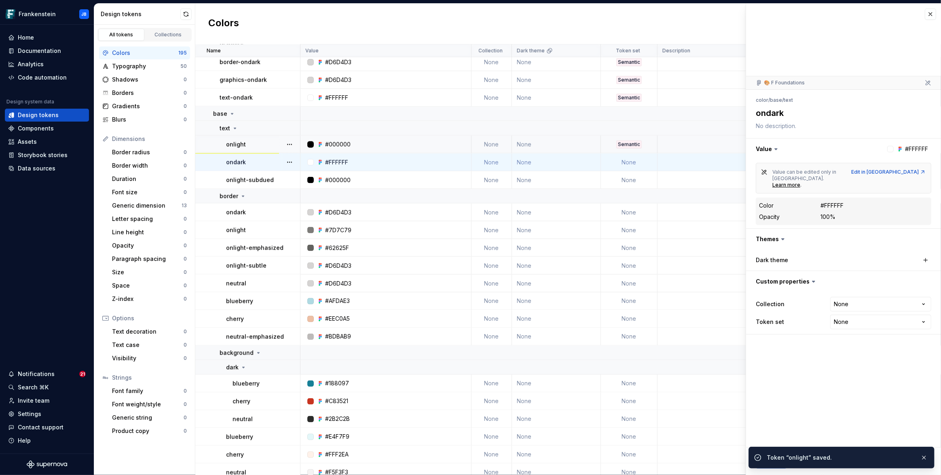
click at [848, 308] on html "Frankenstein JB Home Documentation Analytics Code automation Design system data…" at bounding box center [470, 237] width 941 height 475
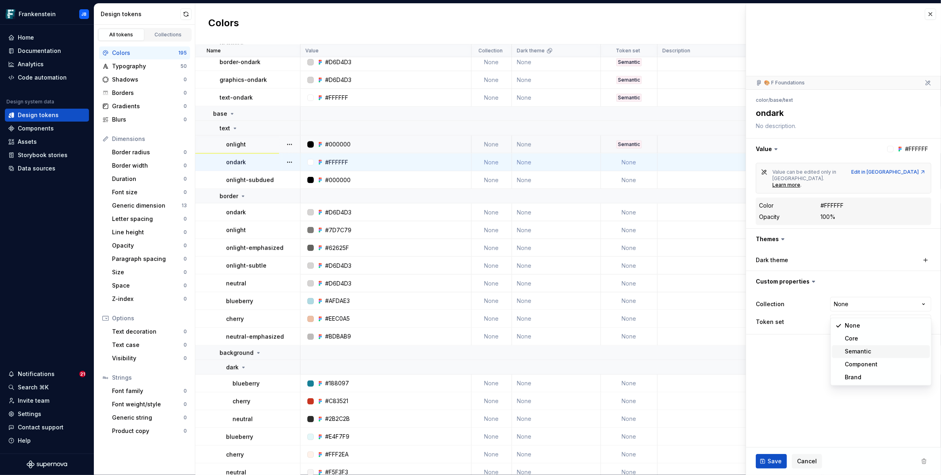
type textarea "*"
select select "**********"
click at [775, 462] on span "Save" at bounding box center [774, 462] width 14 height 8
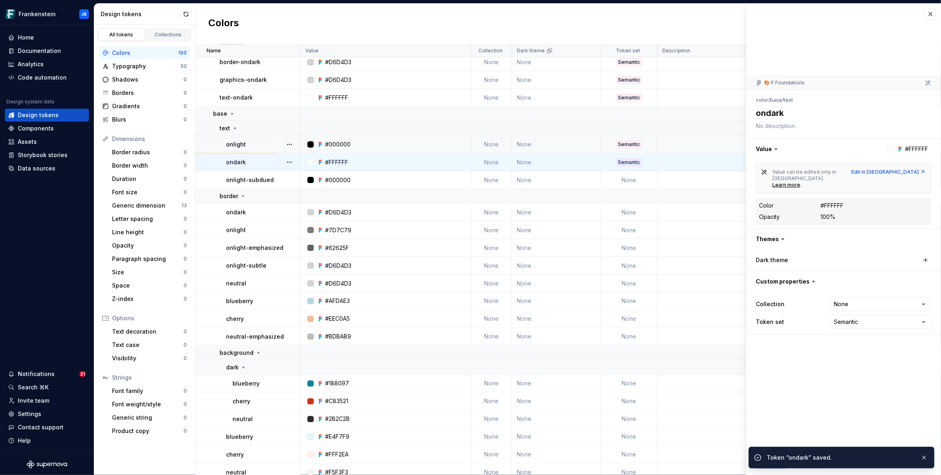
click at [633, 179] on td "None" at bounding box center [629, 180] width 57 height 18
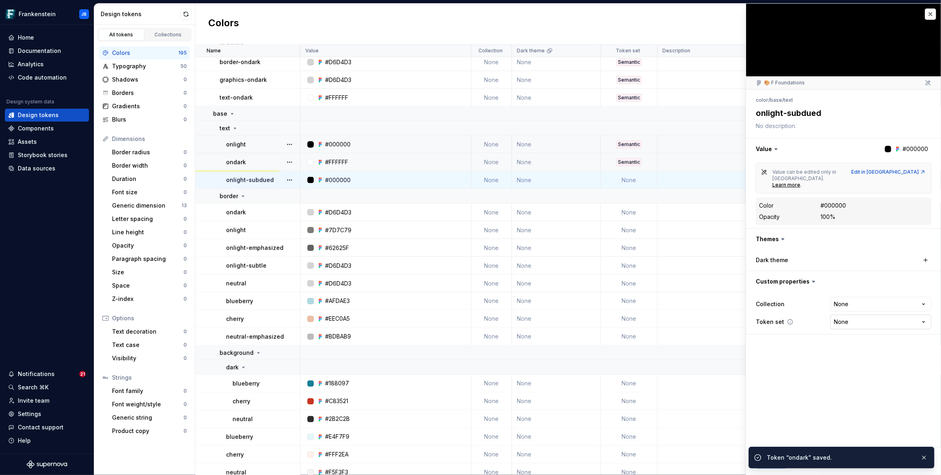
click at [869, 304] on html "Frankenstein JB Home Documentation Analytics Code automation Design system data…" at bounding box center [470, 237] width 941 height 475
type textarea "*"
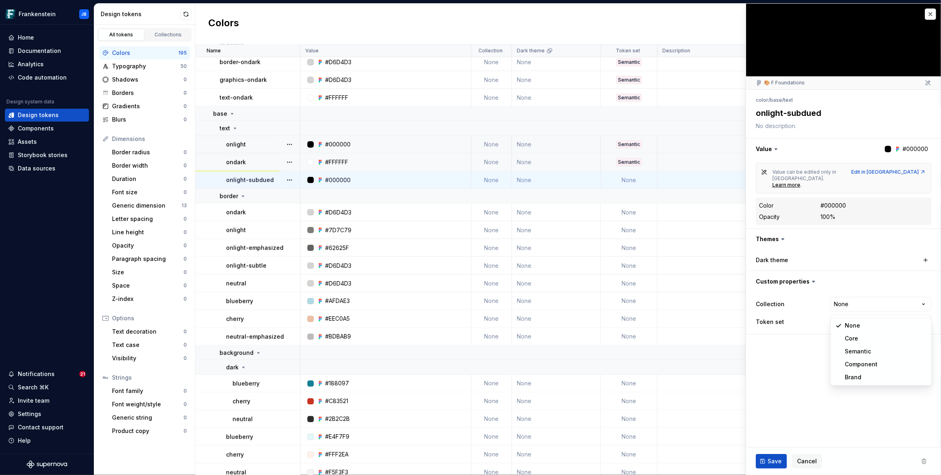
select select "**********"
click at [777, 458] on span "Save" at bounding box center [774, 462] width 14 height 8
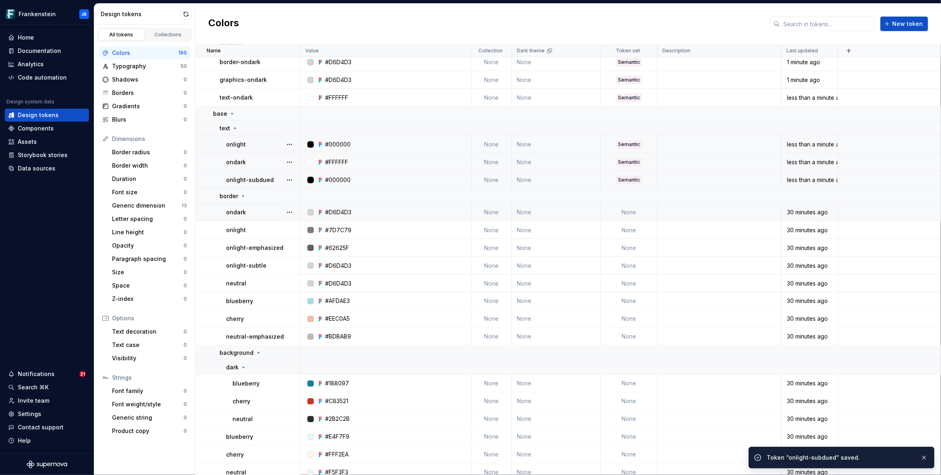
click at [635, 210] on td "None" at bounding box center [629, 213] width 57 height 18
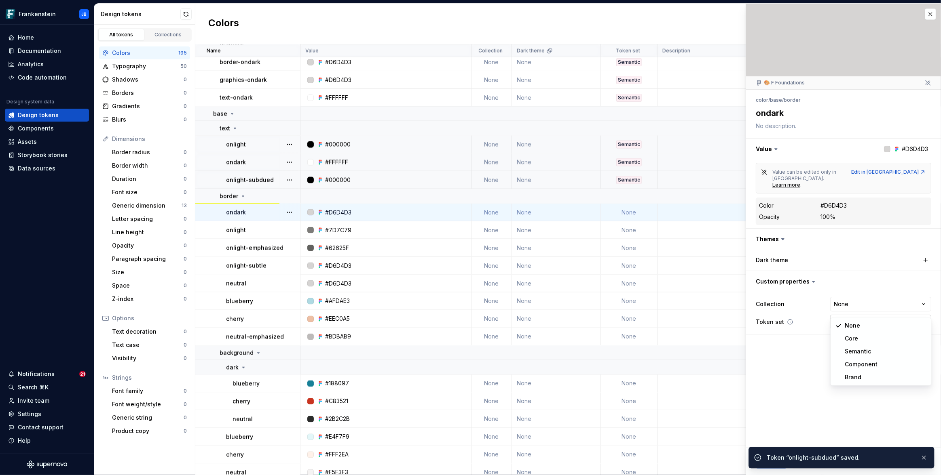
click at [862, 308] on html "Frankenstein JB Home Documentation Analytics Code automation Design system data…" at bounding box center [470, 237] width 941 height 475
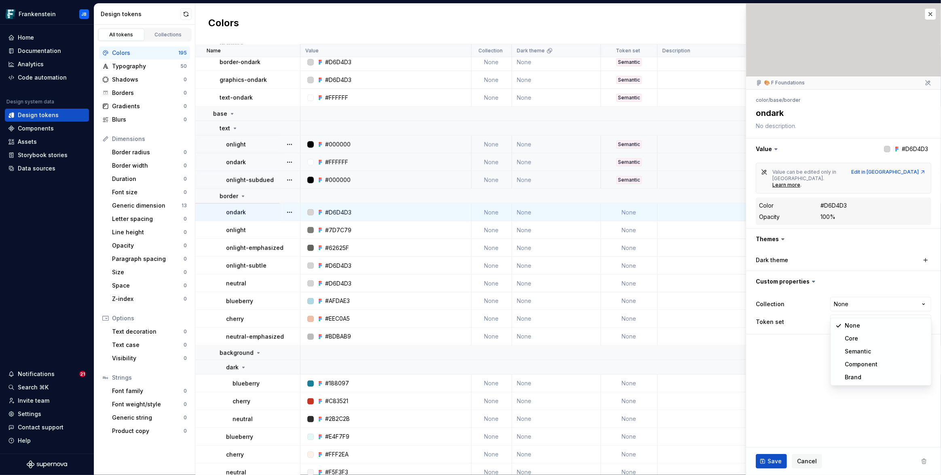
type textarea "*"
select select "**********"
click at [775, 455] on button "Save" at bounding box center [770, 461] width 31 height 15
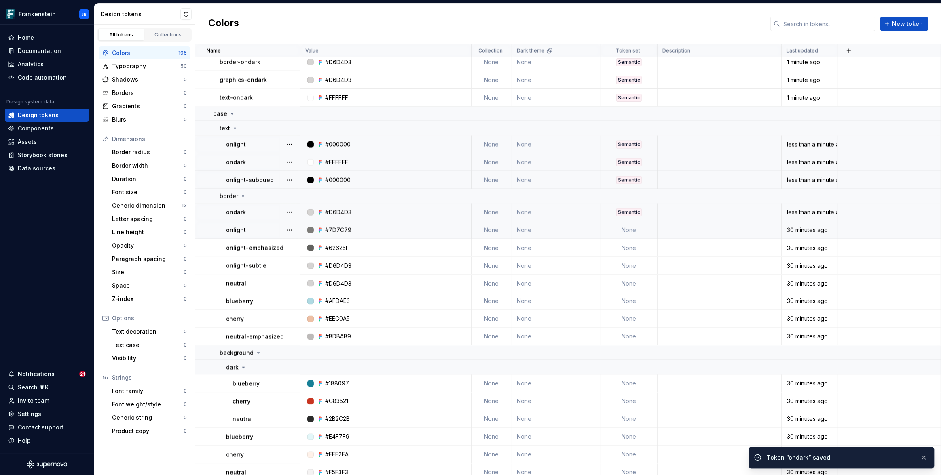
click at [638, 230] on td "None" at bounding box center [629, 231] width 57 height 18
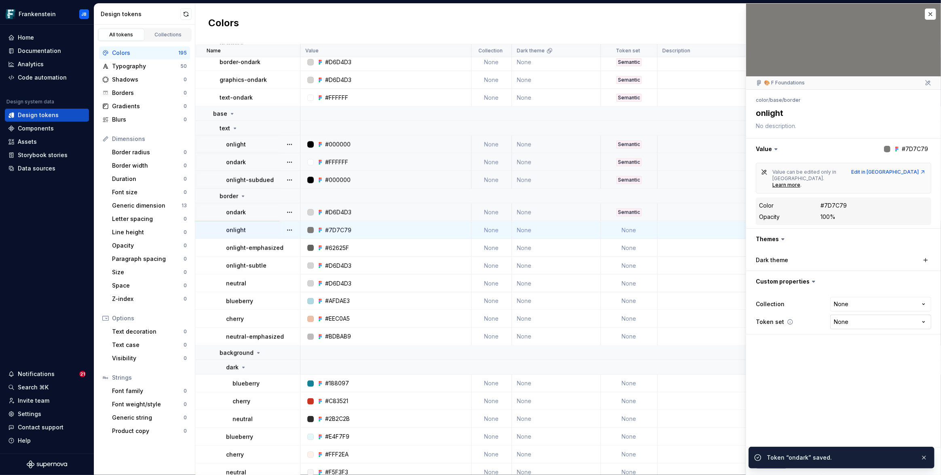
click at [864, 307] on html "Frankenstein JB Home Documentation Analytics Code automation Design system data…" at bounding box center [470, 237] width 941 height 475
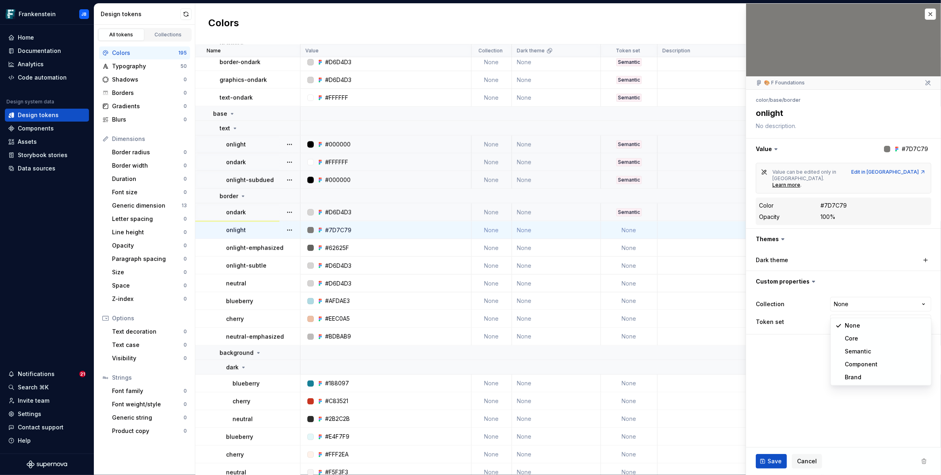
type textarea "*"
select select "**********"
click at [773, 458] on span "Save" at bounding box center [774, 462] width 14 height 8
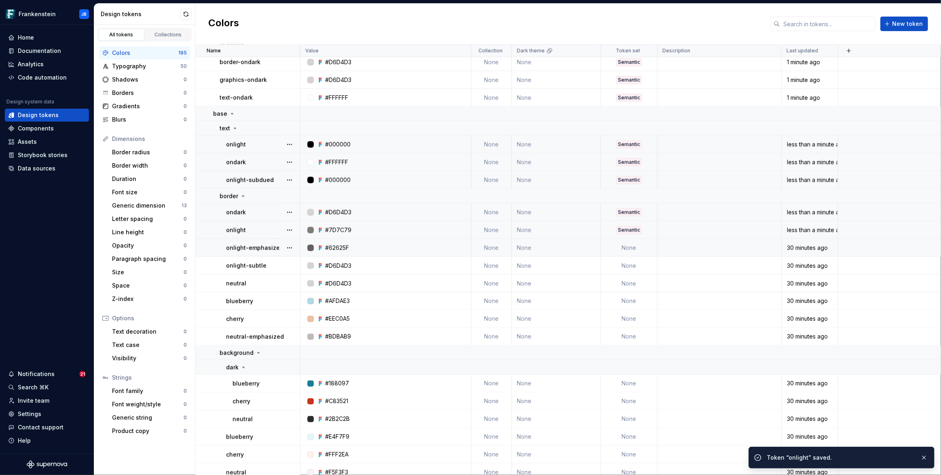
click at [646, 250] on td "None" at bounding box center [629, 248] width 57 height 18
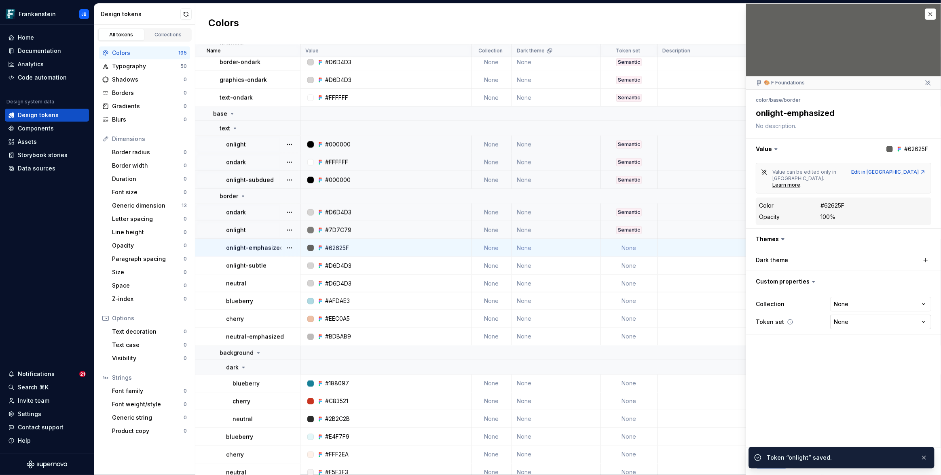
click at [851, 314] on html "Frankenstein JB Home Documentation Analytics Code automation Design system data…" at bounding box center [470, 237] width 941 height 475
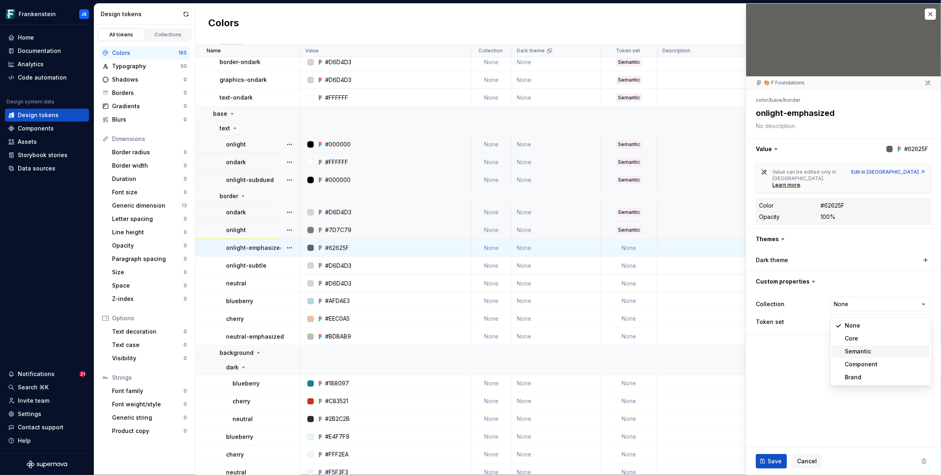
type textarea "*"
select select "**********"
click at [777, 456] on button "Save" at bounding box center [770, 461] width 31 height 15
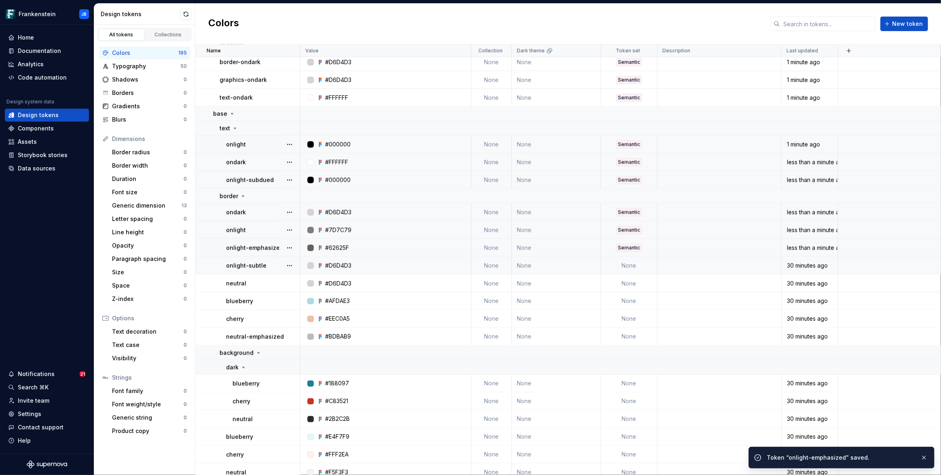
click at [631, 265] on td "None" at bounding box center [629, 266] width 57 height 18
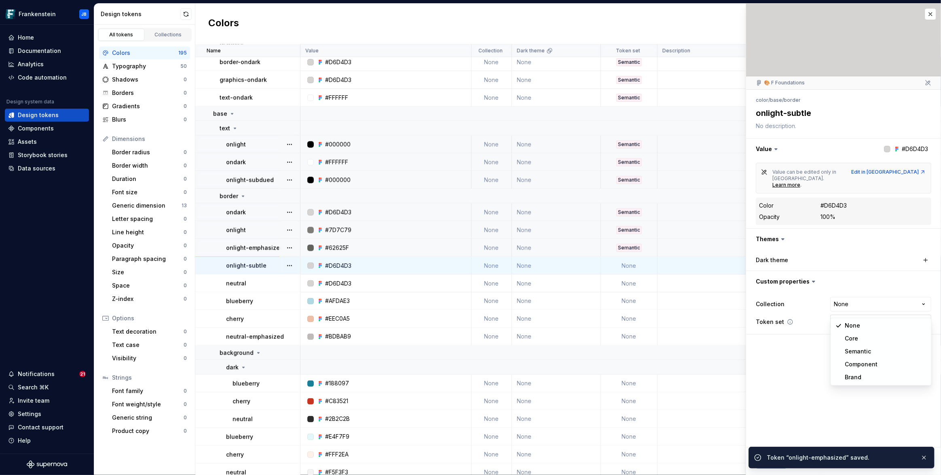
click at [864, 316] on html "Frankenstein JB Home Documentation Analytics Code automation Design system data…" at bounding box center [470, 237] width 941 height 475
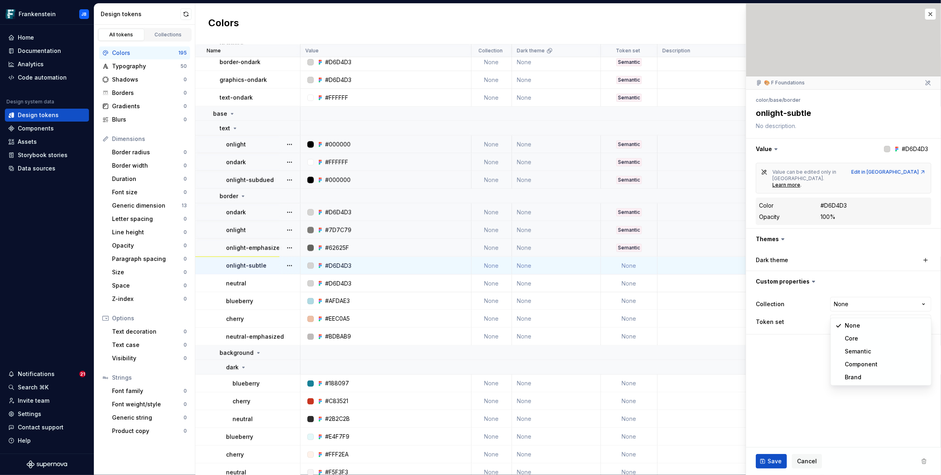
type textarea "*"
select select "**********"
click at [773, 460] on span "Save" at bounding box center [774, 462] width 14 height 8
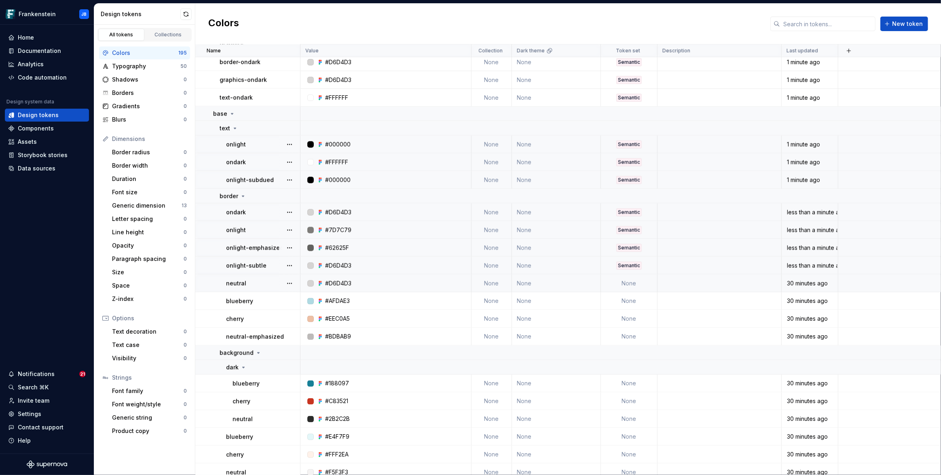
click at [631, 282] on td "None" at bounding box center [629, 284] width 57 height 18
type textarea "*"
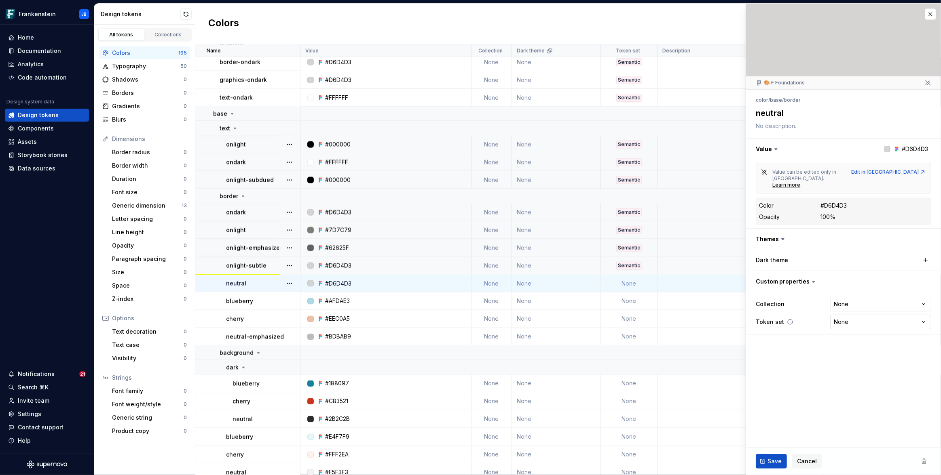
click at [855, 308] on html "Frankenstein JB Home Documentation Analytics Code automation Design system data…" at bounding box center [470, 237] width 941 height 475
select select "**********"
click at [771, 459] on span "Save" at bounding box center [774, 462] width 14 height 8
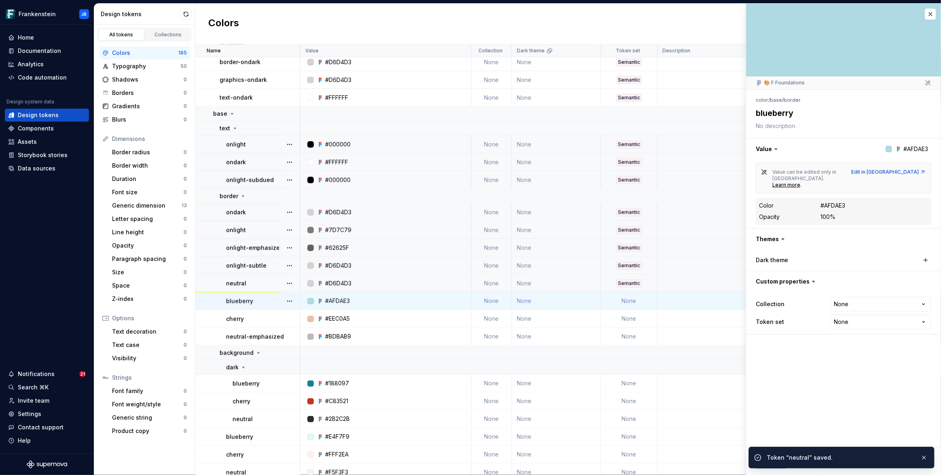
click at [637, 302] on td "None" at bounding box center [629, 302] width 57 height 18
click at [834, 310] on html "Frankenstein JB Home Documentation Analytics Code automation Design system data…" at bounding box center [470, 237] width 941 height 475
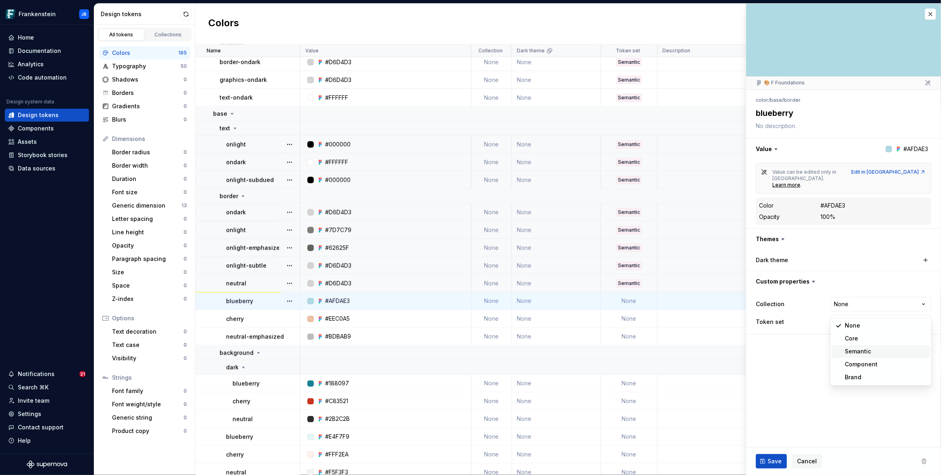
type textarea "*"
select select "**********"
click at [767, 462] on button "Save" at bounding box center [770, 461] width 31 height 15
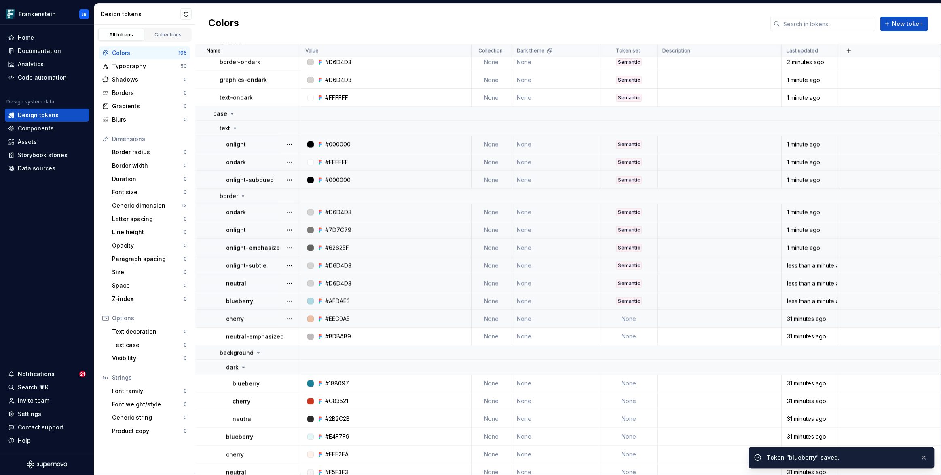
click at [632, 323] on td "None" at bounding box center [629, 319] width 57 height 18
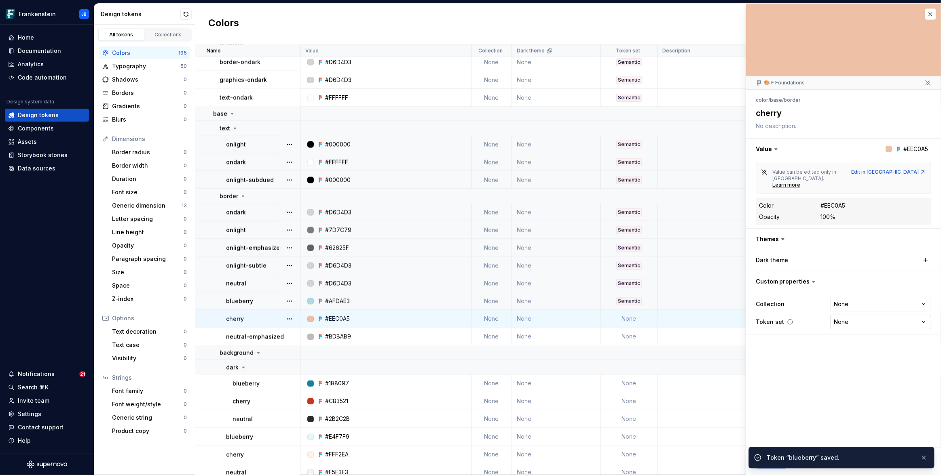
click at [846, 302] on div "Collection None **** **** Token set None **** **** ******** ********* *****" at bounding box center [842, 313] width 175 height 36
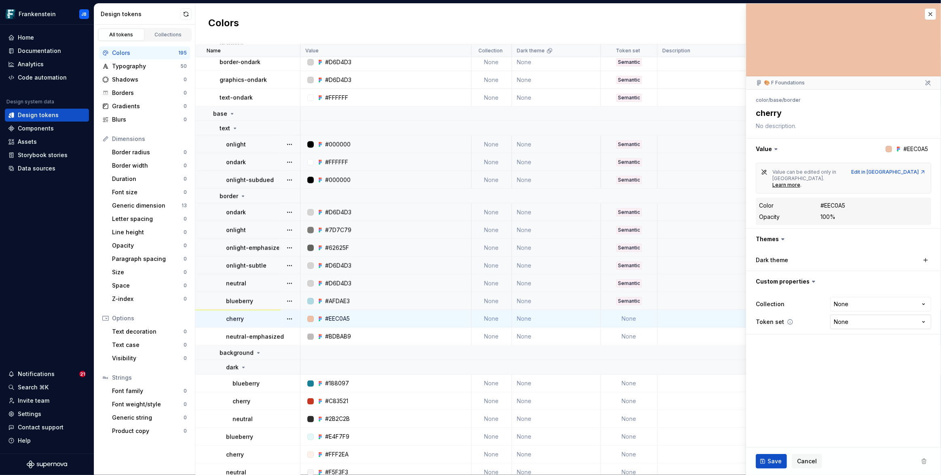
type textarea "*"
click at [843, 307] on html "Frankenstein JB Home Documentation Analytics Code automation Design system data…" at bounding box center [470, 237] width 941 height 475
select select "**********"
click at [631, 318] on td "None" at bounding box center [629, 319] width 57 height 18
click at [639, 323] on td "None" at bounding box center [629, 319] width 57 height 18
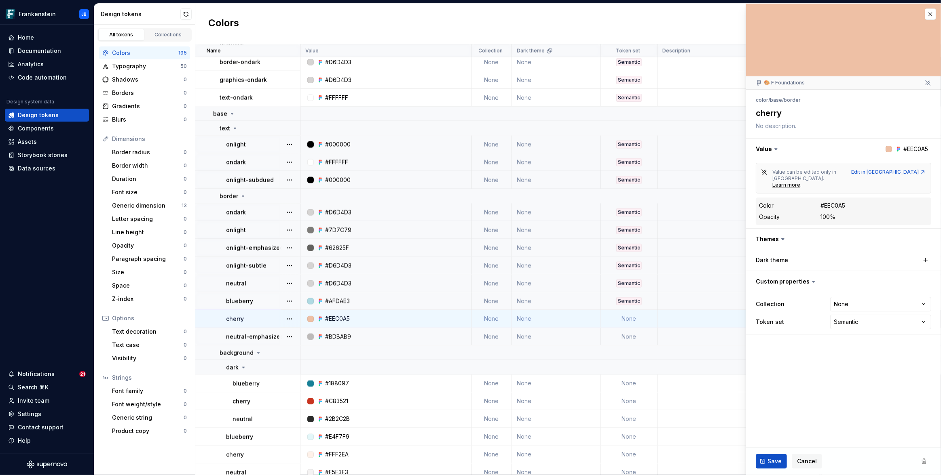
click at [626, 335] on td "None" at bounding box center [629, 337] width 57 height 18
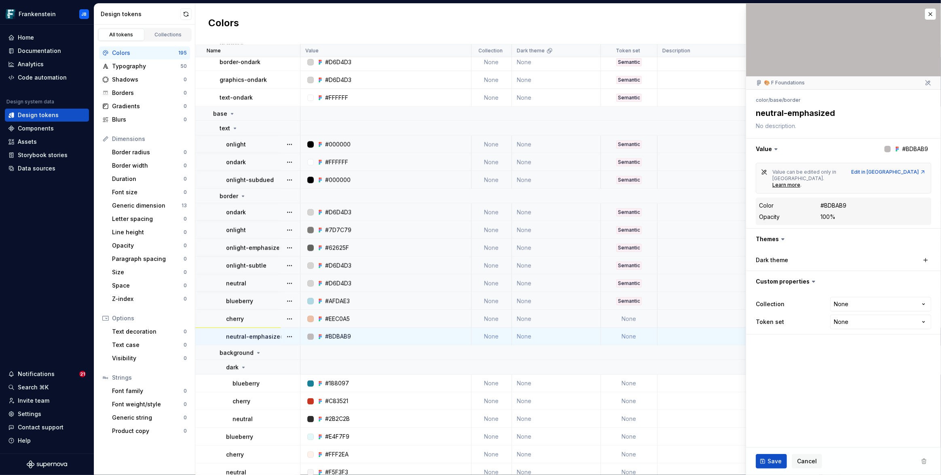
click at [634, 318] on td "None" at bounding box center [629, 319] width 57 height 18
type textarea "*"
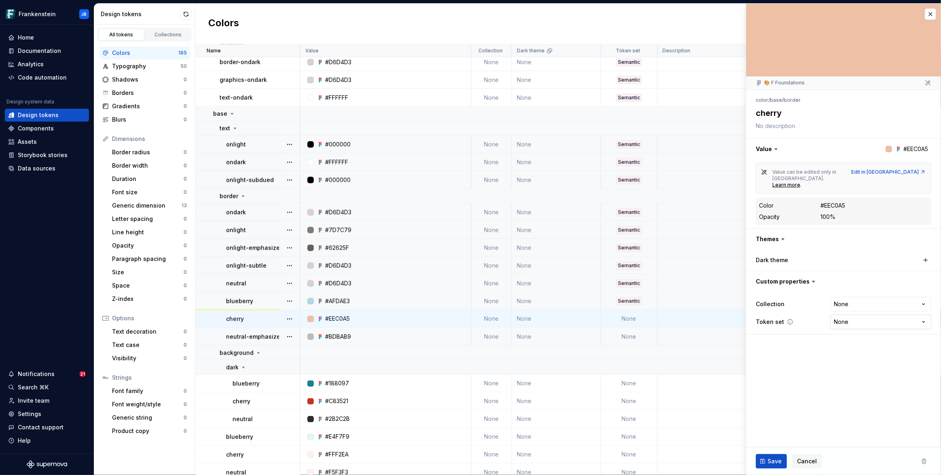
click at [834, 307] on html "Frankenstein JB Home Documentation Analytics Code automation Design system data…" at bounding box center [470, 237] width 941 height 475
select select "**********"
click at [767, 460] on span "Save" at bounding box center [774, 462] width 14 height 8
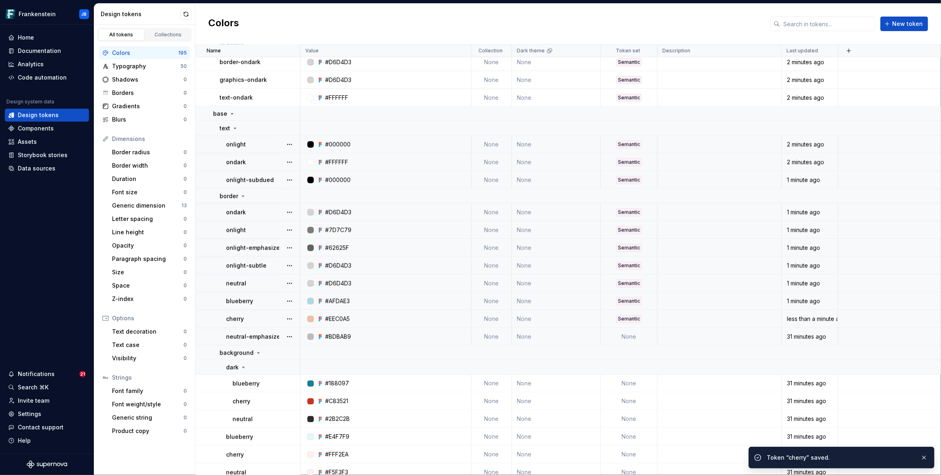
click at [634, 338] on td "None" at bounding box center [629, 337] width 57 height 18
type textarea "*"
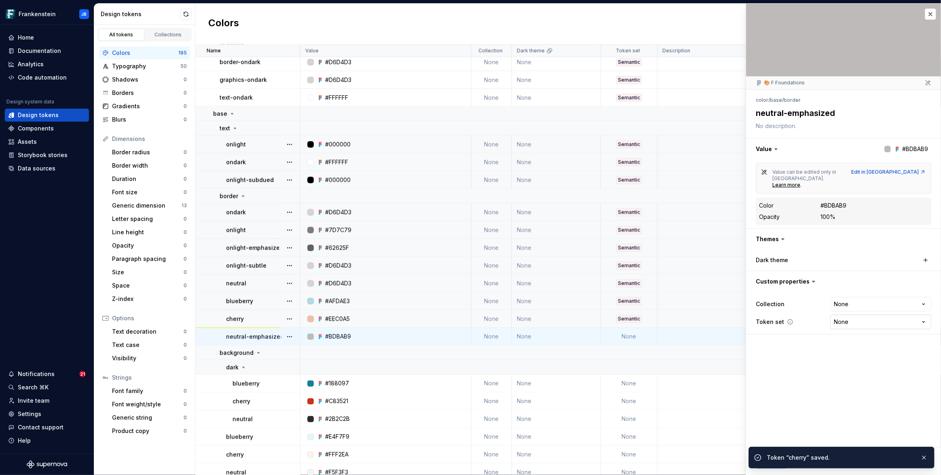
click at [849, 310] on html "Frankenstein JB Home Documentation Analytics Code automation Design system data…" at bounding box center [470, 237] width 941 height 475
select select "**********"
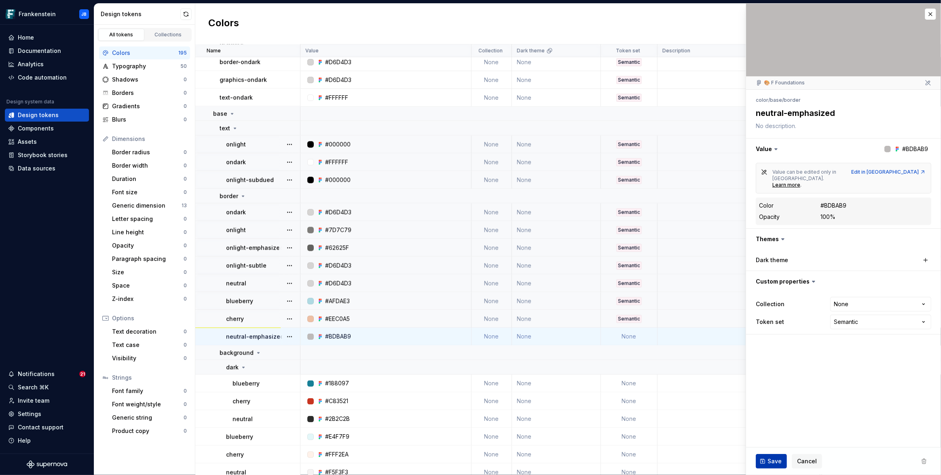
click at [776, 461] on span "Save" at bounding box center [774, 462] width 14 height 8
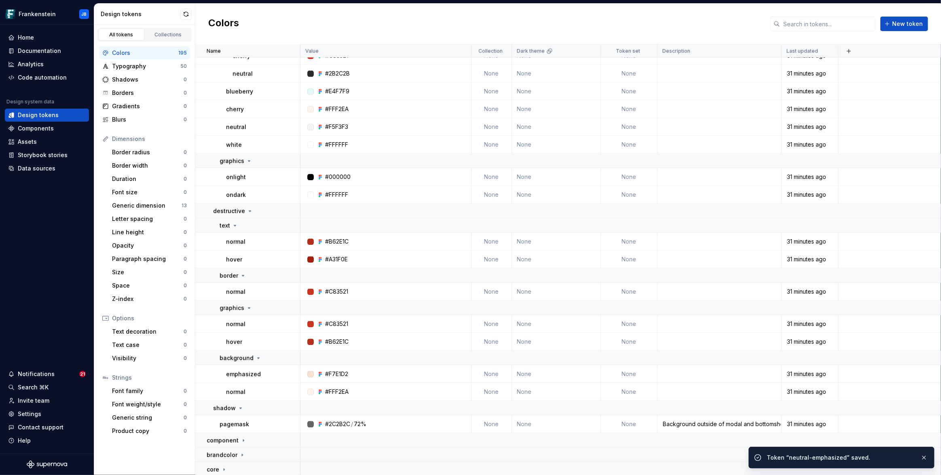
scroll to position [1827, 0]
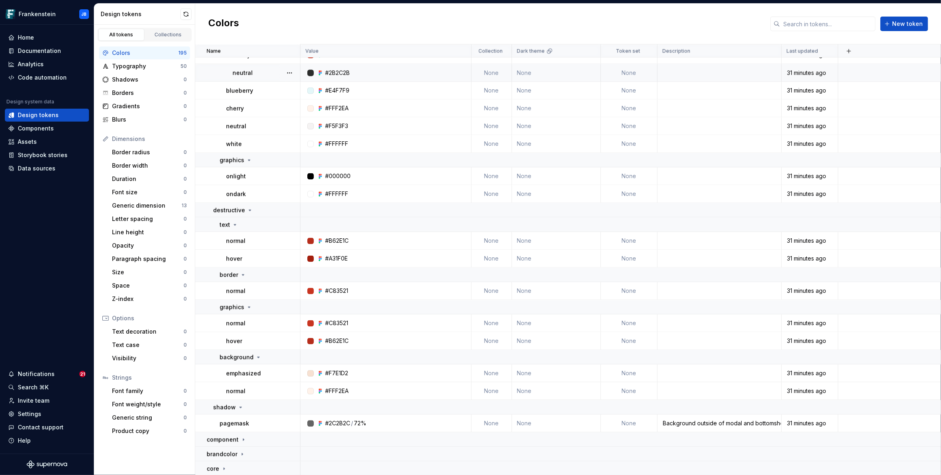
click at [634, 71] on td "None" at bounding box center [629, 73] width 57 height 18
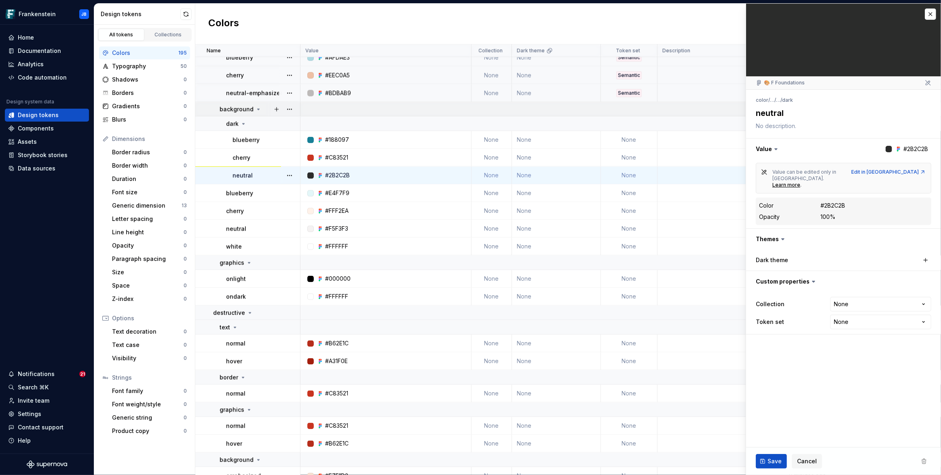
scroll to position [1713, 0]
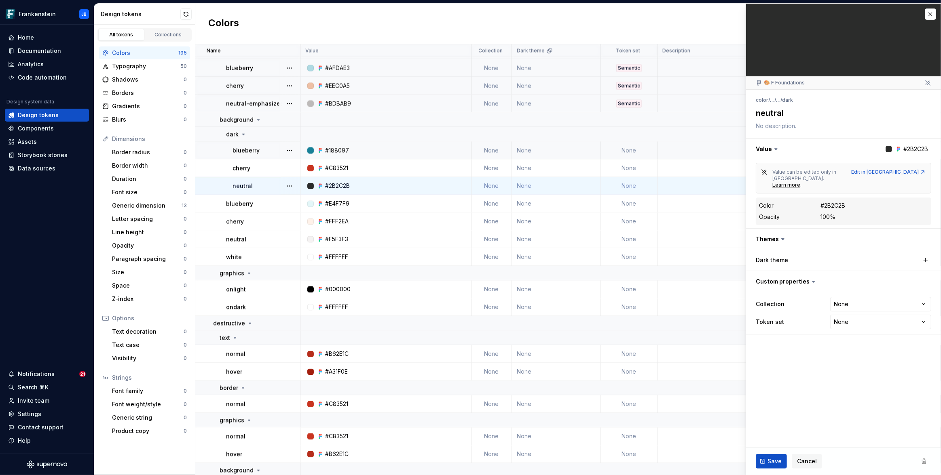
click at [633, 154] on td "None" at bounding box center [629, 151] width 57 height 18
type textarea "*"
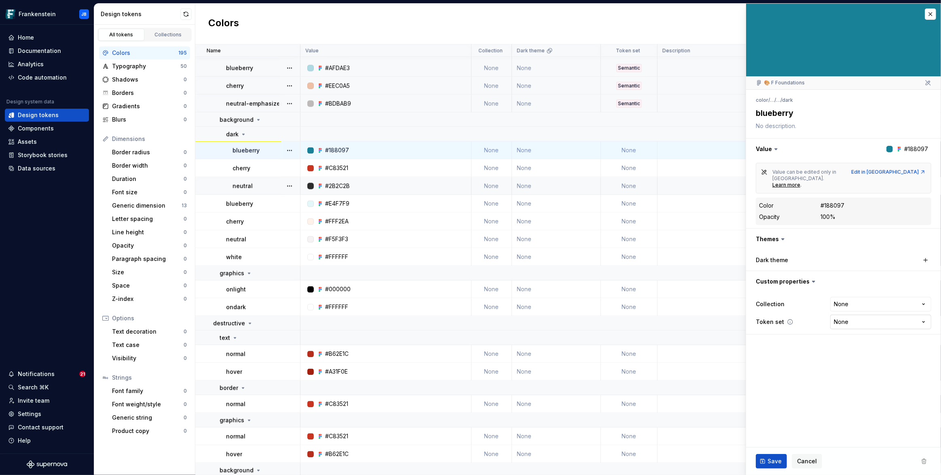
click at [855, 308] on html "Frankenstein JB Home Documentation Analytics Code automation Design system data…" at bounding box center [470, 237] width 941 height 475
select select "**********"
click at [772, 456] on button "Save" at bounding box center [770, 461] width 31 height 15
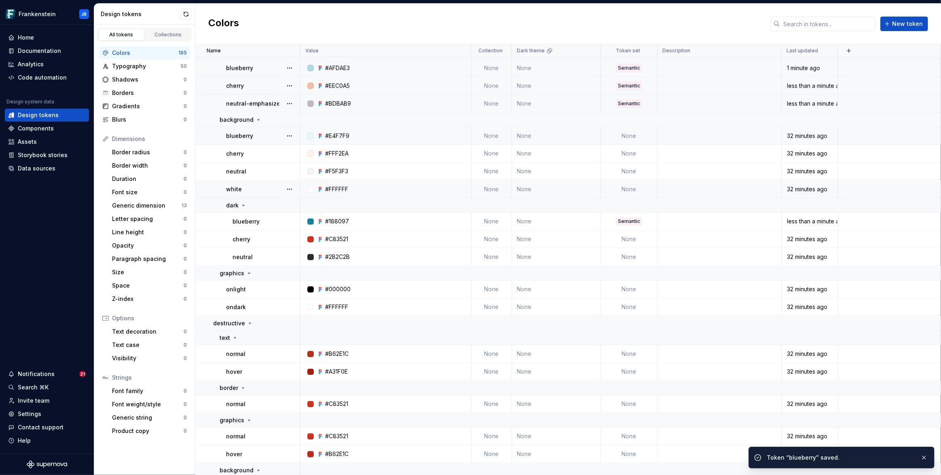
click at [634, 139] on td "None" at bounding box center [629, 136] width 57 height 18
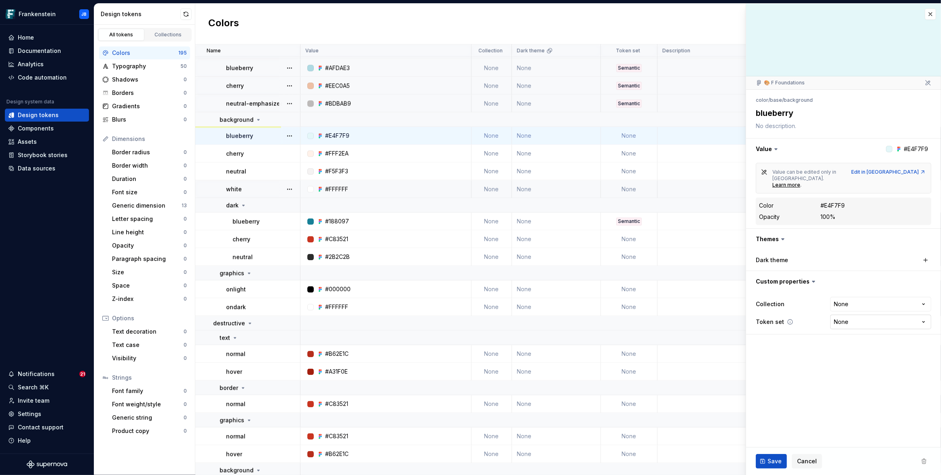
type textarea "*"
click at [840, 308] on html "Frankenstein JB Home Documentation Analytics Code automation Design system data…" at bounding box center [470, 237] width 941 height 475
select select "**********"
click at [632, 150] on td "None" at bounding box center [629, 154] width 57 height 18
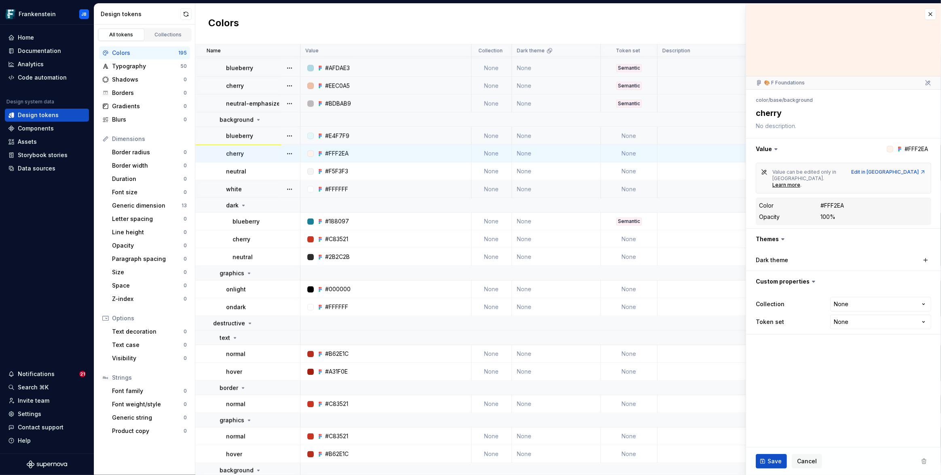
click at [628, 153] on td "None" at bounding box center [629, 154] width 57 height 18
type textarea "*"
click at [844, 310] on html "Frankenstein JB Home Documentation Analytics Code automation Design system data…" at bounding box center [470, 237] width 941 height 475
select select "**********"
click at [627, 173] on td "None" at bounding box center [629, 172] width 57 height 18
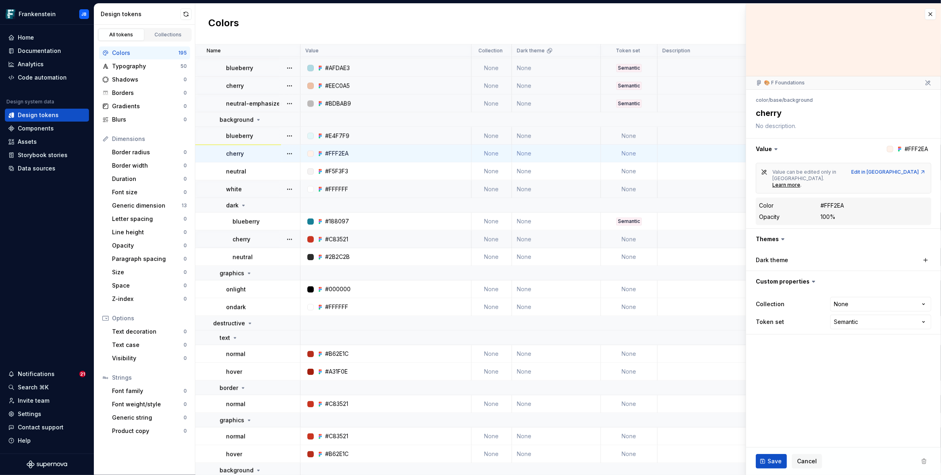
type textarea "*"
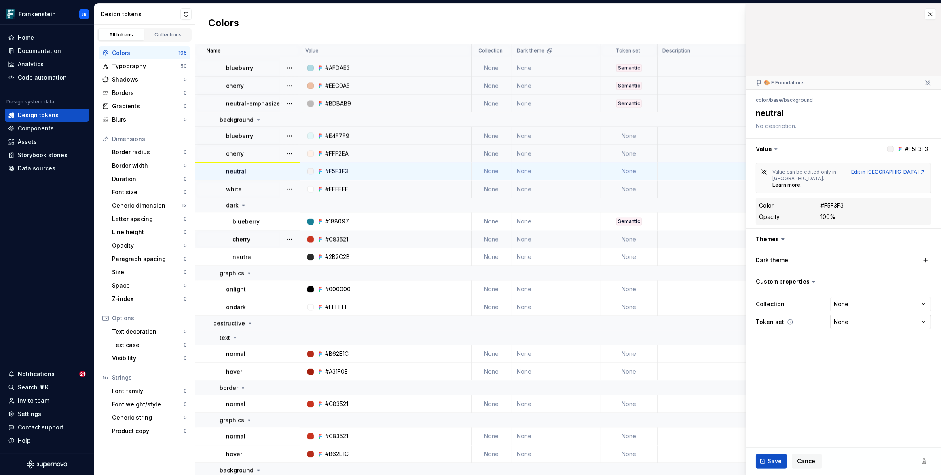
click at [842, 311] on html "Frankenstein JB Home Documentation Analytics Code automation Design system data…" at bounding box center [470, 237] width 941 height 475
select select "**********"
click at [775, 459] on span "Save" at bounding box center [774, 462] width 14 height 8
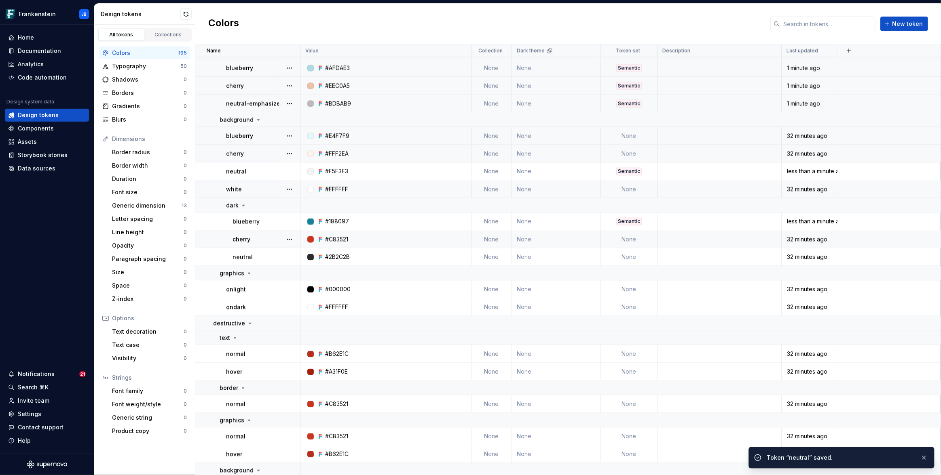
type textarea "*"
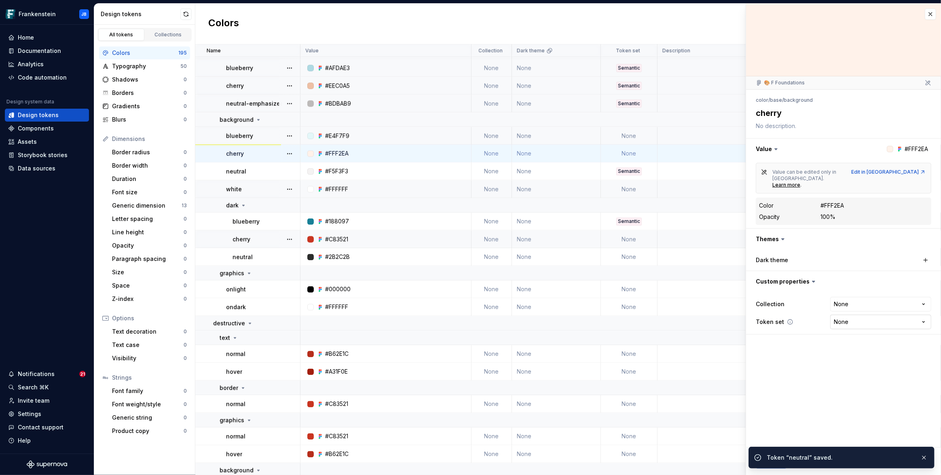
click at [839, 304] on html "Frankenstein JB Home Documentation Analytics Code automation Design system data…" at bounding box center [470, 237] width 941 height 475
select select "**********"
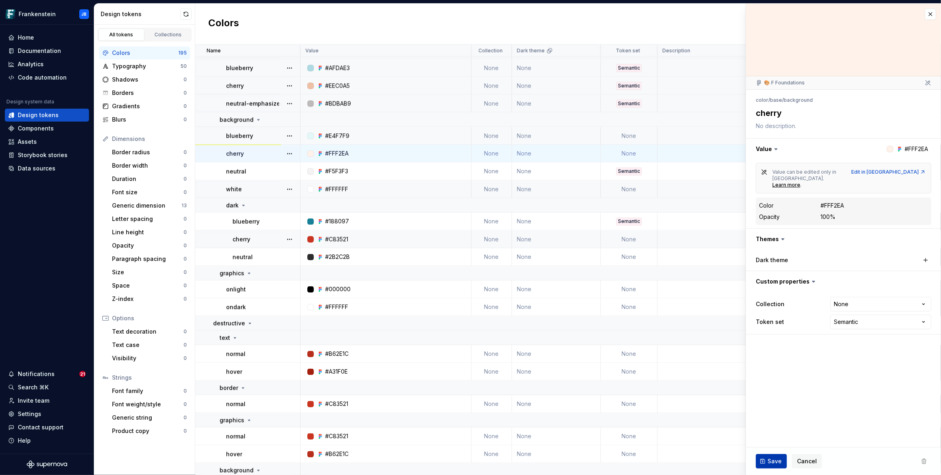
click at [769, 464] on span "Save" at bounding box center [774, 462] width 14 height 8
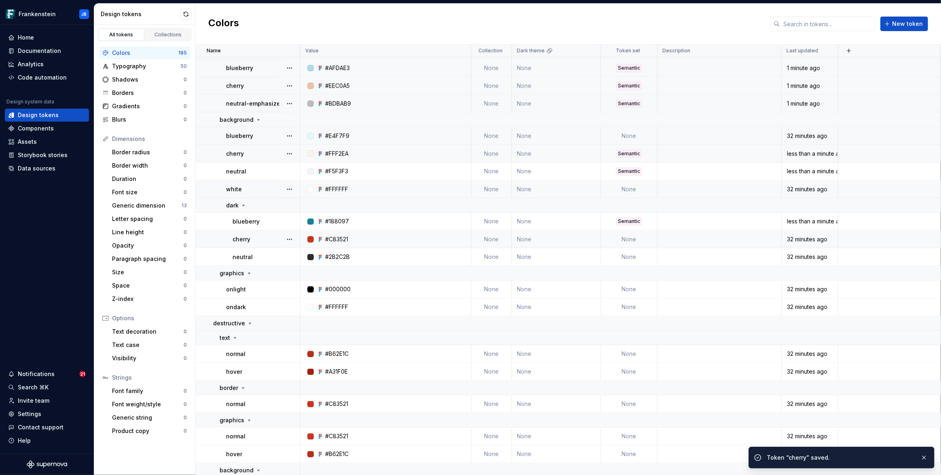
click at [628, 131] on td "None" at bounding box center [629, 136] width 57 height 18
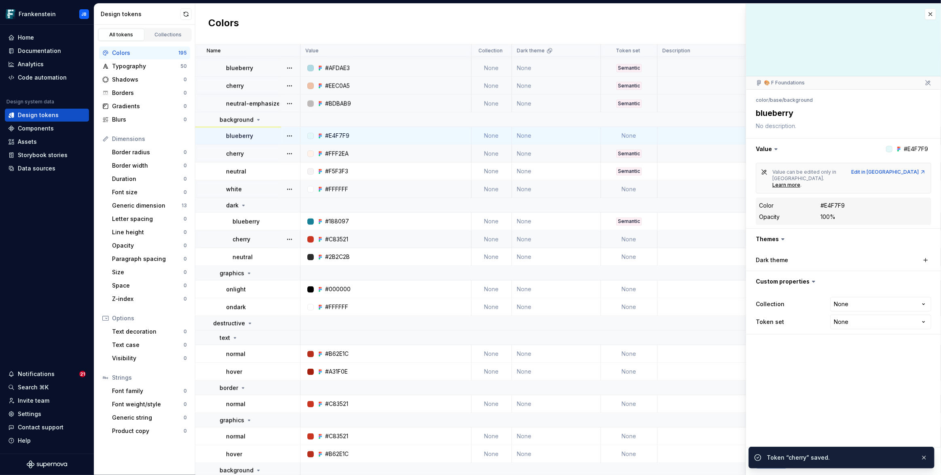
click at [629, 138] on td "None" at bounding box center [629, 136] width 57 height 18
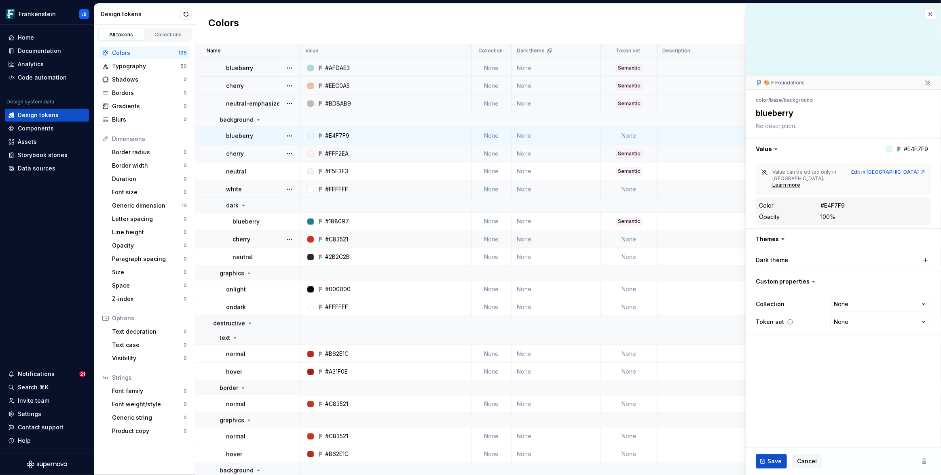
type textarea "*"
click at [854, 309] on html "Frankenstein JB Home Documentation Analytics Code automation Design system data…" at bounding box center [470, 237] width 941 height 475
select select "**********"
click at [771, 462] on span "Save" at bounding box center [774, 462] width 14 height 8
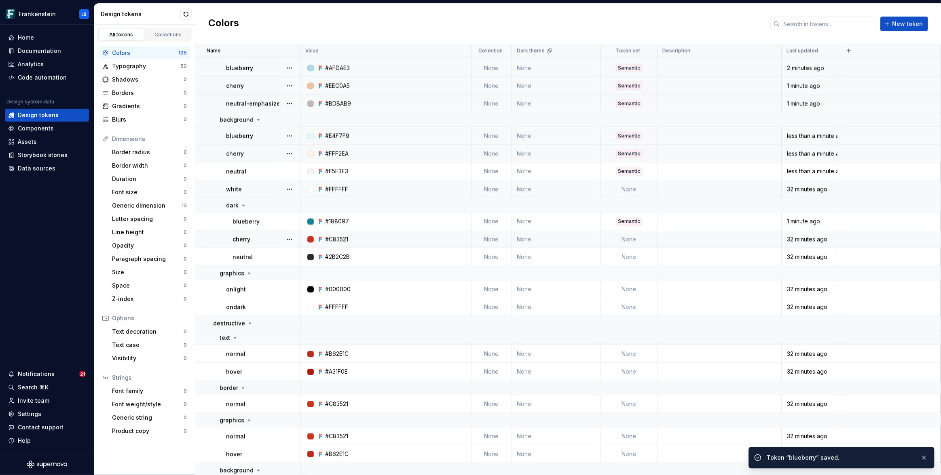
click at [632, 189] on td "None" at bounding box center [629, 190] width 57 height 18
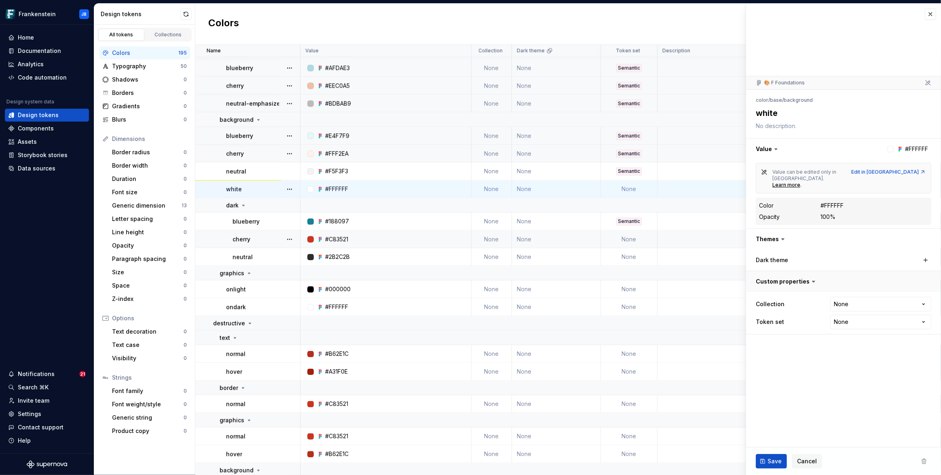
type textarea "*"
click at [857, 312] on html "Frankenstein JB Home Documentation Analytics Code automation Design system data…" at bounding box center [470, 237] width 941 height 475
select select "**********"
click at [776, 469] on div "Save Cancel" at bounding box center [843, 461] width 195 height 27
click at [776, 458] on span "Save" at bounding box center [774, 462] width 14 height 8
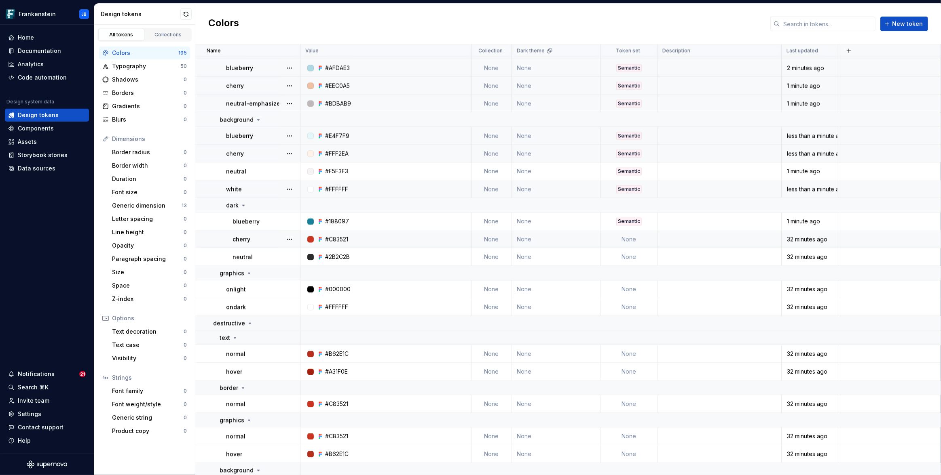
click at [630, 241] on td "None" at bounding box center [629, 240] width 57 height 18
type textarea "*"
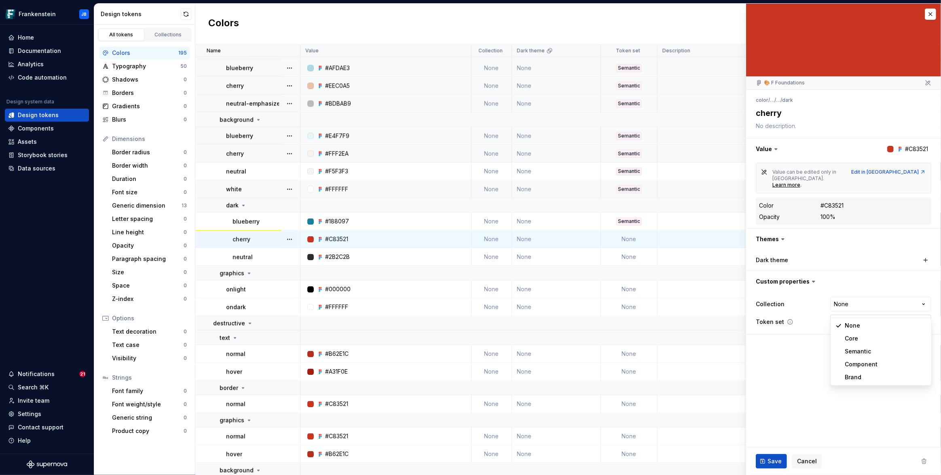
click at [843, 308] on html "Frankenstein JB Home Documentation Analytics Code automation Design system data…" at bounding box center [470, 237] width 941 height 475
select select "**********"
click at [775, 457] on button "Save" at bounding box center [770, 461] width 31 height 15
click at [628, 263] on td "None" at bounding box center [629, 258] width 57 height 18
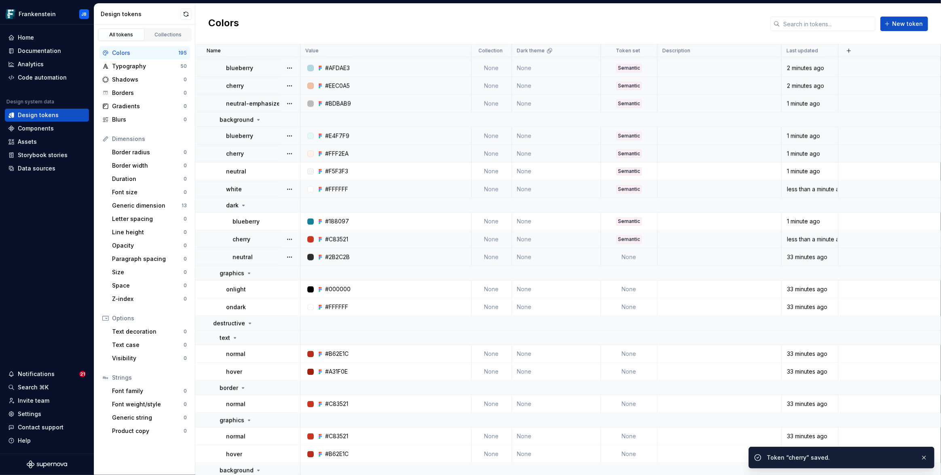
click at [635, 258] on td "None" at bounding box center [629, 258] width 57 height 18
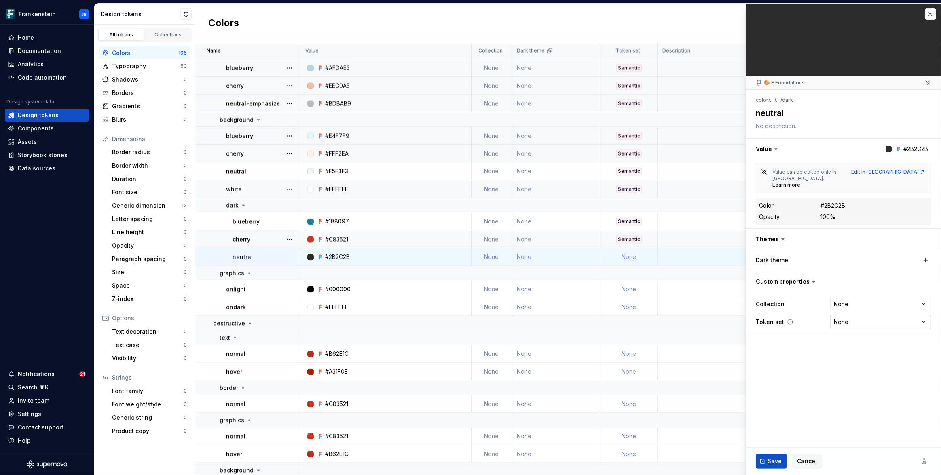
type textarea "*"
click at [842, 314] on html "Frankenstein JB Home Documentation Analytics Code automation Design system data…" at bounding box center [470, 237] width 941 height 475
select select "**********"
click at [771, 458] on span "Save" at bounding box center [774, 462] width 14 height 8
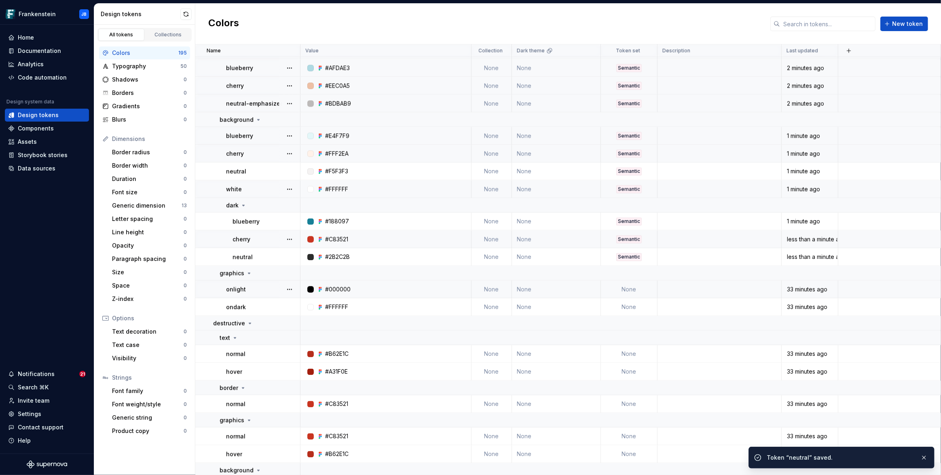
click at [632, 291] on td "None" at bounding box center [629, 290] width 57 height 18
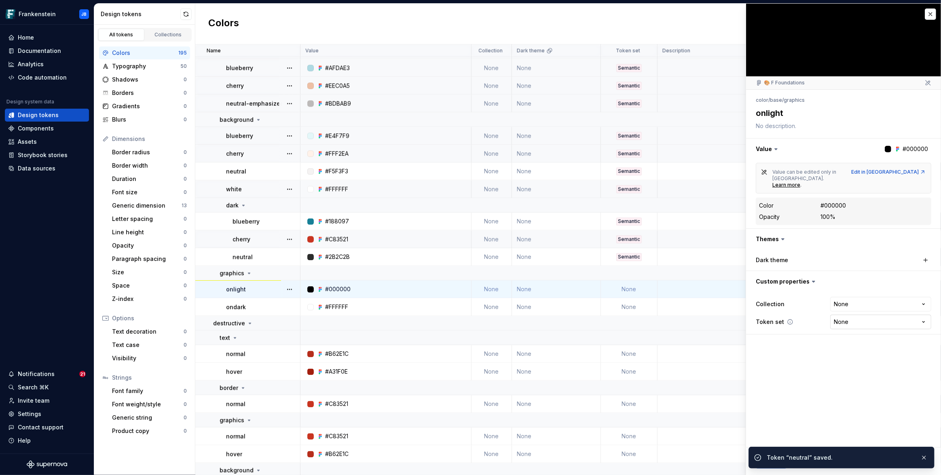
click at [859, 312] on html "Frankenstein JB Home Documentation Analytics Code automation Design system data…" at bounding box center [470, 237] width 941 height 475
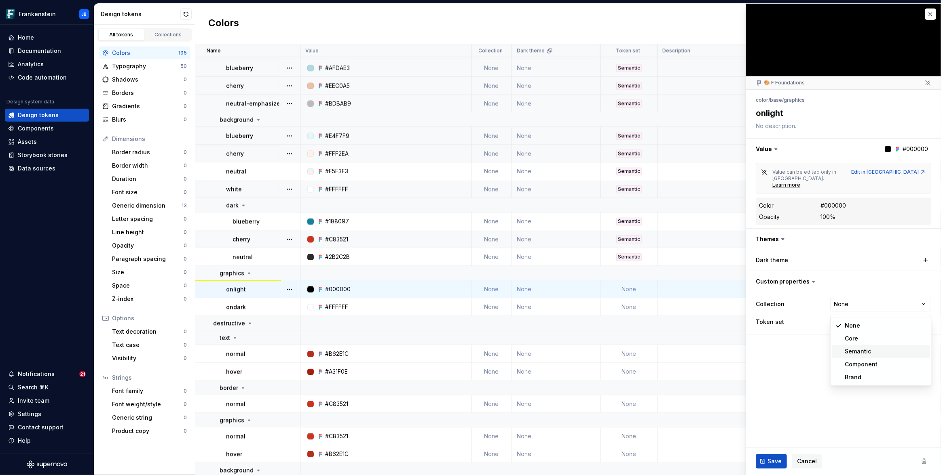
type textarea "*"
select select "**********"
click at [776, 456] on button "Save" at bounding box center [770, 461] width 31 height 15
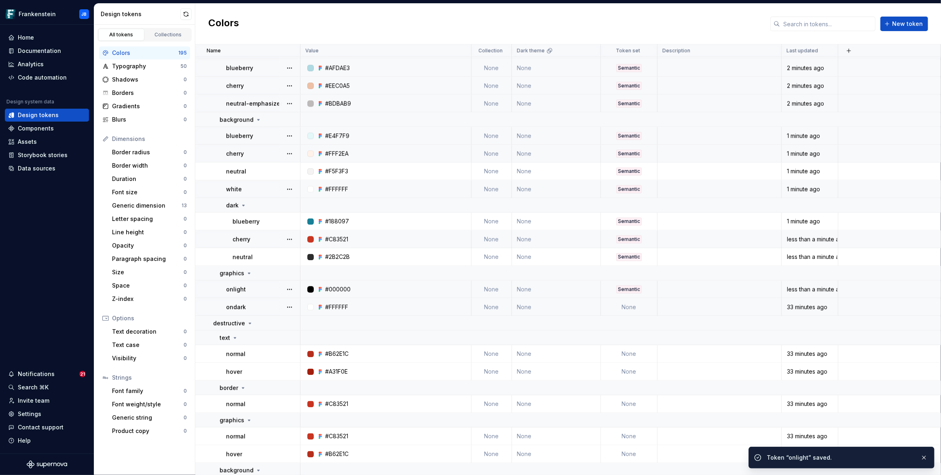
click at [636, 309] on td "None" at bounding box center [629, 308] width 57 height 18
type textarea "*"
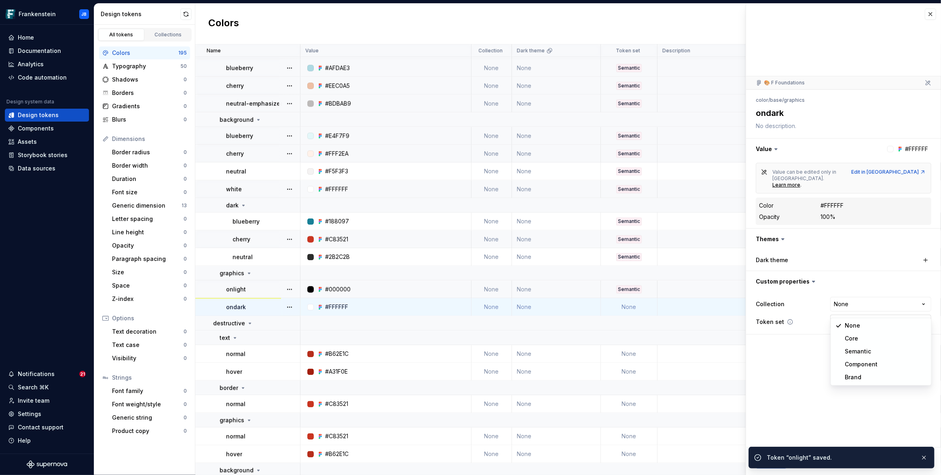
click at [834, 310] on html "Frankenstein JB Home Documentation Analytics Code automation Design system data…" at bounding box center [470, 237] width 941 height 475
select select "**********"
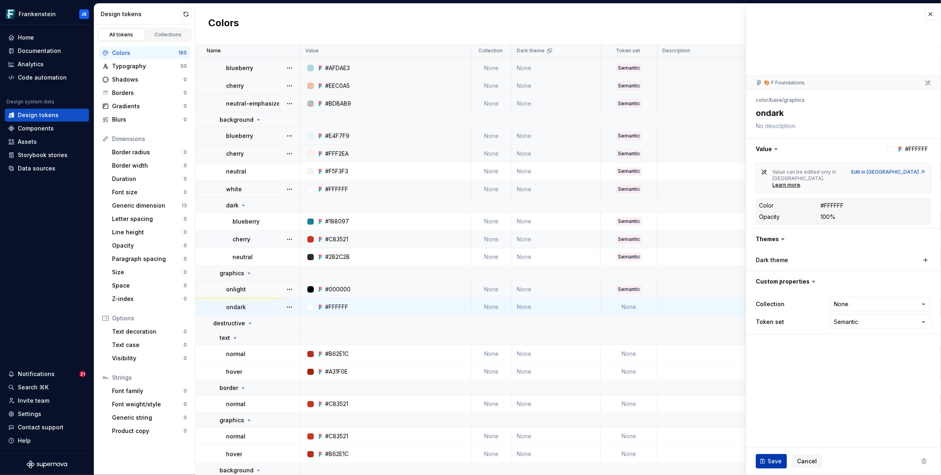
click at [770, 462] on span "Save" at bounding box center [774, 462] width 14 height 8
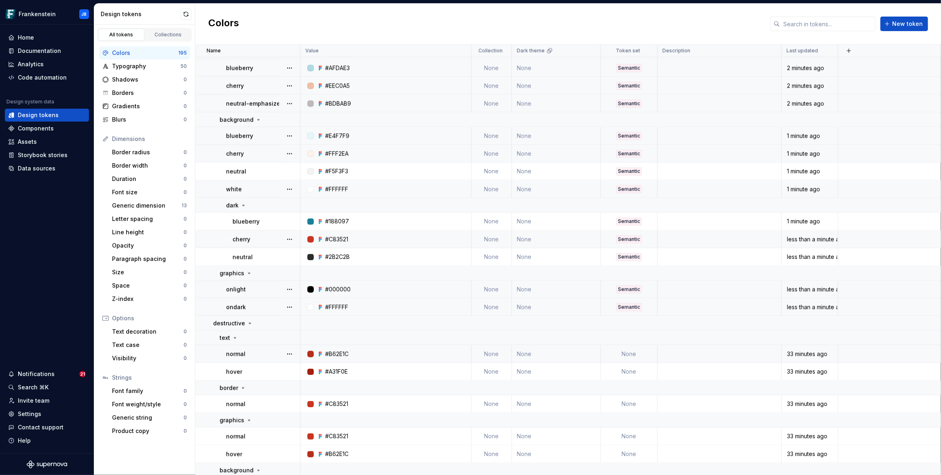
click at [636, 352] on td "None" at bounding box center [629, 355] width 57 height 18
type textarea "*"
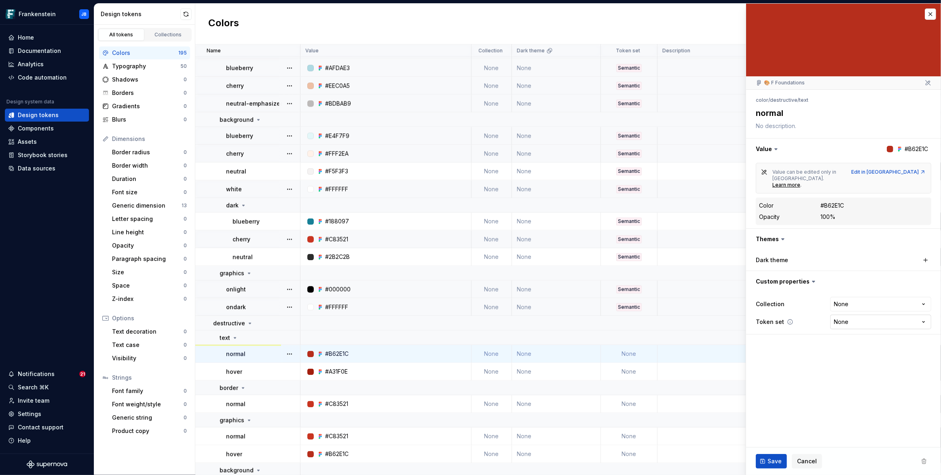
click at [850, 310] on html "Frankenstein JB Home Documentation Analytics Code automation Design system data…" at bounding box center [470, 237] width 941 height 475
select select "**********"
click at [777, 460] on span "Save" at bounding box center [774, 462] width 14 height 8
click at [636, 380] on td "None" at bounding box center [629, 372] width 57 height 18
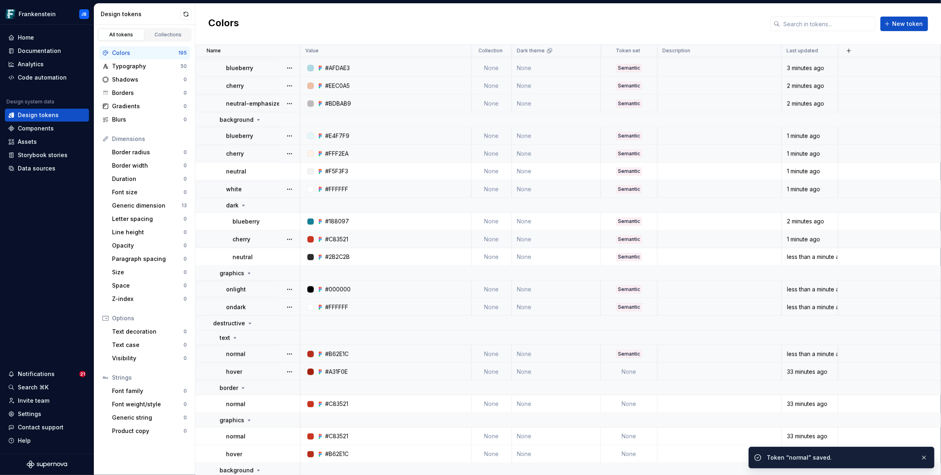
click at [633, 375] on td "None" at bounding box center [629, 372] width 57 height 18
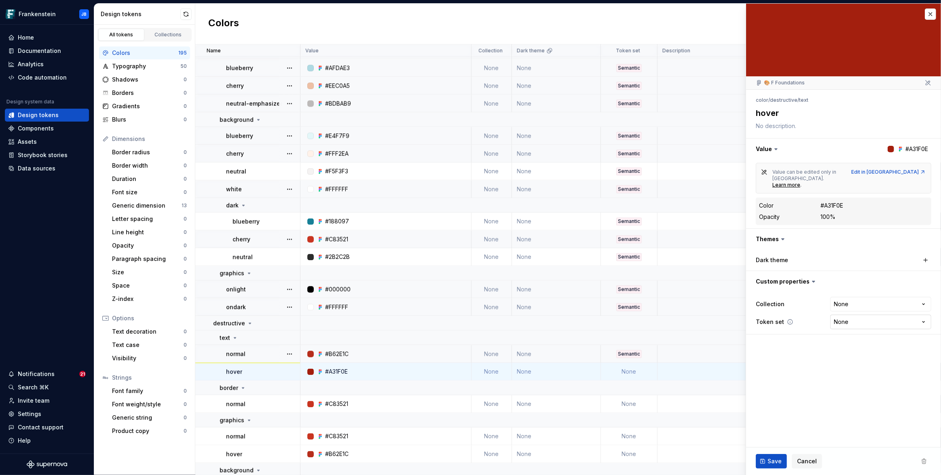
type textarea "*"
click at [842, 309] on html "Frankenstein JB Home Documentation Analytics Code automation Design system data…" at bounding box center [470, 237] width 941 height 475
select select "**********"
click at [766, 457] on button "Save" at bounding box center [770, 461] width 31 height 15
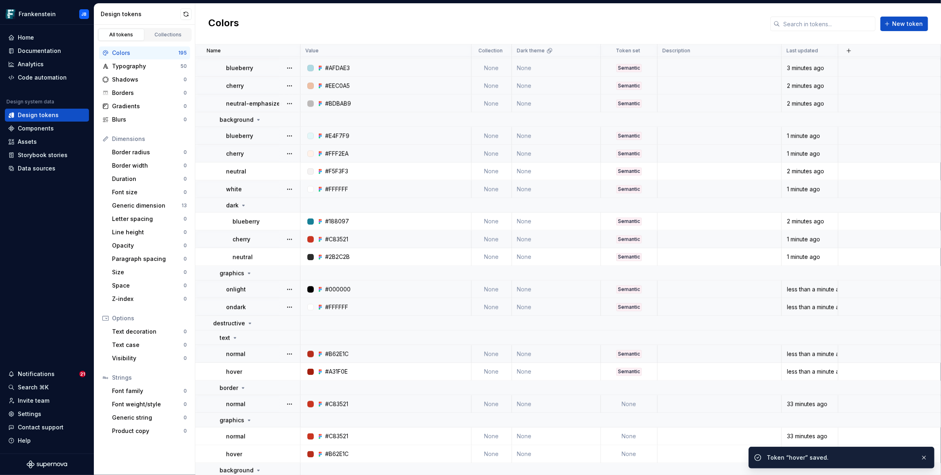
click at [633, 407] on td "None" at bounding box center [629, 405] width 57 height 18
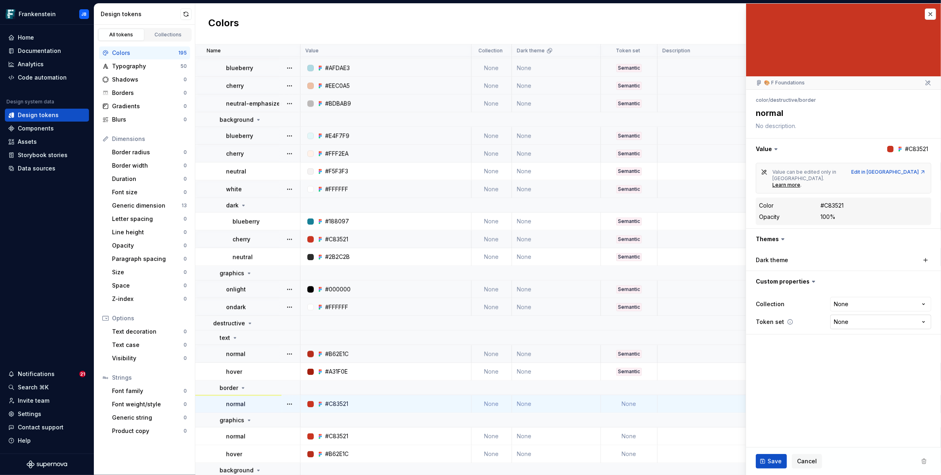
click at [867, 314] on html "Frankenstein JB Home Documentation Analytics Code automation Design system data…" at bounding box center [470, 237] width 941 height 475
type textarea "*"
select select "**********"
click at [774, 460] on span "Save" at bounding box center [774, 462] width 14 height 8
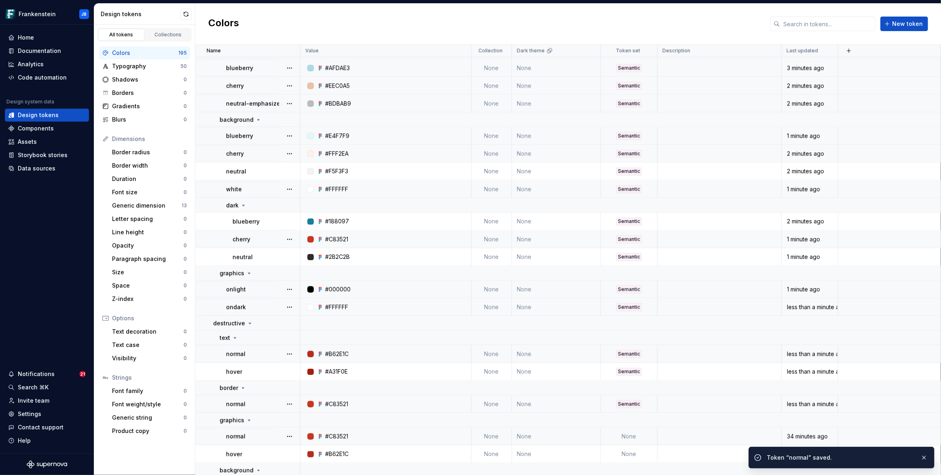
click at [632, 440] on td "None" at bounding box center [629, 437] width 57 height 18
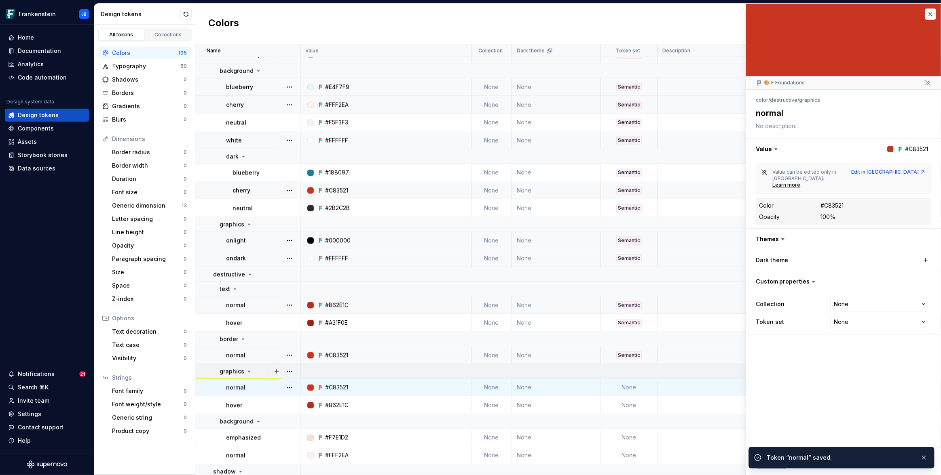
scroll to position [1827, 0]
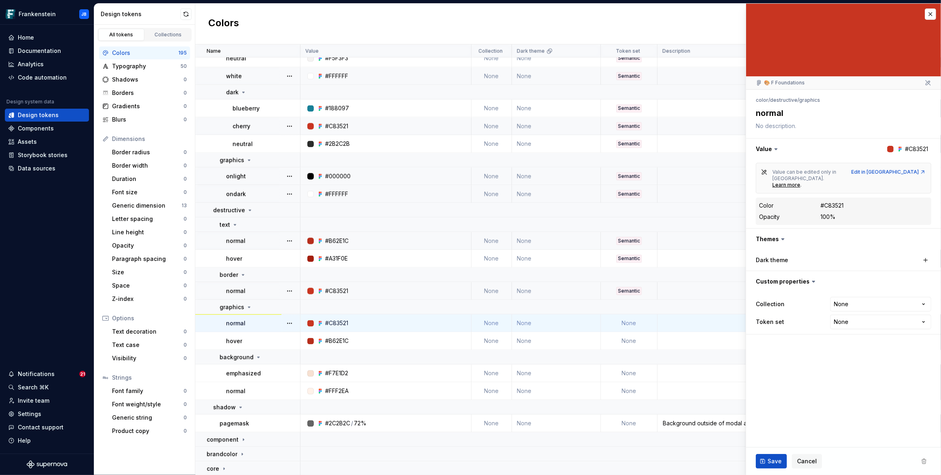
click at [633, 323] on td "None" at bounding box center [629, 323] width 57 height 18
type textarea "*"
click at [863, 309] on html "Frankenstein JB Home Documentation Analytics Code automation Design system data…" at bounding box center [470, 237] width 941 height 475
select select "**********"
click at [634, 342] on td "None" at bounding box center [629, 341] width 57 height 18
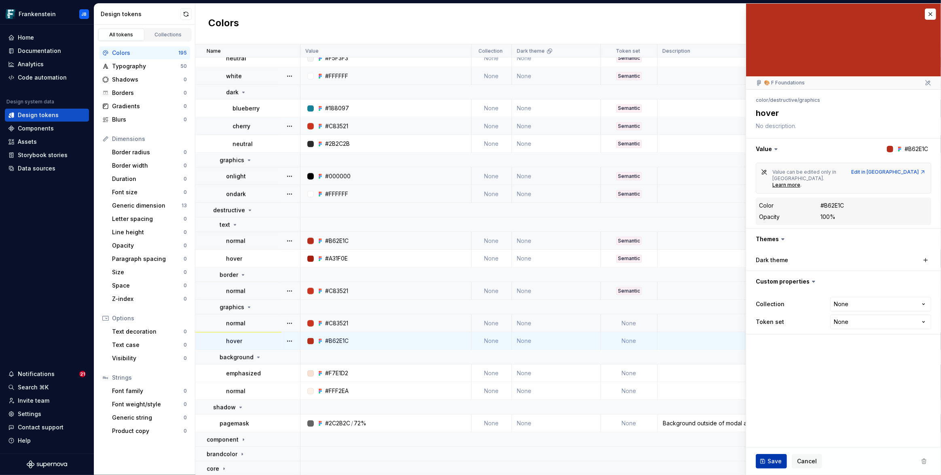
click at [773, 460] on span "Save" at bounding box center [774, 462] width 14 height 8
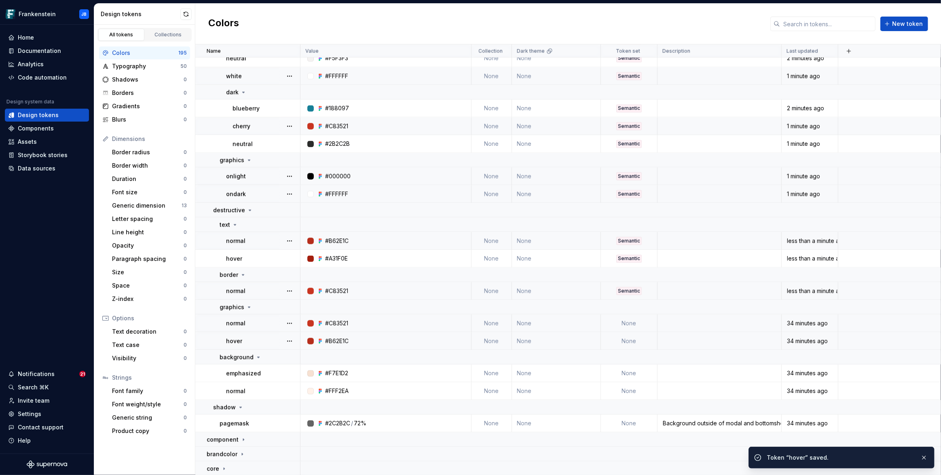
click at [631, 325] on td "None" at bounding box center [629, 323] width 57 height 18
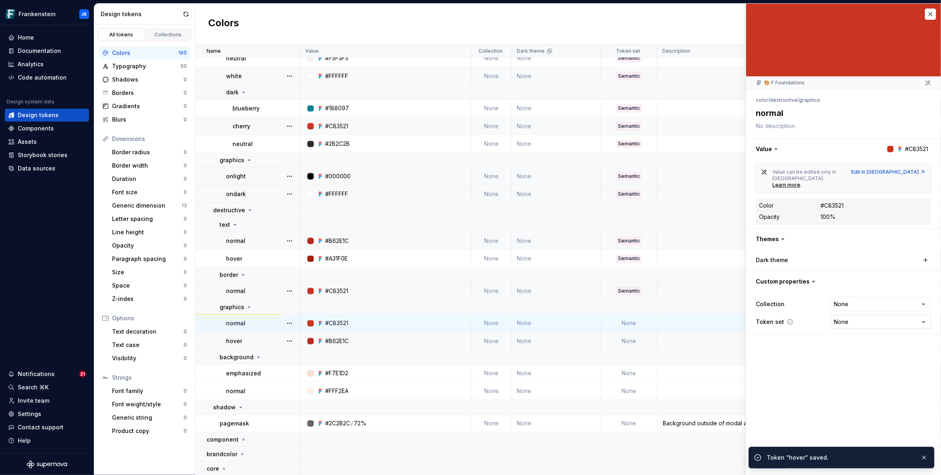
click at [862, 312] on html "Frankenstein JB Home Documentation Analytics Code automation Design system data…" at bounding box center [470, 237] width 941 height 475
type textarea "*"
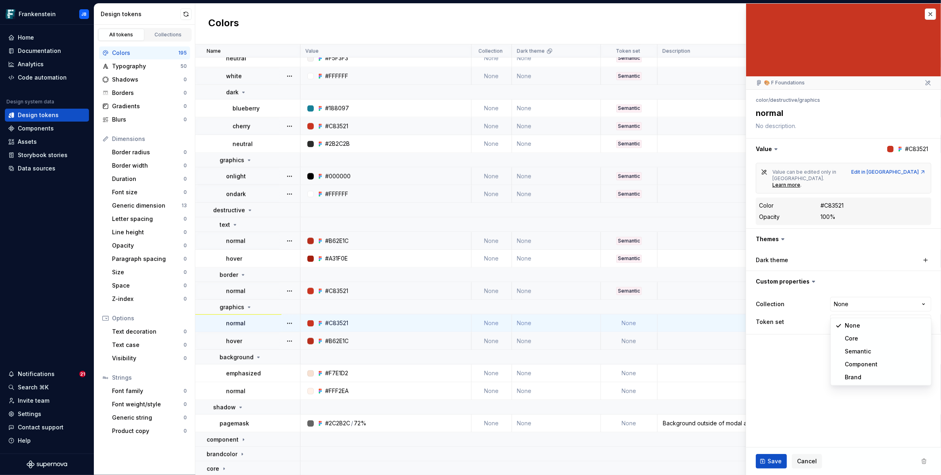
select select "**********"
drag, startPoint x: 850, startPoint y: 350, endPoint x: 846, endPoint y: 357, distance: 7.8
click at [767, 462] on span "Save" at bounding box center [774, 462] width 14 height 8
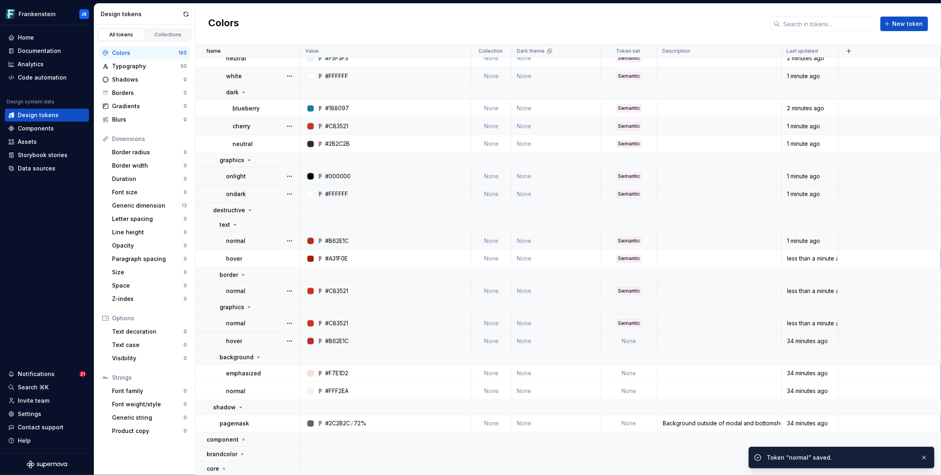
click at [631, 342] on td "None" at bounding box center [629, 341] width 57 height 18
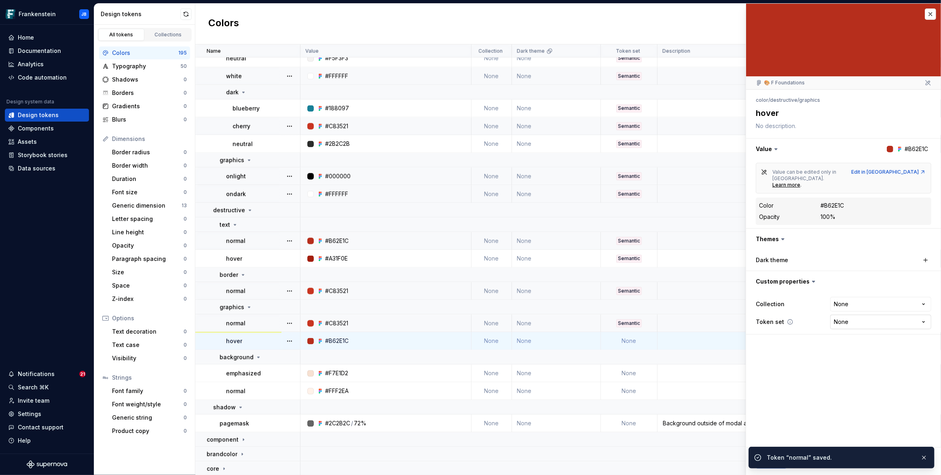
click at [841, 310] on html "Frankenstein JB Home Documentation Analytics Code automation Design system data…" at bounding box center [470, 237] width 941 height 475
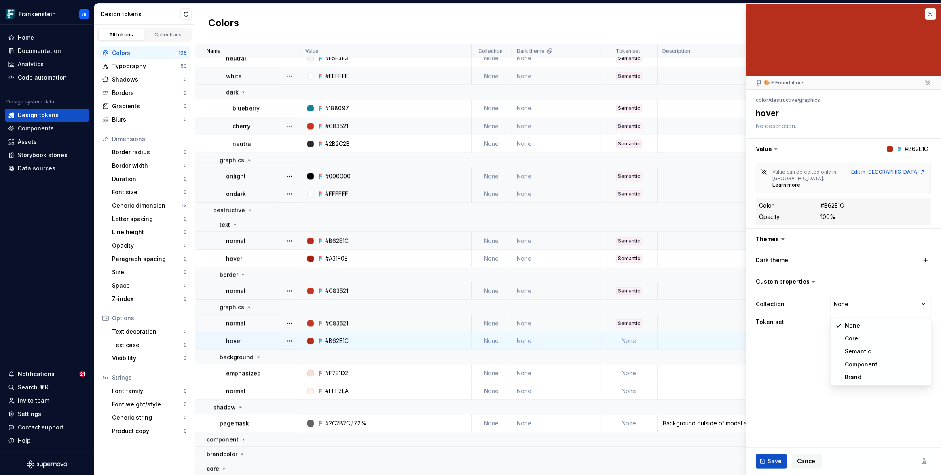
type textarea "*"
select select "**********"
click at [775, 456] on button "Save" at bounding box center [770, 461] width 31 height 15
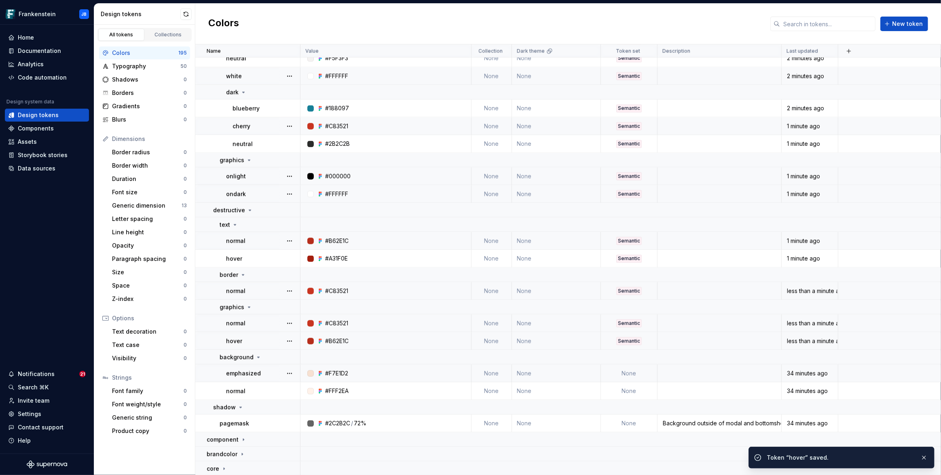
click at [631, 373] on td "None" at bounding box center [629, 374] width 57 height 18
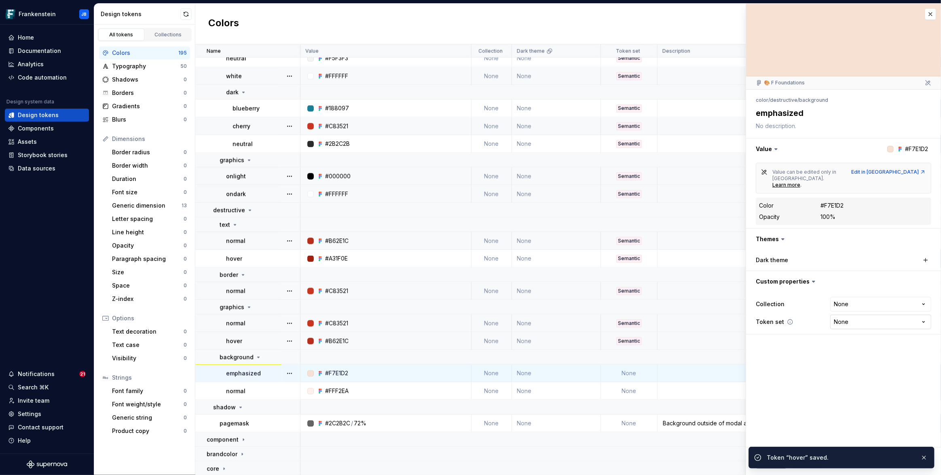
click at [840, 306] on html "Frankenstein JB Home Documentation Analytics Code automation Design system data…" at bounding box center [470, 237] width 941 height 475
type textarea "*"
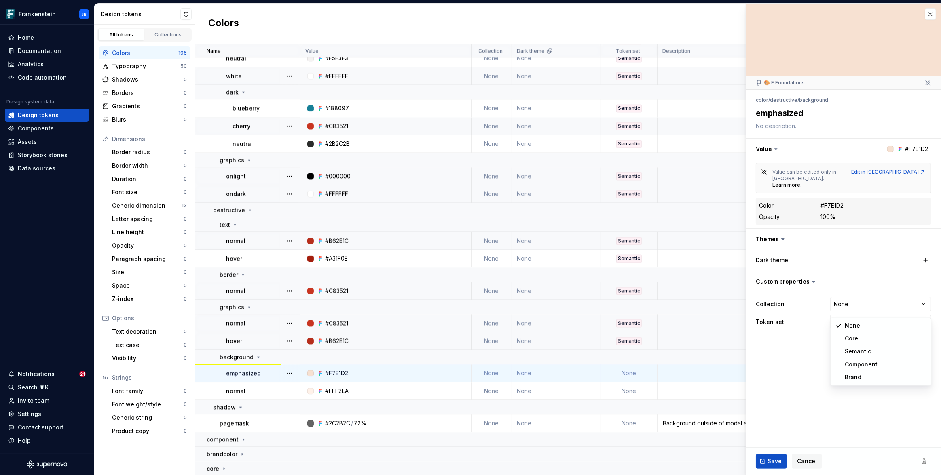
select select "**********"
type textarea "*"
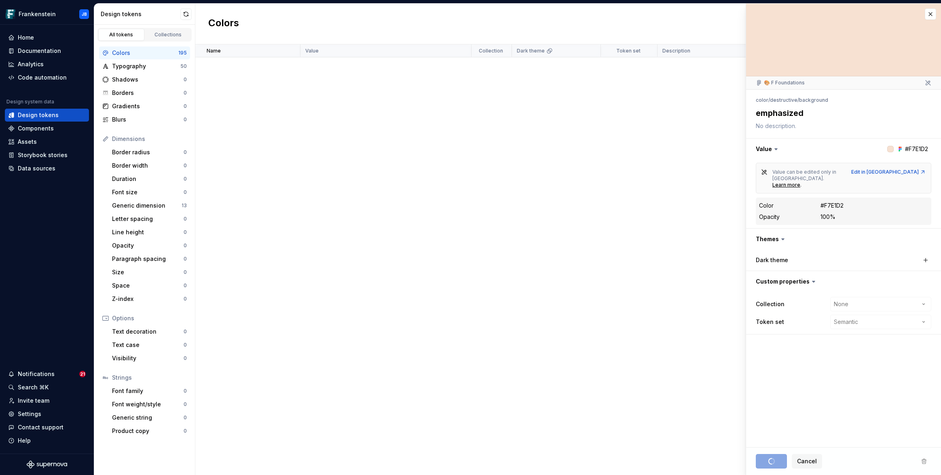
select select "**********"
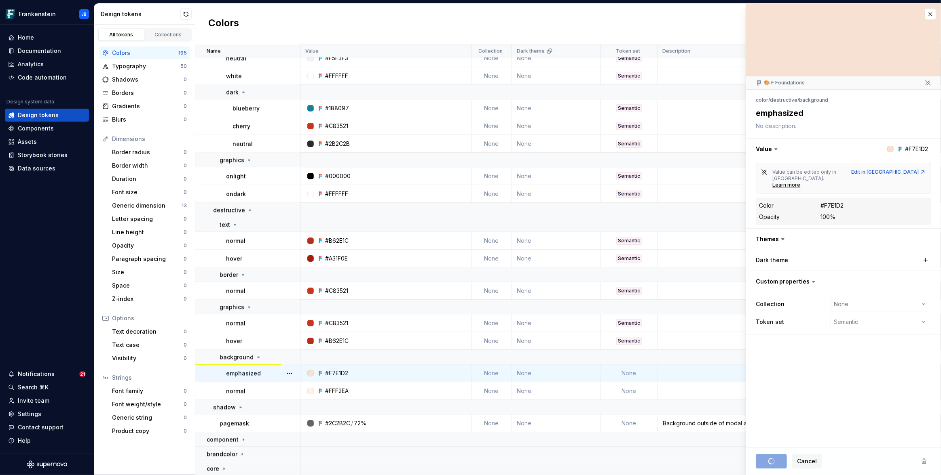
click at [628, 372] on td "None" at bounding box center [629, 374] width 57 height 18
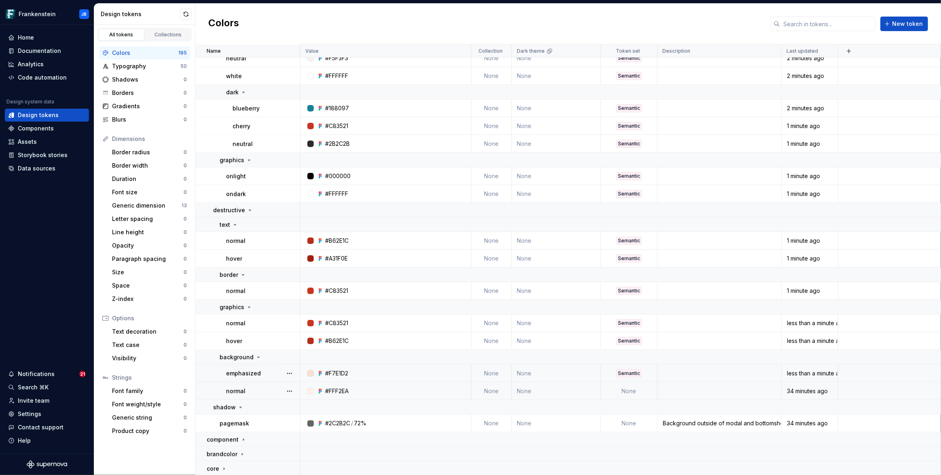
click at [637, 387] on td "None" at bounding box center [629, 391] width 57 height 18
type textarea "*"
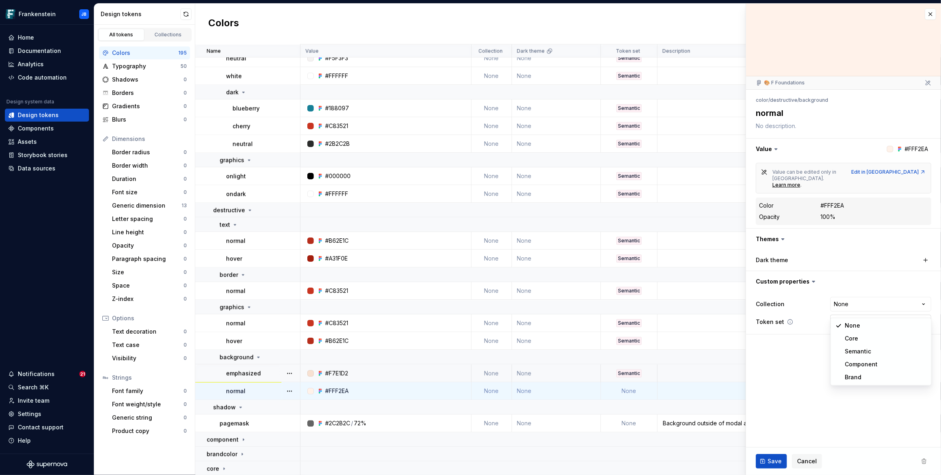
click at [842, 312] on html "Frankenstein JB Home Documentation Analytics Code automation Design system data…" at bounding box center [470, 237] width 941 height 475
select select "**********"
drag, startPoint x: 768, startPoint y: 464, endPoint x: 764, endPoint y: 460, distance: 5.4
click at [768, 464] on span "Save" at bounding box center [774, 462] width 14 height 8
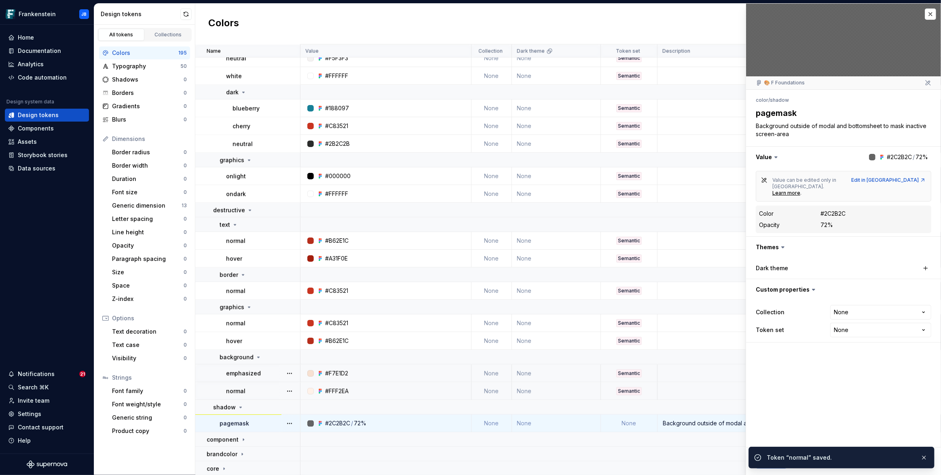
click at [632, 425] on td "None" at bounding box center [629, 424] width 57 height 18
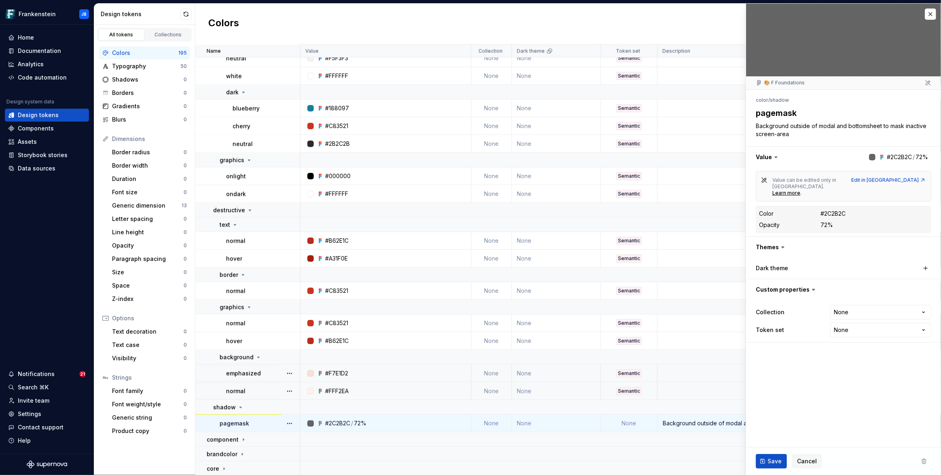
click at [635, 421] on td "None" at bounding box center [629, 424] width 57 height 18
type textarea "*"
click at [845, 312] on html "Frankenstein JB Home Documentation Analytics Code automation Design system data…" at bounding box center [470, 237] width 941 height 475
select select "**********"
click at [770, 460] on span "Save" at bounding box center [774, 462] width 14 height 8
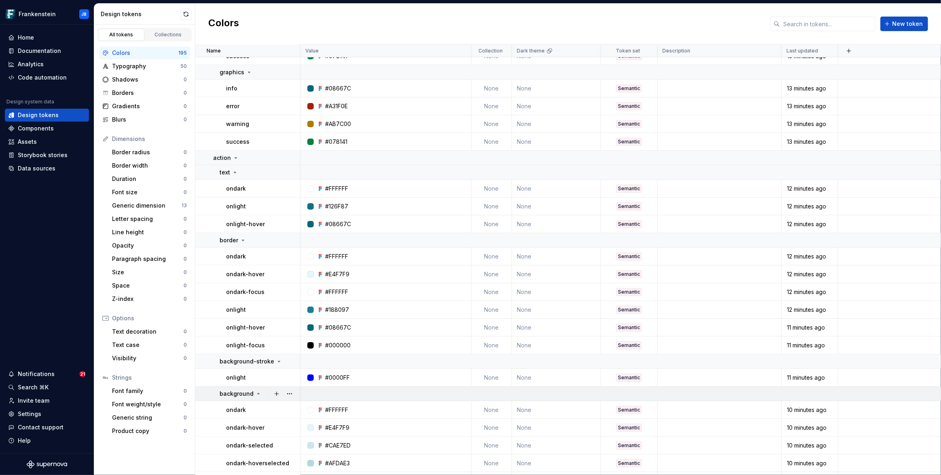
scroll to position [391, 0]
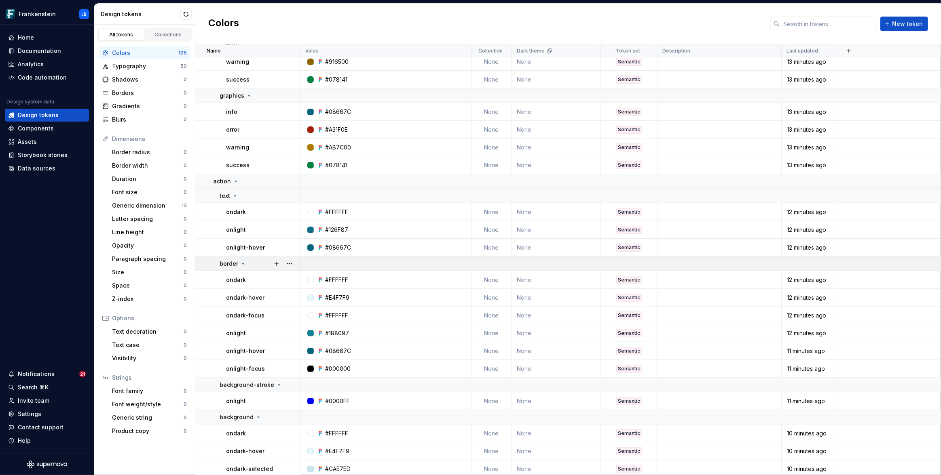
click at [243, 264] on icon at bounding box center [243, 264] width 2 height 1
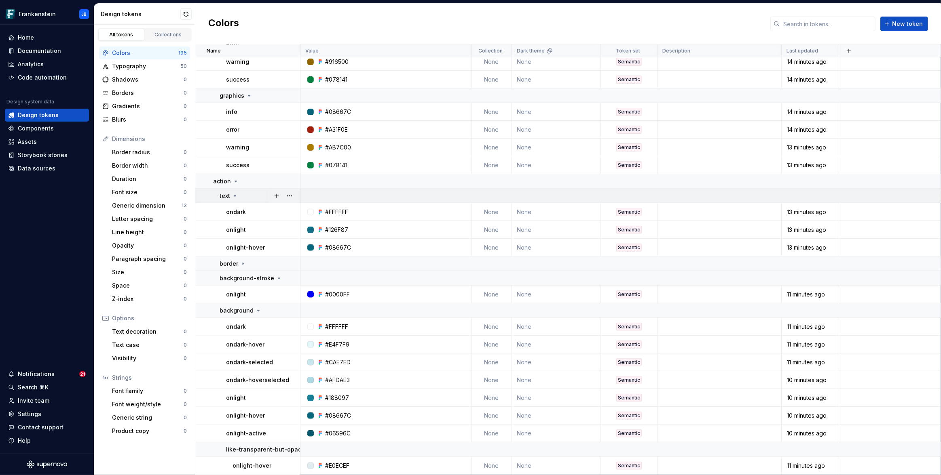
click at [232, 194] on icon at bounding box center [235, 196] width 6 height 6
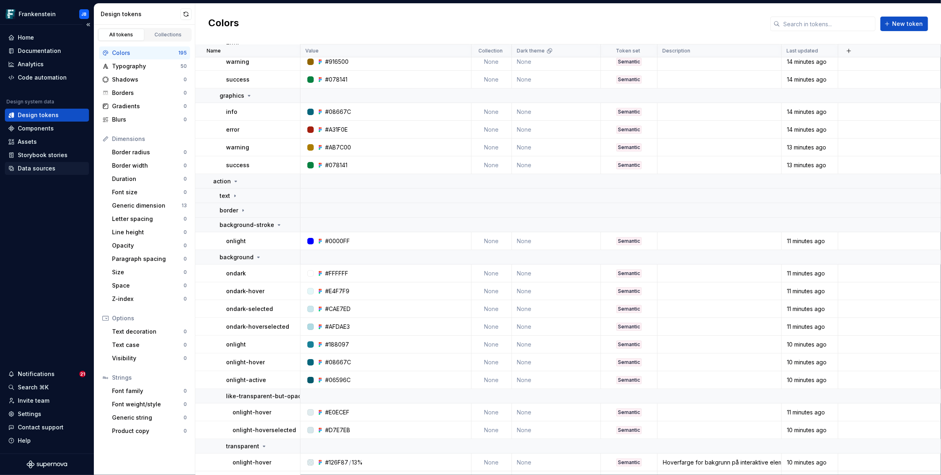
click at [55, 168] on div "Data sources" at bounding box center [47, 169] width 78 height 8
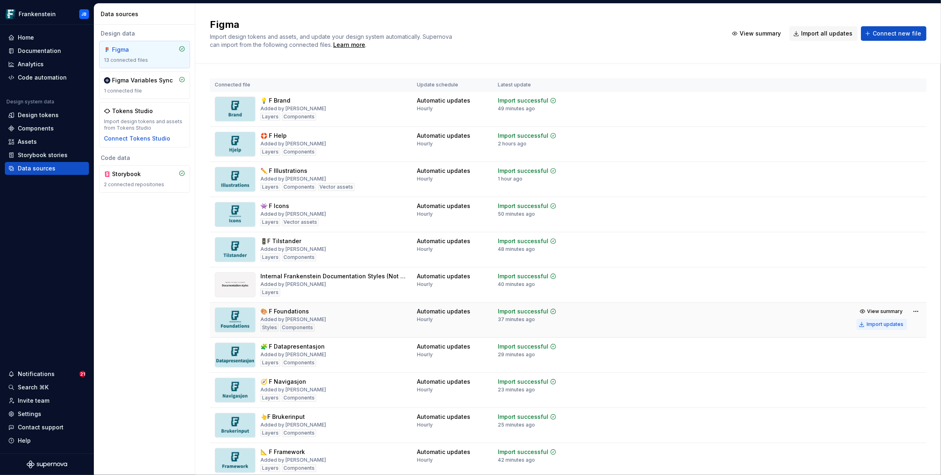
click at [868, 323] on div "Import updates" at bounding box center [884, 324] width 37 height 6
click at [74, 110] on div "Design tokens" at bounding box center [47, 115] width 84 height 13
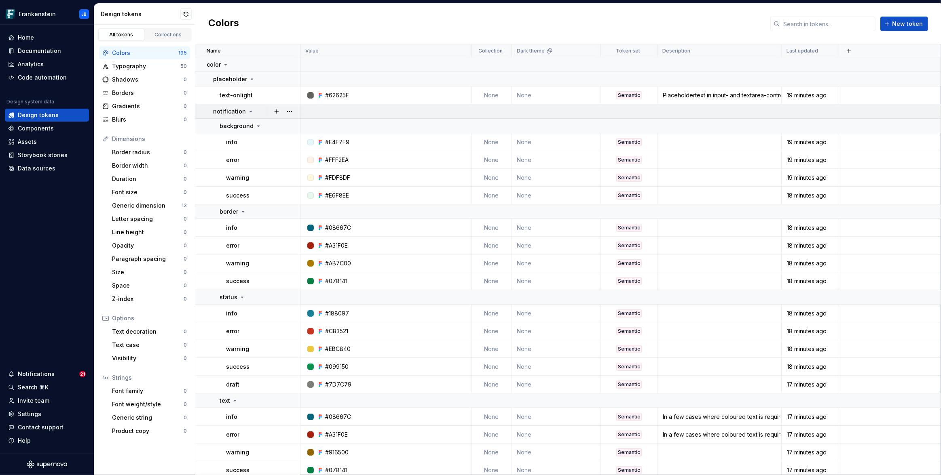
click at [247, 110] on icon at bounding box center [250, 111] width 6 height 6
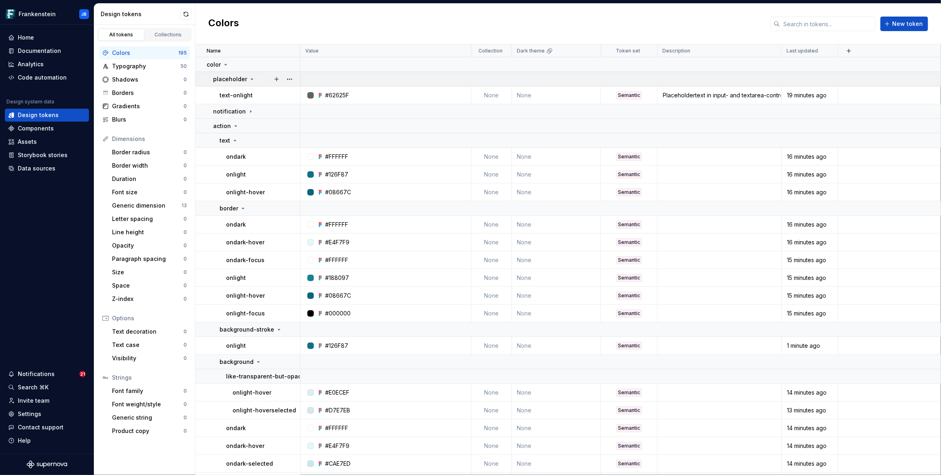
click at [250, 80] on icon at bounding box center [252, 79] width 6 height 6
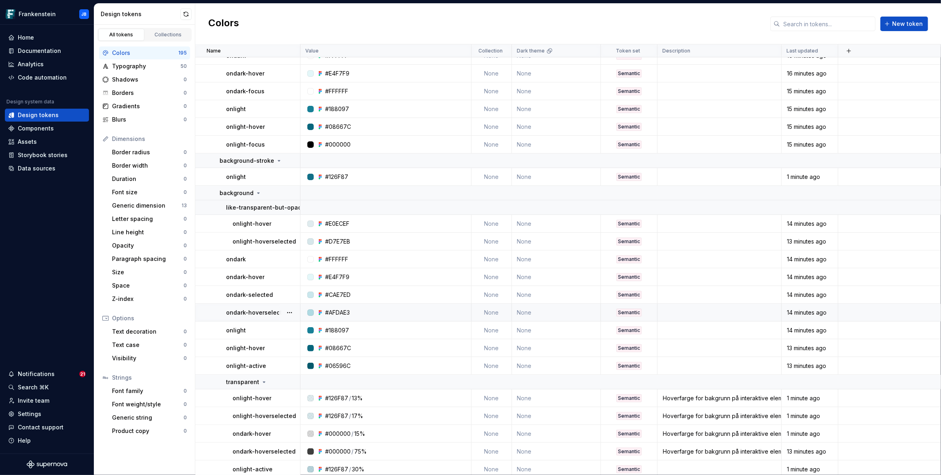
scroll to position [162, 0]
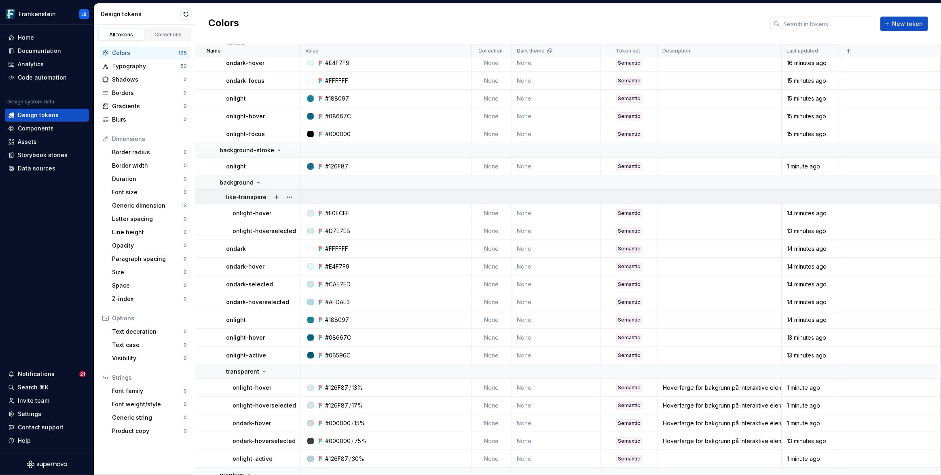
click at [263, 198] on p "like-transparent-but-opaque" at bounding box center [267, 197] width 83 height 8
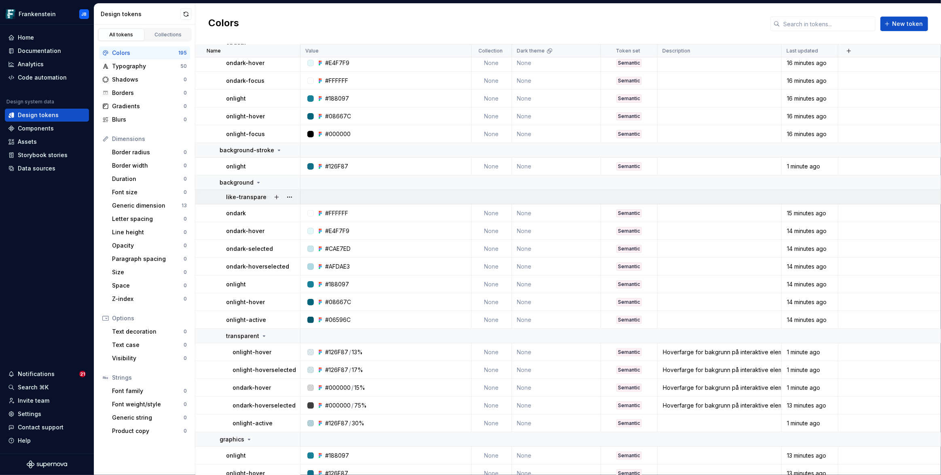
click at [263, 198] on p "like-transparent-but-opaque" at bounding box center [267, 197] width 83 height 8
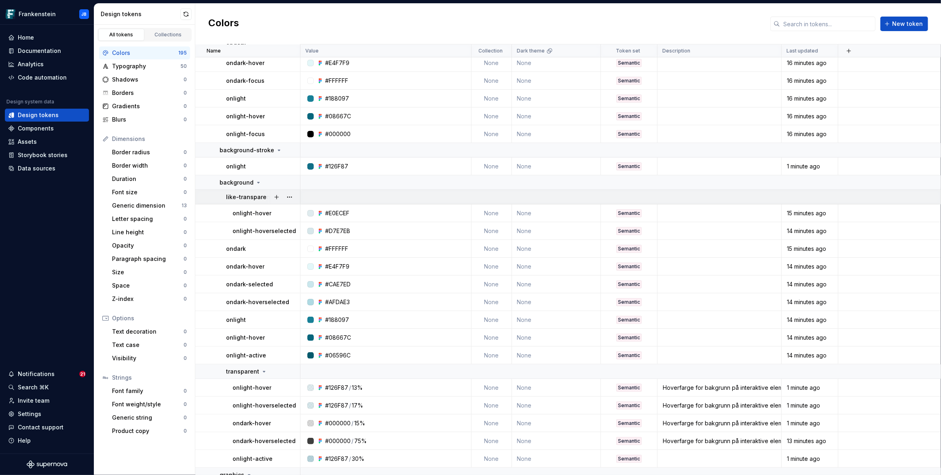
click at [263, 198] on p "like-transparent-but-opaque" at bounding box center [267, 197] width 83 height 8
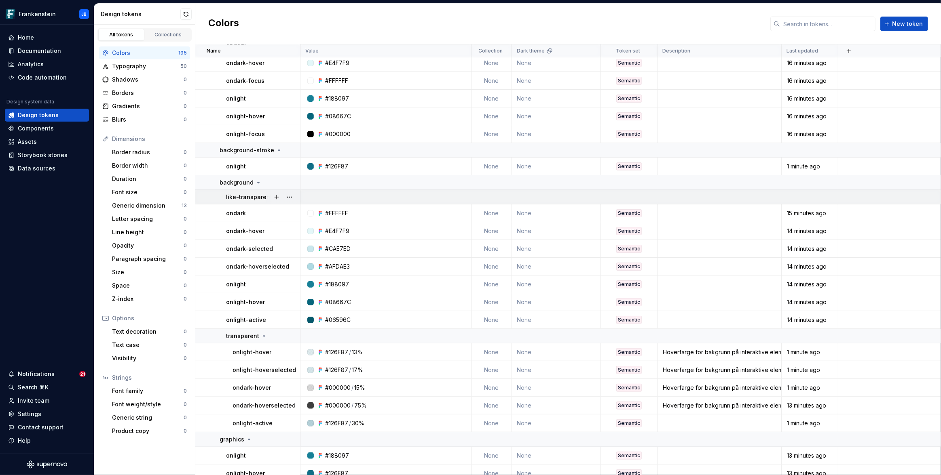
click at [263, 198] on p "like-transparent-but-opaque" at bounding box center [267, 197] width 83 height 8
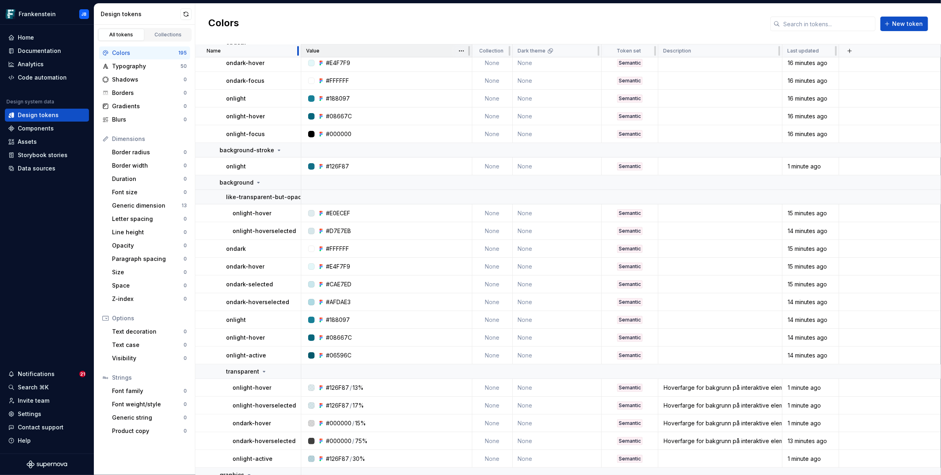
scroll to position [160, 0]
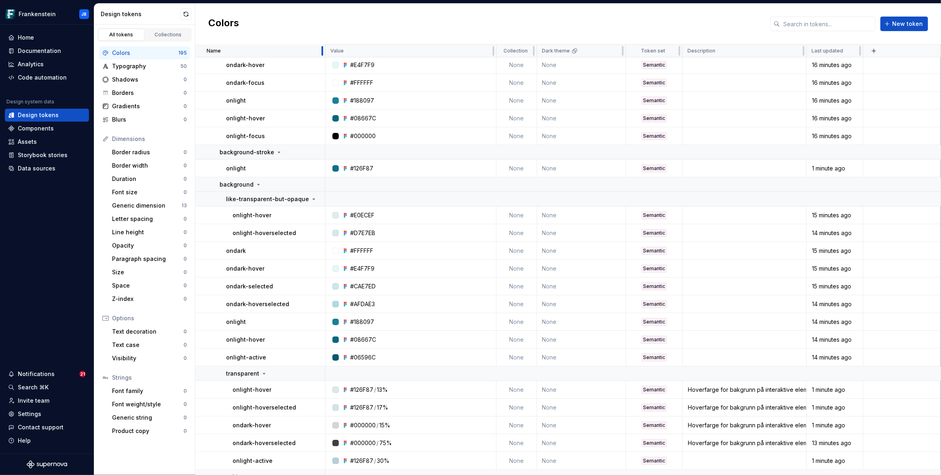
drag, startPoint x: 300, startPoint y: 51, endPoint x: 325, endPoint y: 52, distance: 25.1
click at [325, 52] on div at bounding box center [322, 50] width 6 height 13
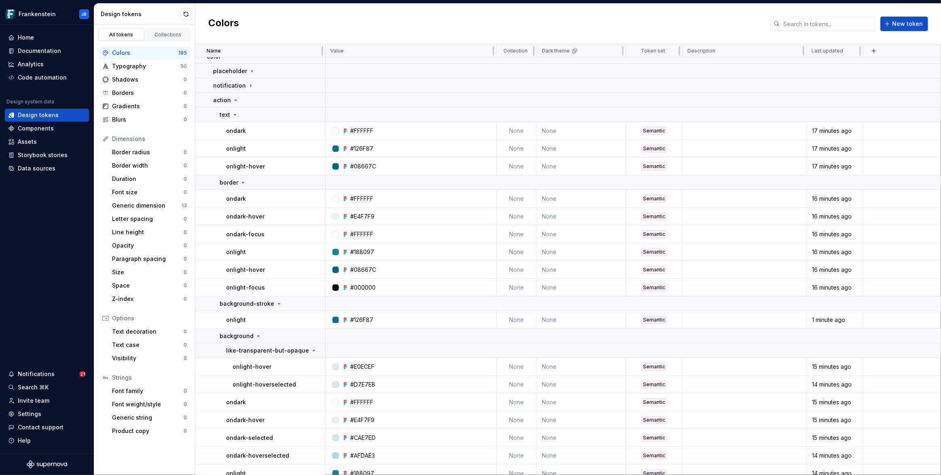
scroll to position [0, 0]
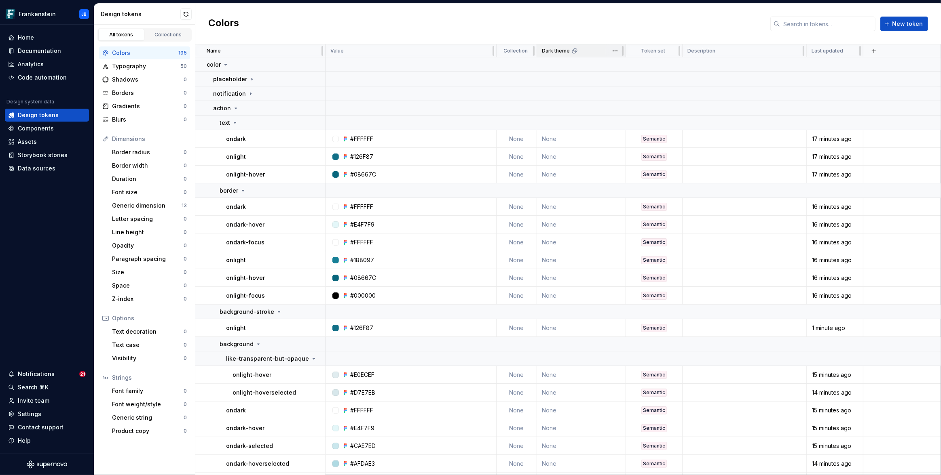
click at [576, 54] on icon at bounding box center [574, 51] width 6 height 6
click at [551, 53] on p "Dark theme" at bounding box center [556, 51] width 28 height 6
click at [615, 54] on html "Frankenstein JB Home Documentation Analytics Code automation Design system data…" at bounding box center [470, 237] width 941 height 475
click at [626, 65] on span "Edit theme" at bounding box center [650, 67] width 53 height 8
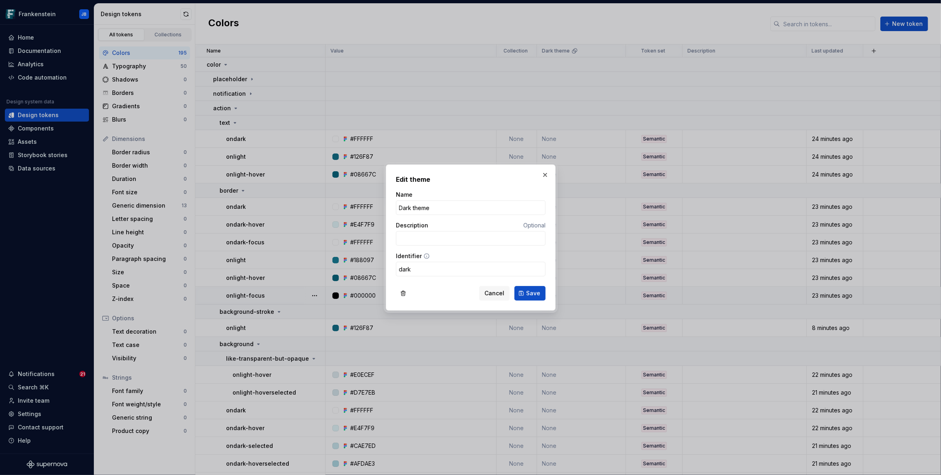
click at [489, 289] on button "Cancel" at bounding box center [494, 293] width 30 height 15
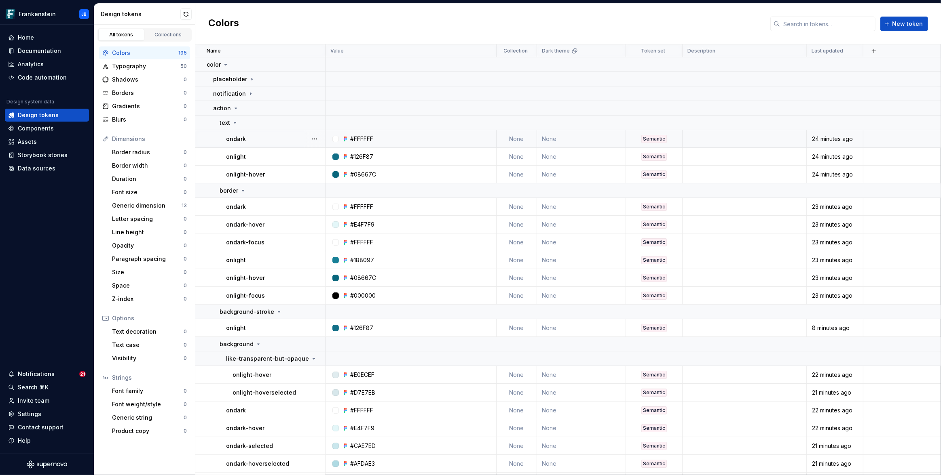
click at [551, 137] on td "None" at bounding box center [581, 139] width 89 height 18
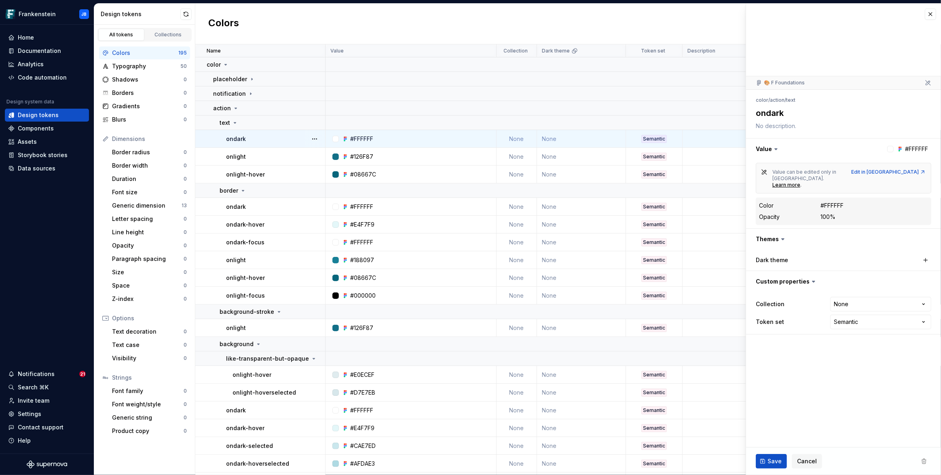
click at [847, 256] on div "Dark theme" at bounding box center [837, 260] width 164 height 8
click at [762, 256] on label "Dark theme" at bounding box center [771, 260] width 32 height 8
click at [924, 255] on button "button" at bounding box center [925, 260] width 11 height 11
click at [861, 257] on div "button" at bounding box center [862, 260] width 6 height 6
type textarea "*"
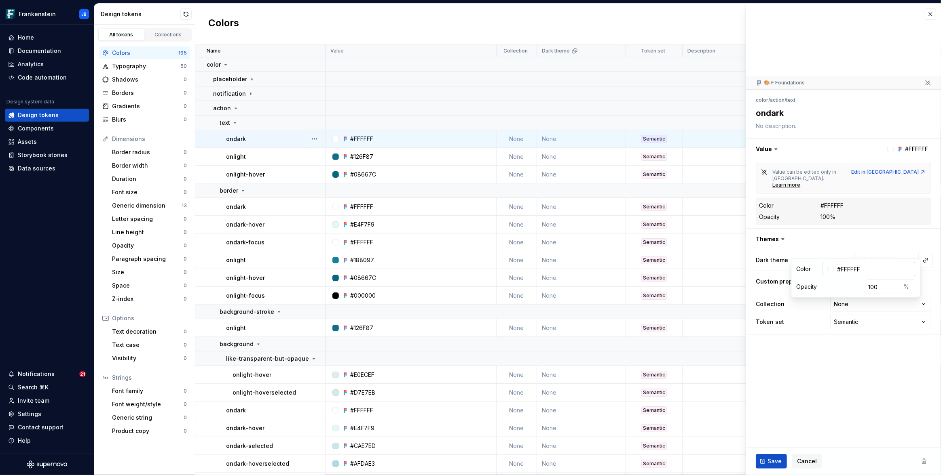
click at [833, 270] on div at bounding box center [830, 269] width 6 height 6
type input "#B59494"
type input "*******"
type input "#A88989"
type input "*******"
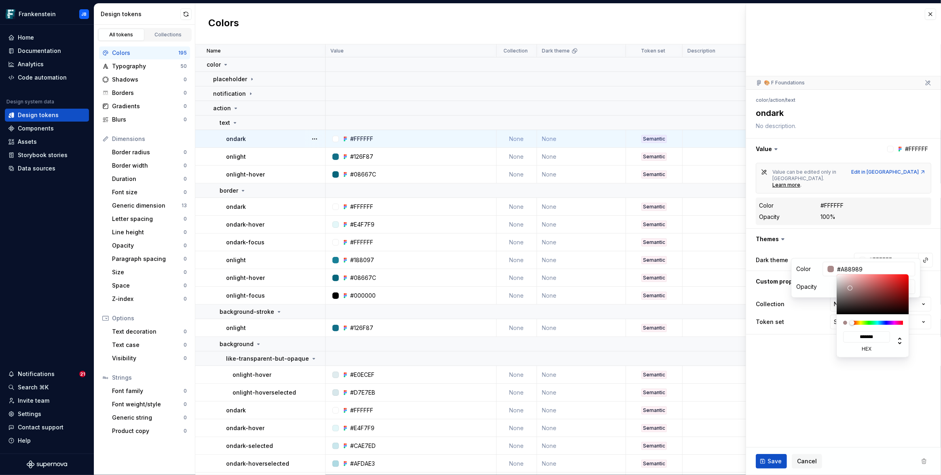
type input "#9D8181"
type input "*******"
type input "#987D7D"
type input "*******"
type input "#967C7C"
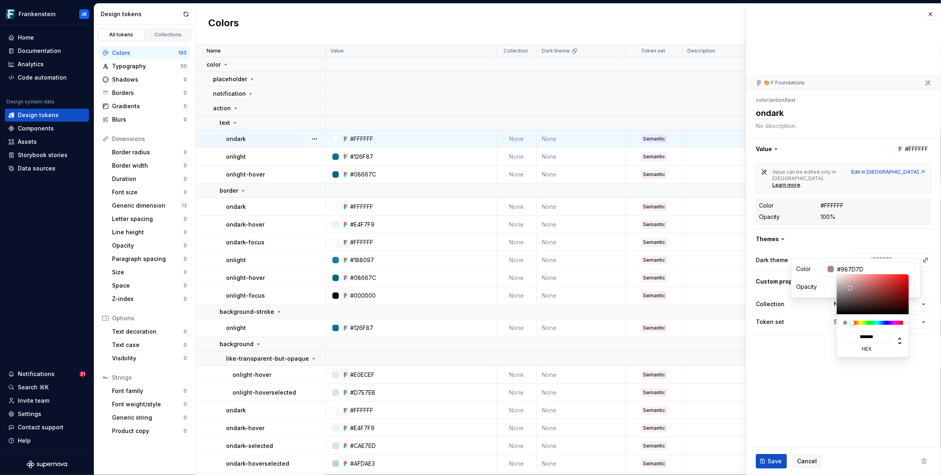
type input "*******"
type input "#8E7777"
type input "*******"
type input "#847171"
type input "*******"
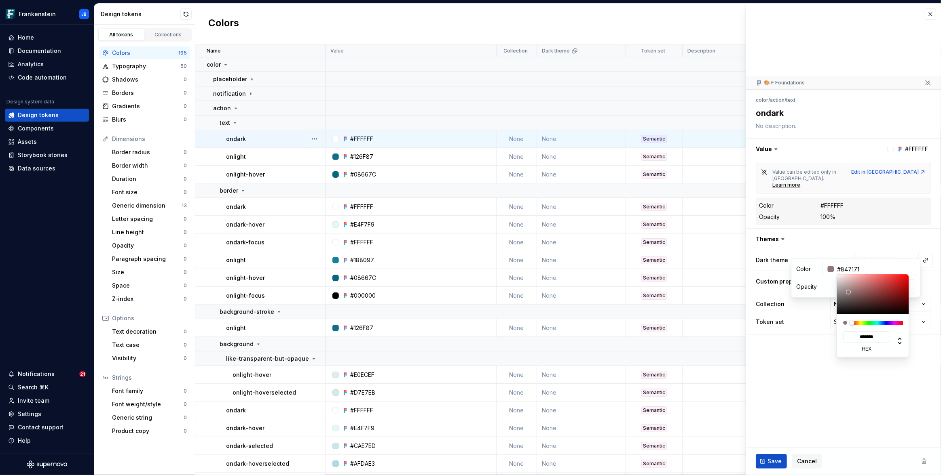
type input "#7C6B6B"
type input "*******"
type input "#776868"
type input "*******"
type input "#746767"
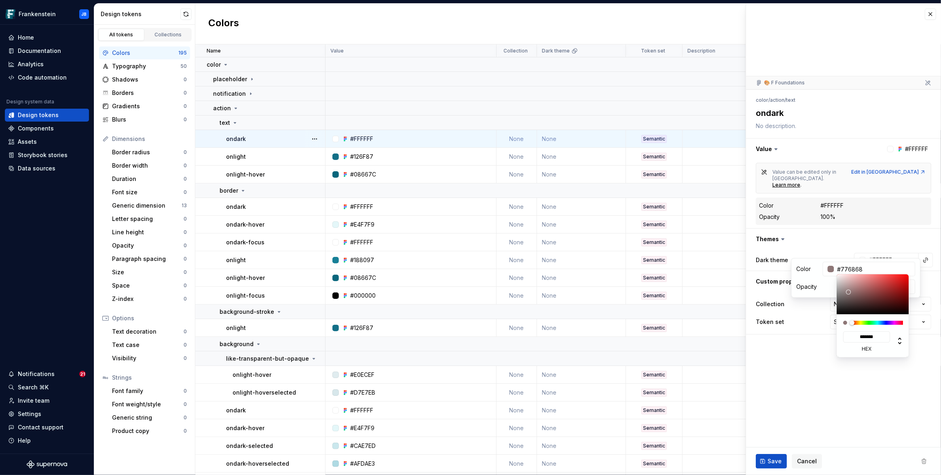
type input "*******"
type input "#655D5D"
type input "*******"
type input "#393939"
type input "*******"
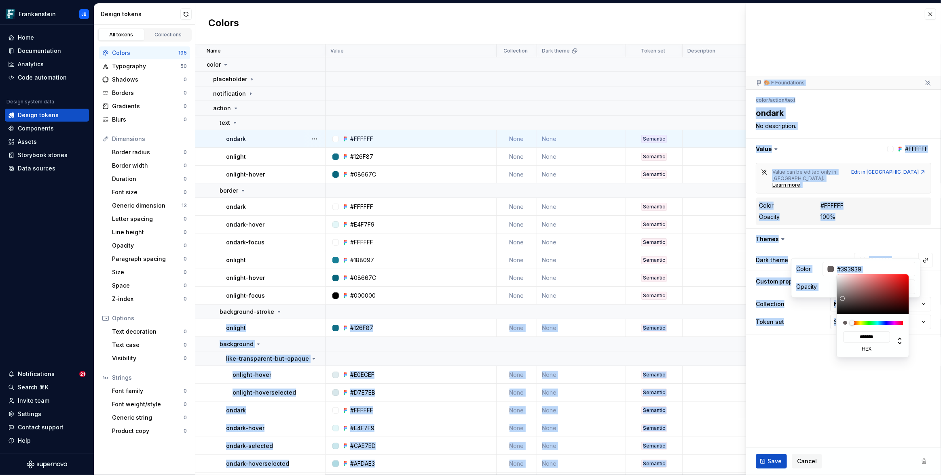
type input "#000000"
type input "*******"
type textarea "*"
type input "#080808"
type input "*******"
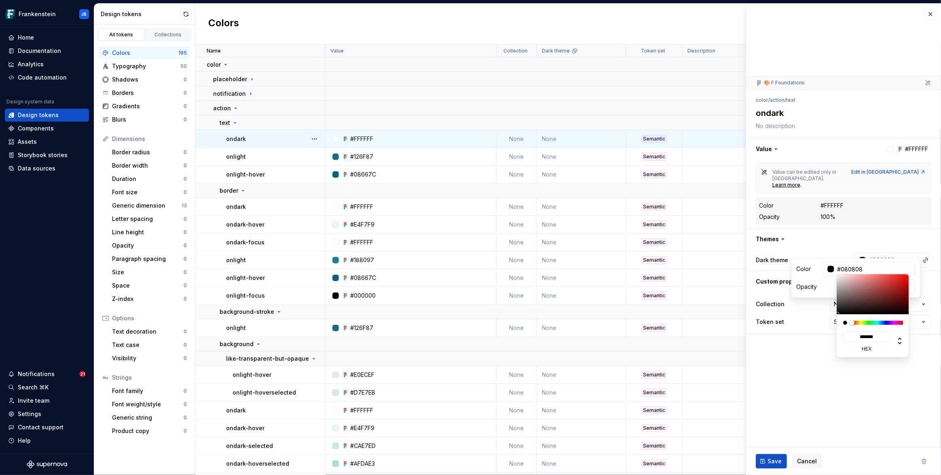
type input "#100F0F"
type input "*******"
type input "#121111"
type input "*******"
type input "#151313"
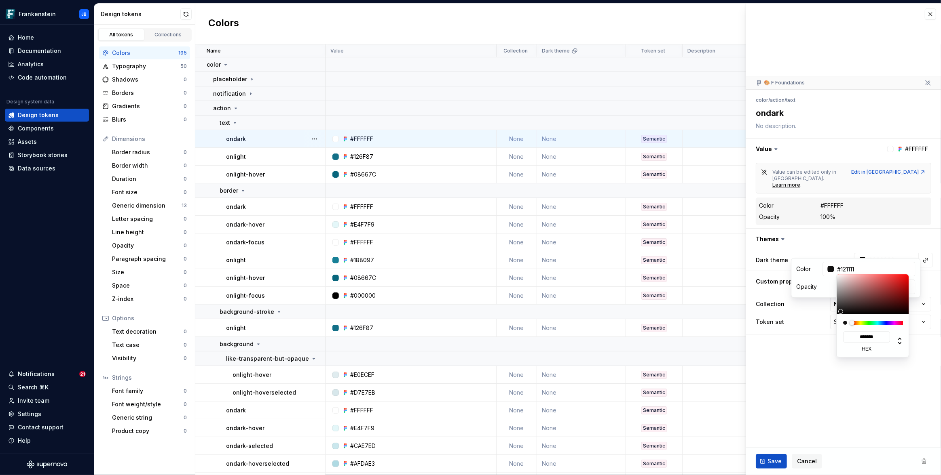
type input "*******"
type input "#171515"
type input "*******"
type input "#1A1818"
type input "*******"
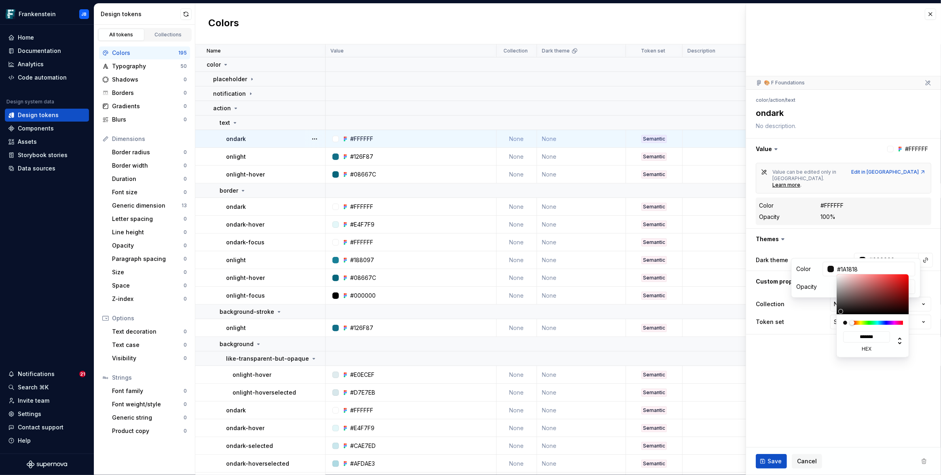
type input "#1A1717"
type input "*******"
type input "#171515"
type input "*******"
type input "#121111"
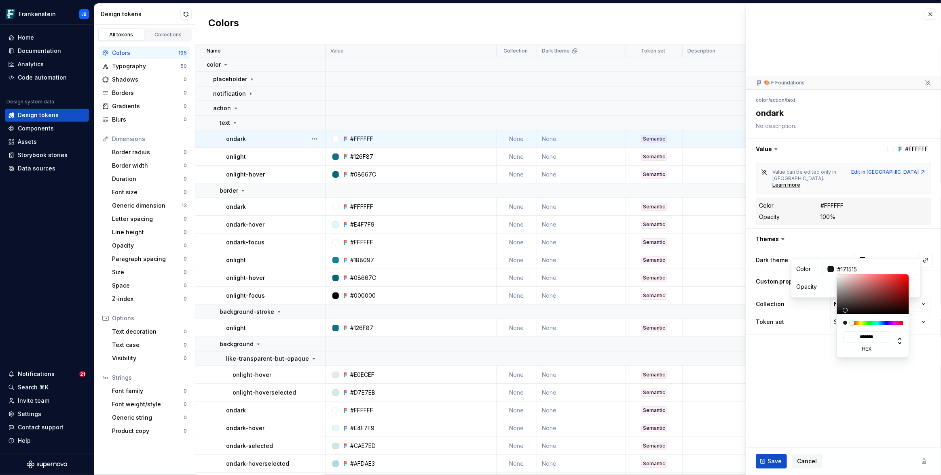
type input "*******"
type input "#050505"
type input "*******"
type input "#000000"
type input "*******"
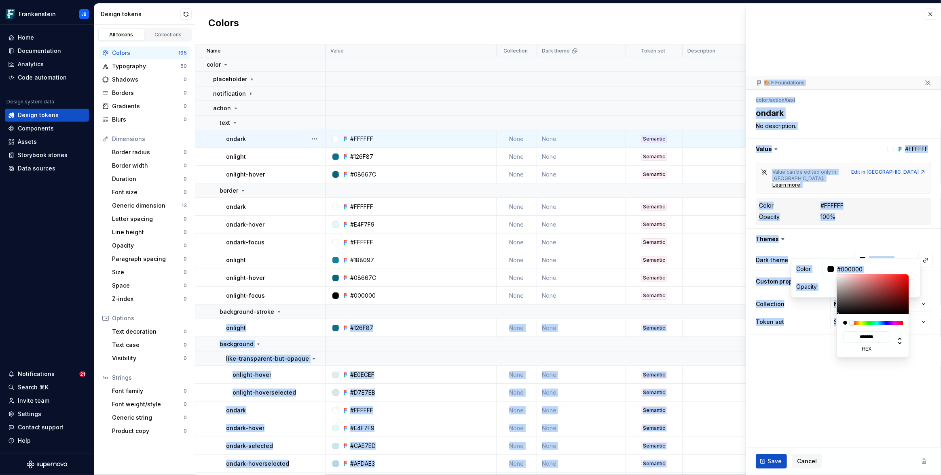
drag, startPoint x: 850, startPoint y: 289, endPoint x: 835, endPoint y: 318, distance: 33.1
click at [835, 318] on html "Frankenstein JB Home Documentation Analytics Code automation Design system data…" at bounding box center [470, 237] width 941 height 475
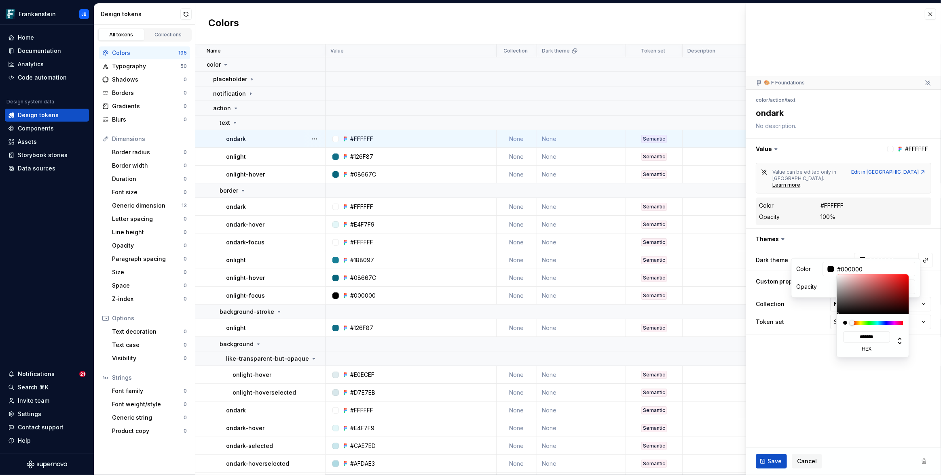
click at [898, 247] on html "Frankenstein JB Home Documentation Analytics Code automation Design system data…" at bounding box center [470, 237] width 941 height 475
click at [863, 257] on div "button" at bounding box center [862, 260] width 6 height 6
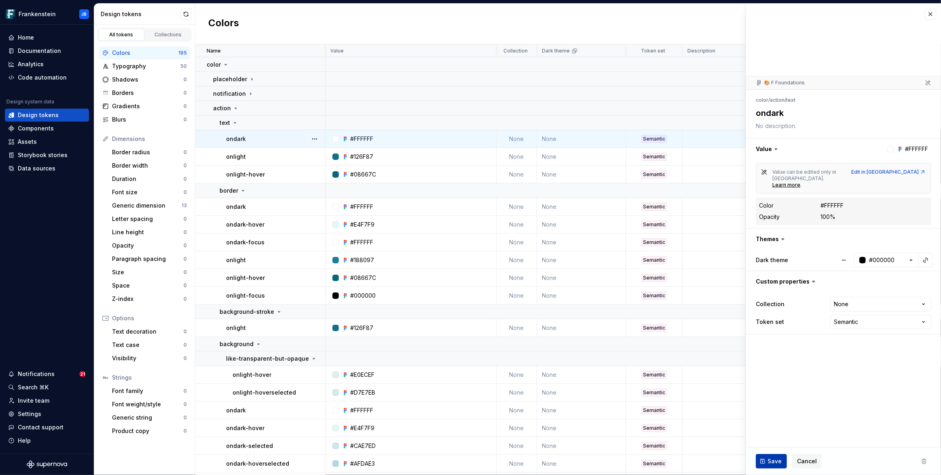
click at [769, 461] on span "Save" at bounding box center [774, 462] width 14 height 8
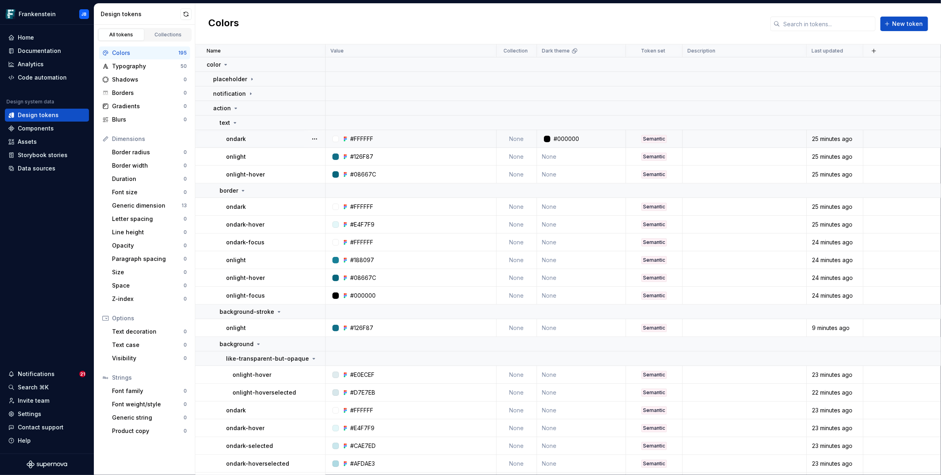
click at [583, 140] on div "#000000" at bounding box center [583, 139] width 83 height 8
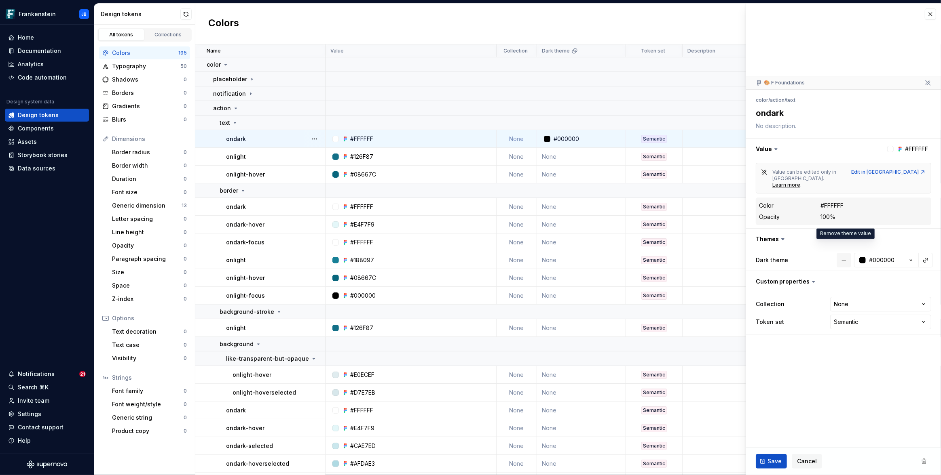
click at [845, 253] on button "button" at bounding box center [843, 260] width 15 height 15
click at [778, 461] on span "Save" at bounding box center [774, 462] width 14 height 8
type textarea "*"
